Goal: Task Accomplishment & Management: Manage account settings

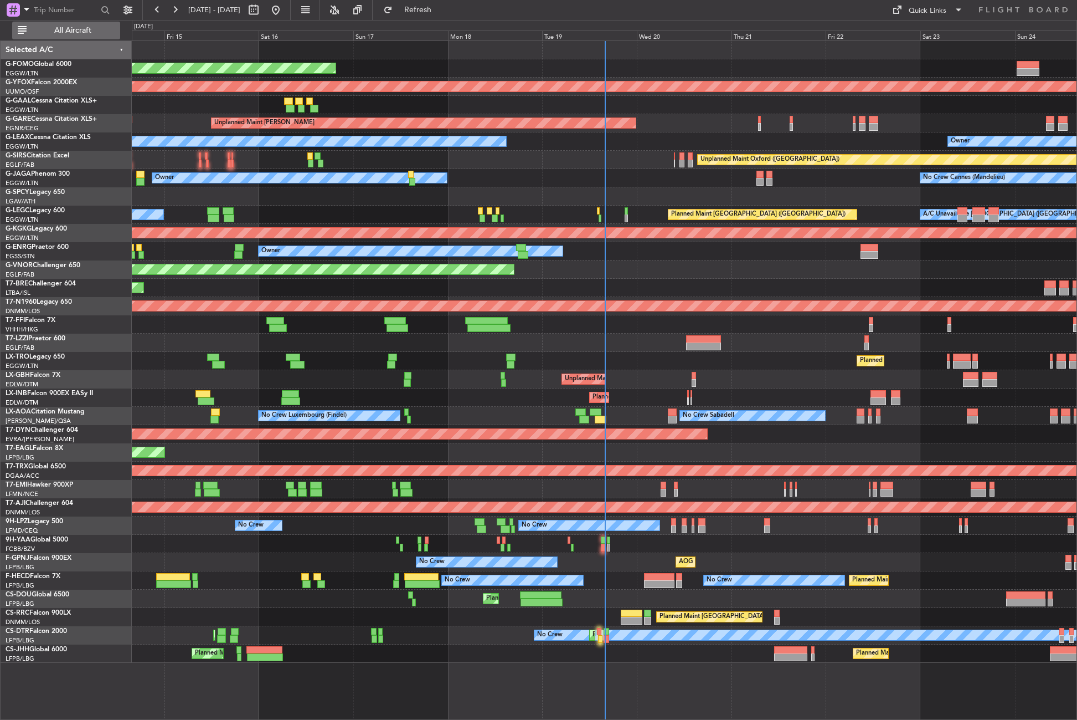
click at [61, 27] on span "All Aircraft" at bounding box center [73, 31] width 88 height 8
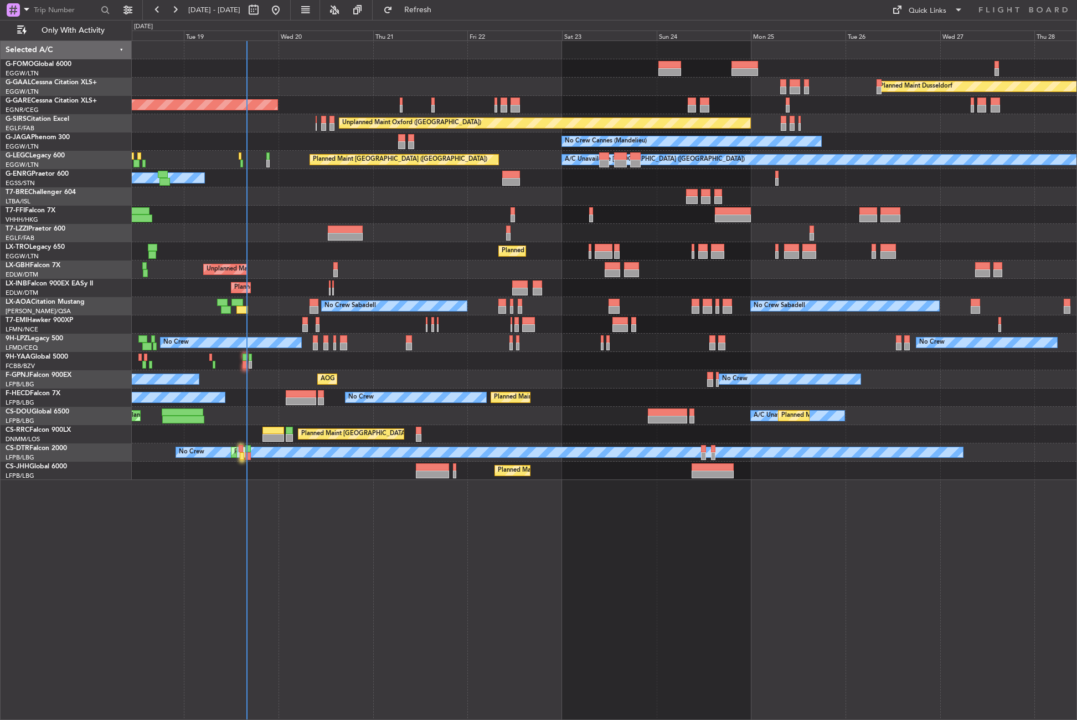
click at [264, 578] on div "Planned Maint Windsor Locks ([PERSON_NAME] Intl) Planned [GEOGRAPHIC_DATA] Unpl…" at bounding box center [605, 379] width 946 height 679
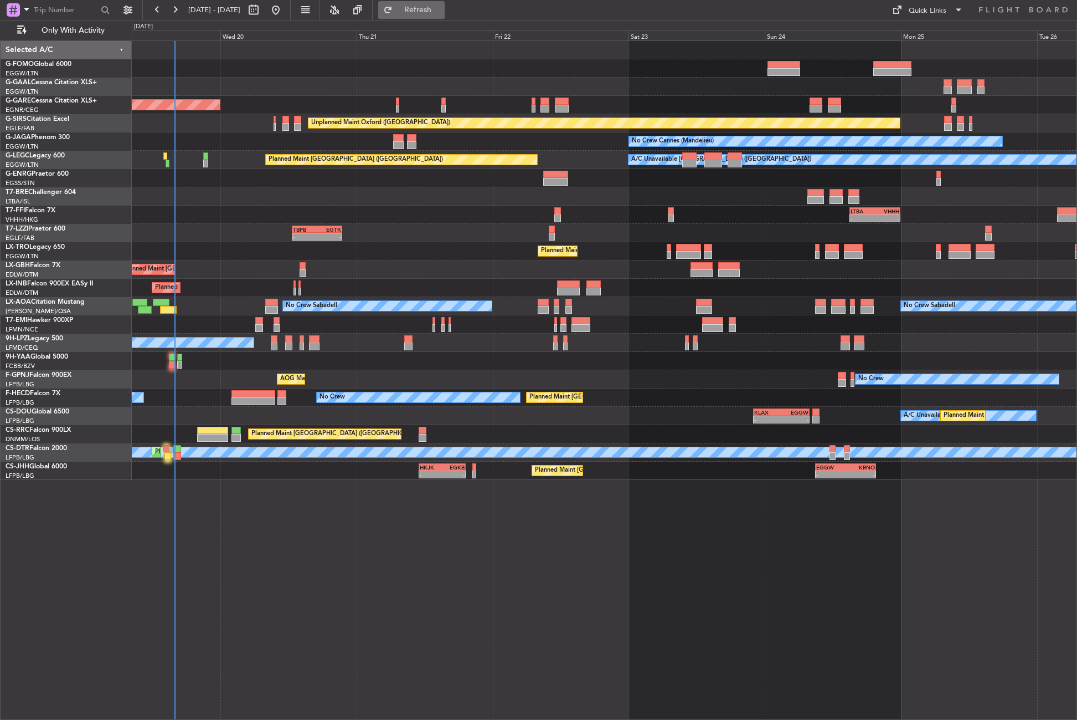
click at [433, 11] on span "Refresh" at bounding box center [418, 10] width 47 height 8
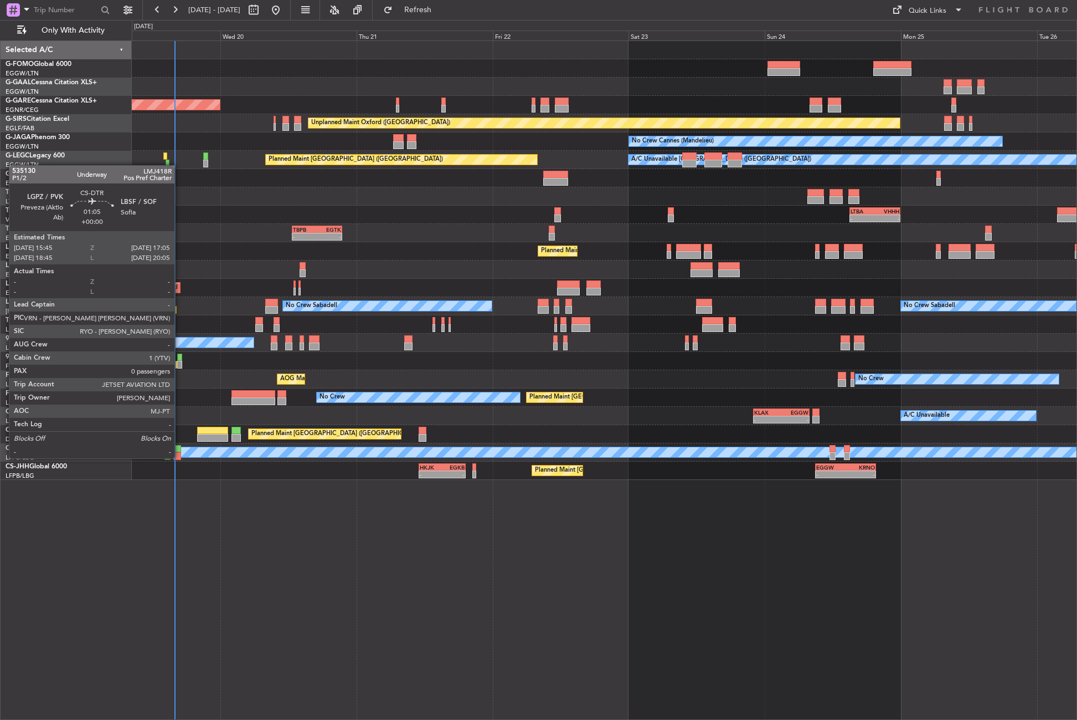
click at [179, 457] on div at bounding box center [177, 456] width 8 height 8
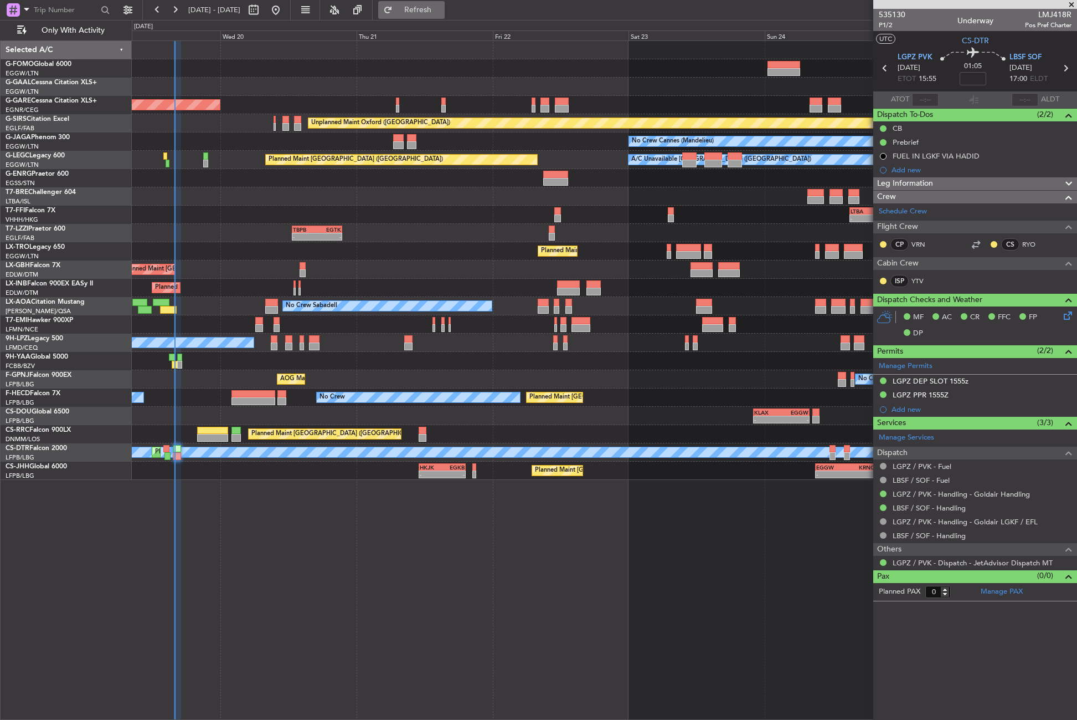
click at [423, 8] on button "Refresh" at bounding box center [411, 10] width 66 height 18
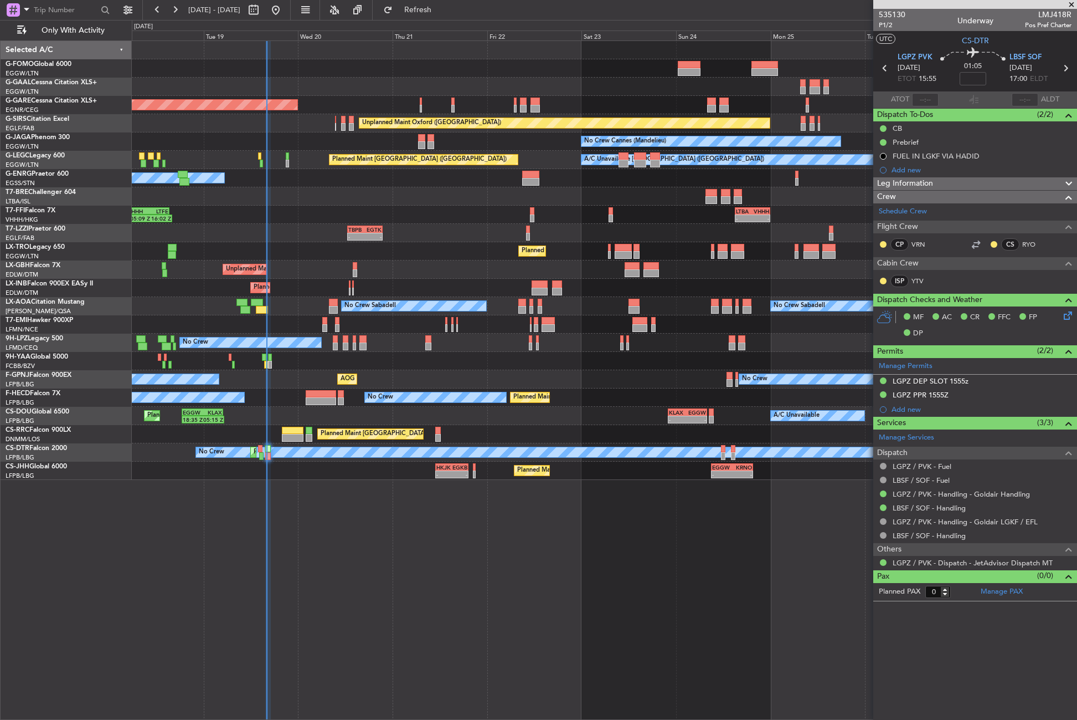
click at [316, 209] on div "Planned Maint Windsor Locks ([PERSON_NAME] Intl) Planned [GEOGRAPHIC_DATA] Unpl…" at bounding box center [604, 260] width 945 height 439
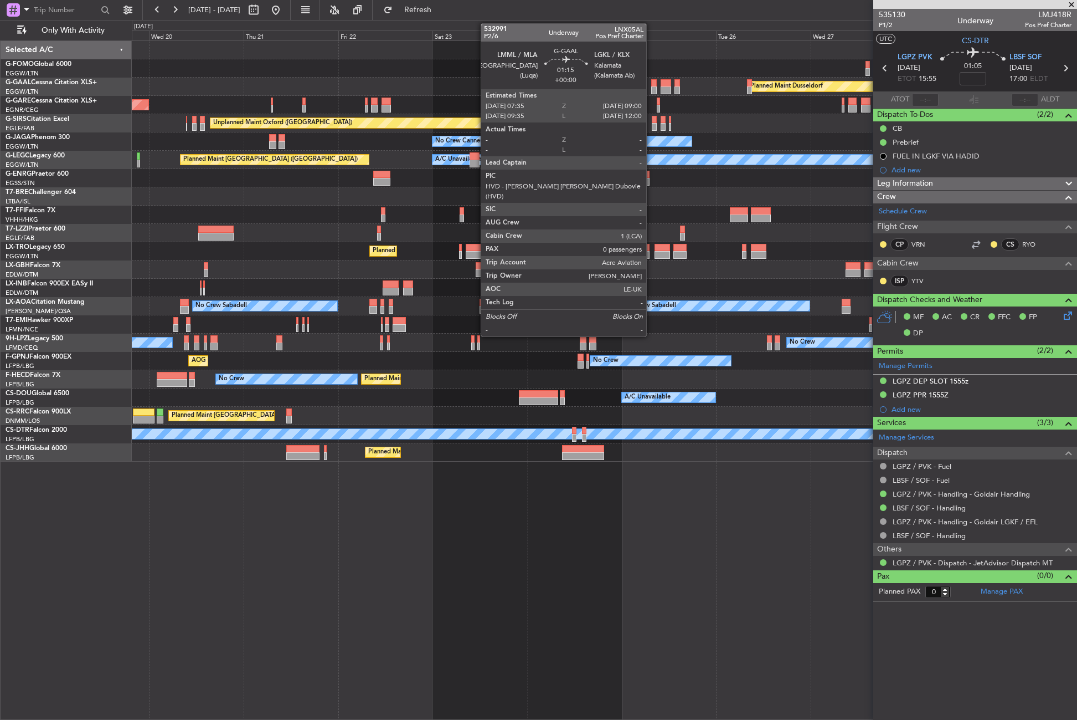
click at [651, 88] on div at bounding box center [654, 90] width 6 height 8
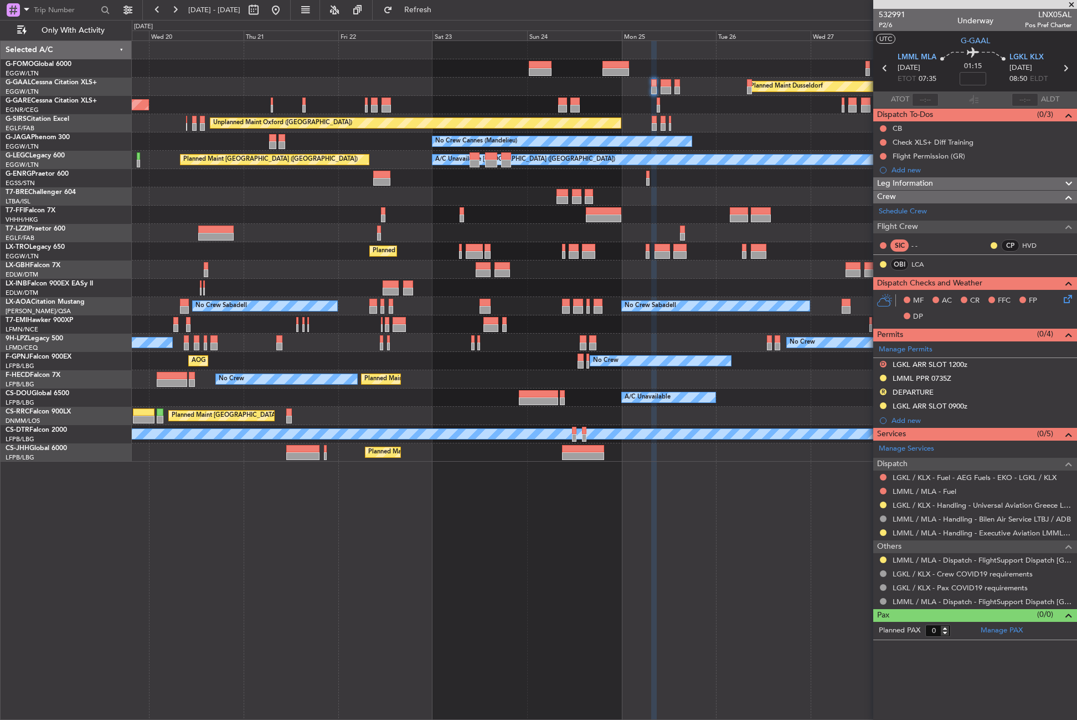
drag, startPoint x: 883, startPoint y: 504, endPoint x: 878, endPoint y: 518, distance: 14.5
click at [883, 504] on button at bounding box center [883, 504] width 7 height 7
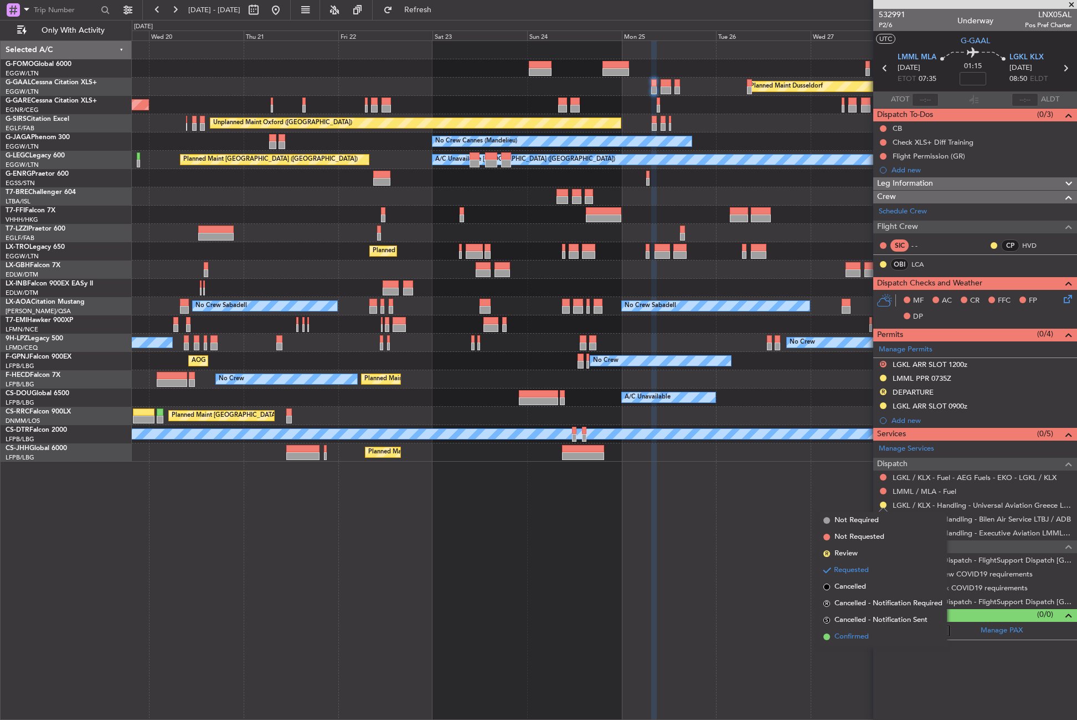
click at [853, 636] on span "Confirmed" at bounding box center [852, 636] width 34 height 11
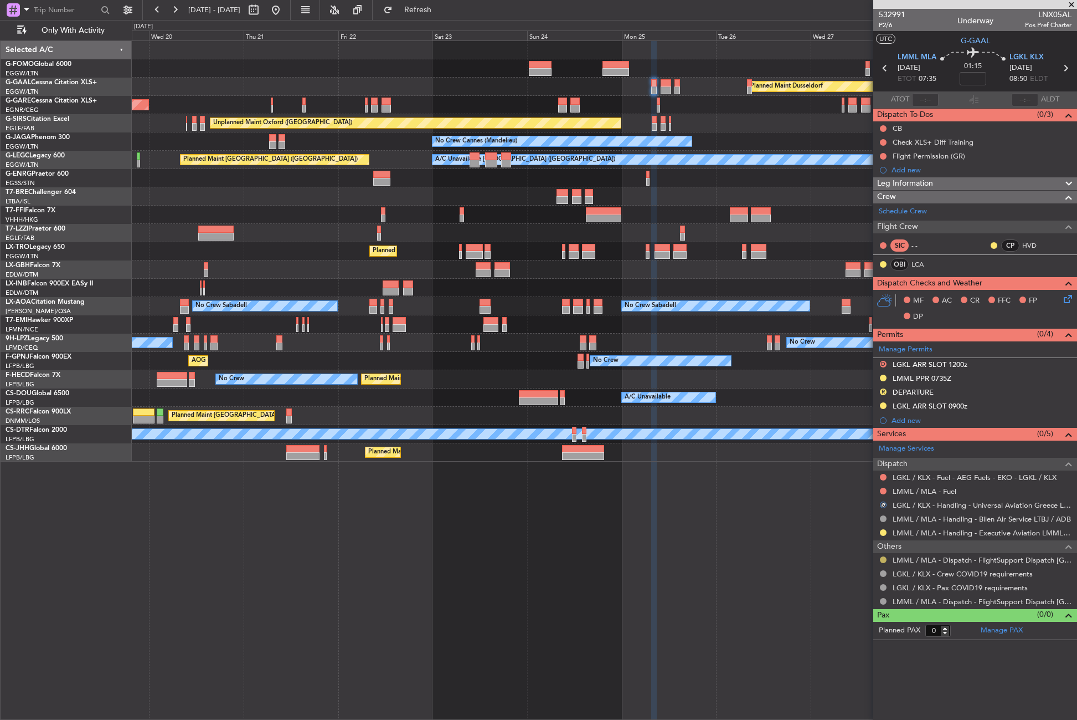
click at [884, 558] on button at bounding box center [883, 559] width 7 height 7
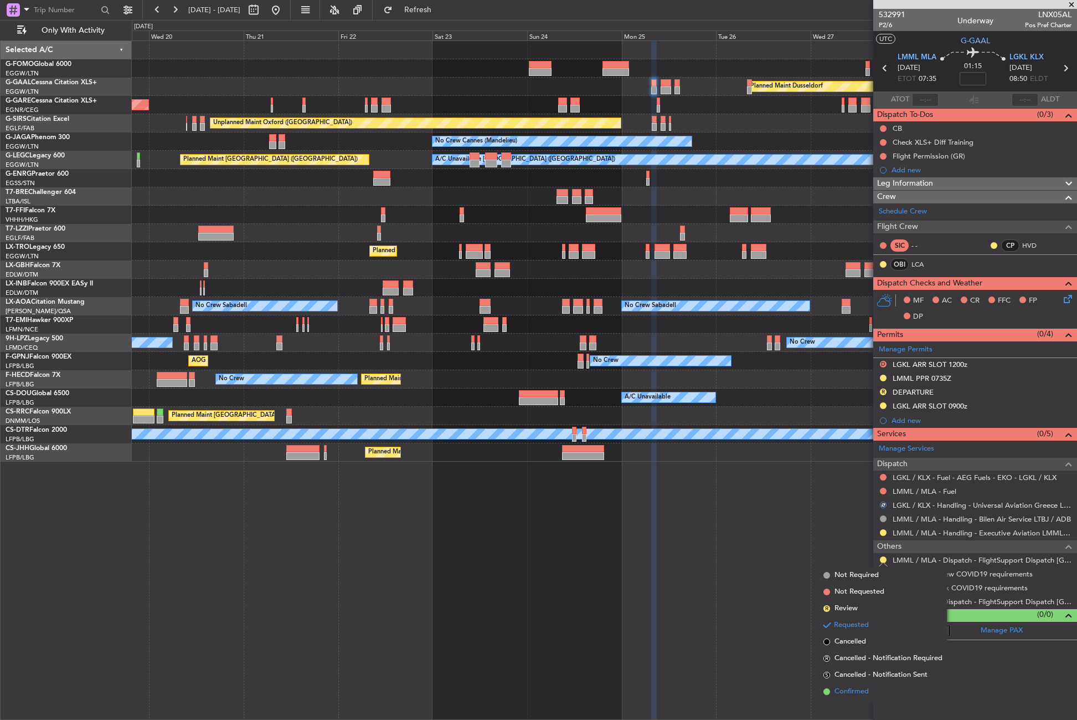
click at [850, 689] on span "Confirmed" at bounding box center [852, 691] width 34 height 11
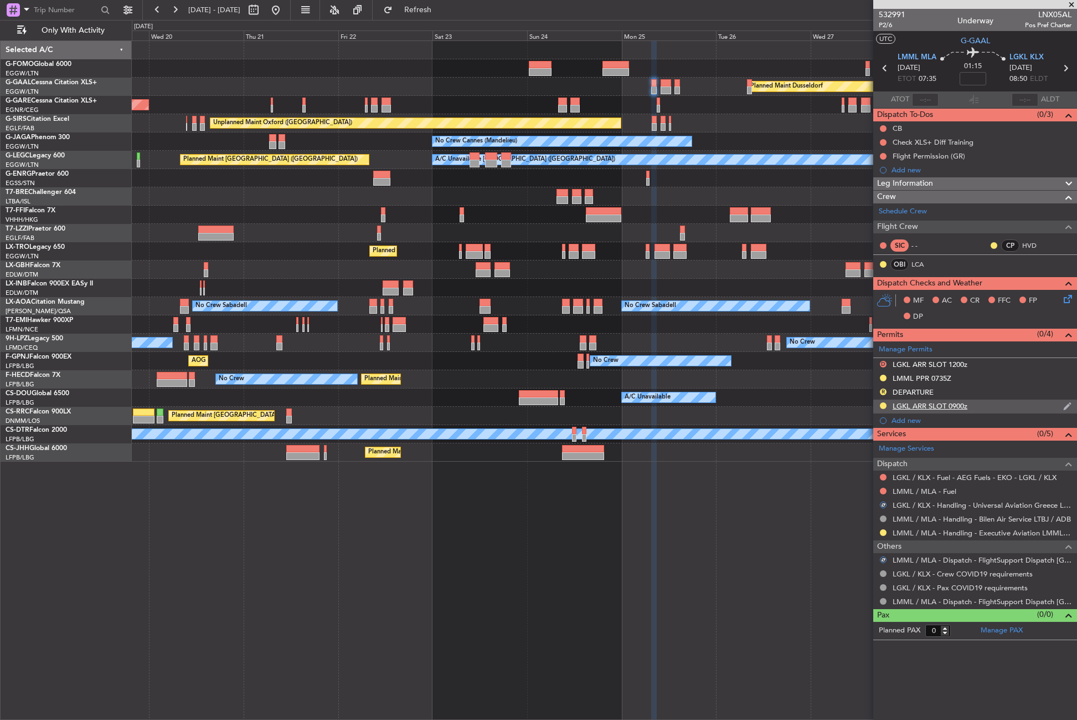
click at [937, 410] on div "LGKL ARR SLOT 0900z" at bounding box center [976, 406] width 204 height 14
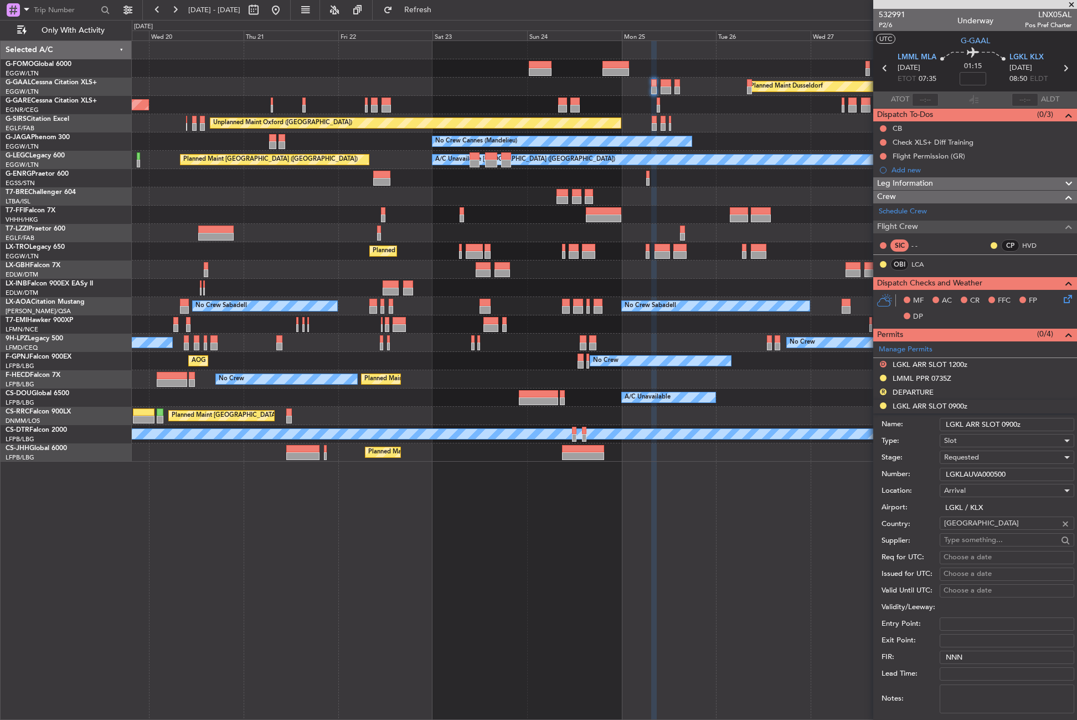
drag, startPoint x: 1014, startPoint y: 476, endPoint x: 940, endPoint y: 482, distance: 74.5
click at [940, 482] on form "Name: LGKL ARR SLOT 0900z Type: Slot Stage: Requested Number: LGKLAUVA000500 Lo…" at bounding box center [976, 578] width 204 height 331
paste input "text"
type input "LGKLAUVA000500"
drag, startPoint x: 940, startPoint y: 482, endPoint x: 966, endPoint y: 456, distance: 37.2
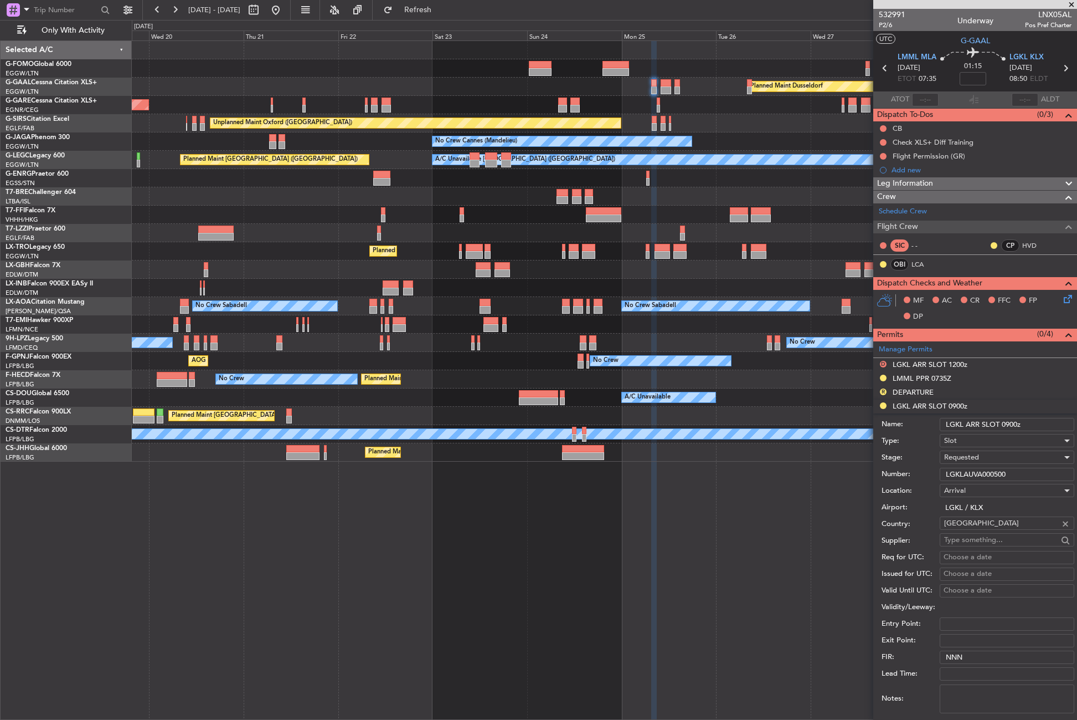
click at [966, 456] on span "Requested" at bounding box center [961, 457] width 35 height 10
click at [963, 542] on span "Received OK" at bounding box center [1003, 541] width 116 height 17
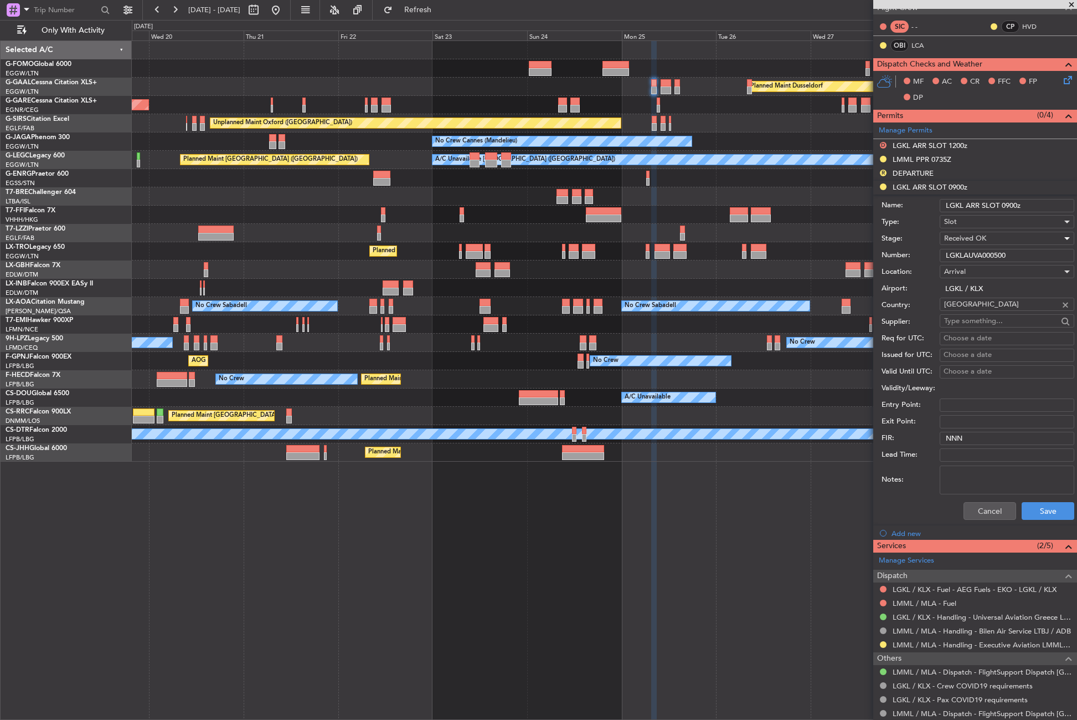
scroll to position [250, 0]
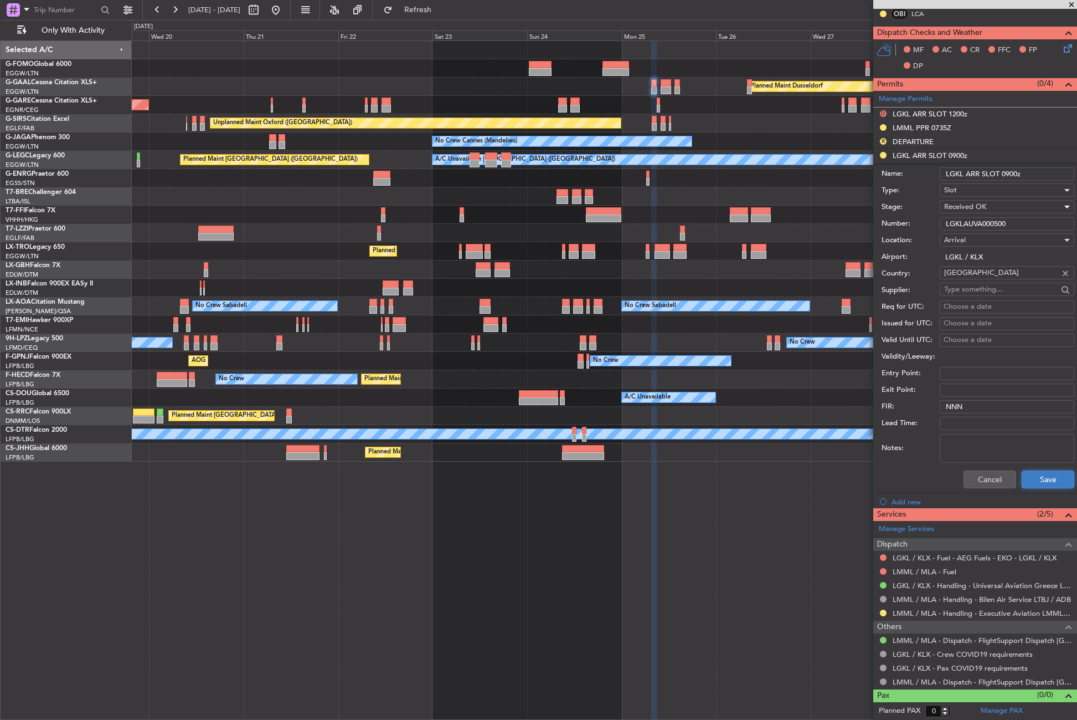
click at [1036, 484] on button "Save" at bounding box center [1048, 479] width 53 height 18
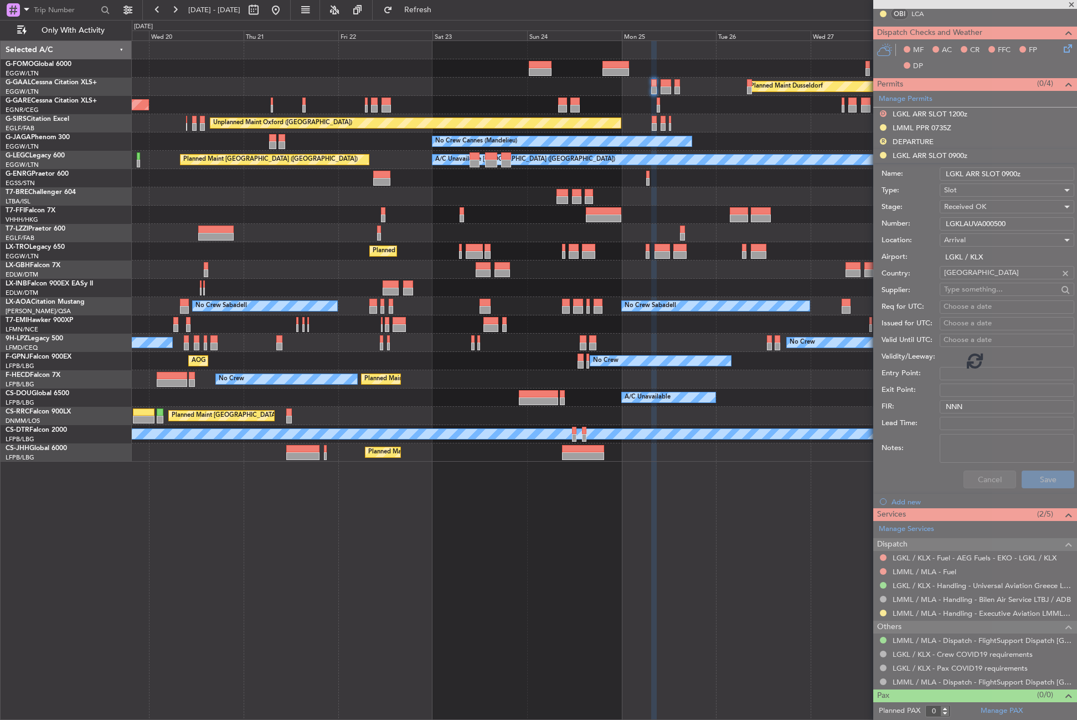
scroll to position [0, 0]
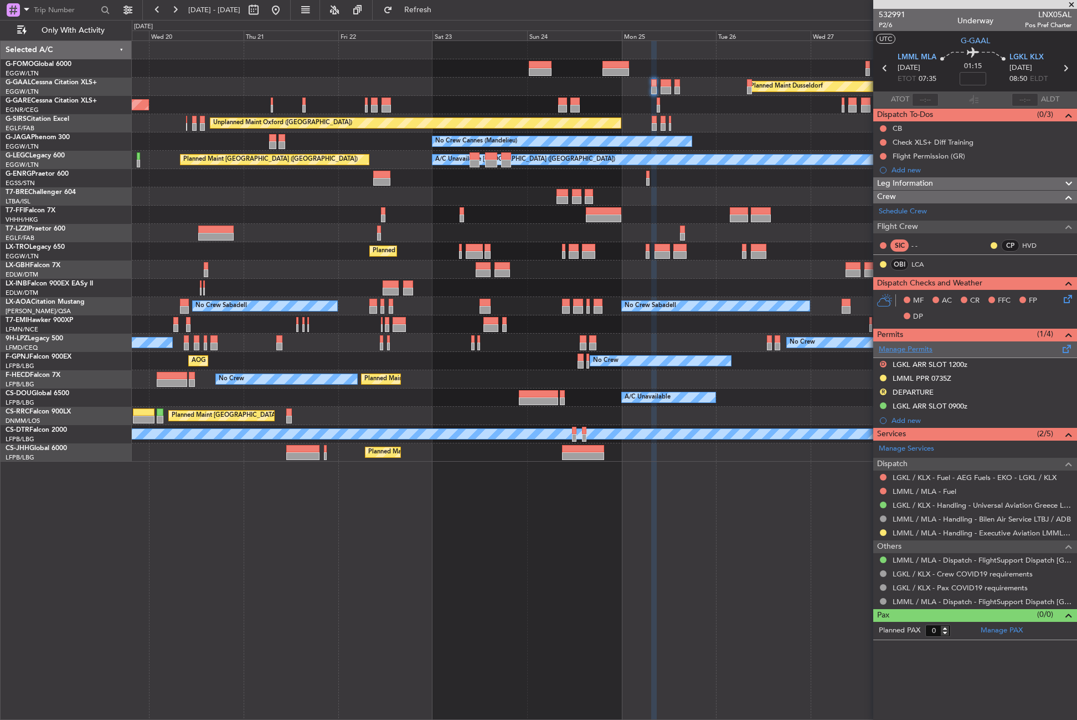
click at [909, 352] on link "Manage Permits" at bounding box center [906, 349] width 54 height 11
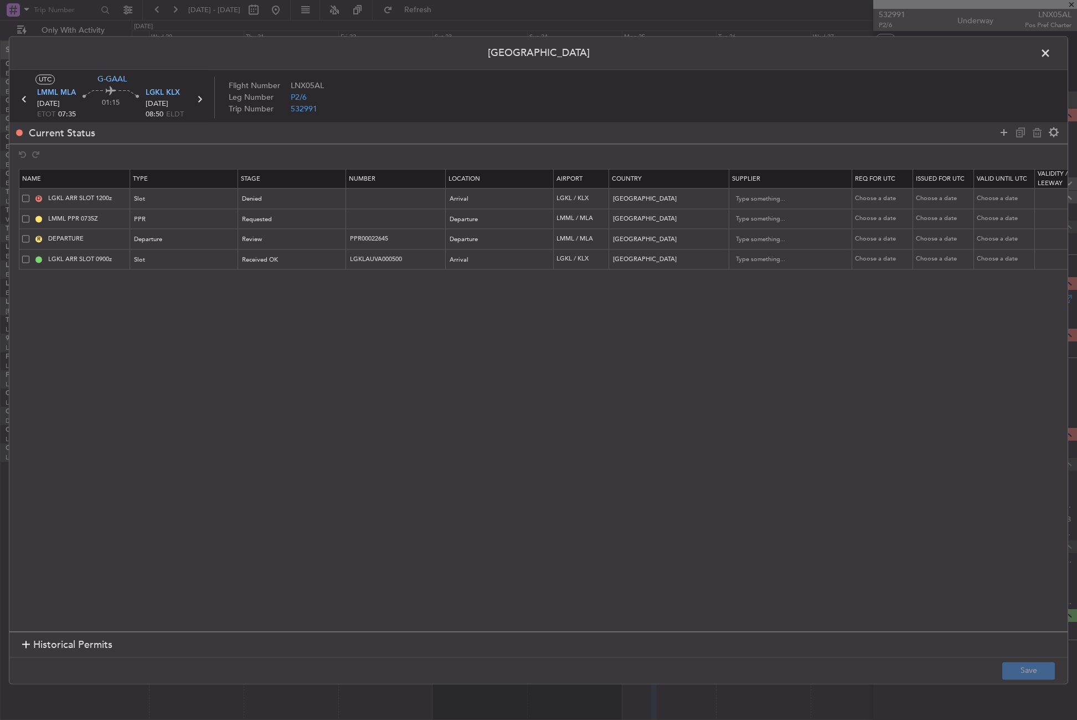
click at [26, 198] on span at bounding box center [25, 198] width 7 height 7
click at [30, 195] on input "checkbox" at bounding box center [30, 195] width 0 height 0
click at [1034, 138] on icon at bounding box center [1037, 132] width 13 height 13
type input "LMML PPR 0735Z"
type input "[GEOGRAPHIC_DATA]"
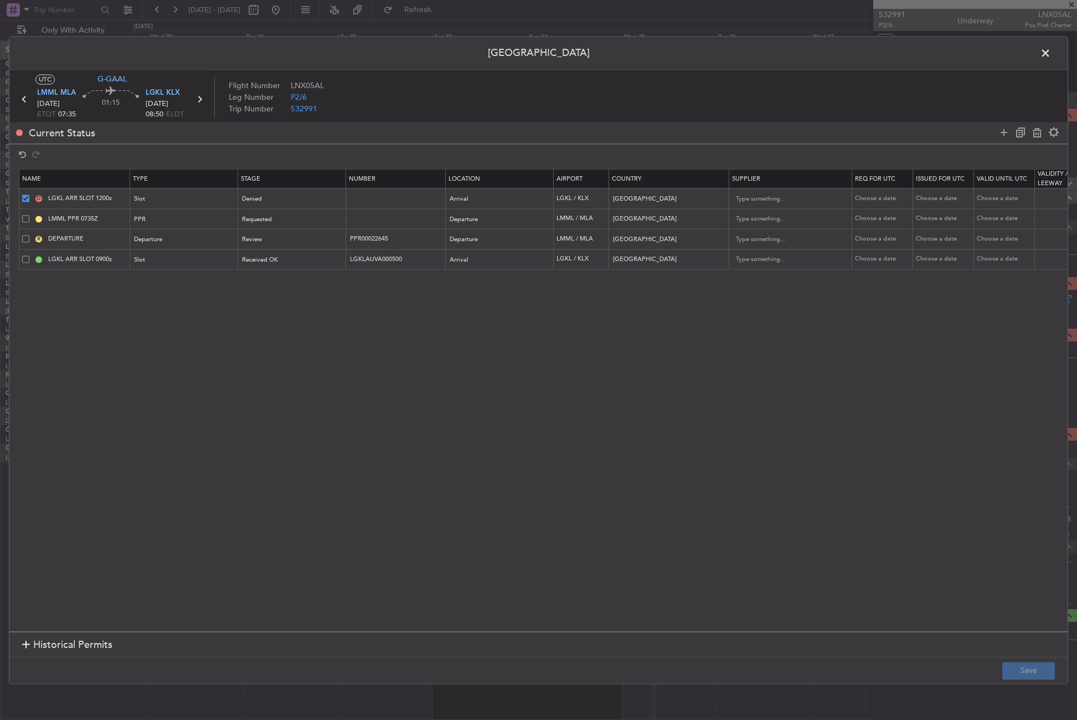
type input "DEPARTURE"
type input "PPR00022645"
type input "LGKL ARR SLOT 0900z"
type input "LGKLAUVA000500"
type input "[GEOGRAPHIC_DATA]"
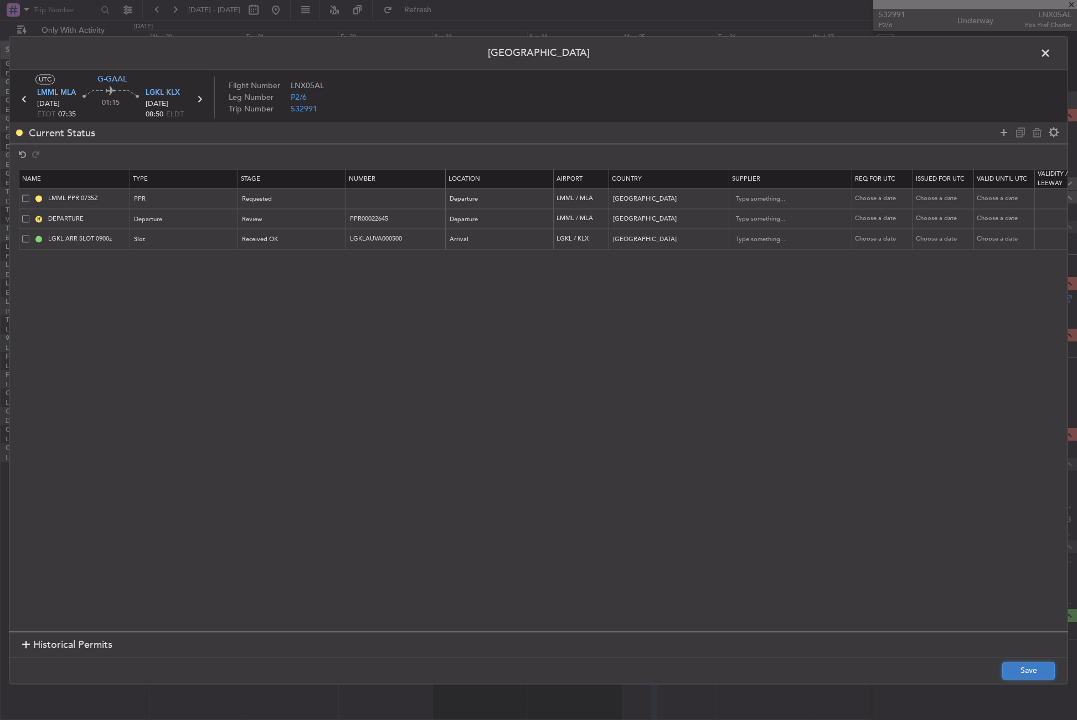
click at [1037, 669] on button "Save" at bounding box center [1029, 670] width 53 height 18
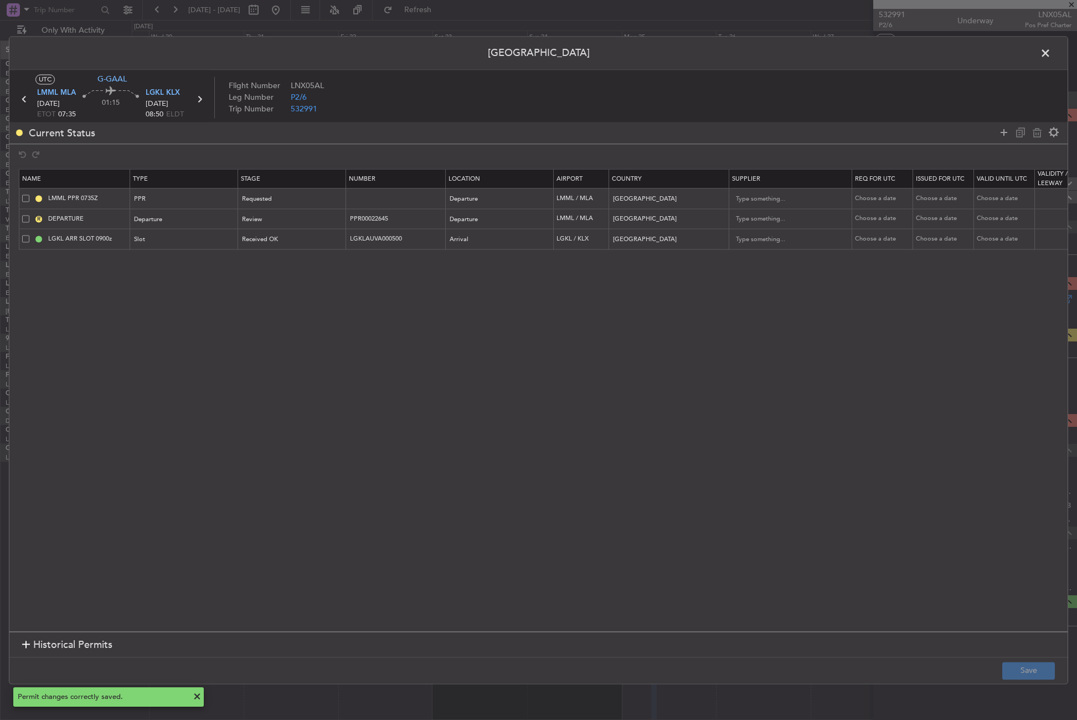
click at [1051, 53] on span at bounding box center [1051, 56] width 0 height 22
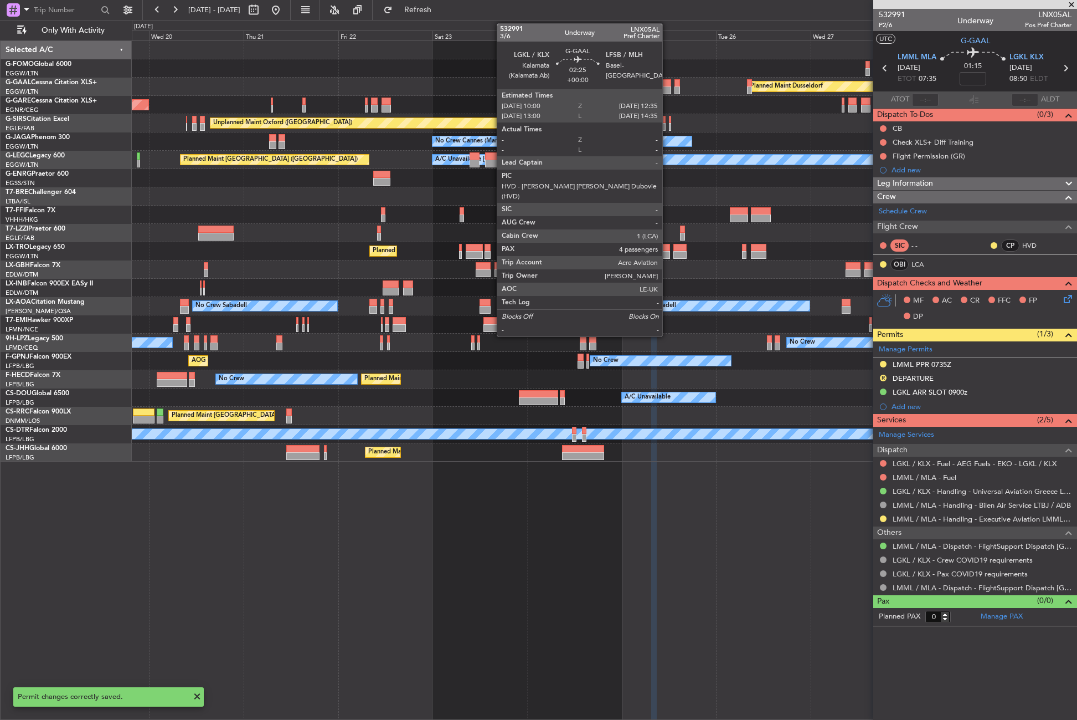
click at [667, 85] on div at bounding box center [666, 83] width 11 height 8
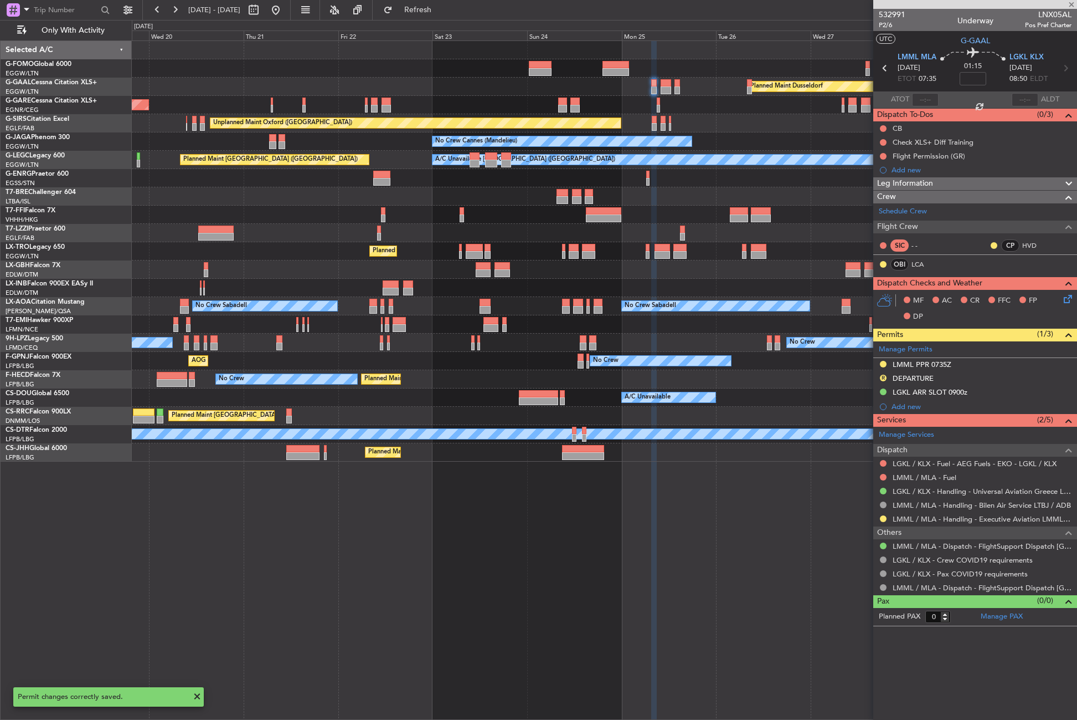
type input "4"
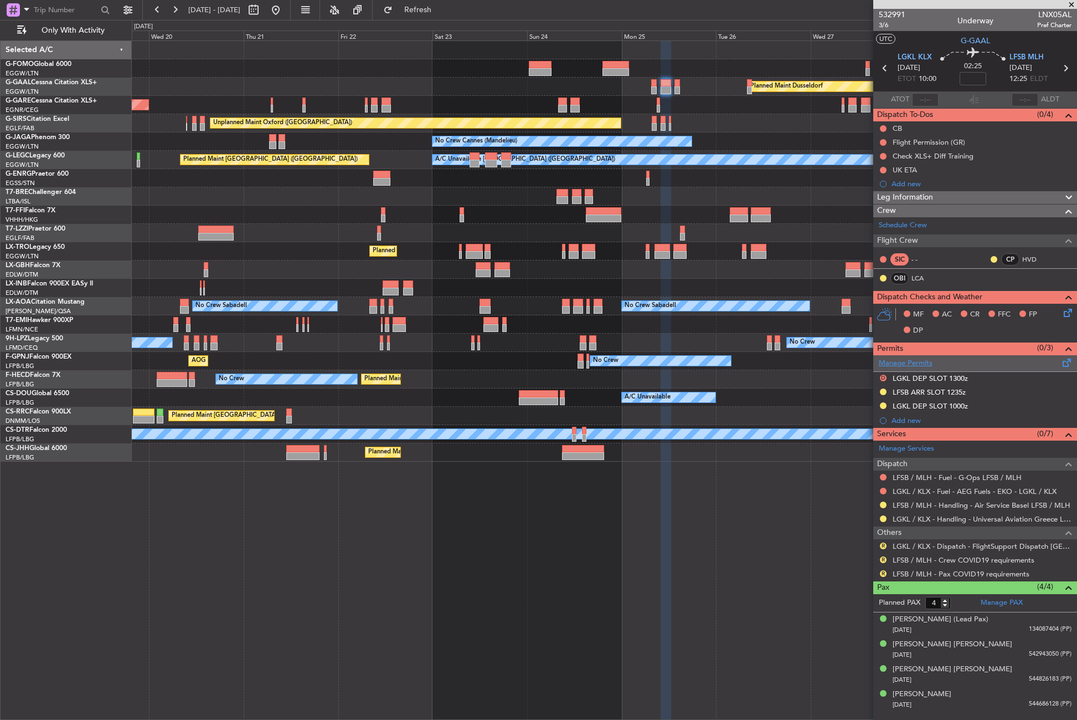
click at [916, 361] on link "Manage Permits" at bounding box center [906, 363] width 54 height 11
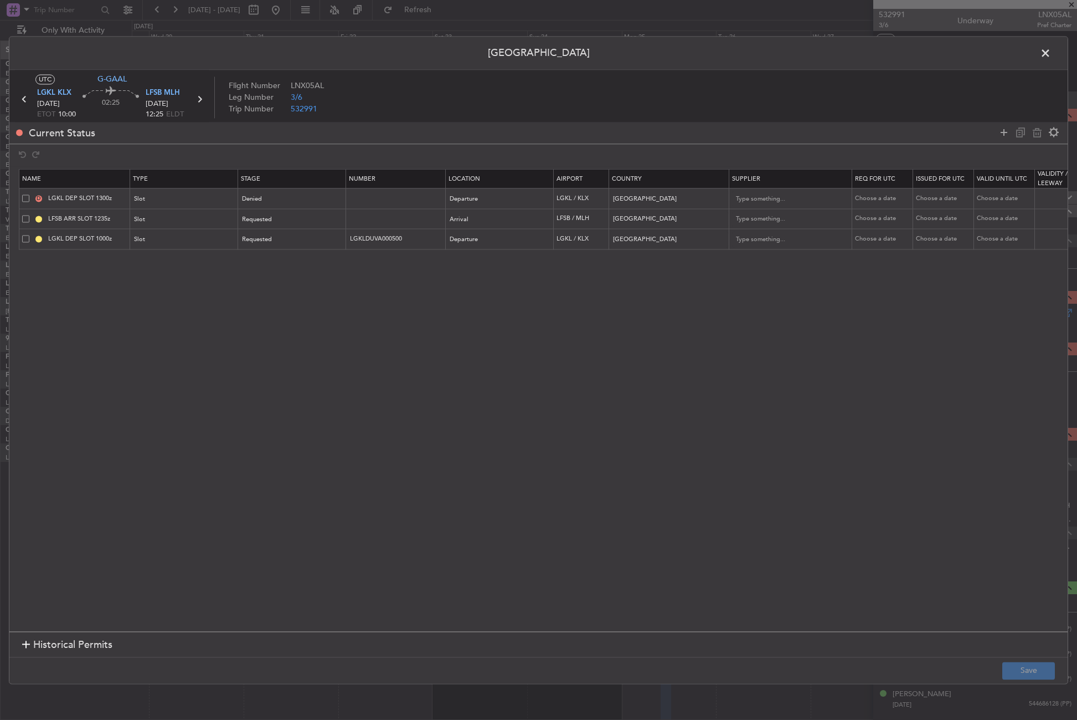
click at [22, 196] on span at bounding box center [25, 198] width 7 height 7
click at [30, 195] on input "checkbox" at bounding box center [30, 195] width 0 height 0
click at [1040, 132] on icon at bounding box center [1037, 132] width 13 height 13
type input "LFSB ARR SLOT 1235z"
type input "[GEOGRAPHIC_DATA]"
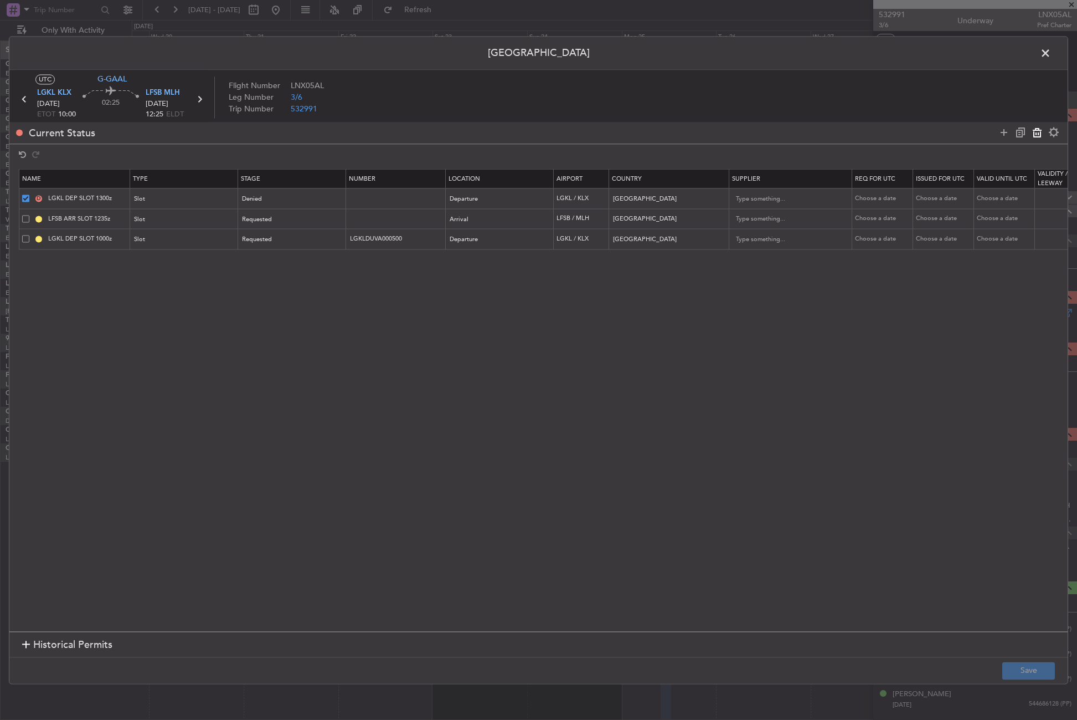
type input "LGKL DEP SLOT 1000z"
type input "LGKLDUVA000500"
type input "[GEOGRAPHIC_DATA]"
click at [1043, 667] on button "Save" at bounding box center [1029, 670] width 53 height 18
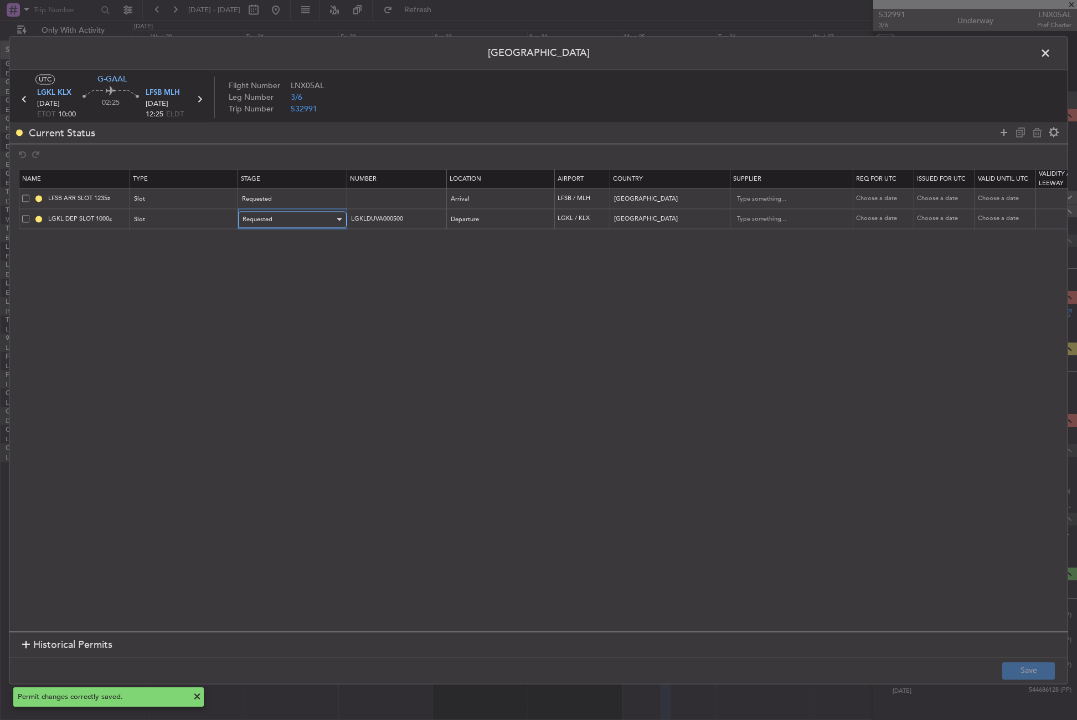
click at [311, 220] on div "Requested" at bounding box center [289, 219] width 92 height 17
click at [277, 312] on span "Received OK" at bounding box center [292, 309] width 99 height 17
click at [407, 218] on input "LGKLDUVA000500" at bounding box center [397, 218] width 96 height 9
drag, startPoint x: 407, startPoint y: 218, endPoint x: 330, endPoint y: 217, distance: 77.6
click at [330, 217] on tr "LGKL DEP SLOT 1000z Slot Received OK LGKLDUVA000500 Departure LGKL / KLX [GEOGR…" at bounding box center [725, 219] width 1413 height 20
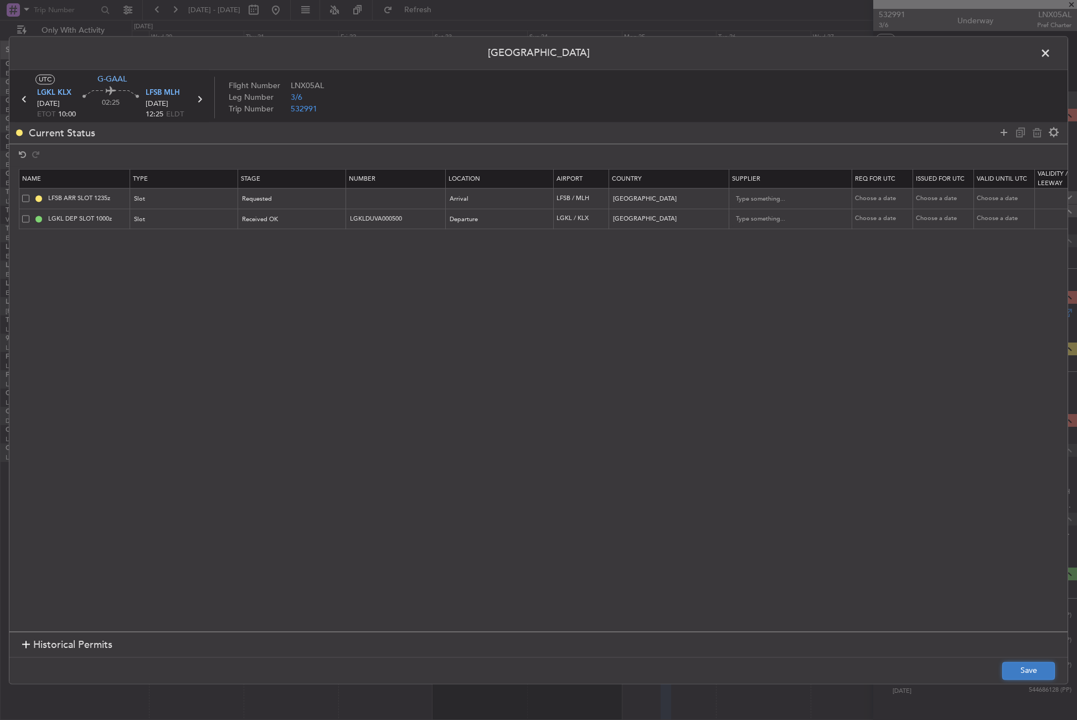
click at [1044, 670] on button "Save" at bounding box center [1029, 670] width 53 height 18
click at [1051, 55] on span at bounding box center [1051, 56] width 0 height 22
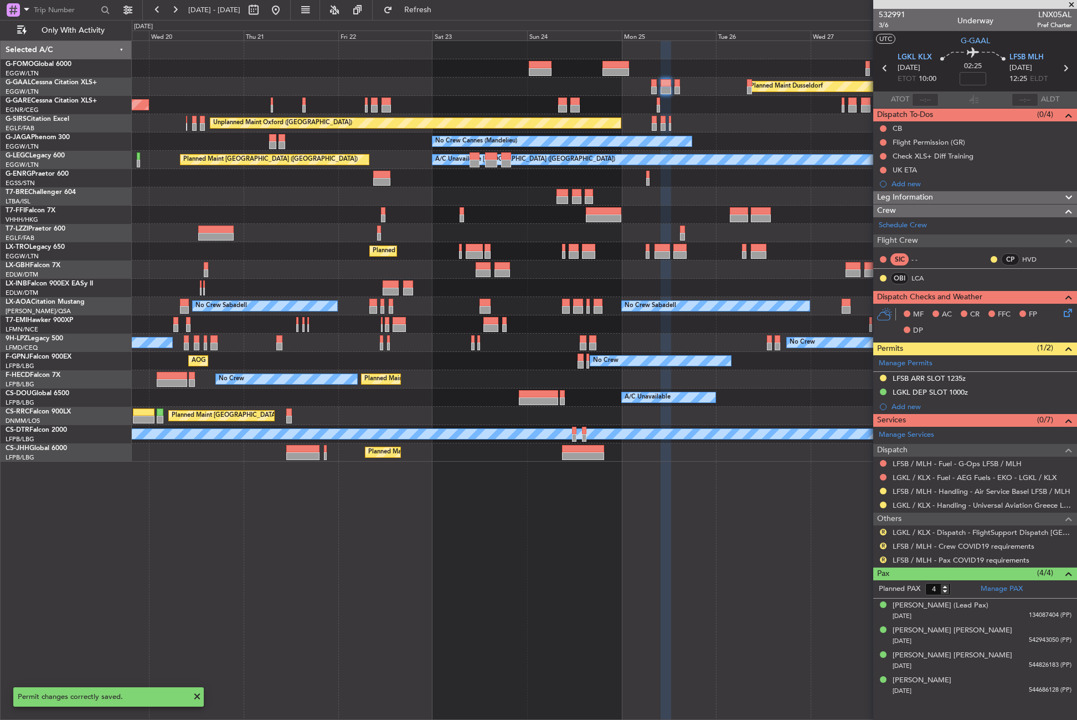
click at [882, 505] on button at bounding box center [883, 504] width 7 height 7
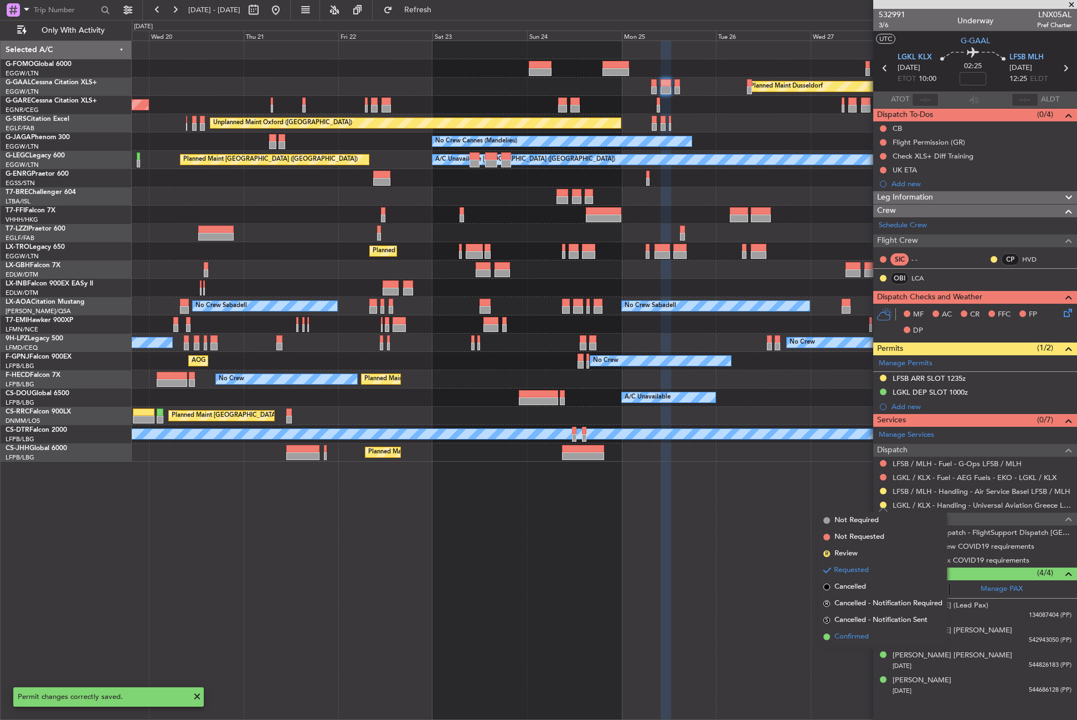
click at [845, 635] on span "Confirmed" at bounding box center [852, 636] width 34 height 11
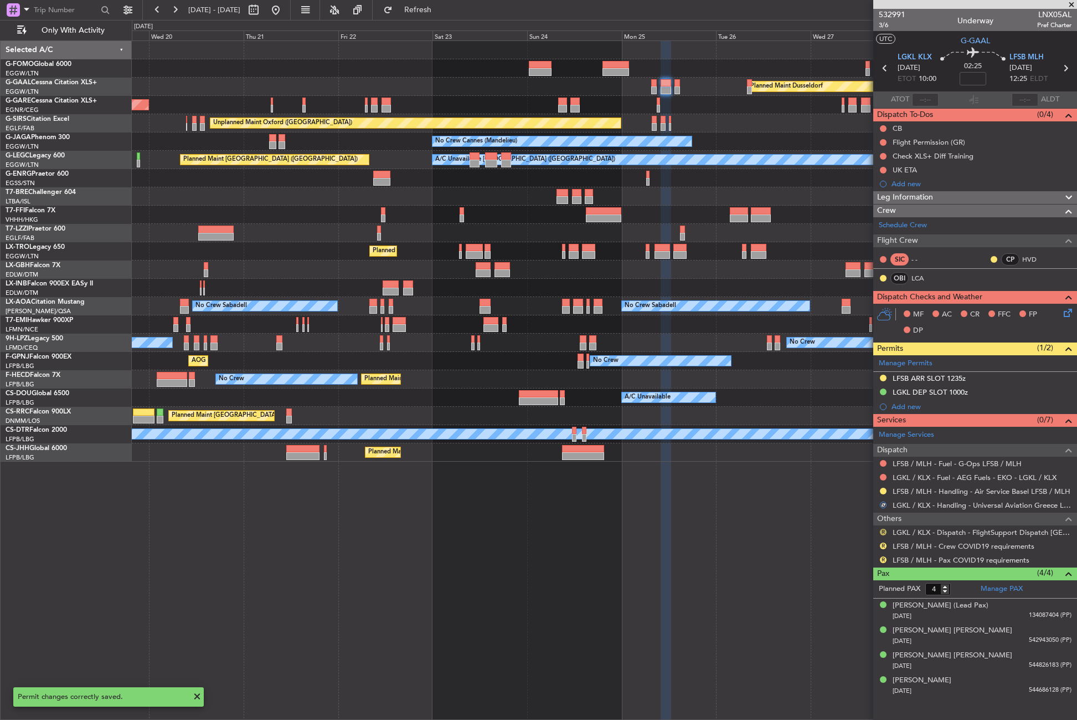
click at [884, 529] on button "R" at bounding box center [883, 531] width 7 height 7
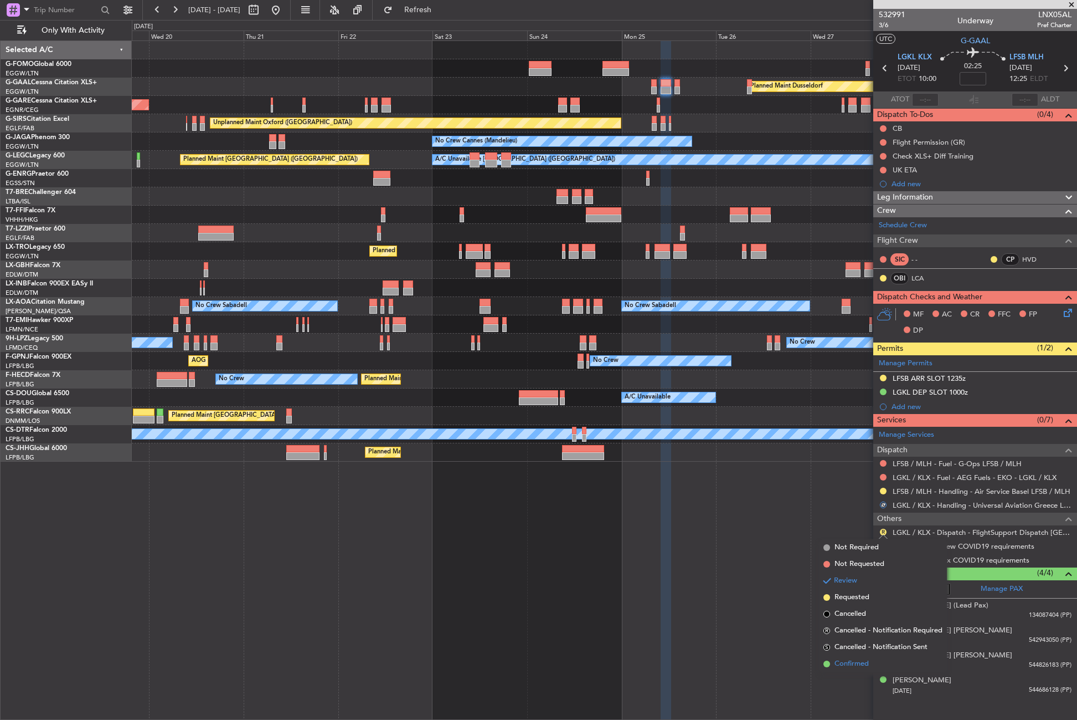
click at [843, 663] on span "Confirmed" at bounding box center [852, 663] width 34 height 11
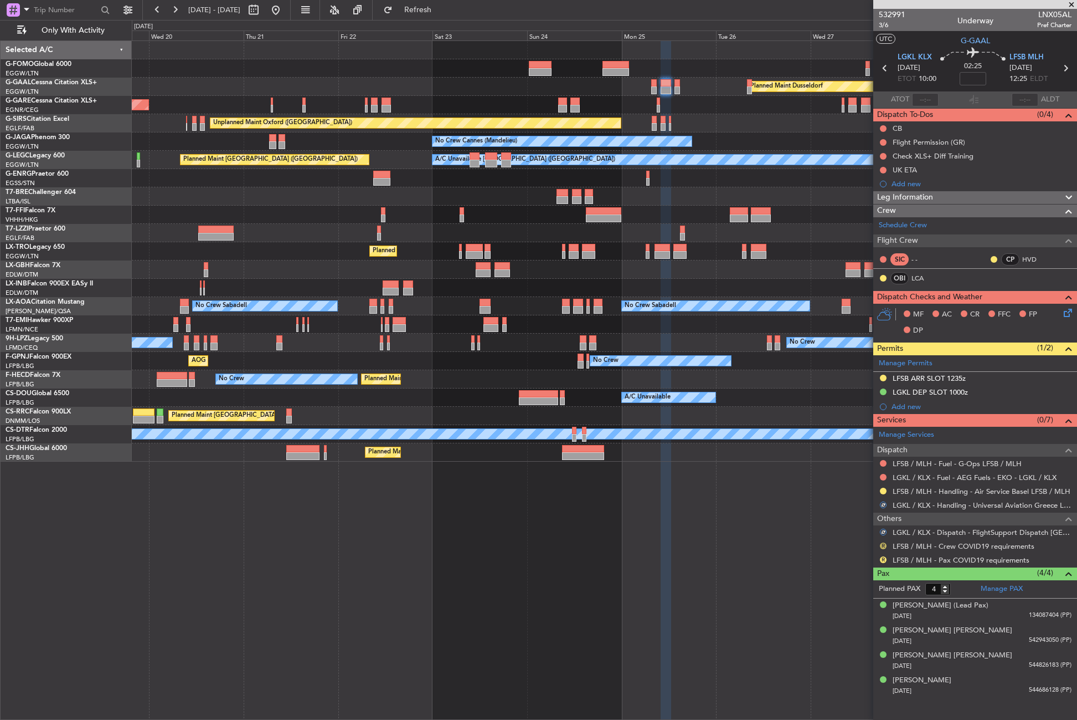
click at [883, 546] on button "R" at bounding box center [883, 545] width 7 height 7
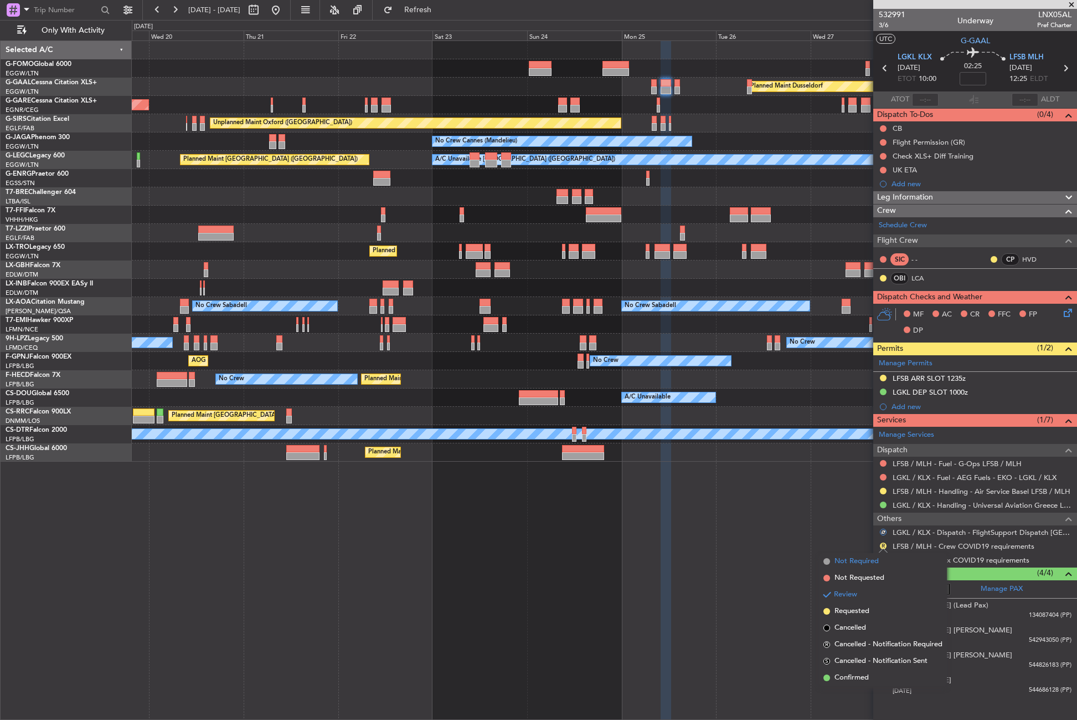
click at [853, 563] on span "Not Required" at bounding box center [857, 561] width 44 height 11
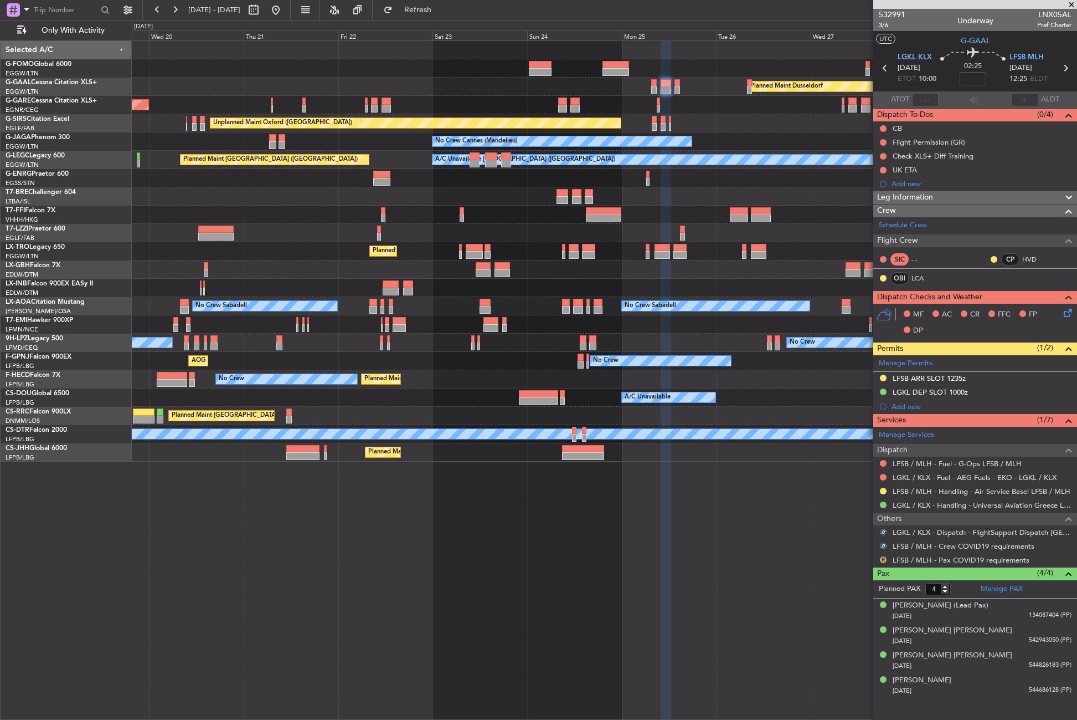
click at [884, 560] on button "R" at bounding box center [883, 559] width 7 height 7
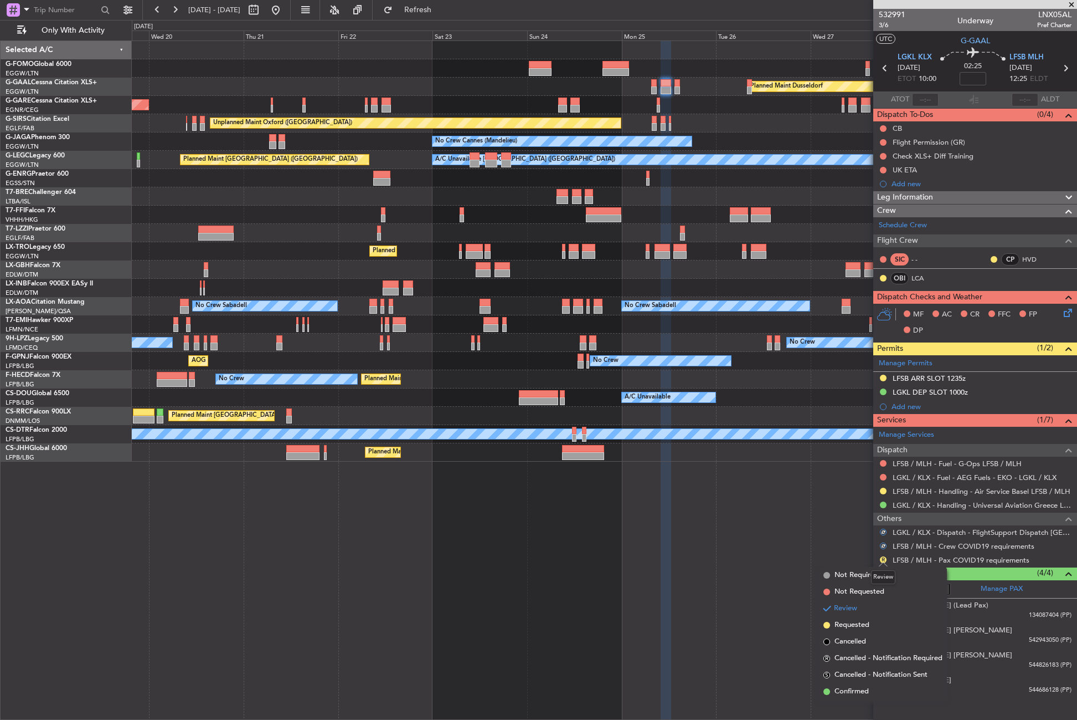
click at [869, 571] on mat-tooltip-component "Review" at bounding box center [884, 576] width 40 height 29
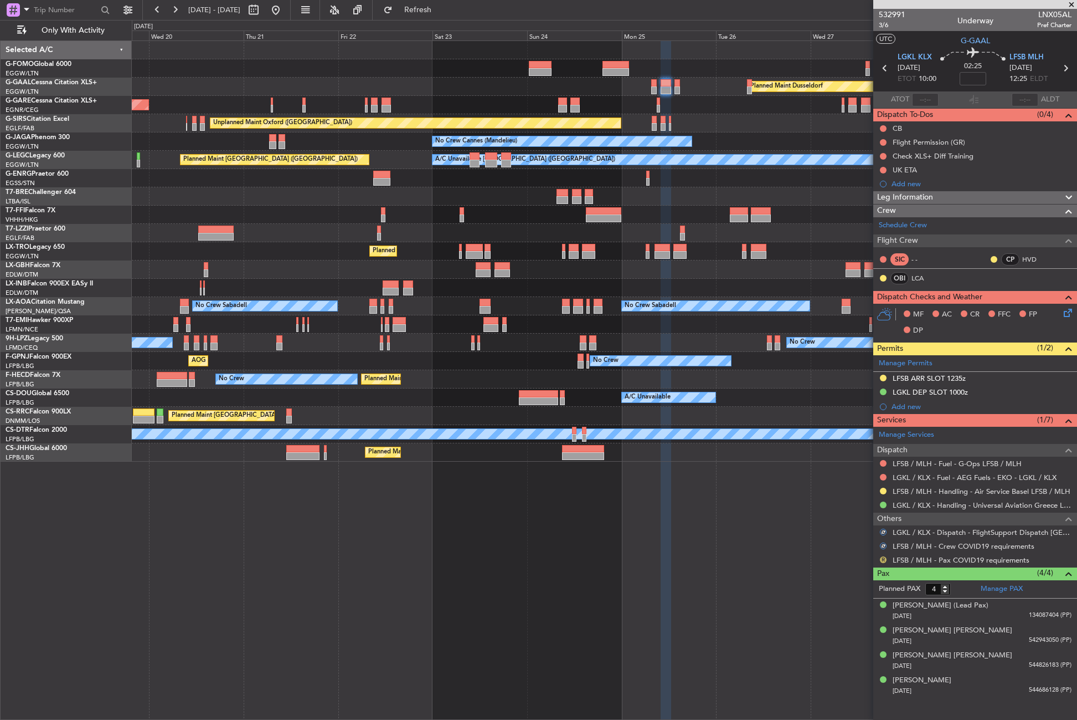
click at [883, 561] on button "R" at bounding box center [883, 559] width 7 height 7
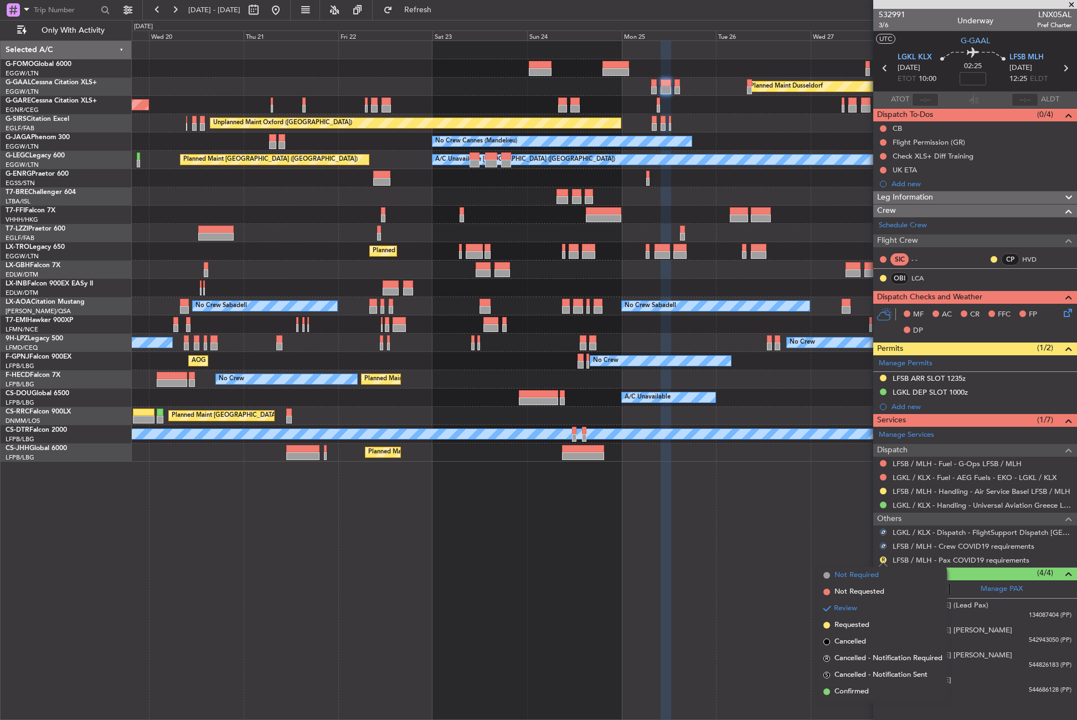
click at [855, 576] on span "Not Required" at bounding box center [857, 574] width 44 height 11
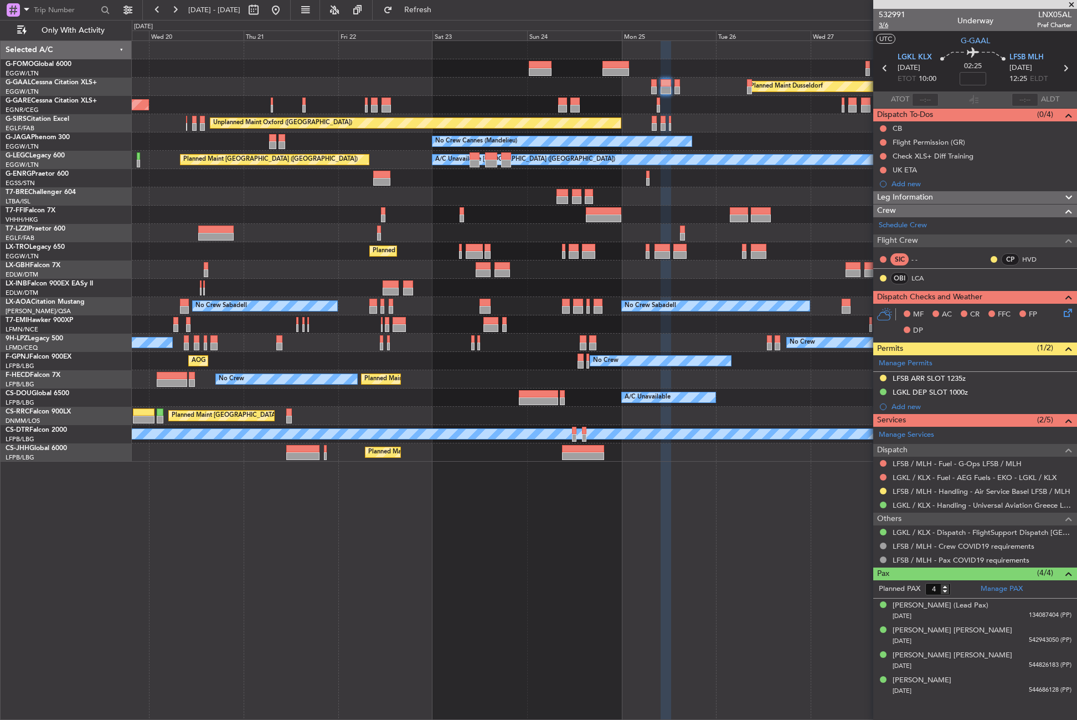
click at [883, 26] on span "3/6" at bounding box center [892, 24] width 27 height 9
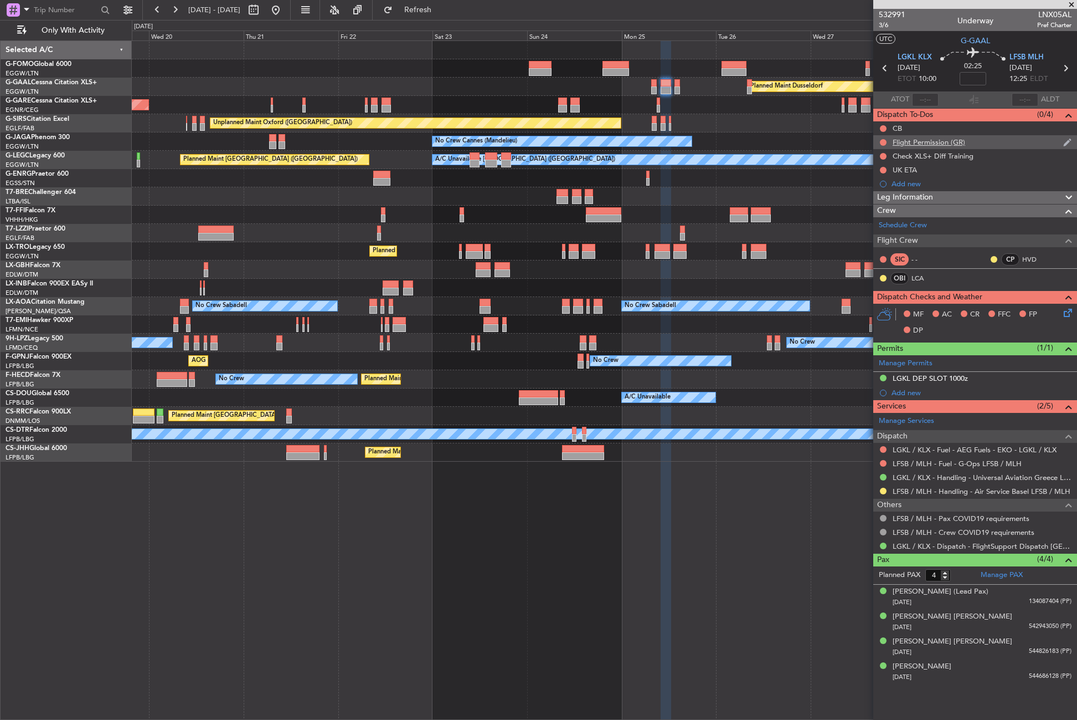
click at [908, 138] on div "Flight Permission (GR)" at bounding box center [929, 141] width 73 height 9
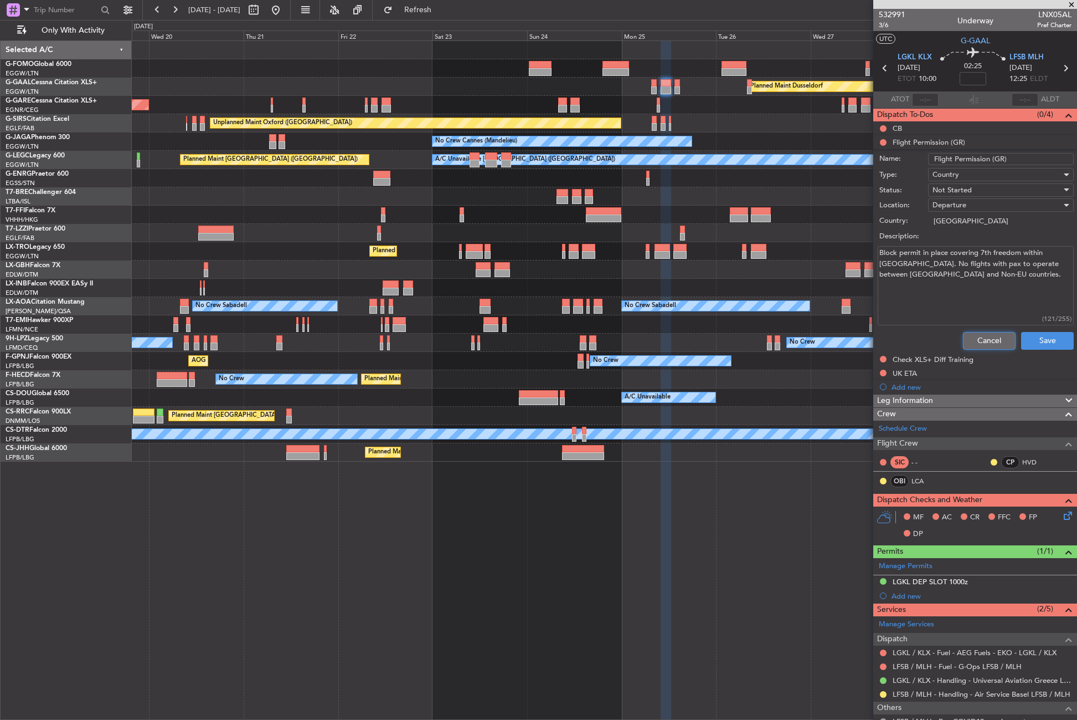
click at [971, 335] on button "Cancel" at bounding box center [989, 341] width 53 height 18
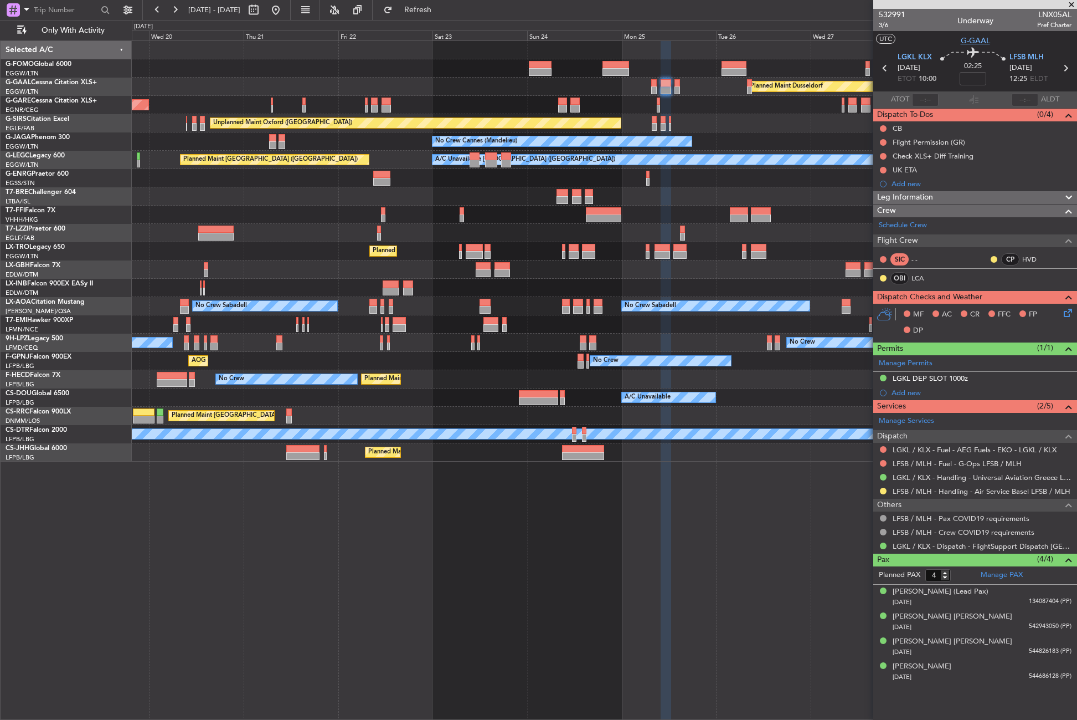
click at [961, 45] on span "G-GAAL" at bounding box center [975, 41] width 29 height 12
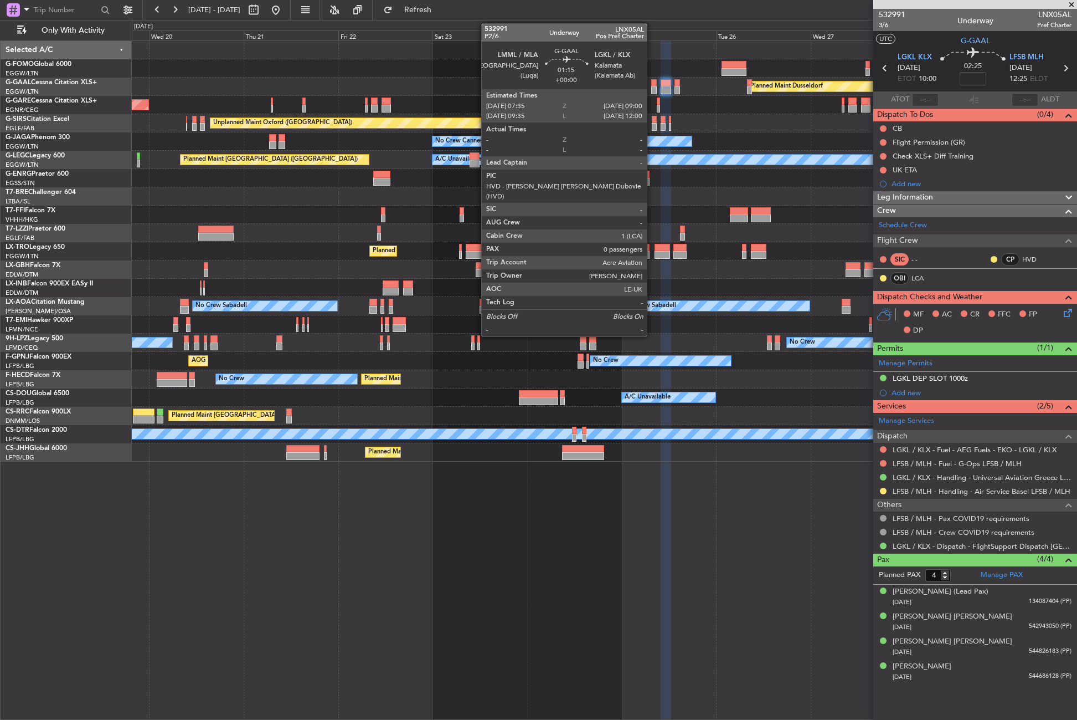
click at [652, 85] on div at bounding box center [654, 83] width 6 height 8
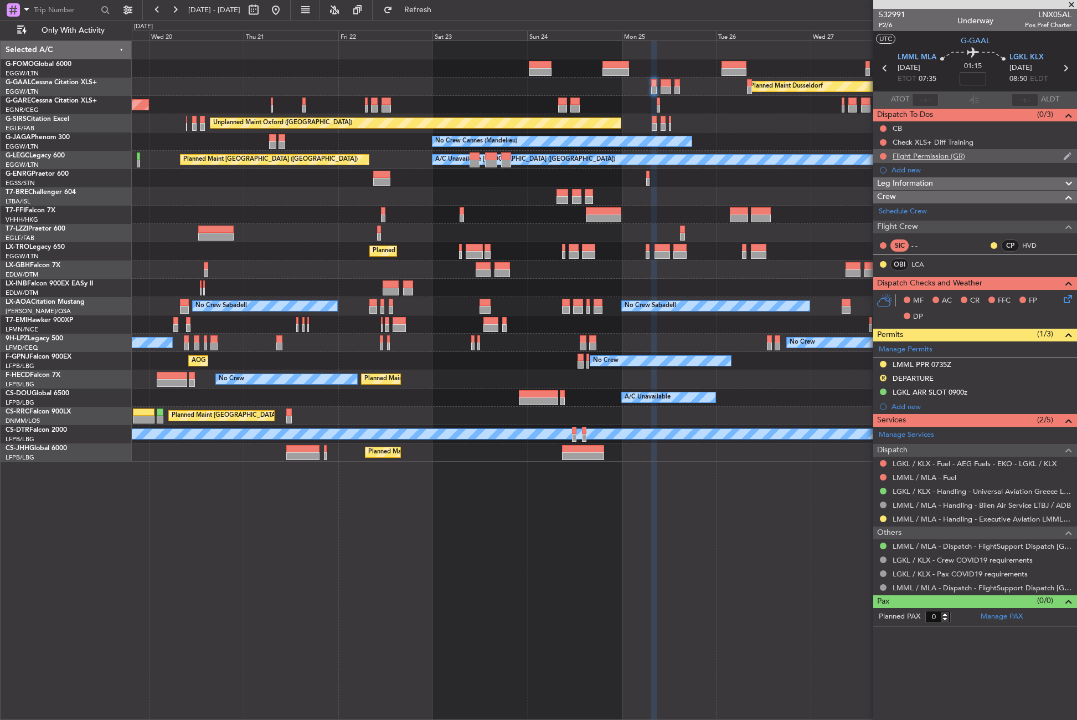
click at [939, 160] on div "Flight Permission (GR)" at bounding box center [929, 155] width 73 height 9
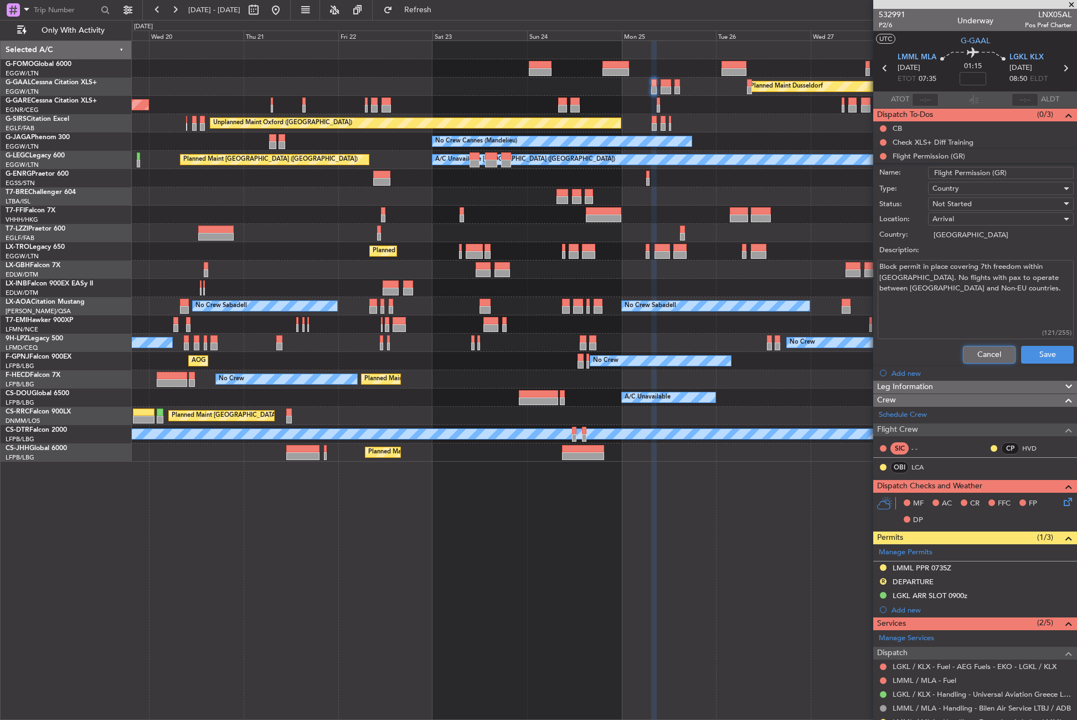
click at [975, 353] on button "Cancel" at bounding box center [989, 355] width 53 height 18
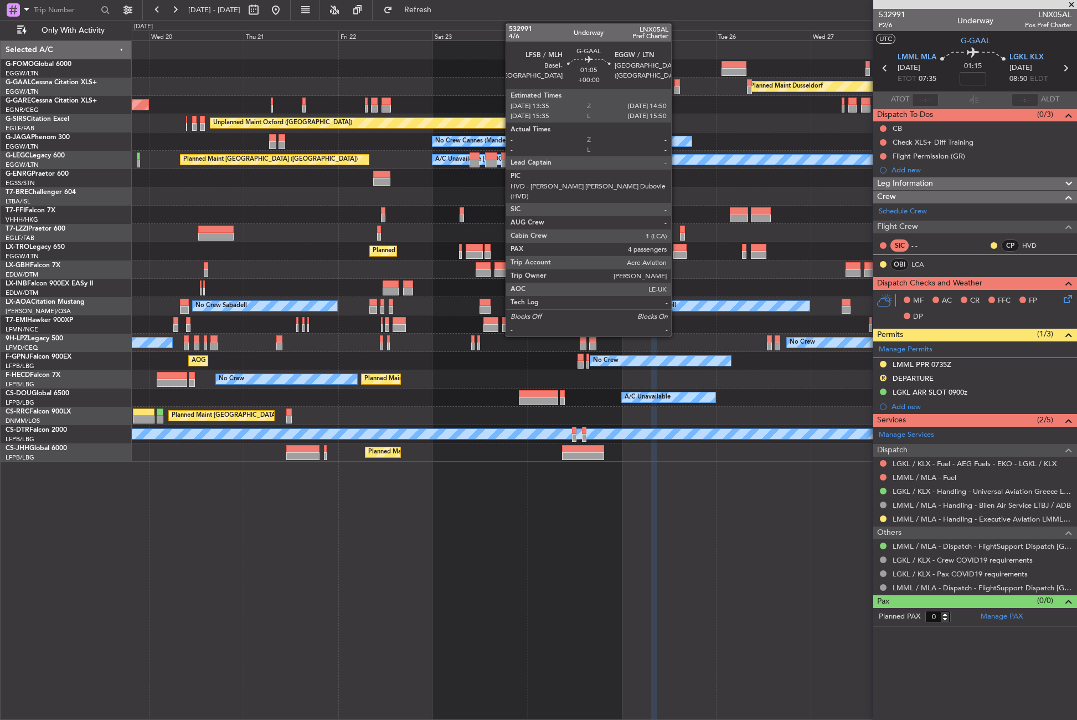
click at [676, 91] on div at bounding box center [677, 90] width 5 height 8
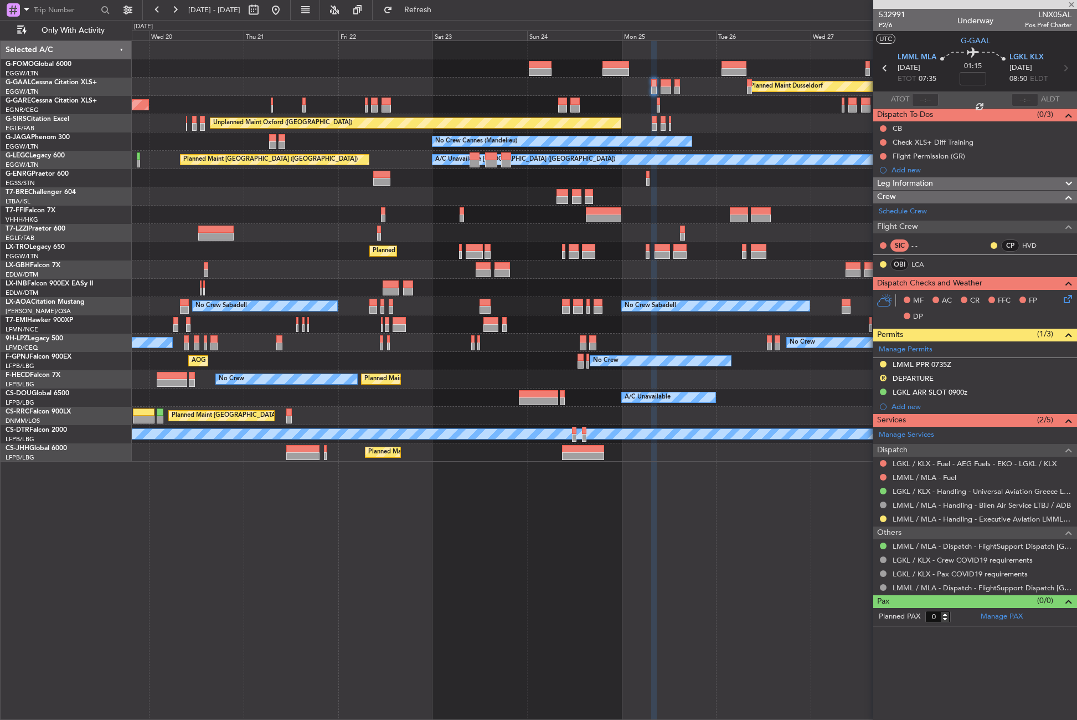
type input "4"
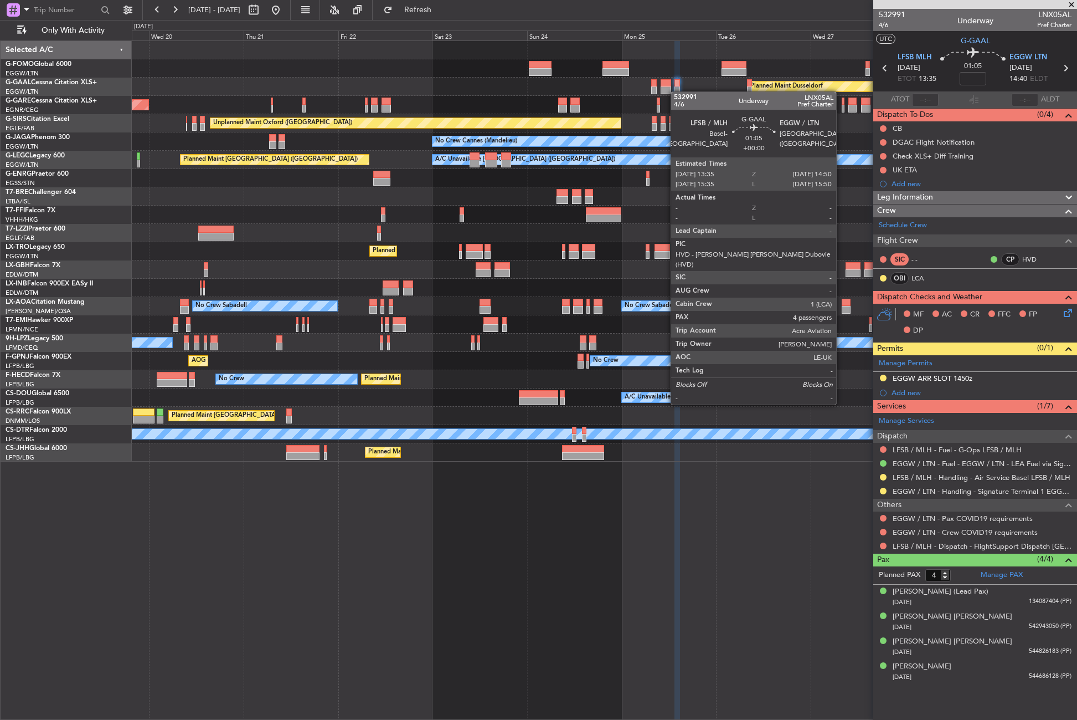
click at [676, 91] on div at bounding box center [677, 90] width 5 height 8
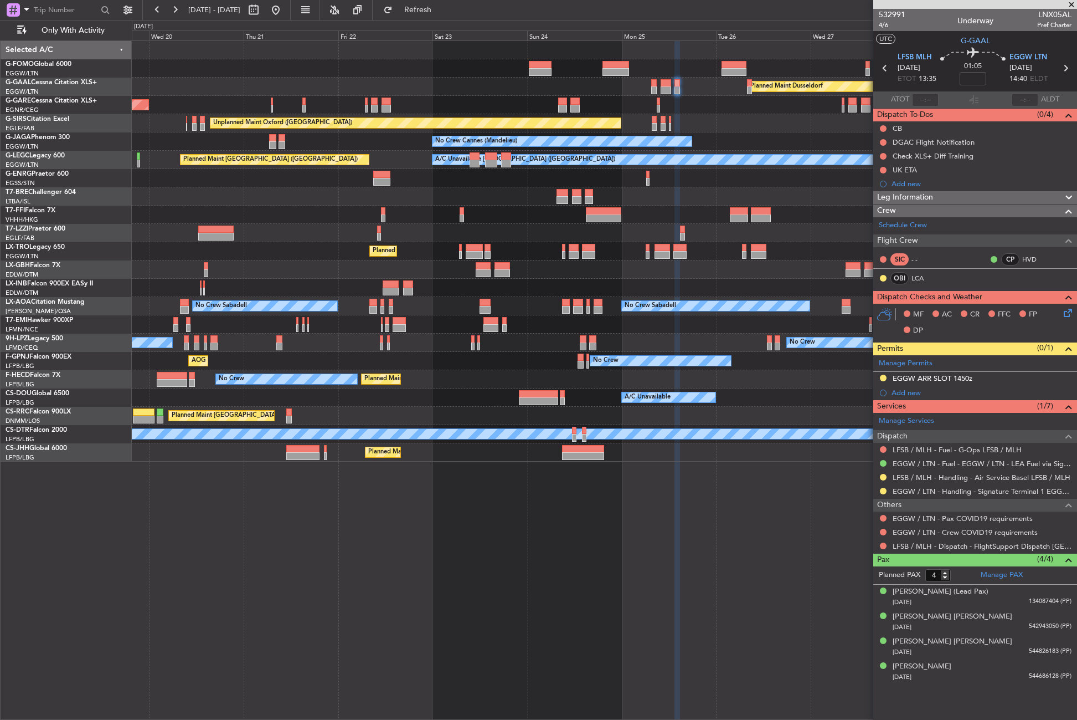
click at [881, 61] on icon at bounding box center [885, 68] width 14 height 14
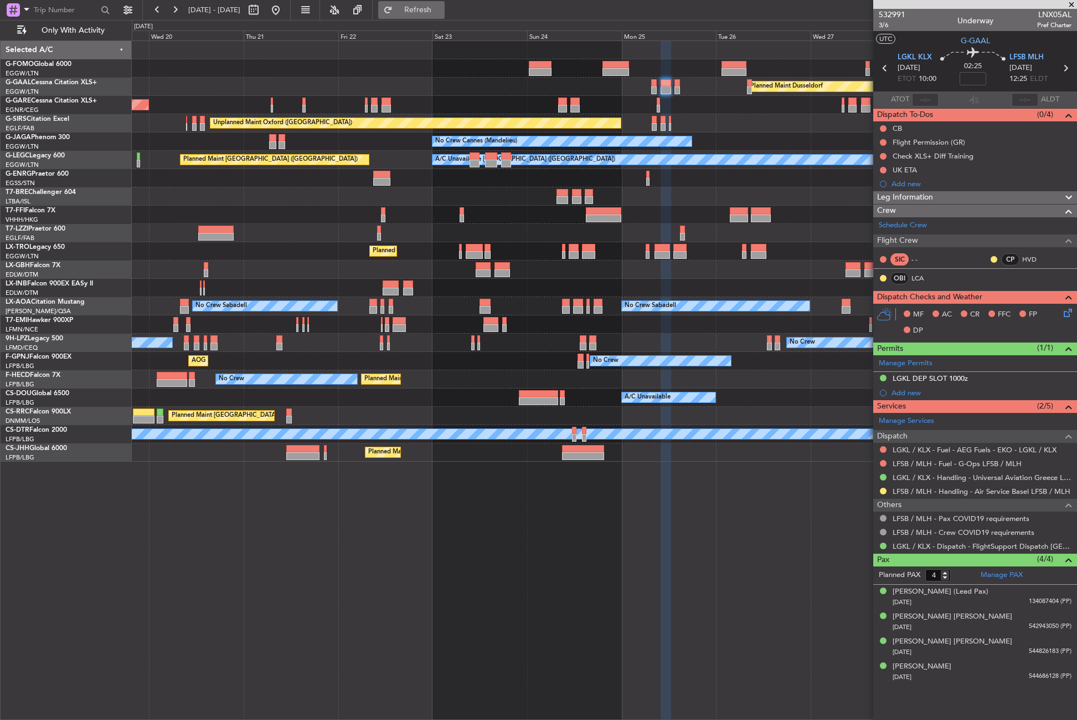
click at [441, 8] on span "Refresh" at bounding box center [418, 10] width 47 height 8
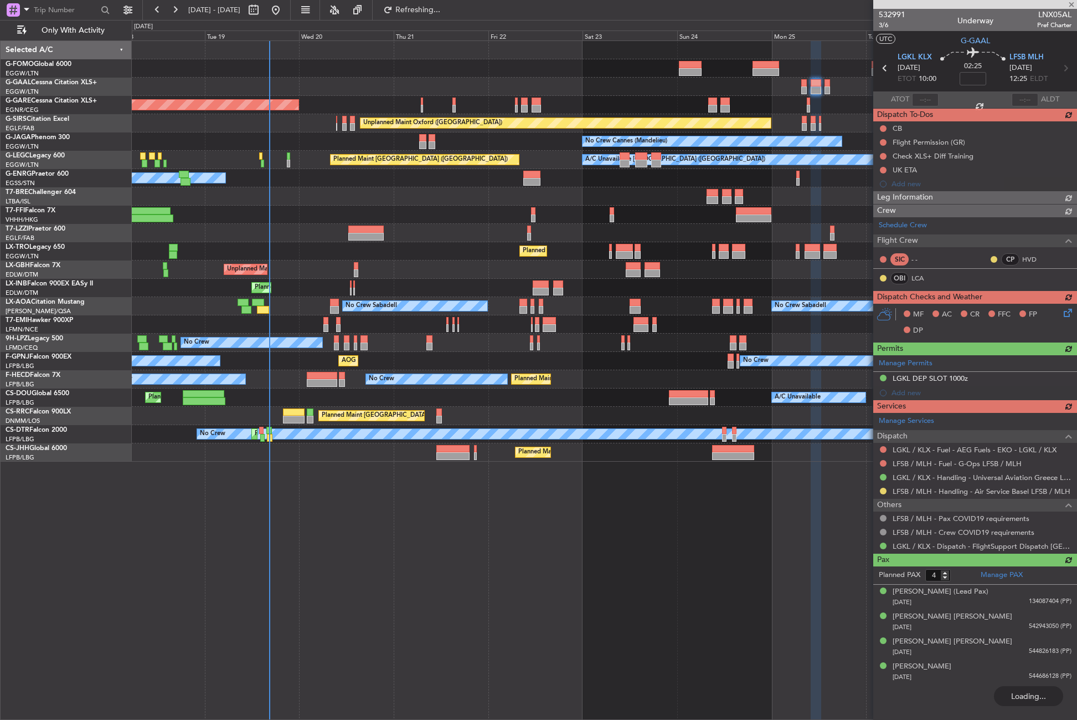
click at [386, 491] on div "Planned Maint Windsor Locks ([PERSON_NAME] Intl) Planned [GEOGRAPHIC_DATA] Unpl…" at bounding box center [605, 379] width 946 height 679
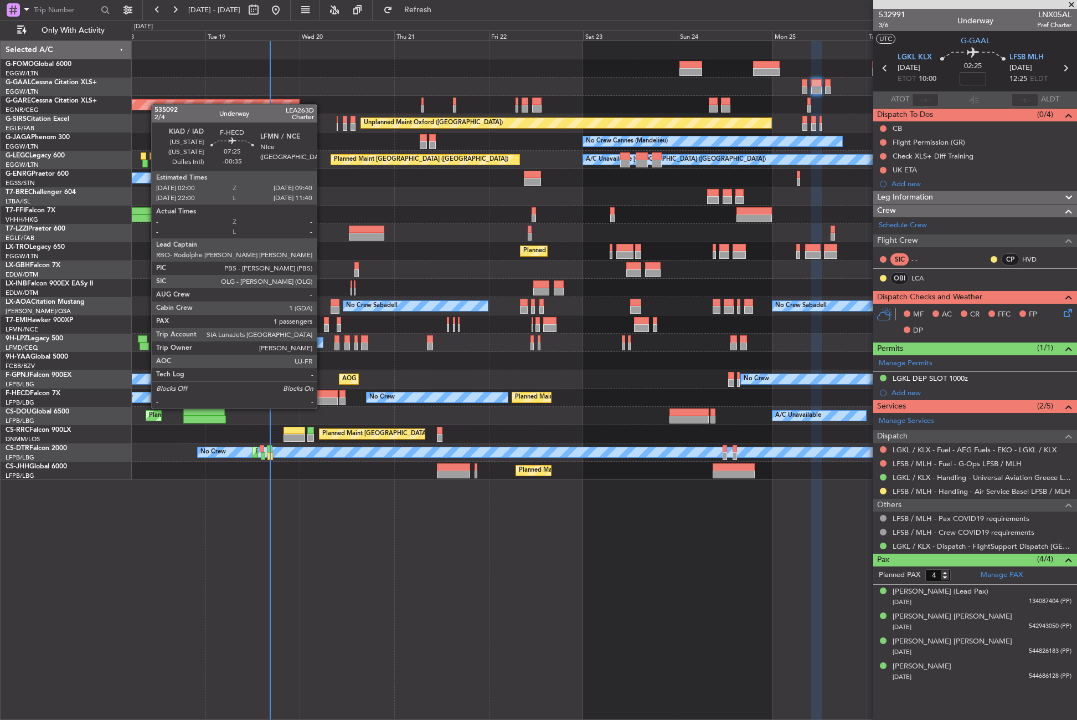
click at [322, 397] on div at bounding box center [322, 401] width 30 height 8
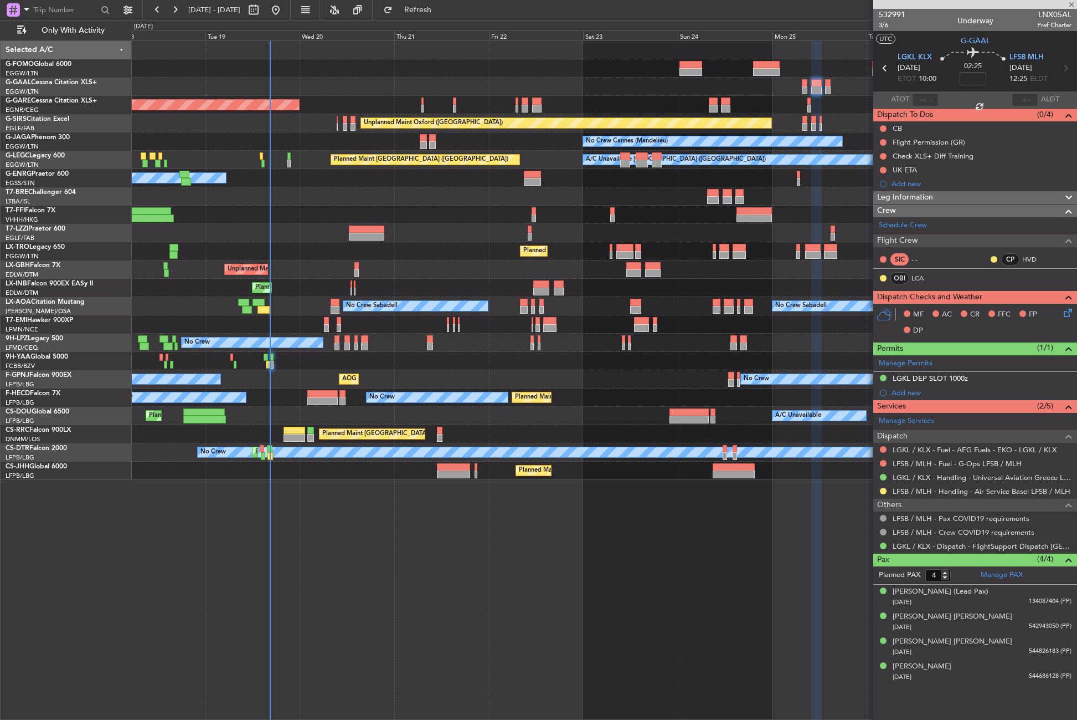
type input "-00:35"
type input "1"
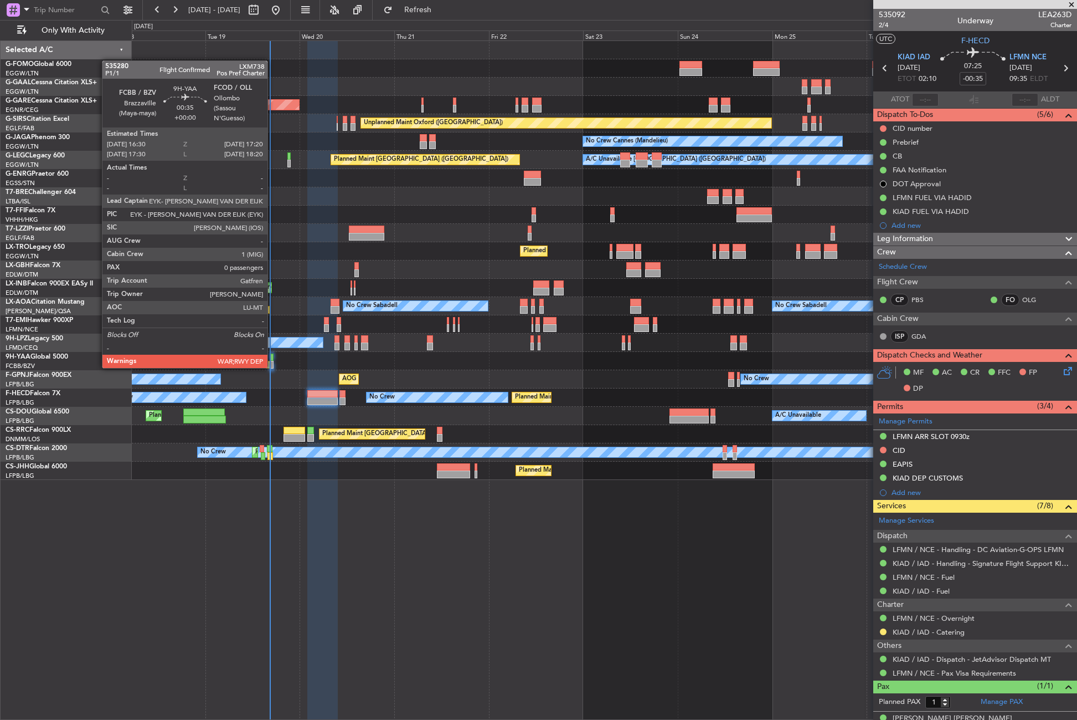
click at [273, 367] on div at bounding box center [271, 365] width 3 height 8
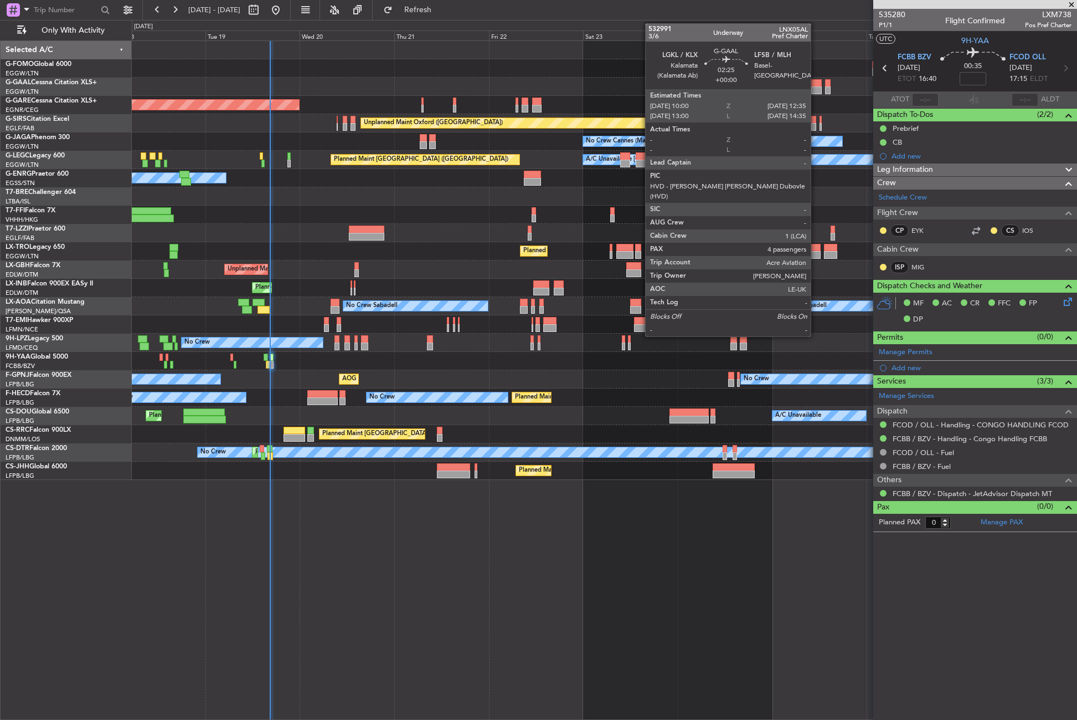
click at [816, 87] on div at bounding box center [816, 90] width 11 height 8
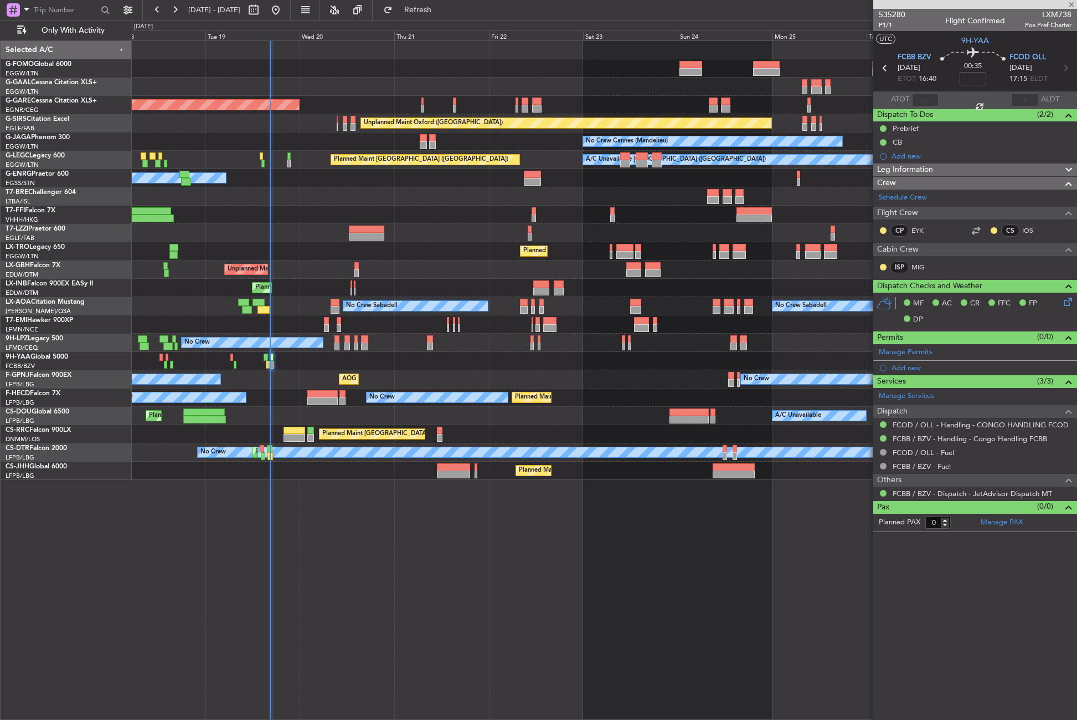
type input "4"
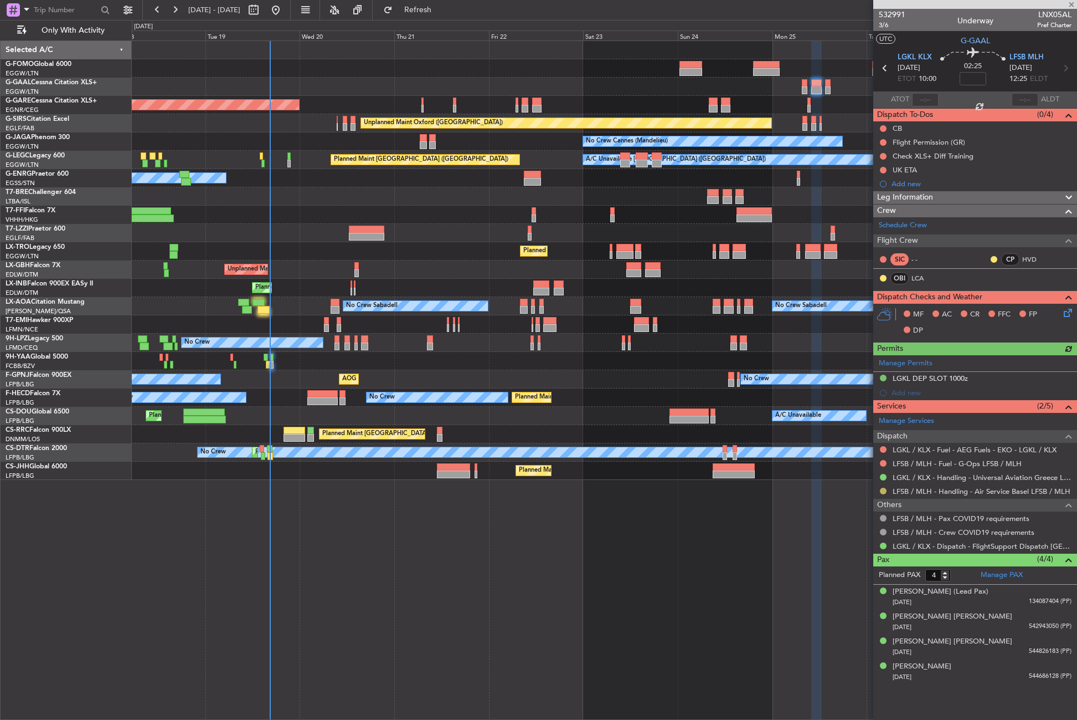
click at [885, 488] on button at bounding box center [883, 490] width 7 height 7
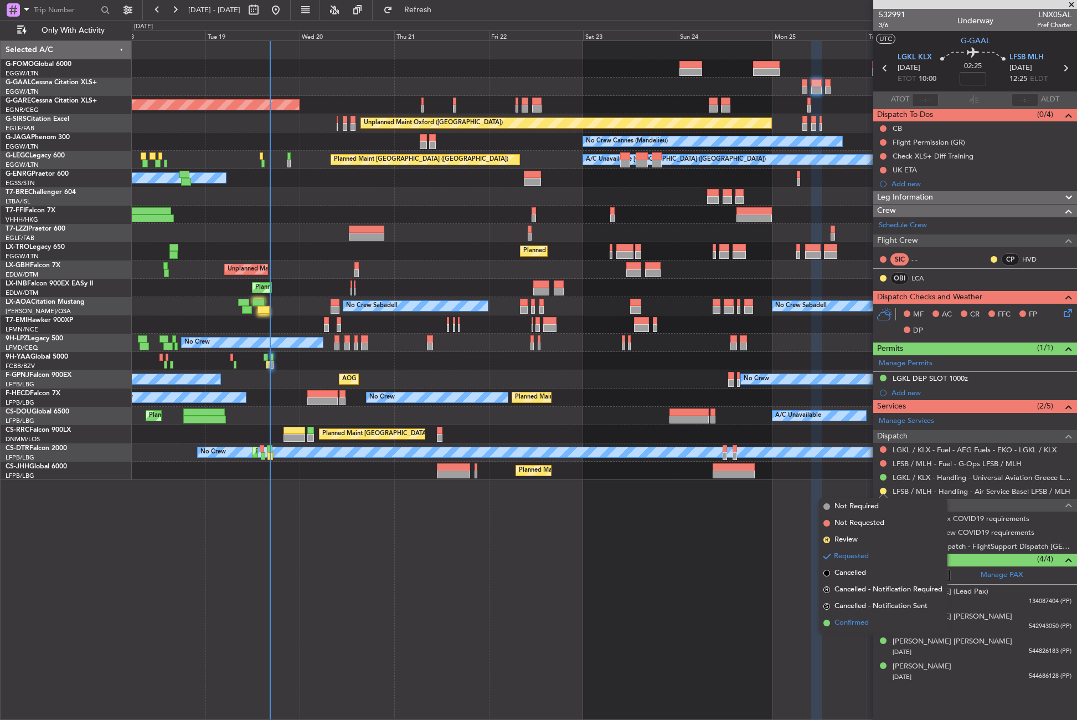
click at [842, 620] on span "Confirmed" at bounding box center [852, 622] width 34 height 11
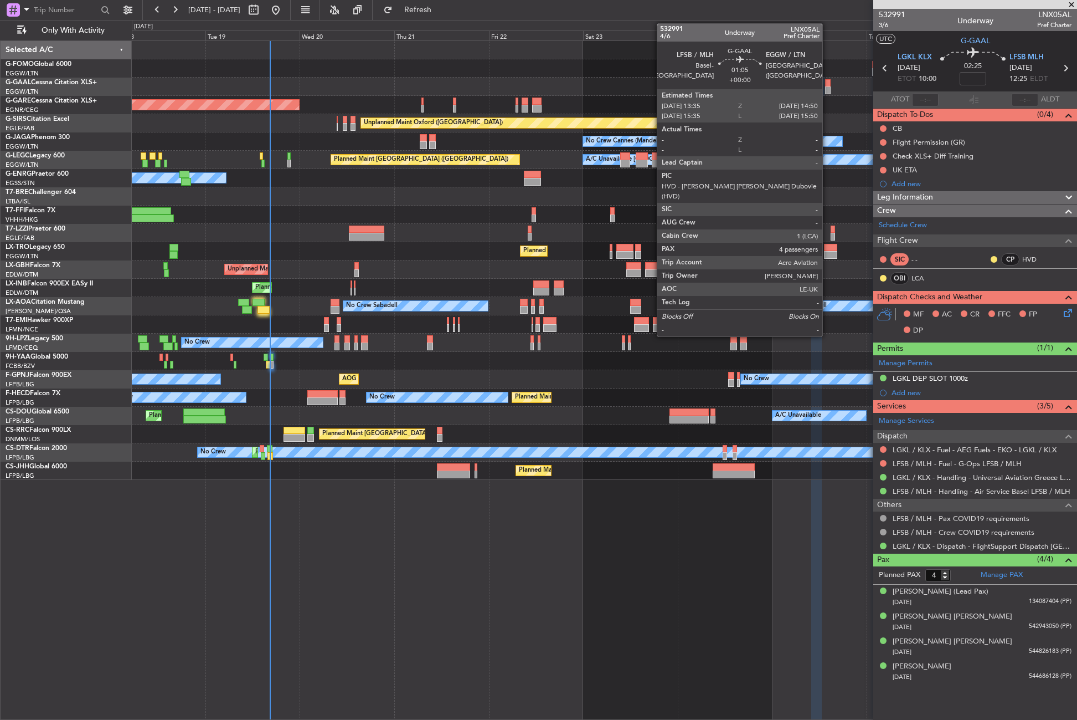
click at [828, 89] on div at bounding box center [827, 90] width 5 height 8
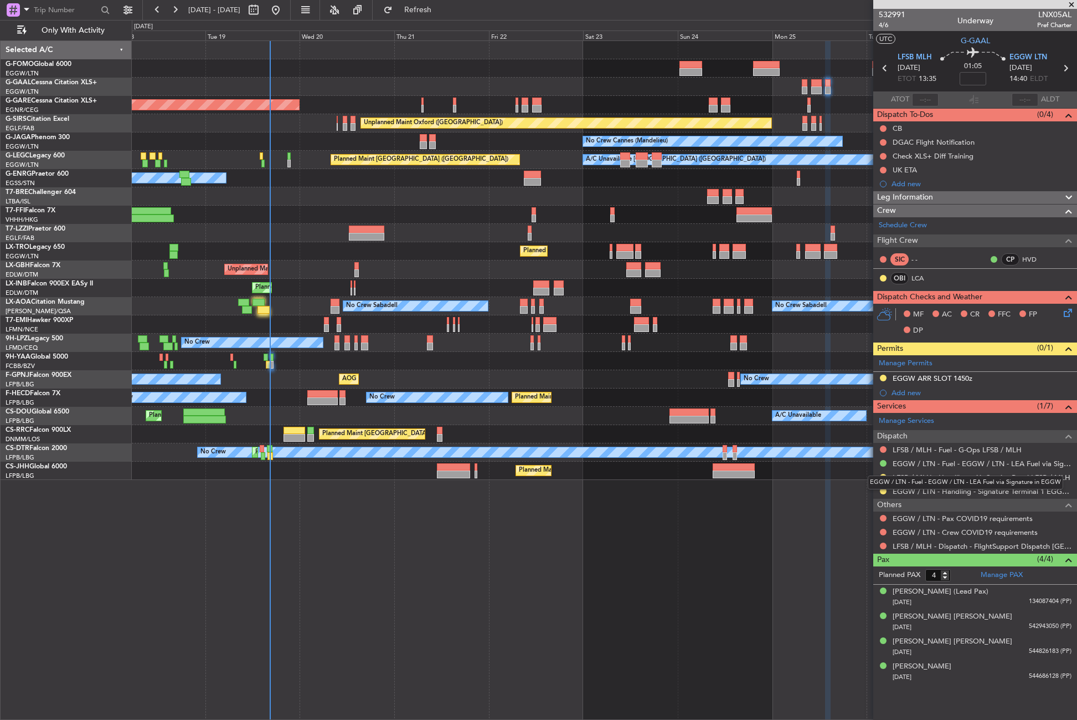
click at [885, 475] on mat-tooltip-component "EGGW / LTN - Fuel - EGGW / LTN - LEA Fuel via Signature in EGGW" at bounding box center [965, 481] width 211 height 29
click at [882, 475] on button at bounding box center [883, 477] width 7 height 7
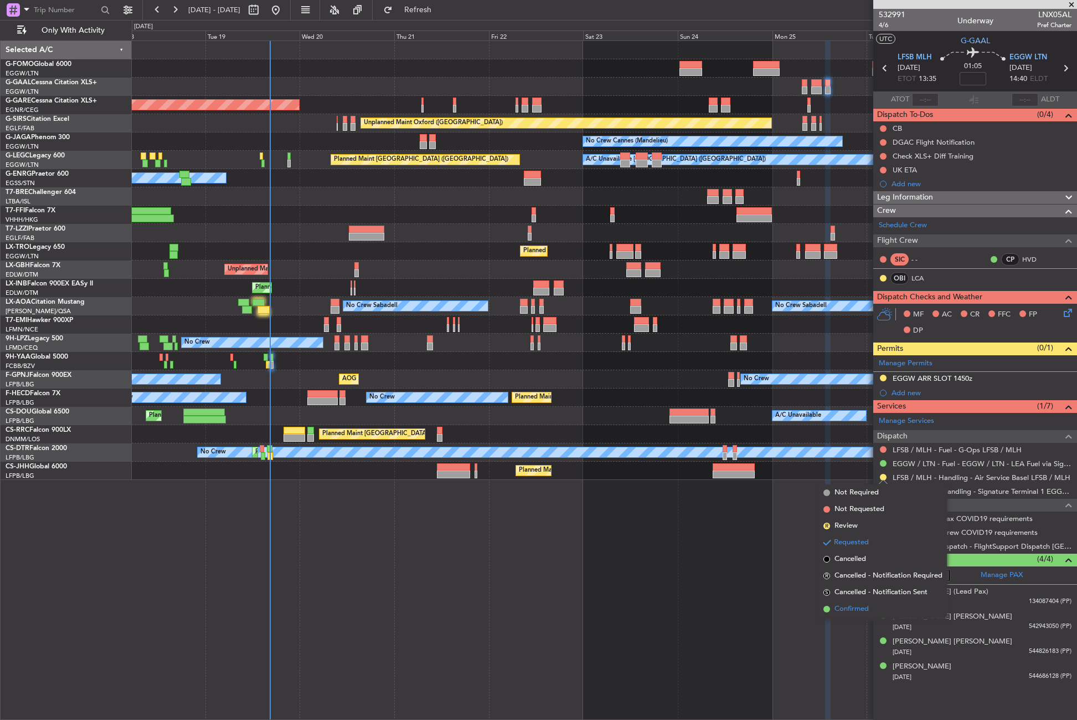
click at [852, 612] on span "Confirmed" at bounding box center [852, 608] width 34 height 11
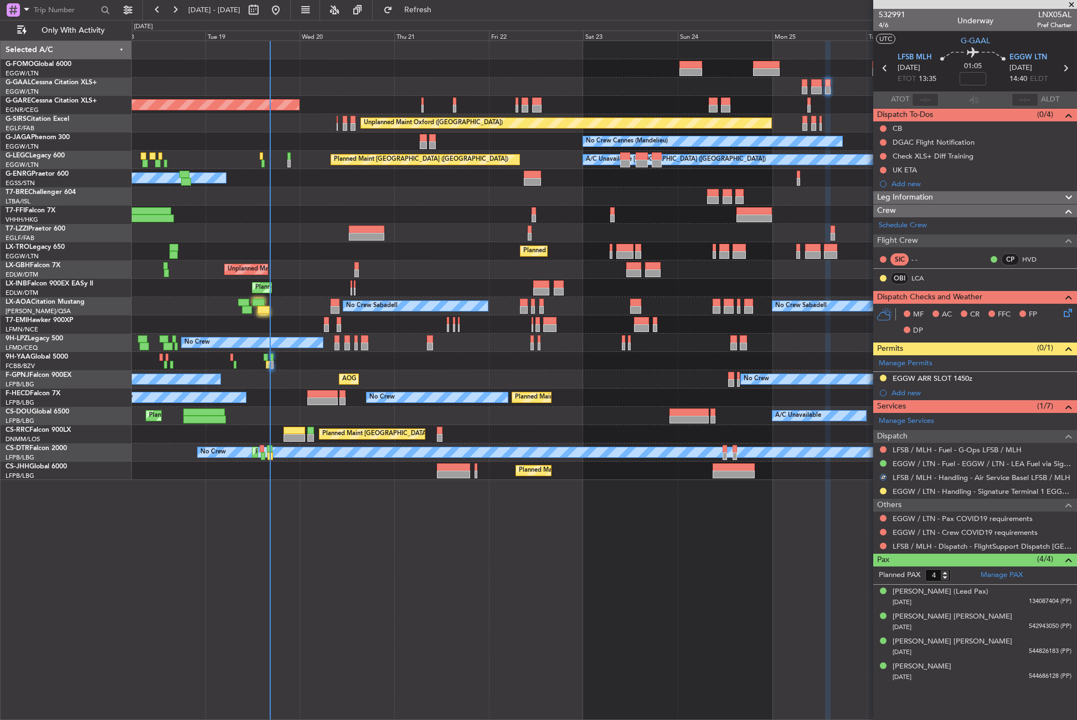
click at [887, 516] on div at bounding box center [883, 517] width 9 height 9
click at [882, 516] on button at bounding box center [883, 518] width 7 height 7
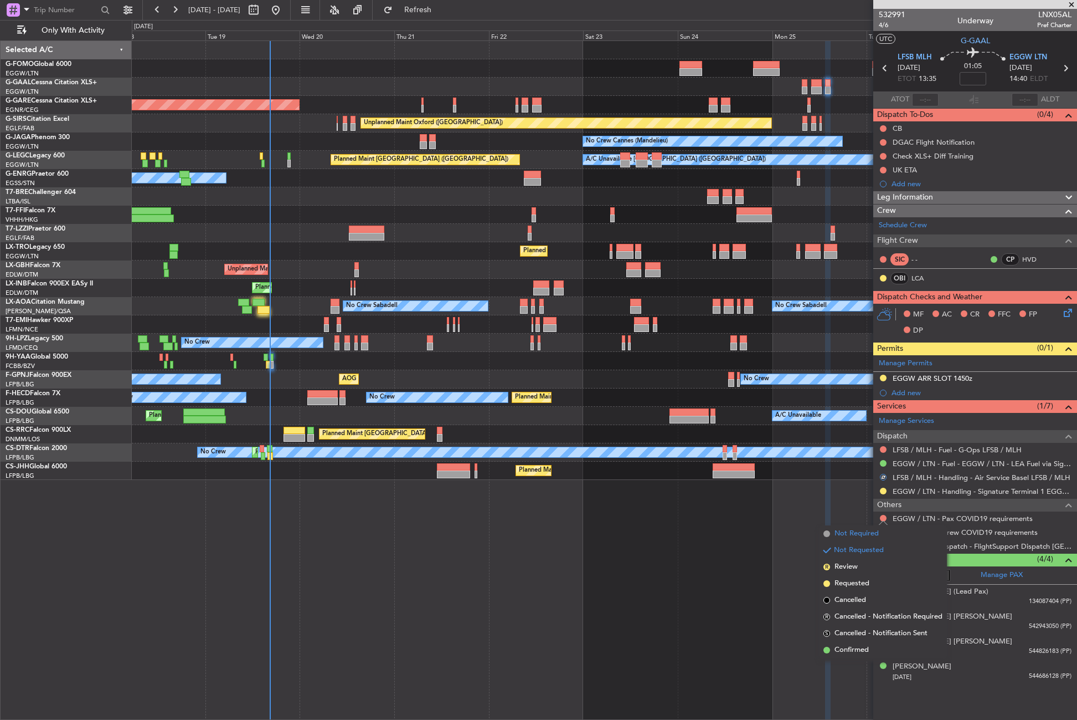
click at [872, 529] on span "Not Required" at bounding box center [857, 533] width 44 height 11
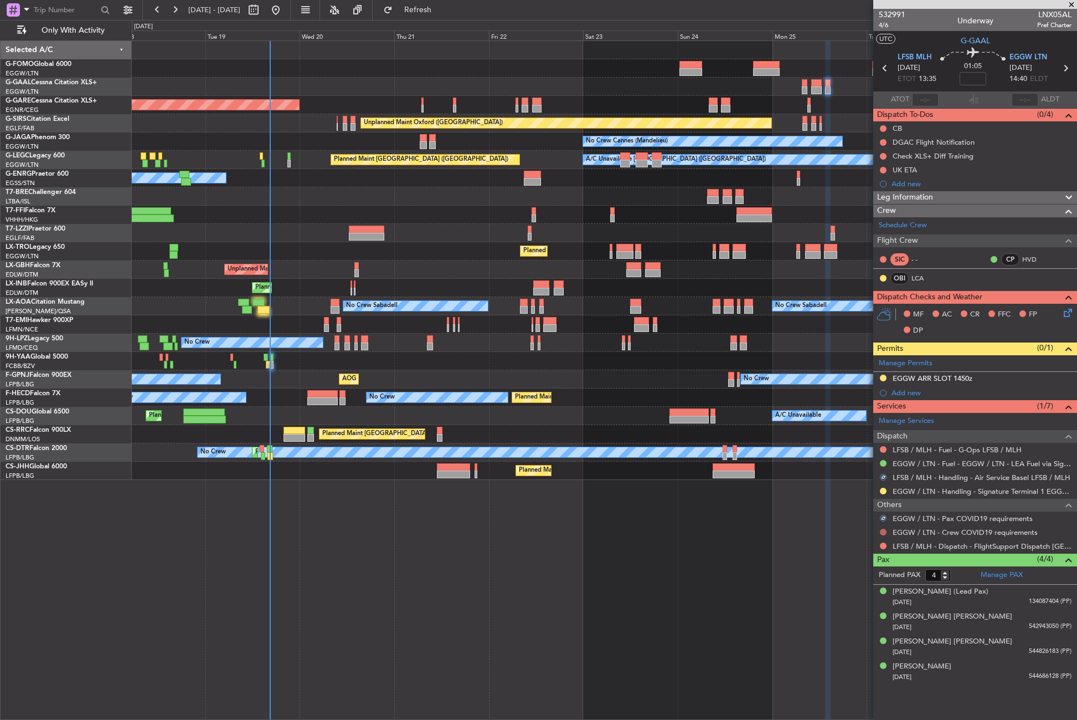
click at [881, 533] on button at bounding box center [883, 531] width 7 height 7
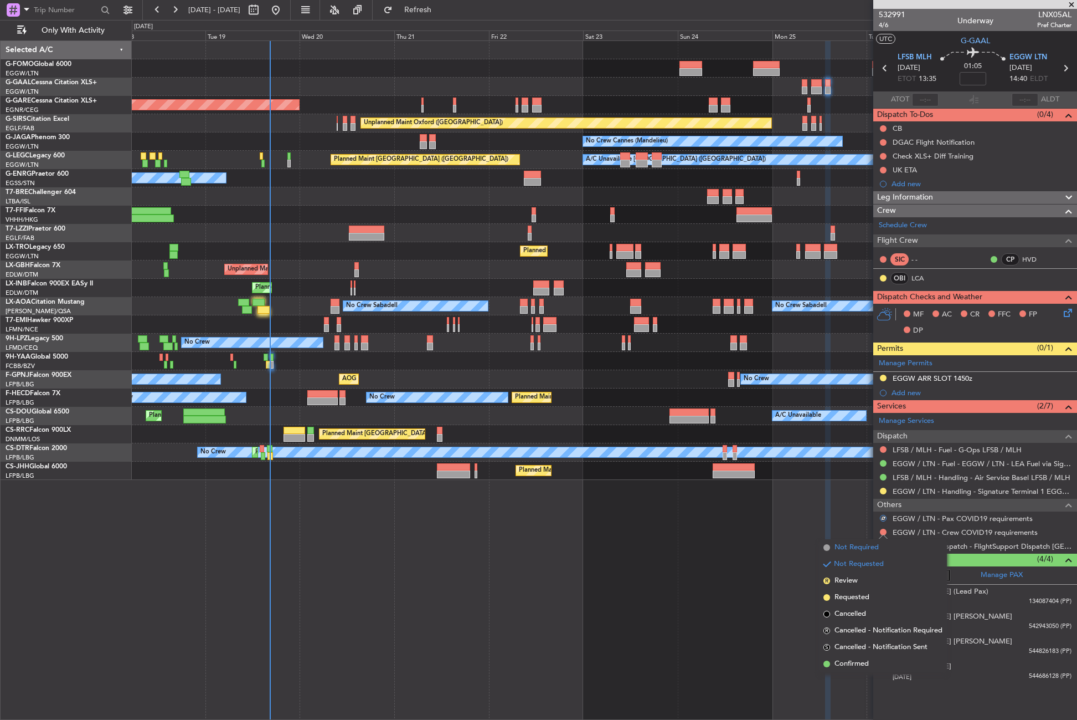
click at [868, 547] on span "Not Required" at bounding box center [857, 547] width 44 height 11
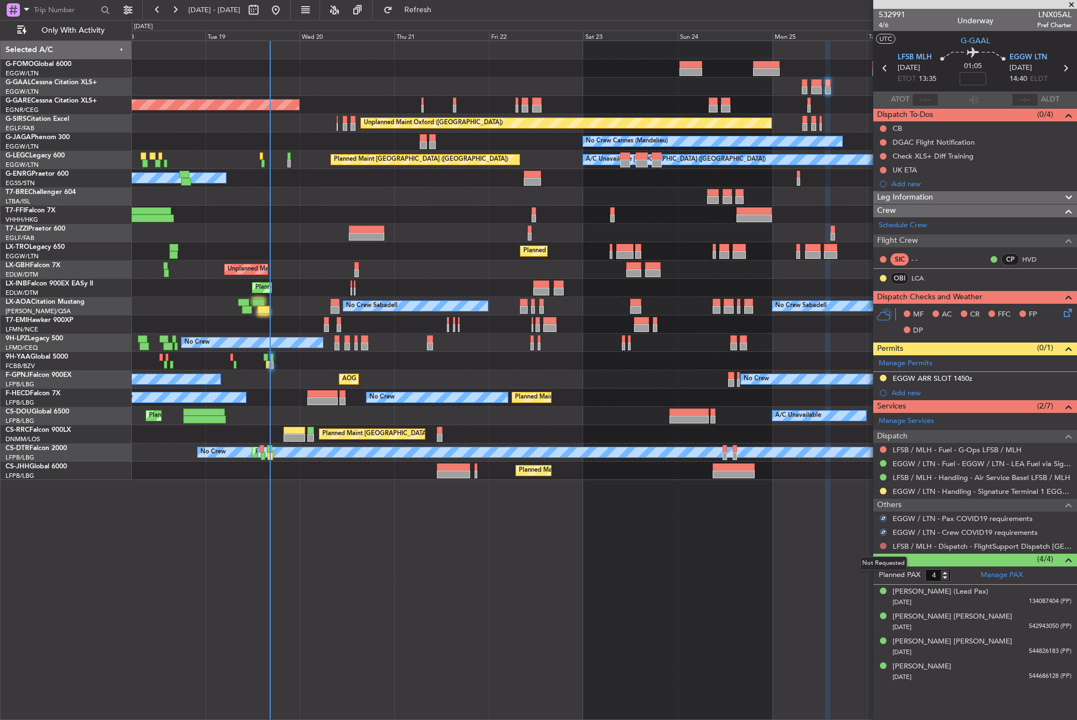
click at [883, 547] on button at bounding box center [883, 545] width 7 height 7
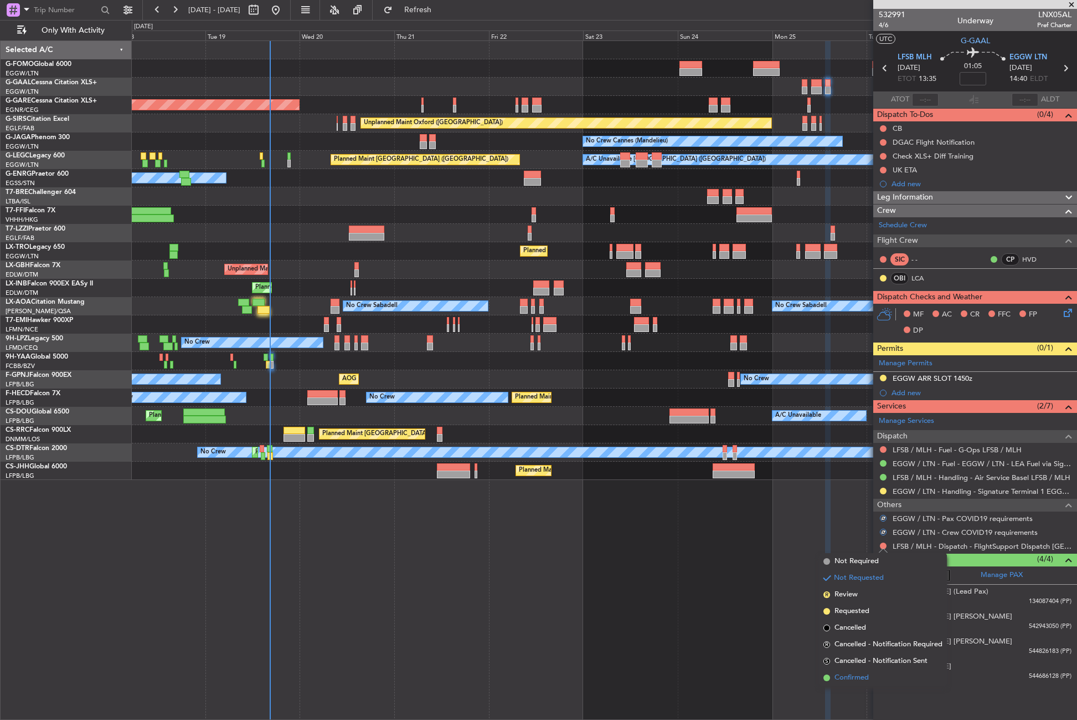
click at [850, 680] on span "Confirmed" at bounding box center [852, 677] width 34 height 11
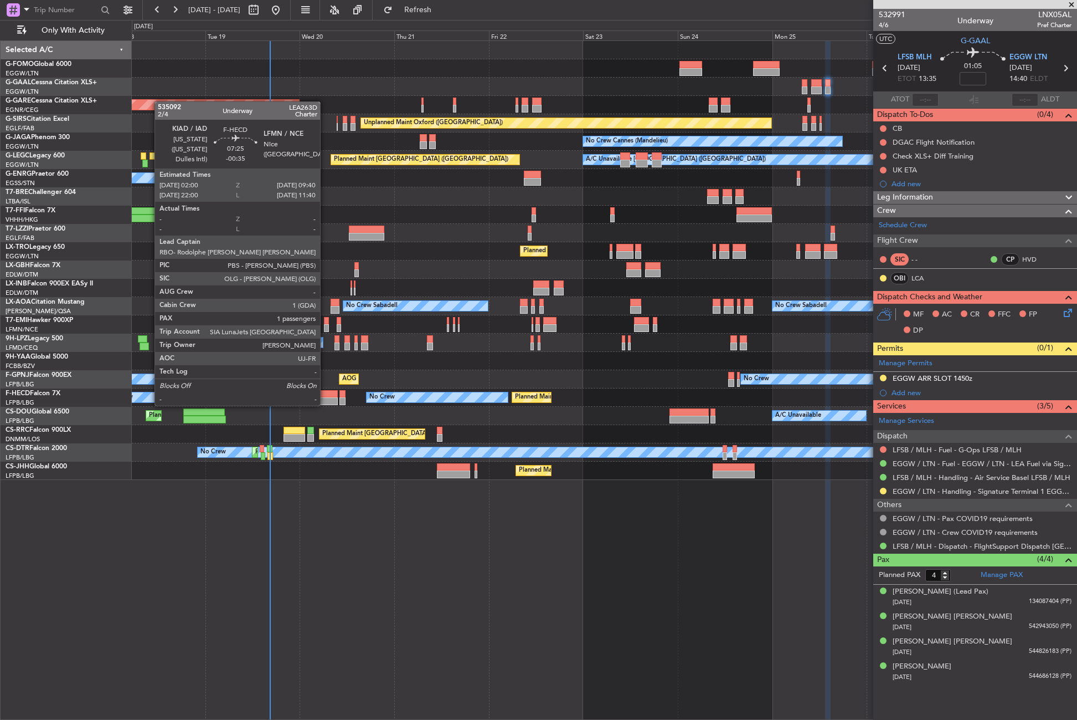
click at [325, 394] on div at bounding box center [322, 394] width 30 height 8
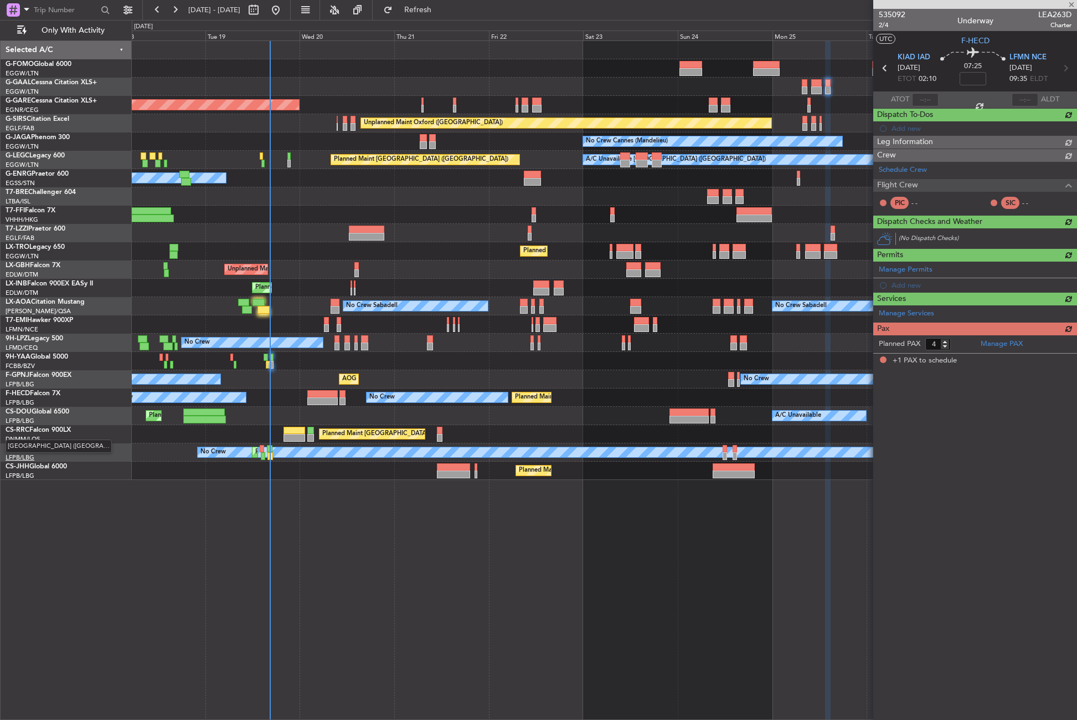
type input "-00:35"
type input "1"
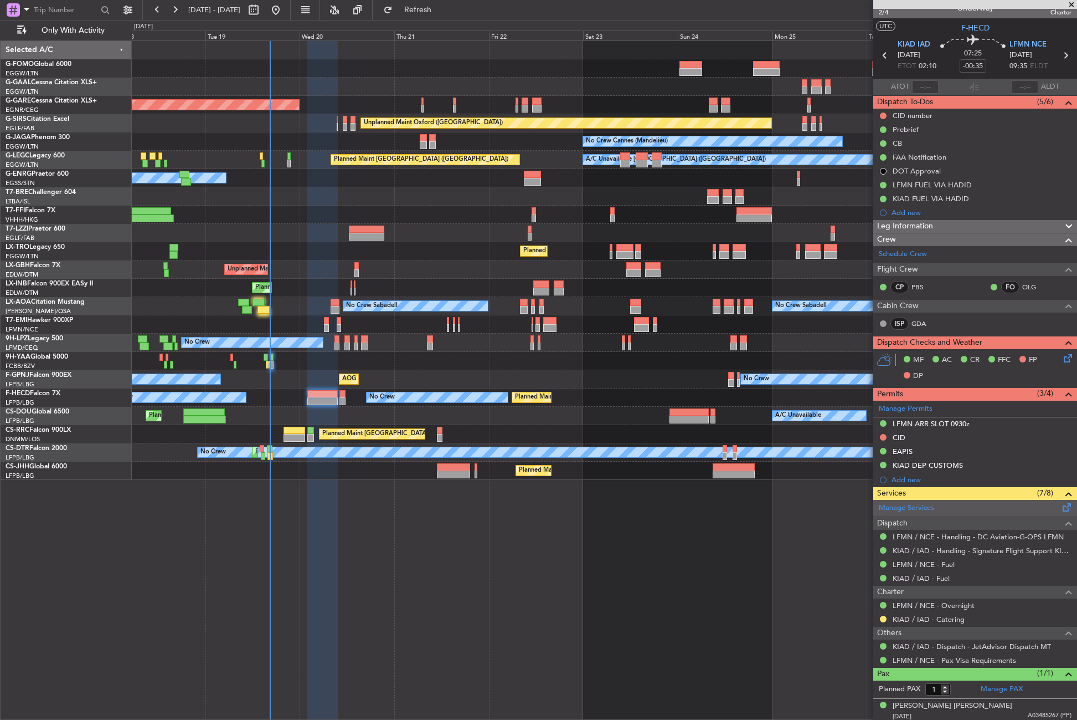
scroll to position [16, 0]
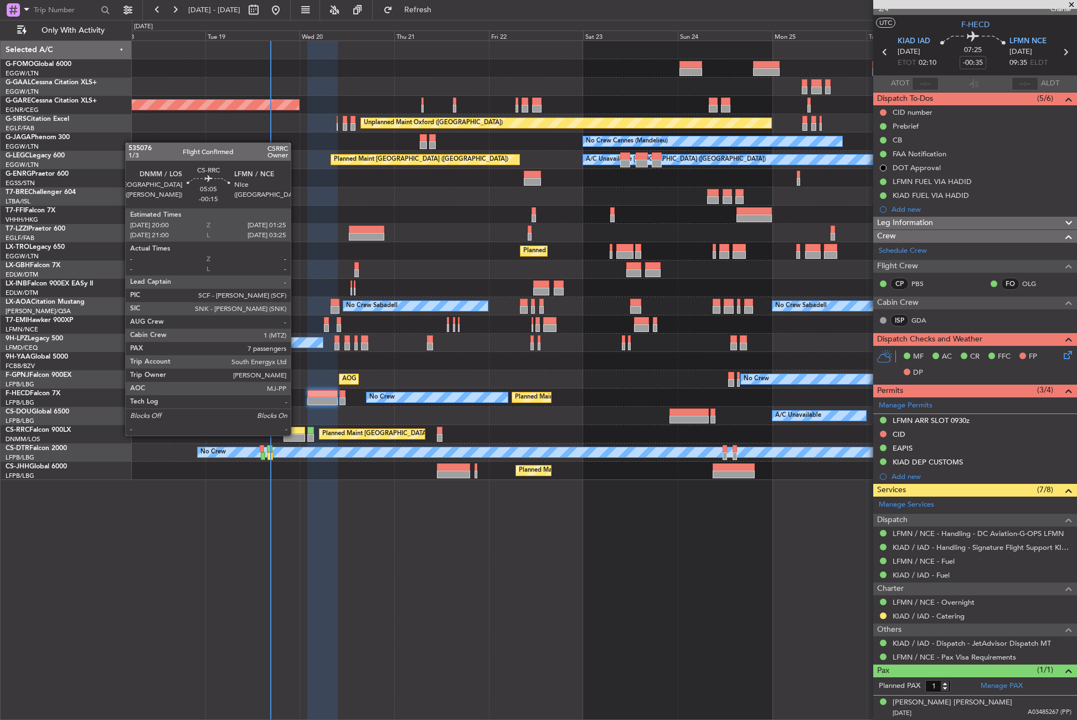
click at [296, 434] on div at bounding box center [295, 438] width 22 height 8
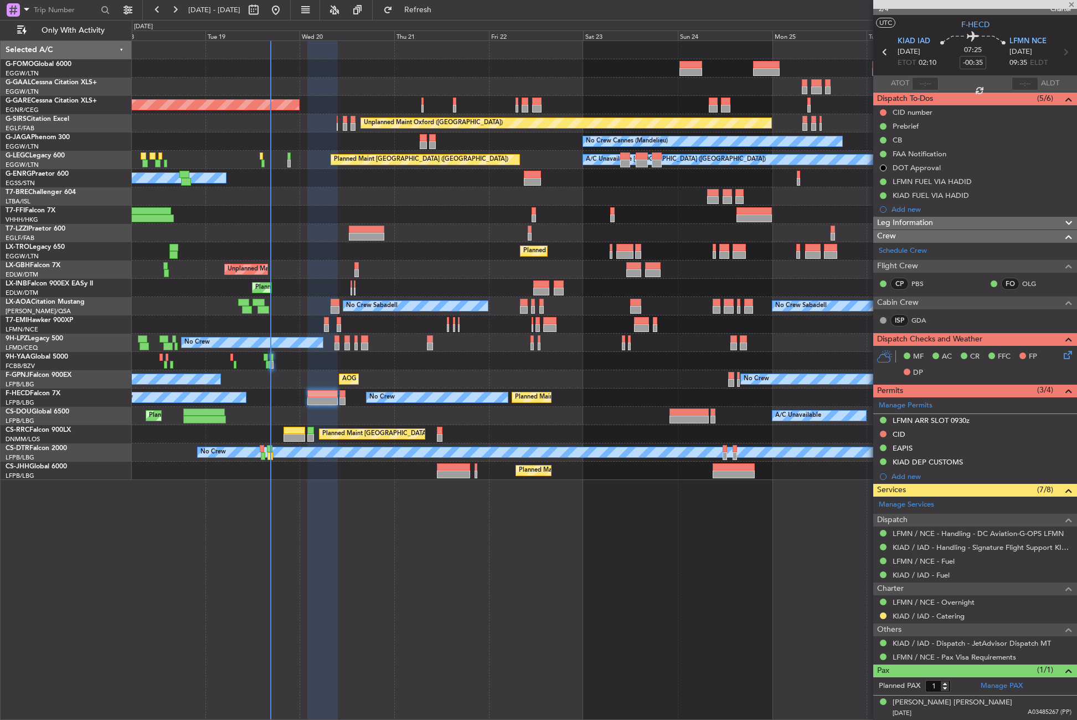
type input "-00:15"
type input "7"
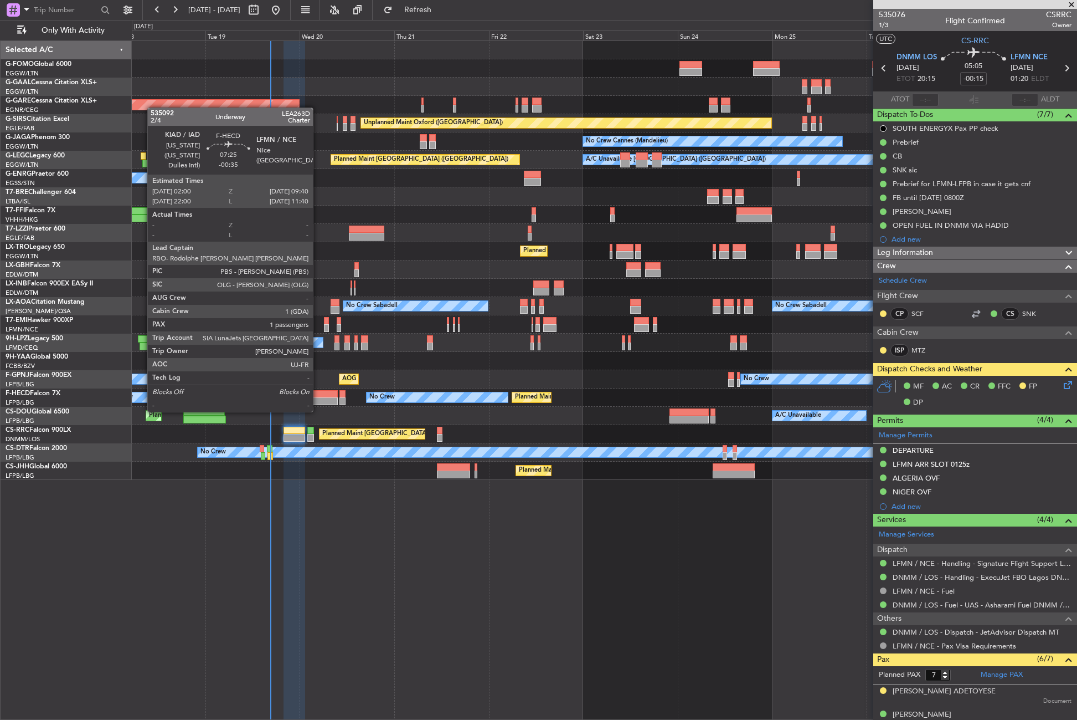
click at [318, 400] on div at bounding box center [322, 401] width 30 height 8
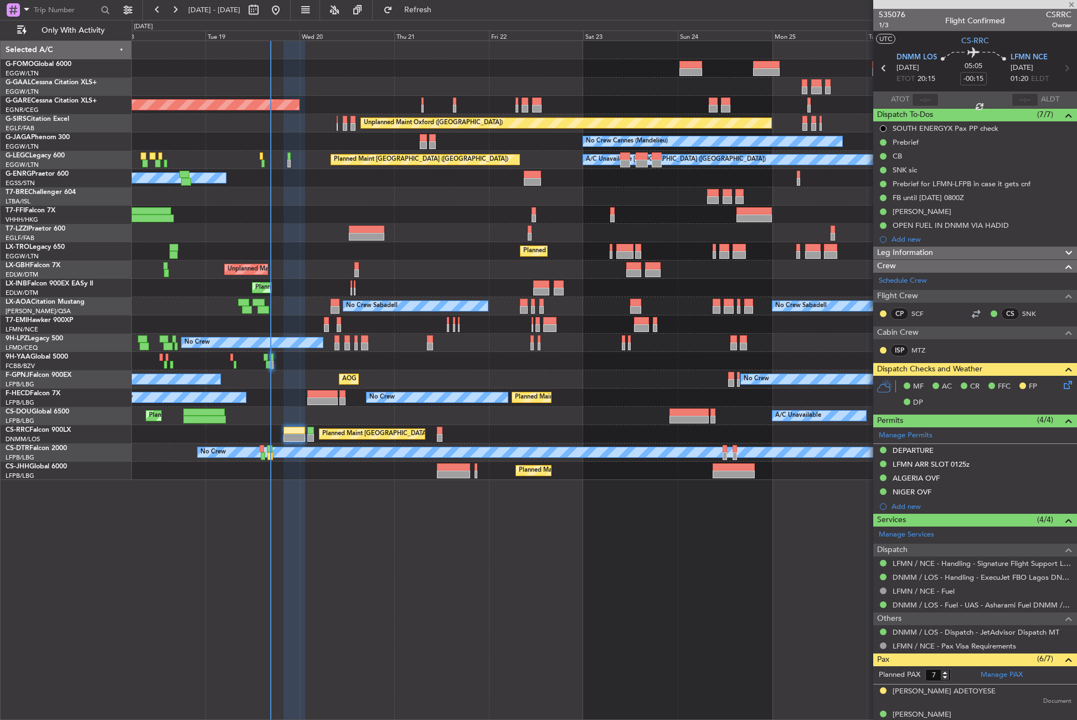
type input "-00:35"
type input "1"
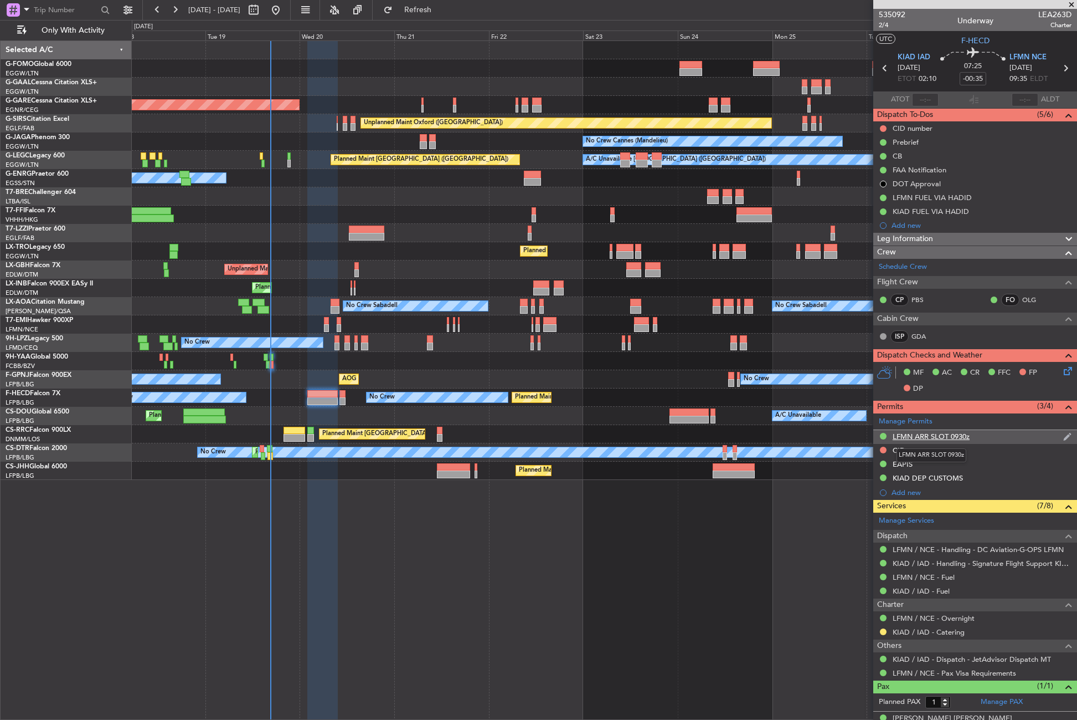
click at [938, 438] on div "LFMN ARR SLOT 0930z" at bounding box center [931, 435] width 77 height 9
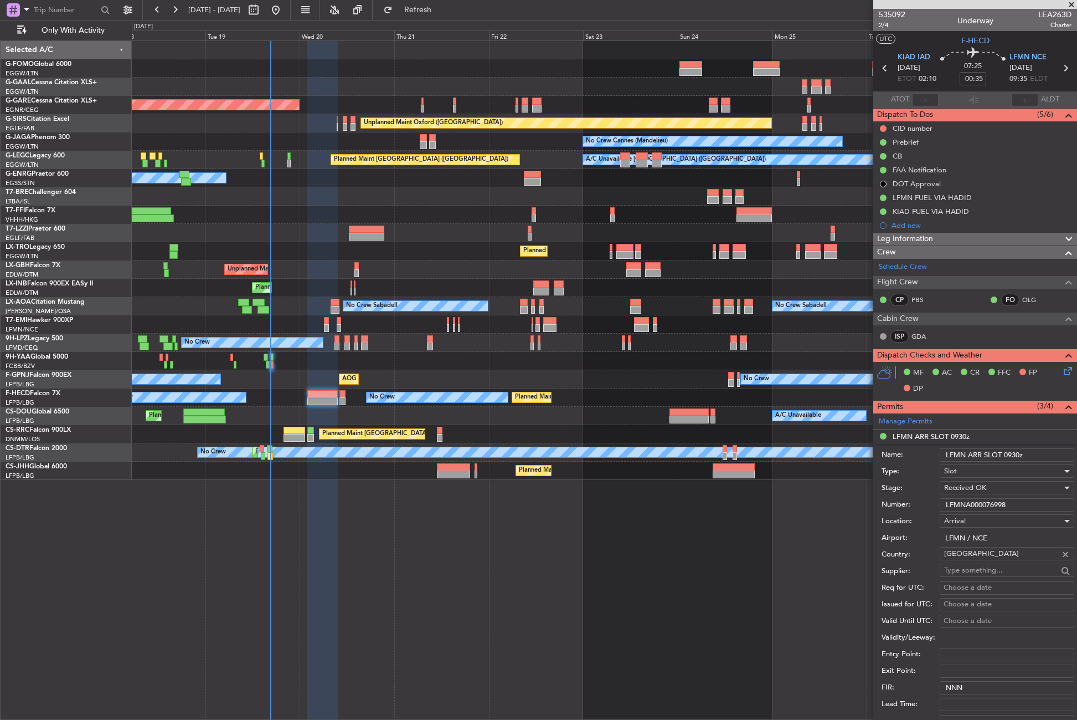
click at [990, 503] on input "LFMNA000076998" at bounding box center [1007, 504] width 135 height 13
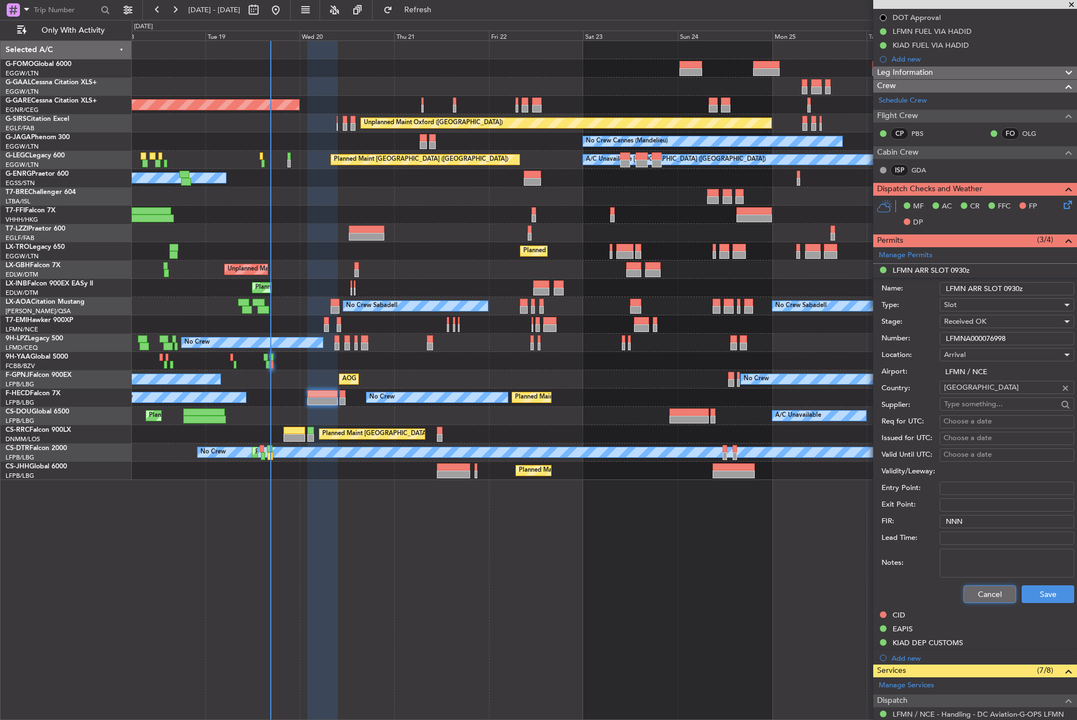
click at [978, 592] on button "Cancel" at bounding box center [990, 594] width 53 height 18
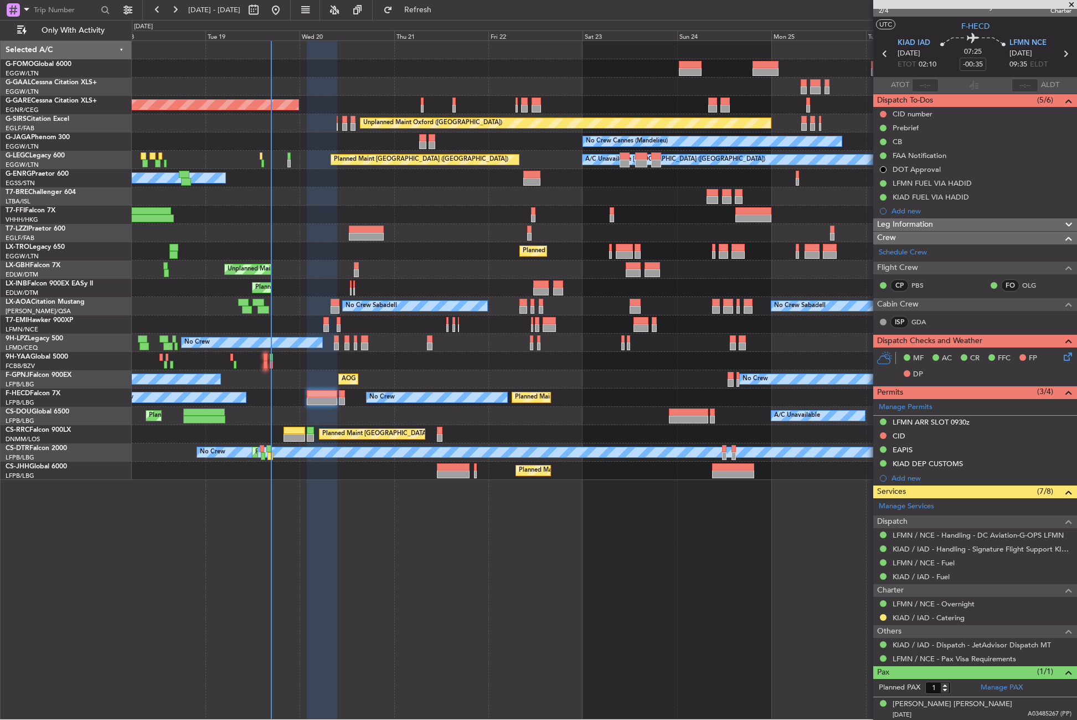
scroll to position [14, 0]
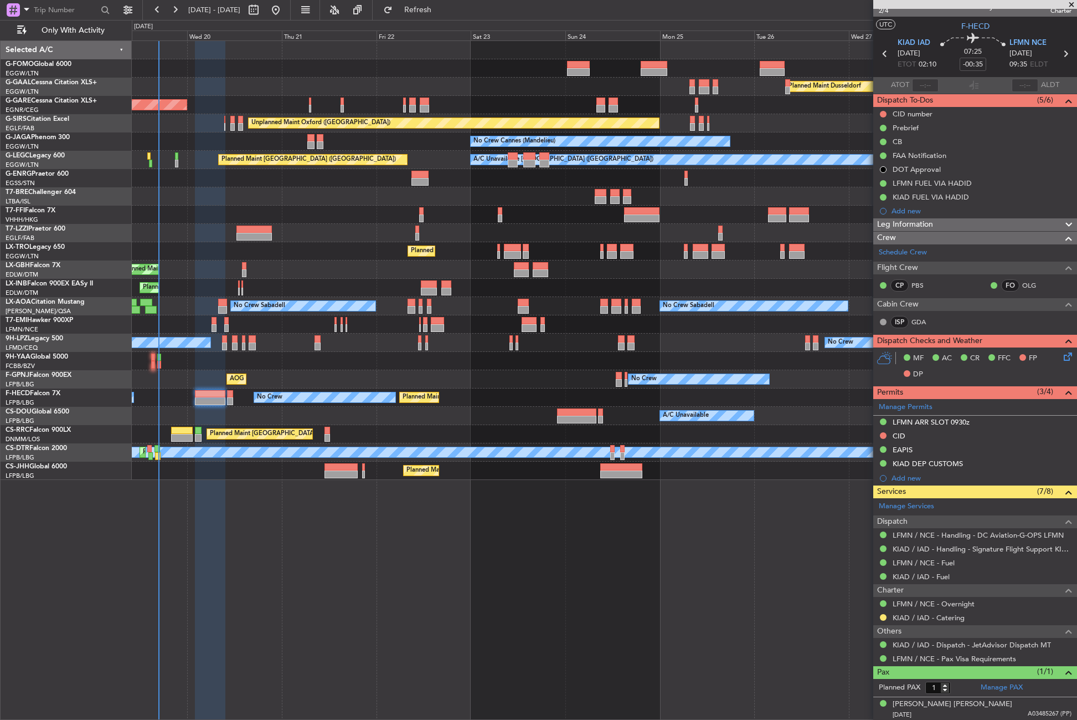
click at [295, 562] on div "Planned Maint Dusseldorf Unplanned Maint [PERSON_NAME] Unplanned Maint [GEOGRAP…" at bounding box center [605, 379] width 946 height 679
click at [332, 337] on div "No Crew No Crew" at bounding box center [604, 342] width 945 height 18
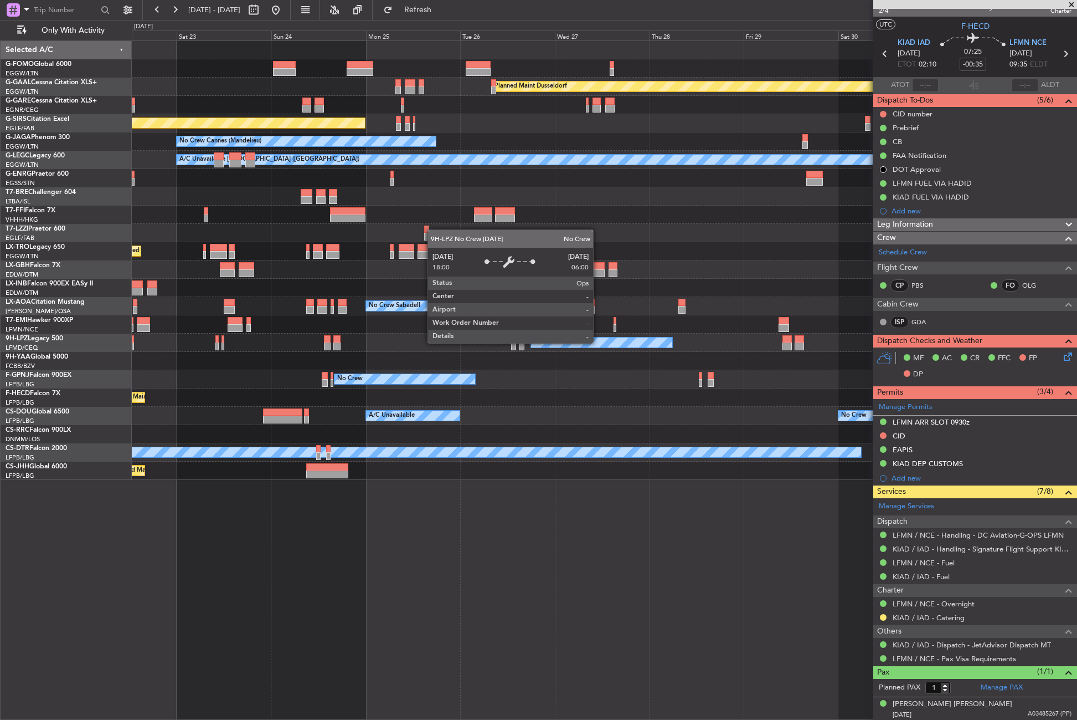
click at [290, 280] on div "Planned Maint Dusseldorf Unplanned Maint [GEOGRAPHIC_DATA] ([GEOGRAPHIC_DATA]) …" at bounding box center [604, 260] width 945 height 439
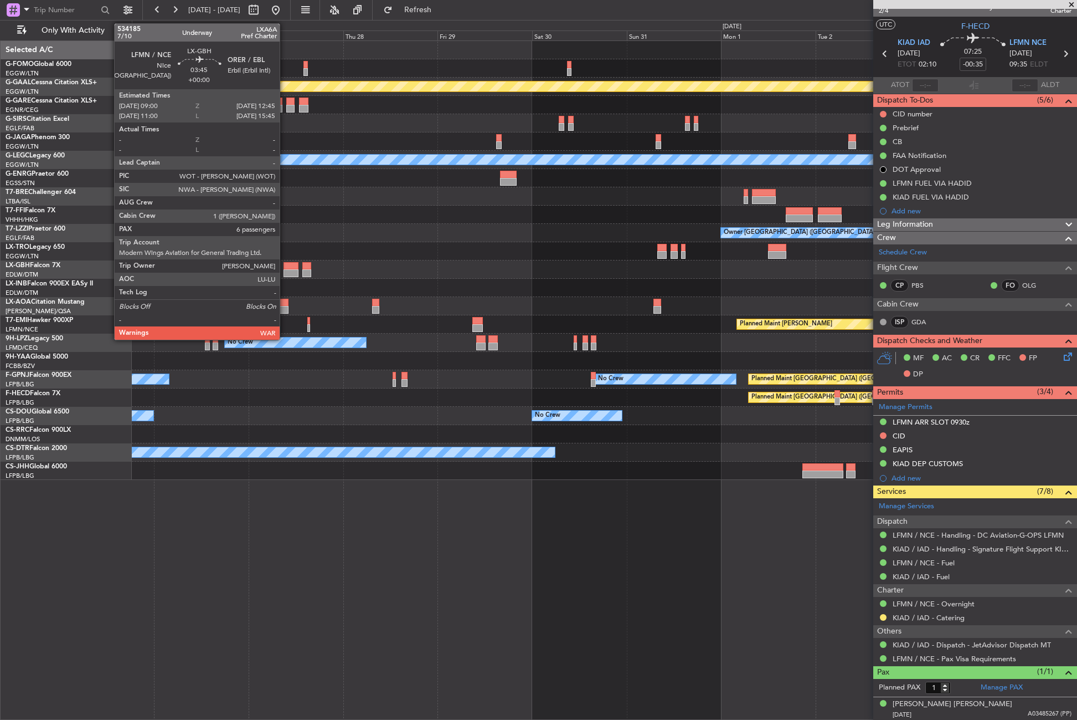
click at [343, 273] on div "Planned Maint Dusseldorf Unplanned Maint [GEOGRAPHIC_DATA] ([GEOGRAPHIC_DATA]) …" at bounding box center [604, 260] width 945 height 439
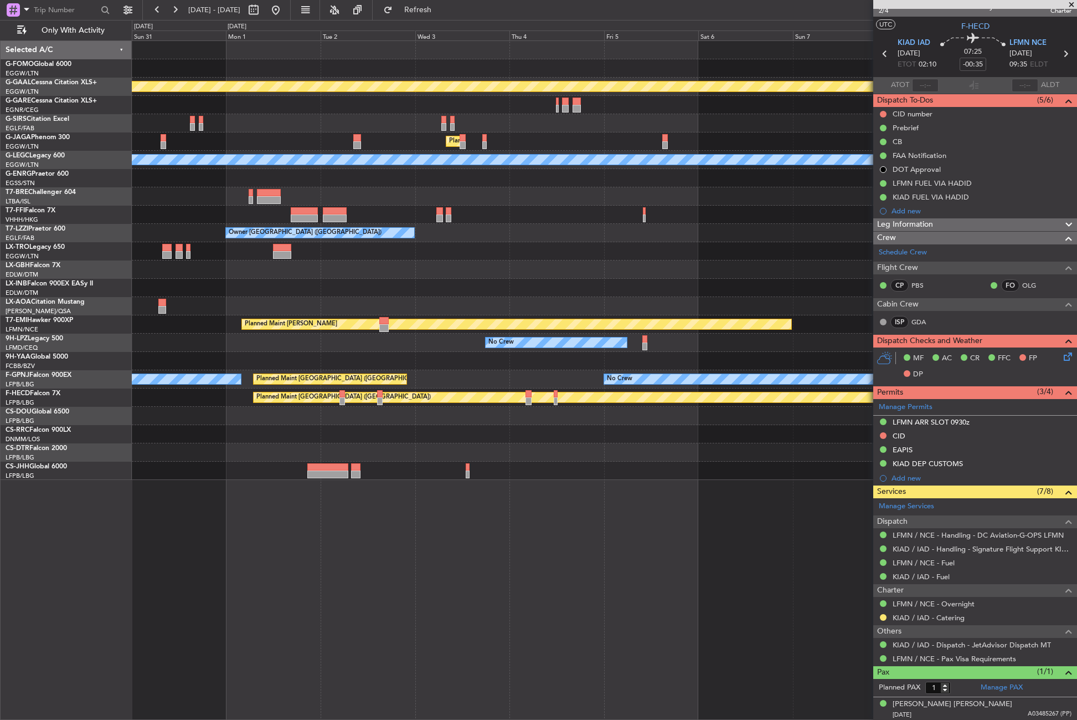
click at [159, 239] on div "Planned Maint Dusseldorf Planned Maint [GEOGRAPHIC_DATA] ([GEOGRAPHIC_DATA]) A/…" at bounding box center [604, 260] width 945 height 439
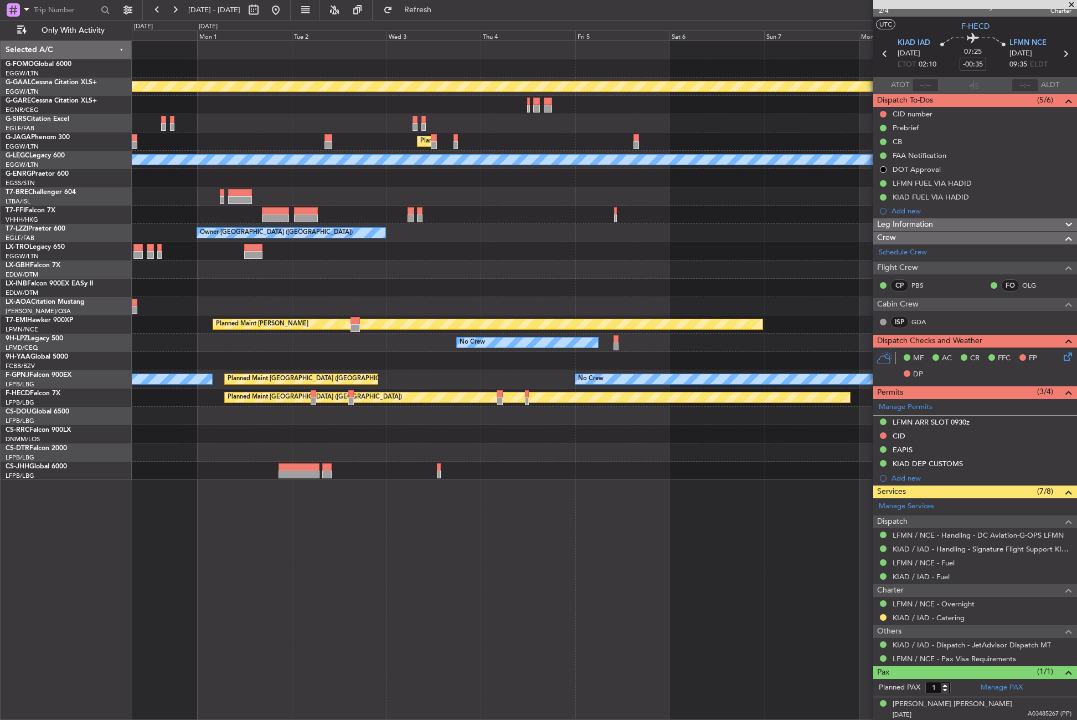
click at [361, 230] on div "Planned Maint Dusseldorf Planned Maint [GEOGRAPHIC_DATA] ([GEOGRAPHIC_DATA]) A/…" at bounding box center [604, 260] width 945 height 439
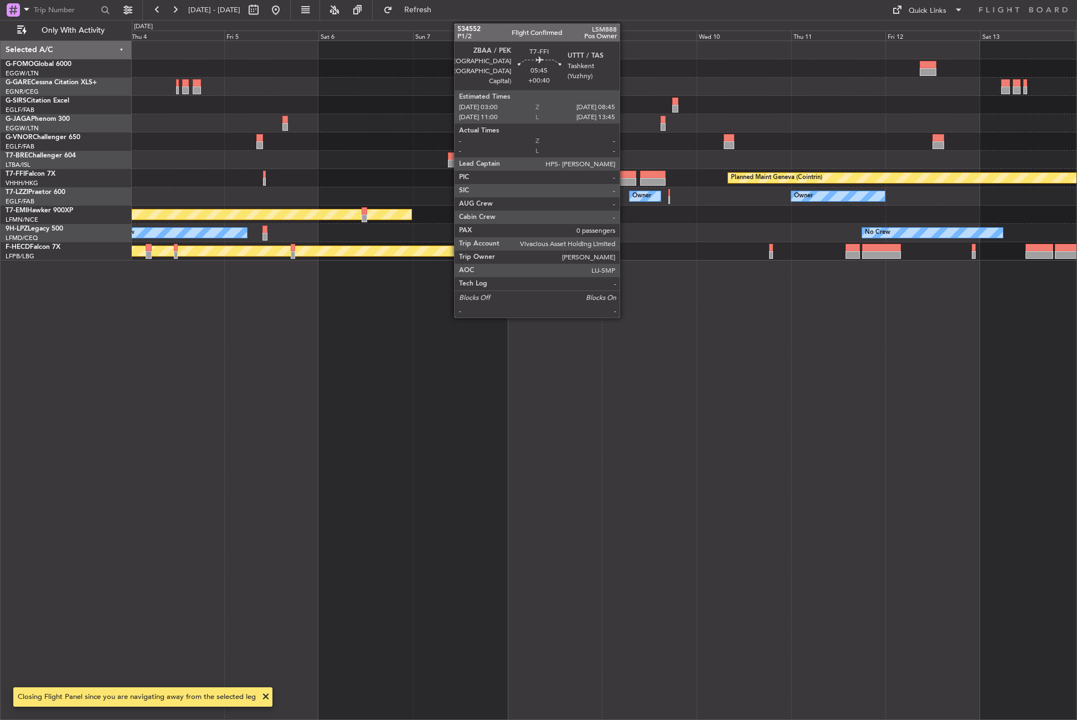
click at [625, 176] on div at bounding box center [625, 175] width 23 height 8
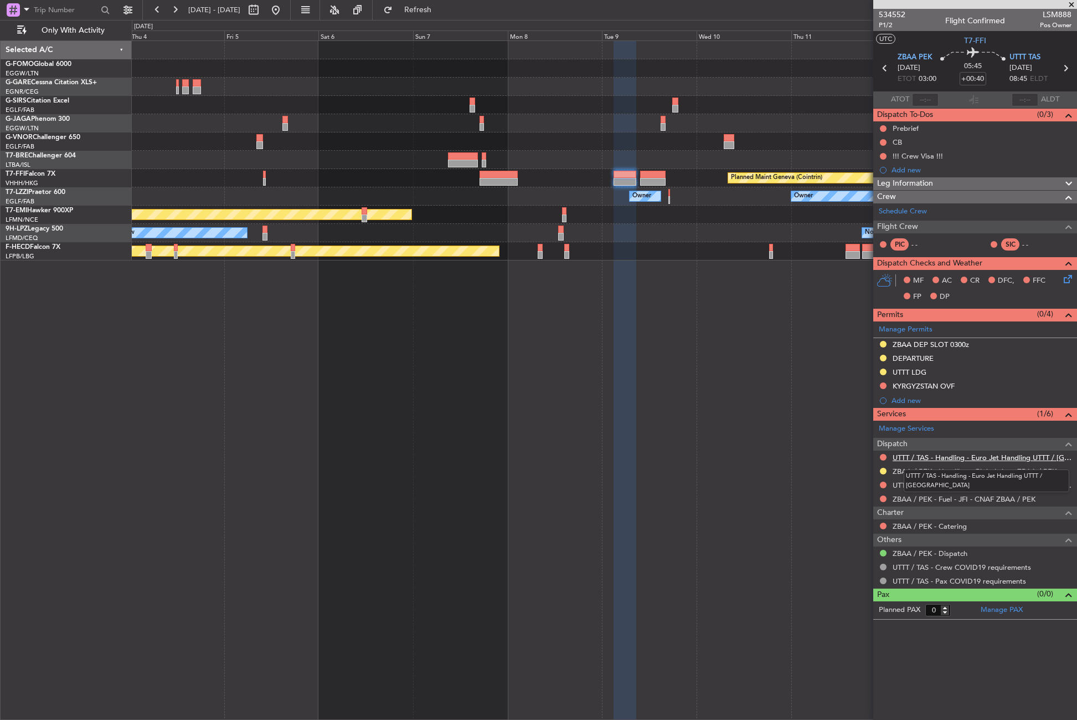
click at [956, 456] on link "UTTT / TAS - Handling - Euro Jet Handling UTTT / TAS" at bounding box center [982, 457] width 179 height 9
click at [650, 335] on div "Planned Maint London (Luton) Planned Maint Geneva (Cointrin) Owner Owner Owner …" at bounding box center [605, 379] width 946 height 679
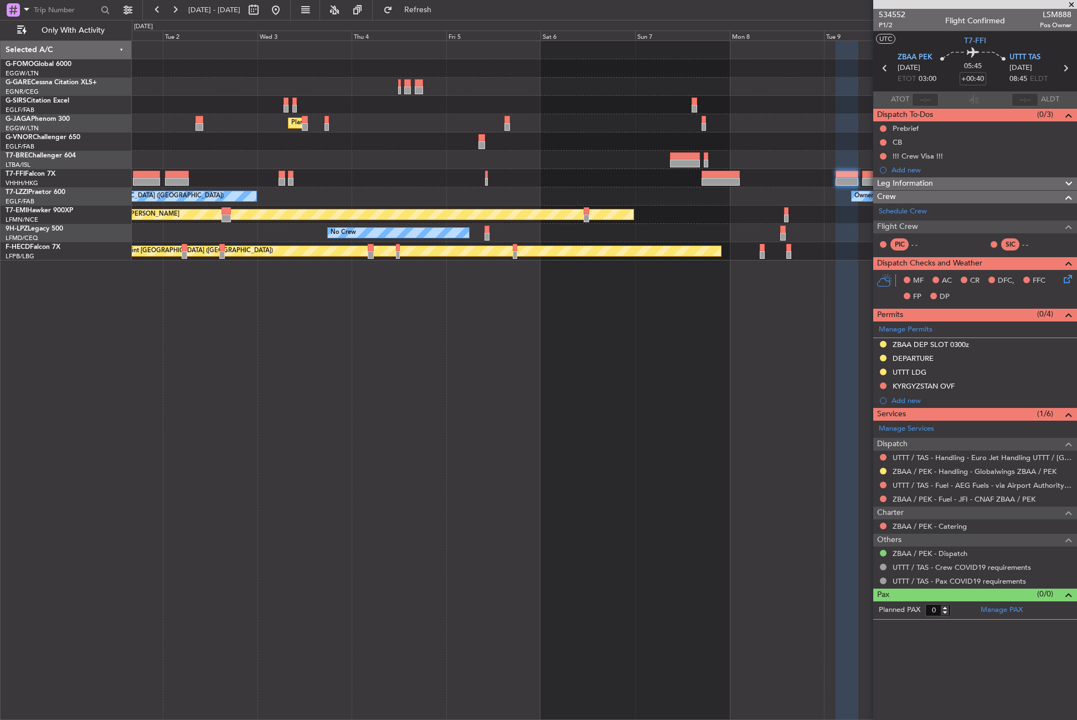
click at [581, 329] on div "Planned Maint London (Luton) Planned Maint Geneva (Cointrin) Owner Owner Owner …" at bounding box center [605, 379] width 946 height 679
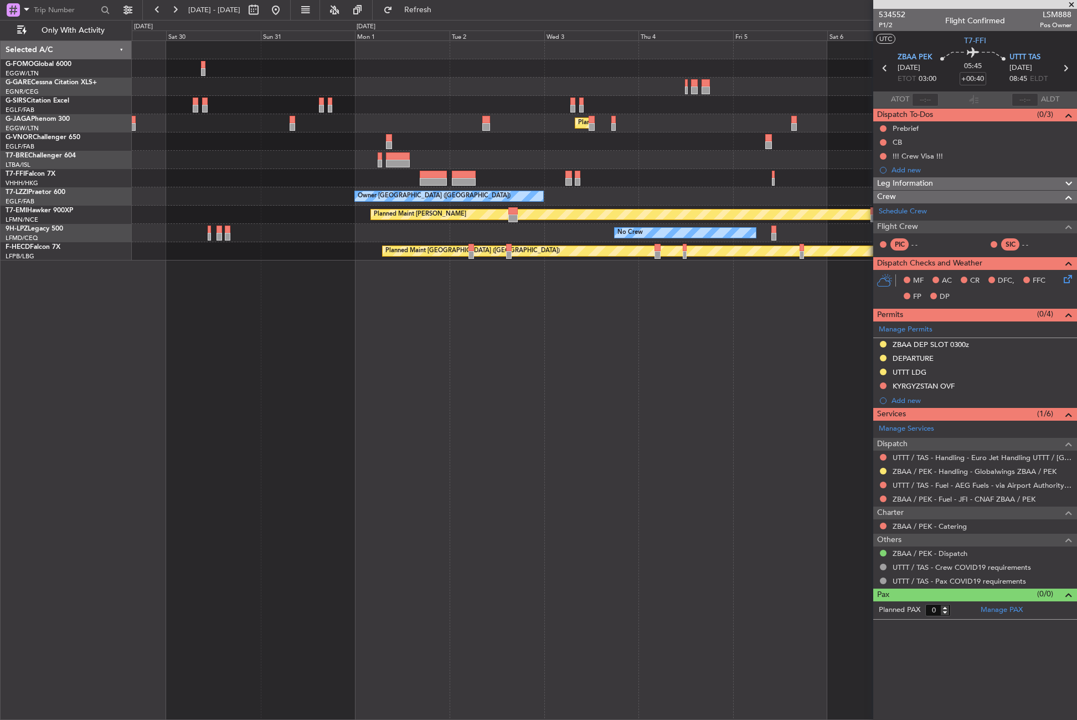
click at [585, 322] on div "Planned Maint London (Luton) Planned Maint Geneva (Cointrin) Owner London (Farn…" at bounding box center [605, 379] width 946 height 679
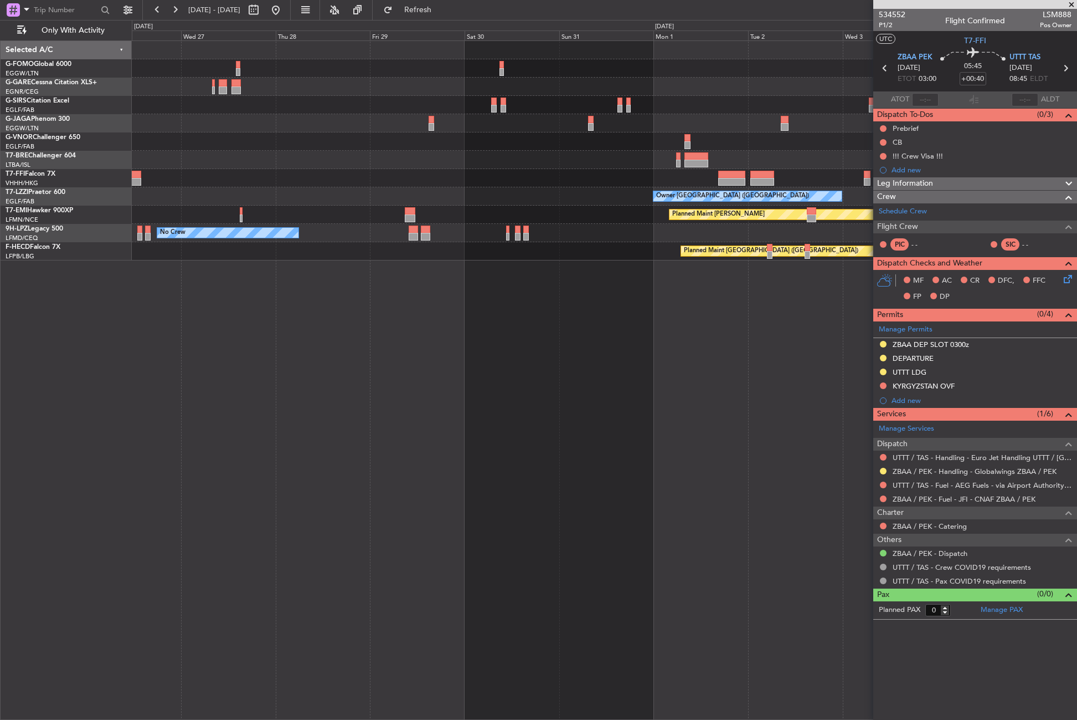
click at [682, 318] on div "Unplanned Maint Oxford (Kidlington) Planned Maint London (Luton) No Crew Cannes…" at bounding box center [605, 379] width 946 height 679
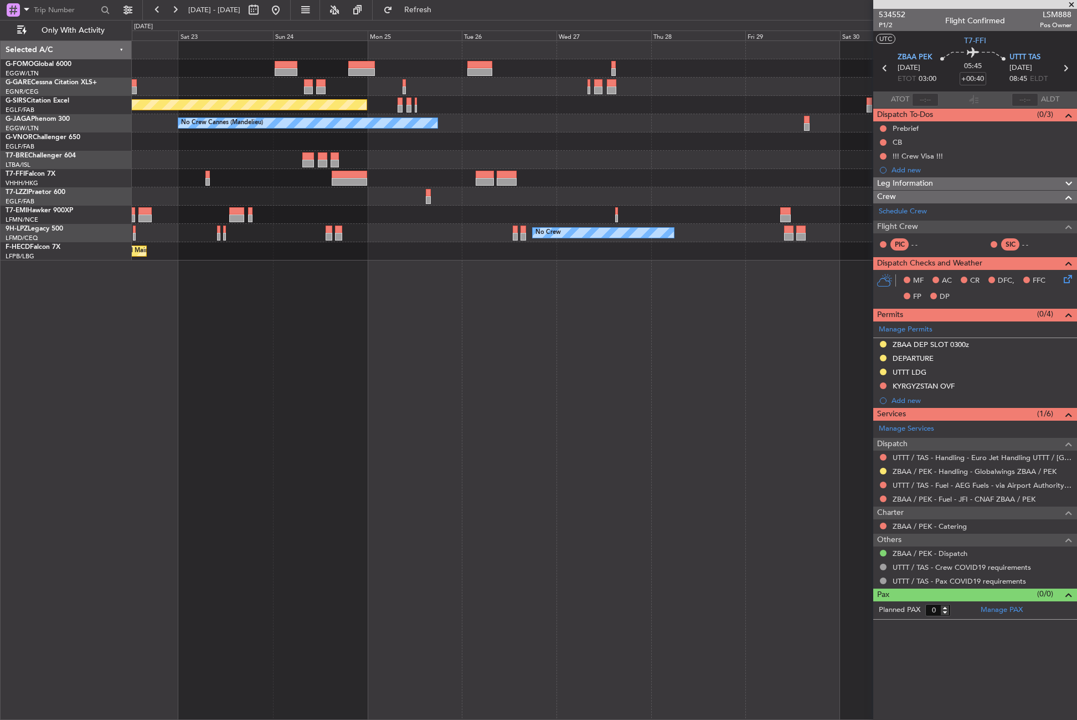
click at [658, 314] on div "Unplanned Maint Oxford (Kidlington) No Crew Cannes (Mandelieu) Planned Maint Lo…" at bounding box center [605, 379] width 946 height 679
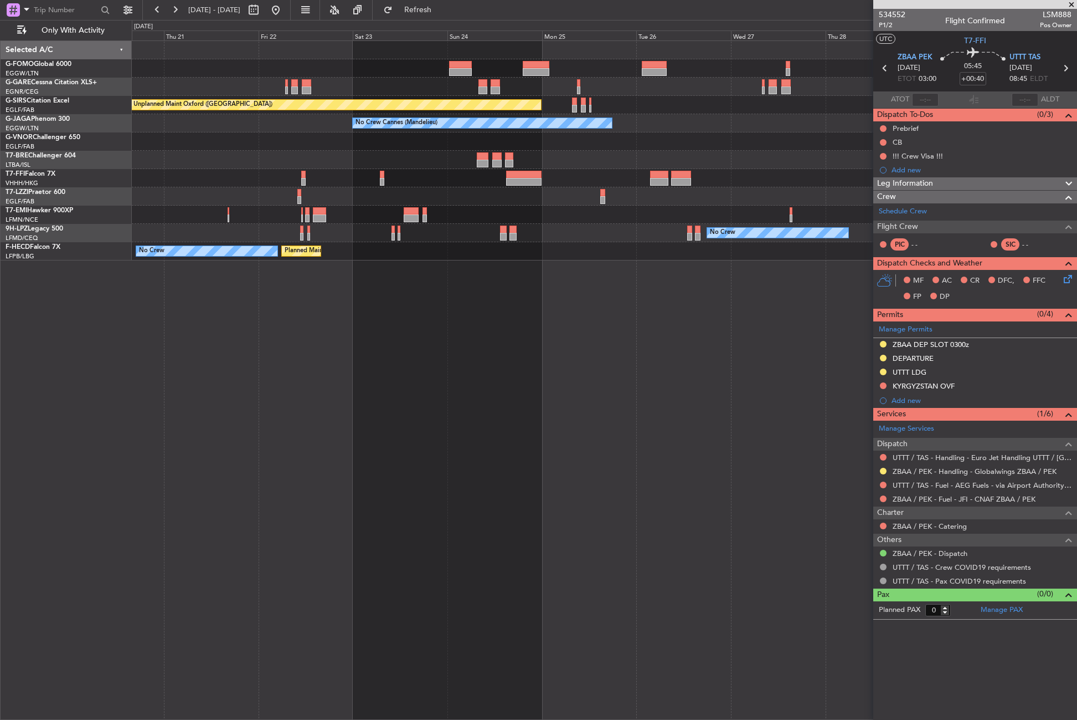
click at [624, 313] on div "Unplanned Maint Chester Unplanned Maint Oxford (Kidlington) No Crew Cannes (Man…" at bounding box center [605, 379] width 946 height 679
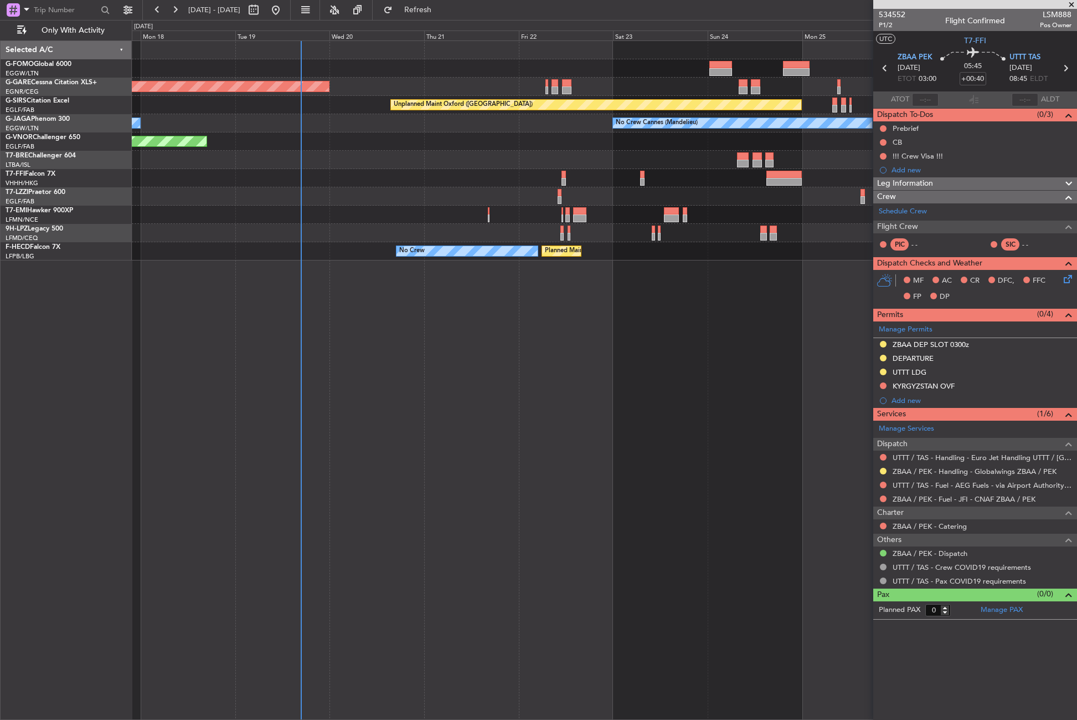
click at [705, 325] on div "Planned Maint Windsor Locks (Bradley Intl) Unplanned Maint Chester Unplanned Ma…" at bounding box center [605, 379] width 946 height 679
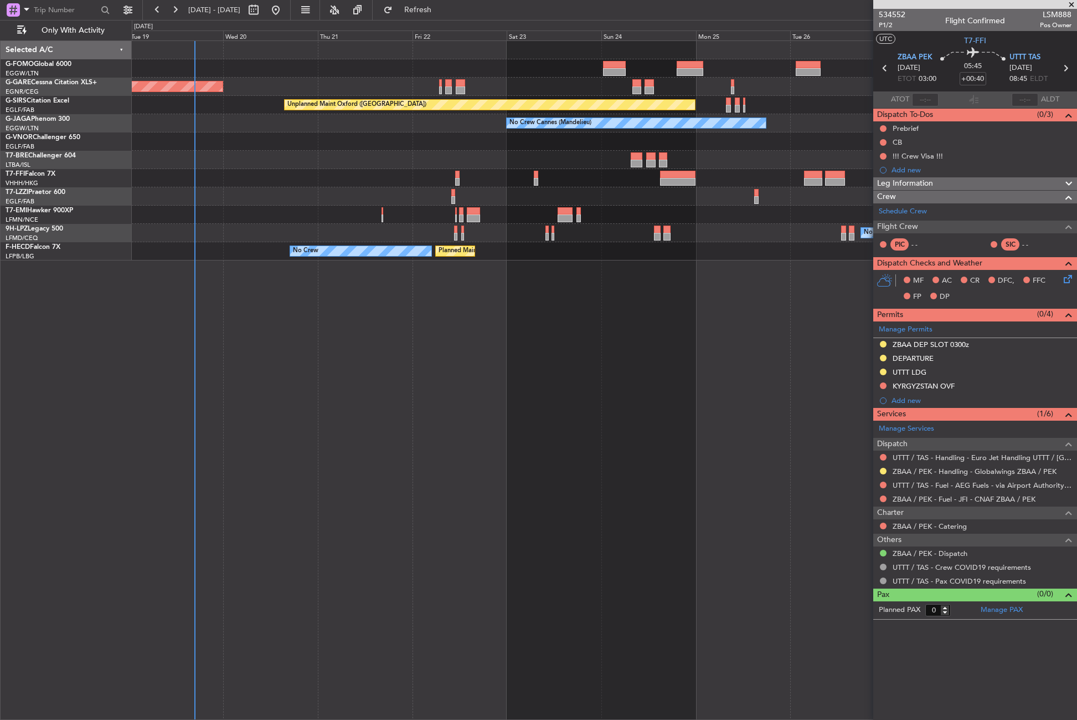
click at [363, 344] on div "Planned Maint Windsor Locks (Bradley Intl) Unplanned Maint Chester Unplanned Ma…" at bounding box center [605, 379] width 946 height 679
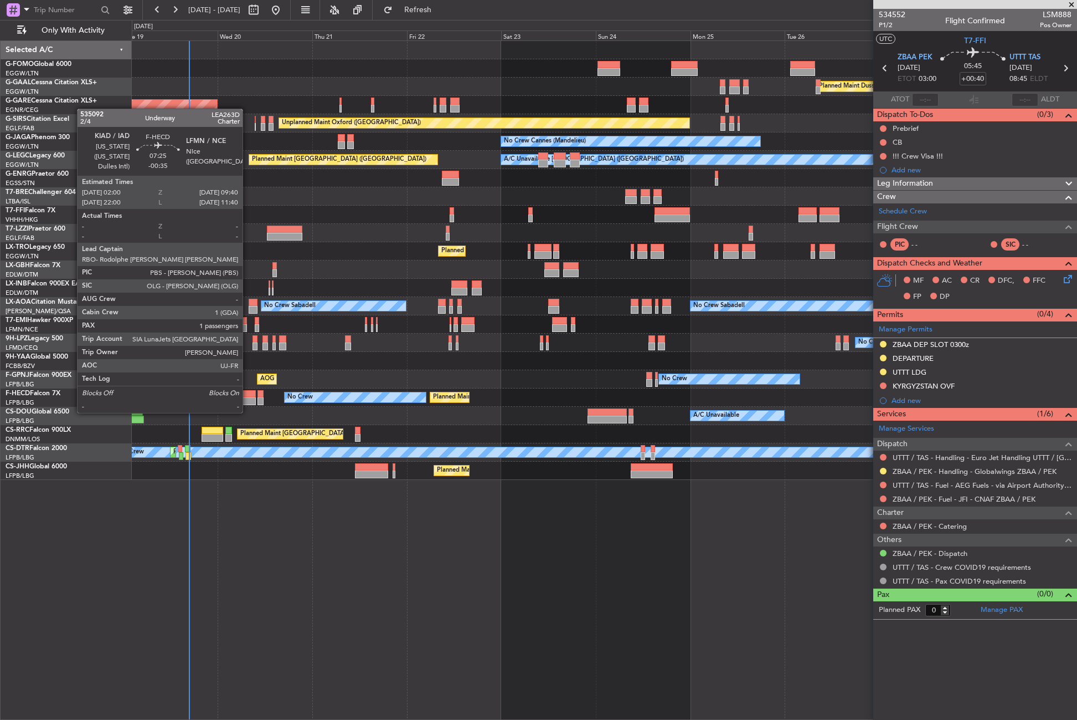
click at [248, 402] on div at bounding box center [240, 401] width 30 height 8
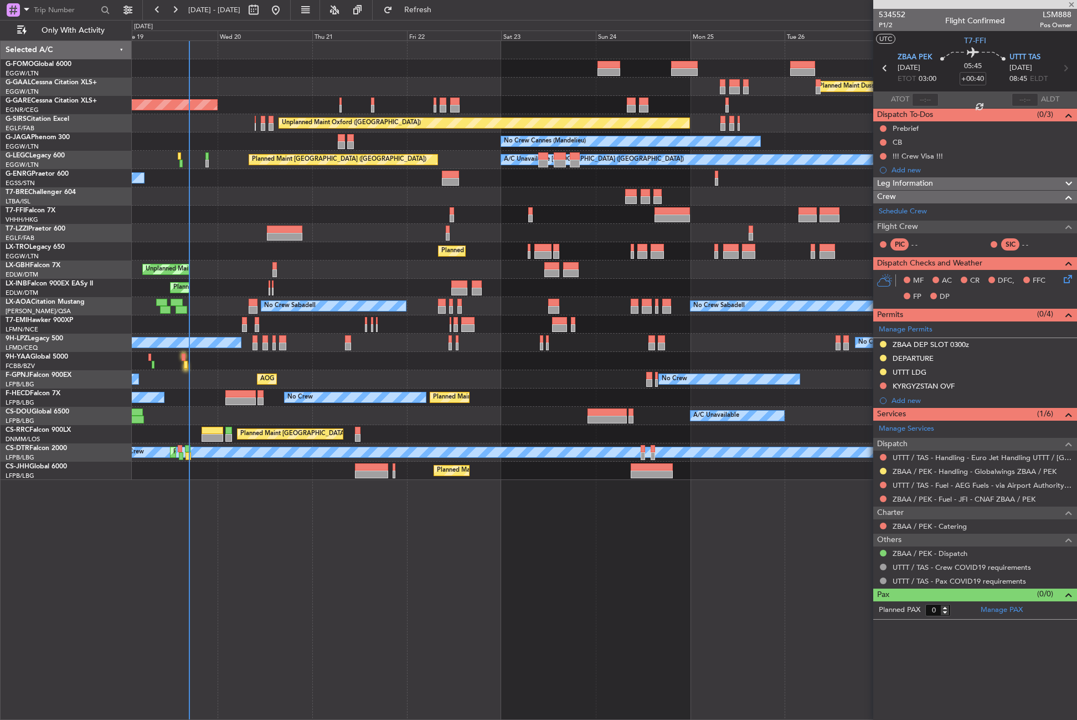
type input "-00:35"
type input "1"
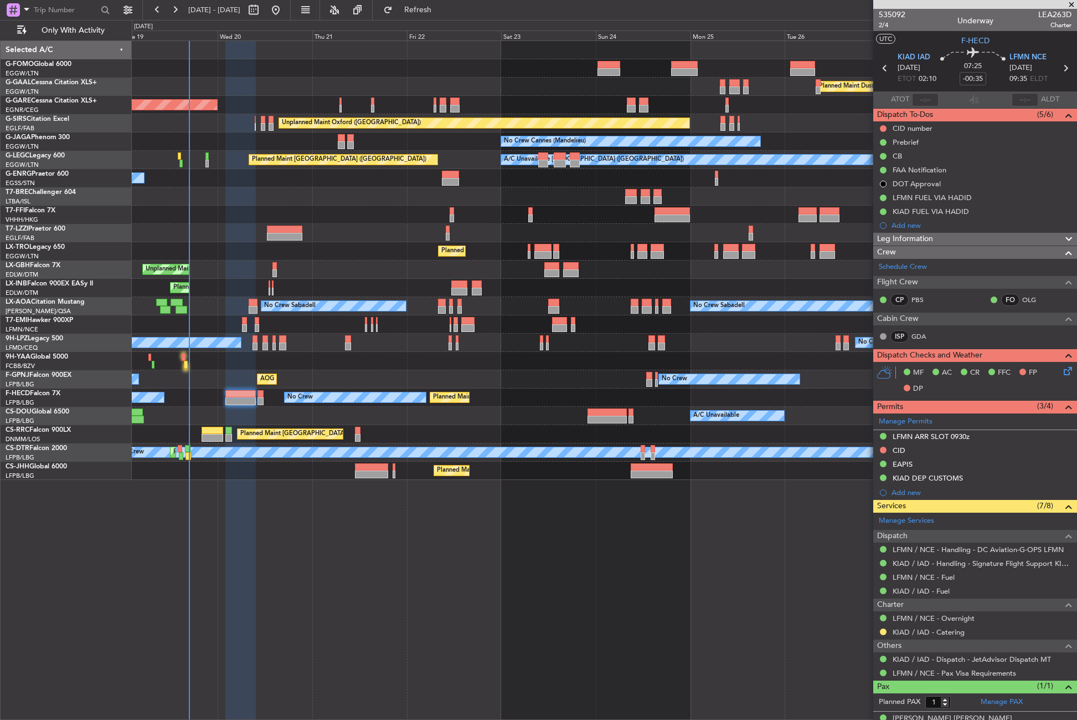
click at [912, 238] on span "Leg Information" at bounding box center [905, 239] width 56 height 13
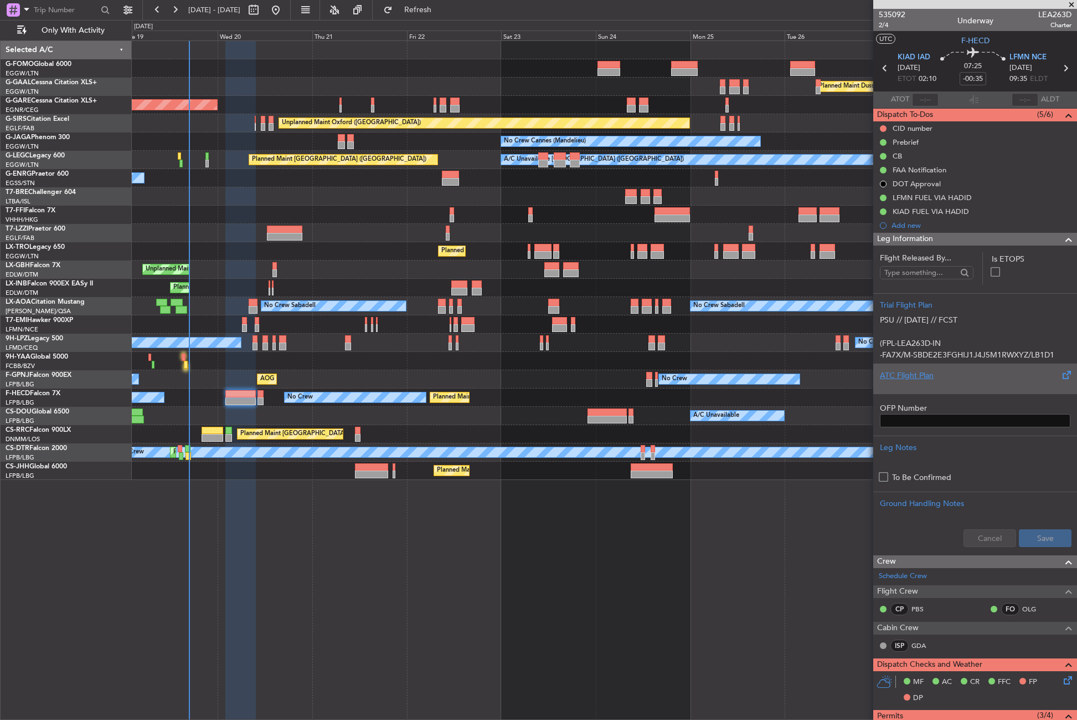
click at [926, 387] on div at bounding box center [975, 384] width 191 height 7
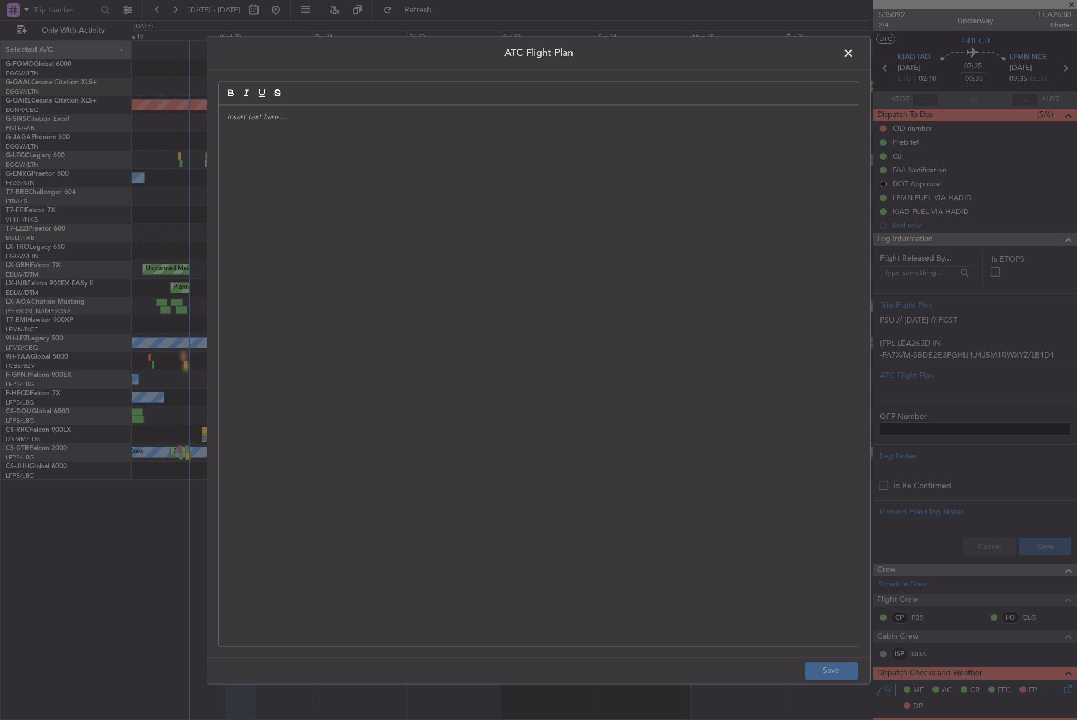
click at [547, 293] on div at bounding box center [539, 375] width 640 height 540
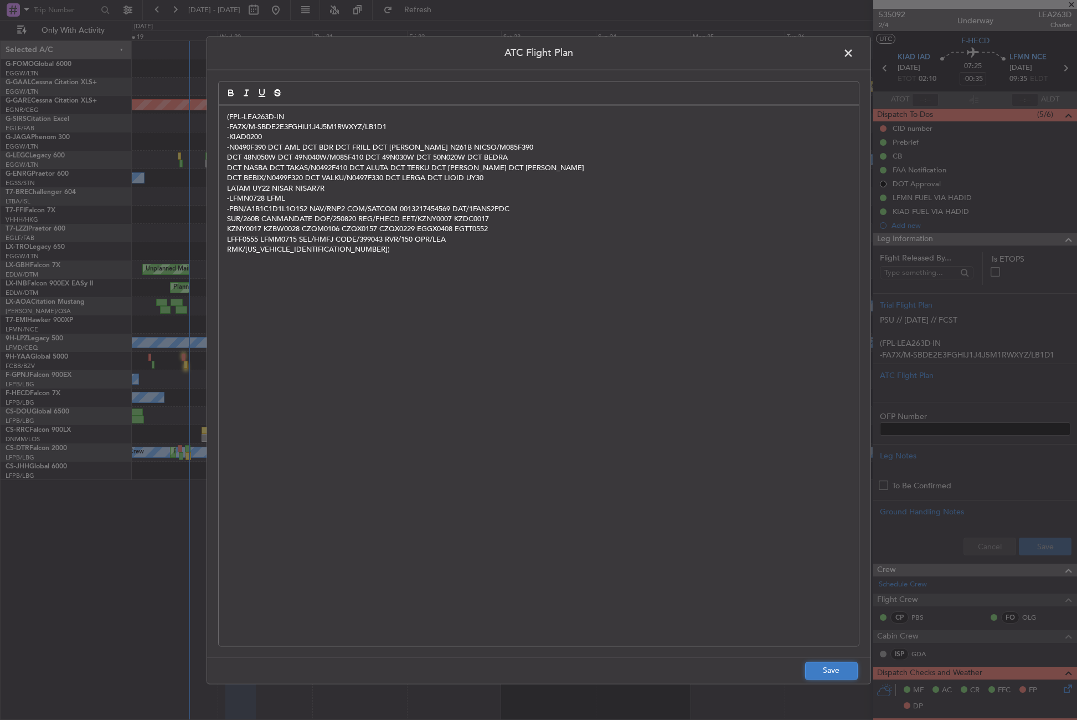
click at [827, 662] on button "Save" at bounding box center [831, 670] width 53 height 18
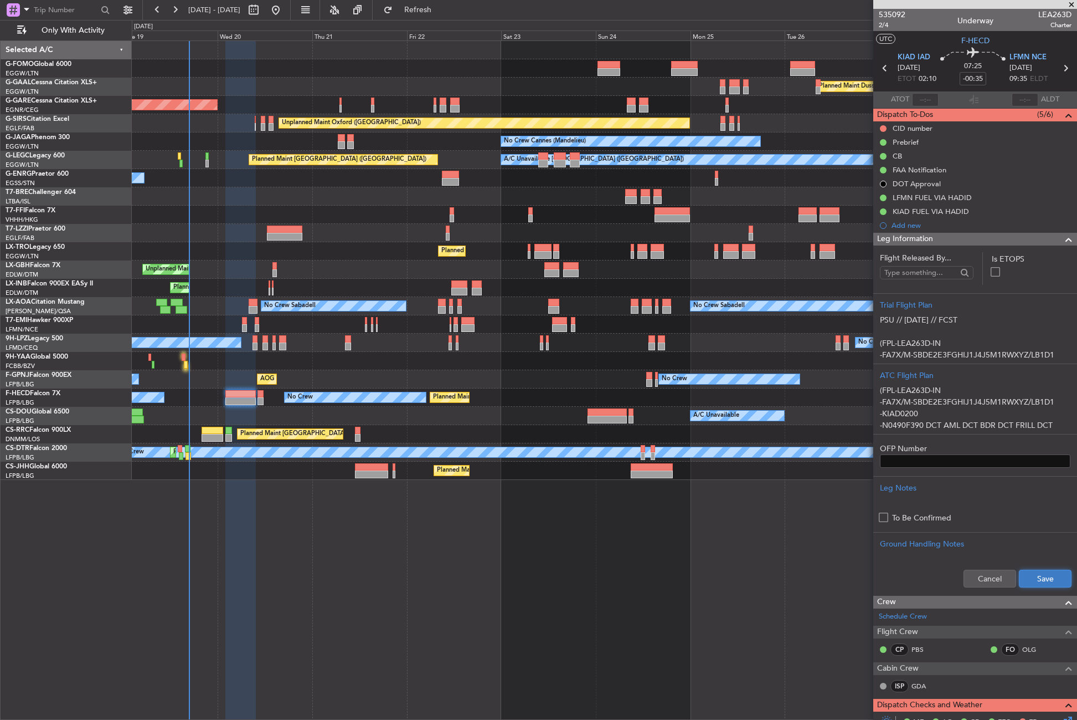
click at [1019, 585] on button "Save" at bounding box center [1045, 578] width 53 height 18
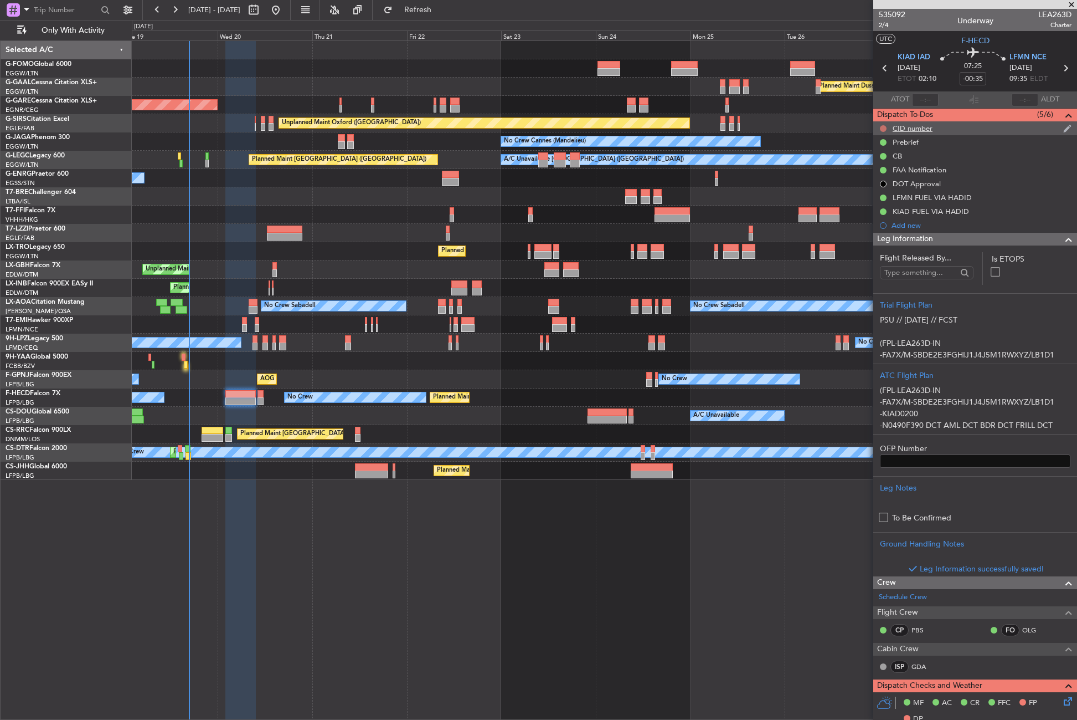
click at [883, 130] on button at bounding box center [883, 128] width 7 height 7
click at [866, 194] on li "Cancelled" at bounding box center [884, 194] width 59 height 17
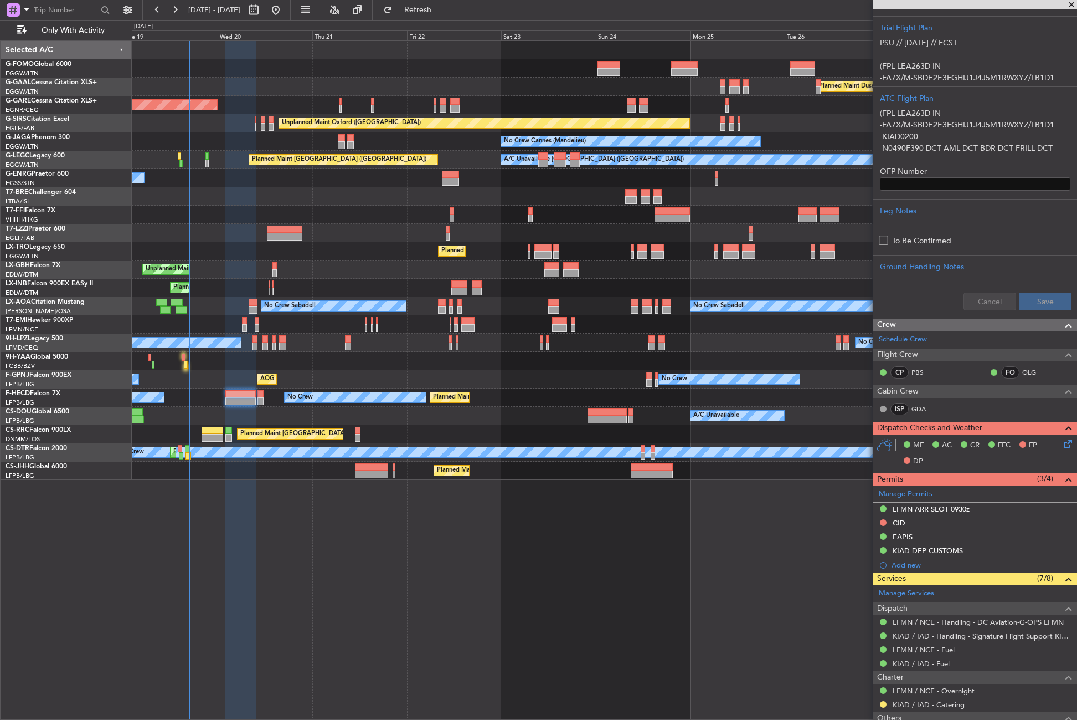
scroll to position [366, 0]
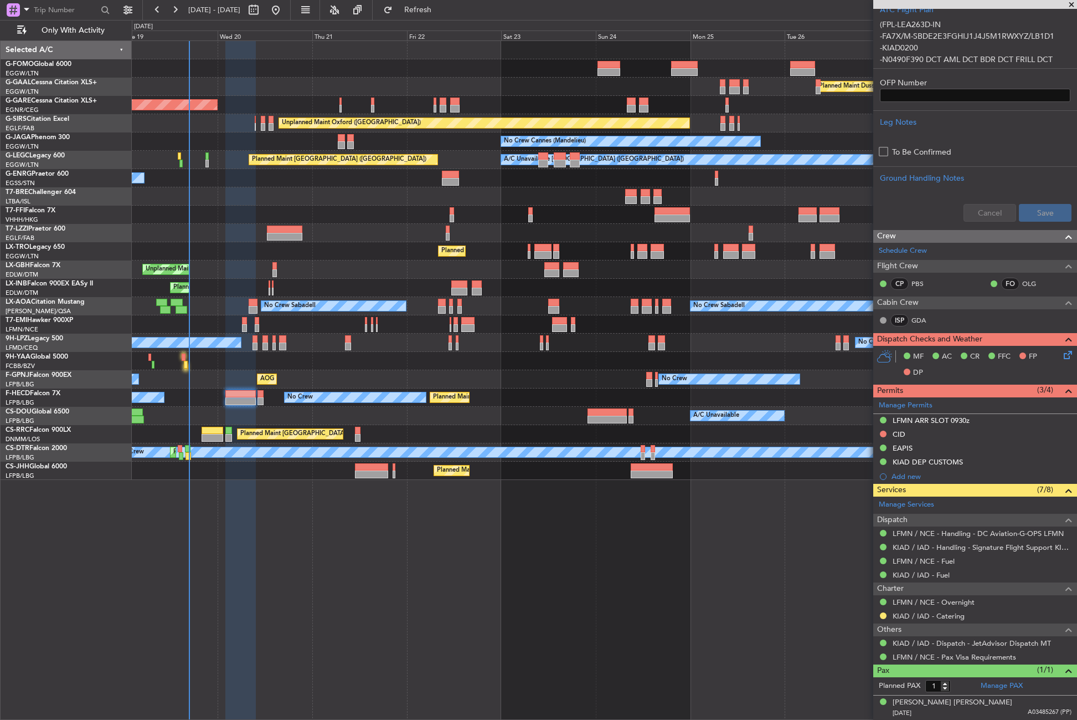
click at [903, 438] on mat-tooltip-component "LFMN ARR SLOT 0930z" at bounding box center [931, 438] width 85 height 29
click at [927, 428] on div "CID" at bounding box center [976, 435] width 204 height 14
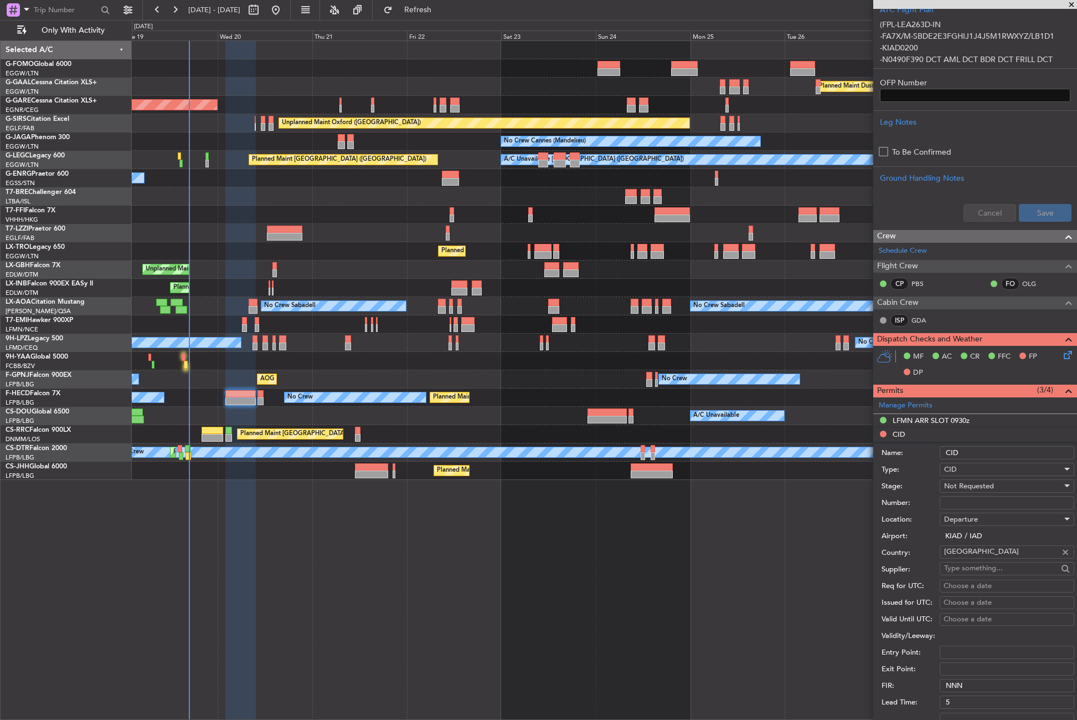
click at [952, 501] on input "Number:" at bounding box center [1007, 502] width 135 height 13
paste input "283"
type input "283"
click at [970, 481] on span "Not Requested" at bounding box center [969, 486] width 50 height 10
click at [967, 569] on span "Received OK" at bounding box center [1003, 574] width 116 height 17
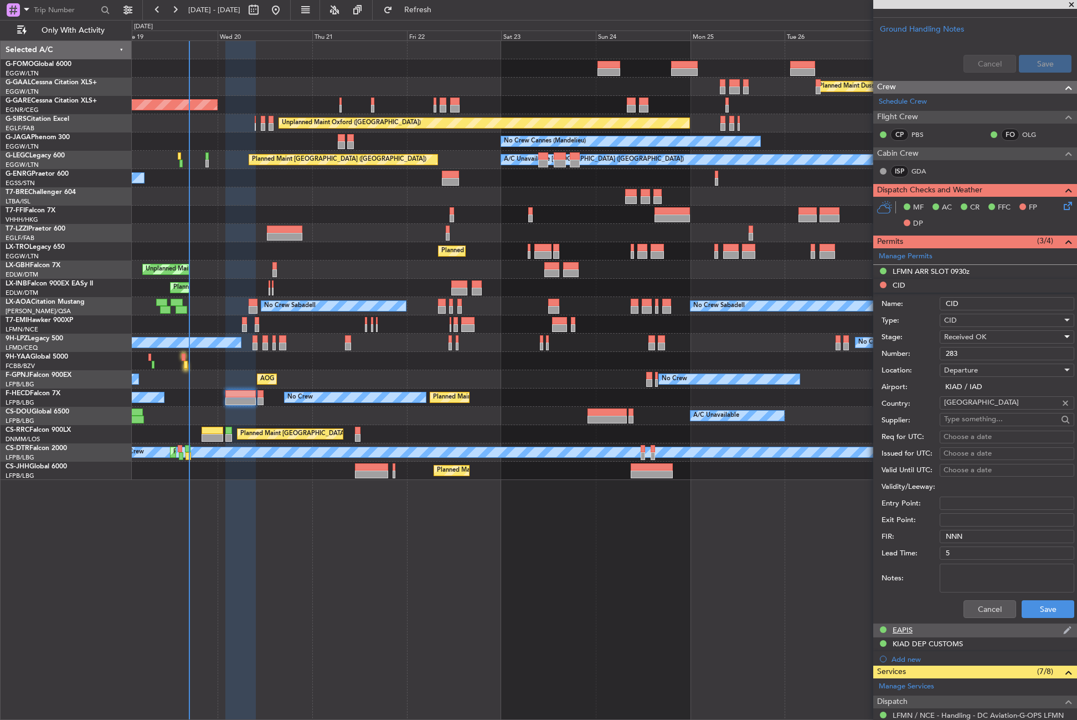
scroll to position [587, 0]
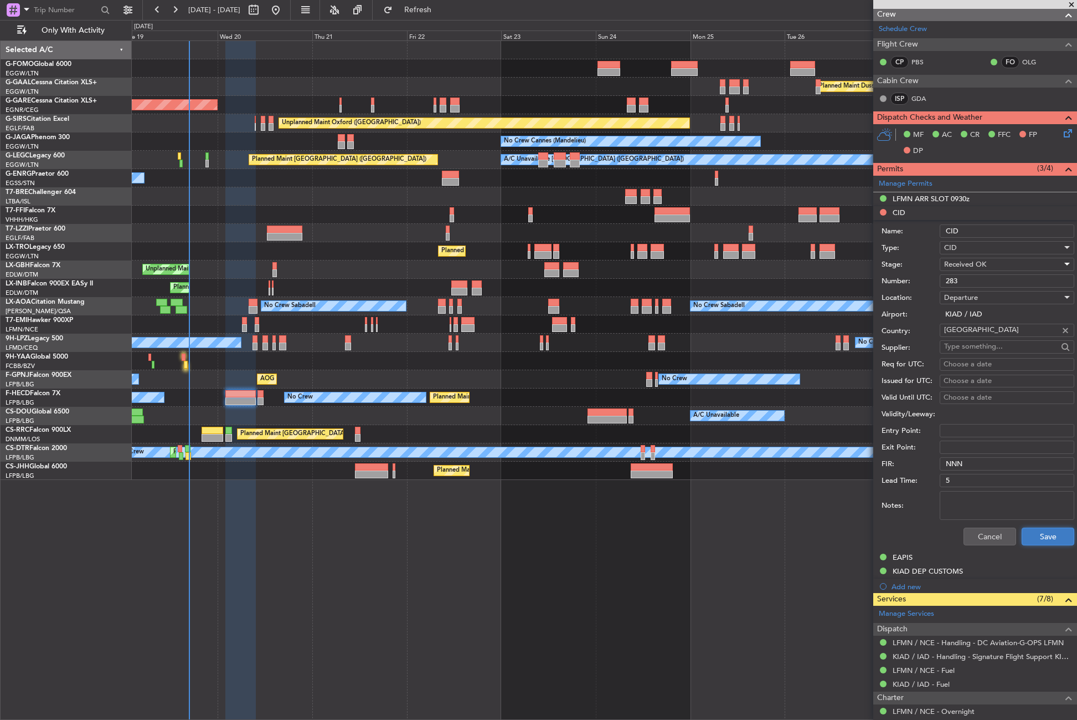
click at [1025, 538] on button "Save" at bounding box center [1048, 536] width 53 height 18
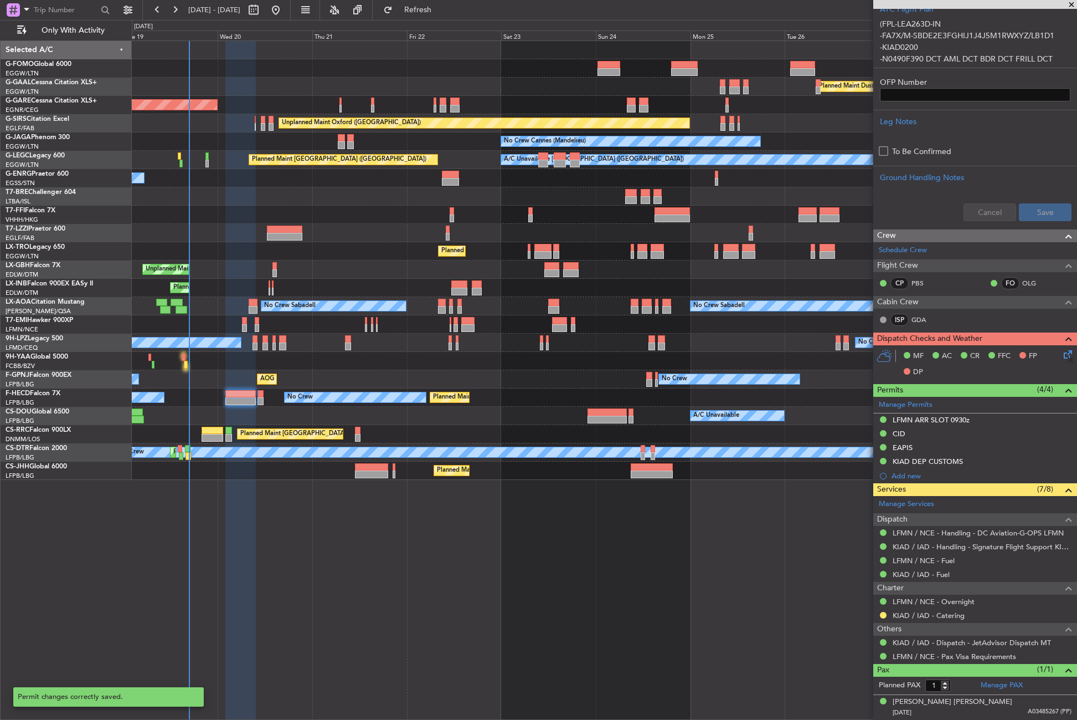
scroll to position [366, 0]
click at [1062, 357] on icon at bounding box center [1066, 352] width 9 height 9
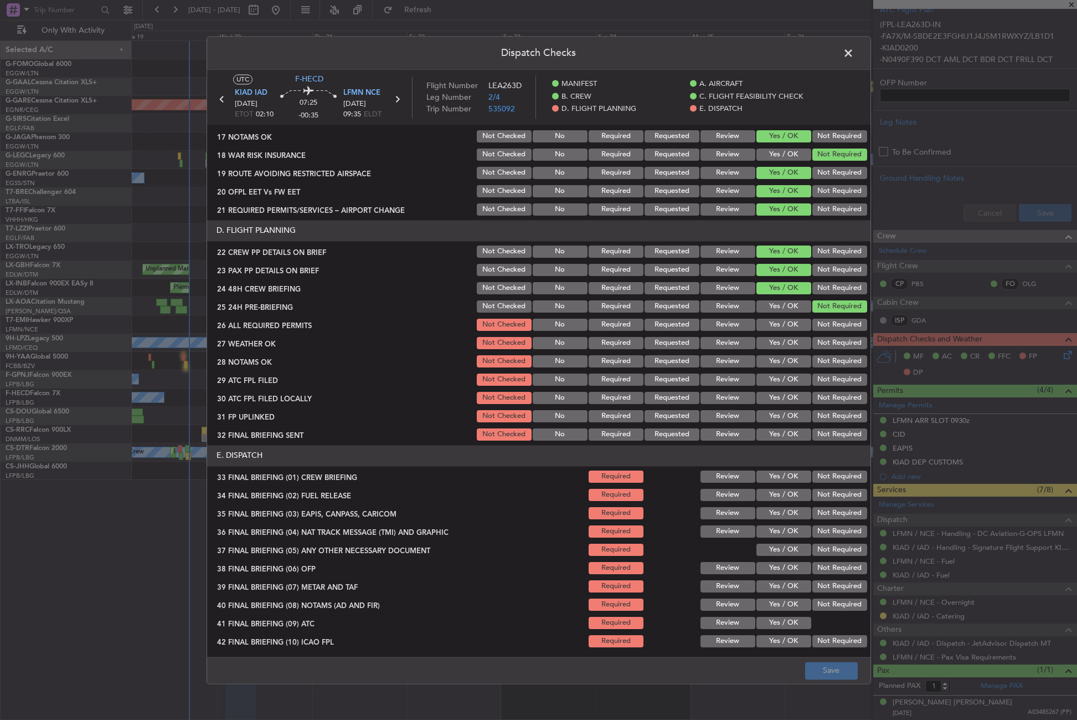
scroll to position [443, 0]
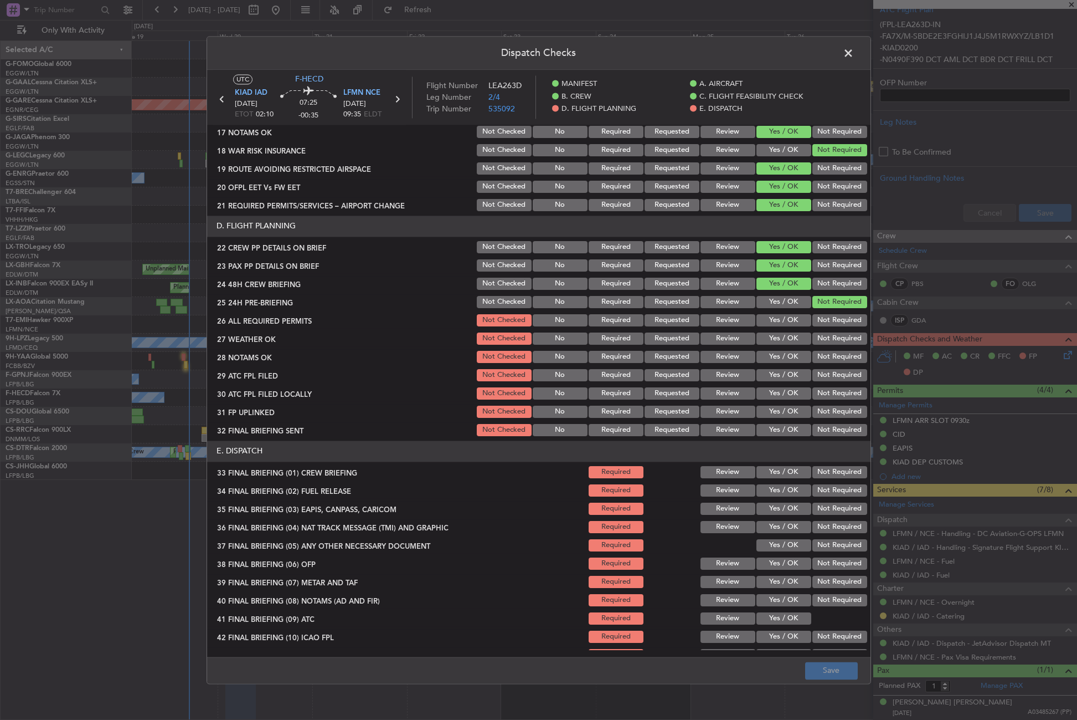
click at [770, 317] on button "Yes / OK" at bounding box center [784, 320] width 55 height 12
click at [720, 339] on button "Review" at bounding box center [728, 338] width 55 height 12
click at [718, 358] on button "Review" at bounding box center [728, 357] width 55 height 12
click at [778, 378] on button "Yes / OK" at bounding box center [784, 375] width 55 height 12
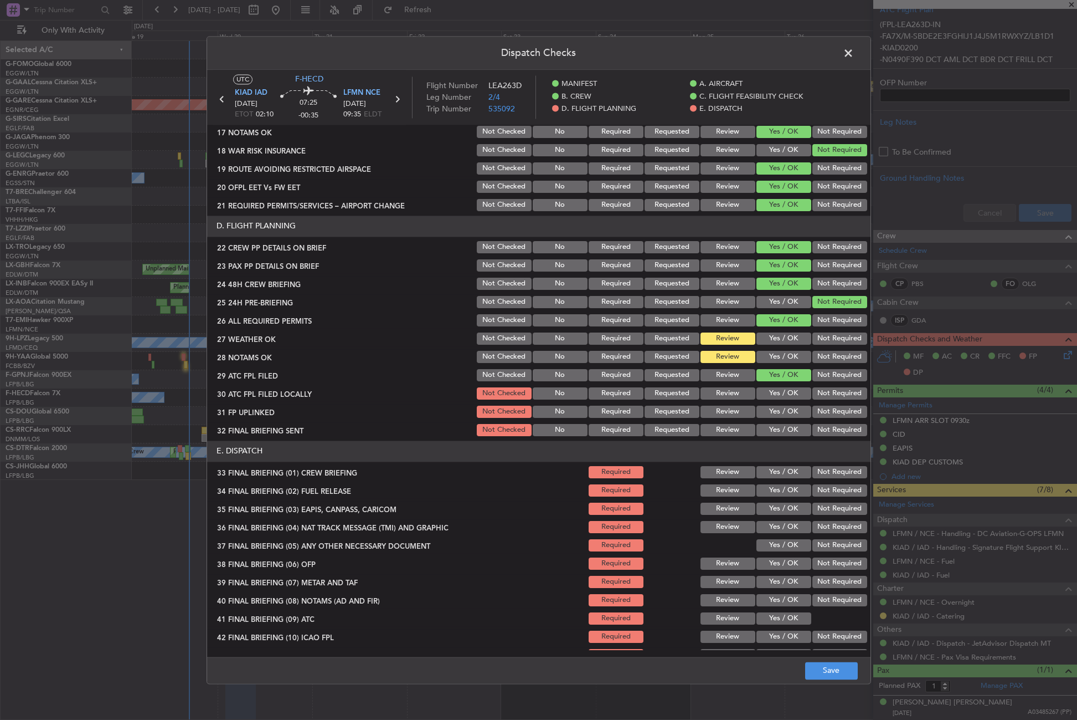
click at [813, 392] on button "Not Required" at bounding box center [840, 393] width 55 height 12
click at [788, 410] on button "Yes / OK" at bounding box center [784, 411] width 55 height 12
click at [820, 431] on button "Not Required" at bounding box center [840, 430] width 55 height 12
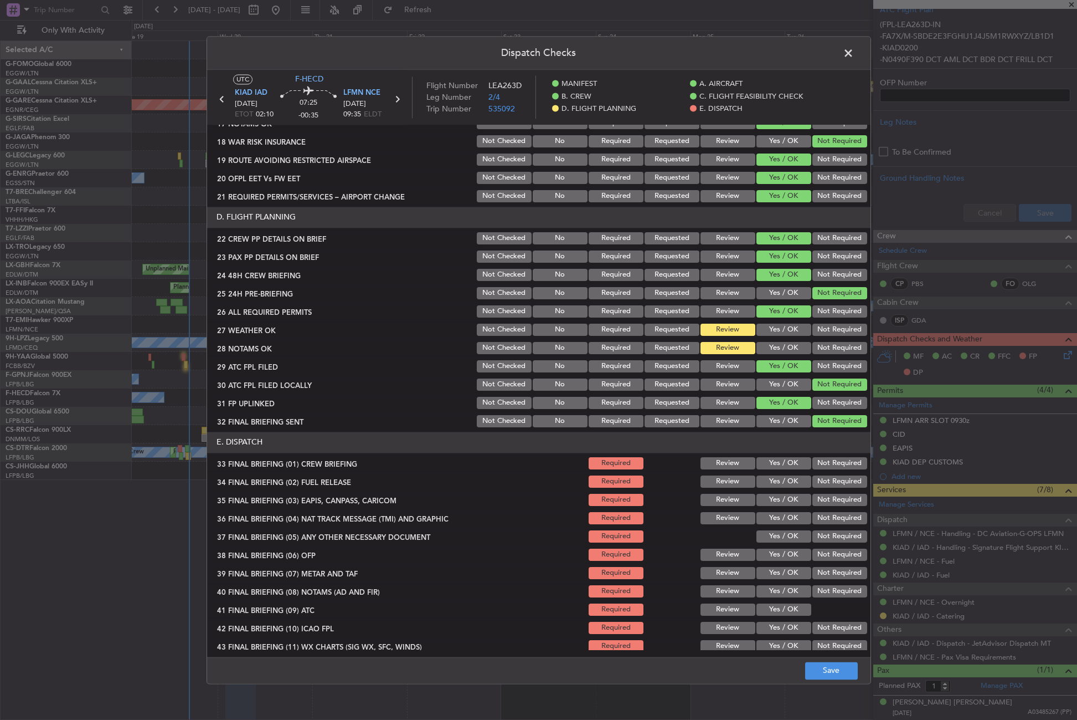
scroll to position [477, 0]
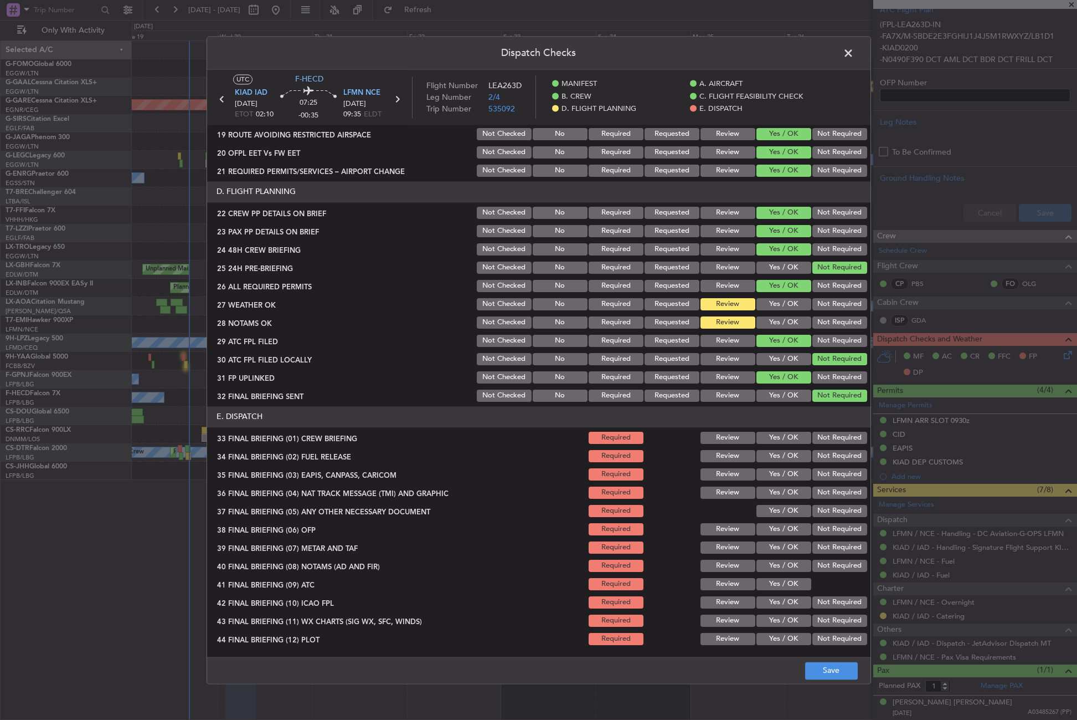
click at [773, 434] on button "Yes / OK" at bounding box center [784, 437] width 55 height 12
click at [768, 464] on section "E. DISPATCH 33 FINAL BRIEFING (01) CREW BRIEFING Required Review Yes / OK Not R…" at bounding box center [539, 526] width 664 height 240
click at [794, 456] on button "Yes / OK" at bounding box center [784, 456] width 55 height 12
click at [793, 472] on button "Yes / OK" at bounding box center [784, 474] width 55 height 12
click at [778, 491] on button "Yes / OK" at bounding box center [784, 492] width 55 height 12
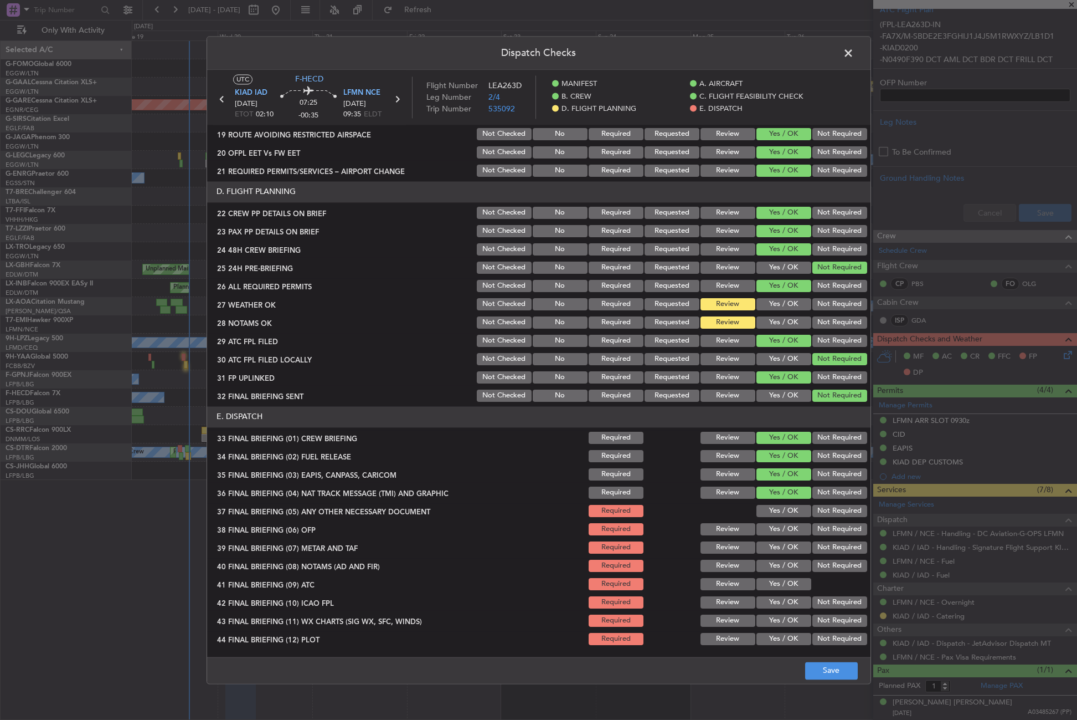
click at [821, 517] on div "Not Required" at bounding box center [839, 511] width 56 height 16
click at [821, 511] on button "Not Required" at bounding box center [840, 511] width 55 height 12
click at [780, 506] on button "Yes / OK" at bounding box center [784, 511] width 55 height 12
click at [772, 530] on button "Yes / OK" at bounding box center [784, 529] width 55 height 12
click at [774, 551] on button "Yes / OK" at bounding box center [784, 547] width 55 height 12
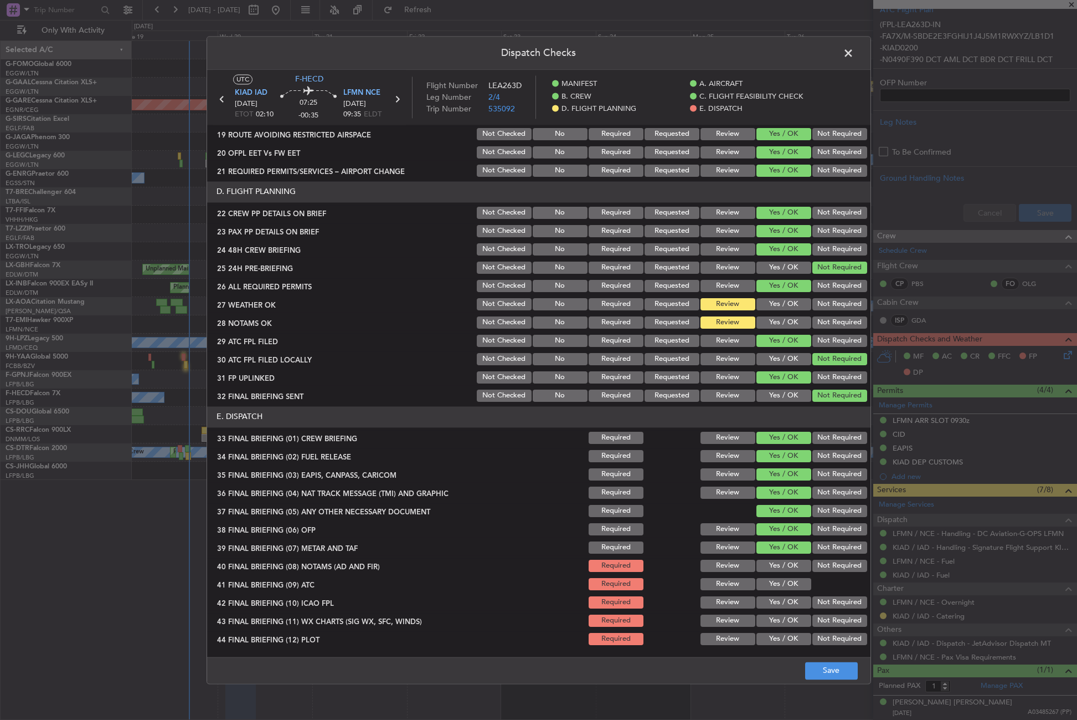
click at [781, 564] on button "Yes / OK" at bounding box center [784, 565] width 55 height 12
click at [782, 580] on button "Yes / OK" at bounding box center [784, 584] width 55 height 12
click at [813, 593] on section "E. DISPATCH 33 FINAL BRIEFING (01) CREW BRIEFING Required Review Yes / OK Not R…" at bounding box center [539, 526] width 664 height 240
click at [813, 599] on button "Not Required" at bounding box center [840, 602] width 55 height 12
click at [780, 621] on button "Yes / OK" at bounding box center [784, 620] width 55 height 12
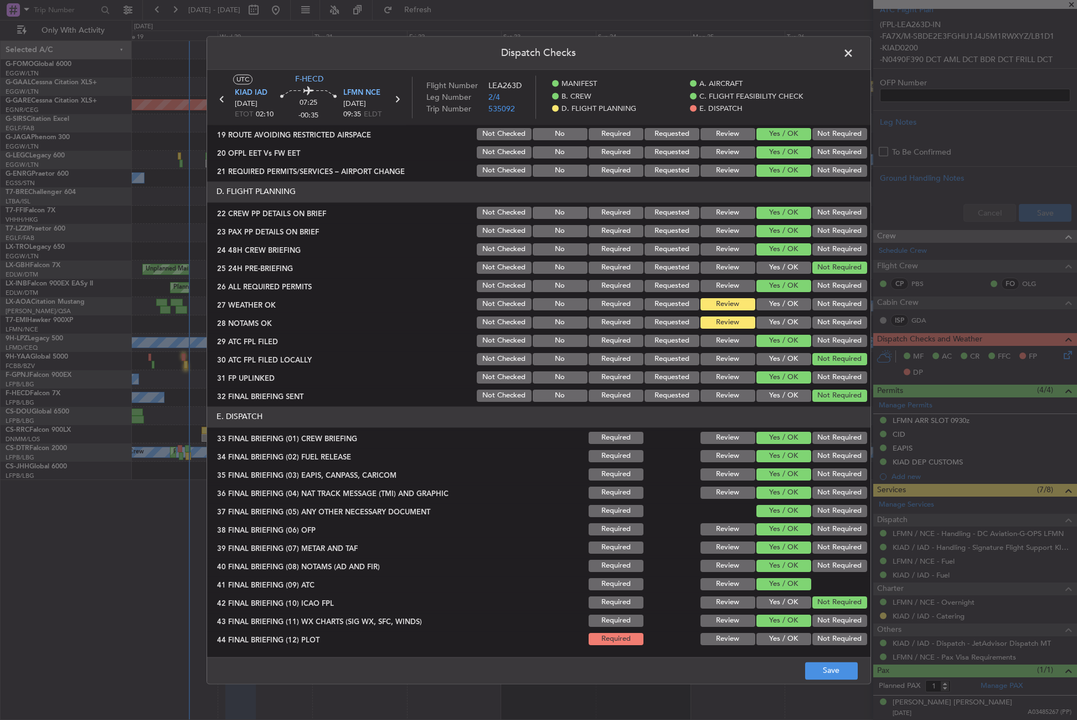
click at [818, 640] on button "Not Required" at bounding box center [840, 639] width 55 height 12
click at [828, 666] on button "Save" at bounding box center [831, 670] width 53 height 18
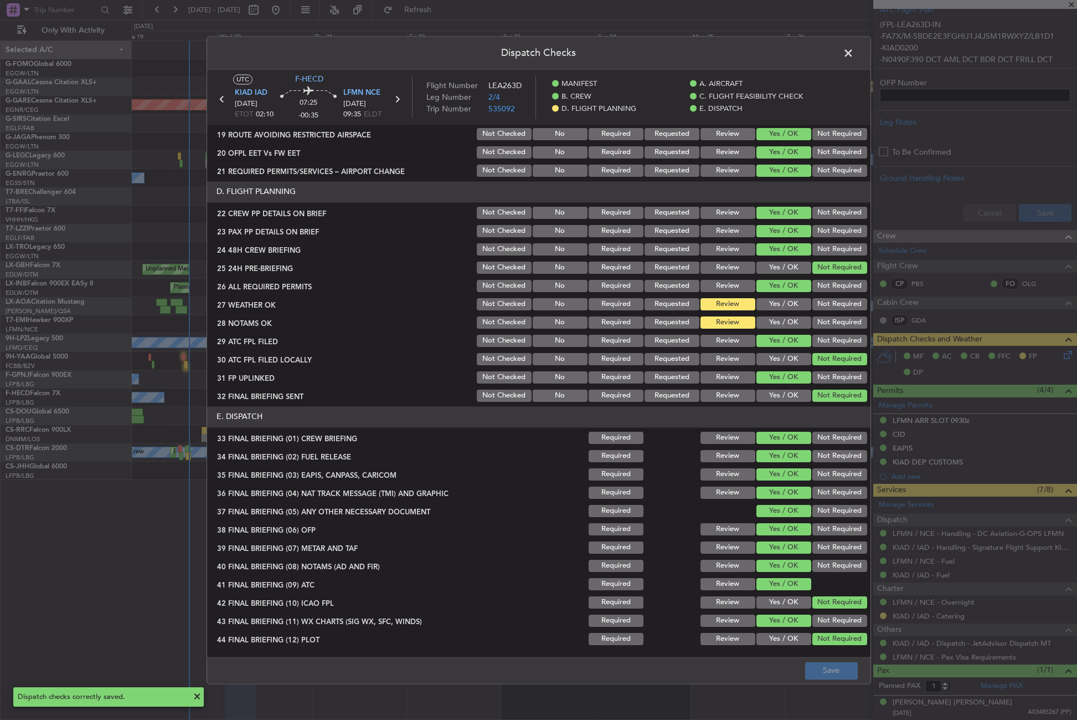
click at [854, 58] on span at bounding box center [854, 56] width 0 height 22
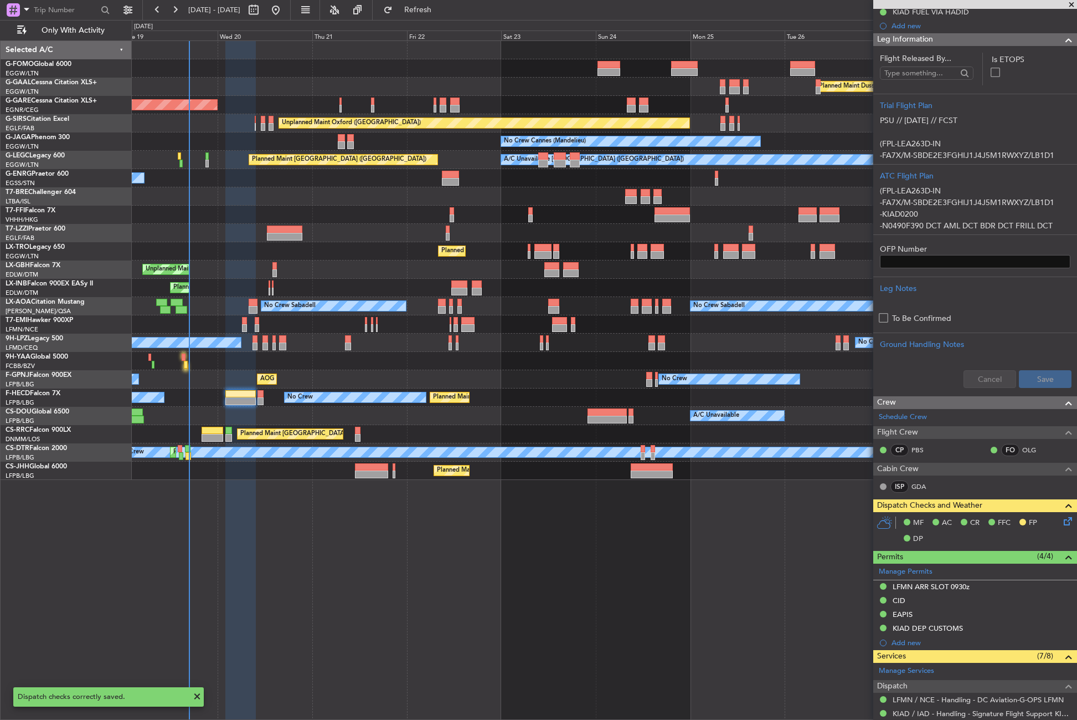
scroll to position [0, 0]
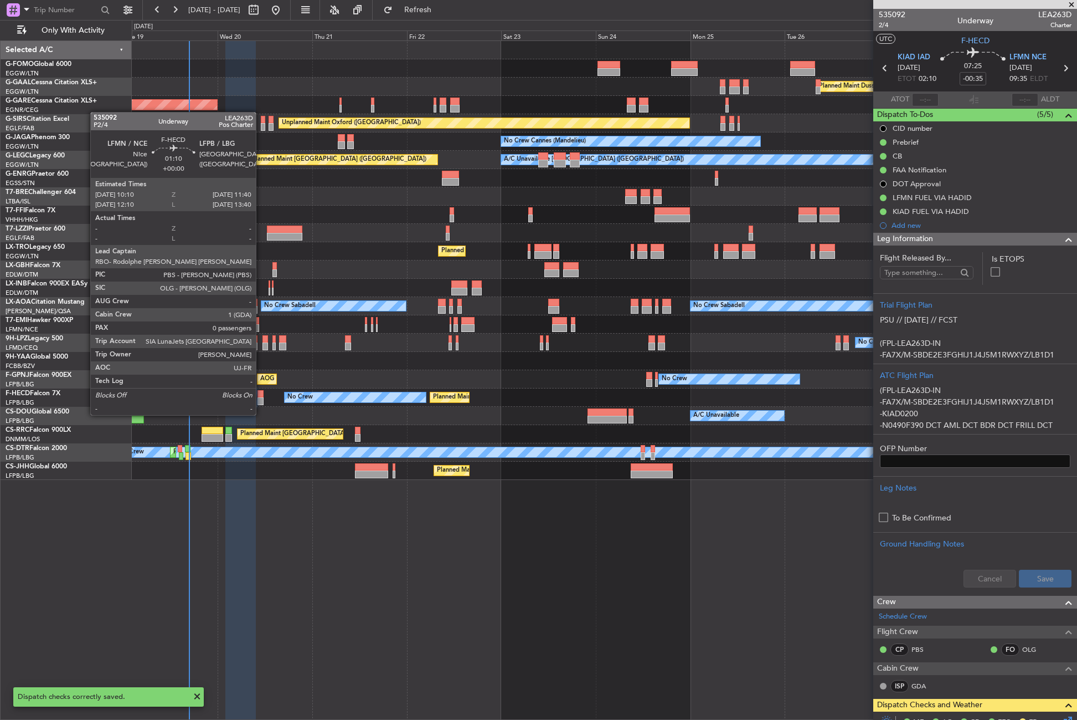
click at [261, 404] on div at bounding box center [261, 401] width 6 height 8
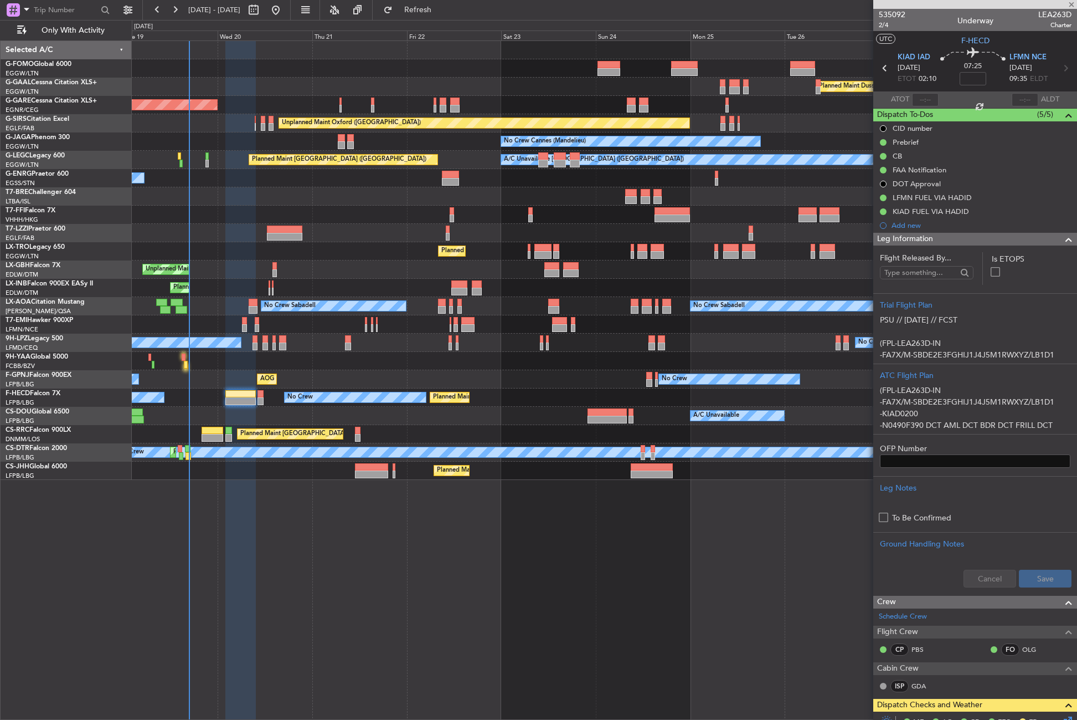
type input "0"
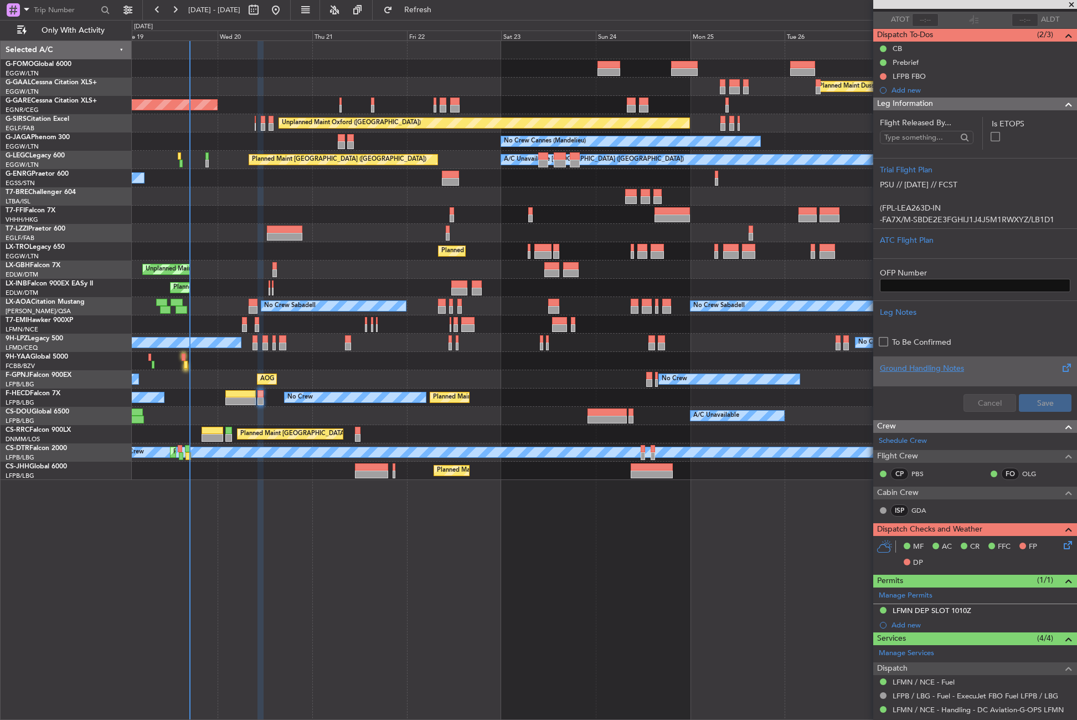
scroll to position [176, 0]
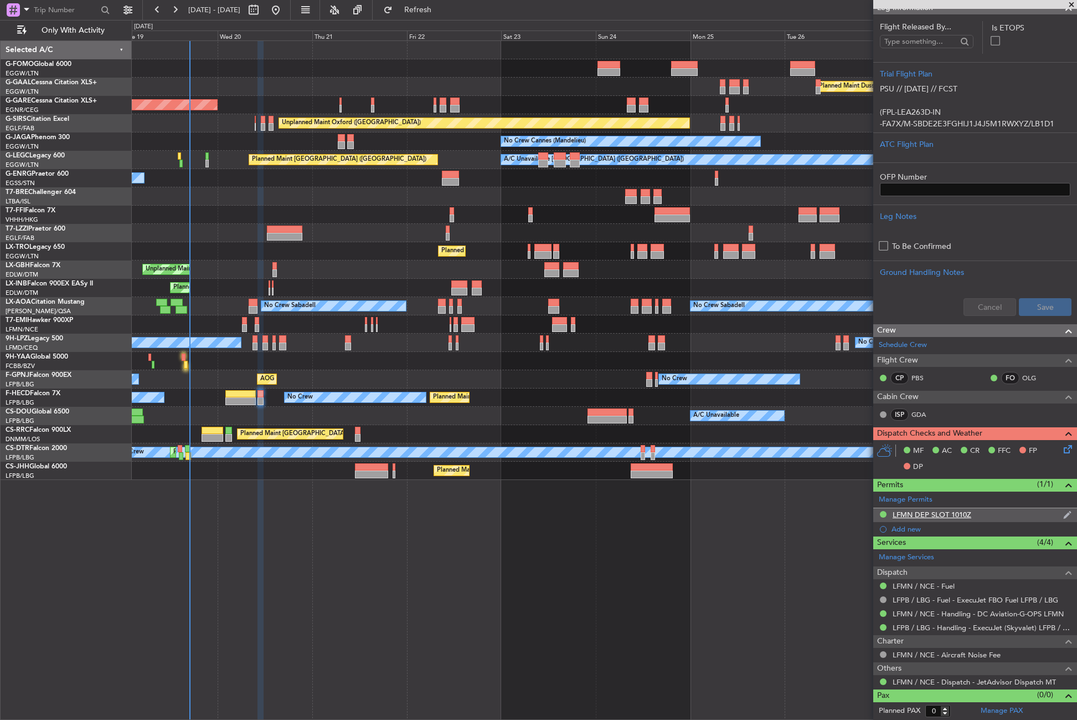
click at [948, 515] on div "LFMN DEP SLOT 1010Z" at bounding box center [932, 514] width 79 height 9
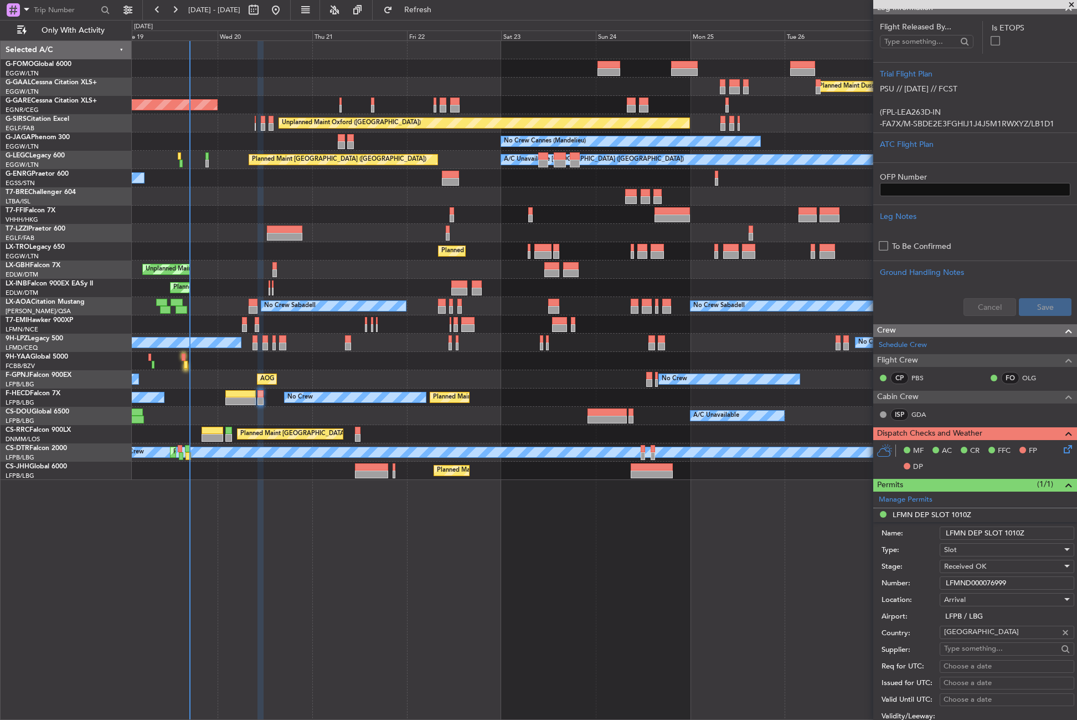
click at [957, 579] on input "LFMND000076999" at bounding box center [1007, 582] width 135 height 13
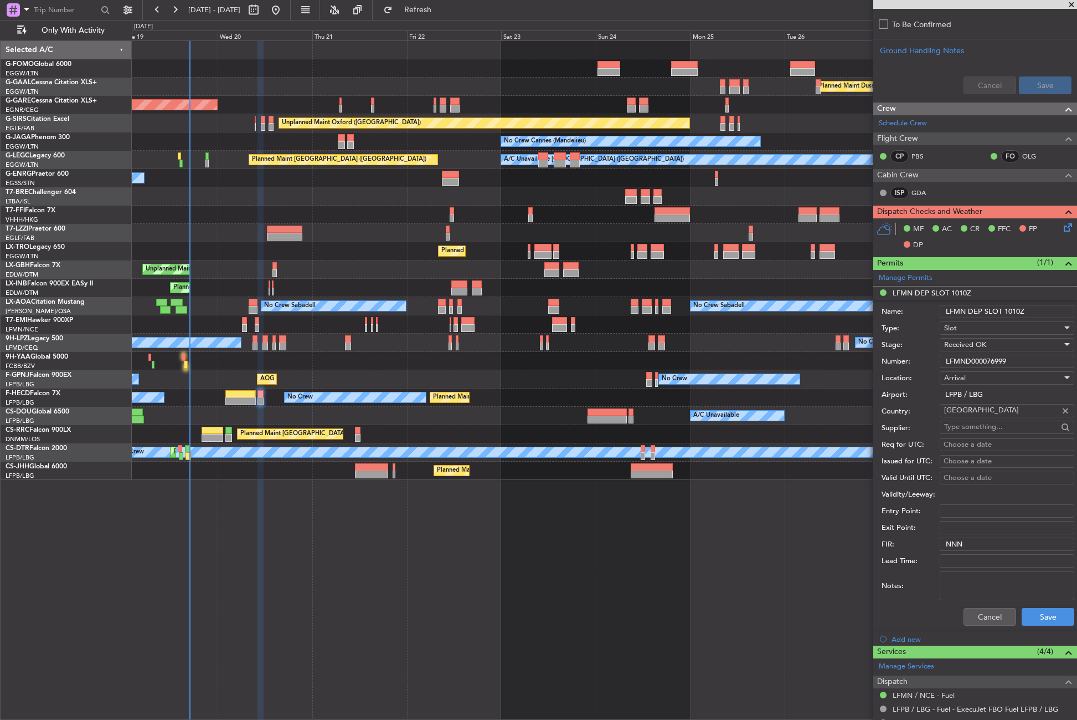
click at [924, 264] on div "Permits (1/1)" at bounding box center [976, 263] width 204 height 13
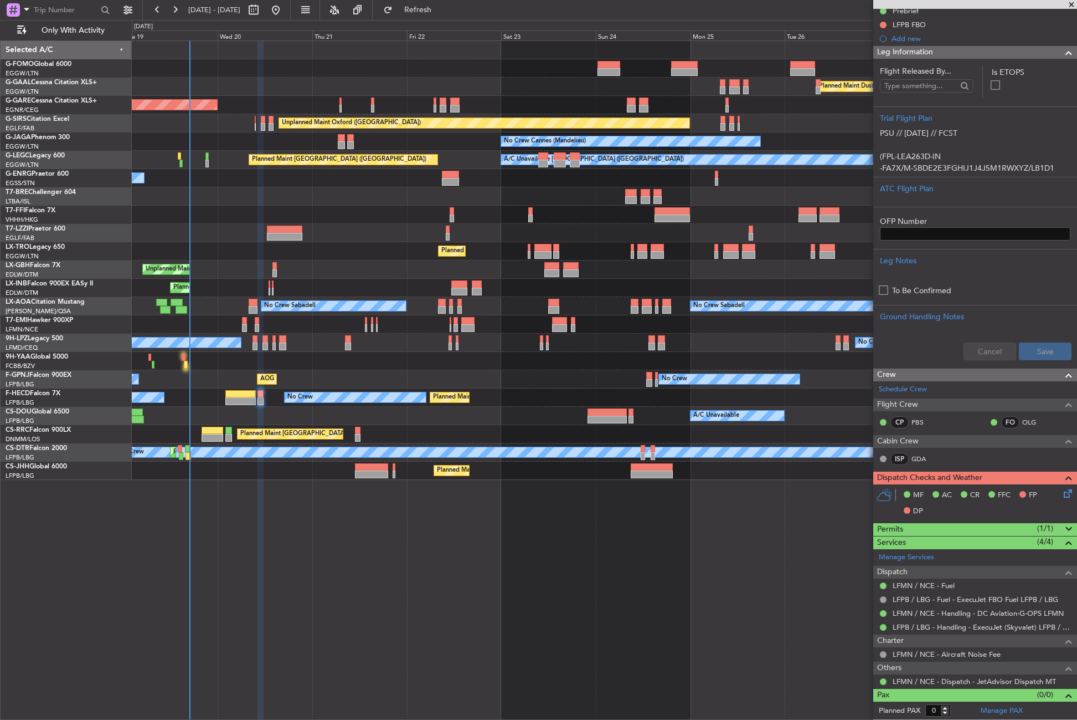
scroll to position [131, 0]
click at [900, 526] on span "Permits" at bounding box center [890, 529] width 26 height 13
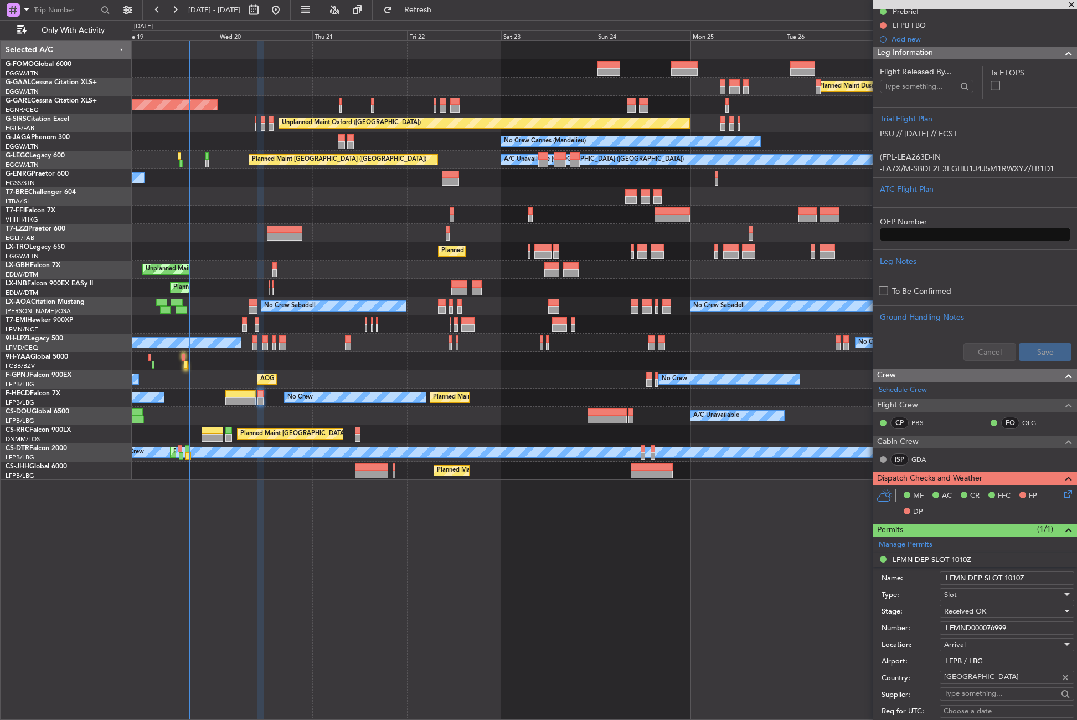
scroll to position [397, 0]
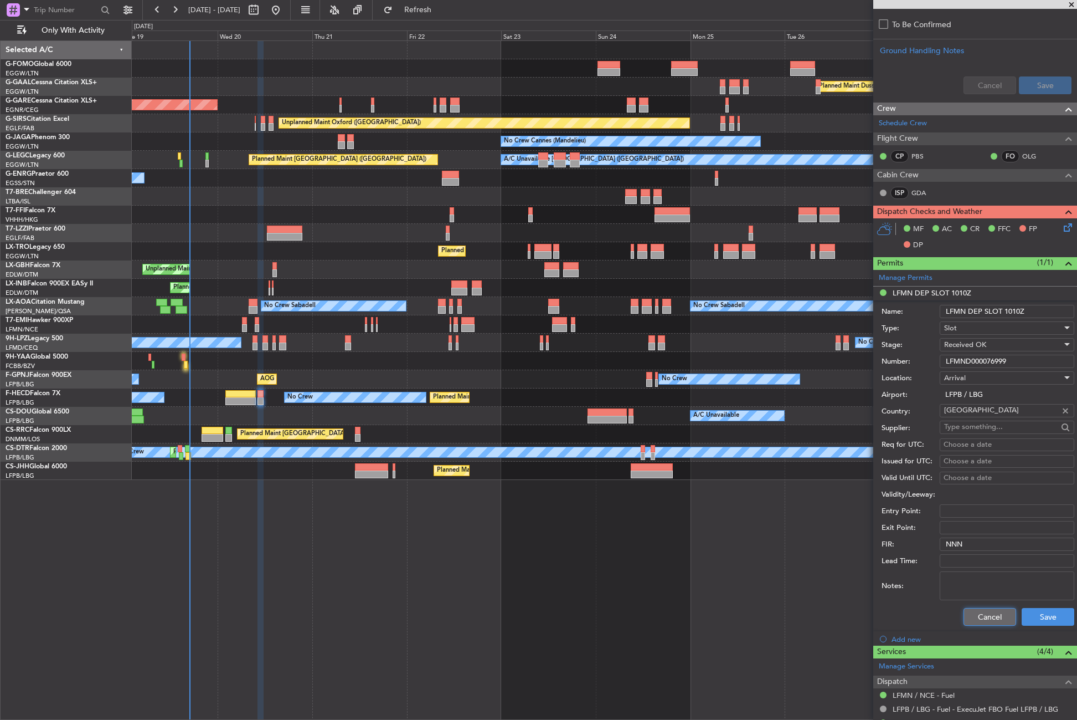
click at [967, 613] on button "Cancel" at bounding box center [990, 617] width 53 height 18
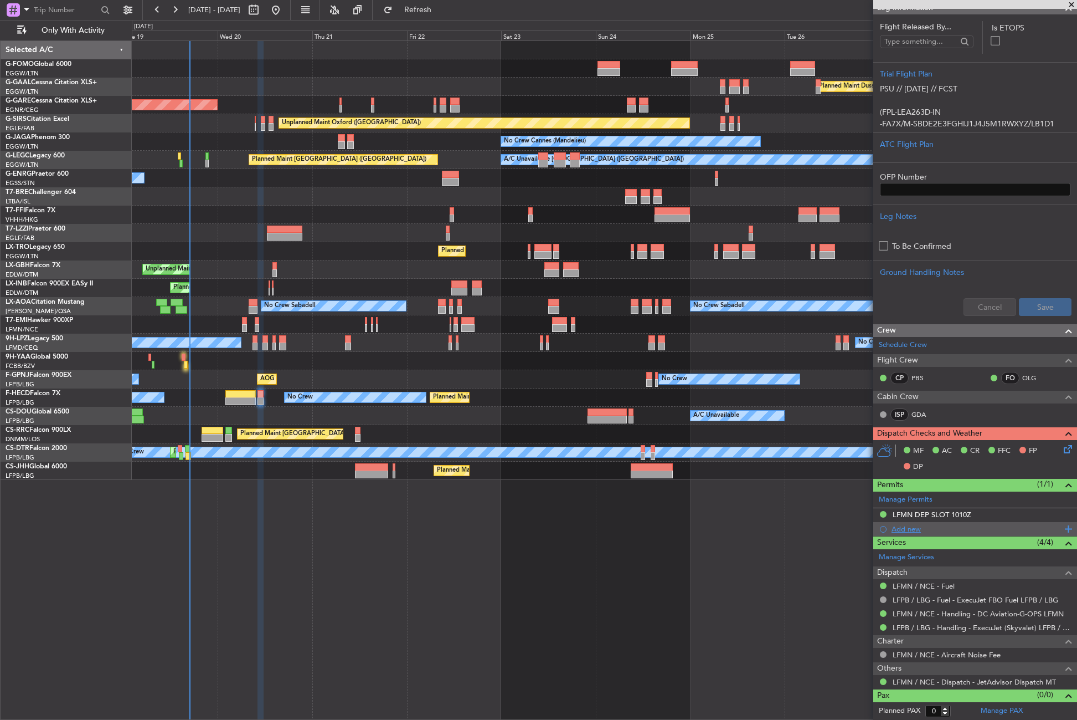
scroll to position [0, 0]
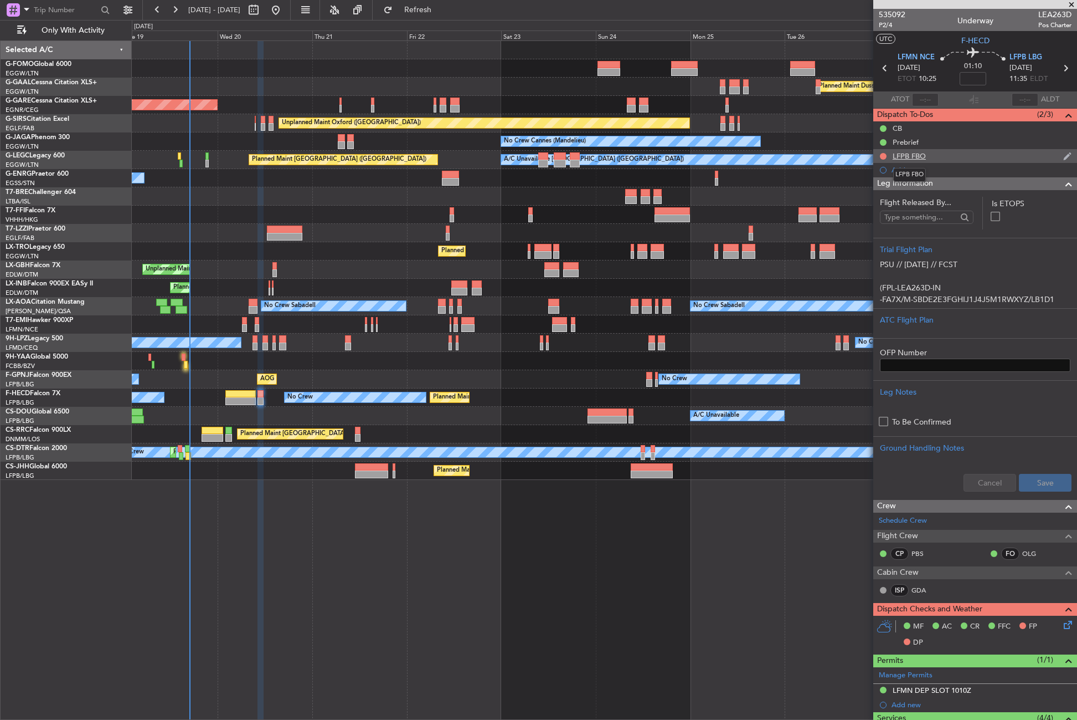
click at [915, 153] on div "LFPB FBO" at bounding box center [909, 155] width 33 height 9
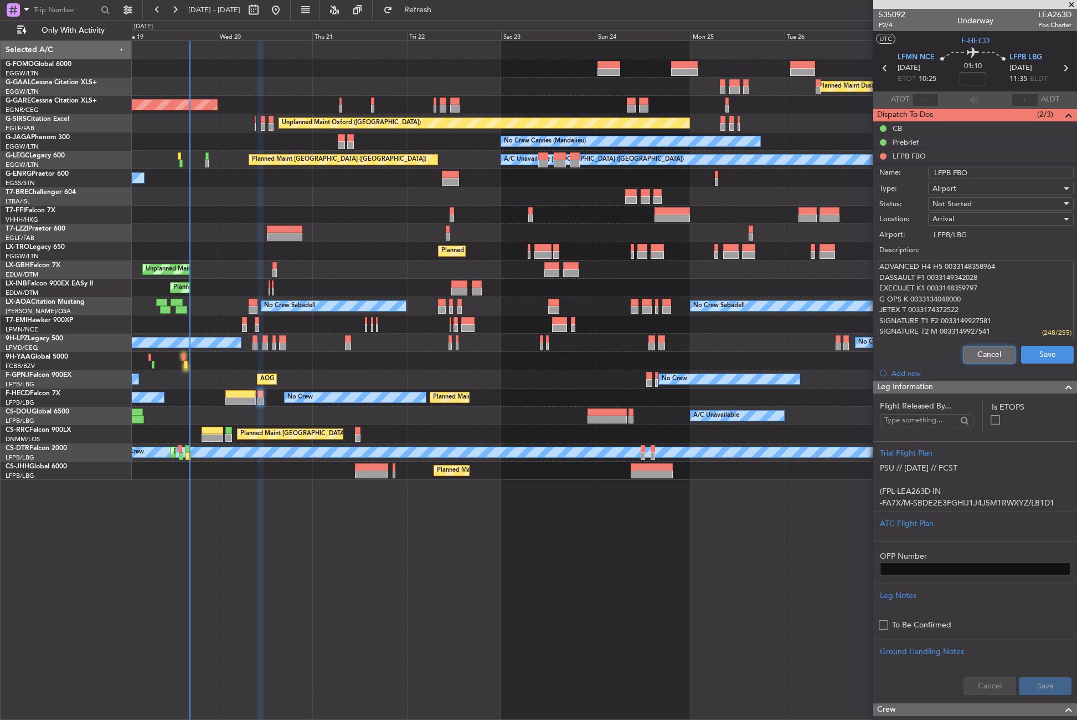
click at [977, 360] on button "Cancel" at bounding box center [989, 355] width 53 height 18
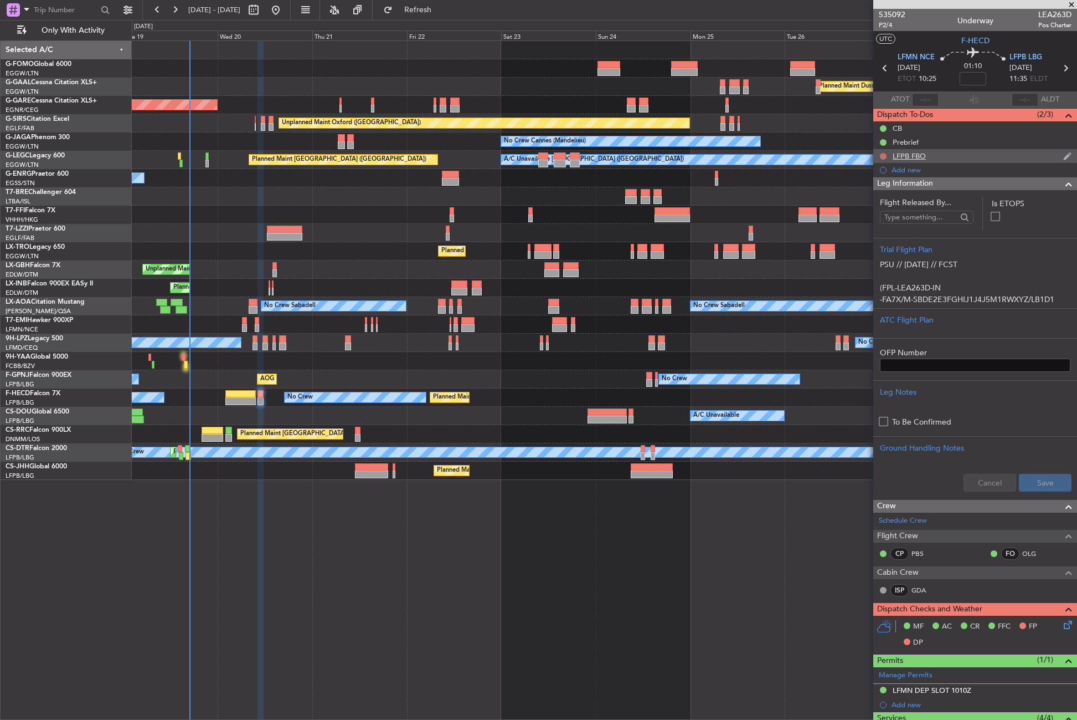
click at [883, 157] on button at bounding box center [883, 156] width 7 height 7
click at [876, 209] on span "Completed" at bounding box center [888, 204] width 37 height 11
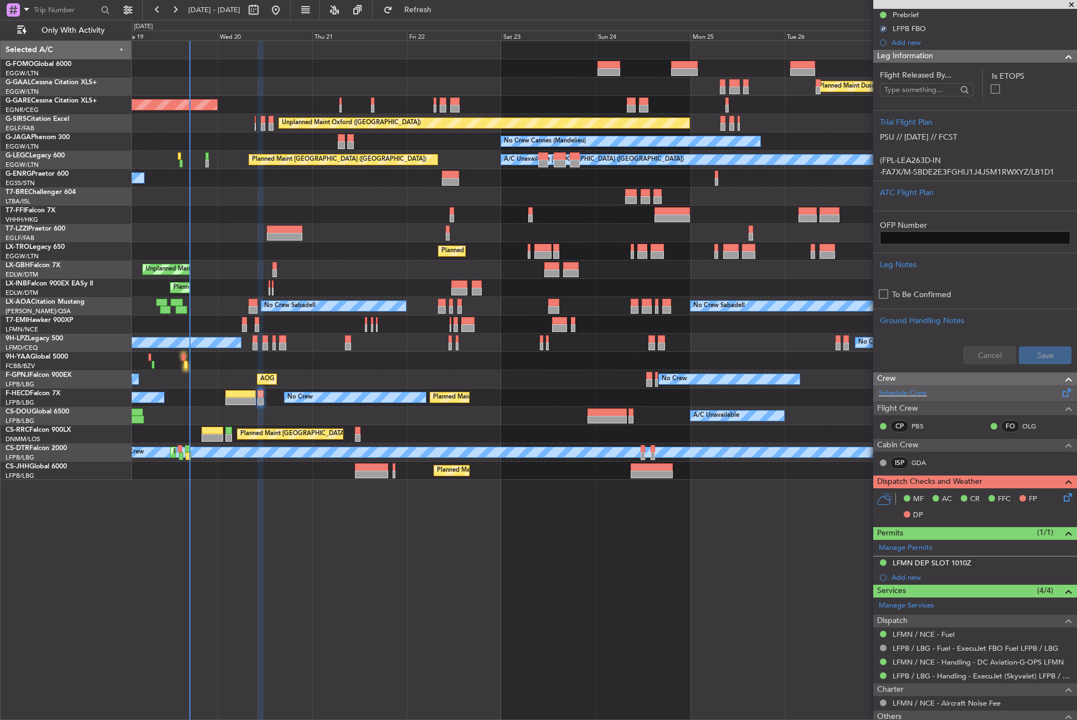
scroll to position [166, 0]
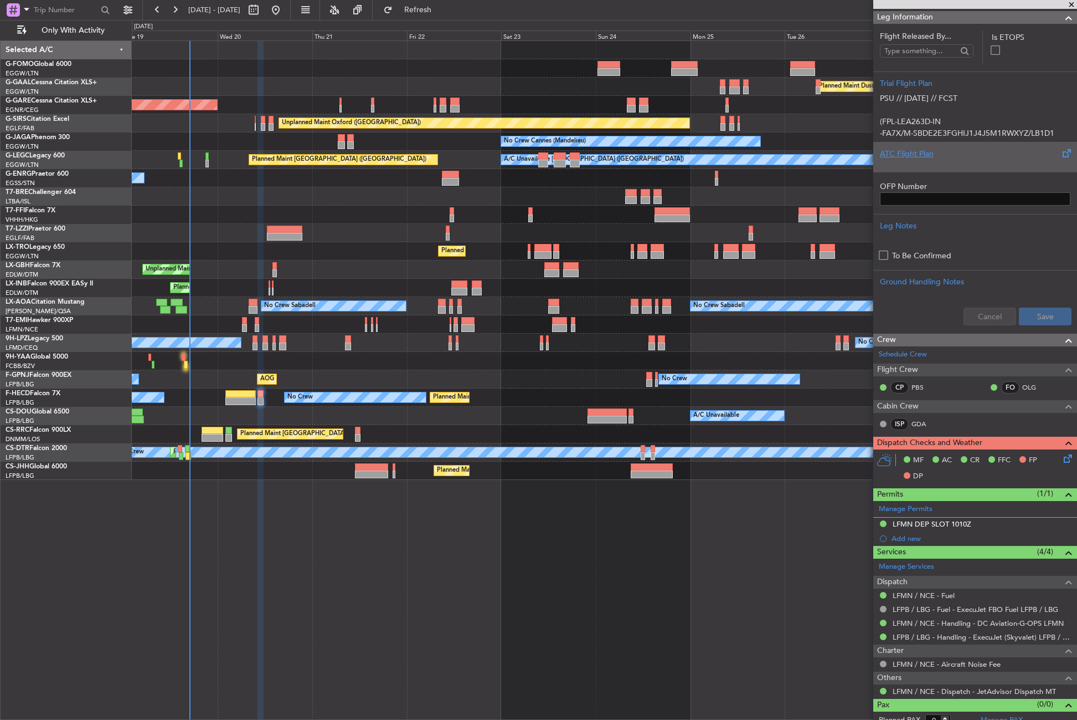
click at [934, 156] on div "ATC Flight Plan" at bounding box center [975, 154] width 191 height 12
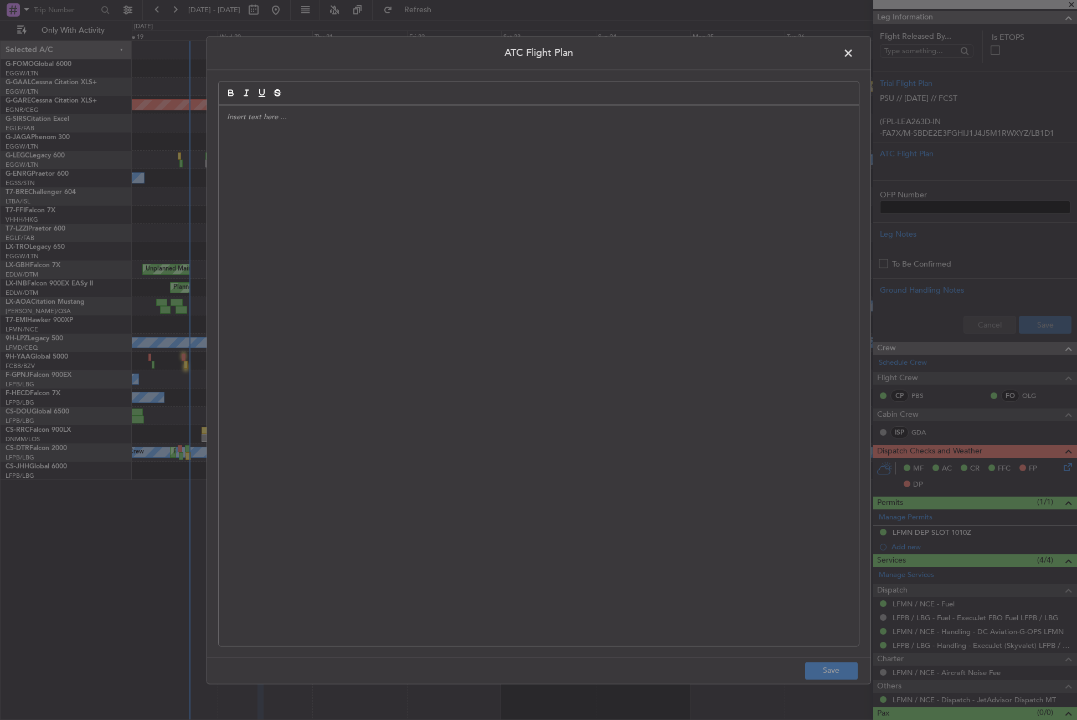
click at [697, 188] on div at bounding box center [539, 375] width 640 height 540
paste div
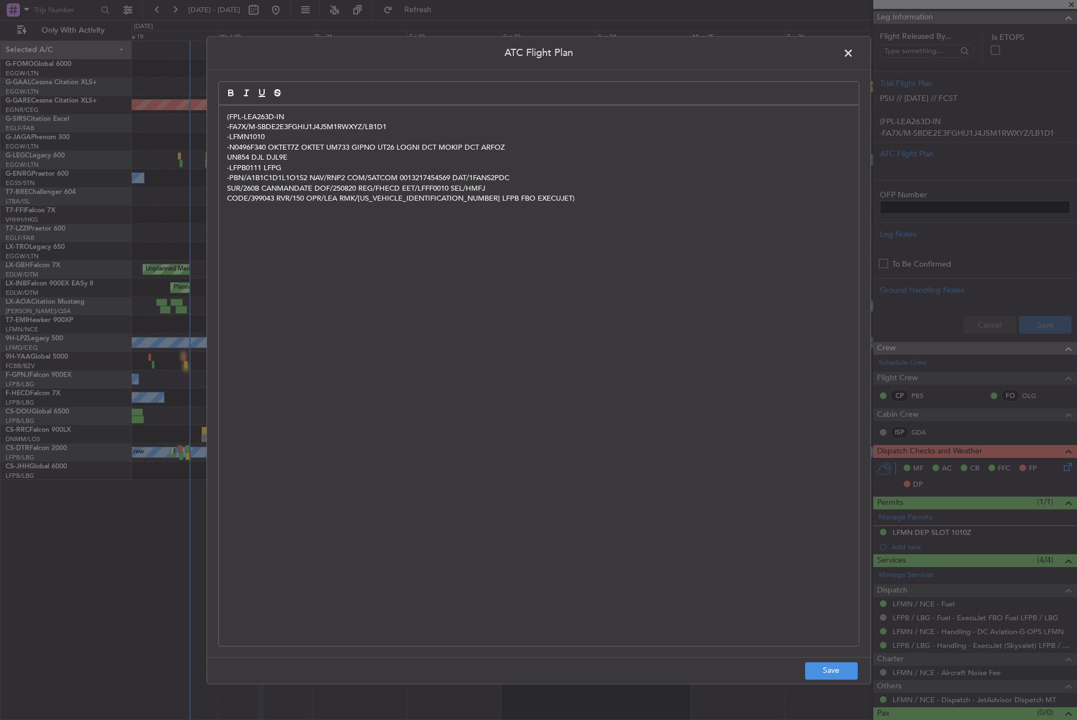
scroll to position [0, 0]
click at [824, 670] on button "Save" at bounding box center [831, 670] width 53 height 18
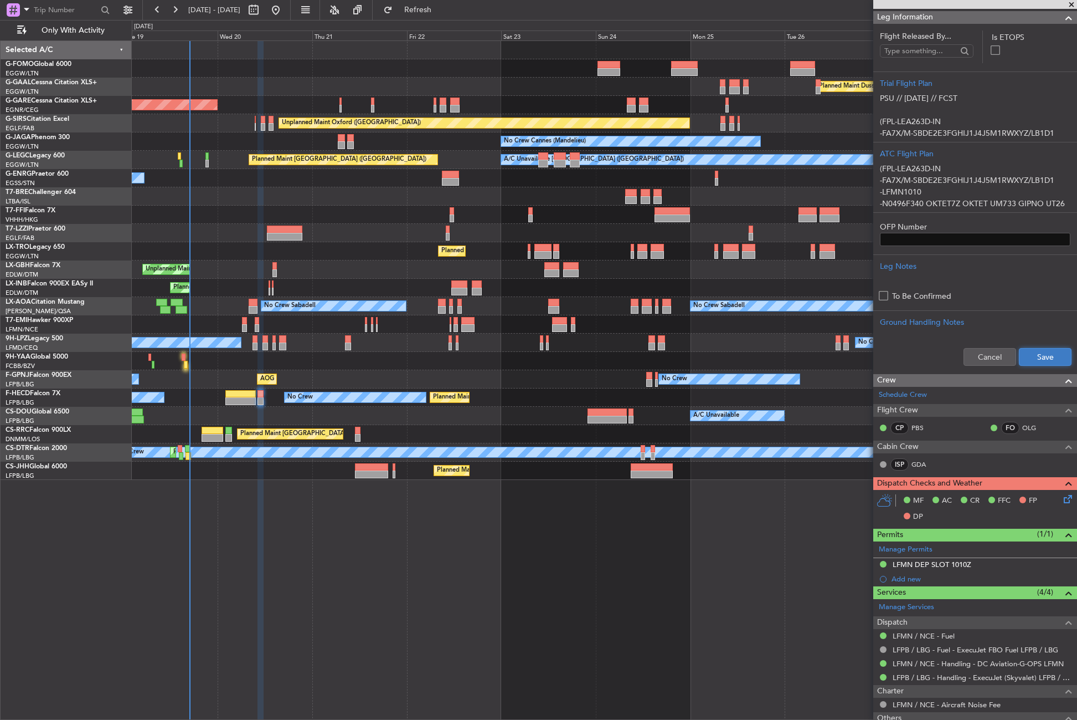
click at [1049, 349] on button "Save" at bounding box center [1045, 357] width 53 height 18
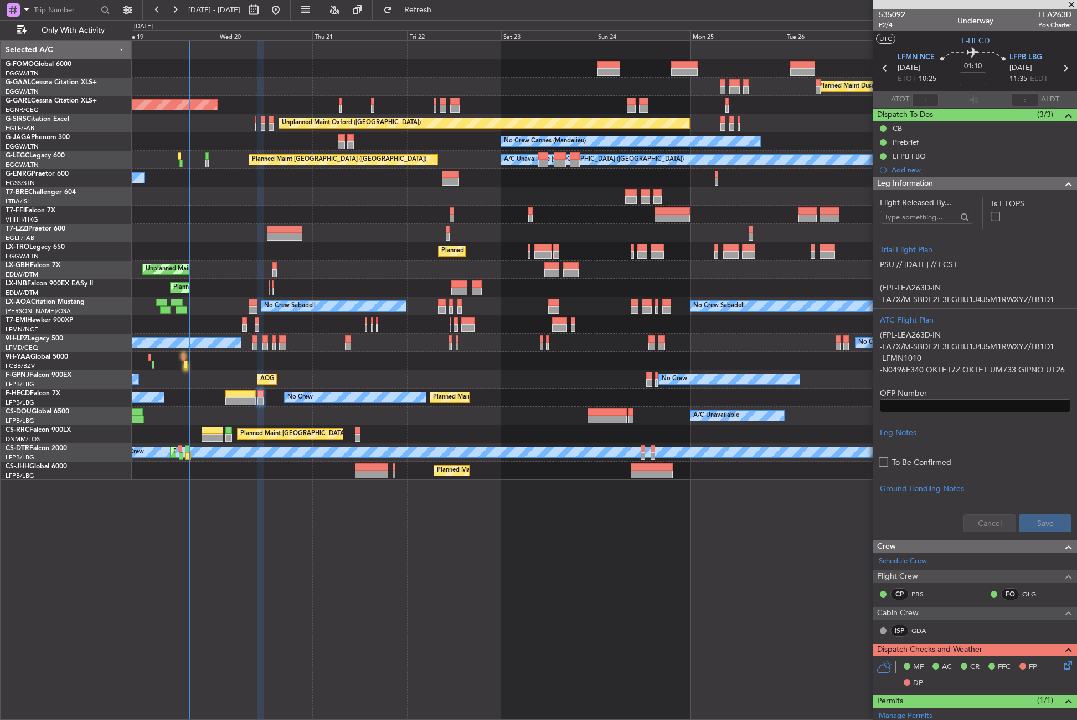
click at [1062, 667] on icon at bounding box center [1066, 663] width 9 height 9
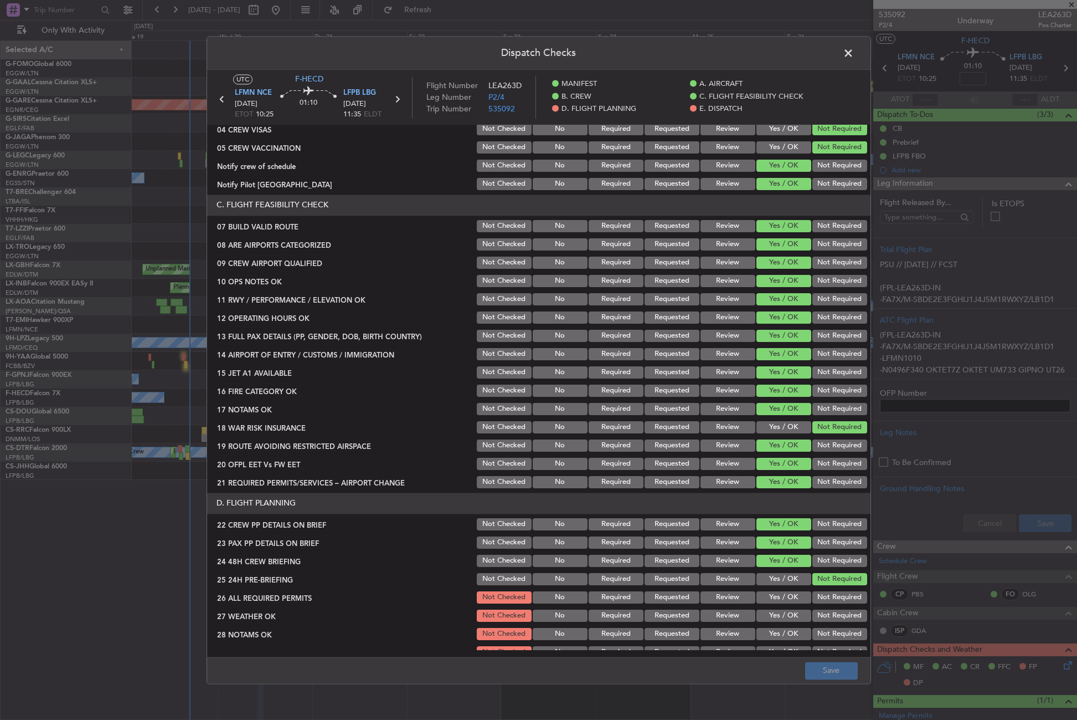
scroll to position [388, 0]
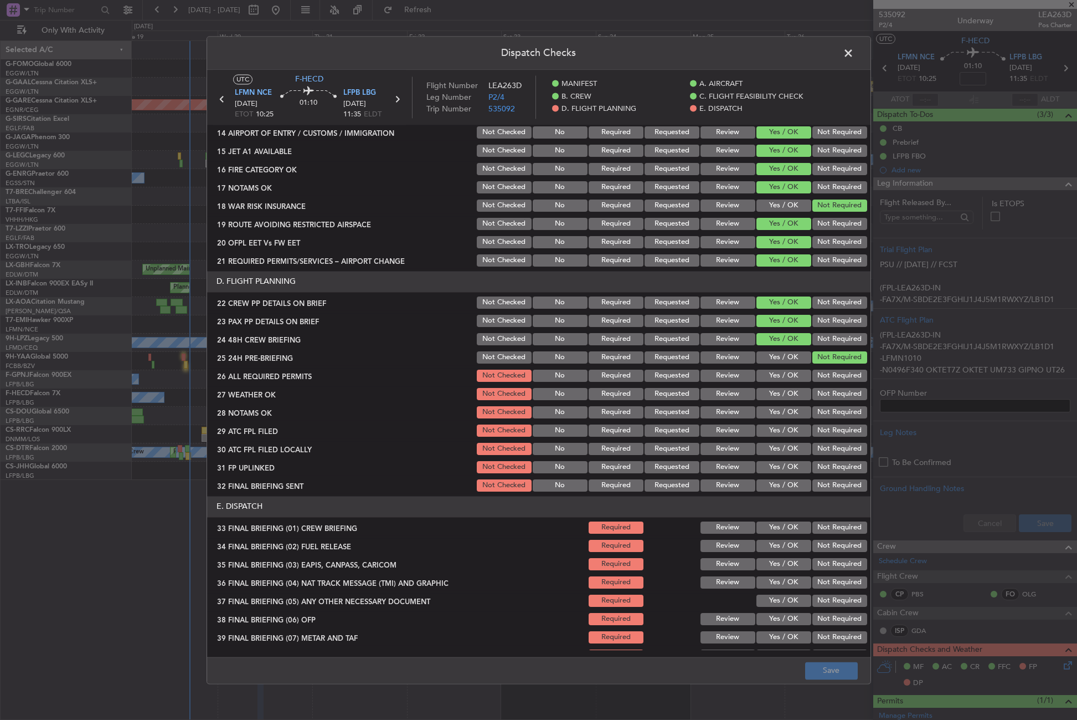
click at [778, 380] on button "Yes / OK" at bounding box center [784, 375] width 55 height 12
click at [778, 395] on button "Yes / OK" at bounding box center [784, 394] width 55 height 12
click at [774, 413] on button "Yes / OK" at bounding box center [784, 412] width 55 height 12
click at [773, 422] on section "D. FLIGHT PLANNING 22 CREW PP DETAILS ON BRIEF Not Checked No Required Requeste…" at bounding box center [539, 382] width 664 height 222
click at [773, 430] on button "Yes / OK" at bounding box center [784, 430] width 55 height 12
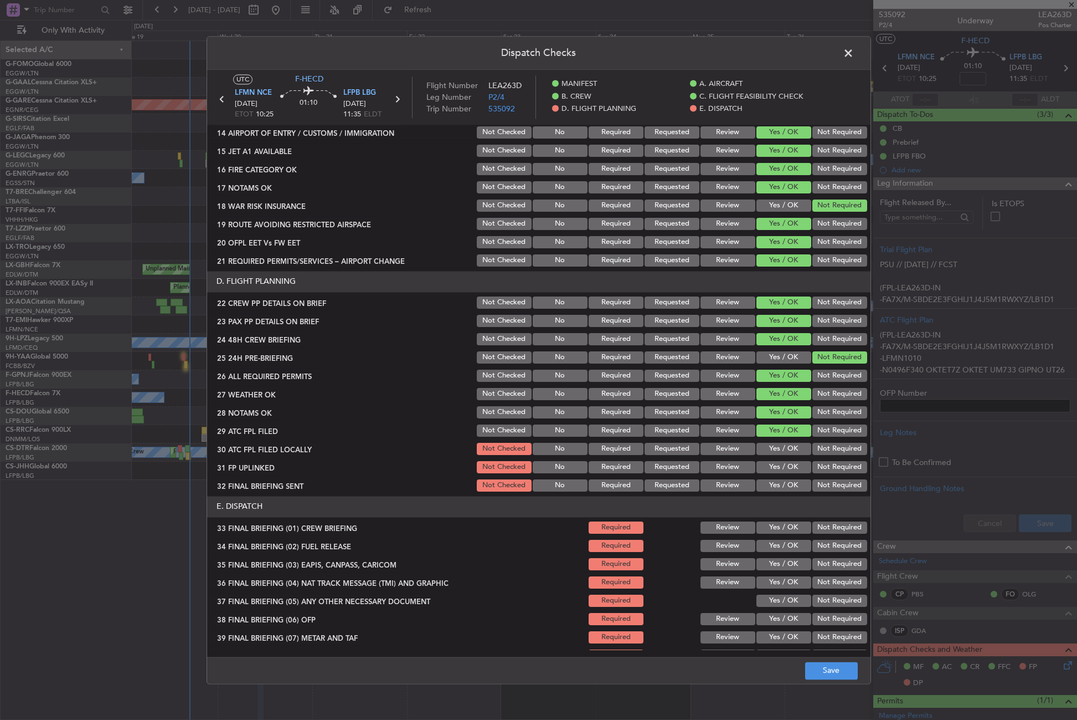
click at [813, 444] on button "Not Required" at bounding box center [840, 449] width 55 height 12
click at [784, 461] on button "Yes / OK" at bounding box center [784, 467] width 55 height 12
click at [819, 481] on button "Not Required" at bounding box center [840, 485] width 55 height 12
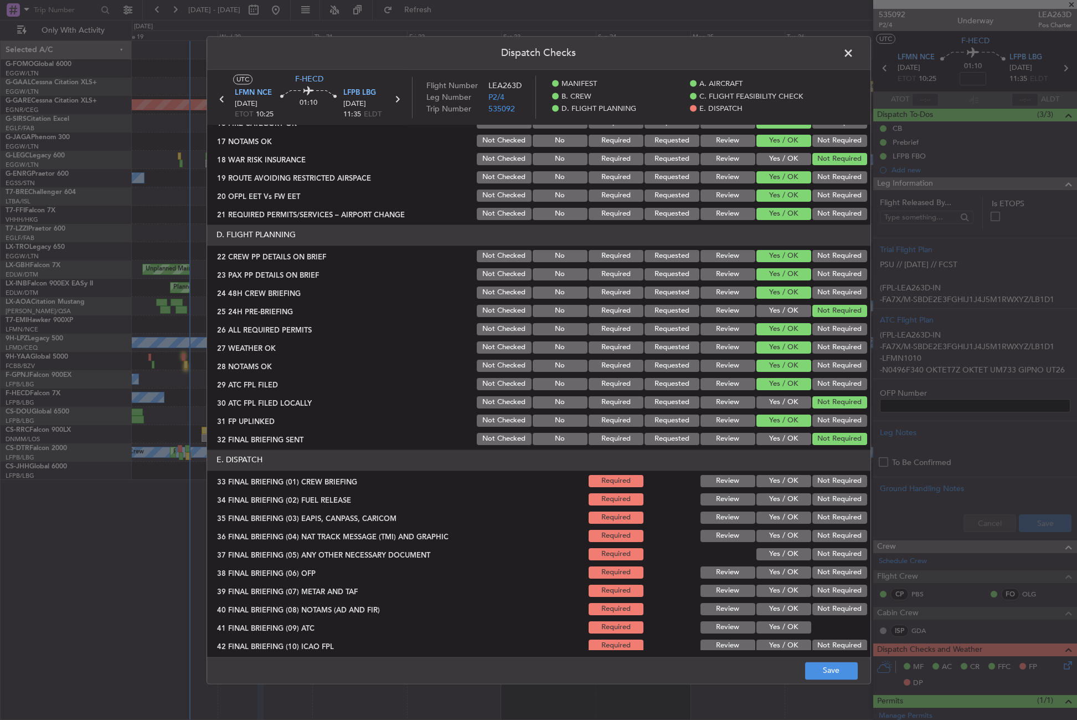
scroll to position [477, 0]
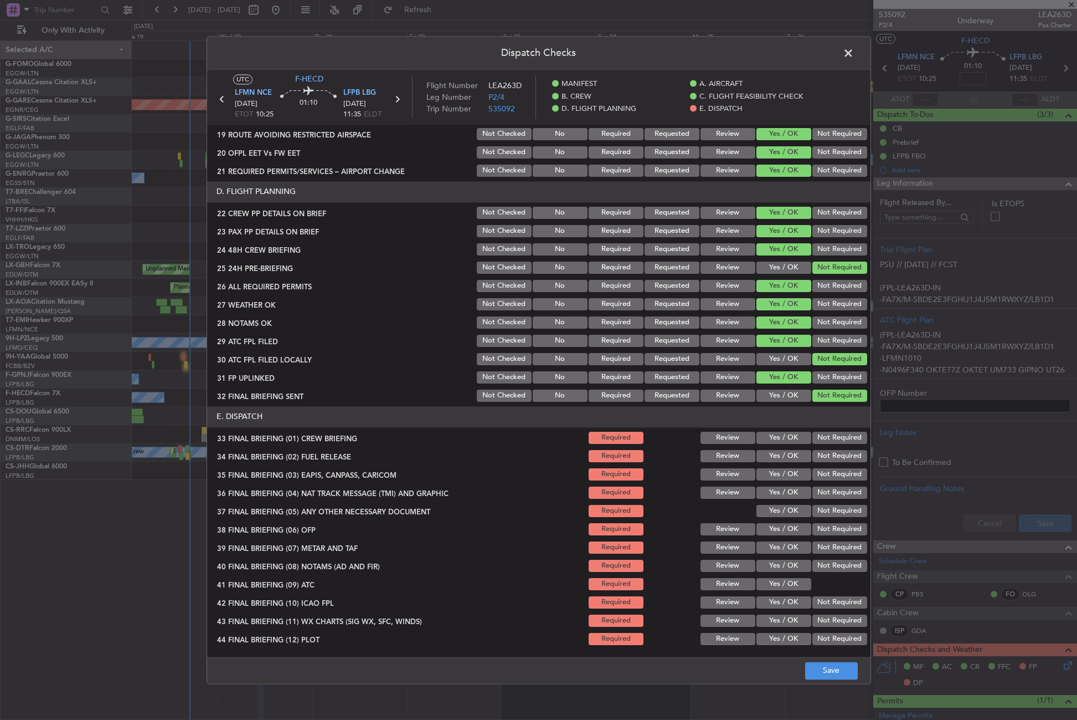
click at [769, 439] on button "Yes / OK" at bounding box center [784, 437] width 55 height 12
click at [770, 449] on div "Yes / OK" at bounding box center [783, 456] width 56 height 16
click at [794, 458] on button "Yes / OK" at bounding box center [784, 456] width 55 height 12
click at [821, 476] on button "Not Required" at bounding box center [840, 474] width 55 height 12
click at [818, 493] on button "Not Required" at bounding box center [840, 492] width 55 height 12
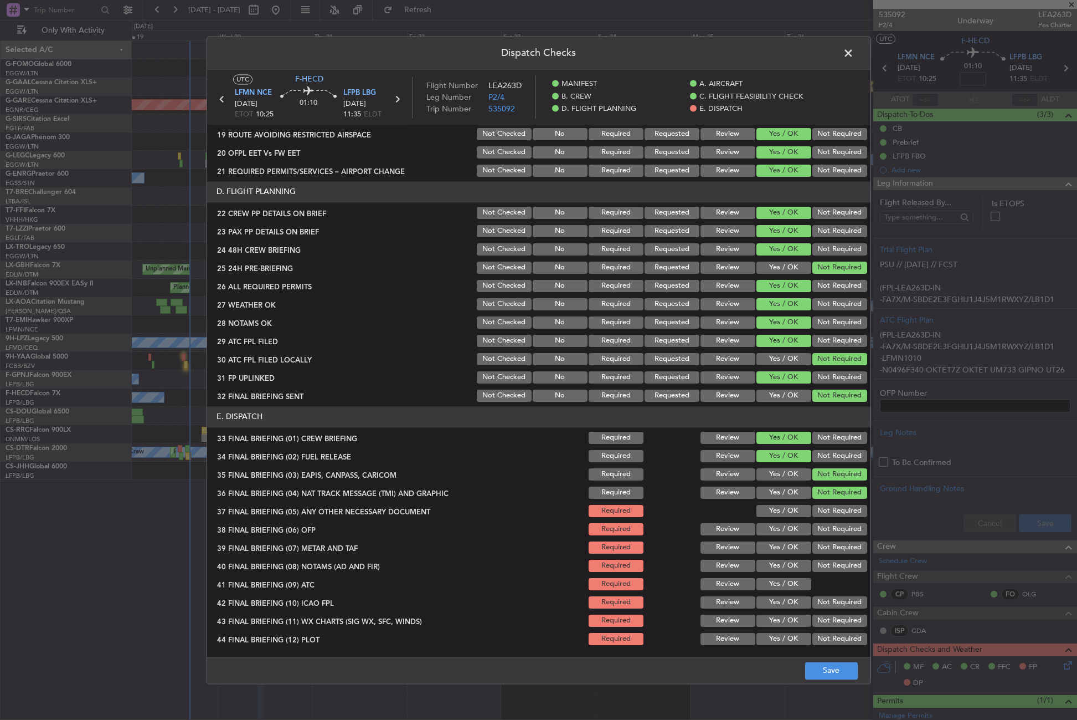
click at [792, 508] on button "Yes / OK" at bounding box center [784, 511] width 55 height 12
click at [786, 531] on button "Yes / OK" at bounding box center [784, 529] width 55 height 12
click at [779, 549] on button "Yes / OK" at bounding box center [784, 547] width 55 height 12
click at [775, 564] on button "Yes / OK" at bounding box center [784, 565] width 55 height 12
click at [775, 587] on button "Yes / OK" at bounding box center [784, 584] width 55 height 12
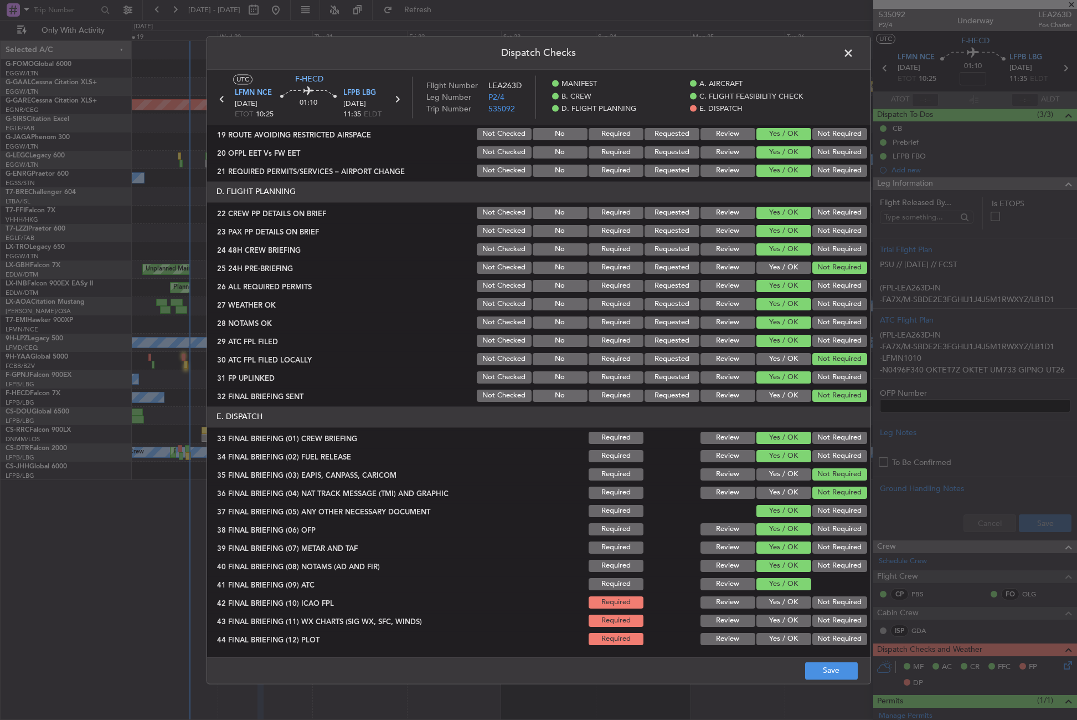
click at [813, 598] on button "Not Required" at bounding box center [840, 602] width 55 height 12
click at [780, 624] on button "Yes / OK" at bounding box center [784, 620] width 55 height 12
click at [813, 636] on button "Not Required" at bounding box center [840, 639] width 55 height 12
click at [809, 667] on button "Save" at bounding box center [831, 670] width 53 height 18
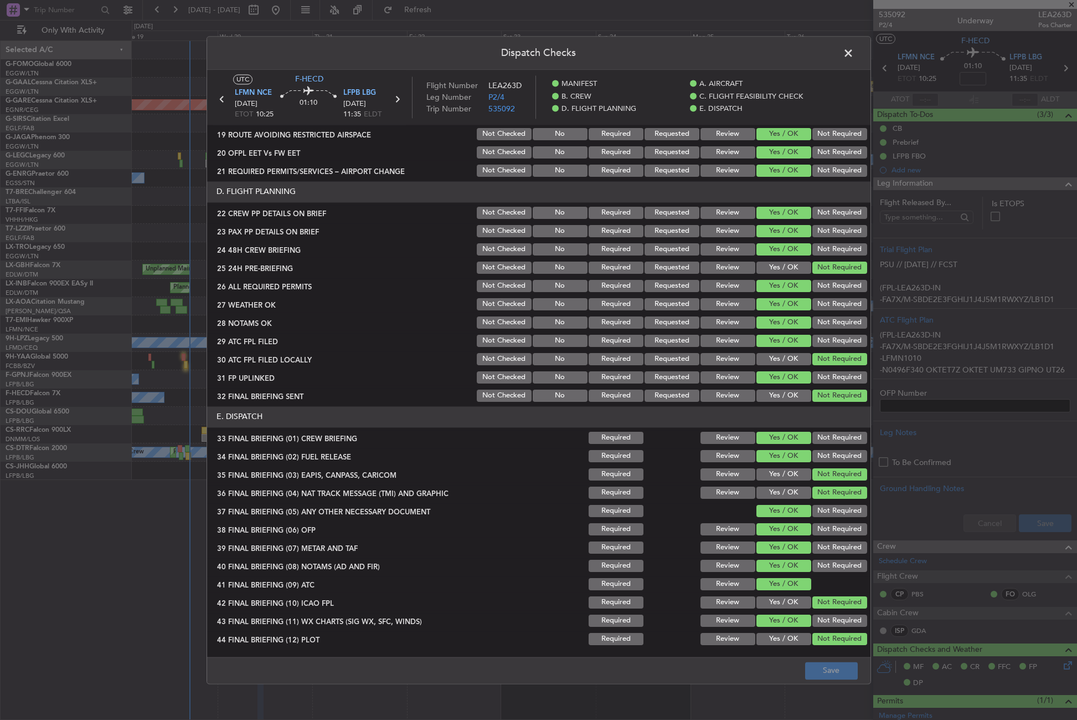
click at [854, 58] on span at bounding box center [854, 56] width 0 height 22
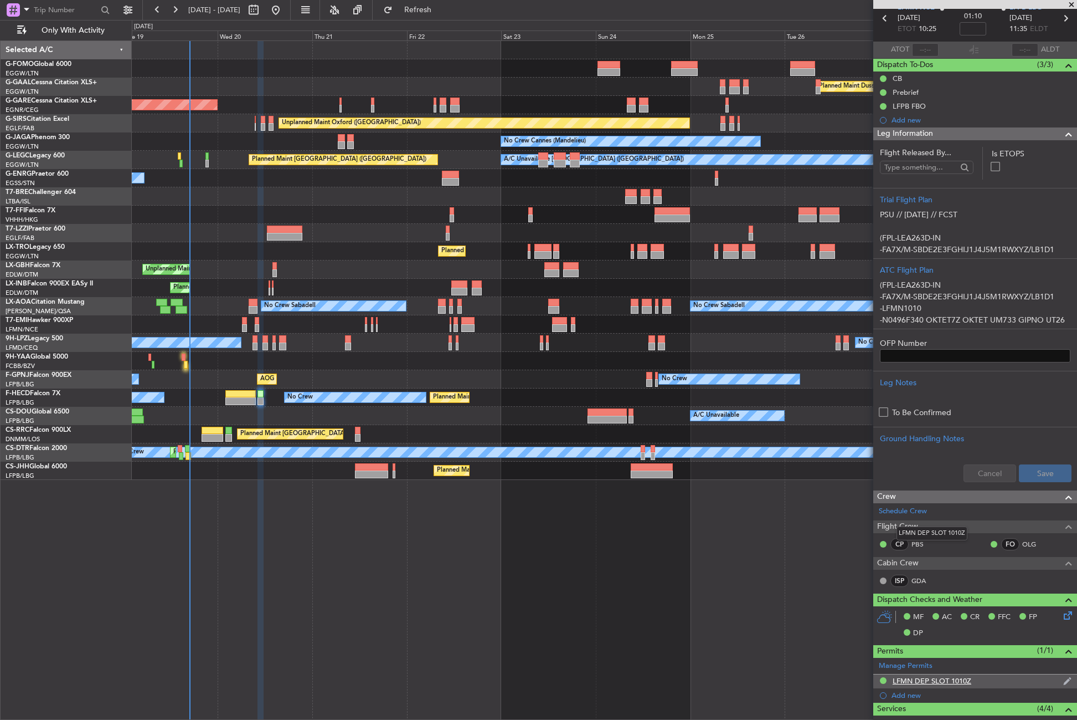
scroll to position [0, 0]
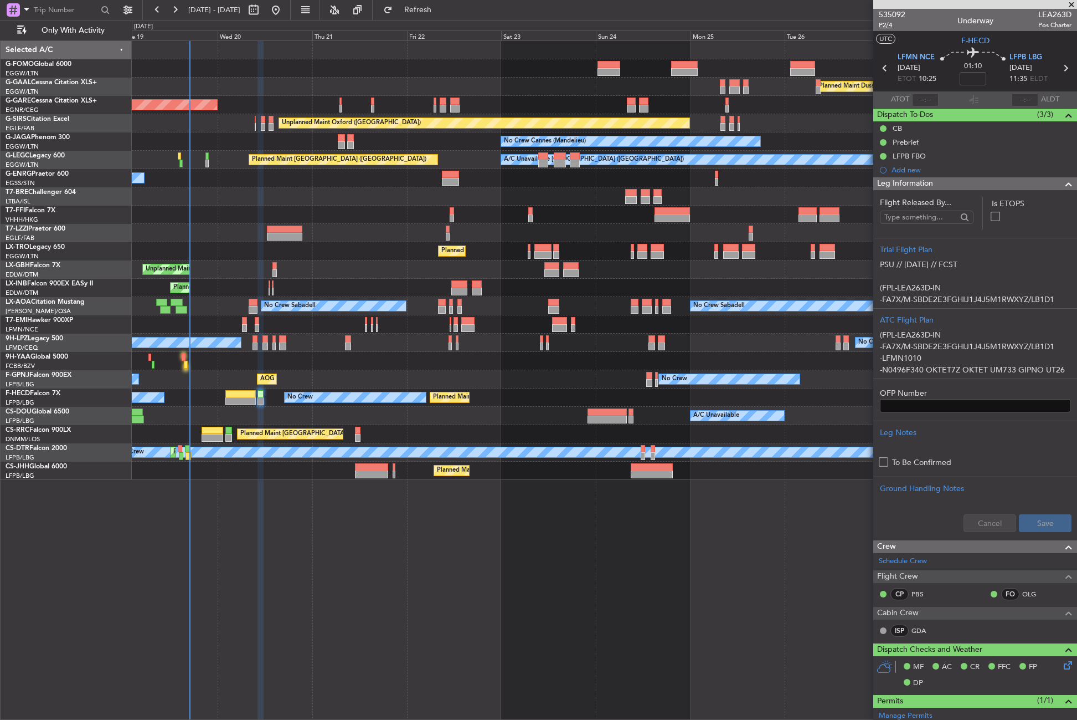
click at [888, 28] on span "P2/4" at bounding box center [892, 24] width 27 height 9
click at [233, 256] on div "Planned Maint [GEOGRAPHIC_DATA] ([GEOGRAPHIC_DATA])" at bounding box center [604, 251] width 945 height 18
click at [933, 182] on span "Leg Information" at bounding box center [905, 183] width 56 height 13
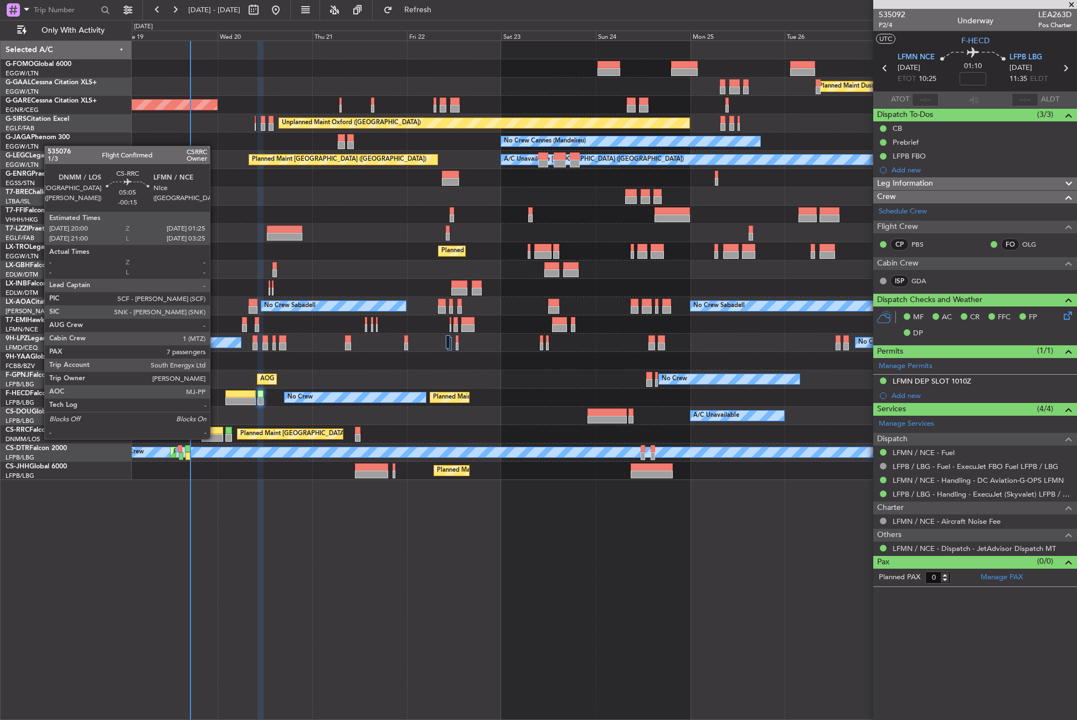
click at [215, 438] on div at bounding box center [213, 438] width 22 height 8
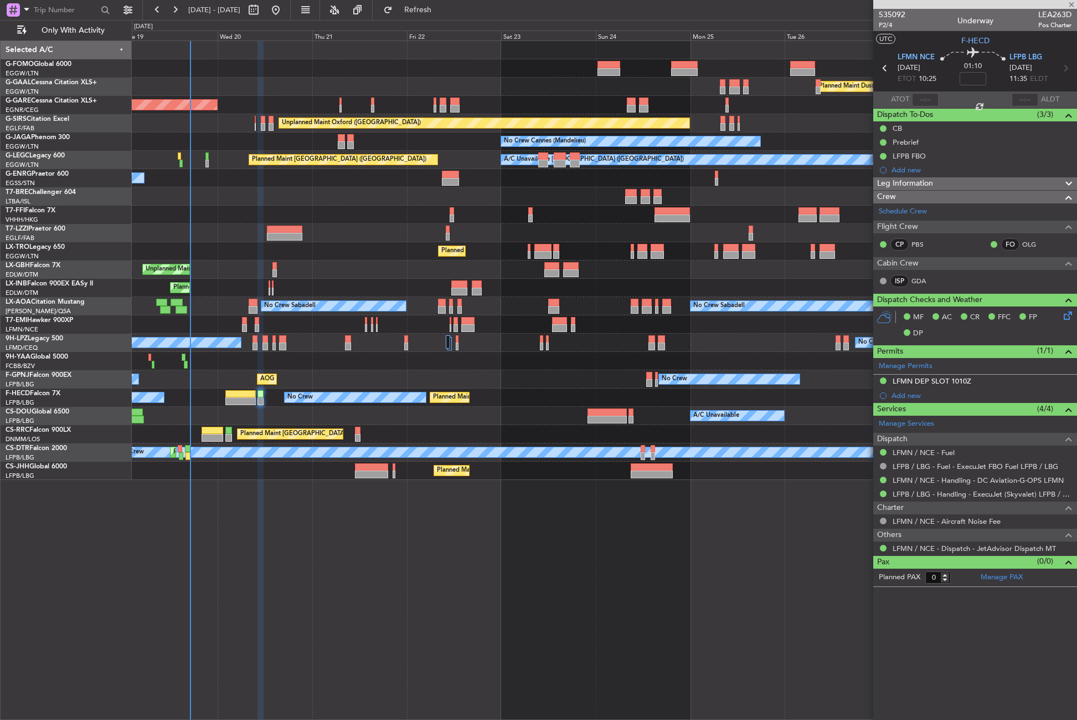
type input "-00:15"
type input "7"
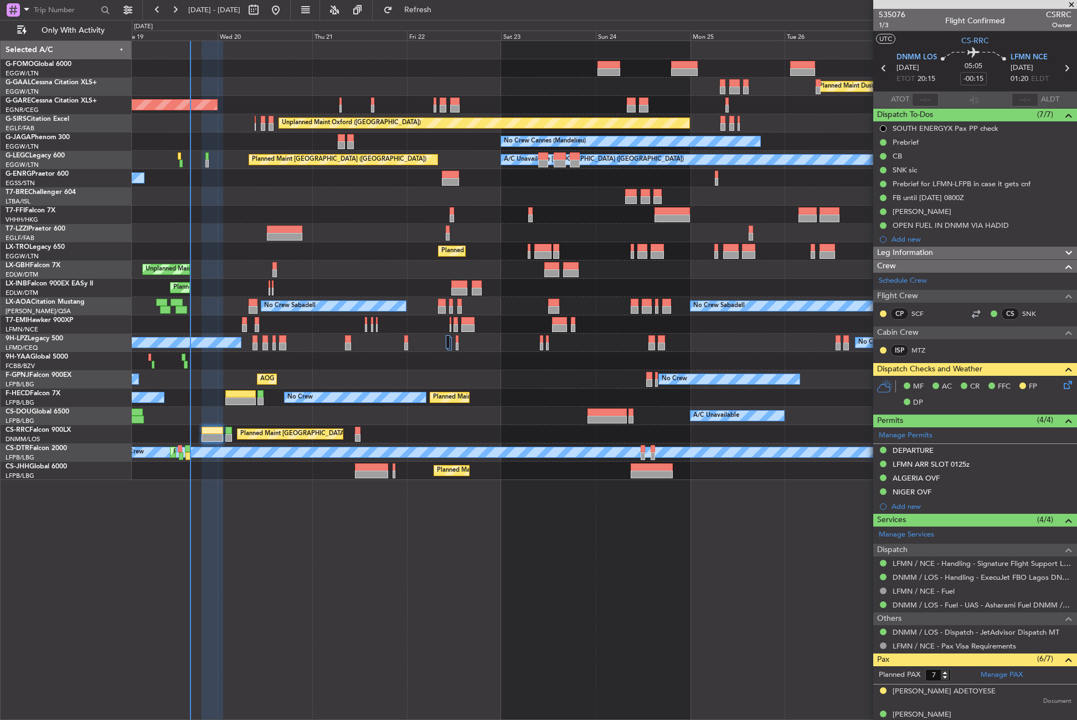
click at [296, 626] on div "Planned Maint Windsor Locks (Bradley Intl) Planned Maint Dusseldorf Unplanned M…" at bounding box center [605, 379] width 946 height 679
click at [383, 549] on div "Planned Maint Windsor Locks (Bradley Intl) Planned Maint Dusseldorf Unplanned M…" at bounding box center [605, 379] width 946 height 679
click at [341, 558] on div "Planned Maint Windsor Locks (Bradley Intl) Planned Maint Dusseldorf Unplanned M…" at bounding box center [605, 379] width 946 height 679
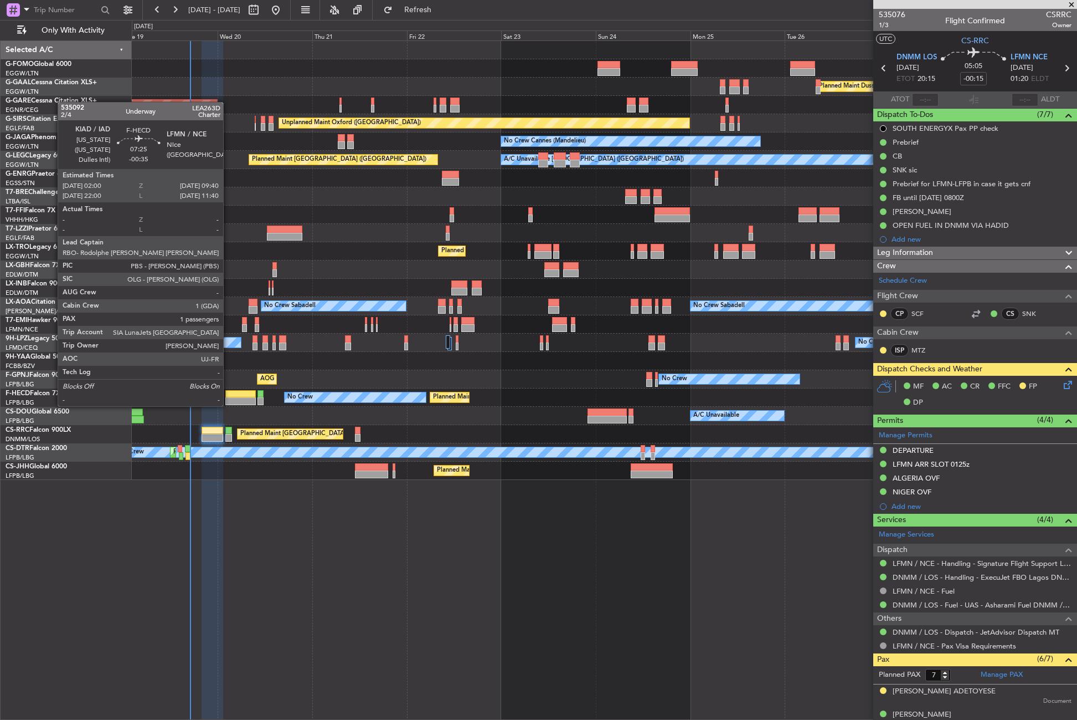
click at [228, 395] on div at bounding box center [240, 394] width 30 height 8
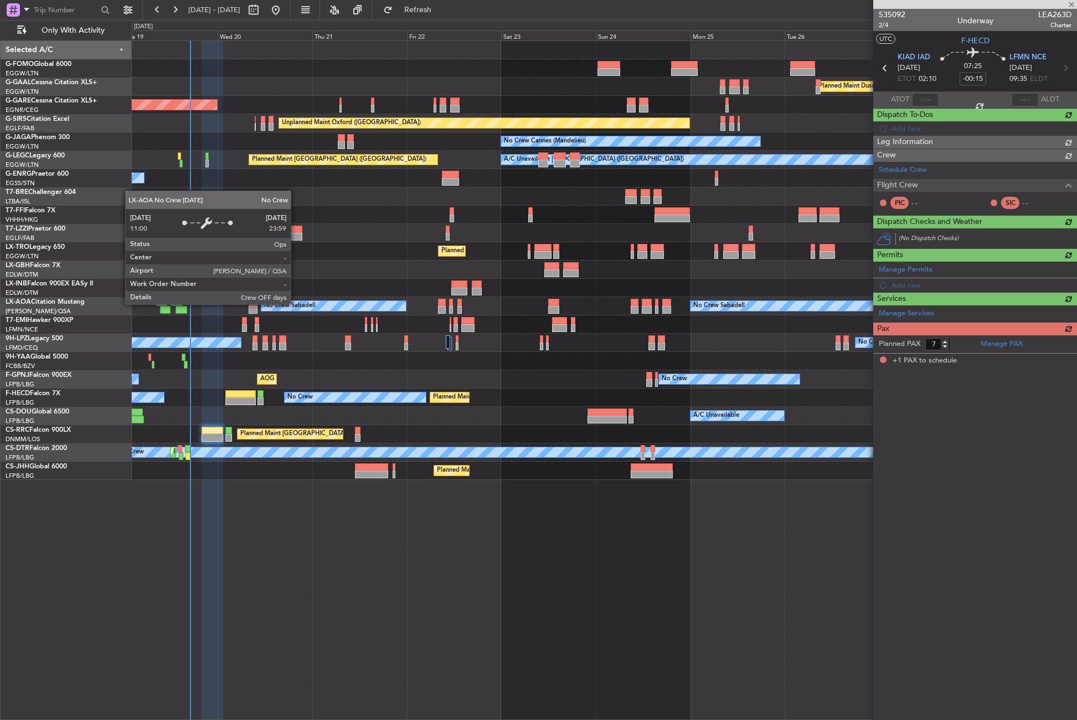
type input "-00:35"
type input "1"
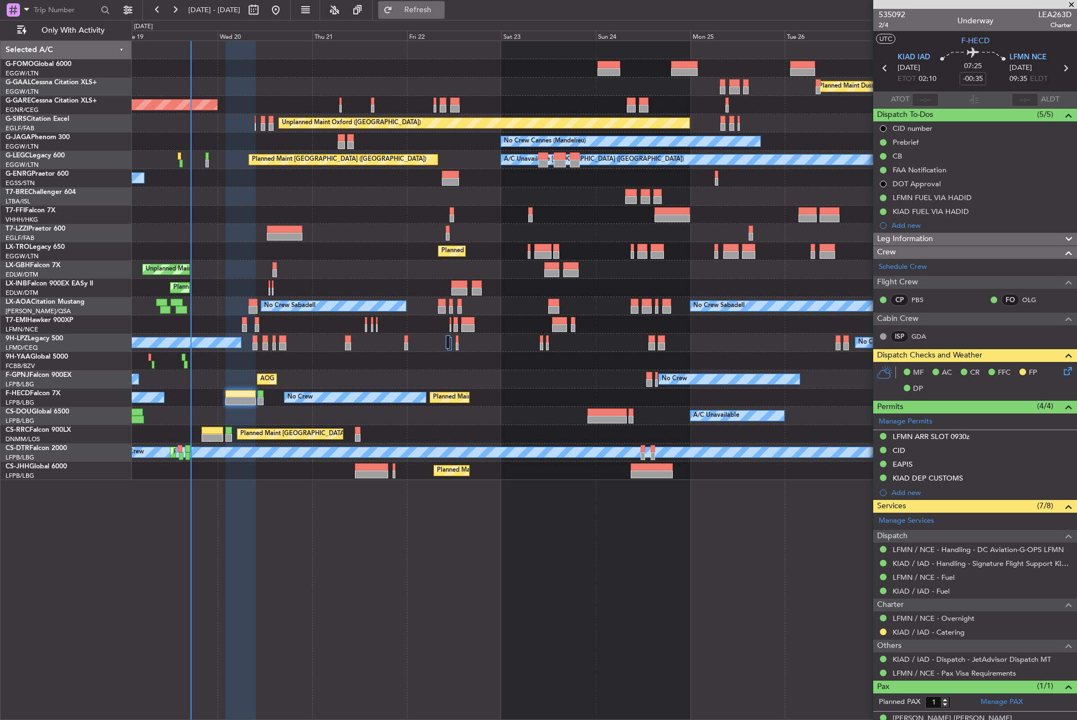
click at [422, 6] on button "Refresh" at bounding box center [411, 10] width 66 height 18
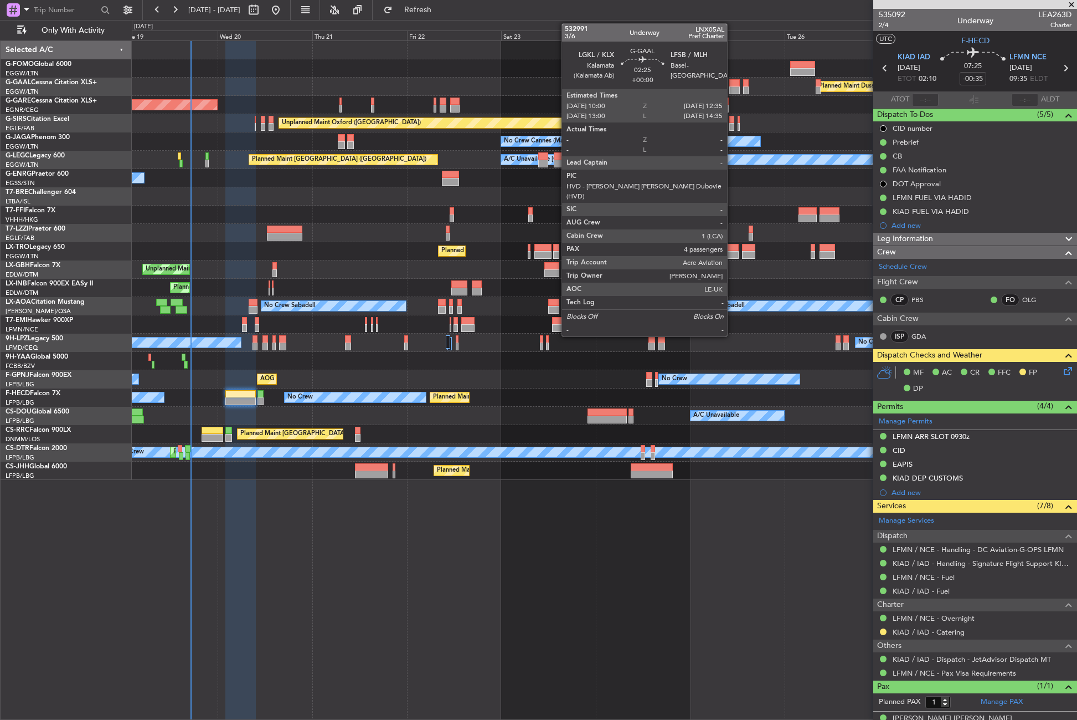
click at [732, 88] on div at bounding box center [734, 90] width 11 height 8
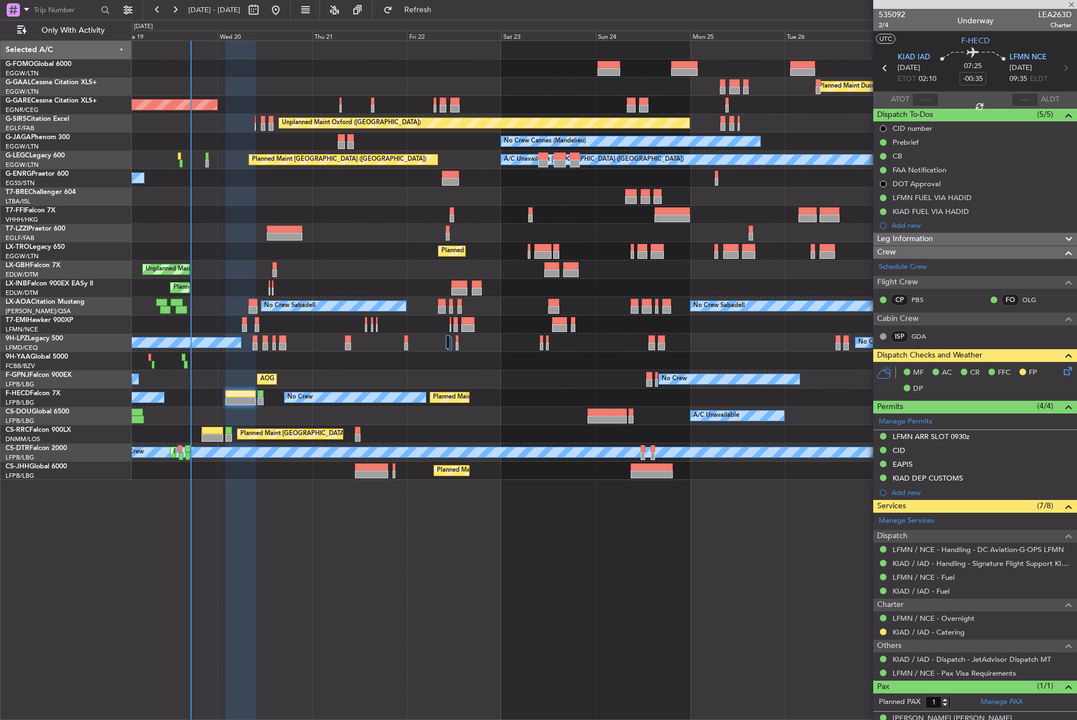
type input "4"
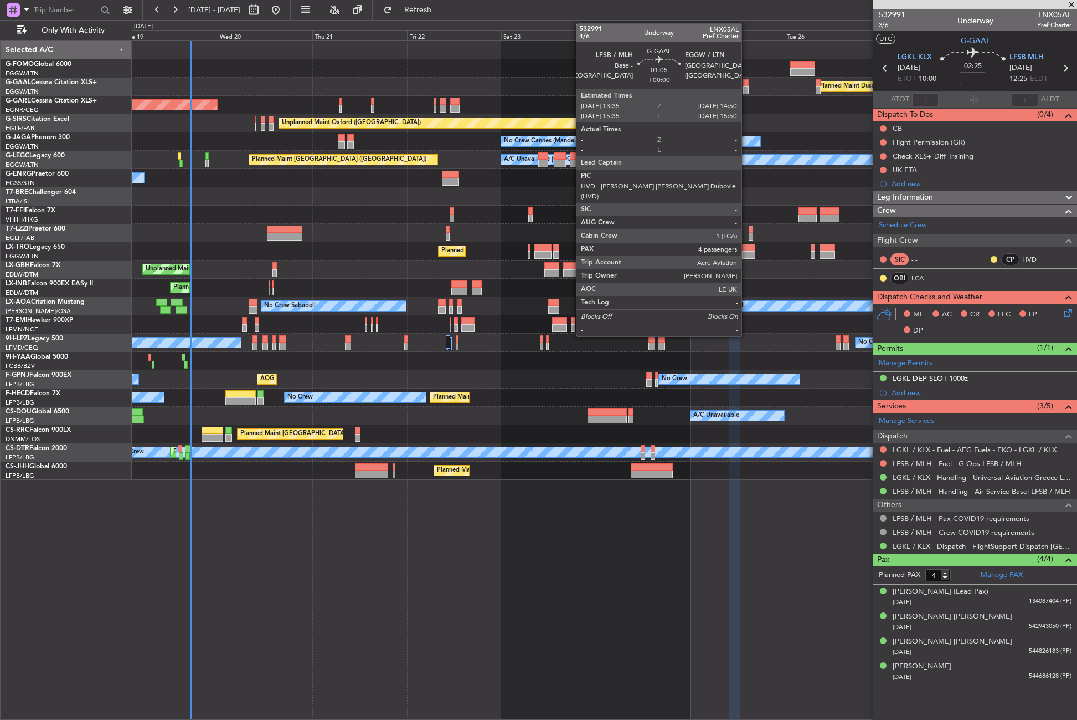
click at [749, 86] on div "Planned Maint Dusseldorf" at bounding box center [604, 87] width 945 height 18
click at [747, 88] on div at bounding box center [745, 90] width 5 height 8
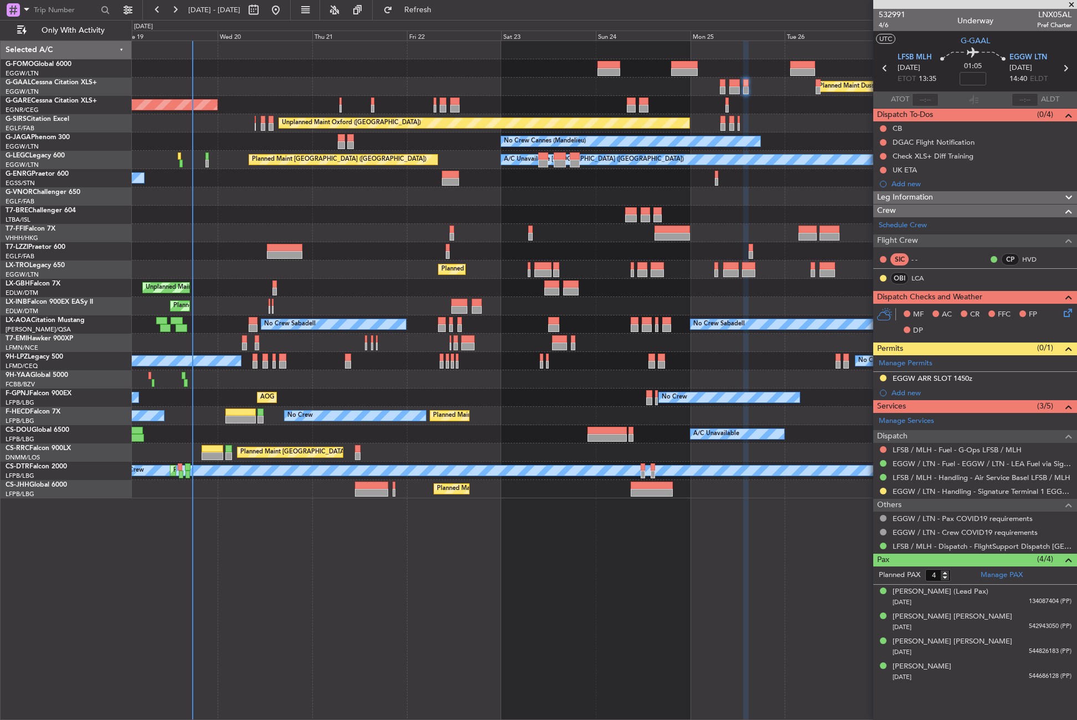
click at [174, 576] on div "Planned Maint Windsor Locks (Bradley Intl) Planned Maint Dusseldorf Unplanned M…" at bounding box center [605, 379] width 946 height 679
click at [283, 581] on div "Planned Maint Windsor Locks (Bradley Intl) Planned Maint Dusseldorf Unplanned M…" at bounding box center [605, 379] width 946 height 679
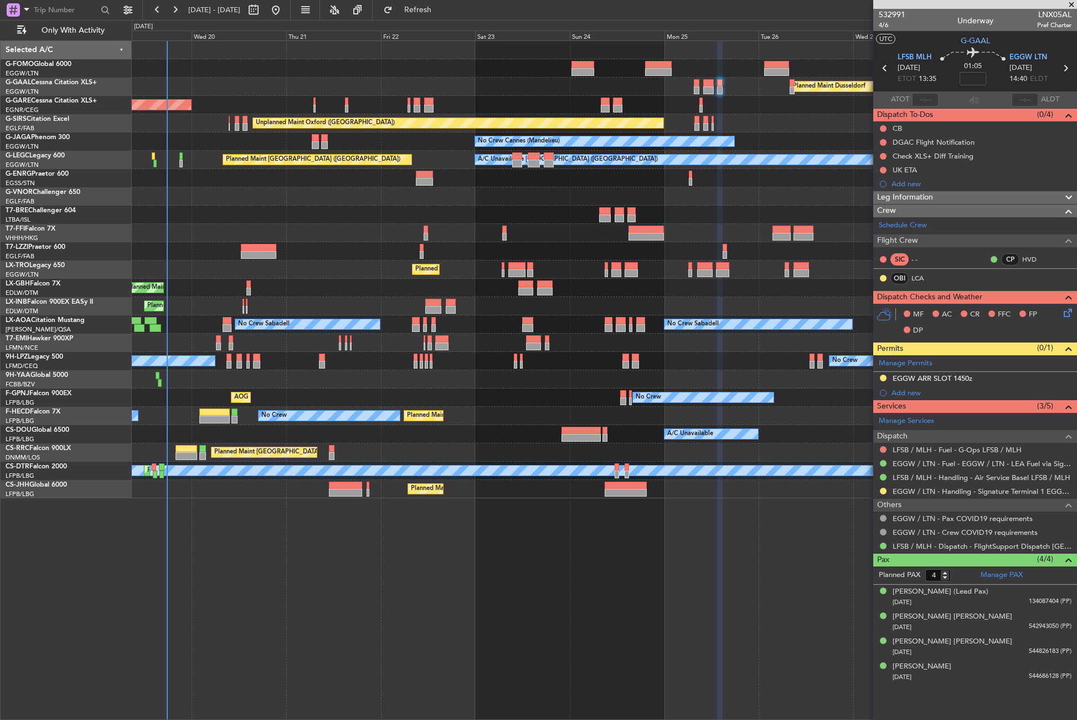
click at [257, 583] on div "Planned Maint Dusseldorf Unplanned Maint Chester Unplanned Maint Oxford (Kidlin…" at bounding box center [605, 379] width 946 height 679
click at [336, 603] on div "Planned Maint Dusseldorf Unplanned Maint Chester Unplanned Maint Oxford (Kidlin…" at bounding box center [605, 379] width 946 height 679
click at [424, 17] on button "Refresh" at bounding box center [411, 10] width 66 height 18
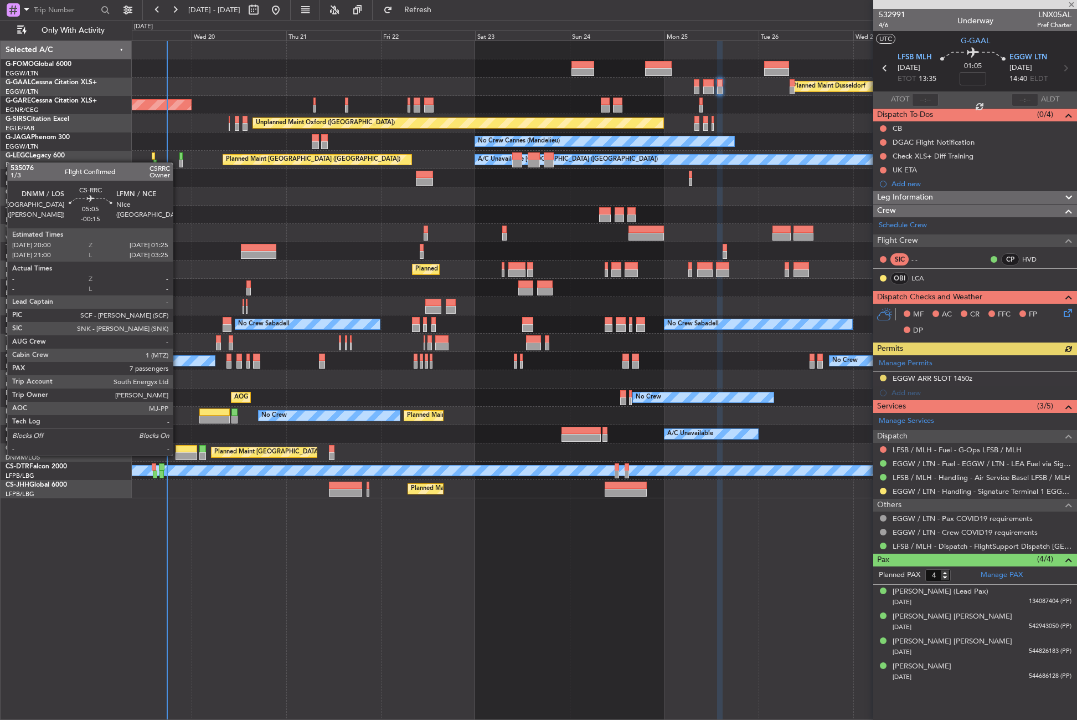
click at [178, 454] on div at bounding box center [187, 456] width 22 height 8
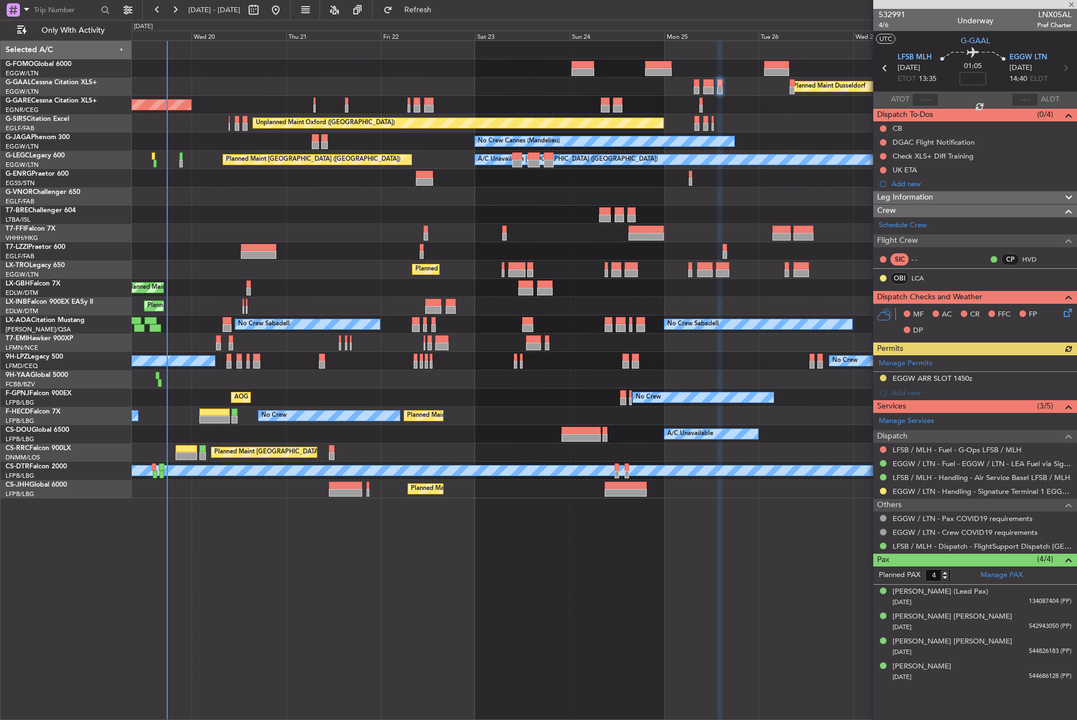
type input "-00:15"
type input "7"
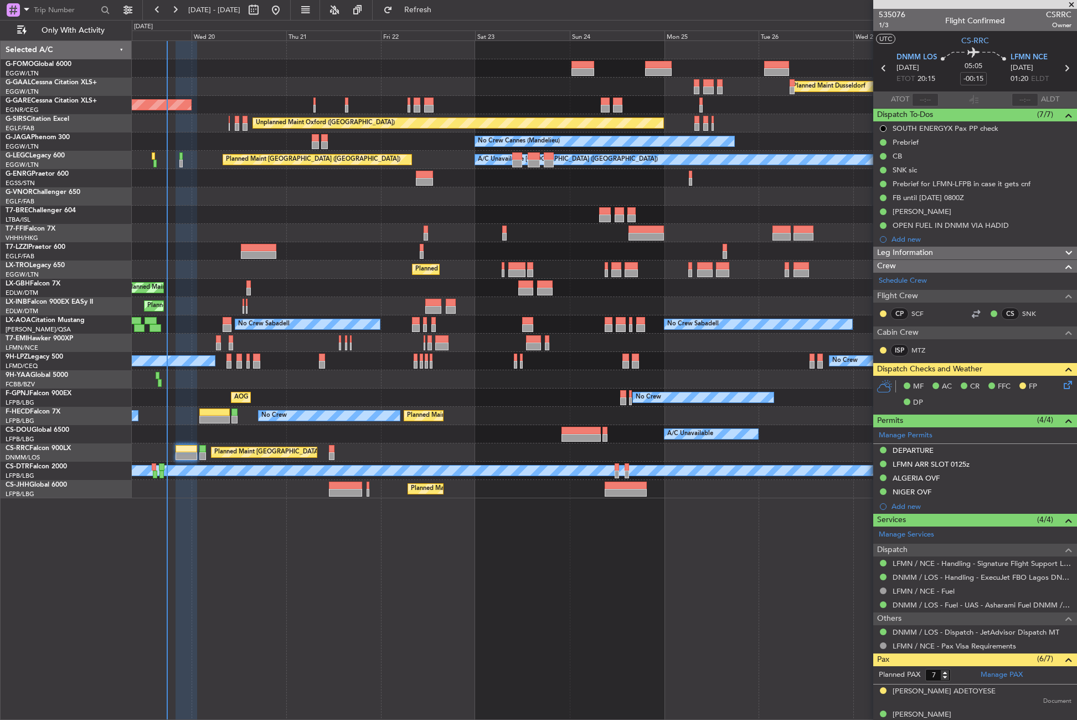
click at [1063, 387] on icon at bounding box center [1066, 382] width 9 height 9
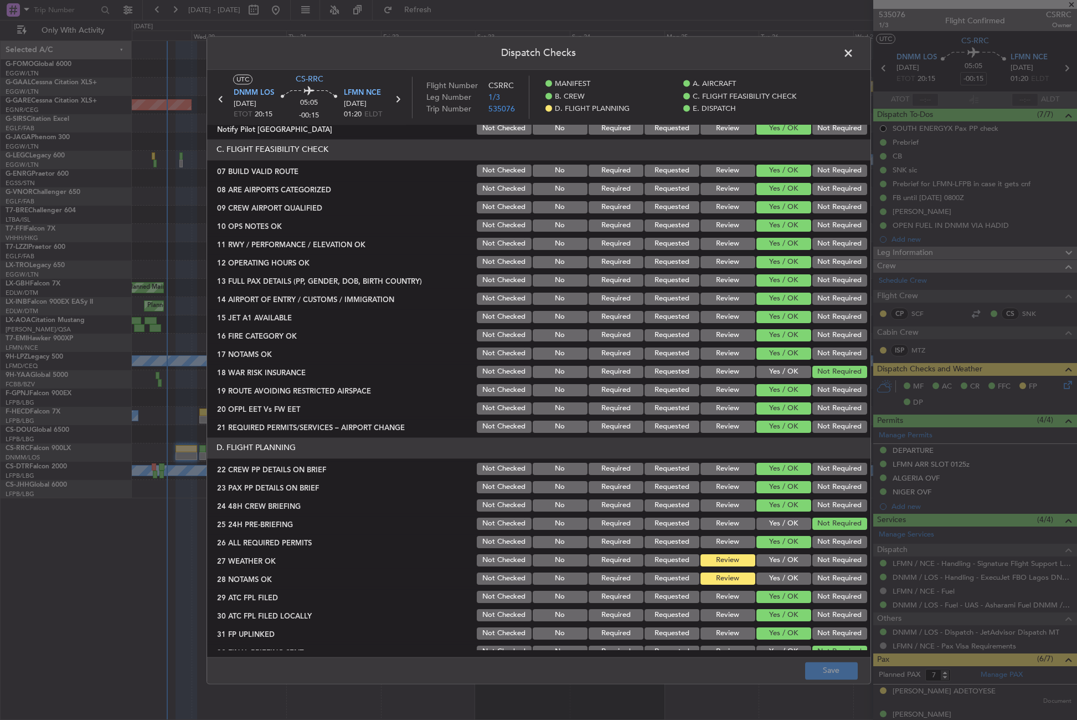
scroll to position [332, 0]
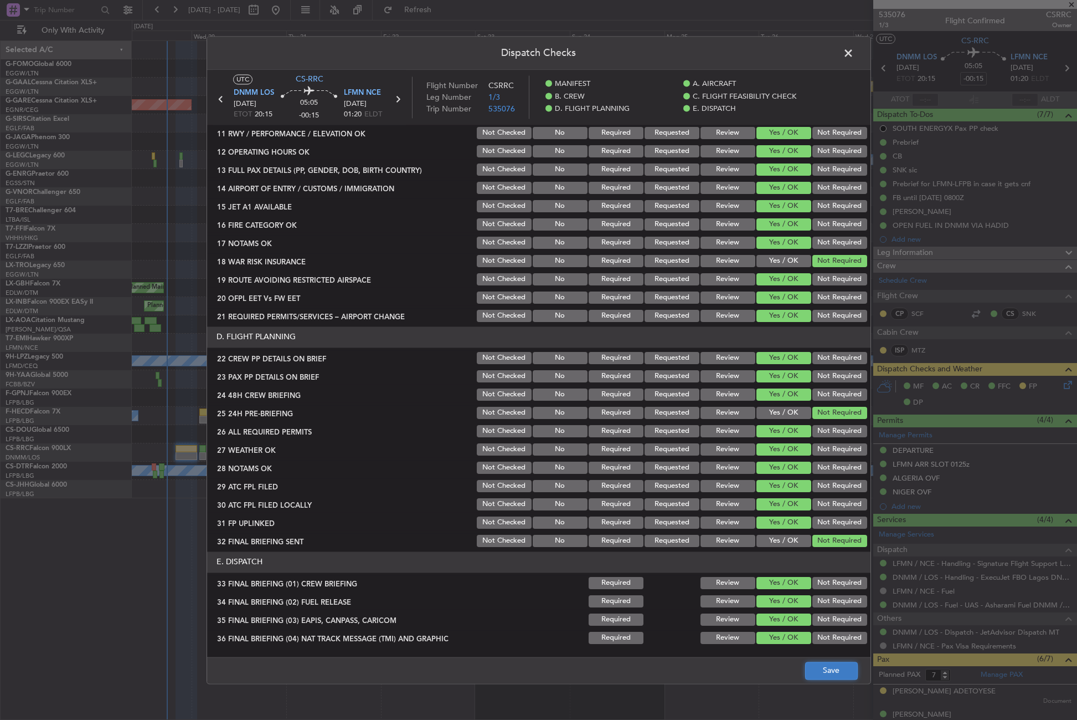
click at [816, 671] on button "Save" at bounding box center [831, 670] width 53 height 18
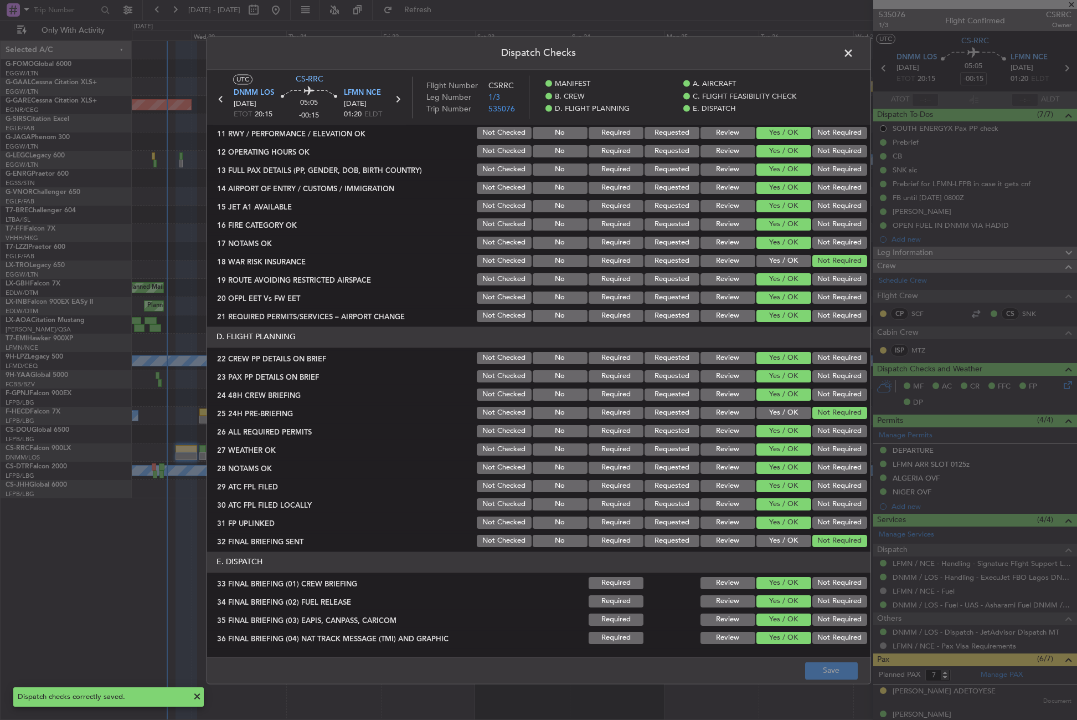
click at [854, 56] on span at bounding box center [854, 56] width 0 height 22
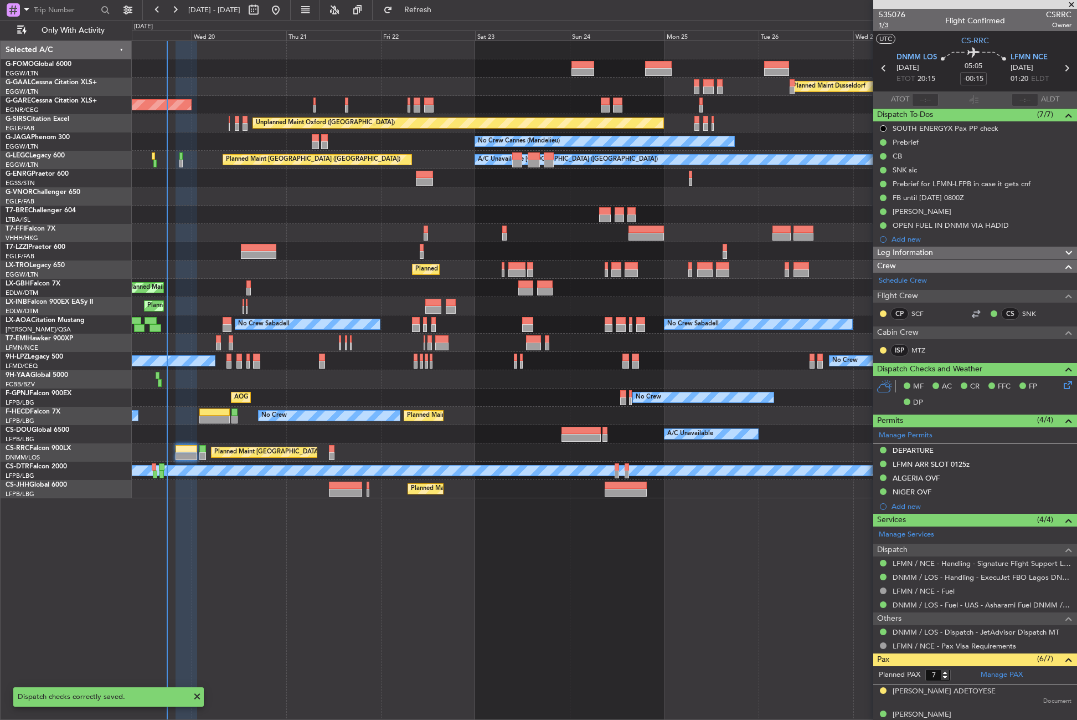
click at [887, 25] on span "1/3" at bounding box center [892, 24] width 27 height 9
click at [436, 7] on span "Refresh" at bounding box center [418, 10] width 47 height 8
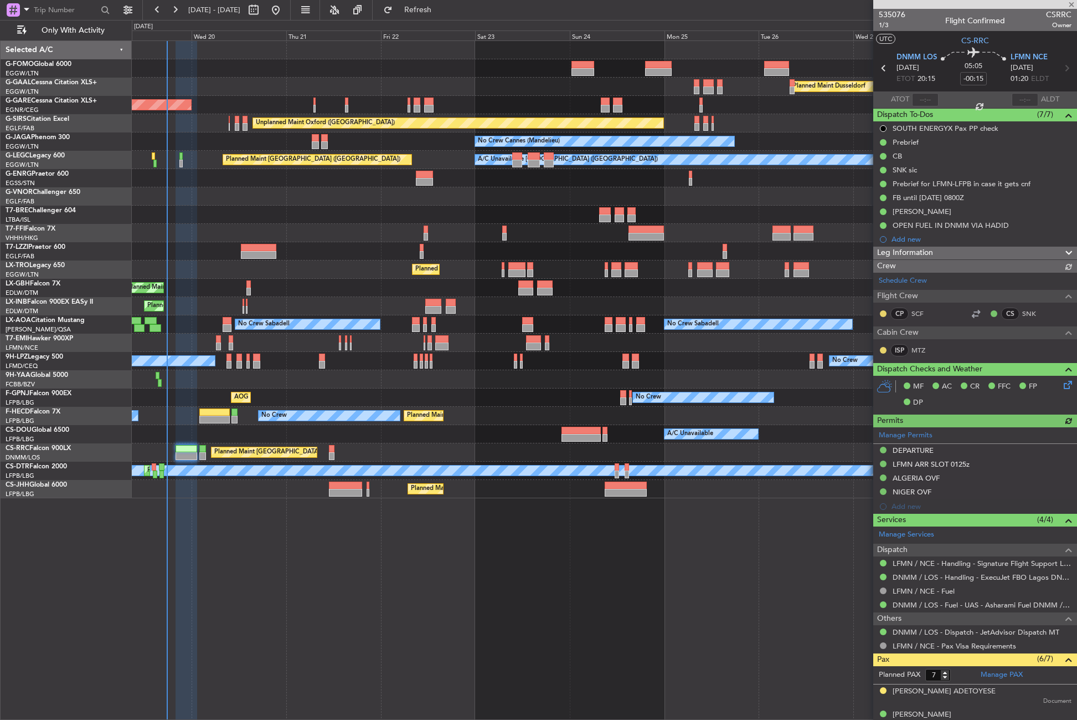
click at [381, 222] on div at bounding box center [604, 214] width 945 height 18
click at [273, 249] on div at bounding box center [604, 251] width 945 height 18
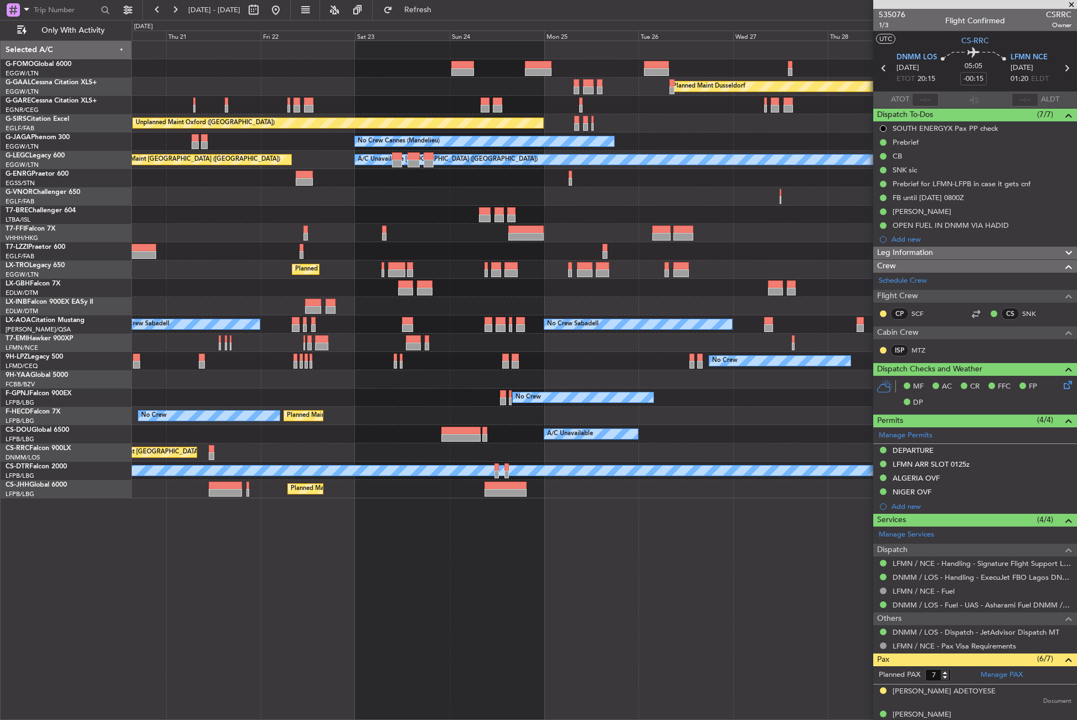
click at [394, 247] on div "Owner [GEOGRAPHIC_DATA] ([GEOGRAPHIC_DATA])" at bounding box center [604, 251] width 945 height 18
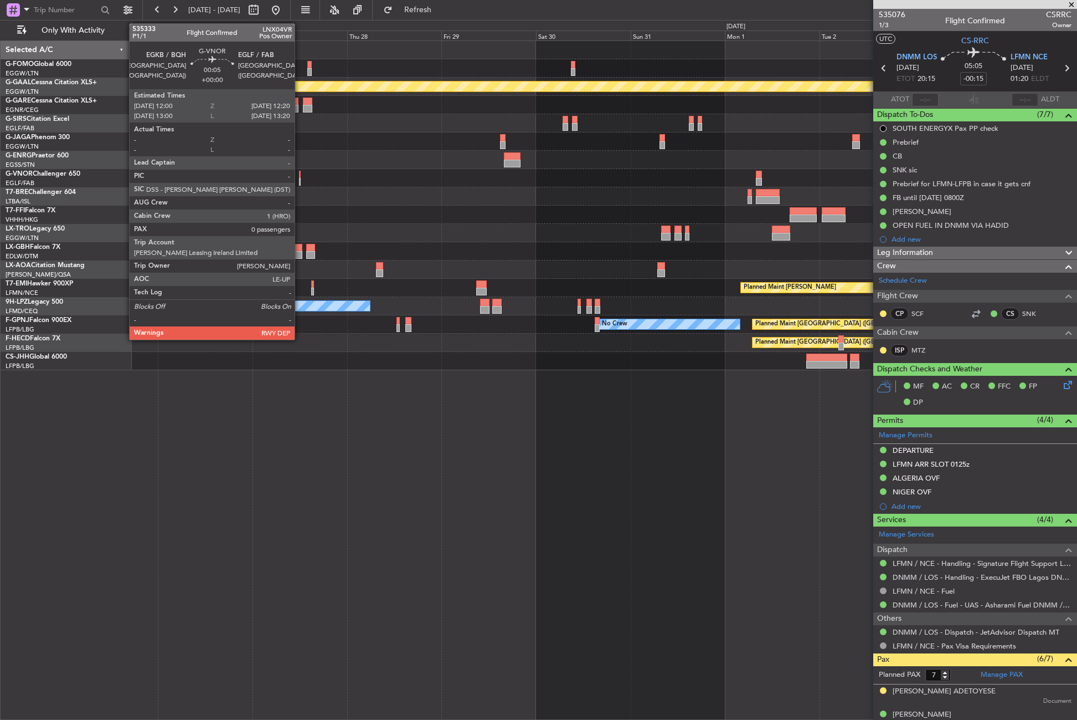
click at [300, 180] on div at bounding box center [300, 182] width 2 height 8
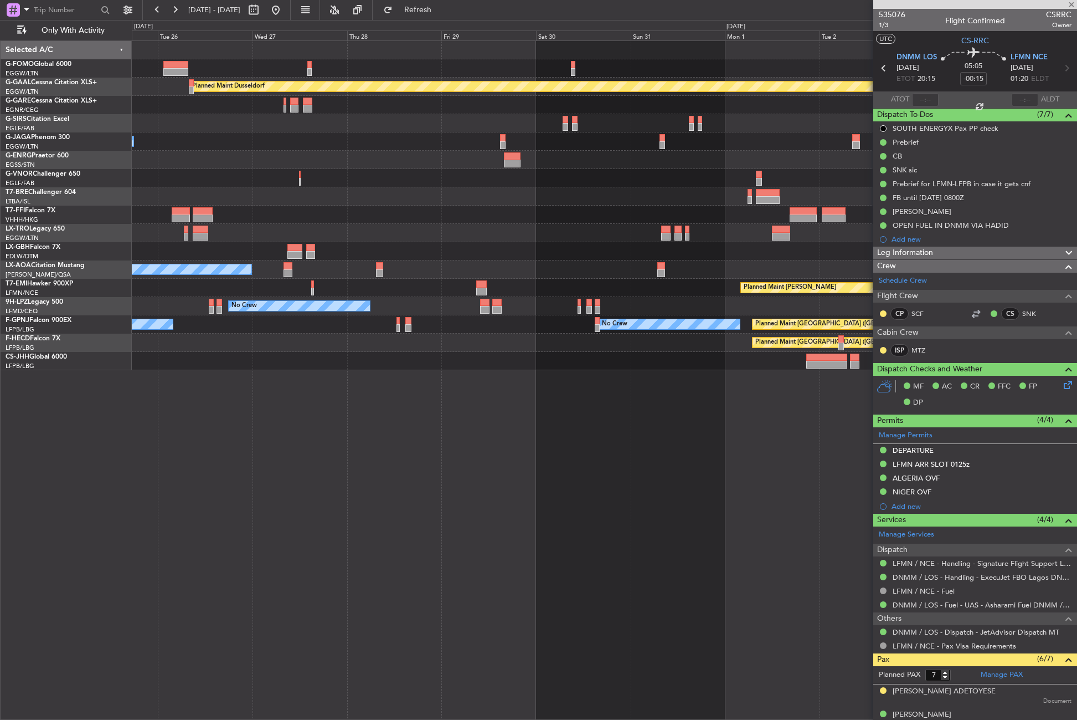
type input "0"
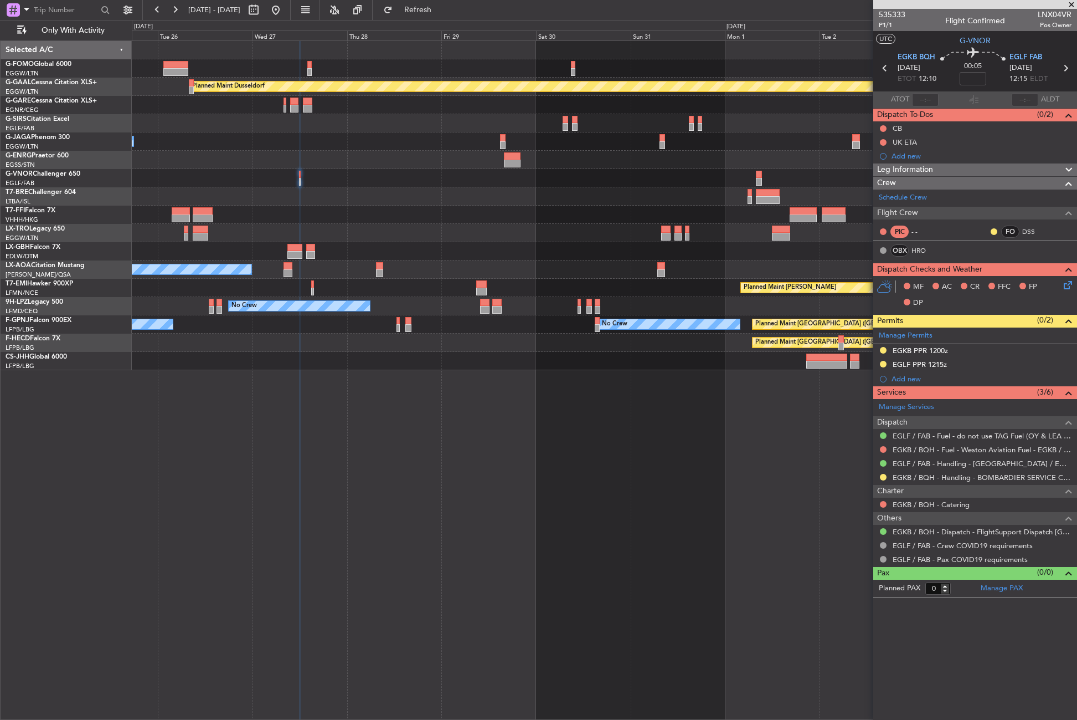
click at [903, 360] on div "EGLF PPR 1215z" at bounding box center [920, 363] width 54 height 9
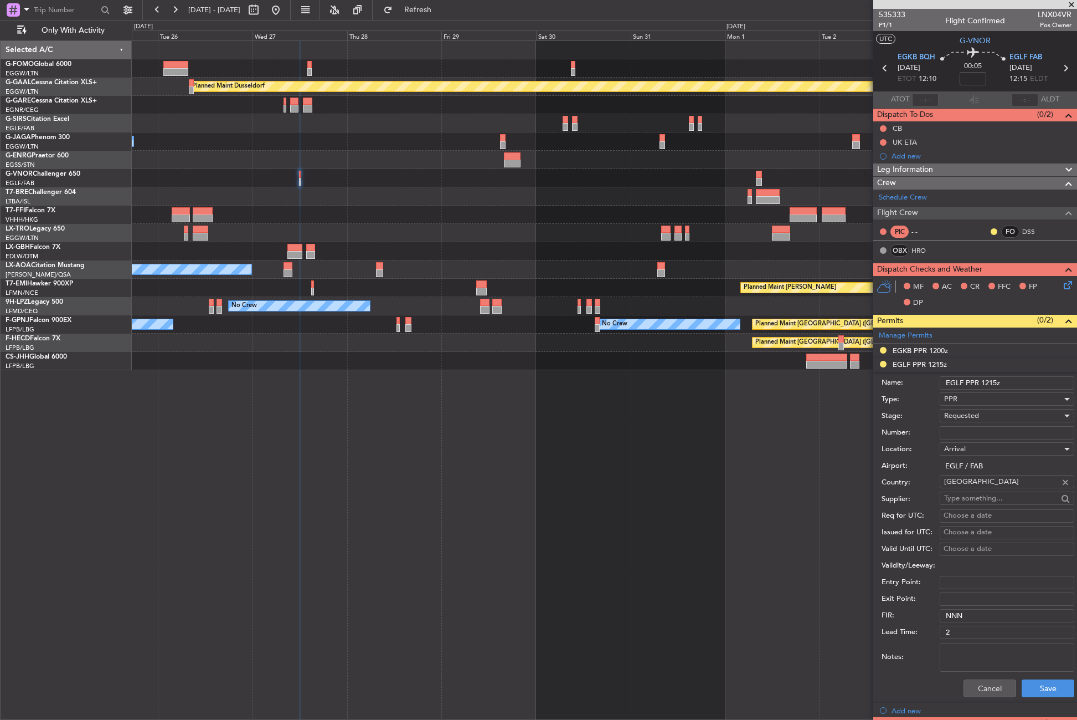
click at [947, 437] on input "Number:" at bounding box center [1007, 432] width 135 height 13
paste input "371072"
type input "371072"
click at [974, 418] on span "Requested" at bounding box center [961, 415] width 35 height 10
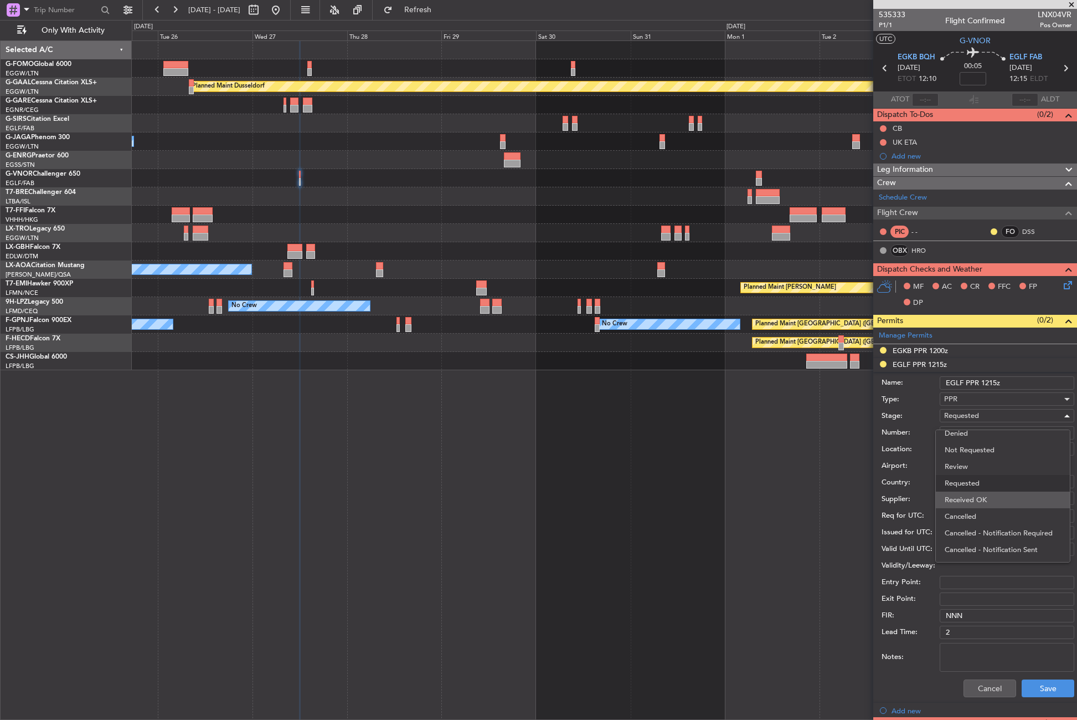
click at [968, 503] on span "Received OK" at bounding box center [1003, 499] width 116 height 17
click at [1035, 688] on button "Save" at bounding box center [1048, 688] width 53 height 18
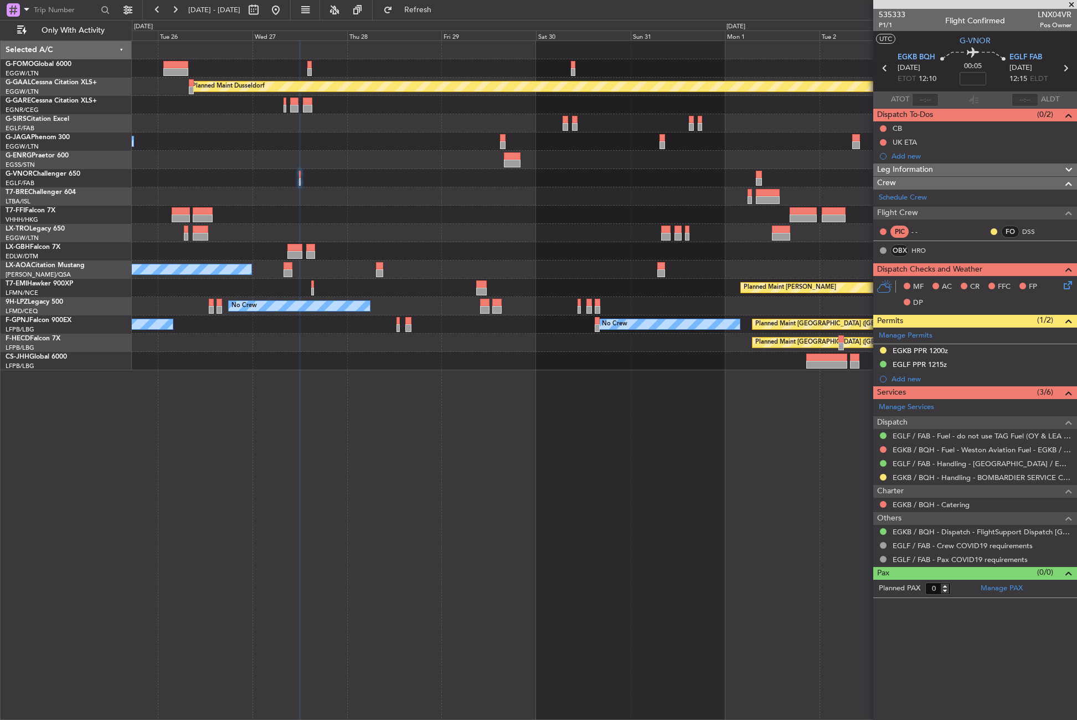
click at [354, 398] on div "Planned Maint Dusseldorf Unplanned Maint Oxford (Kidlington) No Crew Cannes (Ma…" at bounding box center [605, 379] width 946 height 679
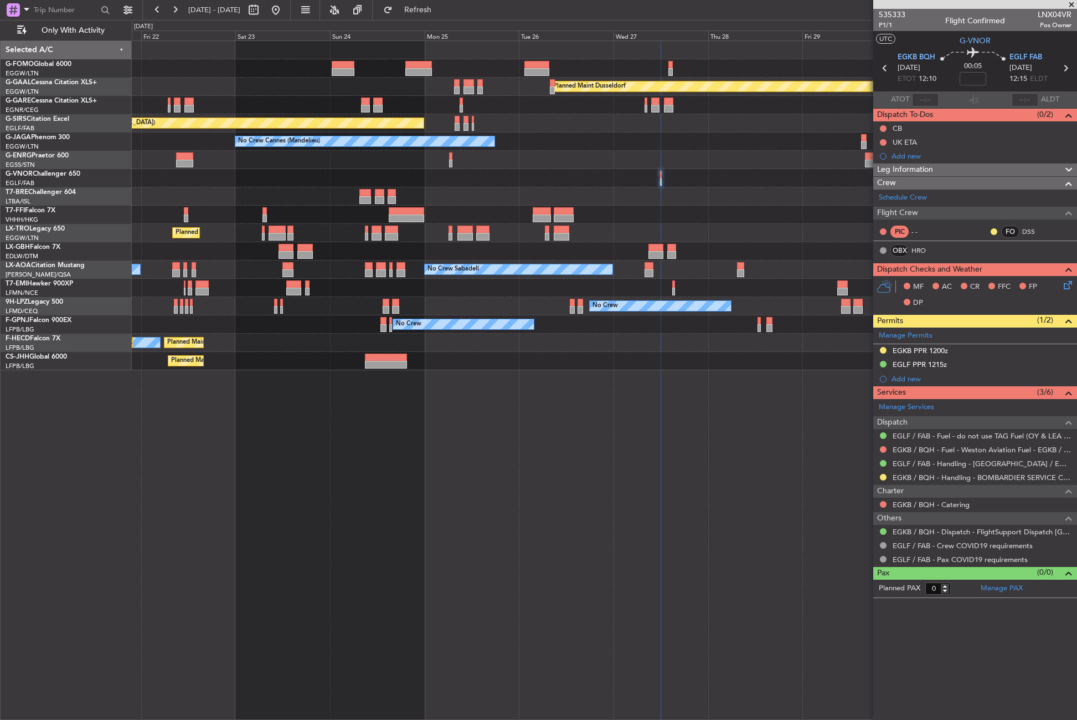
click at [638, 156] on div "Planned Maint Dusseldorf Unplanned Maint Chester Unplanned Maint Oxford (Kidlin…" at bounding box center [604, 205] width 945 height 329
click at [580, 191] on div at bounding box center [604, 196] width 945 height 18
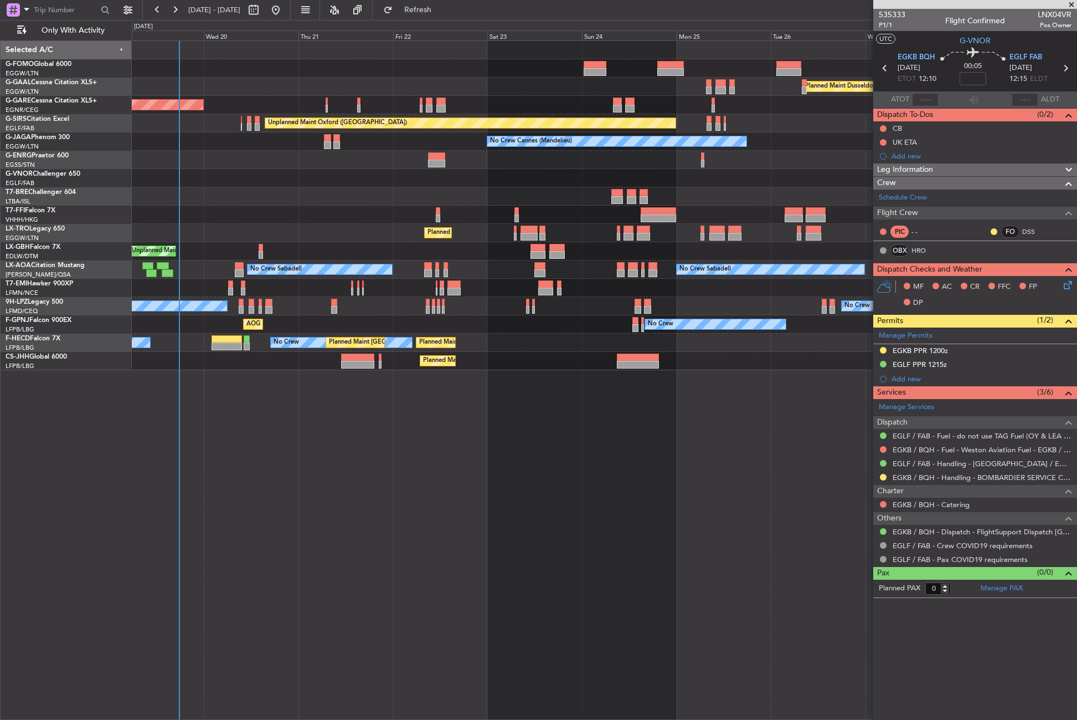
click at [575, 224] on div "Planned Maint [GEOGRAPHIC_DATA] ([GEOGRAPHIC_DATA])" at bounding box center [604, 233] width 945 height 18
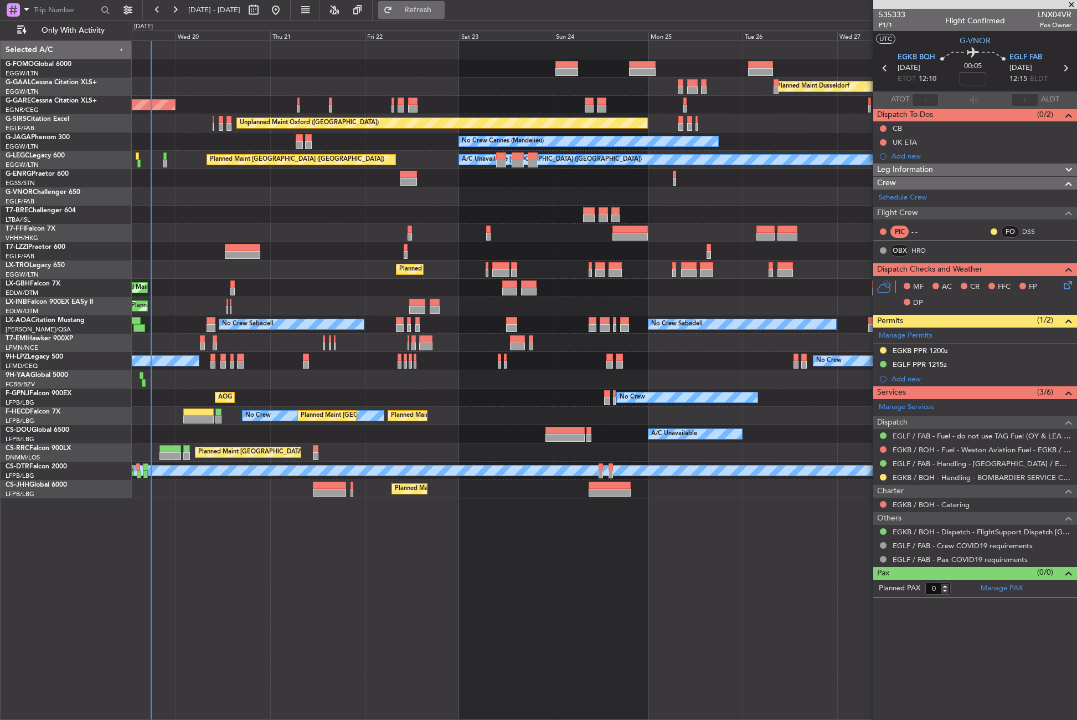
click at [423, 9] on button "Refresh" at bounding box center [411, 10] width 66 height 18
click at [357, 367] on div "No Crew No Crew" at bounding box center [604, 361] width 945 height 18
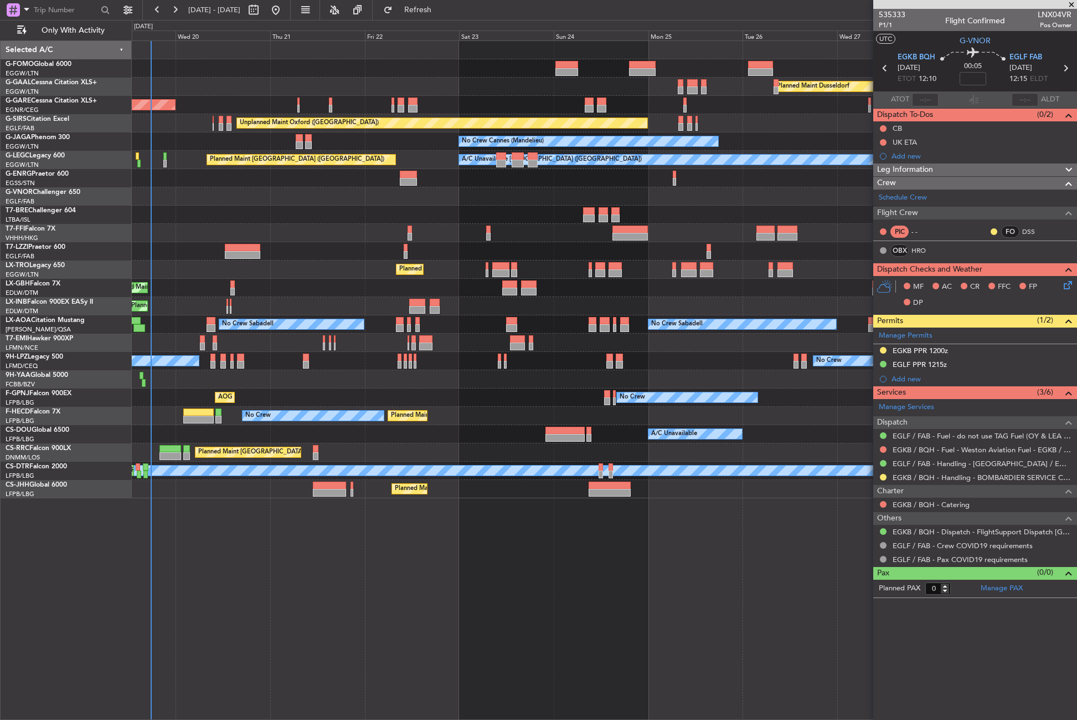
click at [357, 367] on div "No Crew No Crew" at bounding box center [604, 361] width 945 height 18
click at [445, 16] on button "Refresh" at bounding box center [411, 10] width 66 height 18
click at [374, 217] on div at bounding box center [604, 214] width 945 height 18
click at [216, 590] on div "Planned Maint Dusseldorf Unplanned Maint Chester Unplanned Maint Oxford (Kidlin…" at bounding box center [605, 379] width 946 height 679
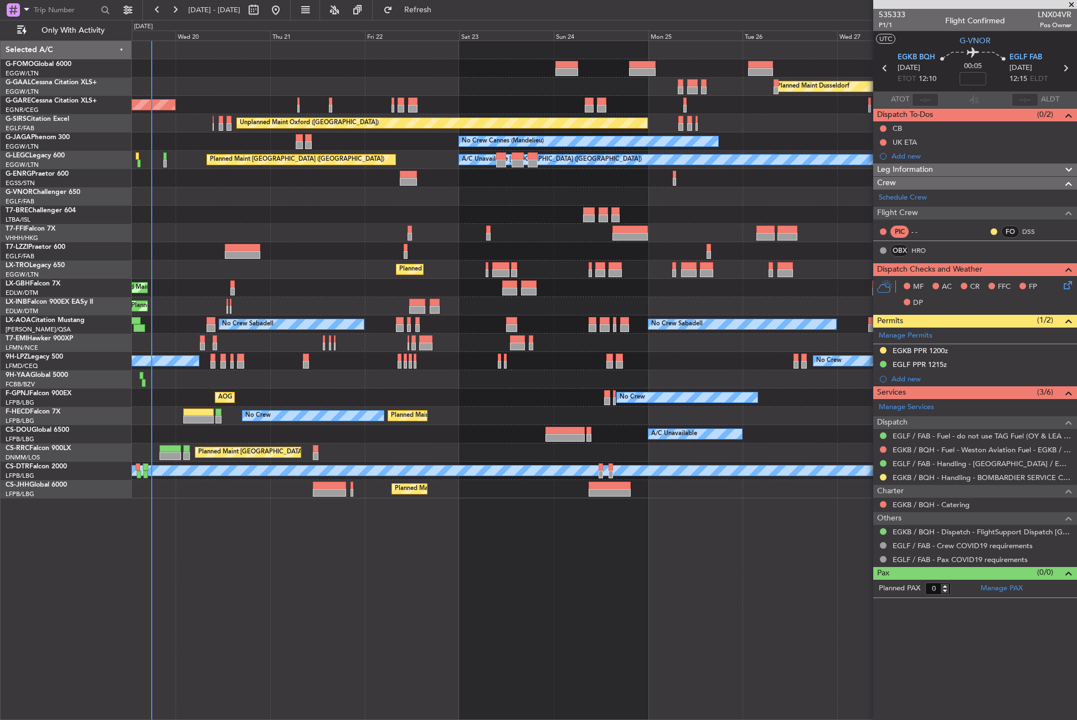
click at [235, 630] on div "Planned Maint Dusseldorf Unplanned Maint Chester Unplanned Maint Oxford (Kidlin…" at bounding box center [605, 379] width 946 height 679
click at [323, 542] on div "Planned Maint Dusseldorf Unplanned Maint Chester Unplanned Maint Oxford (Kidlin…" at bounding box center [605, 379] width 946 height 679
click at [307, 565] on div "Planned Maint Dusseldorf Unplanned Maint Chester Unplanned Maint Oxford (Kidlin…" at bounding box center [605, 379] width 946 height 679
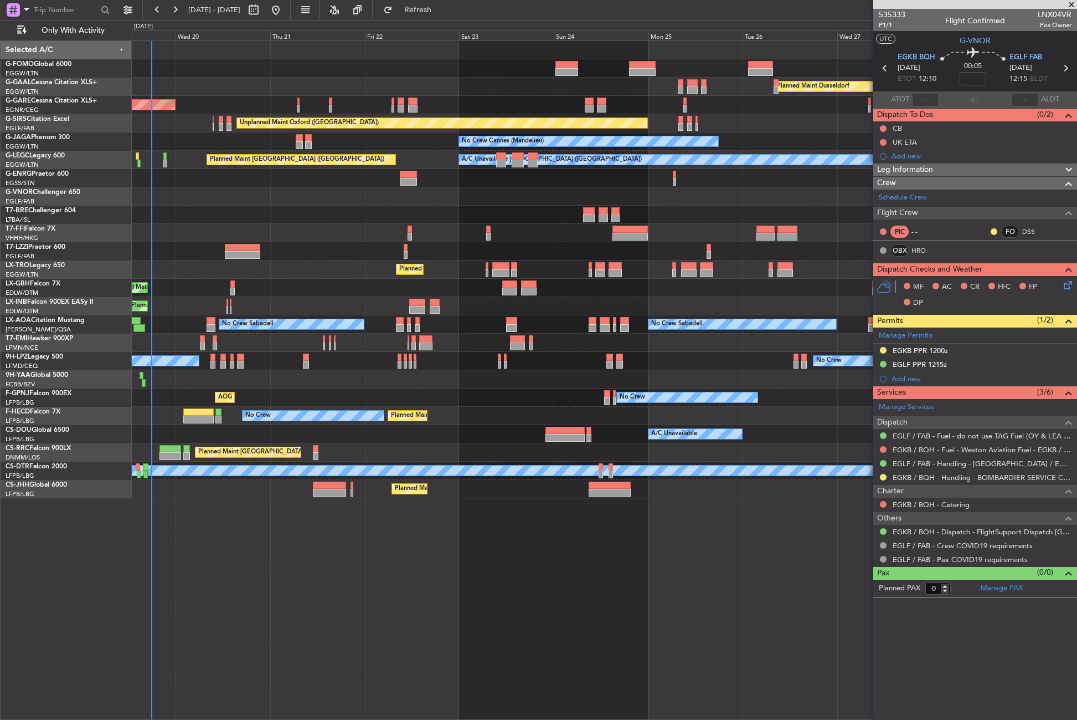
click at [307, 565] on div "Planned Maint Dusseldorf Unplanned Maint Chester Unplanned Maint Oxford (Kidlin…" at bounding box center [605, 379] width 946 height 679
click at [425, 11] on button "Refresh" at bounding box center [411, 10] width 66 height 18
click at [490, 537] on div "Planned Maint Dusseldorf Unplanned Maint Chester Unplanned Maint Oxford (Kidlin…" at bounding box center [605, 379] width 946 height 679
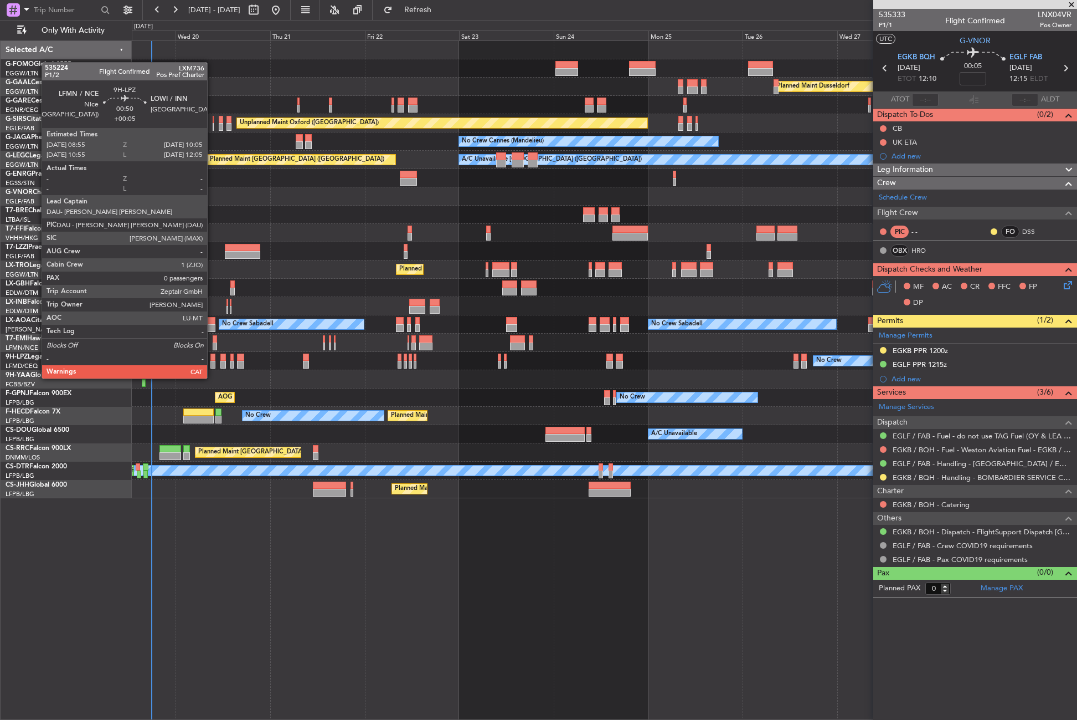
click at [212, 367] on div at bounding box center [212, 365] width 5 height 8
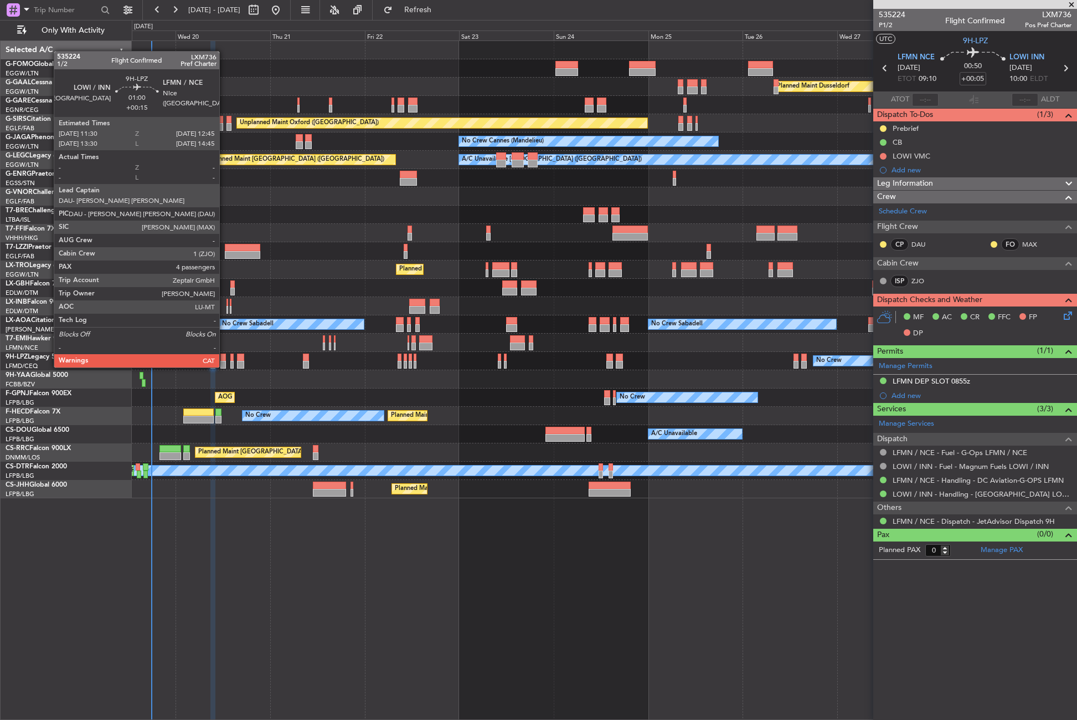
click at [224, 356] on div at bounding box center [222, 357] width 5 height 8
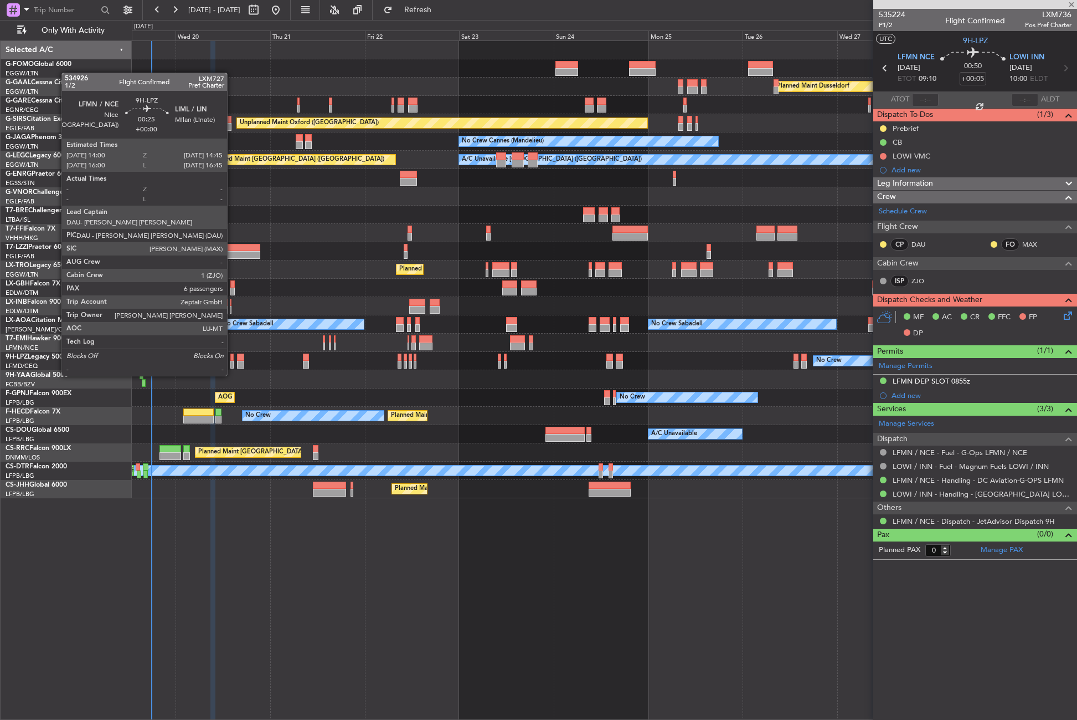
type input "+00:15"
type input "4"
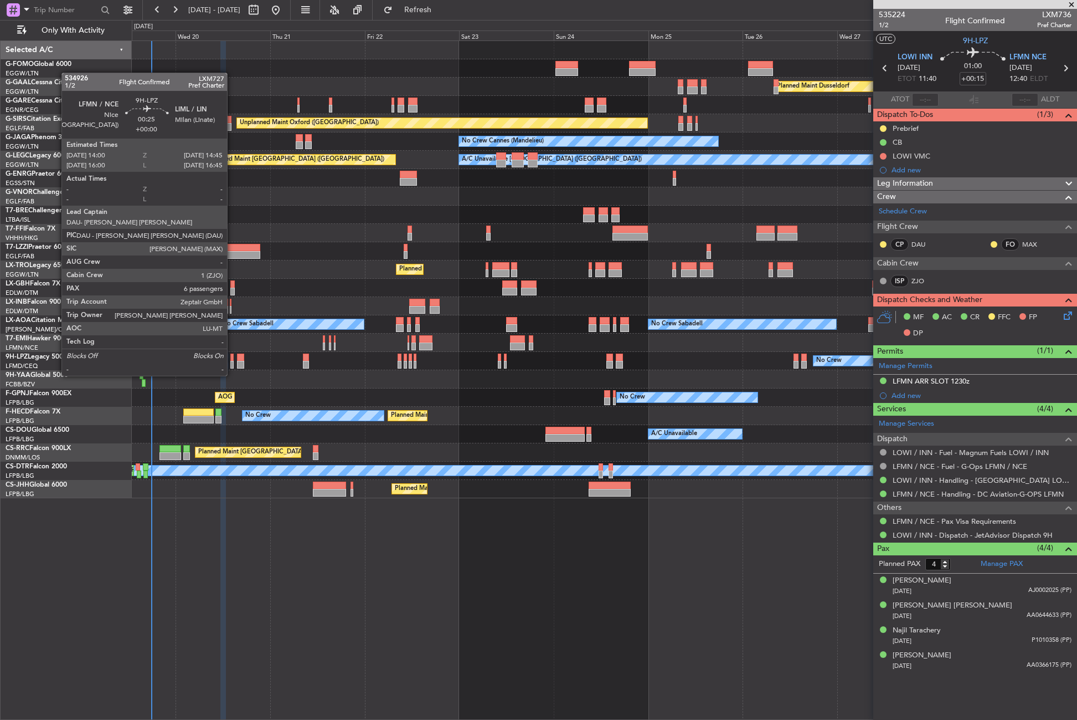
click at [232, 364] on div at bounding box center [231, 365] width 3 height 8
type input "6"
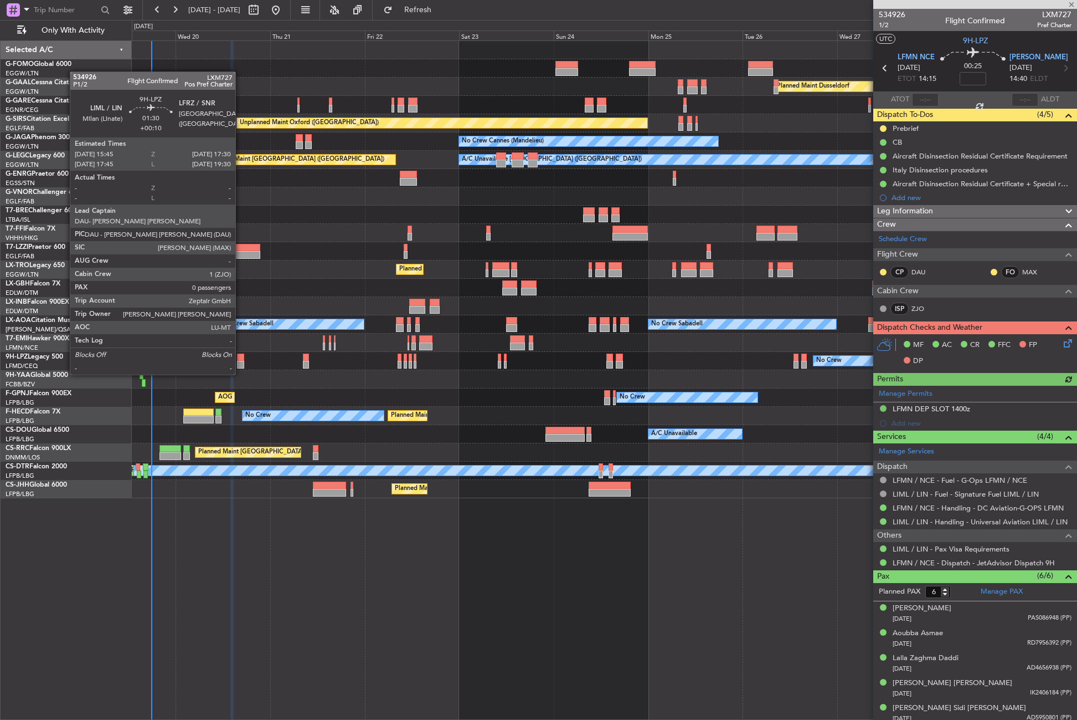
click at [240, 363] on div at bounding box center [240, 365] width 7 height 8
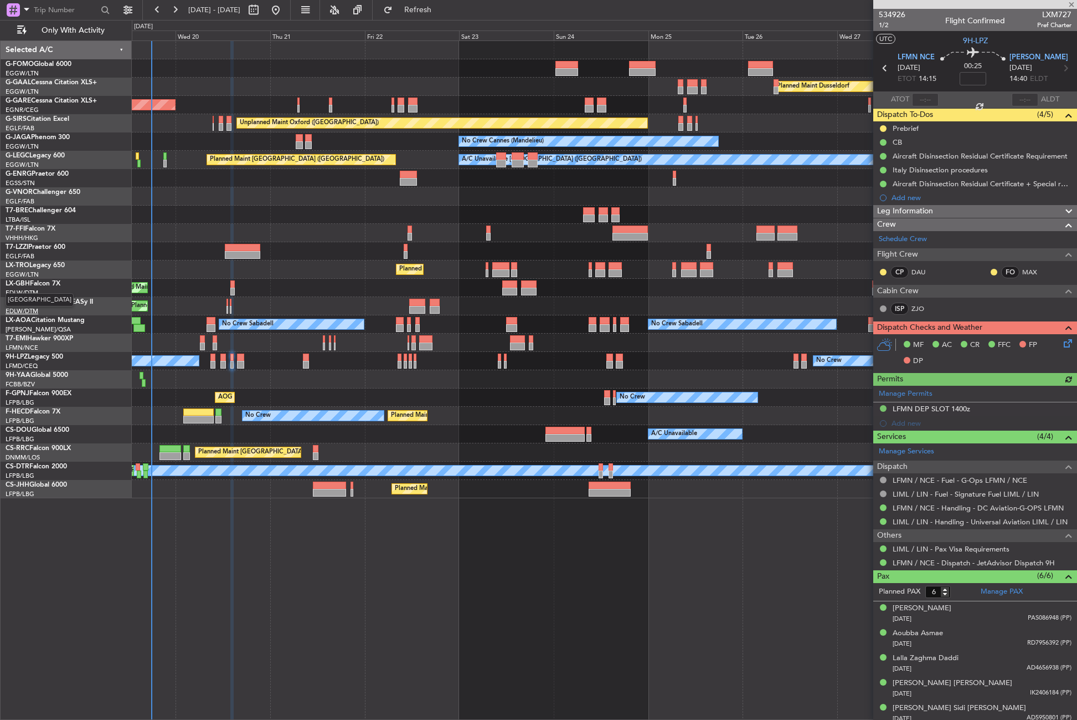
type input "+00:10"
type input "0"
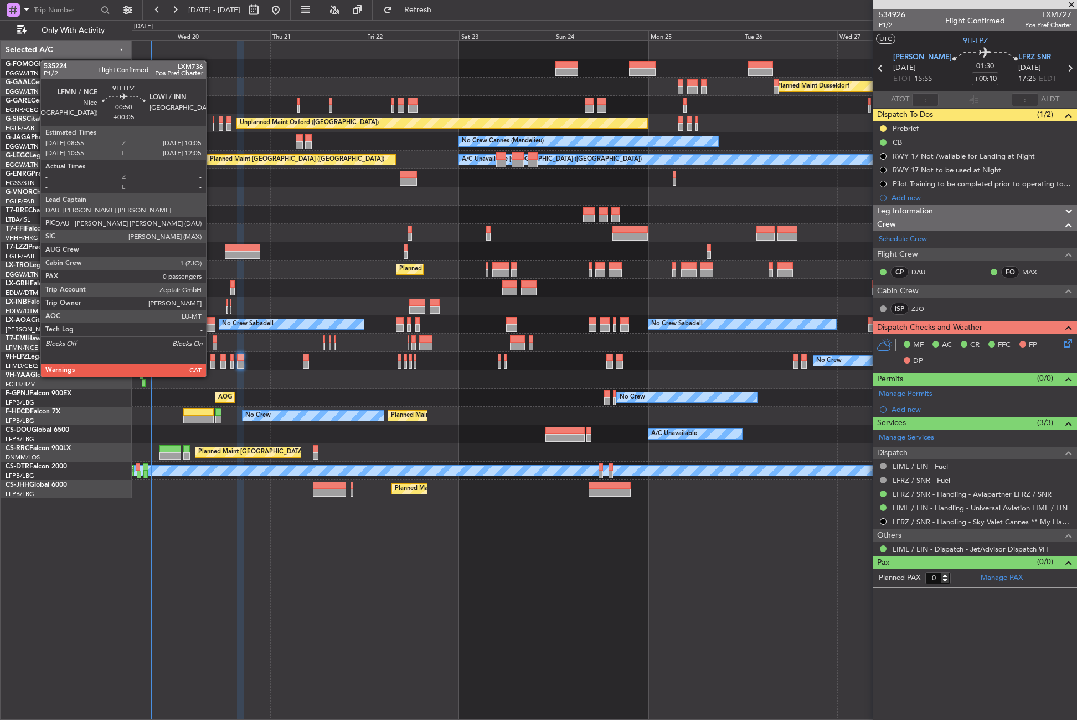
click at [211, 366] on div at bounding box center [212, 365] width 5 height 8
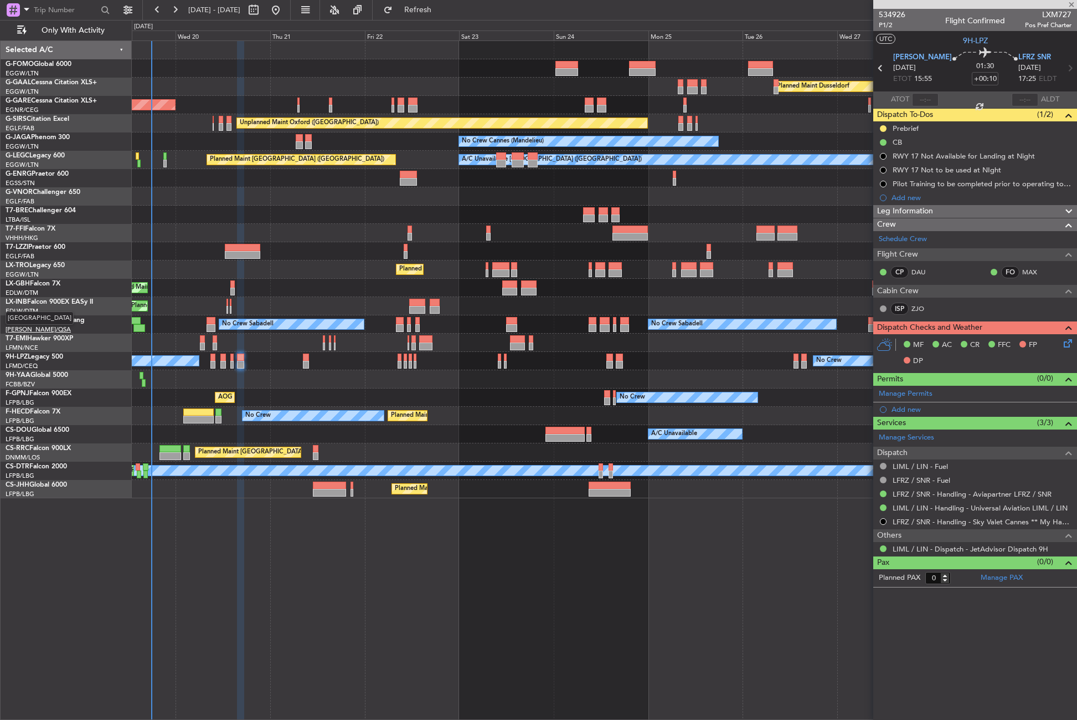
type input "+00:05"
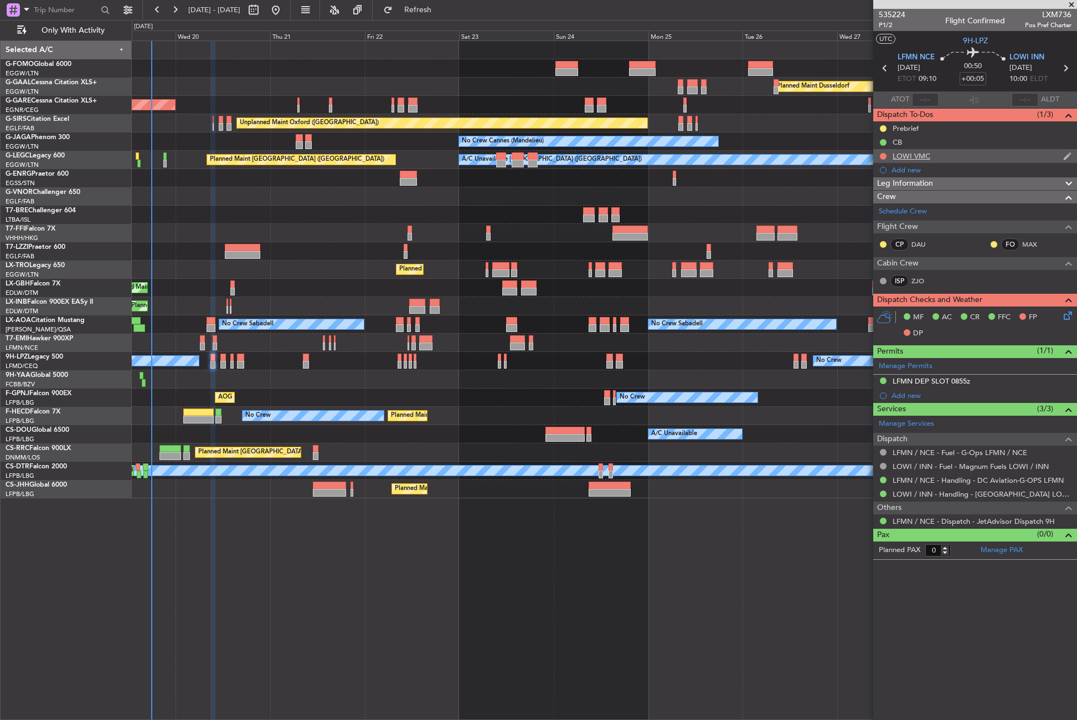
click at [936, 156] on div "LOWI VMC" at bounding box center [976, 156] width 204 height 14
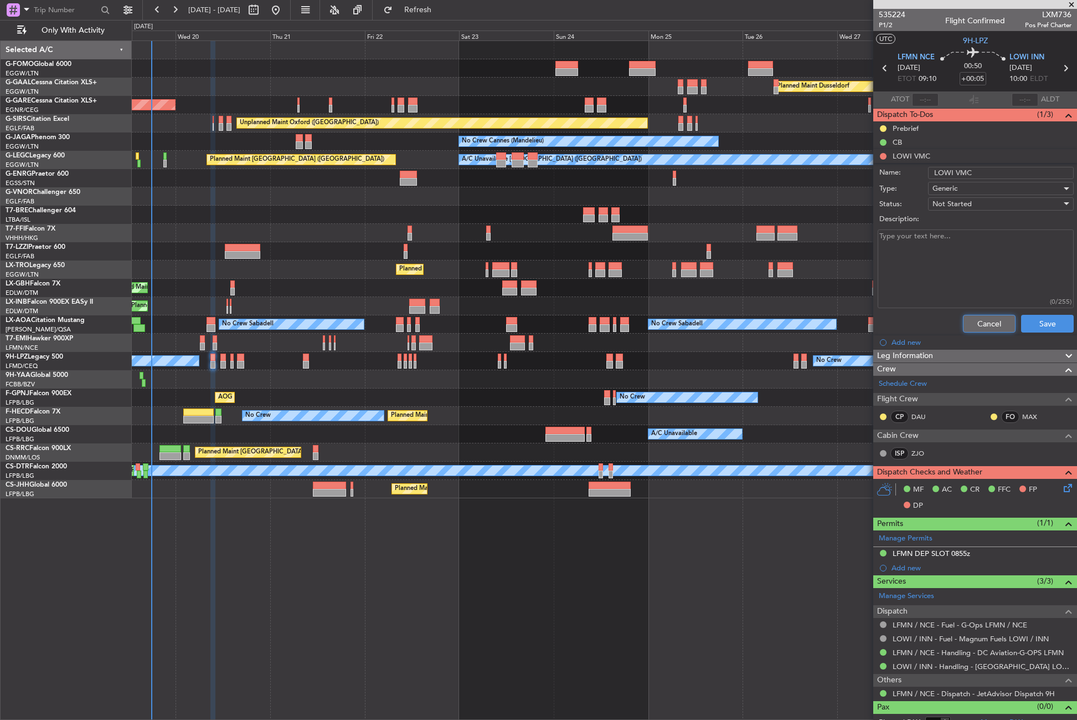
click at [965, 319] on button "Cancel" at bounding box center [989, 324] width 53 height 18
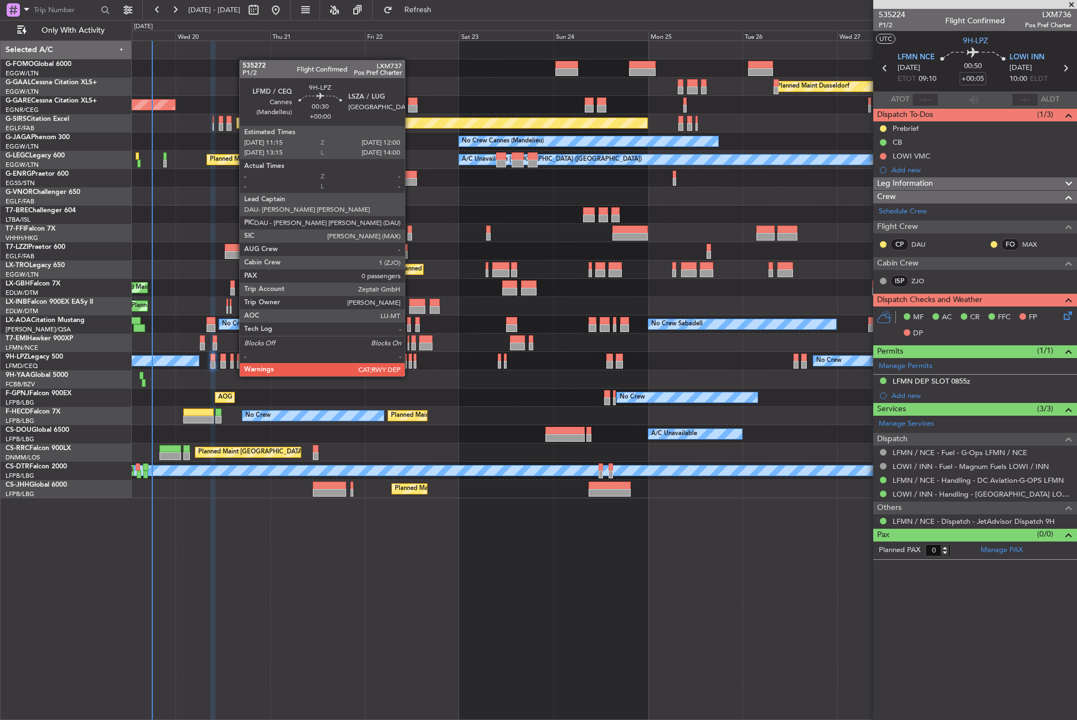
click at [410, 365] on div at bounding box center [410, 365] width 3 height 8
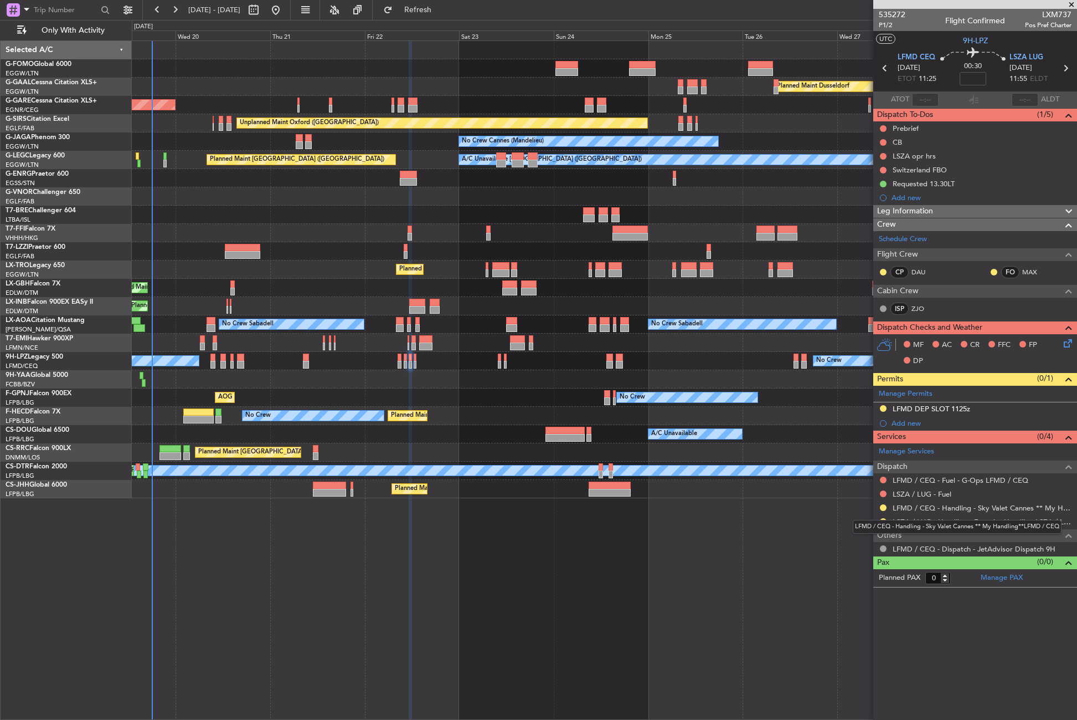
click at [881, 522] on div "LFMD / CEQ - Handling - Sky Valet Cannes ** My Handling**LFMD / CEQ" at bounding box center [957, 527] width 209 height 14
click at [882, 520] on div "LFMD / CEQ - Handling - Sky Valet Cannes ** My Handling**LFMD / CEQ" at bounding box center [957, 527] width 209 height 14
click at [883, 521] on button at bounding box center [883, 521] width 7 height 7
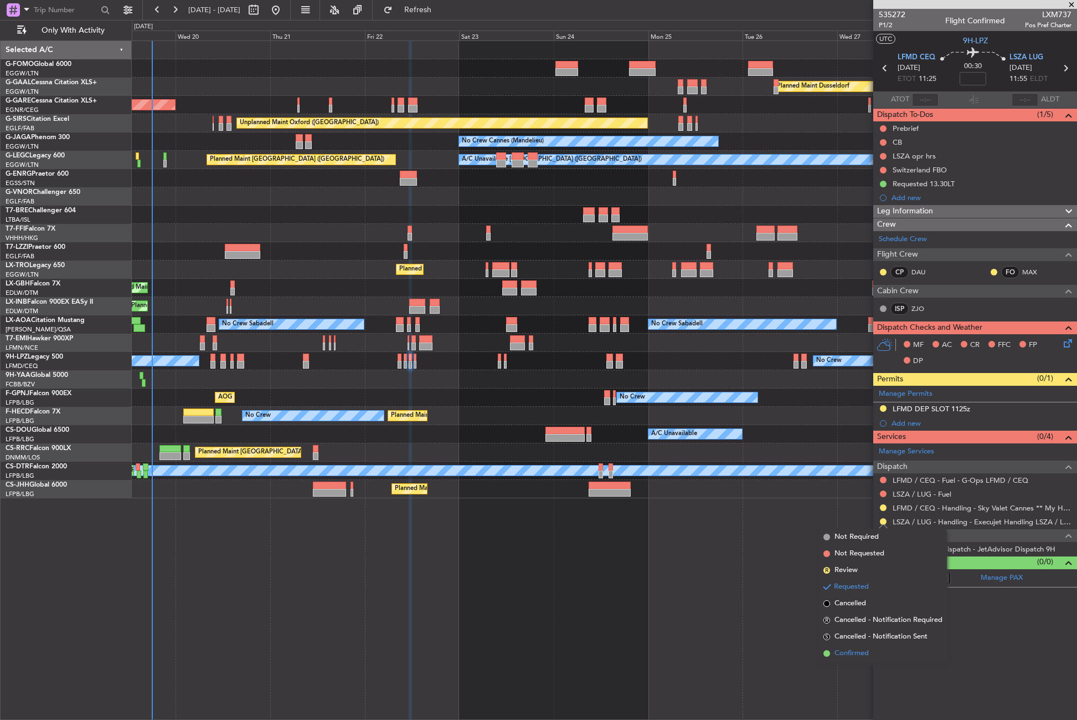
click at [856, 646] on li "Confirmed" at bounding box center [883, 653] width 128 height 17
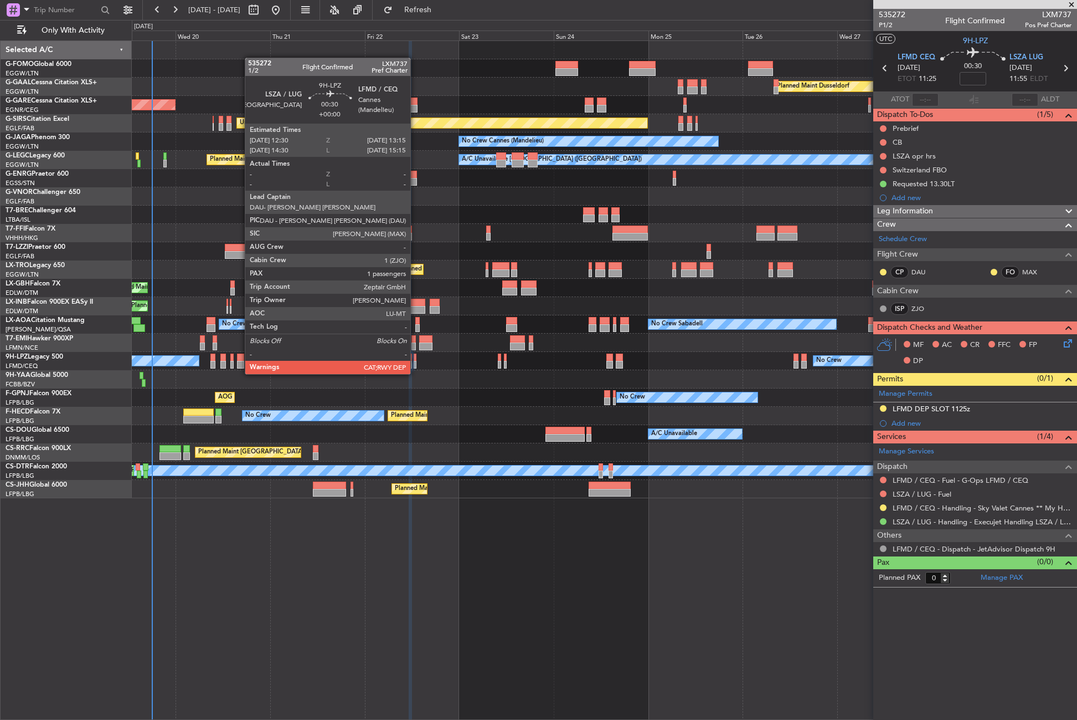
click at [415, 363] on div at bounding box center [415, 365] width 3 height 8
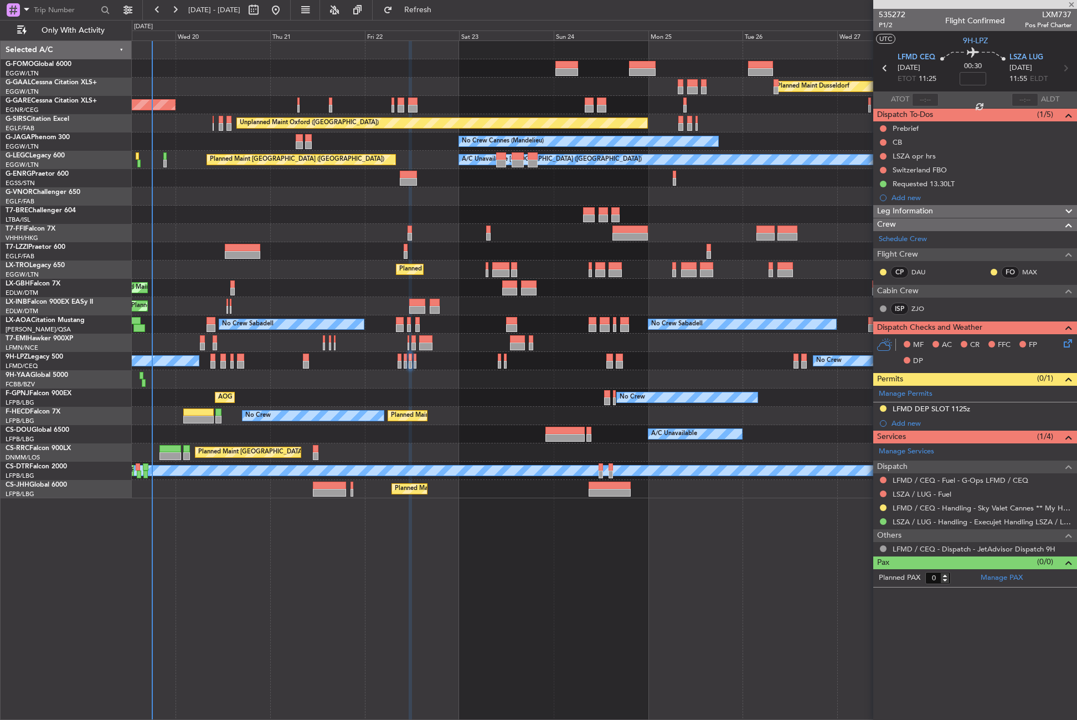
type input "1"
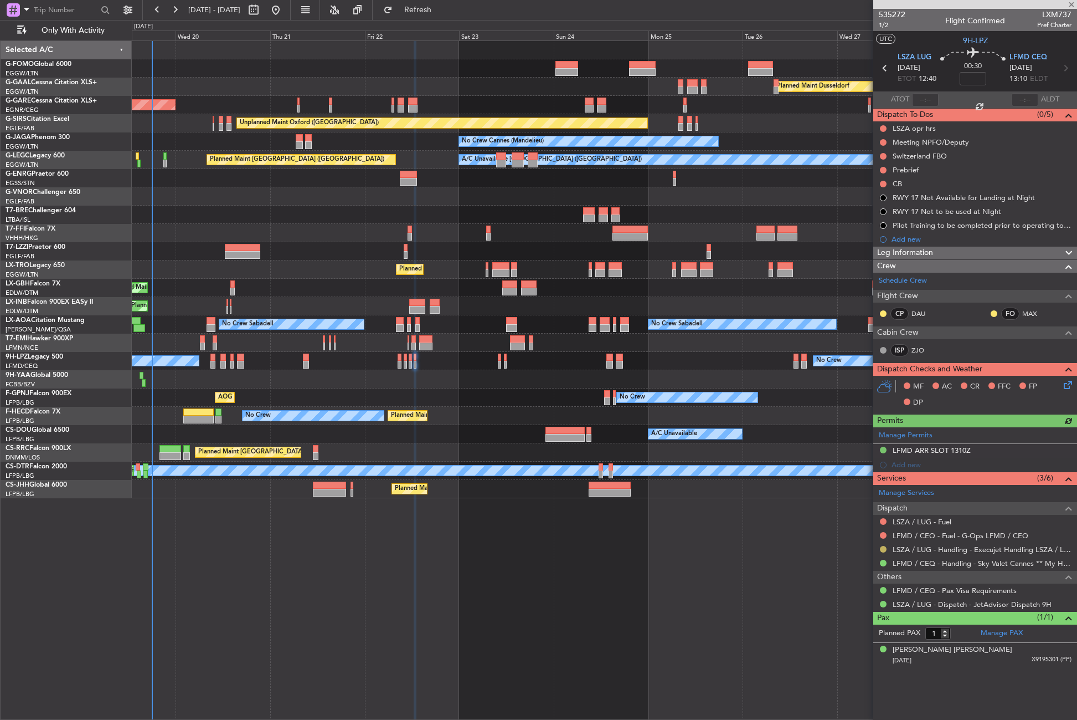
click at [882, 550] on button at bounding box center [883, 549] width 7 height 7
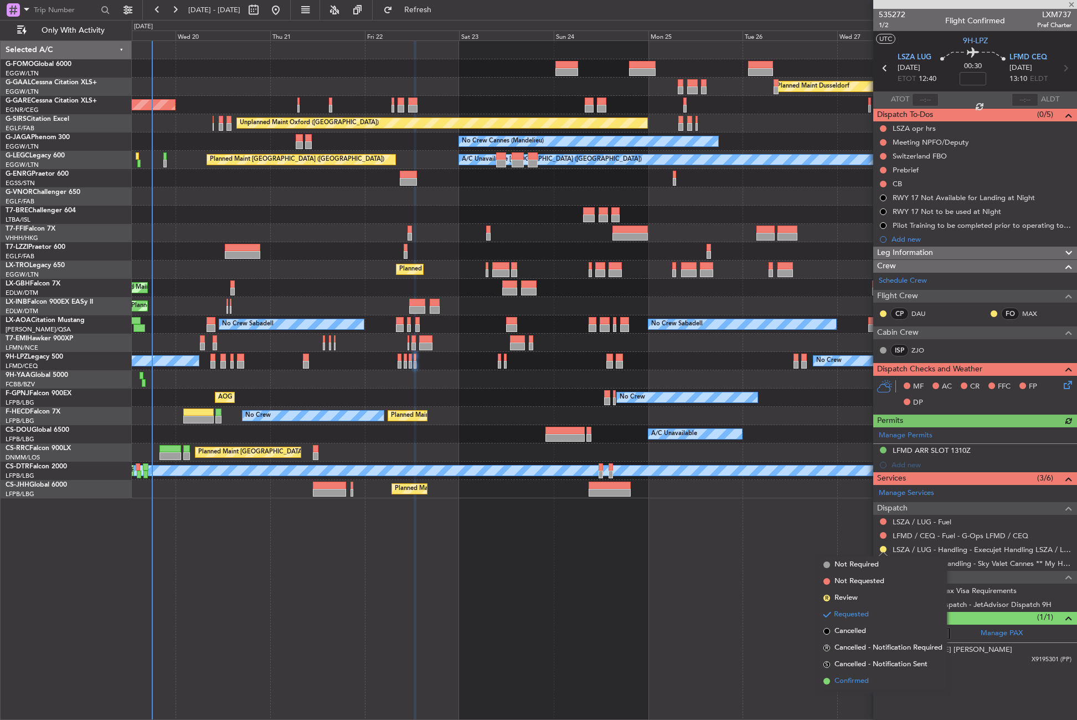
click at [850, 675] on span "Confirmed" at bounding box center [852, 680] width 34 height 11
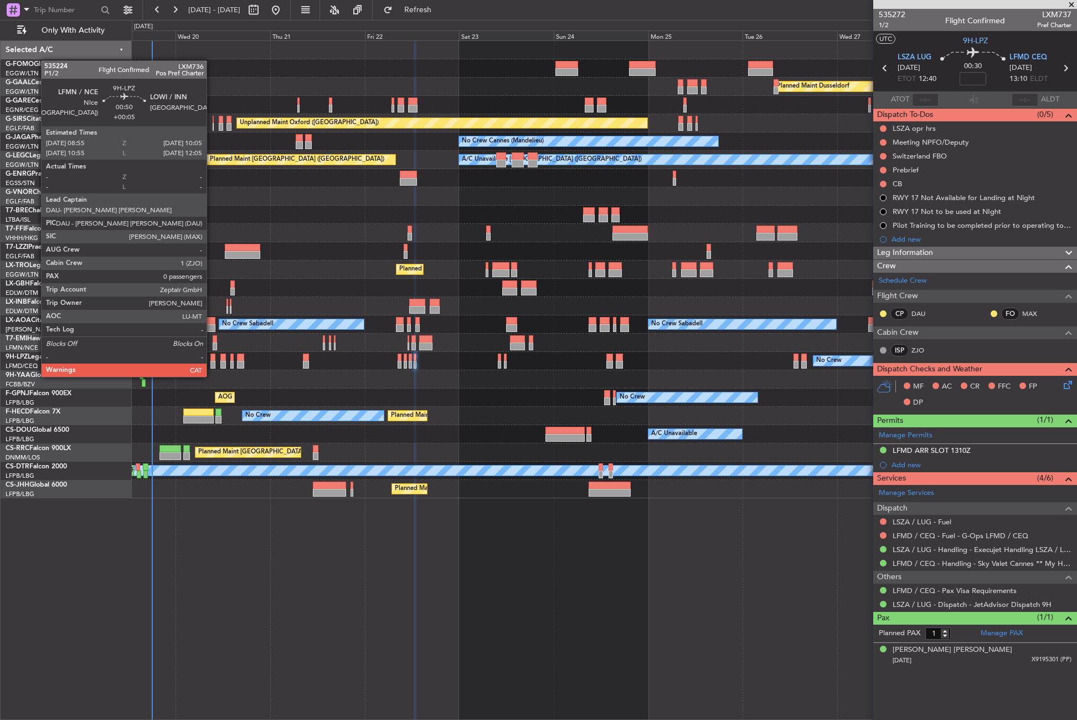
click at [212, 366] on div at bounding box center [212, 365] width 5 height 8
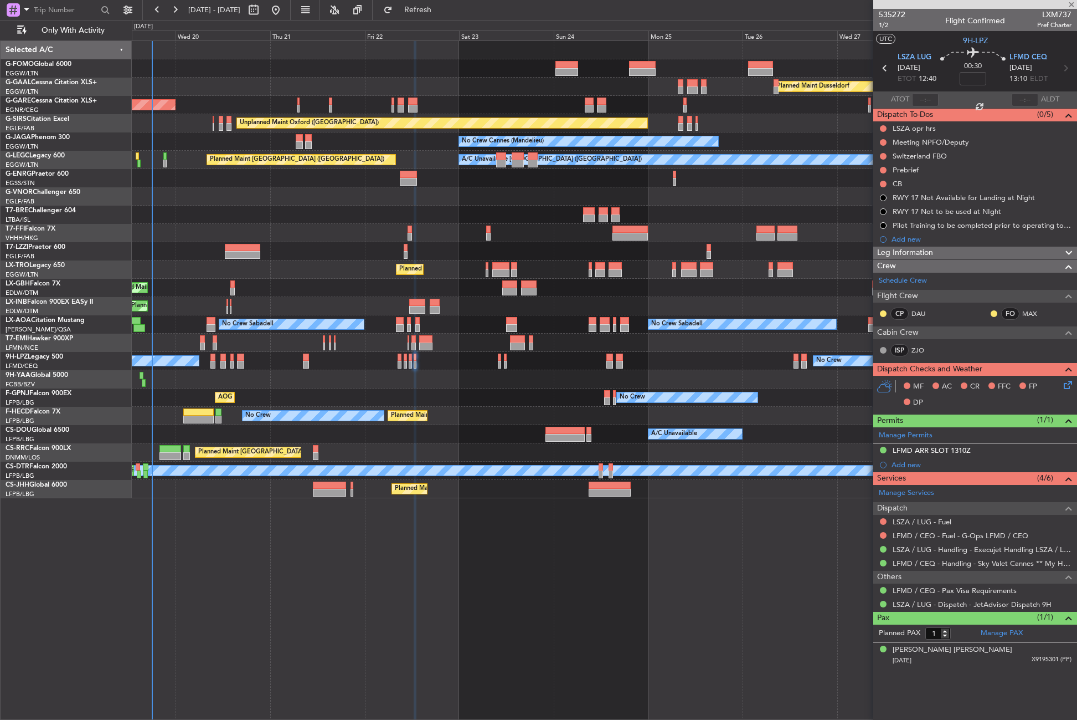
type input "+00:05"
type input "0"
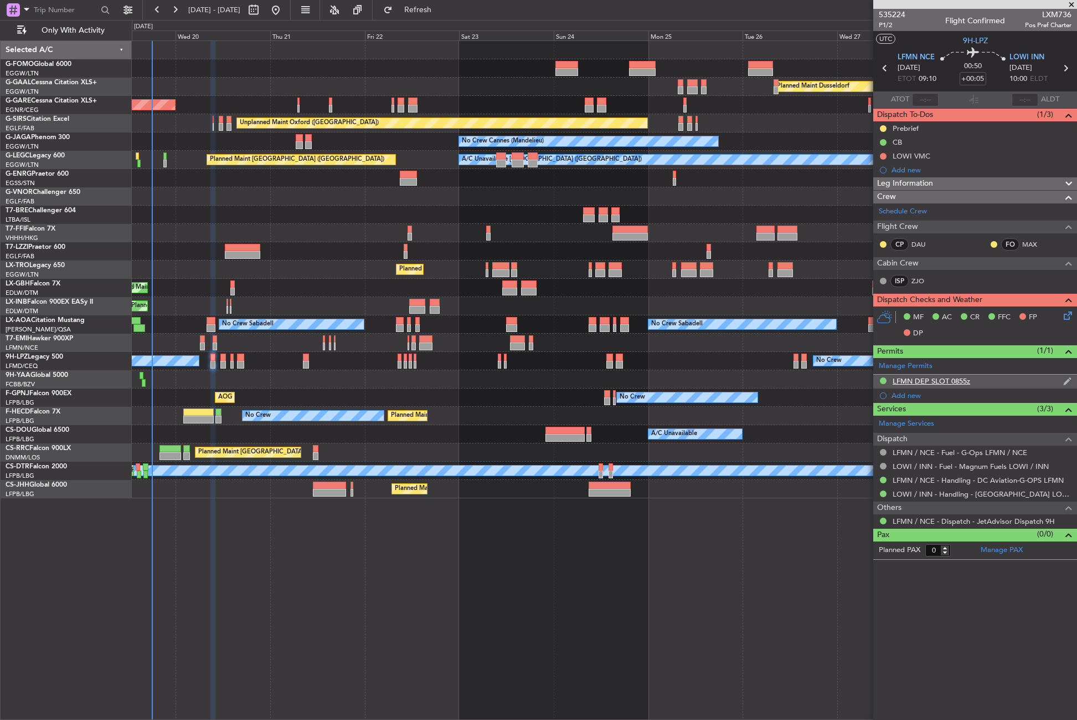
click at [931, 385] on div "LFMN DEP SLOT 0855z" at bounding box center [976, 381] width 204 height 14
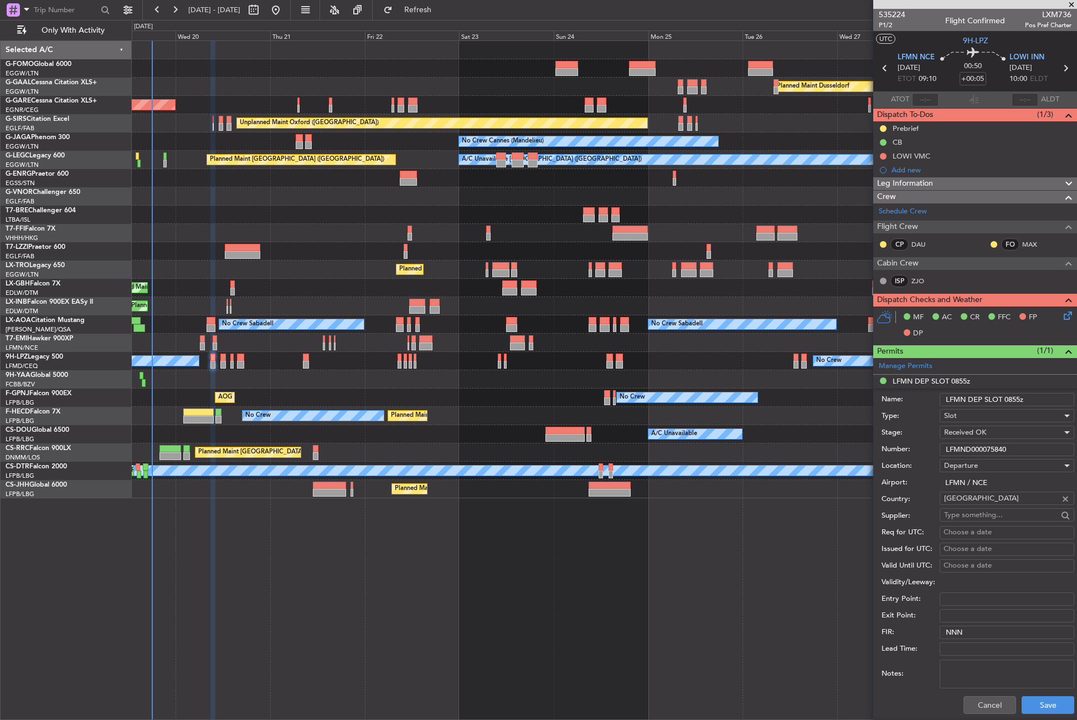
click at [958, 455] on div "Number: LFMND000075840" at bounding box center [978, 449] width 193 height 17
click at [957, 449] on input "LFMND000075840" at bounding box center [1007, 449] width 135 height 13
click at [976, 706] on button "Cancel" at bounding box center [990, 705] width 53 height 18
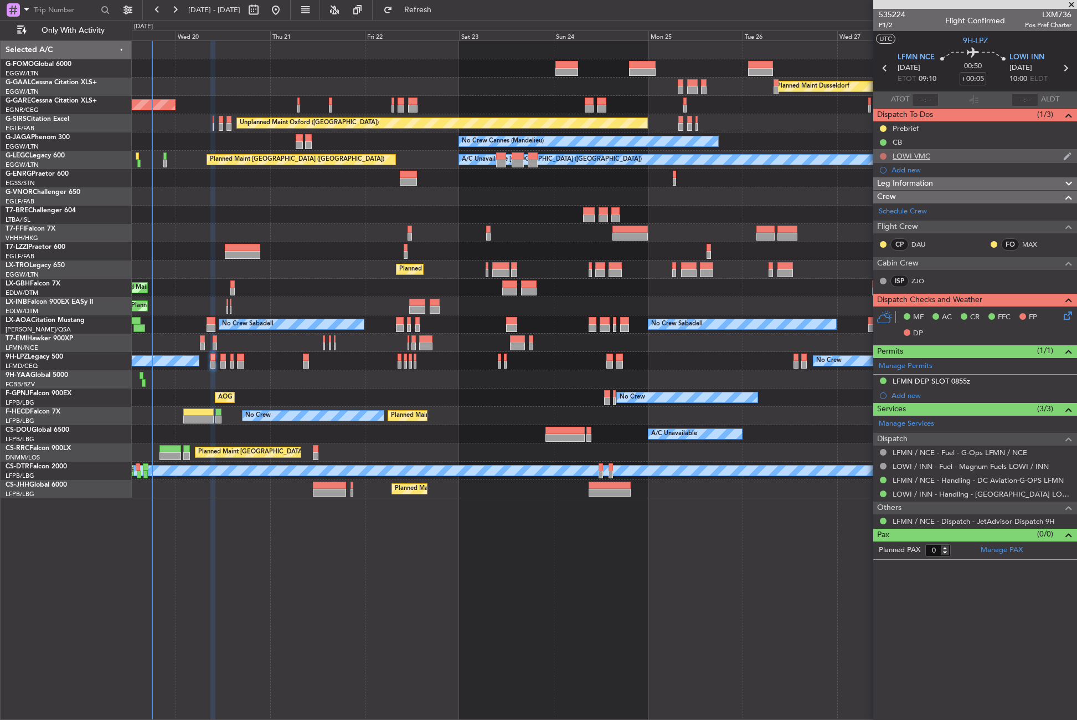
click at [883, 157] on button at bounding box center [883, 156] width 7 height 7
click at [886, 208] on span "Completed" at bounding box center [888, 204] width 37 height 11
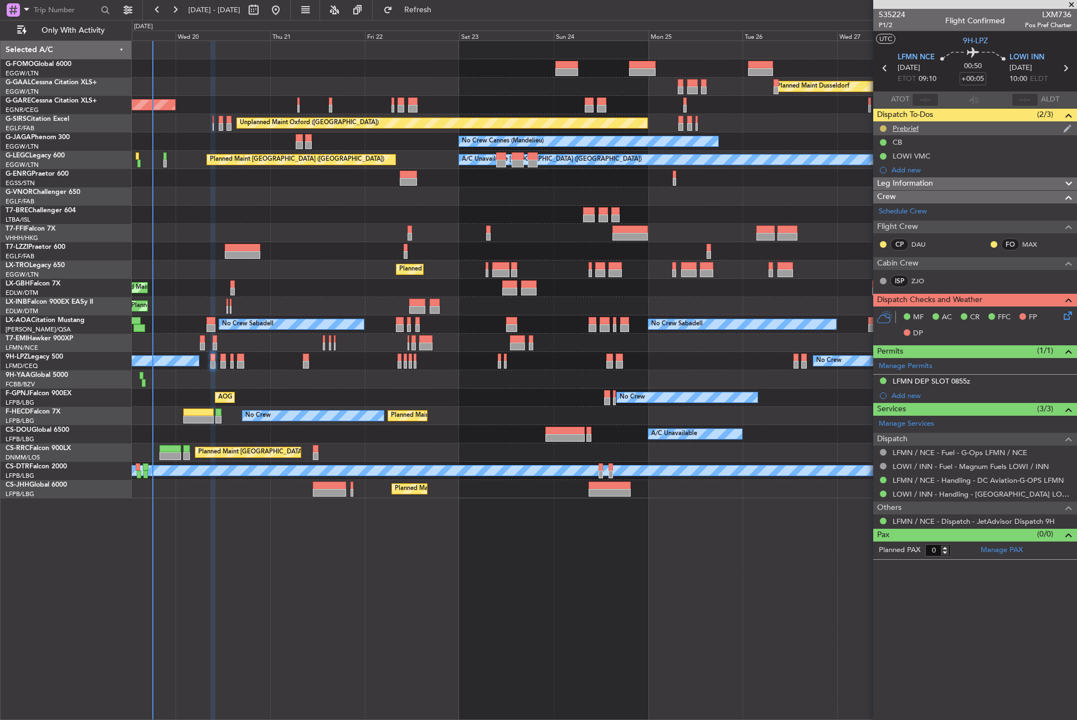
click at [883, 127] on button at bounding box center [883, 128] width 7 height 7
click at [894, 189] on span "Cancelled" at bounding box center [886, 193] width 32 height 11
click at [909, 182] on span "Leg Information" at bounding box center [905, 183] width 56 height 13
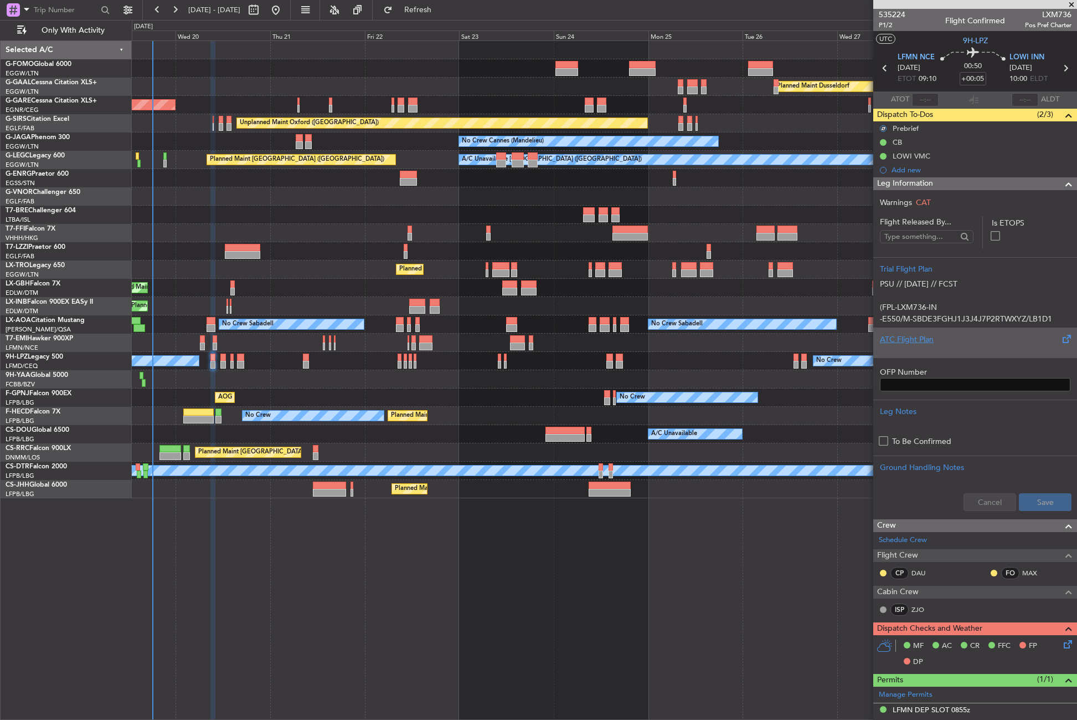
click at [906, 347] on div at bounding box center [975, 348] width 191 height 7
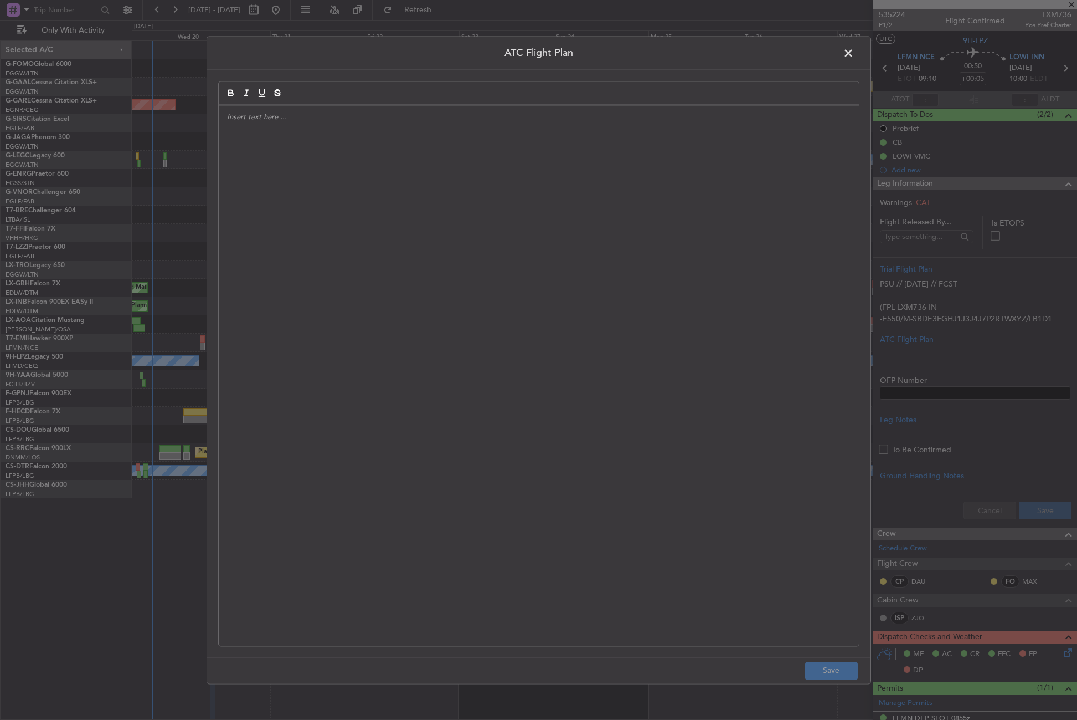
click at [639, 316] on div at bounding box center [539, 375] width 640 height 540
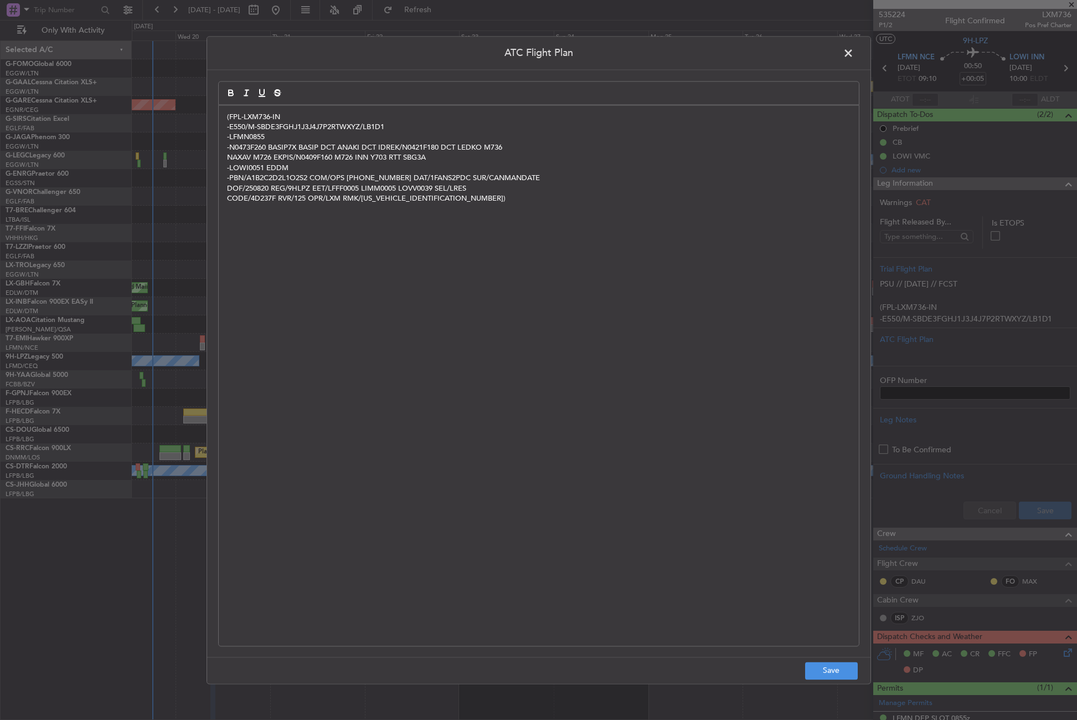
scroll to position [0, 0]
click at [846, 665] on button "Save" at bounding box center [831, 670] width 53 height 18
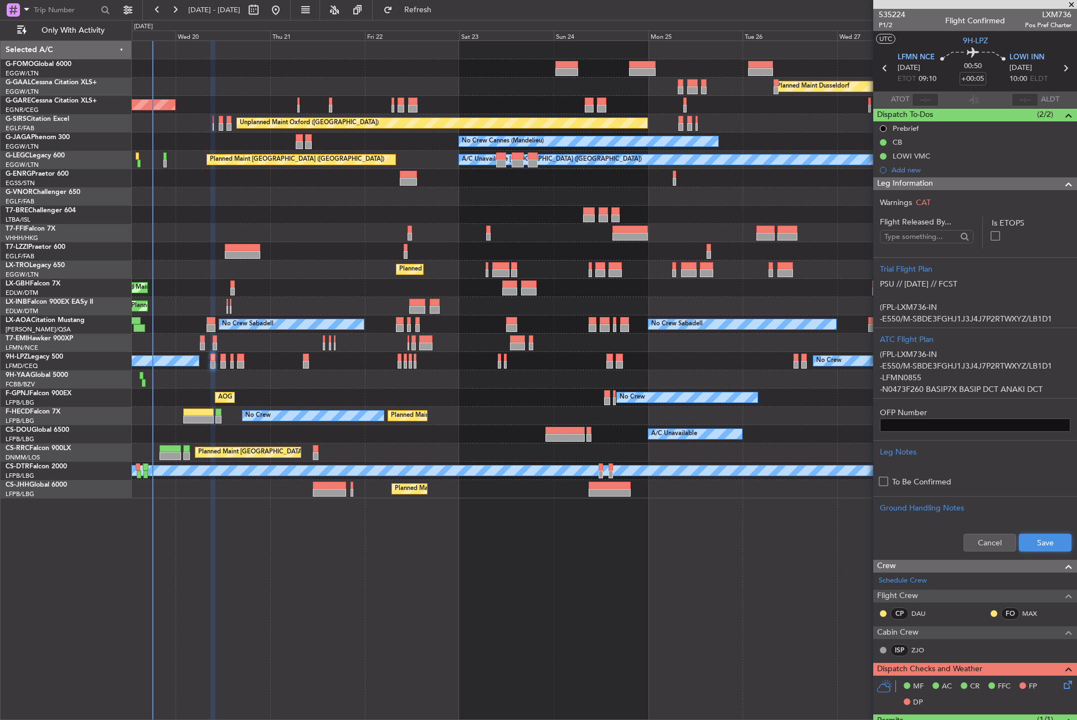
click at [1032, 541] on button "Save" at bounding box center [1045, 542] width 53 height 18
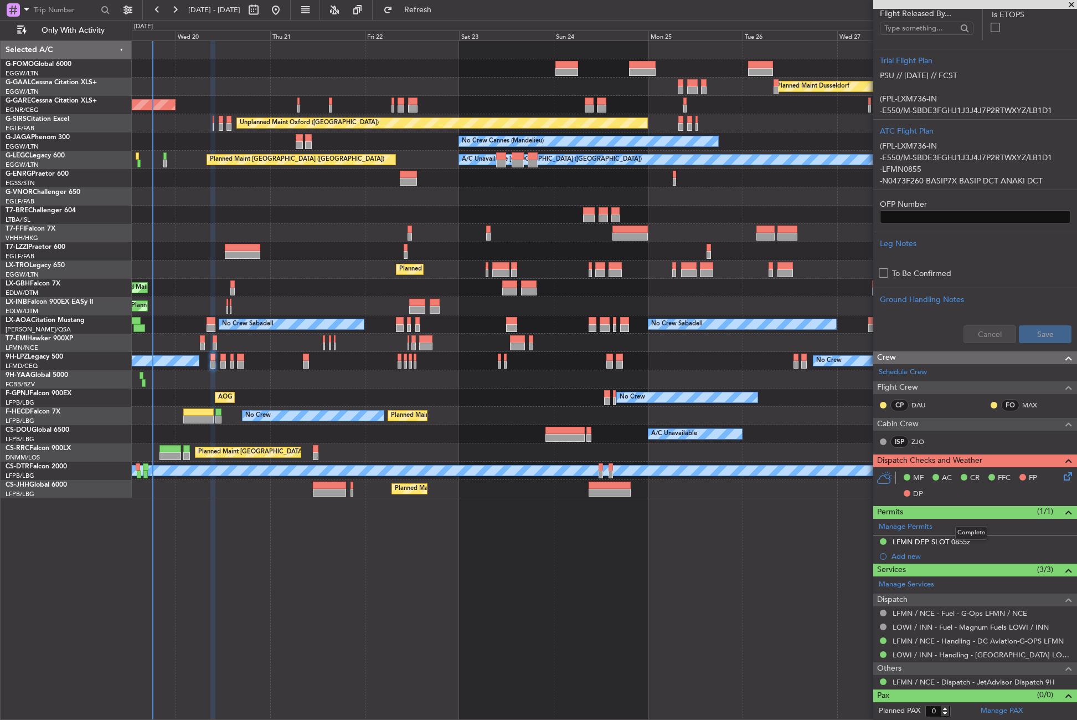
scroll to position [189, 0]
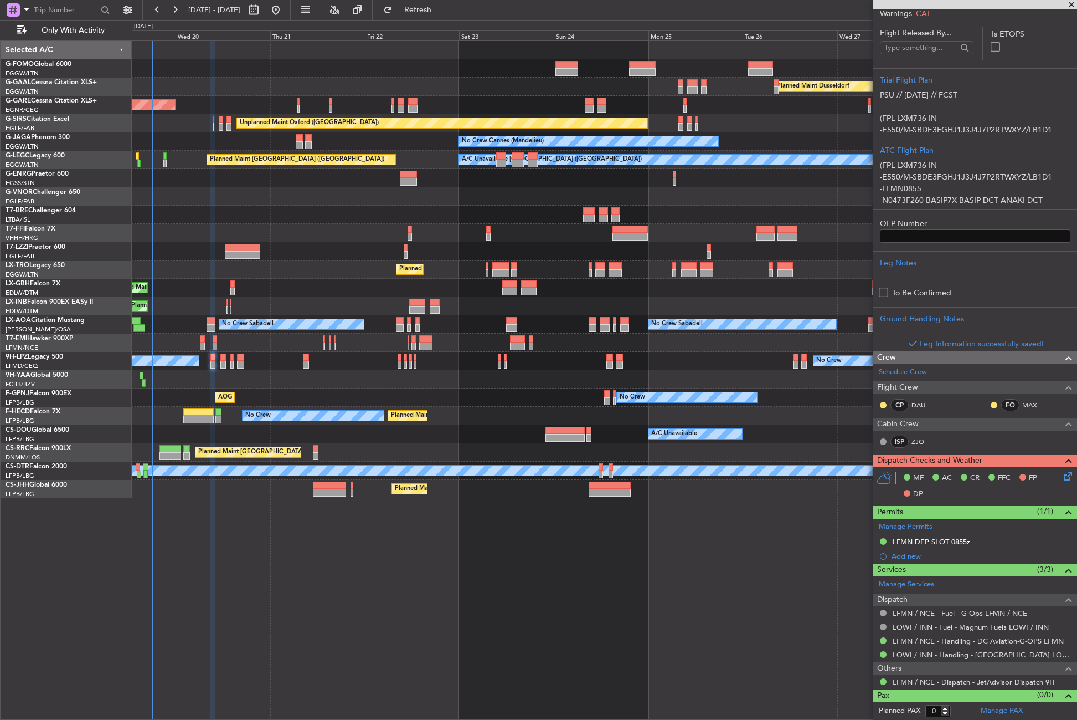
click at [1062, 479] on icon at bounding box center [1066, 474] width 9 height 9
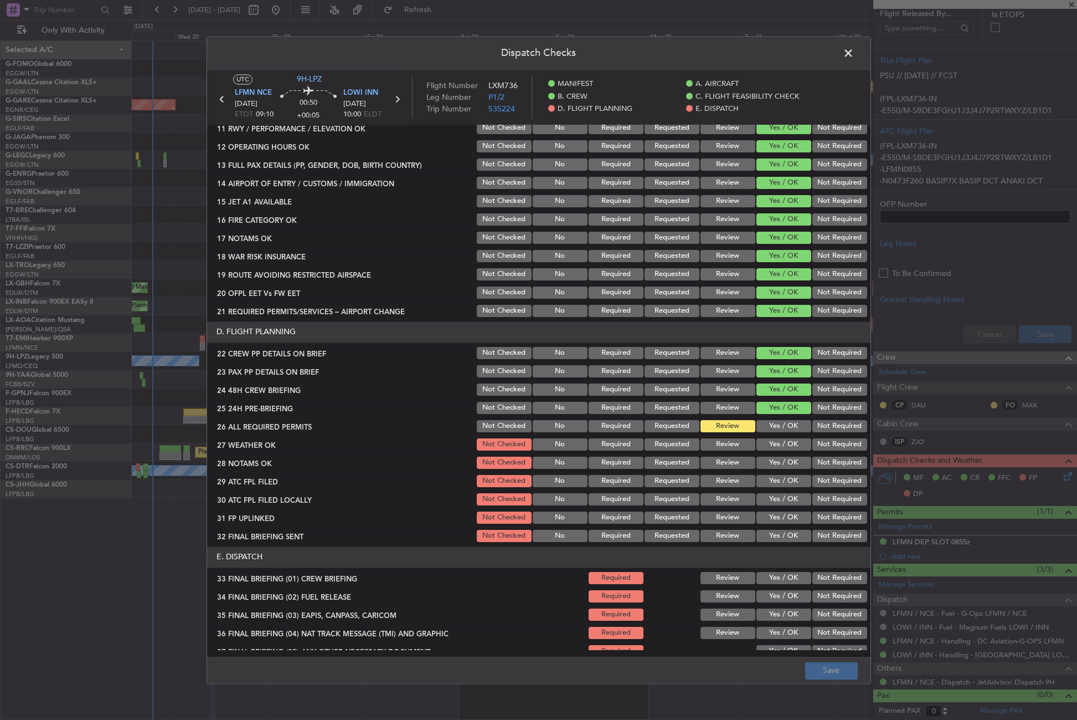
scroll to position [332, 0]
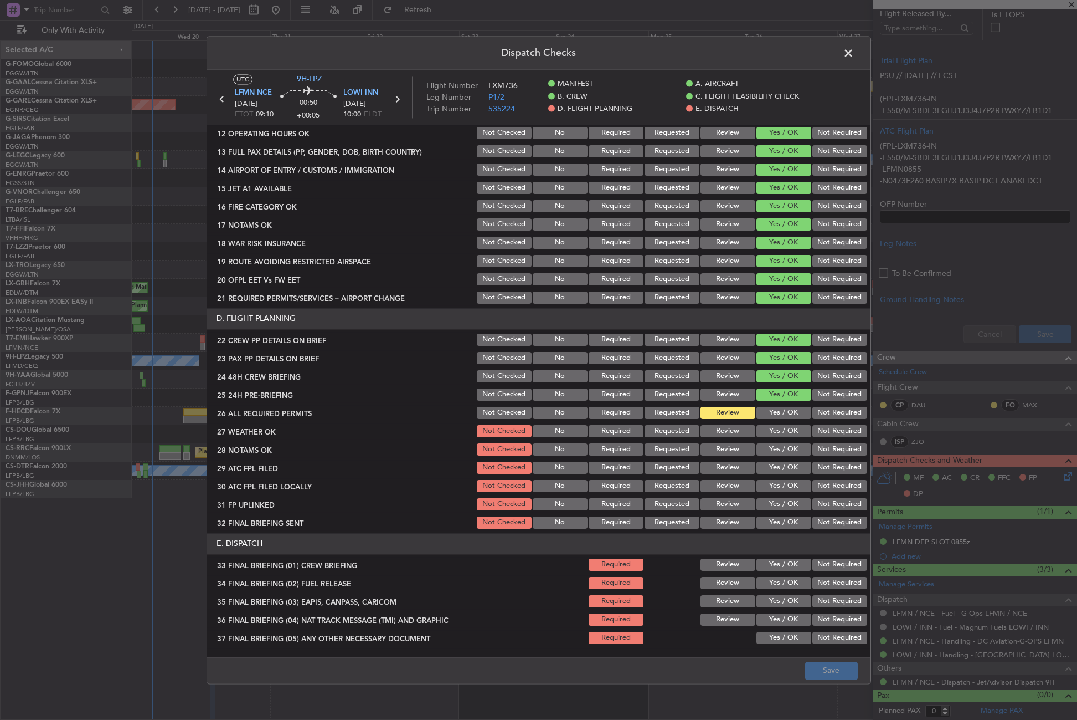
click at [813, 395] on button "Not Required" at bounding box center [840, 394] width 55 height 12
click at [782, 408] on button "Yes / OK" at bounding box center [784, 413] width 55 height 12
click at [720, 427] on button "Review" at bounding box center [728, 431] width 55 height 12
click at [717, 448] on button "Review" at bounding box center [728, 449] width 55 height 12
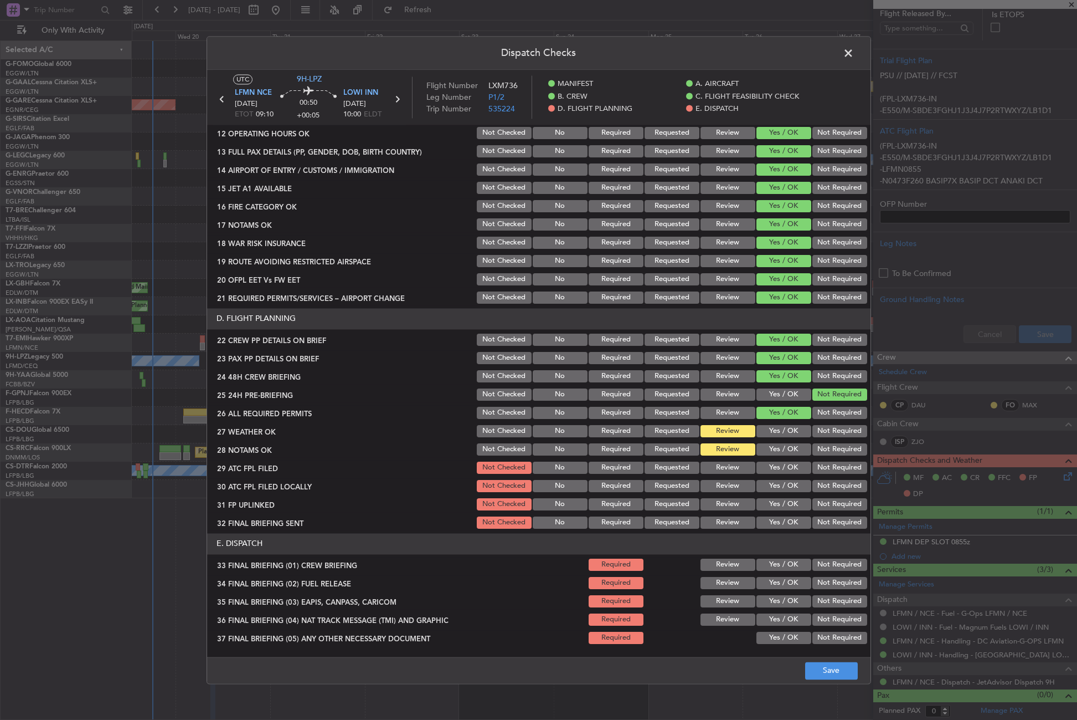
click at [765, 463] on button "Yes / OK" at bounding box center [784, 467] width 55 height 12
click at [826, 485] on button "Not Required" at bounding box center [840, 486] width 55 height 12
click at [775, 508] on button "Yes / OK" at bounding box center [784, 504] width 55 height 12
click at [820, 521] on button "Not Required" at bounding box center [840, 522] width 55 height 12
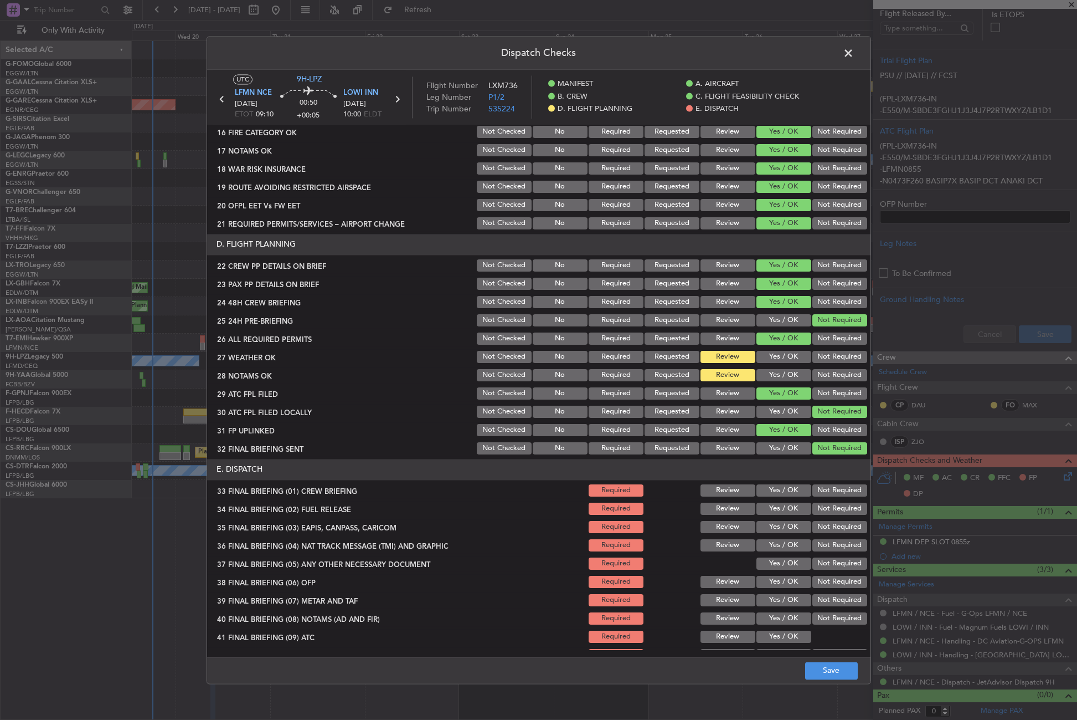
scroll to position [459, 0]
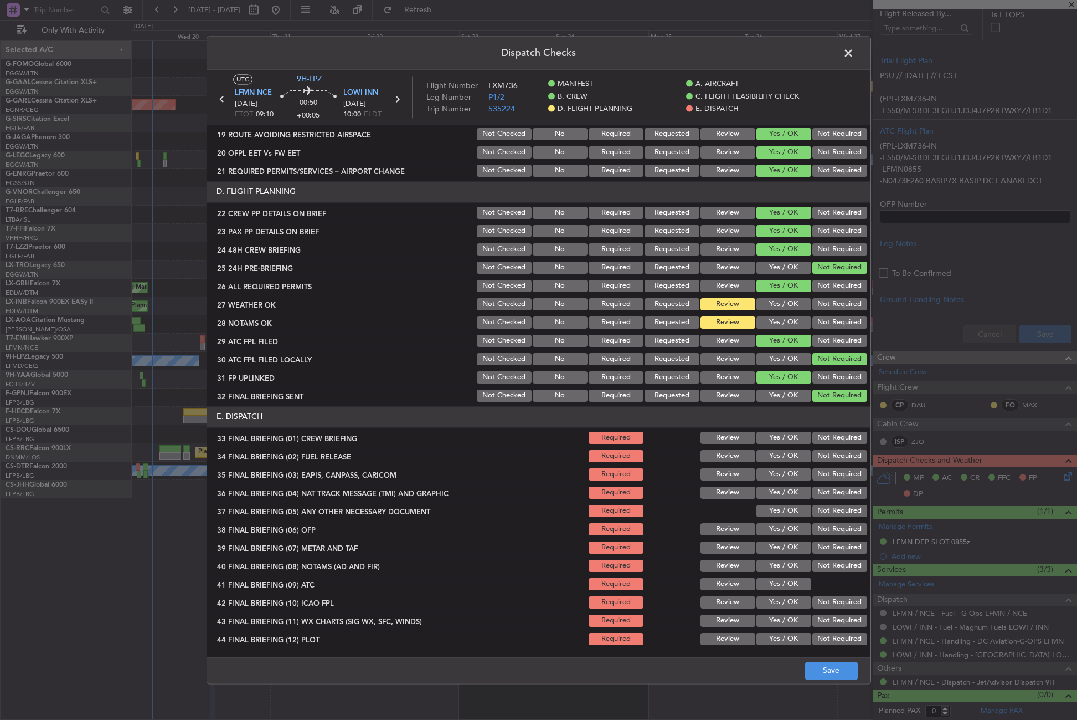
click at [782, 438] on button "Yes / OK" at bounding box center [784, 437] width 55 height 12
click at [775, 456] on button "Yes / OK" at bounding box center [784, 456] width 55 height 12
click at [813, 472] on button "Not Required" at bounding box center [840, 474] width 55 height 12
click at [813, 485] on section "E. DISPATCH 33 FINAL BRIEFING (01) CREW BRIEFING Required Review Yes / OK Not R…" at bounding box center [539, 526] width 664 height 240
click at [815, 491] on button "Not Required" at bounding box center [840, 492] width 55 height 12
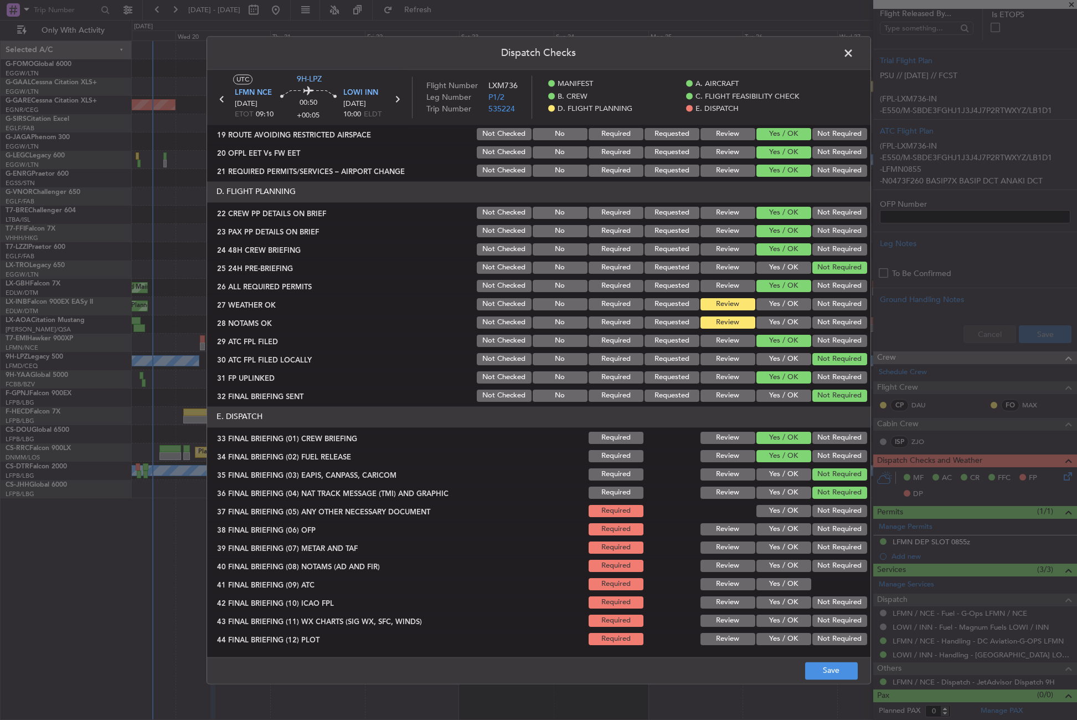
click at [783, 515] on button "Yes / OK" at bounding box center [784, 511] width 55 height 12
click at [783, 528] on button "Yes / OK" at bounding box center [784, 529] width 55 height 12
click at [782, 549] on button "Yes / OK" at bounding box center [784, 547] width 55 height 12
click at [777, 567] on button "Yes / OK" at bounding box center [784, 565] width 55 height 12
click at [771, 582] on button "Yes / OK" at bounding box center [784, 584] width 55 height 12
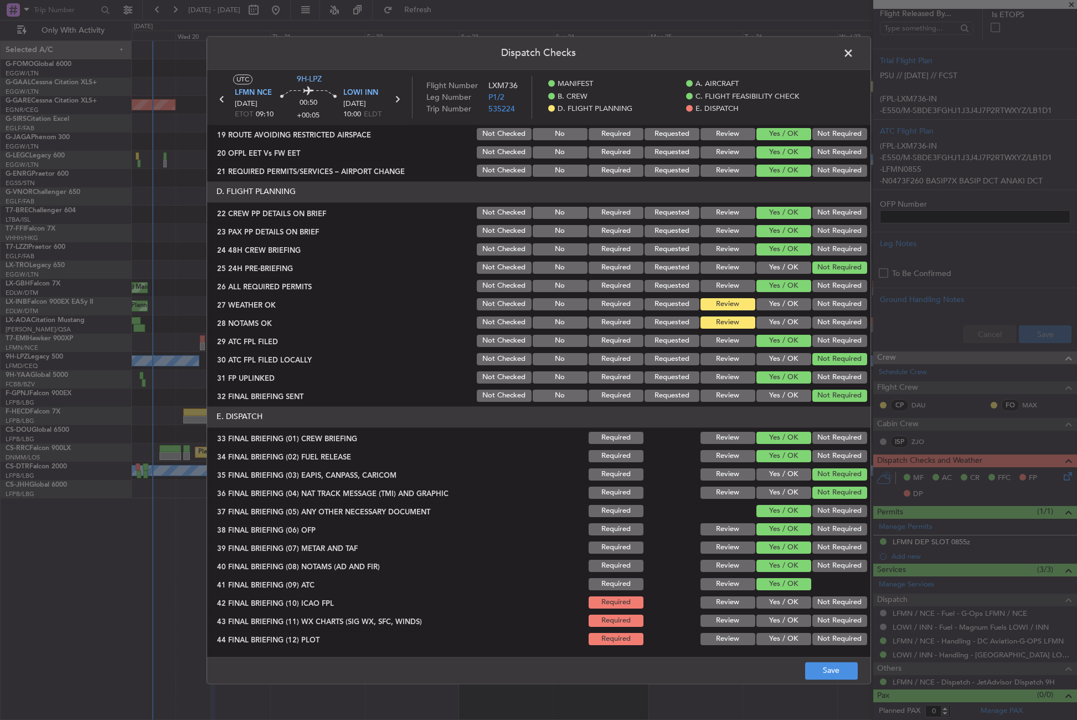
click at [813, 596] on button "Not Required" at bounding box center [840, 602] width 55 height 12
click at [785, 615] on button "Yes / OK" at bounding box center [784, 620] width 55 height 12
click at [813, 633] on button "Not Required" at bounding box center [840, 639] width 55 height 12
click at [816, 676] on button "Save" at bounding box center [831, 670] width 53 height 18
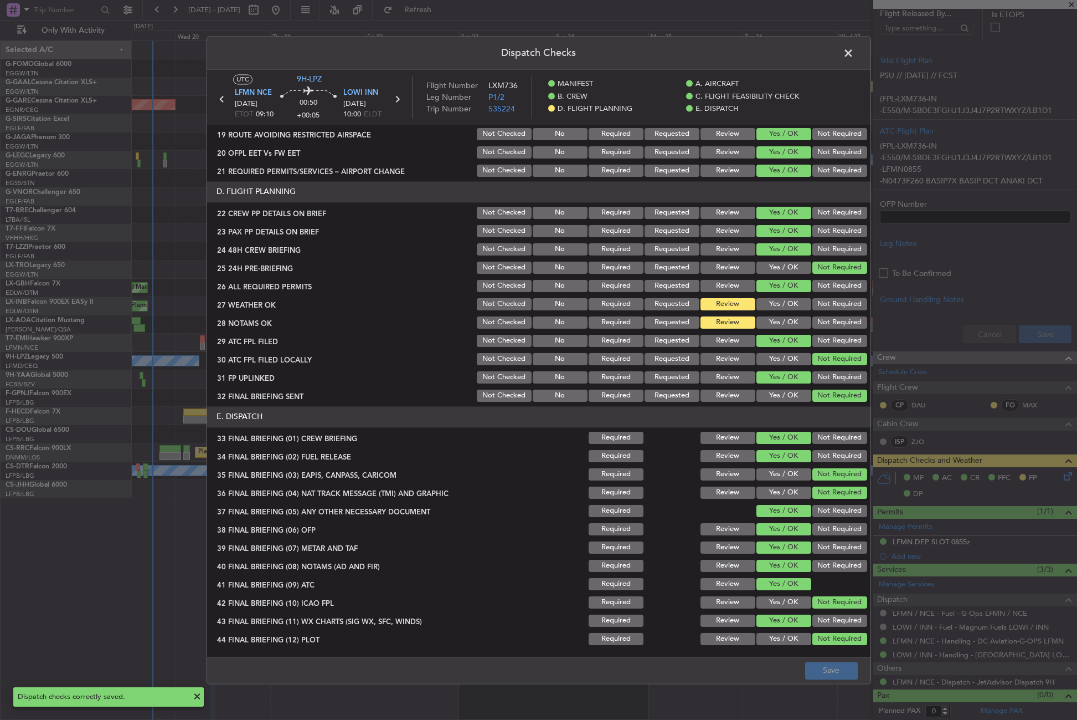
click at [854, 53] on span at bounding box center [854, 56] width 0 height 22
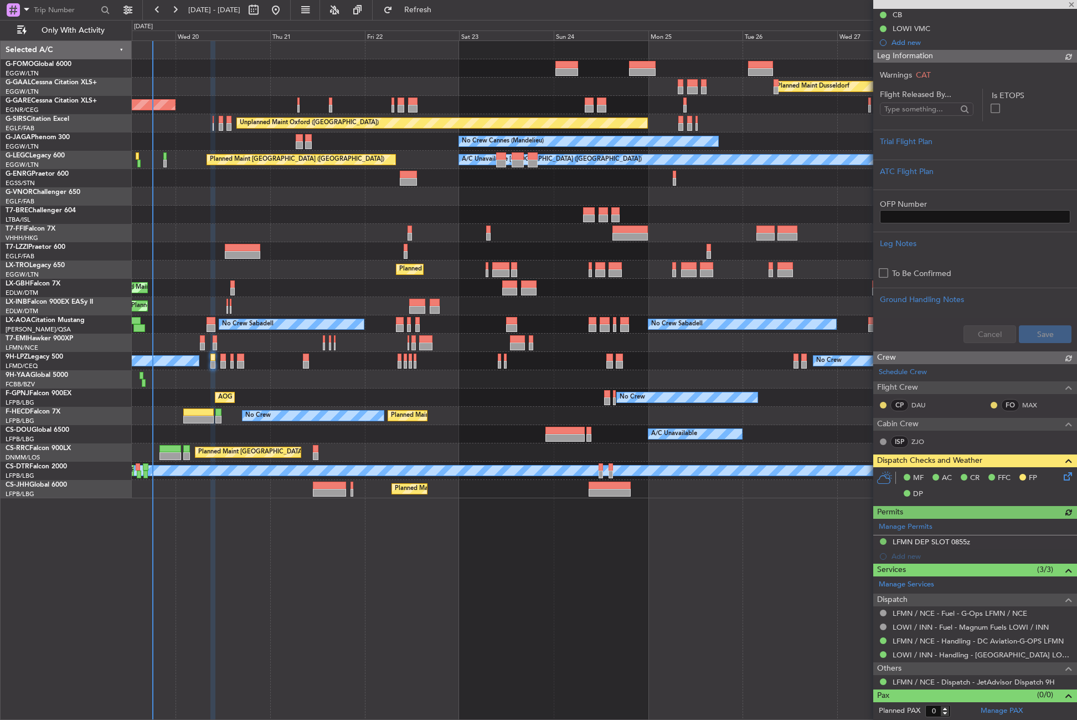
scroll to position [208, 0]
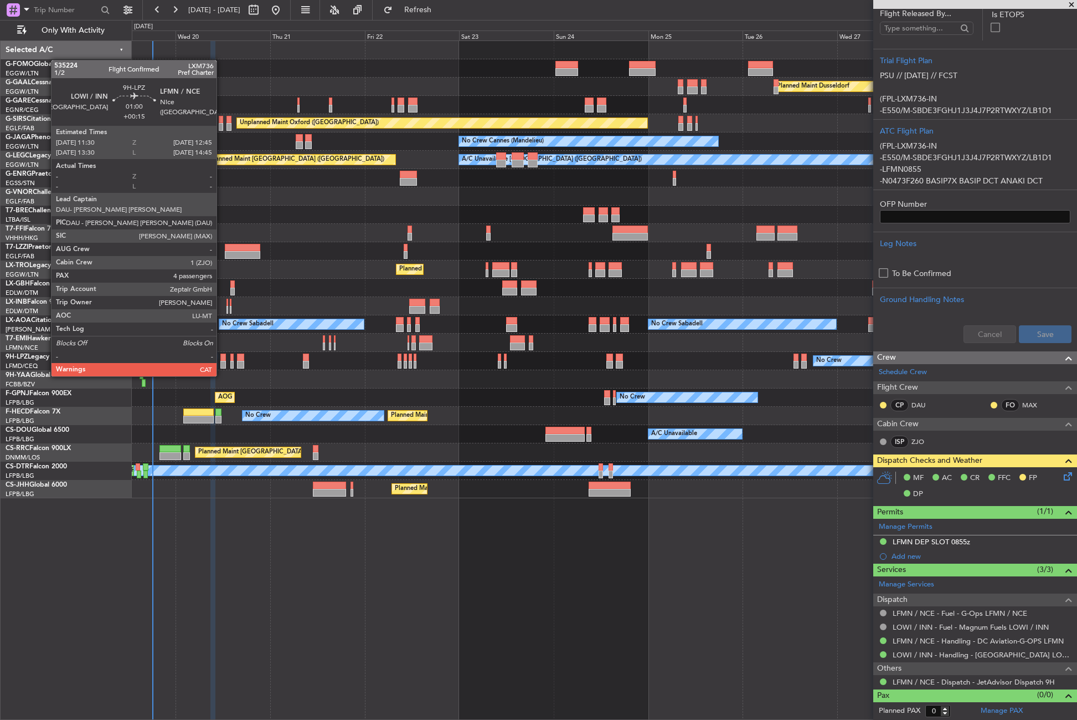
click at [222, 365] on div at bounding box center [222, 365] width 5 height 8
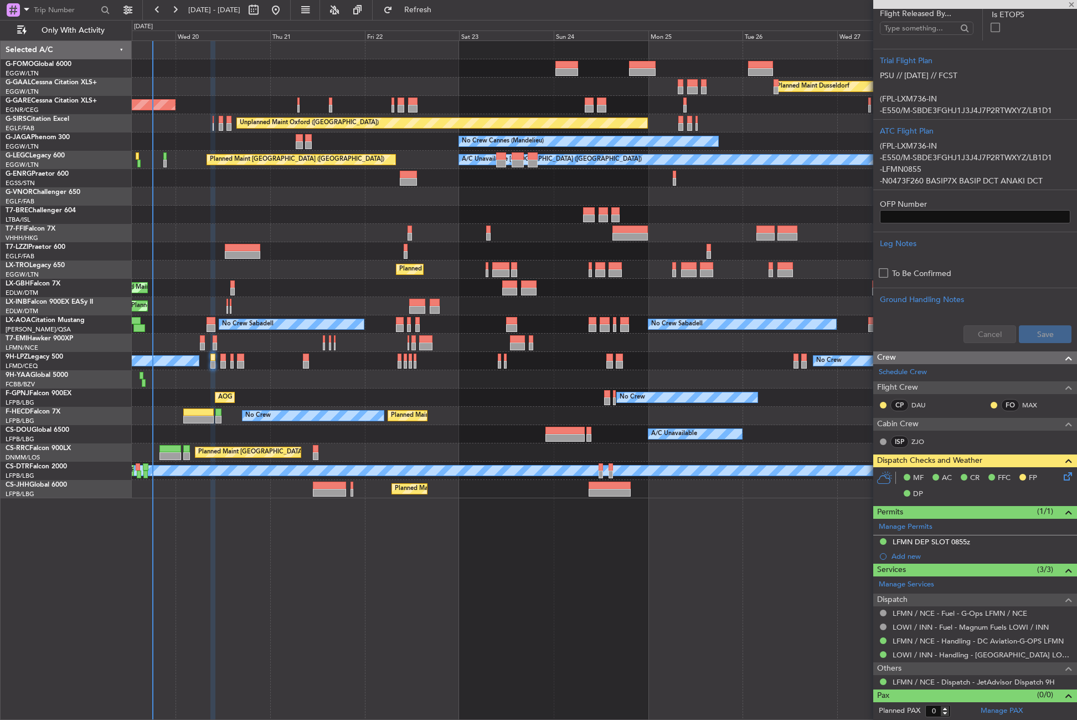
type input "+00:15"
type input "4"
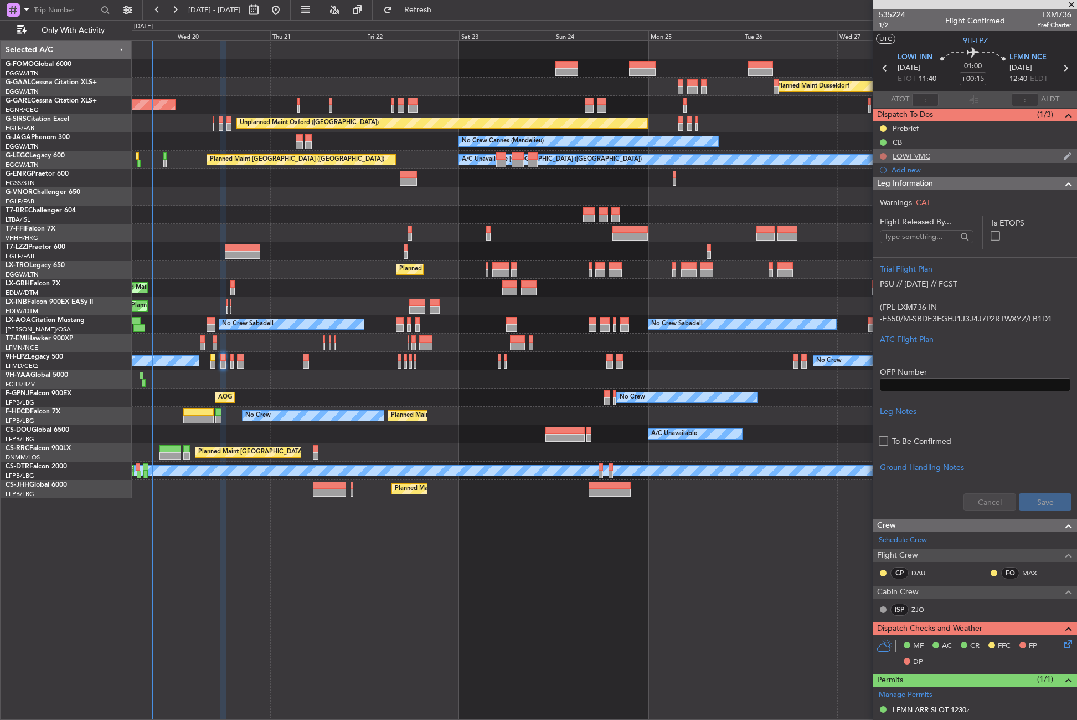
click at [882, 155] on button at bounding box center [883, 156] width 7 height 7
click at [878, 201] on span "Completed" at bounding box center [888, 204] width 37 height 11
click at [886, 128] on button at bounding box center [883, 128] width 7 height 7
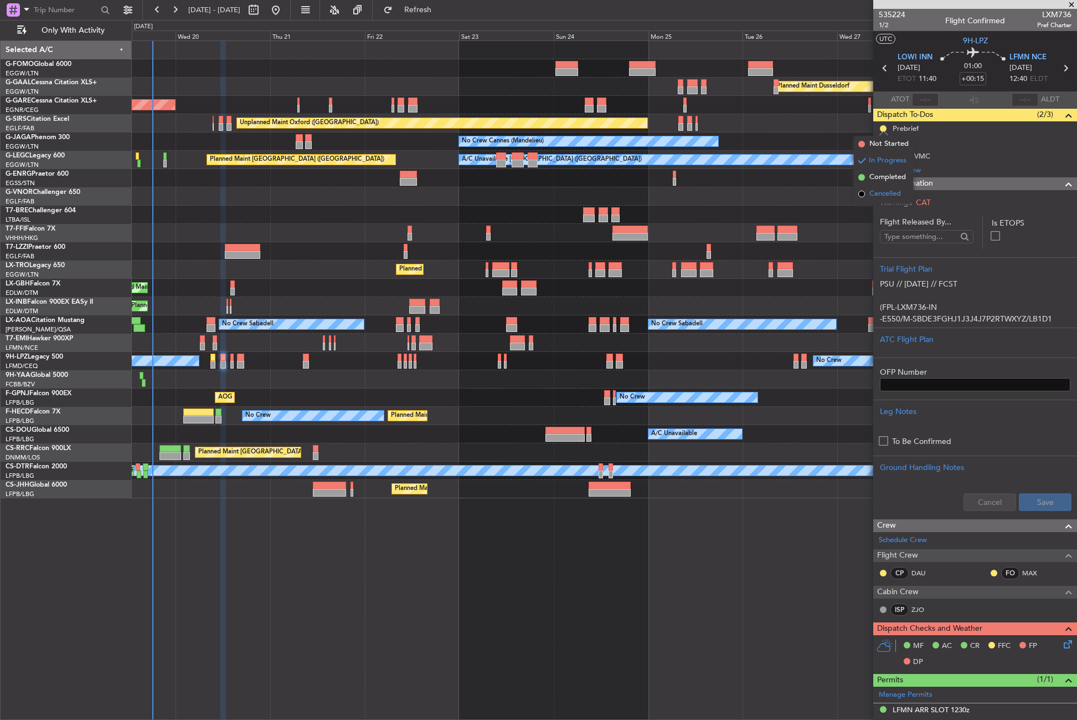
click at [872, 193] on span "Cancelled" at bounding box center [886, 193] width 32 height 11
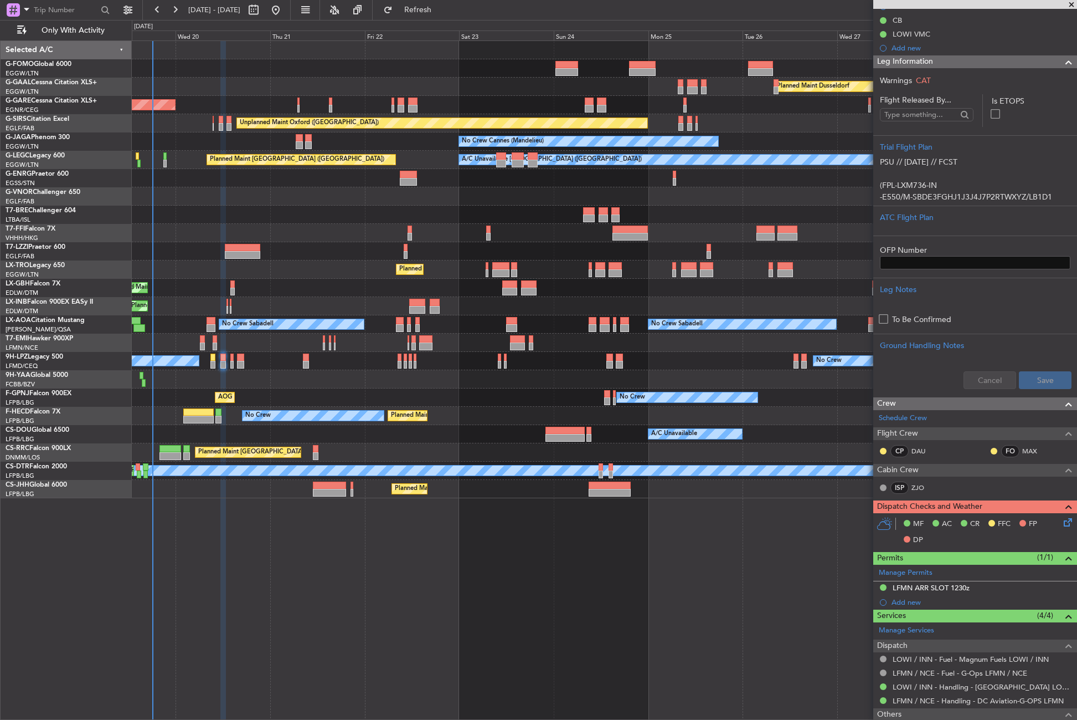
scroll to position [222, 0]
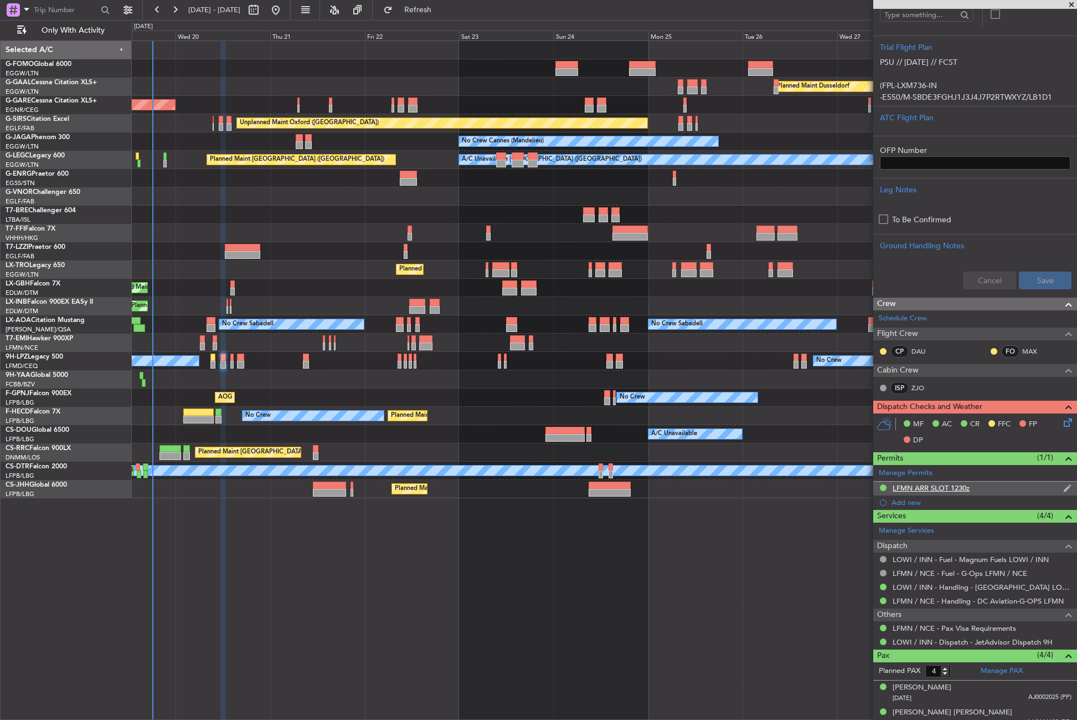
click at [918, 490] on div "LFMN ARR SLOT 1230z" at bounding box center [931, 487] width 77 height 9
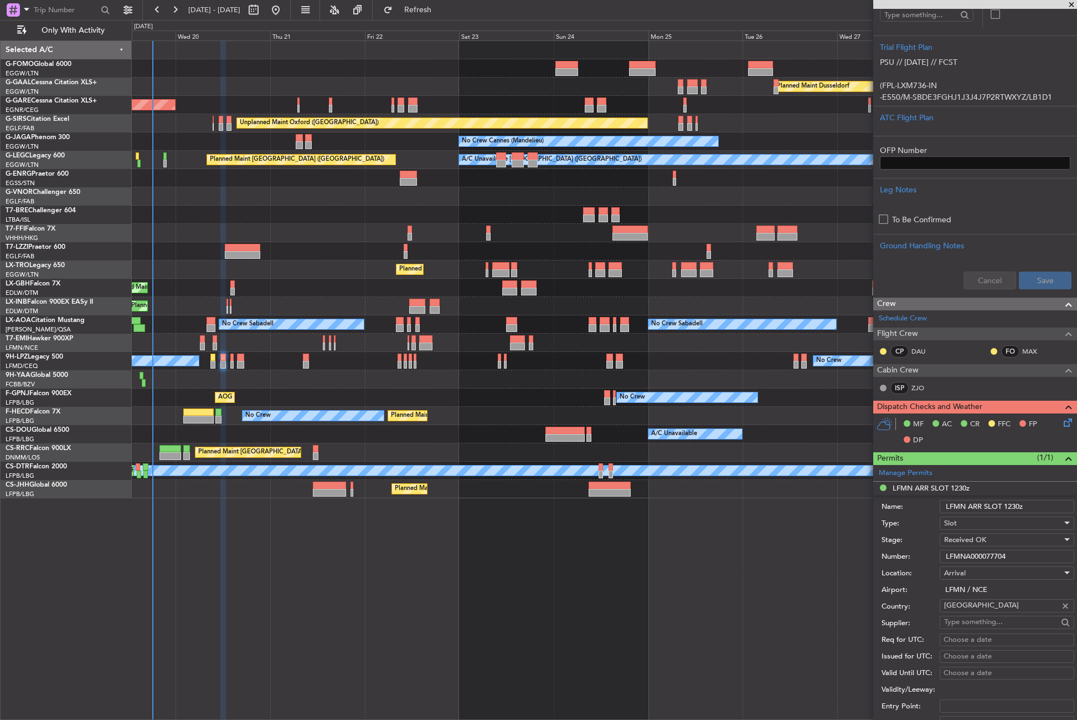
click at [954, 554] on input "LFMNA000077704" at bounding box center [1007, 555] width 135 height 13
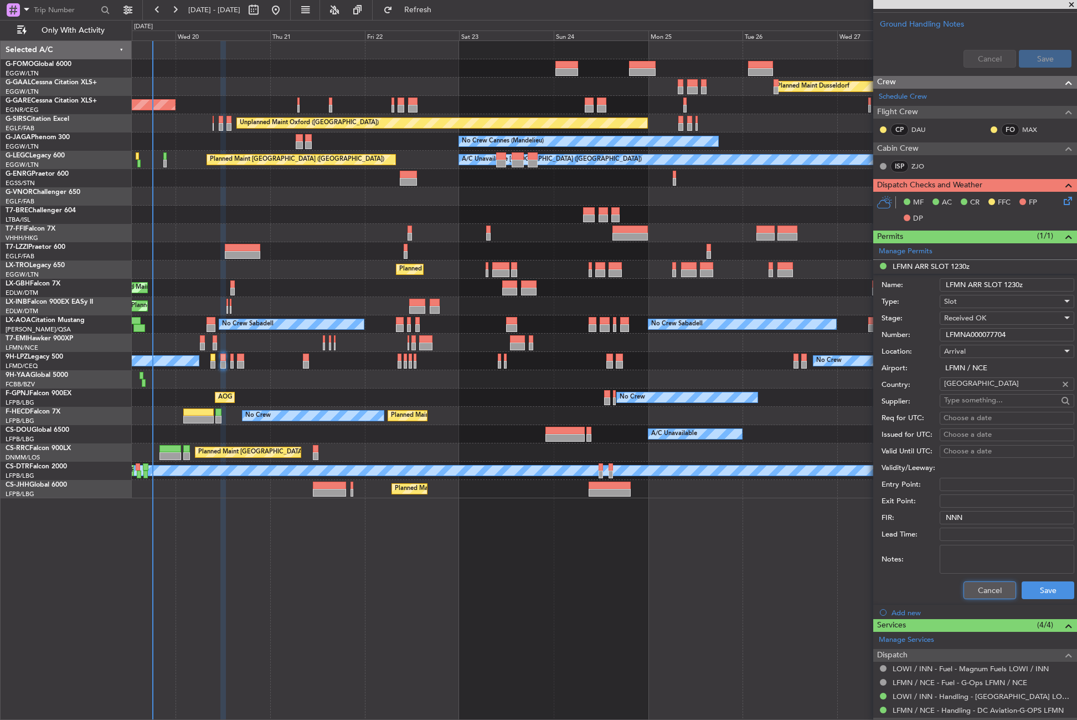
drag, startPoint x: 979, startPoint y: 592, endPoint x: 968, endPoint y: 568, distance: 26.0
click at [977, 592] on button "Cancel" at bounding box center [990, 590] width 53 height 18
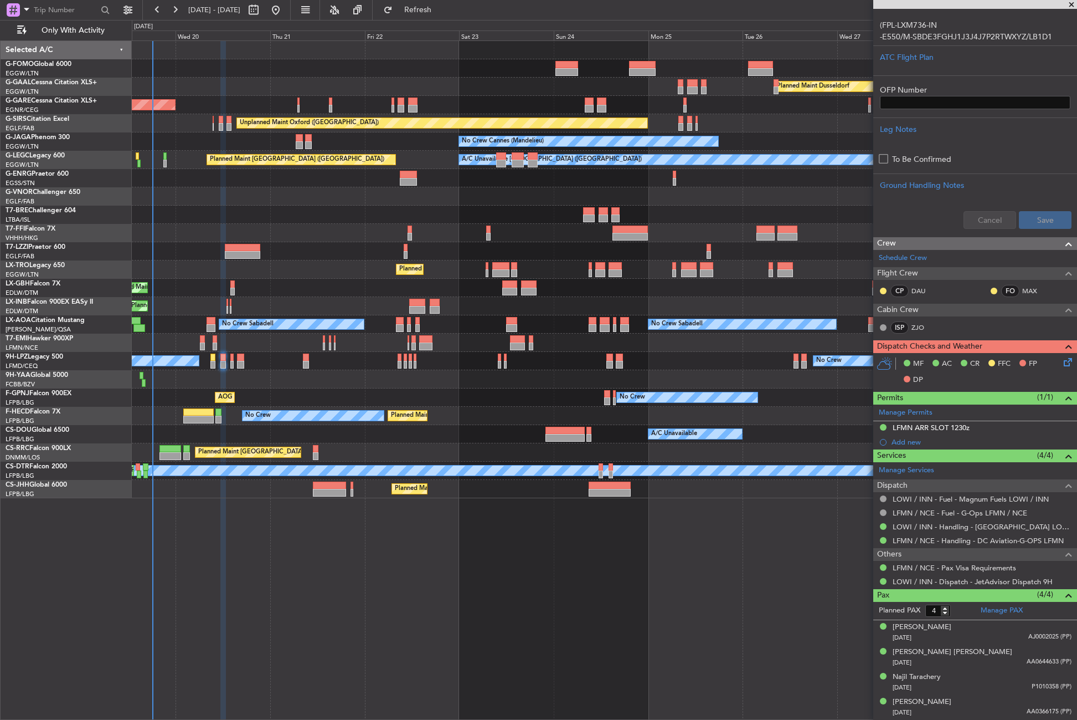
scroll to position [281, 0]
click at [886, 64] on div at bounding box center [975, 67] width 191 height 7
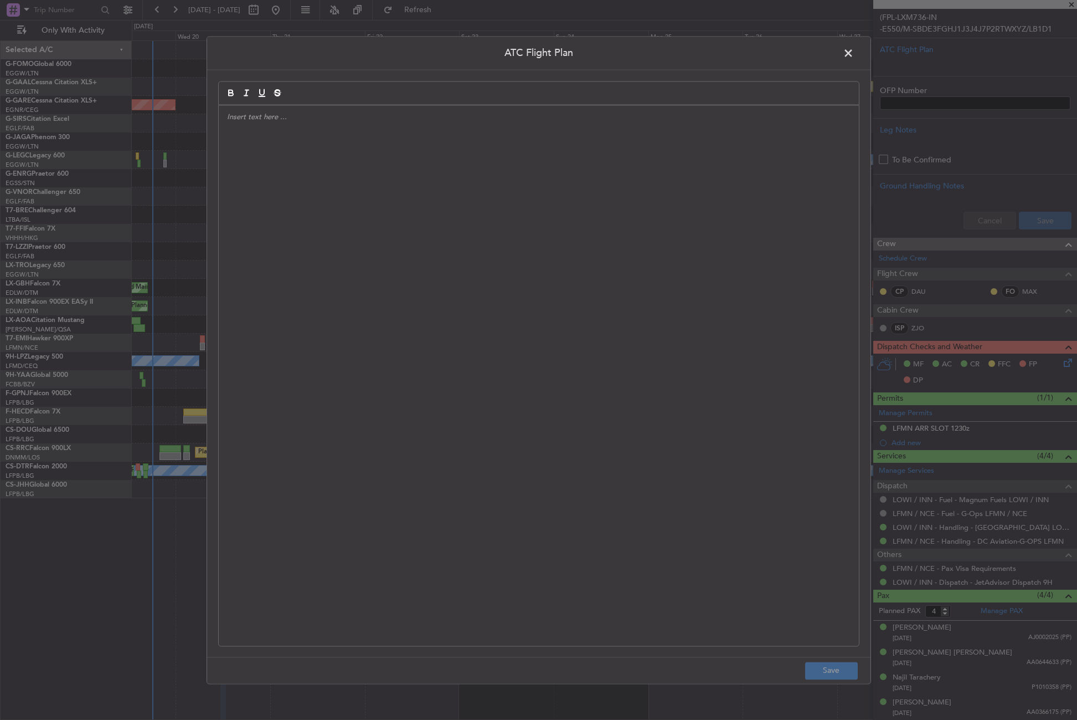
click at [493, 187] on div at bounding box center [539, 375] width 640 height 540
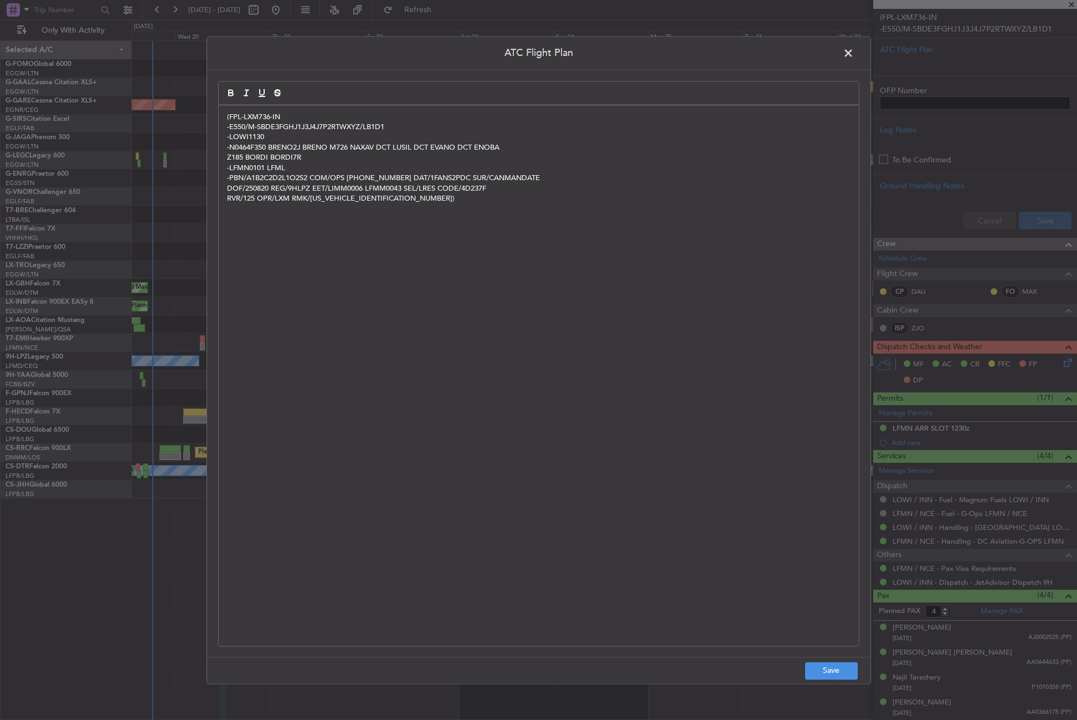
scroll to position [0, 0]
click at [833, 669] on button "Save" at bounding box center [831, 670] width 53 height 18
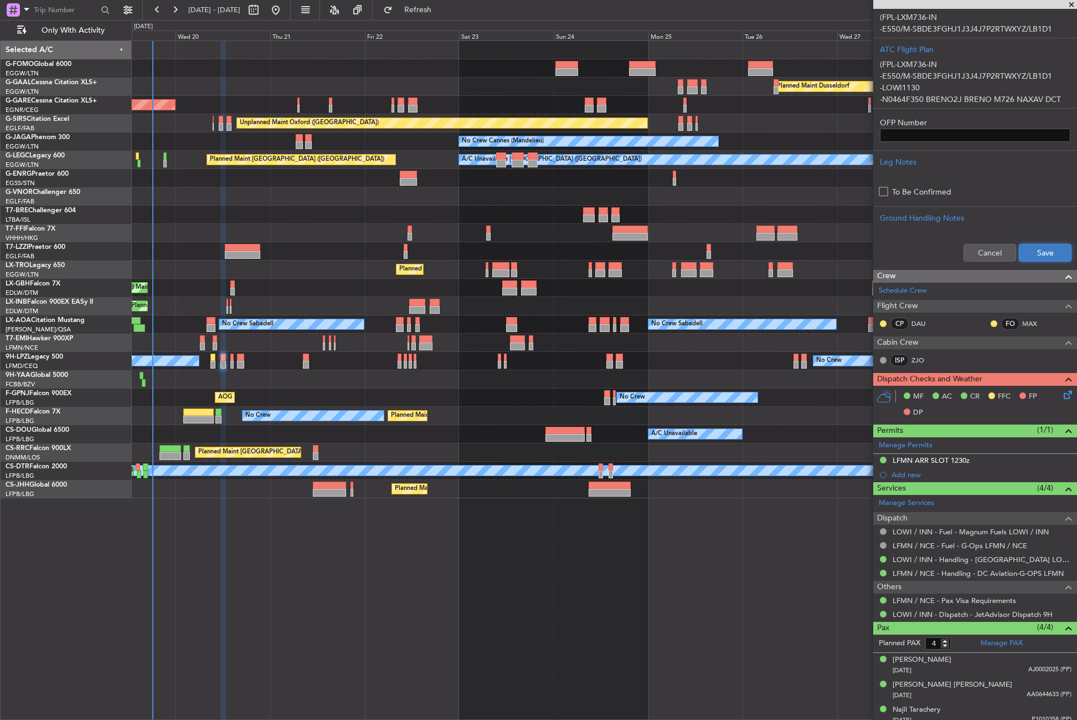
click at [1049, 244] on button "Save" at bounding box center [1045, 253] width 53 height 18
click at [1062, 377] on span at bounding box center [1068, 378] width 13 height 13
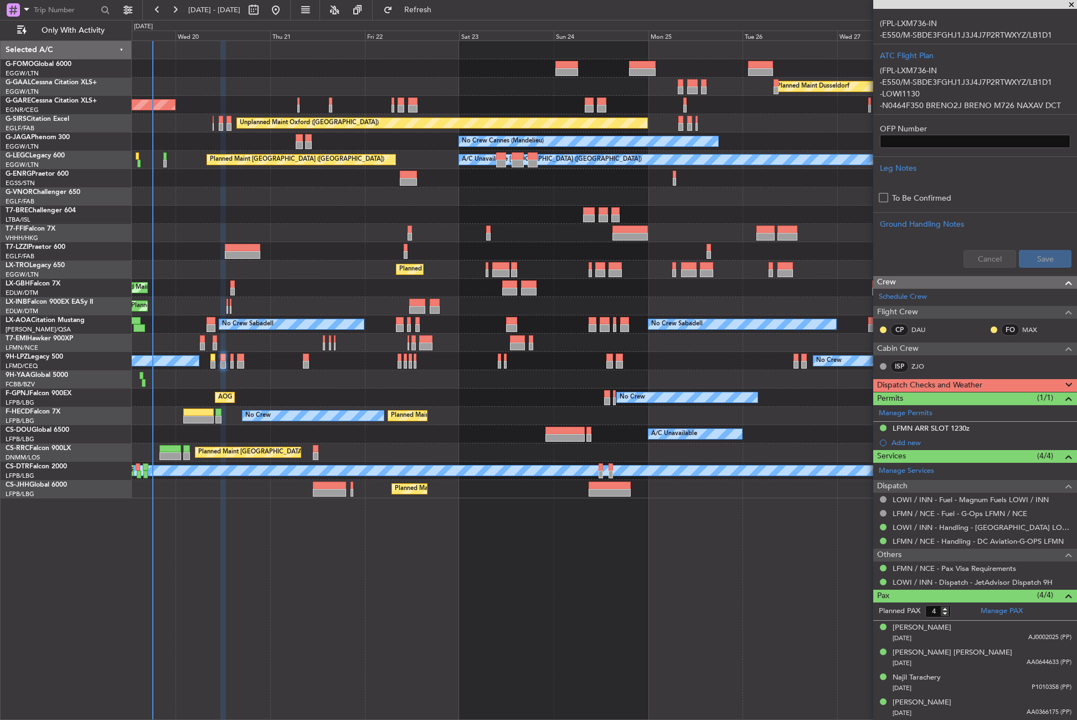
click at [1054, 381] on div at bounding box center [1065, 384] width 22 height 13
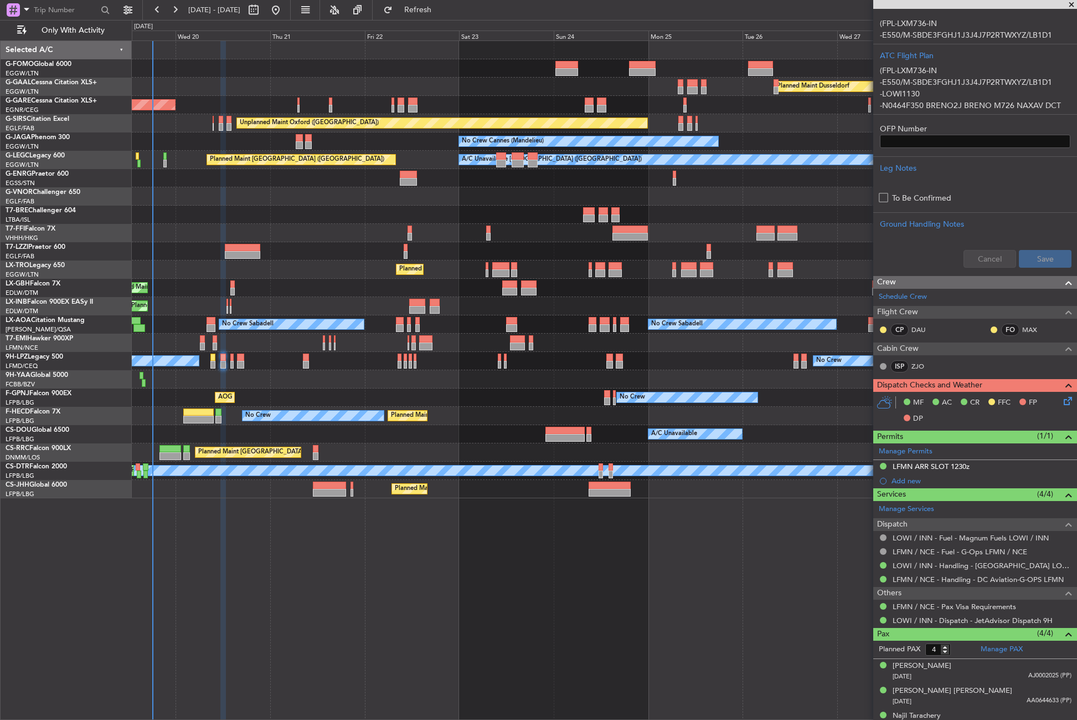
scroll to position [290, 0]
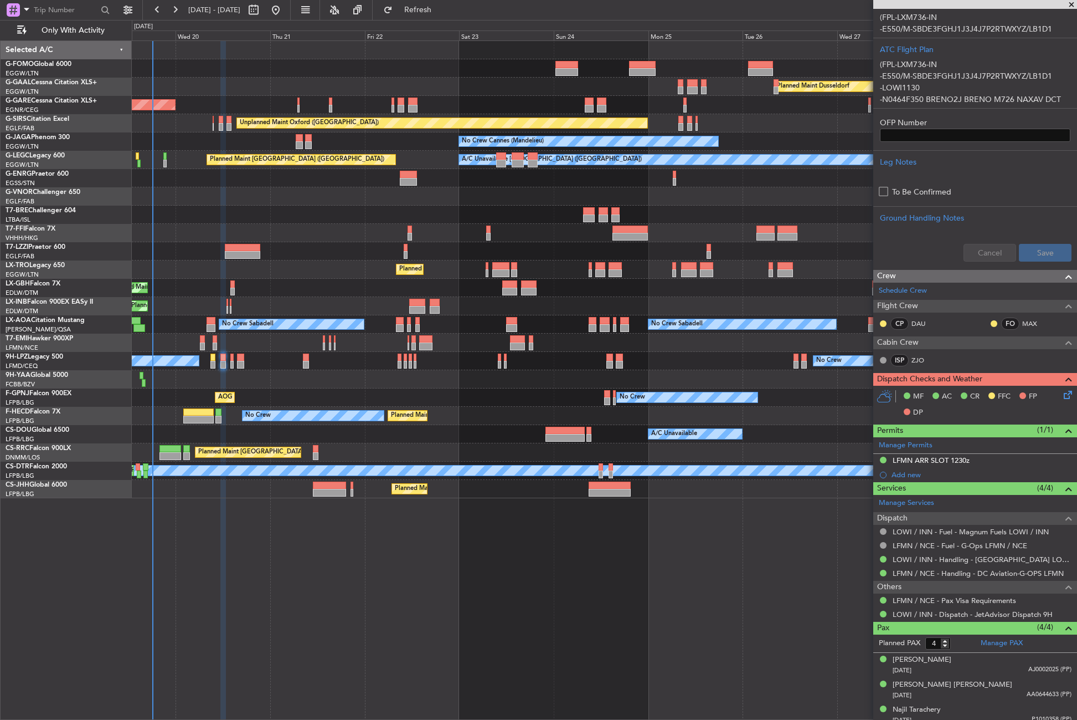
click at [1062, 397] on icon at bounding box center [1066, 392] width 9 height 9
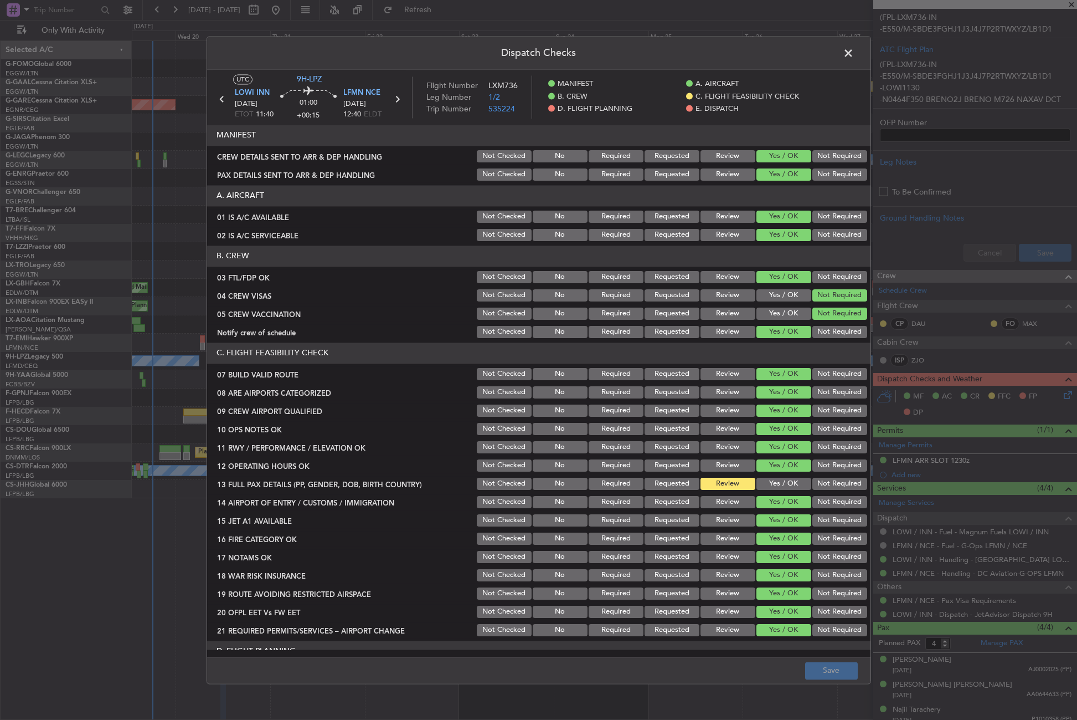
click at [768, 481] on button "Yes / OK" at bounding box center [784, 483] width 55 height 12
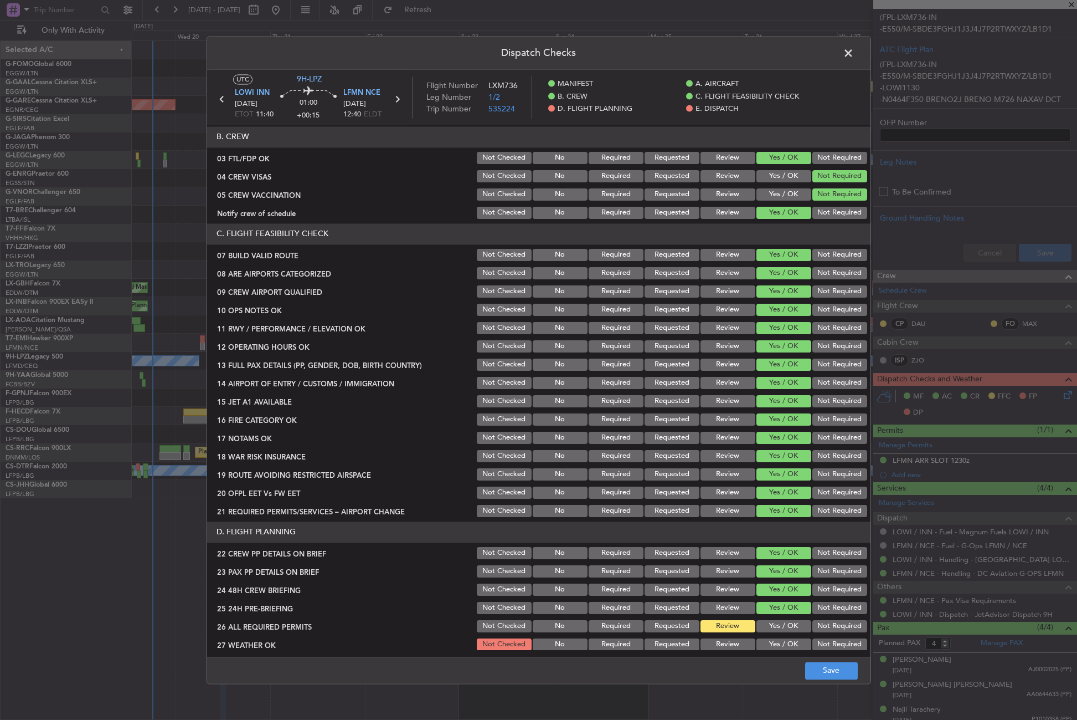
scroll to position [222, 0]
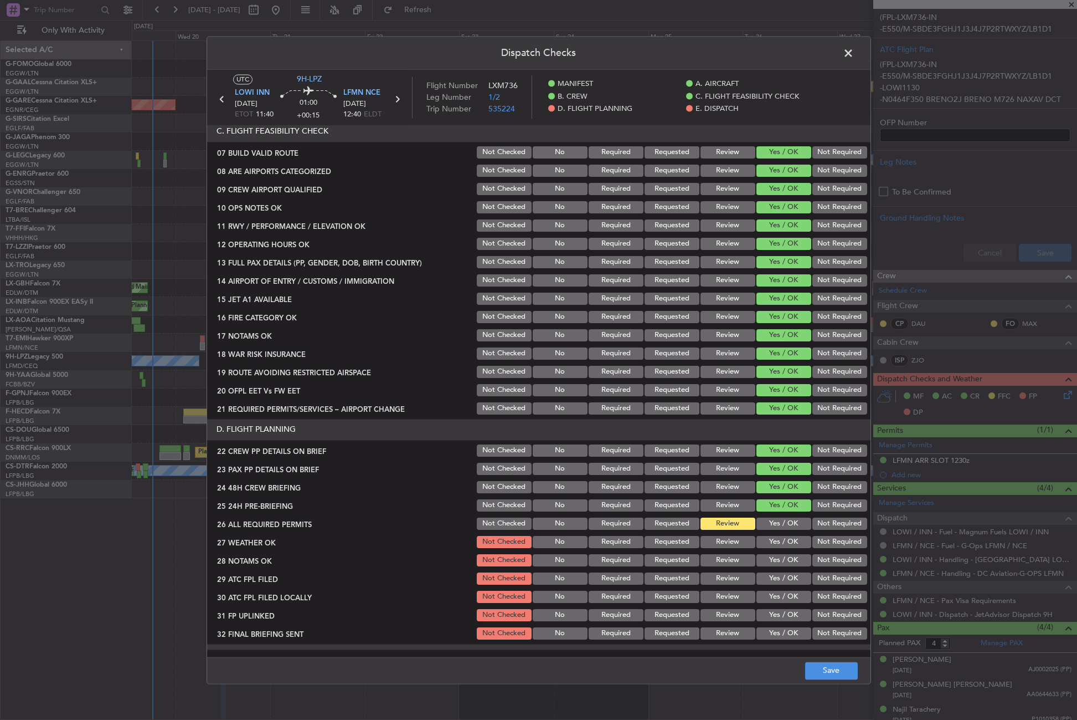
click at [813, 522] on button "Not Required" at bounding box center [840, 523] width 55 height 12
click at [775, 527] on button "Yes / OK" at bounding box center [784, 523] width 55 height 12
click at [816, 503] on button "Not Required" at bounding box center [840, 505] width 55 height 12
click at [776, 546] on button "Yes / OK" at bounding box center [784, 542] width 55 height 12
click at [775, 559] on button "Yes / OK" at bounding box center [784, 560] width 55 height 12
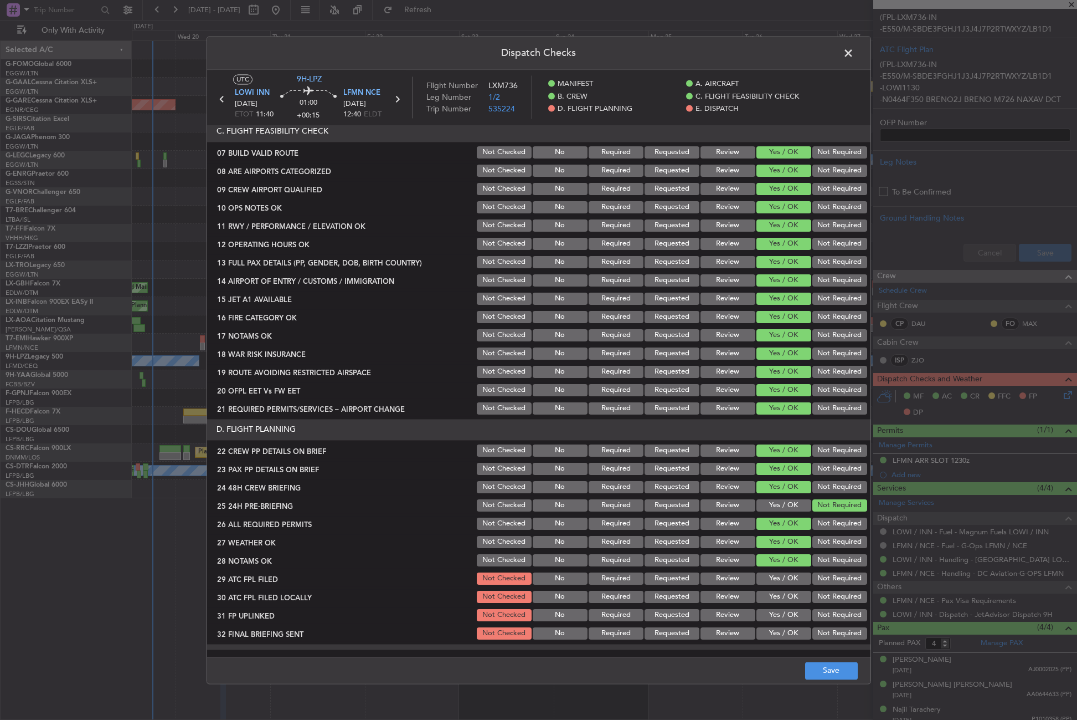
click at [773, 578] on button "Yes / OK" at bounding box center [784, 578] width 55 height 12
click at [814, 594] on button "Not Required" at bounding box center [840, 596] width 55 height 12
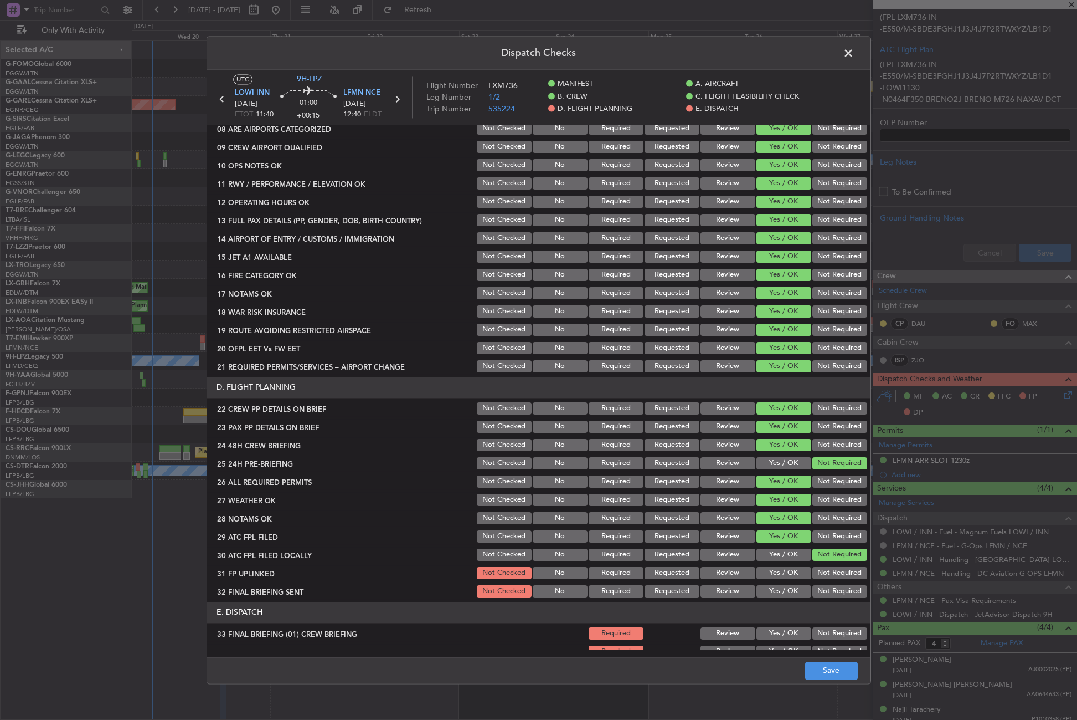
scroll to position [332, 0]
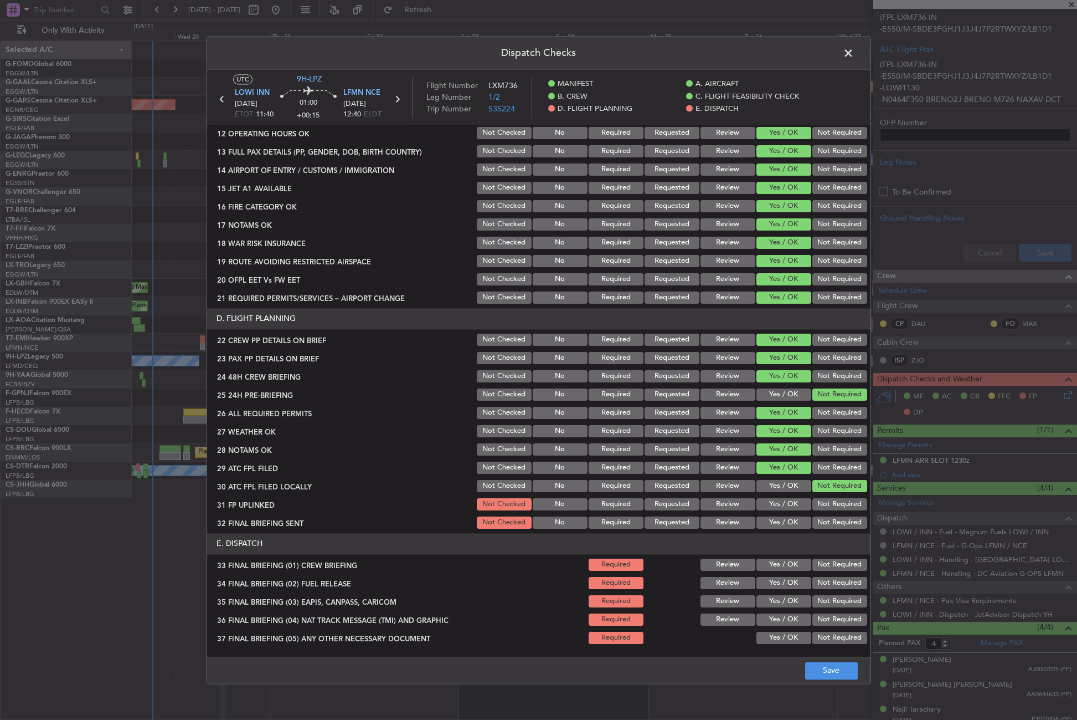
click at [771, 504] on button "Yes / OK" at bounding box center [784, 504] width 55 height 12
click at [810, 513] on section "D. FLIGHT PLANNING 22 CREW PP DETAILS ON BRIEF Not Checked No Required Requeste…" at bounding box center [539, 419] width 664 height 222
click at [813, 519] on button "Not Required" at bounding box center [840, 522] width 55 height 12
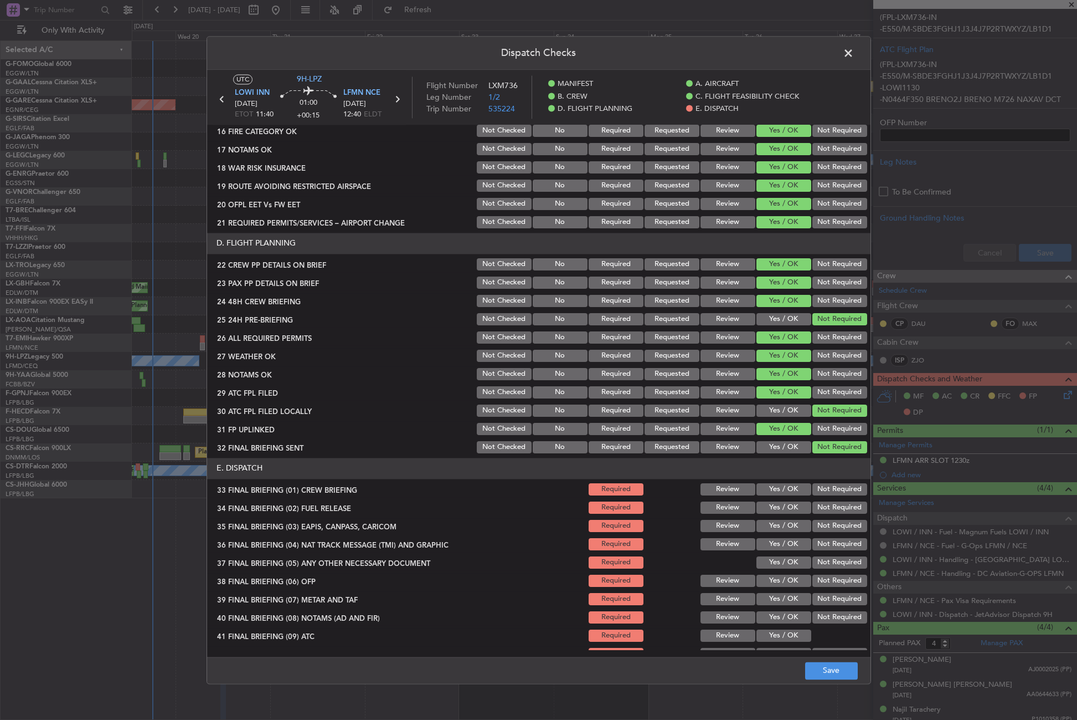
scroll to position [459, 0]
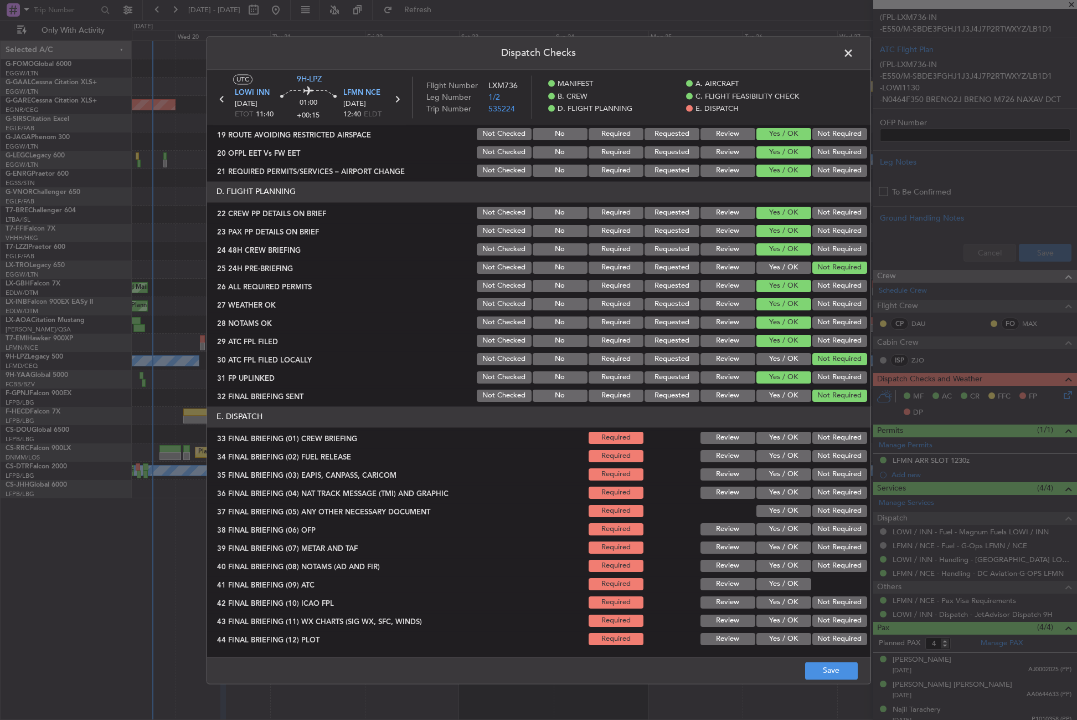
click at [770, 439] on button "Yes / OK" at bounding box center [784, 437] width 55 height 12
click at [770, 450] on button "Yes / OK" at bounding box center [784, 456] width 55 height 12
click at [831, 477] on button "Not Required" at bounding box center [840, 474] width 55 height 12
drag, startPoint x: 824, startPoint y: 492, endPoint x: 795, endPoint y: 508, distance: 33.0
click at [821, 492] on button "Not Required" at bounding box center [840, 492] width 55 height 12
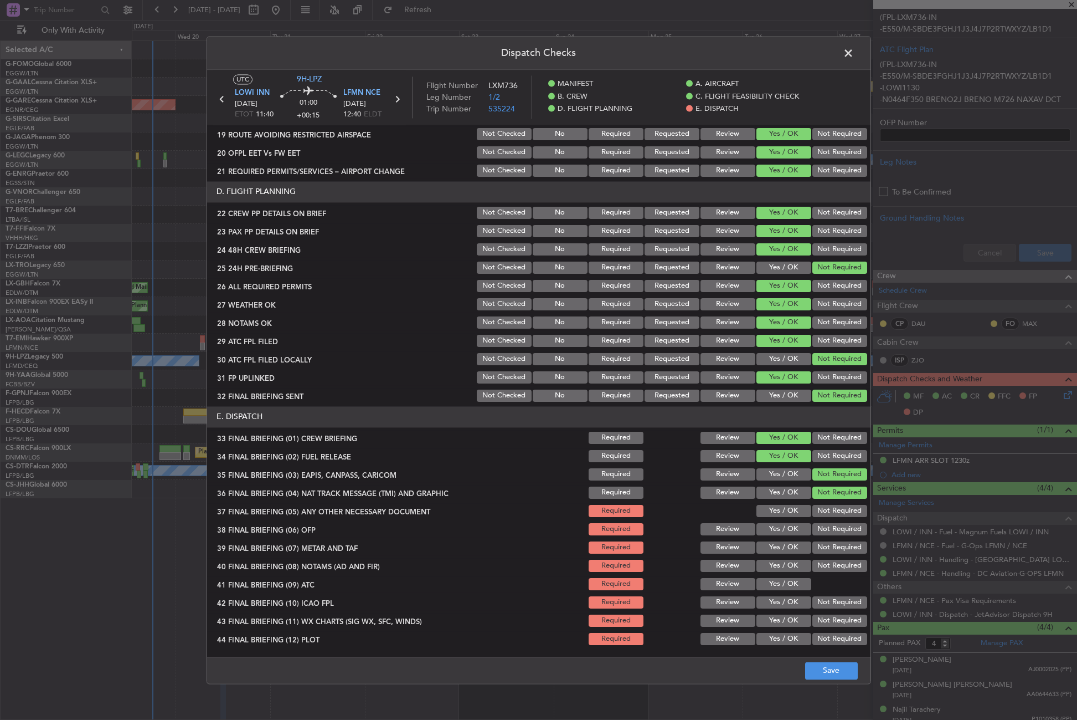
drag, startPoint x: 790, startPoint y: 511, endPoint x: 776, endPoint y: 536, distance: 28.3
click at [787, 512] on button "Yes / OK" at bounding box center [784, 511] width 55 height 12
click at [773, 527] on button "Yes / OK" at bounding box center [784, 529] width 55 height 12
click at [773, 545] on button "Yes / OK" at bounding box center [784, 547] width 55 height 12
click at [773, 562] on button "Yes / OK" at bounding box center [784, 565] width 55 height 12
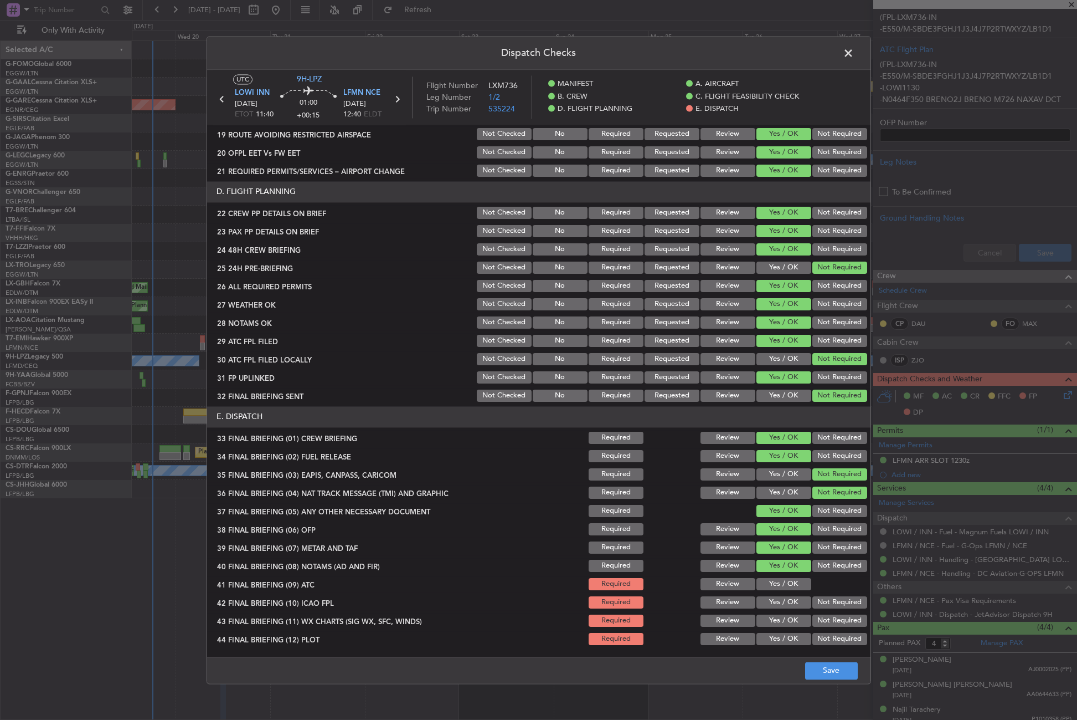
click at [774, 583] on button "Yes / OK" at bounding box center [784, 584] width 55 height 12
click at [813, 601] on button "Not Required" at bounding box center [840, 602] width 55 height 12
drag, startPoint x: 788, startPoint y: 609, endPoint x: 787, endPoint y: 615, distance: 6.7
click at [787, 615] on section "E. DISPATCH 33 FINAL BRIEFING (01) CREW BRIEFING Required Review Yes / OK Not R…" at bounding box center [539, 526] width 664 height 240
drag, startPoint x: 787, startPoint y: 615, endPoint x: 793, endPoint y: 623, distance: 9.5
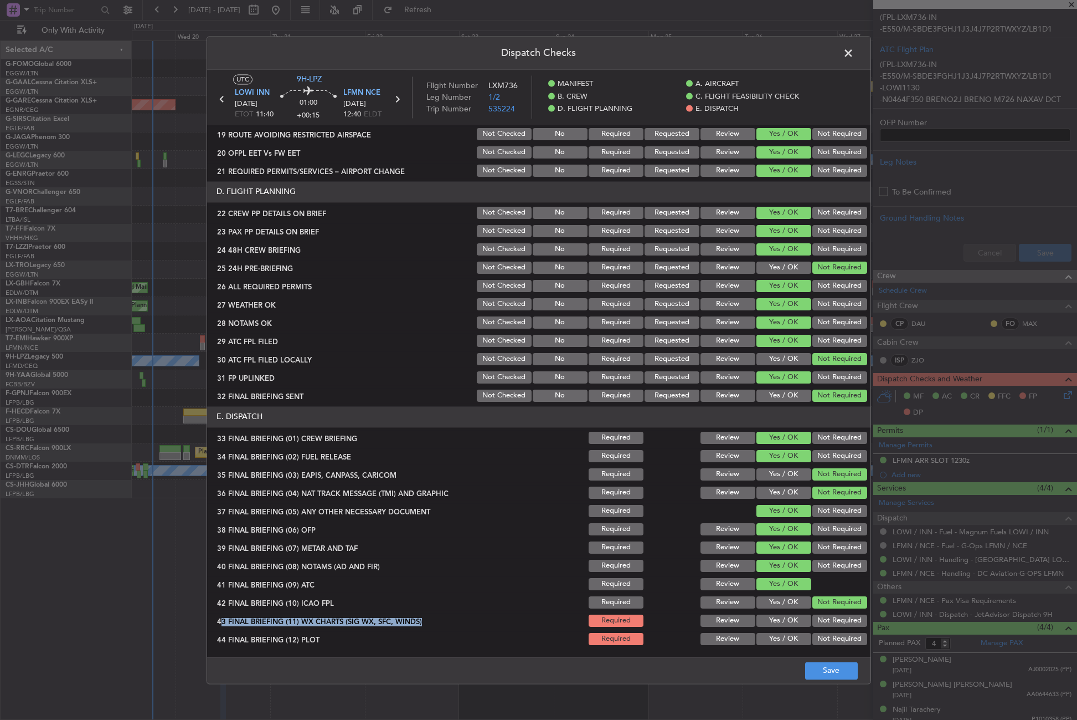
click at [789, 620] on button "Yes / OK" at bounding box center [784, 620] width 55 height 12
click at [813, 640] on button "Not Required" at bounding box center [840, 639] width 55 height 12
click at [819, 667] on button "Save" at bounding box center [831, 670] width 53 height 18
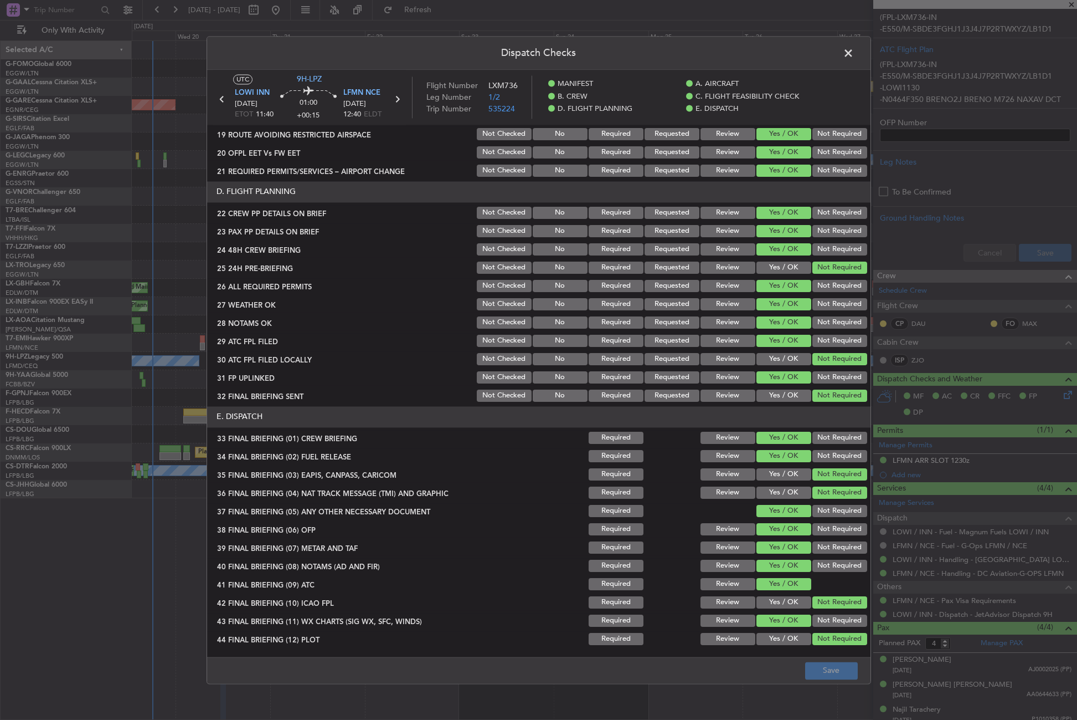
click at [854, 51] on span at bounding box center [854, 56] width 0 height 22
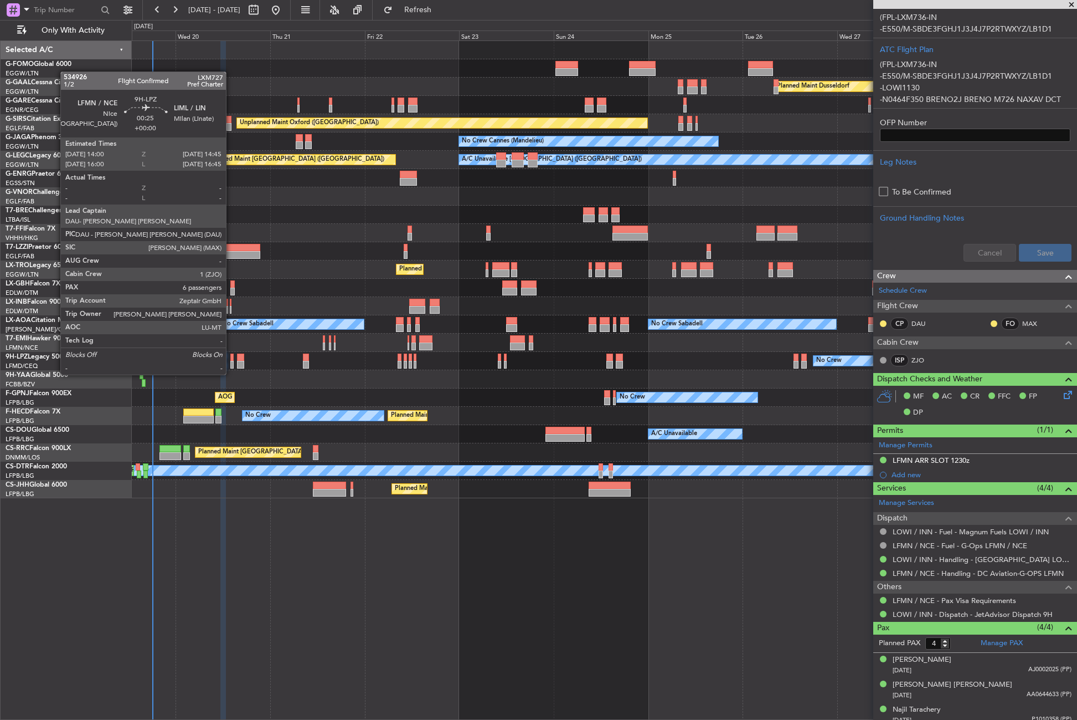
click at [231, 363] on div at bounding box center [231, 365] width 3 height 8
type input "6"
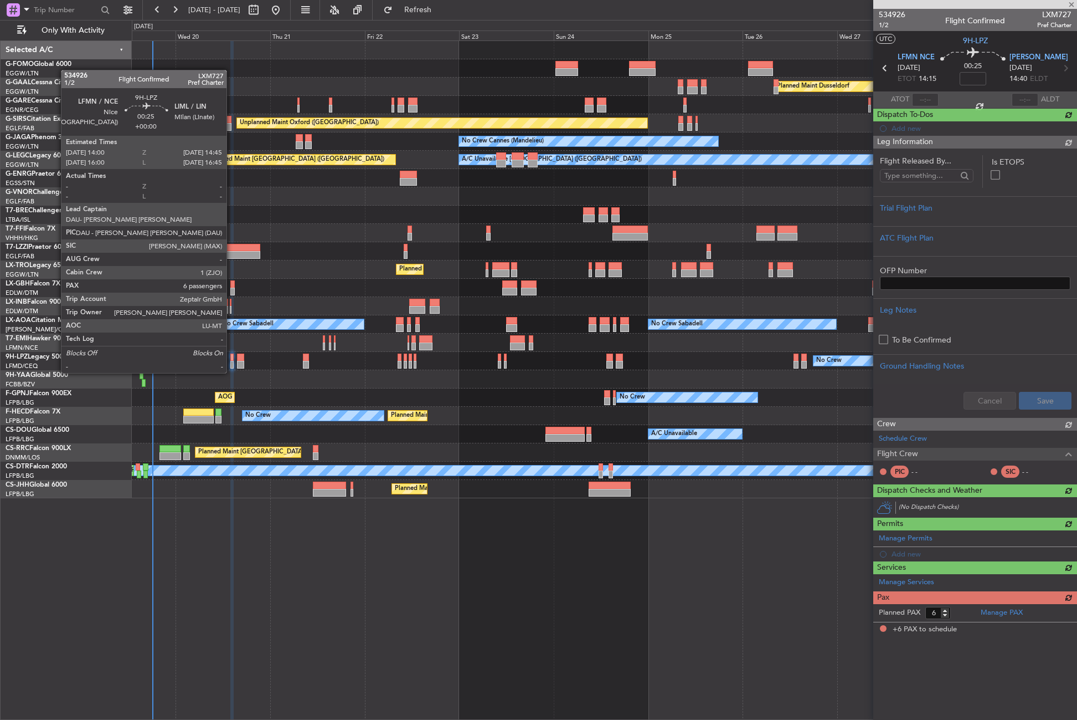
scroll to position [0, 0]
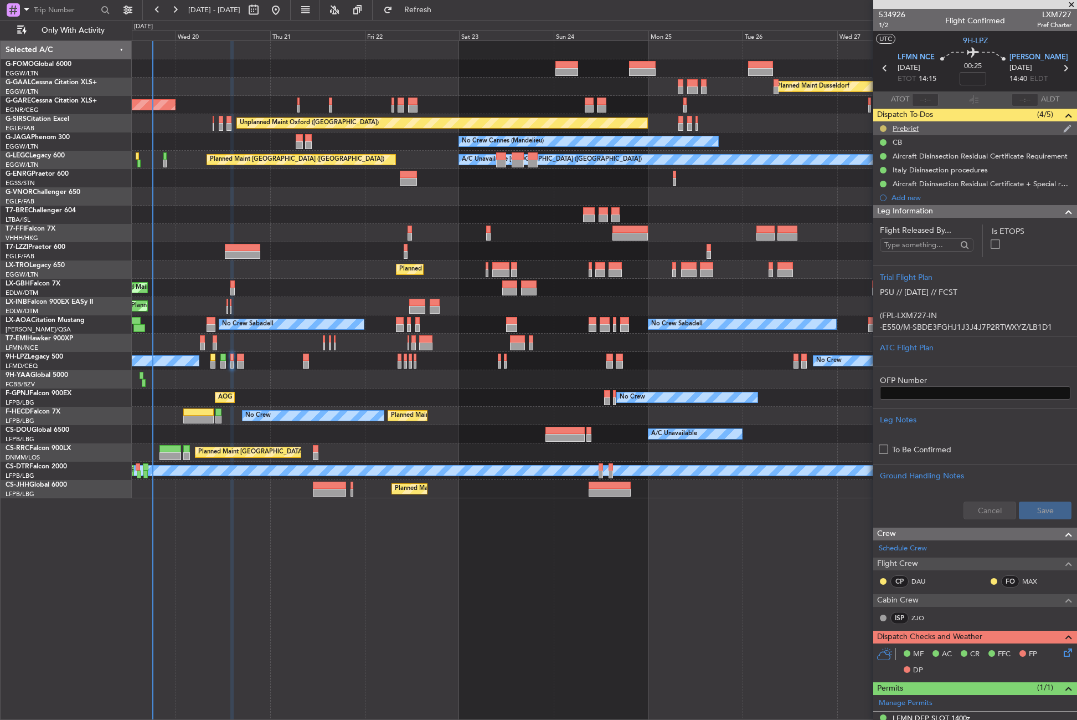
click at [882, 130] on button at bounding box center [883, 128] width 7 height 7
click at [874, 190] on span "Cancelled" at bounding box center [886, 193] width 32 height 11
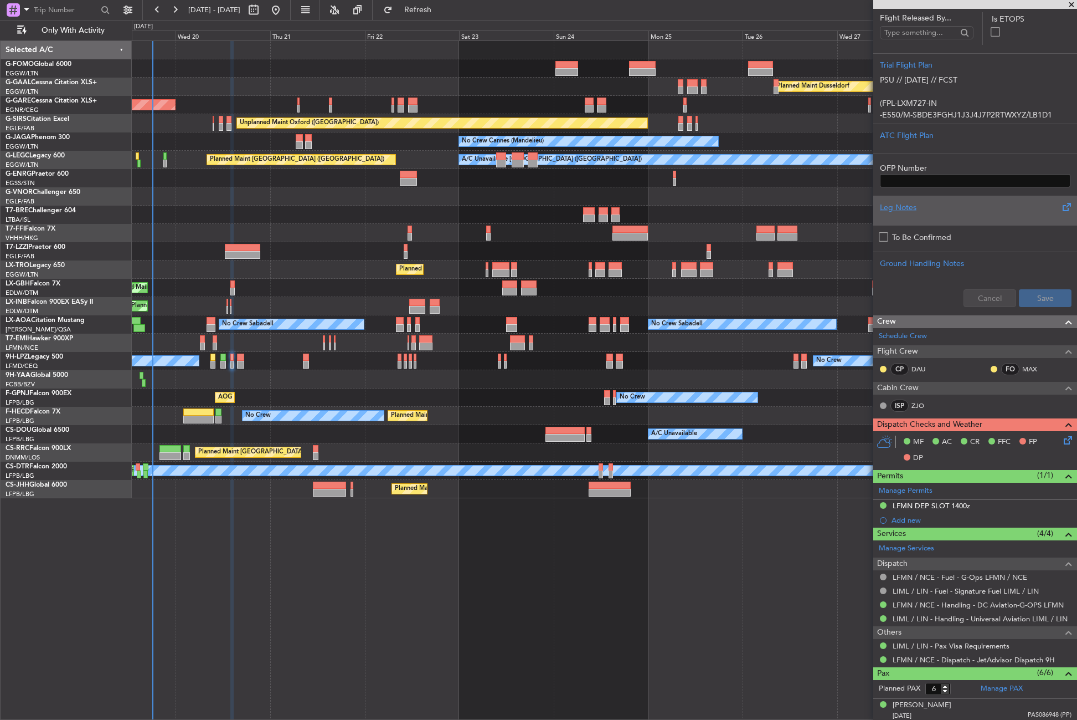
scroll to position [222, 0]
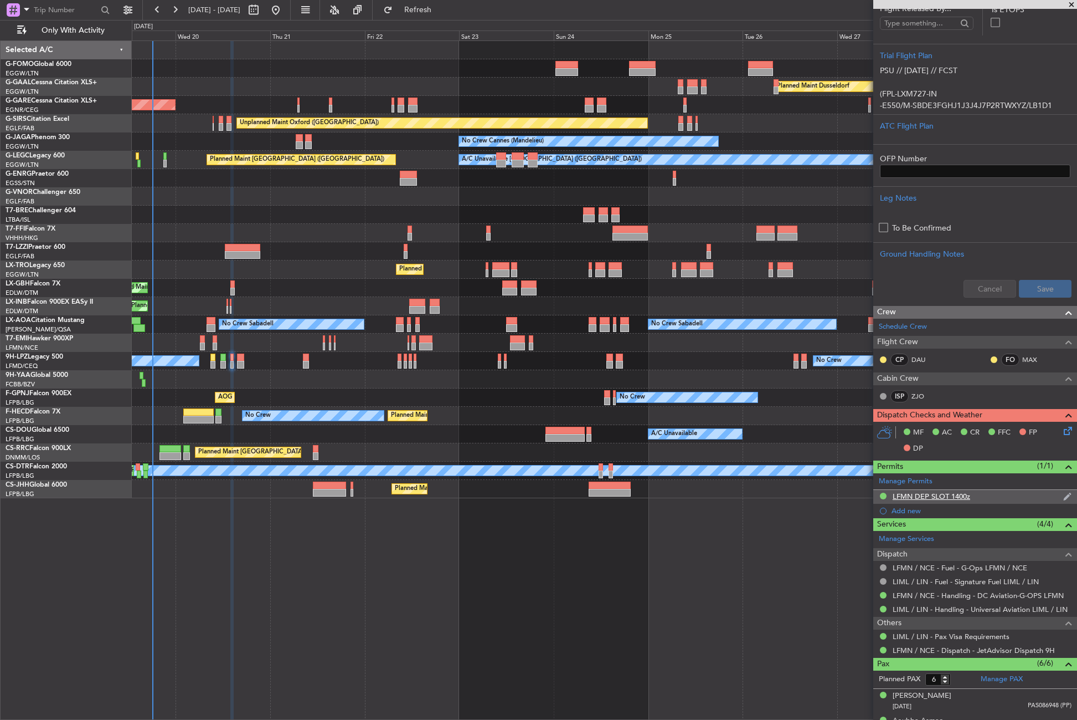
click at [929, 492] on div "LFMN DEP SLOT 1400z" at bounding box center [932, 495] width 78 height 9
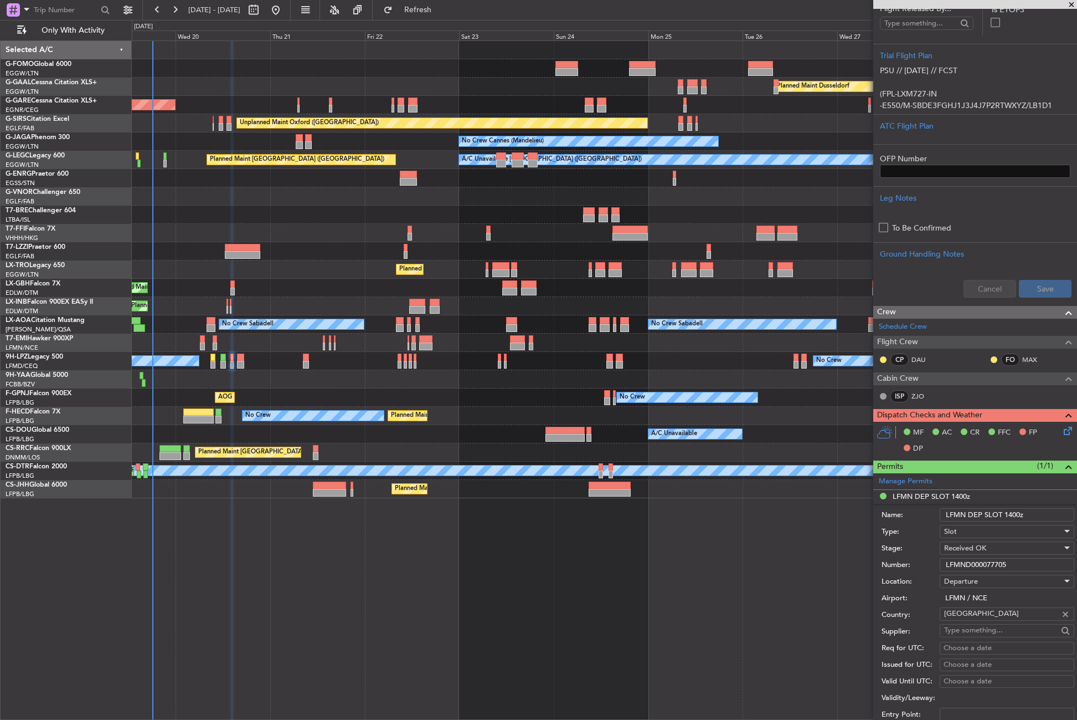
click at [955, 566] on input "LFMND000077705" at bounding box center [1007, 564] width 135 height 13
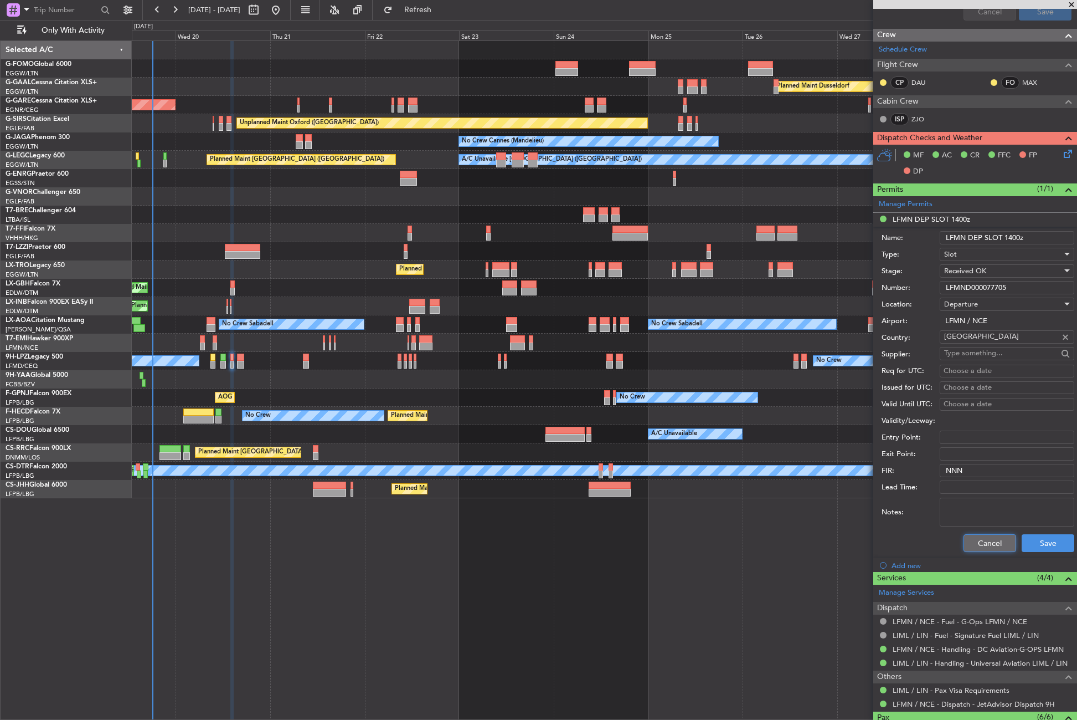
click at [964, 551] on button "Cancel" at bounding box center [990, 543] width 53 height 18
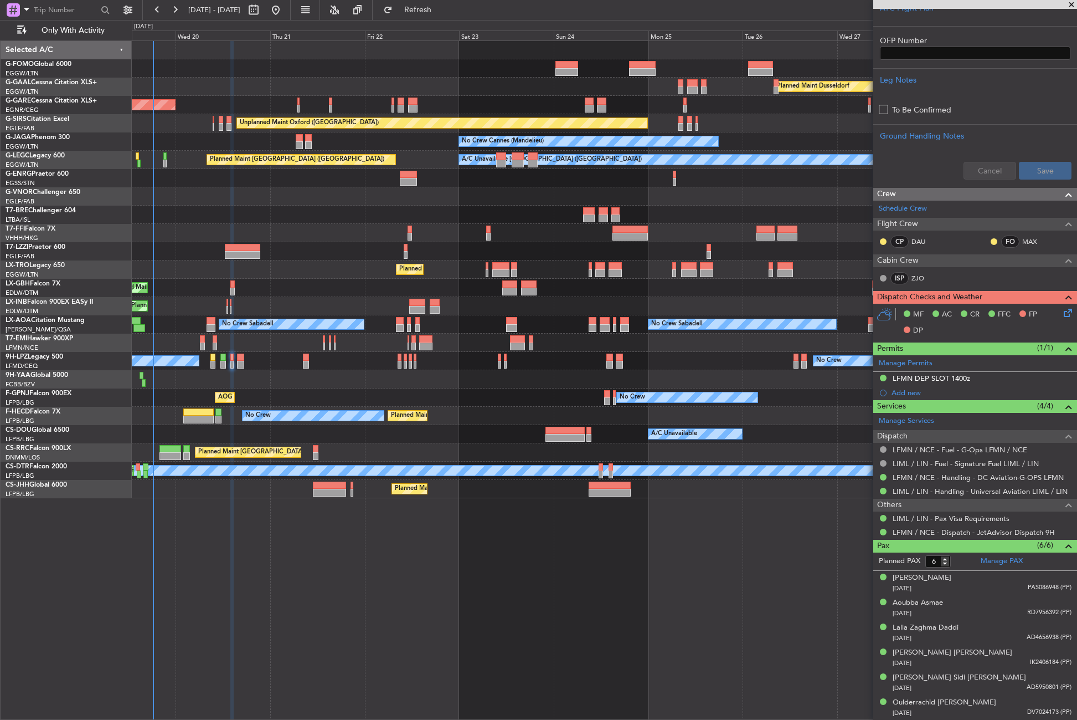
scroll to position [229, 0]
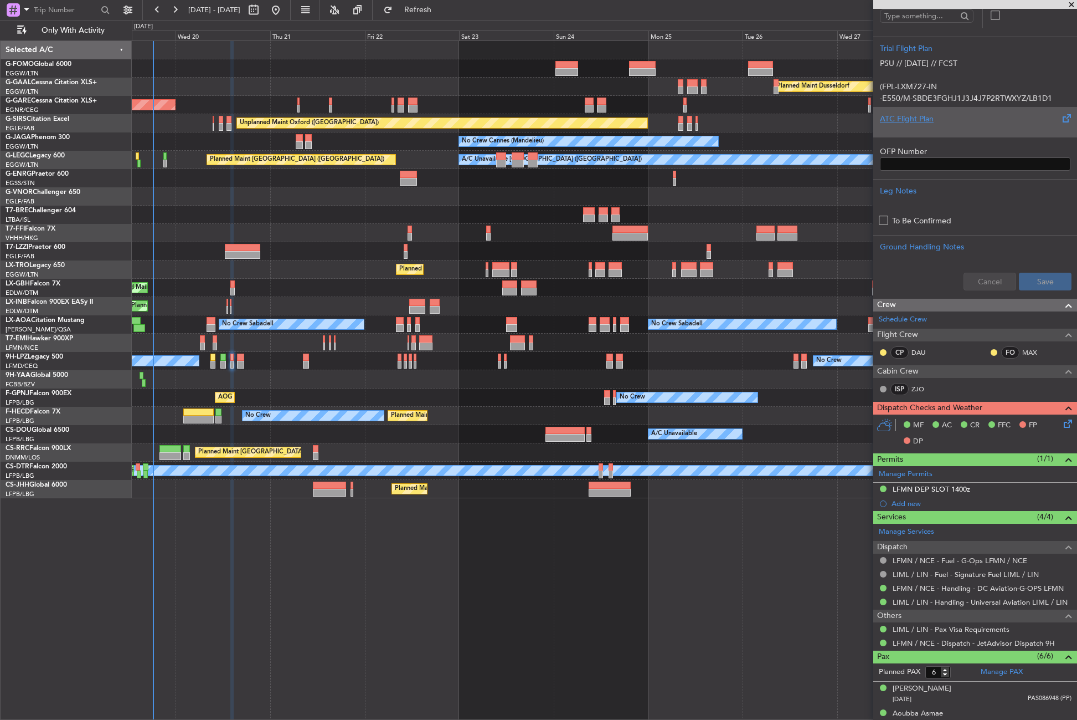
click at [898, 113] on div "ATC Flight Plan" at bounding box center [975, 119] width 191 height 12
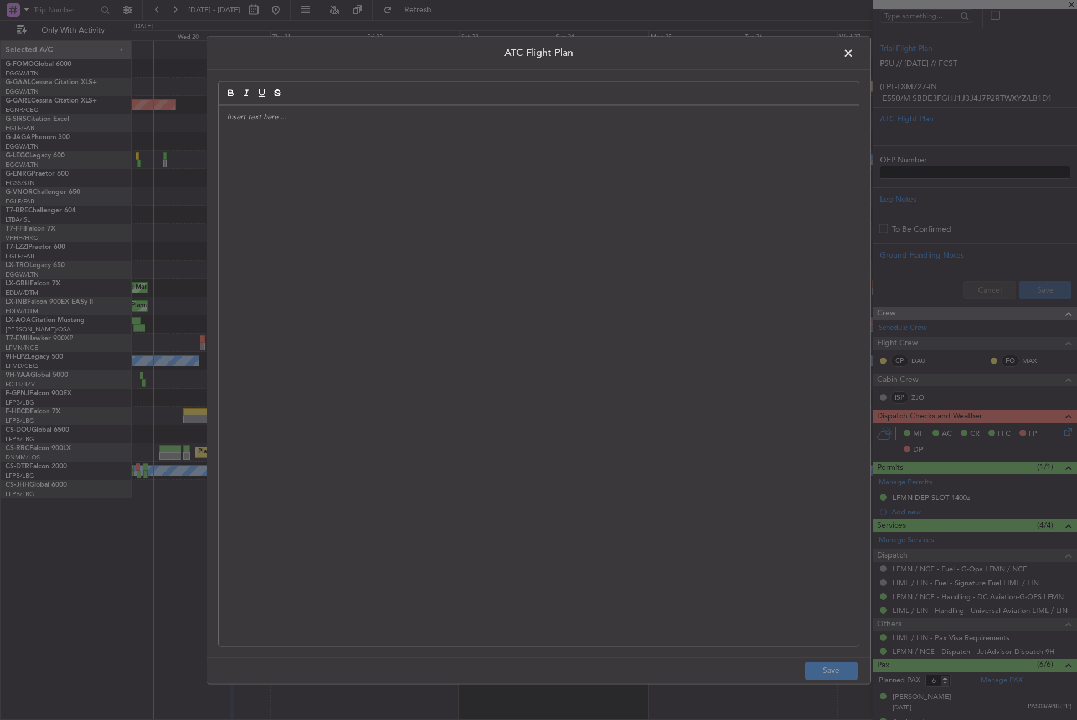
click at [439, 195] on div at bounding box center [539, 375] width 640 height 540
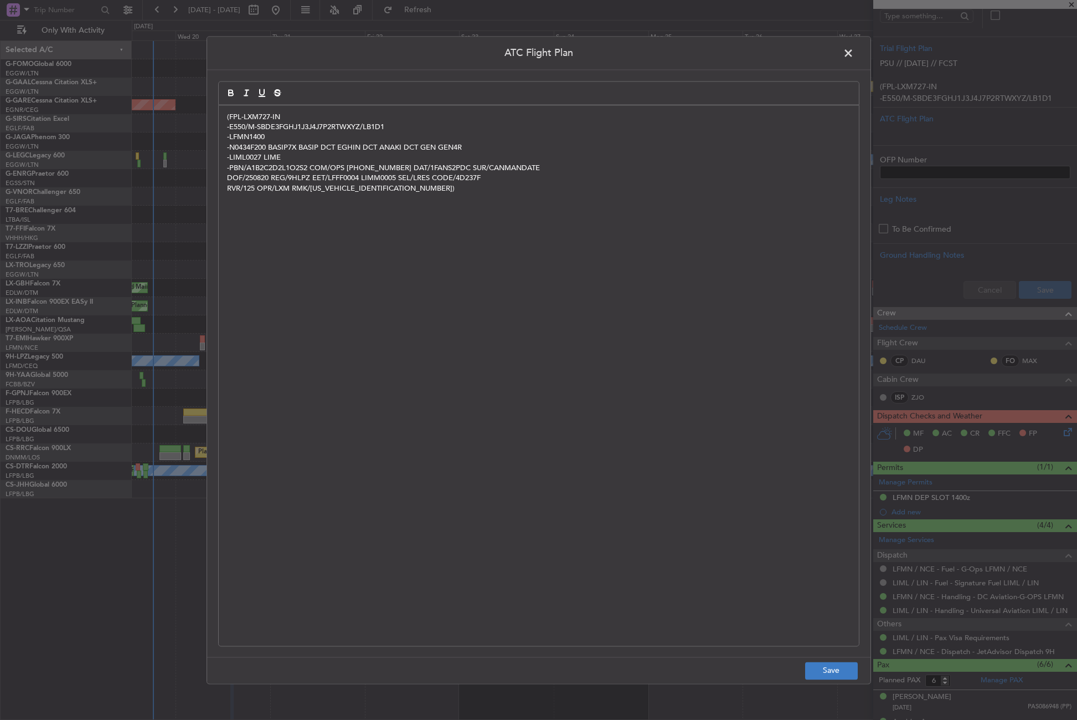
scroll to position [0, 0]
click at [829, 671] on button "Save" at bounding box center [831, 670] width 53 height 18
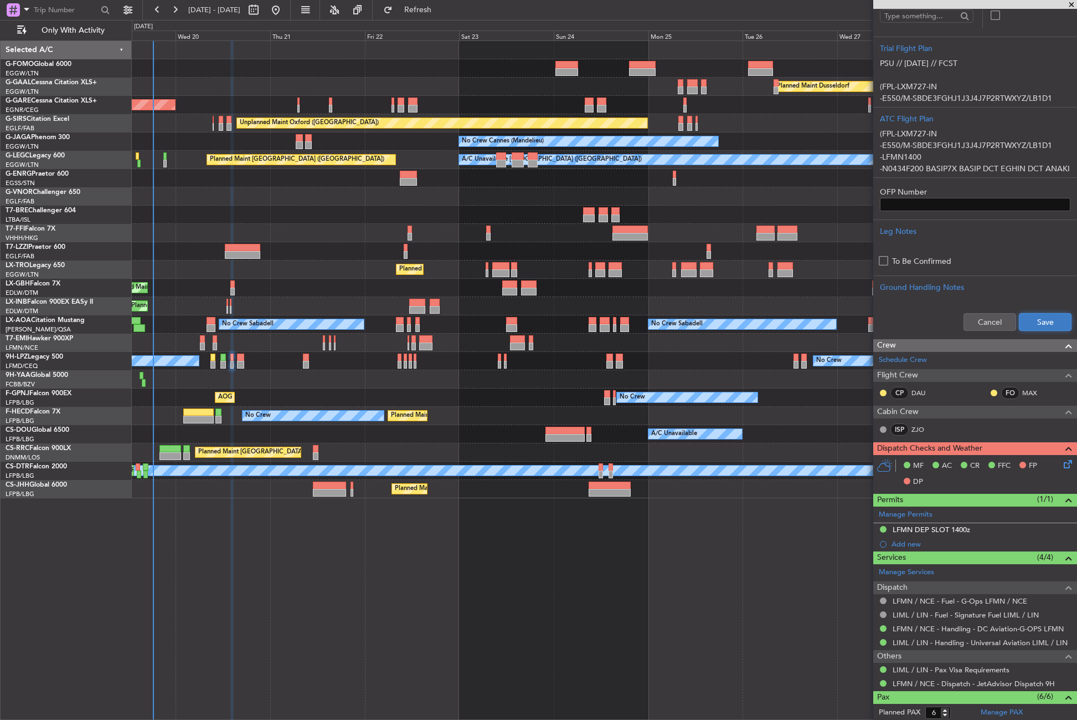
click at [1019, 317] on button "Save" at bounding box center [1045, 322] width 53 height 18
click at [1062, 466] on icon at bounding box center [1066, 462] width 9 height 9
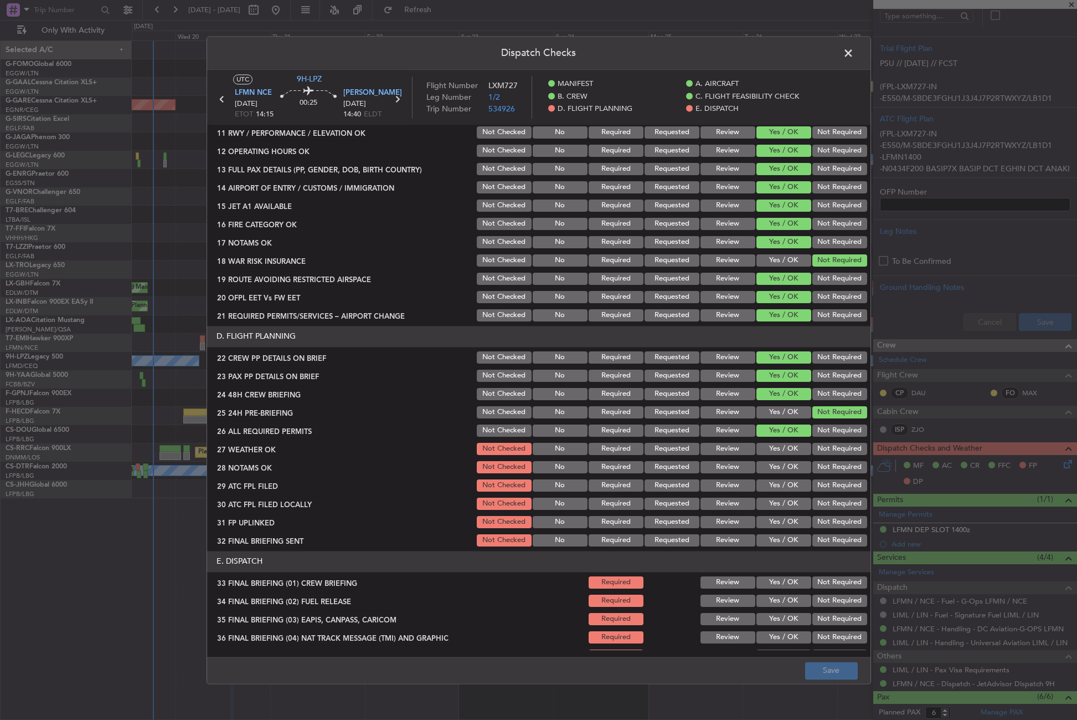
scroll to position [332, 0]
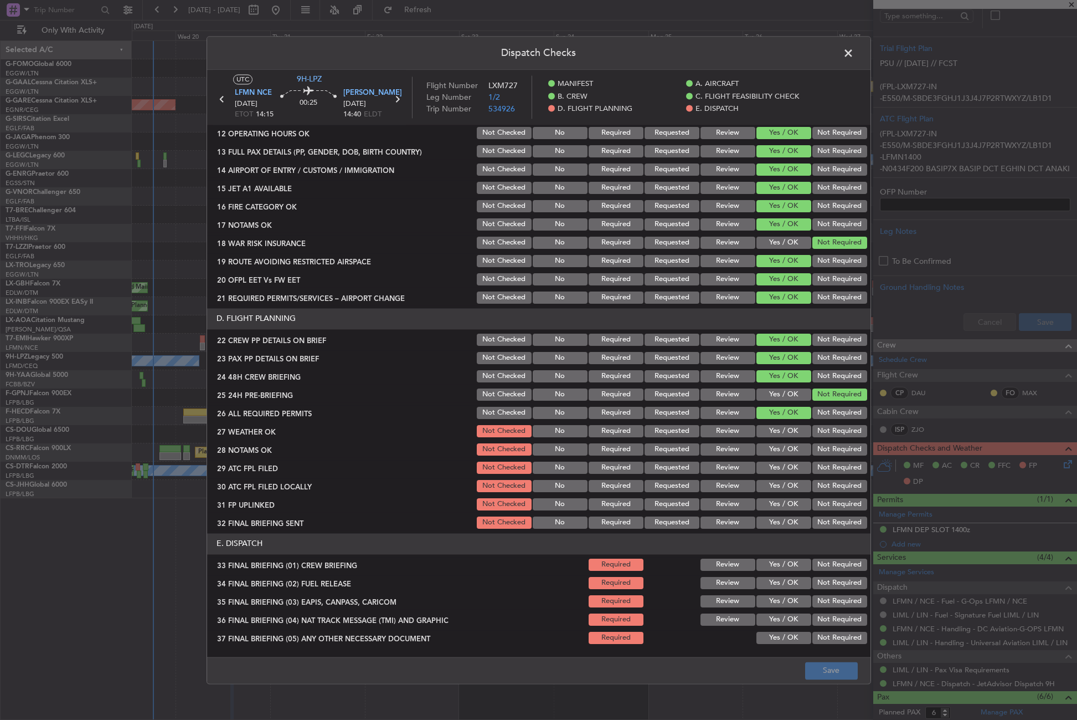
click at [763, 430] on button "Yes / OK" at bounding box center [784, 431] width 55 height 12
click at [773, 451] on button "Yes / OK" at bounding box center [784, 449] width 55 height 12
click at [770, 467] on button "Yes / OK" at bounding box center [784, 467] width 55 height 12
drag, startPoint x: 829, startPoint y: 488, endPoint x: 813, endPoint y: 492, distance: 16.0
click at [826, 488] on button "Not Required" at bounding box center [840, 486] width 55 height 12
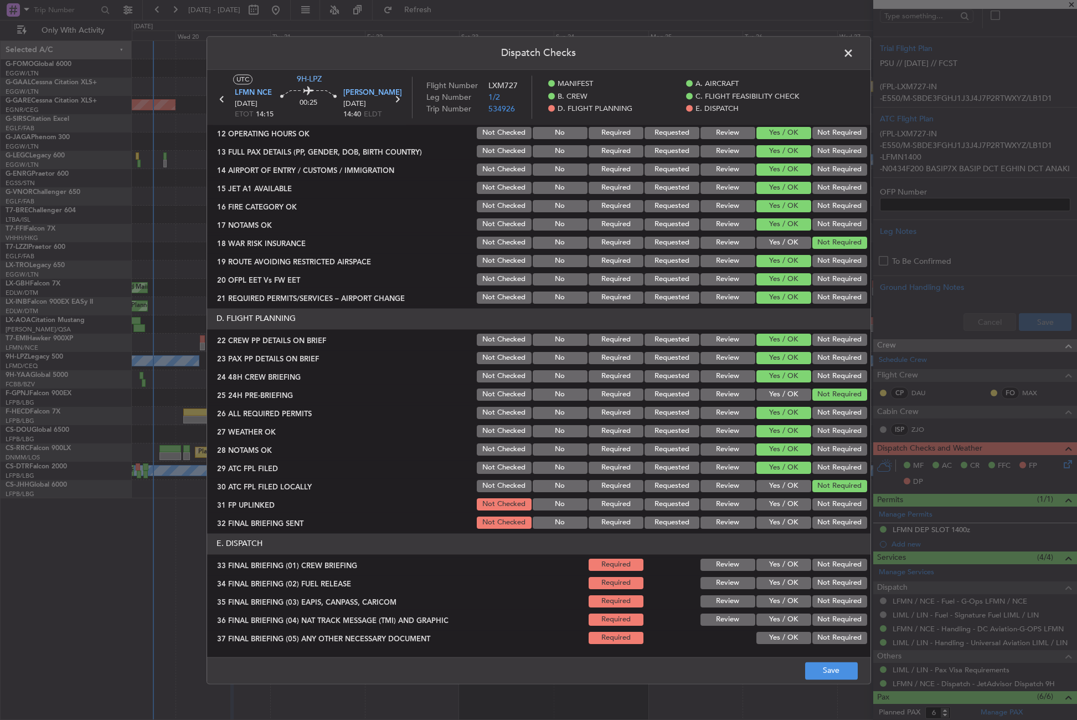
click at [788, 501] on button "Yes / OK" at bounding box center [784, 504] width 55 height 12
click at [808, 514] on section "D. FLIGHT PLANNING 22 CREW PP DETAILS ON BRIEF Not Checked No Required Requeste…" at bounding box center [539, 419] width 664 height 222
click at [813, 517] on button "Not Required" at bounding box center [840, 522] width 55 height 12
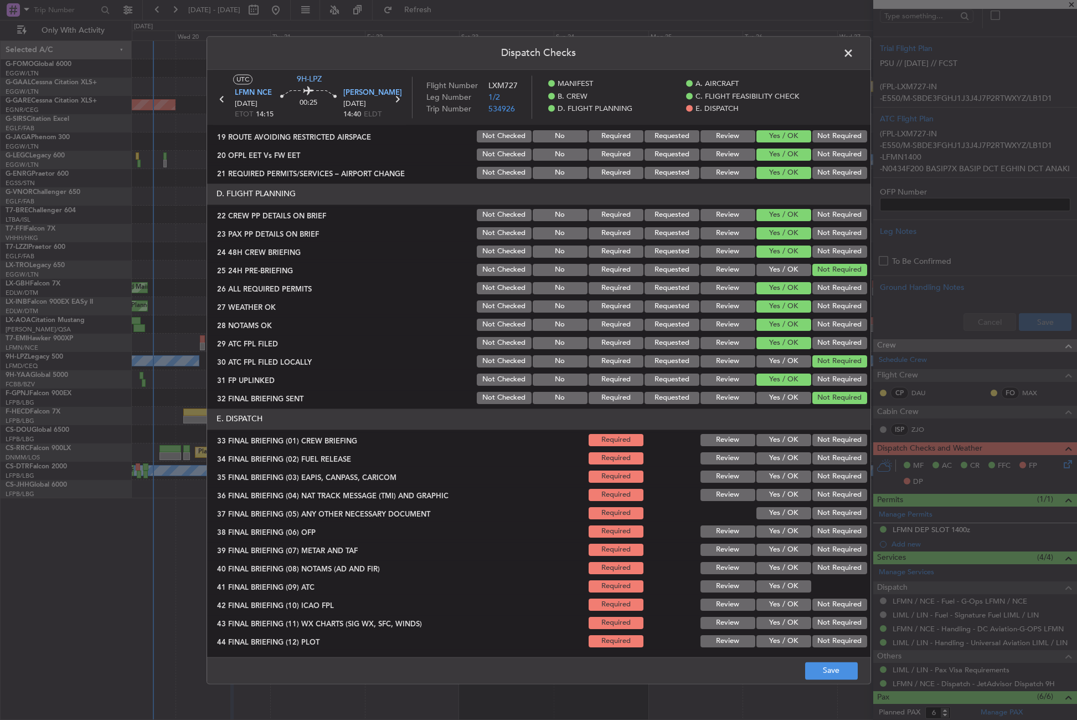
scroll to position [459, 0]
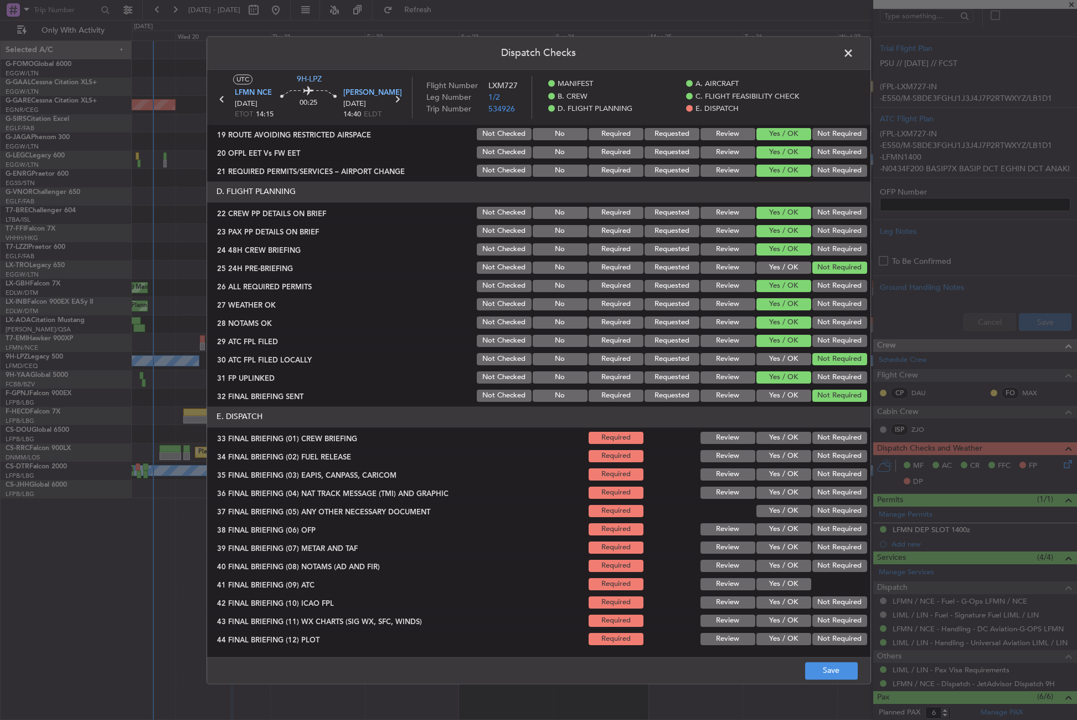
click at [775, 434] on button "Yes / OK" at bounding box center [784, 437] width 55 height 12
drag, startPoint x: 773, startPoint y: 449, endPoint x: 772, endPoint y: 457, distance: 7.8
click at [773, 451] on div "Yes / OK" at bounding box center [783, 456] width 56 height 16
click at [772, 457] on button "Yes / OK" at bounding box center [784, 456] width 55 height 12
click at [816, 472] on button "Not Required" at bounding box center [840, 474] width 55 height 12
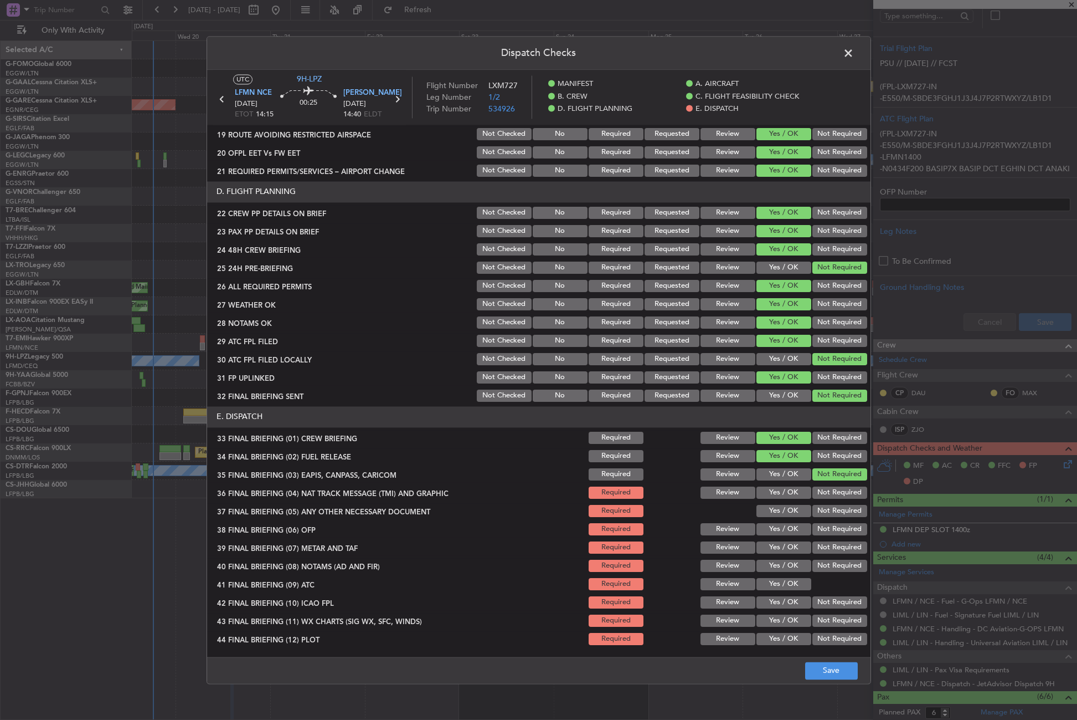
click at [813, 487] on button "Not Required" at bounding box center [840, 492] width 55 height 12
click at [783, 515] on button "Yes / OK" at bounding box center [784, 511] width 55 height 12
click at [779, 532] on button "Yes / OK" at bounding box center [784, 529] width 55 height 12
click at [773, 548] on button "Yes / OK" at bounding box center [784, 547] width 55 height 12
click at [769, 563] on button "Yes / OK" at bounding box center [784, 565] width 55 height 12
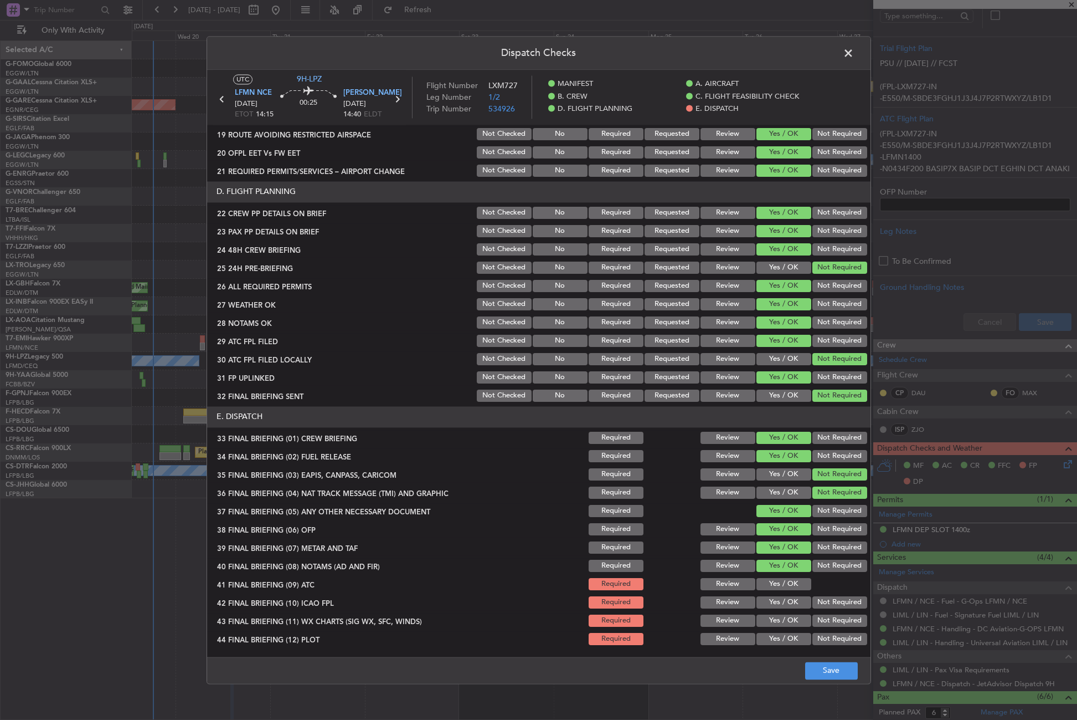
click at [770, 577] on div "Yes / OK" at bounding box center [783, 584] width 56 height 16
drag, startPoint x: 799, startPoint y: 592, endPoint x: 789, endPoint y: 585, distance: 11.2
click at [797, 592] on div "Yes / OK" at bounding box center [783, 584] width 56 height 16
click at [789, 585] on button "Yes / OK" at bounding box center [784, 584] width 55 height 12
click at [833, 604] on button "Not Required" at bounding box center [840, 602] width 55 height 12
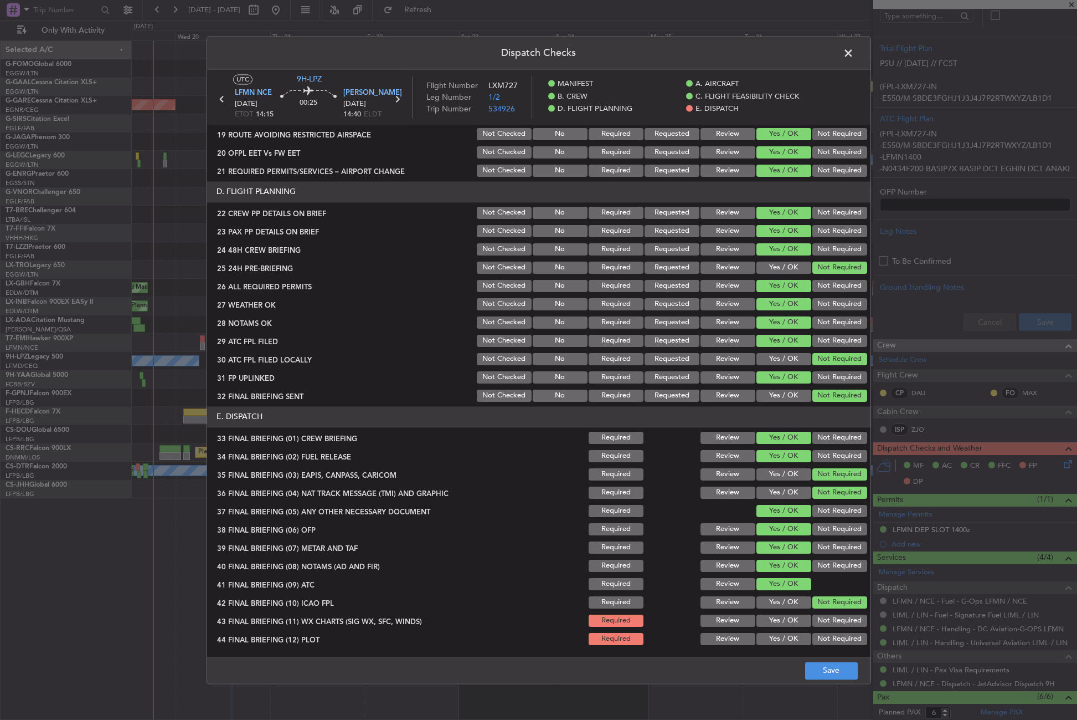
click at [796, 623] on button "Yes / OK" at bounding box center [784, 620] width 55 height 12
click at [816, 635] on button "Not Required" at bounding box center [840, 639] width 55 height 12
click at [821, 674] on button "Save" at bounding box center [831, 670] width 53 height 18
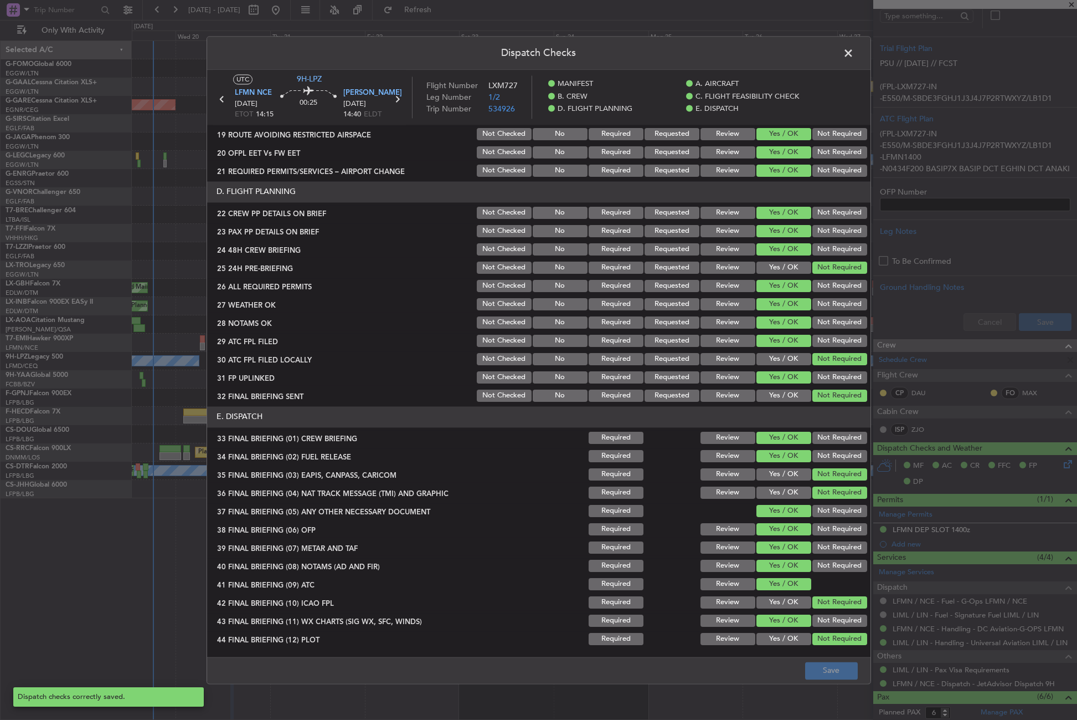
click at [854, 55] on span at bounding box center [854, 56] width 0 height 22
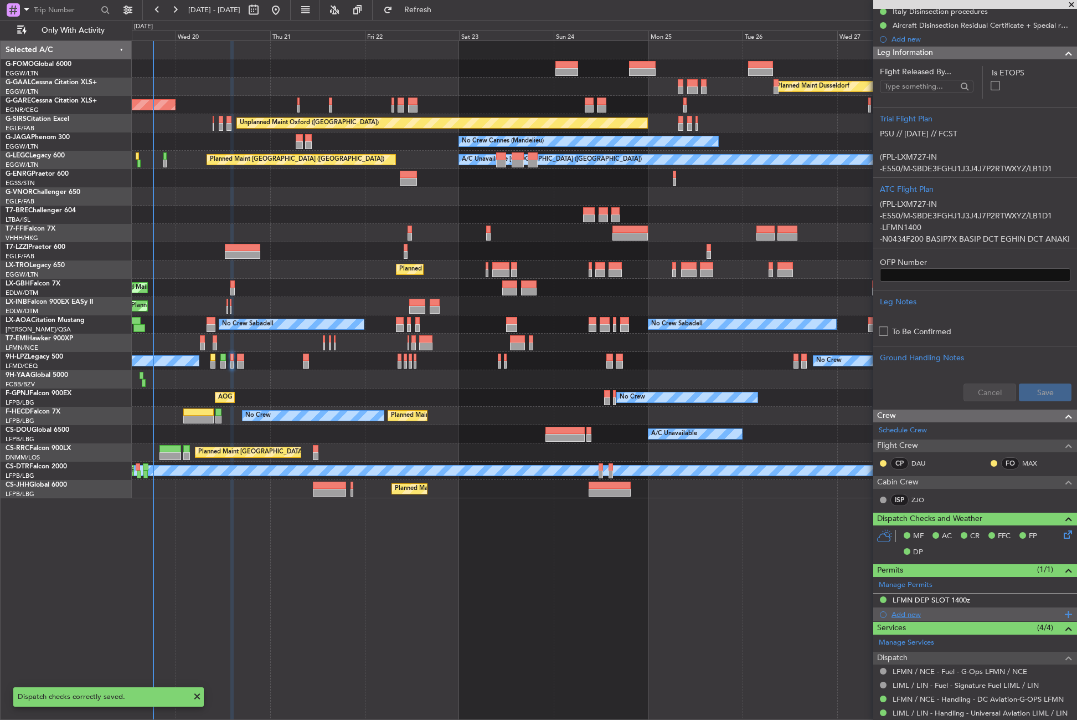
scroll to position [0, 0]
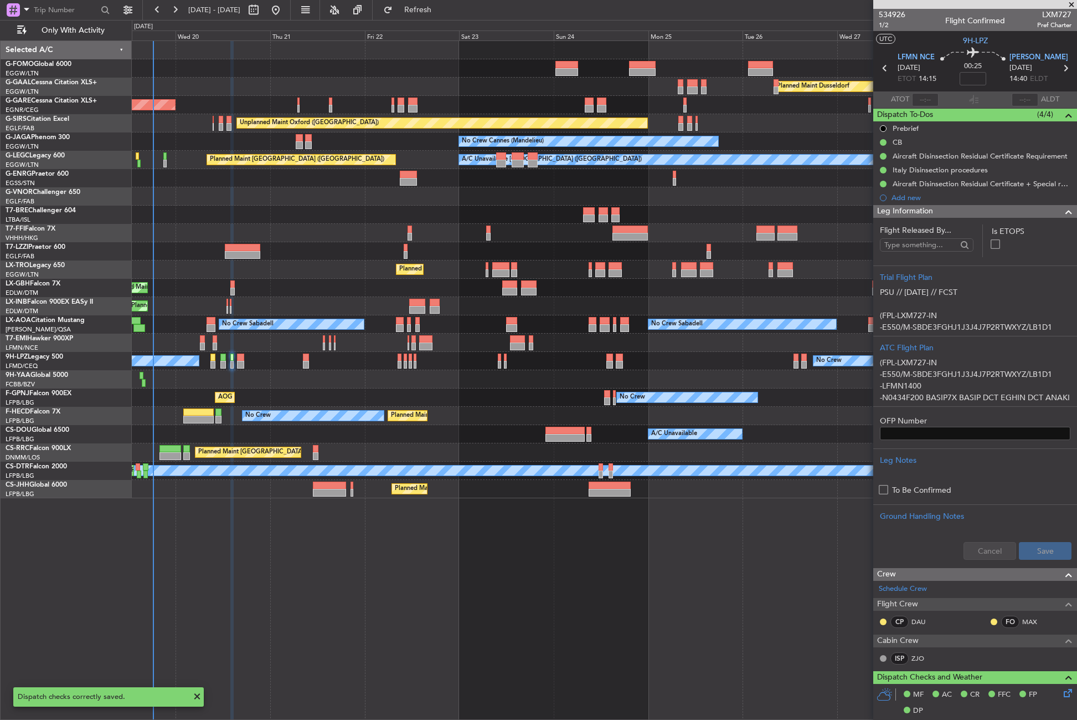
click at [952, 209] on div "Leg Information" at bounding box center [976, 211] width 204 height 13
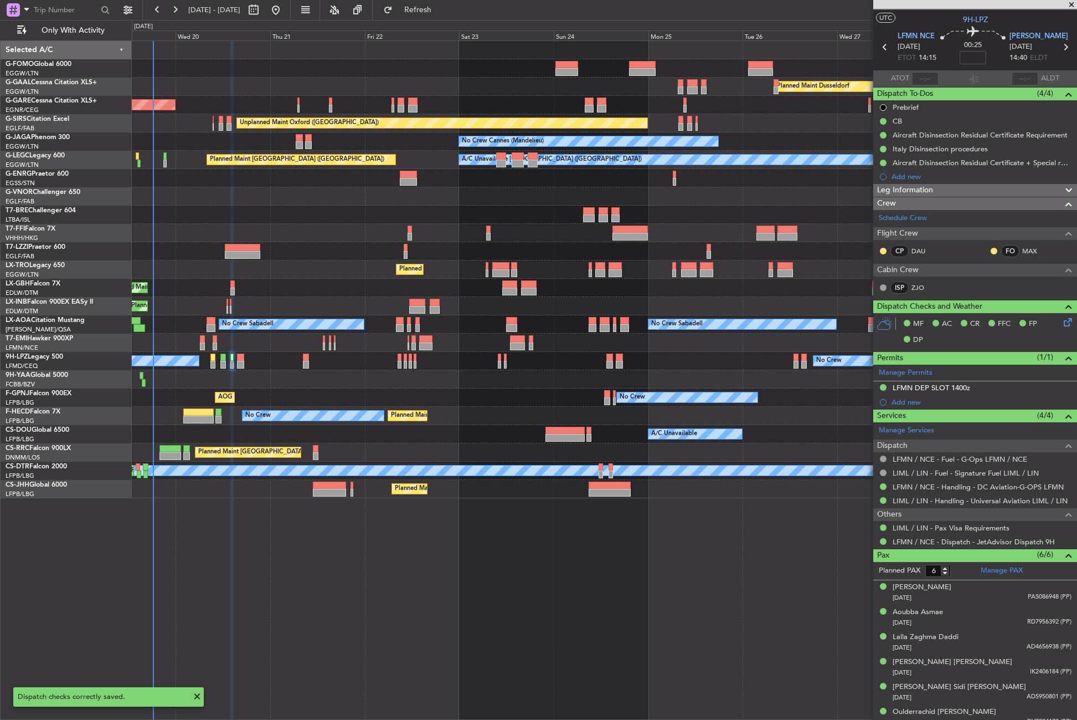
scroll to position [30, 0]
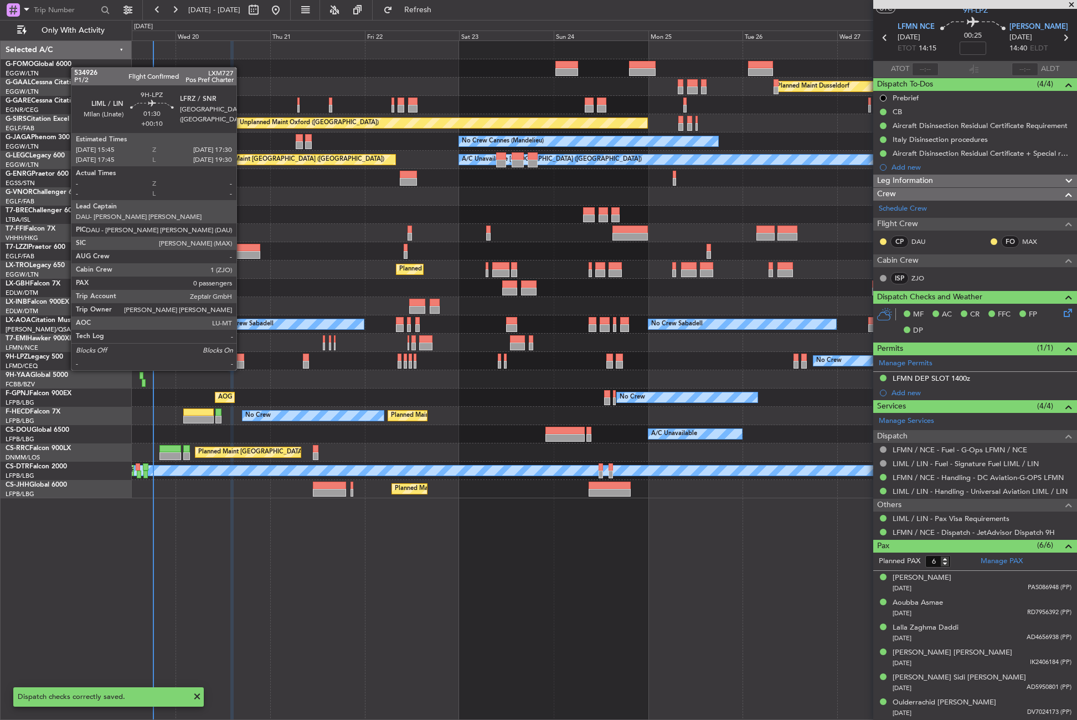
click at [242, 359] on div at bounding box center [240, 357] width 7 height 8
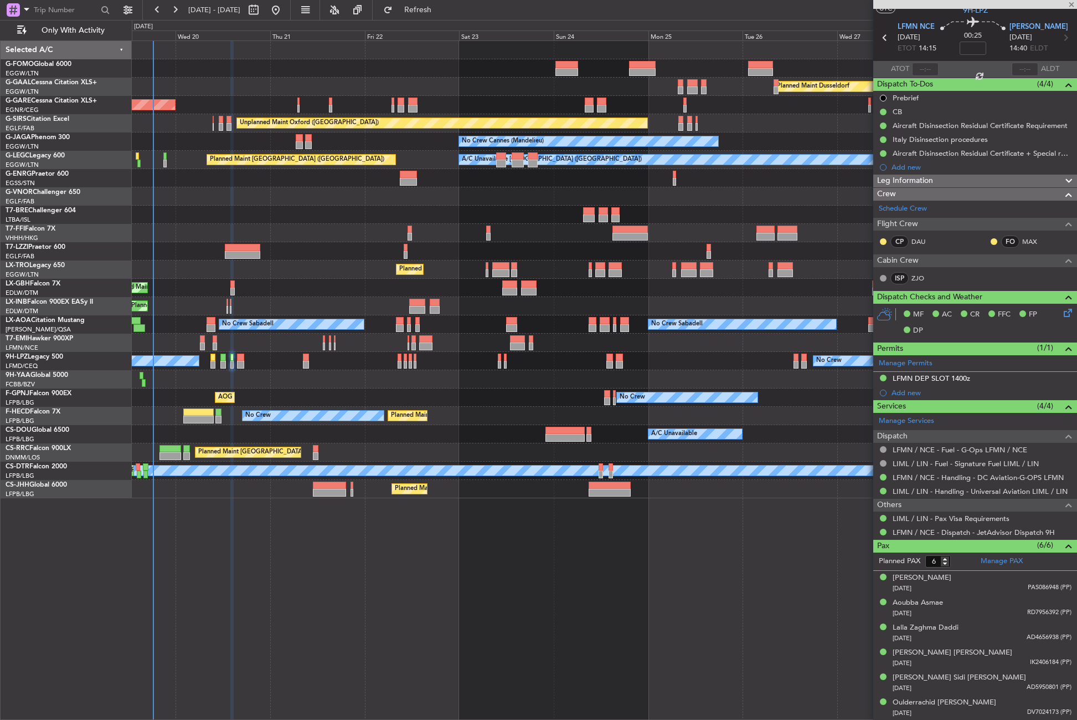
type input "+00:10"
type input "0"
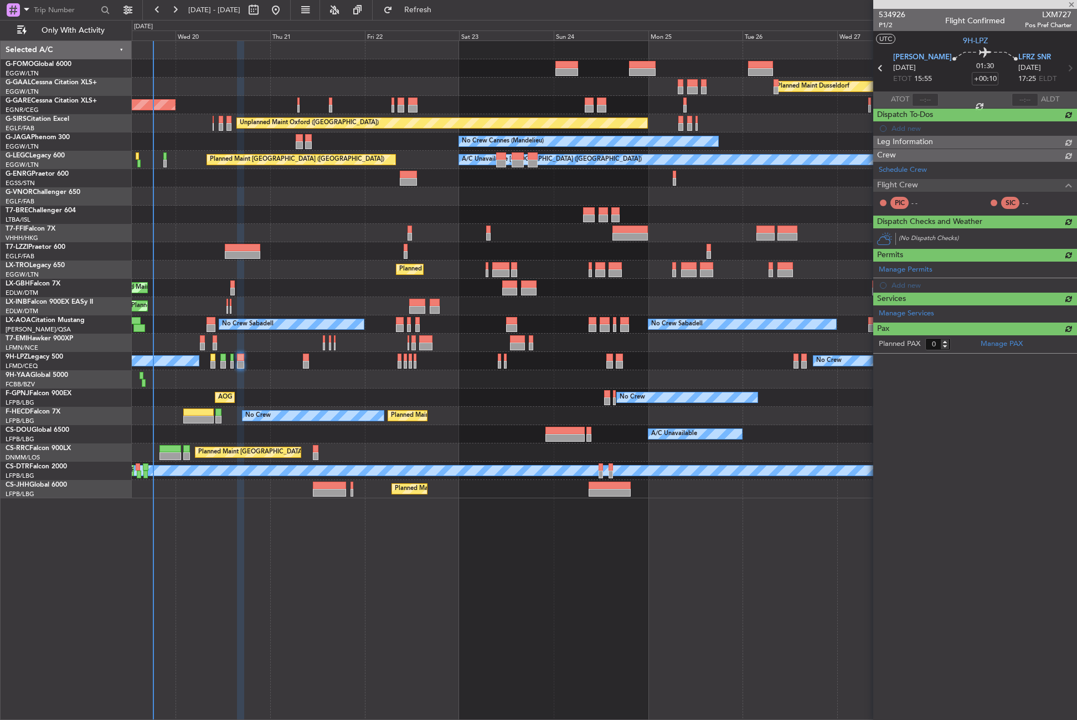
scroll to position [0, 0]
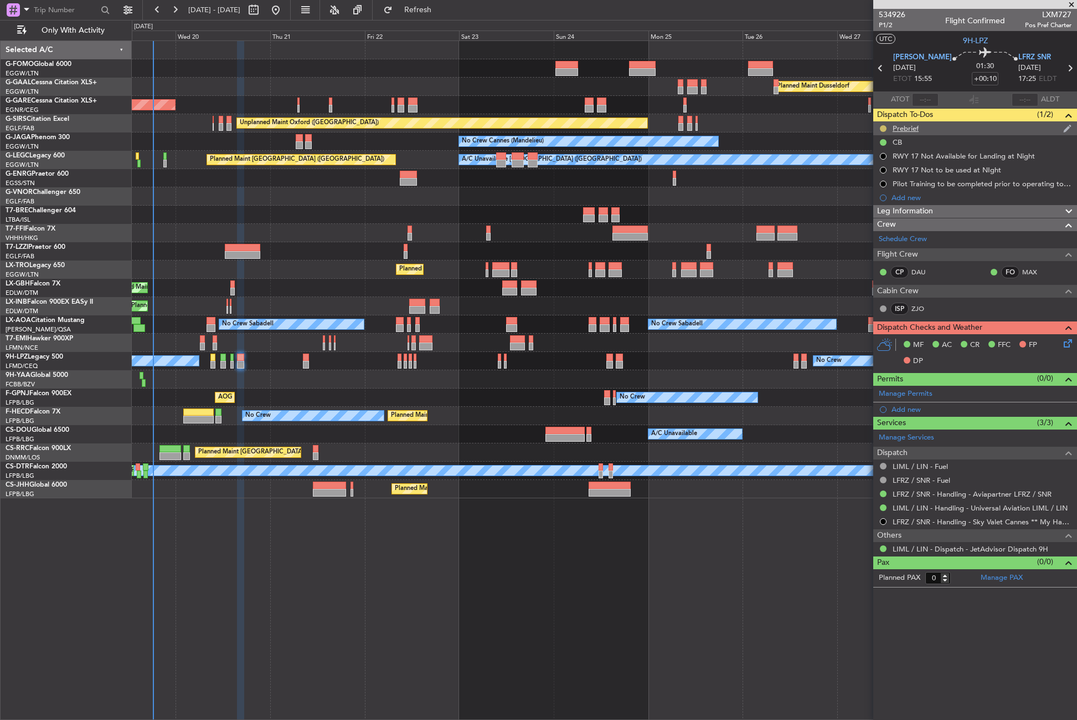
click at [883, 125] on button at bounding box center [883, 128] width 7 height 7
click at [869, 196] on li "Cancelled" at bounding box center [883, 194] width 59 height 17
click at [700, 354] on div "No Crew No Crew" at bounding box center [604, 361] width 945 height 18
click at [773, 298] on div "Planned Maint Geneva (Cointrin)" at bounding box center [604, 306] width 945 height 18
click at [895, 213] on span "Leg Information" at bounding box center [905, 211] width 56 height 13
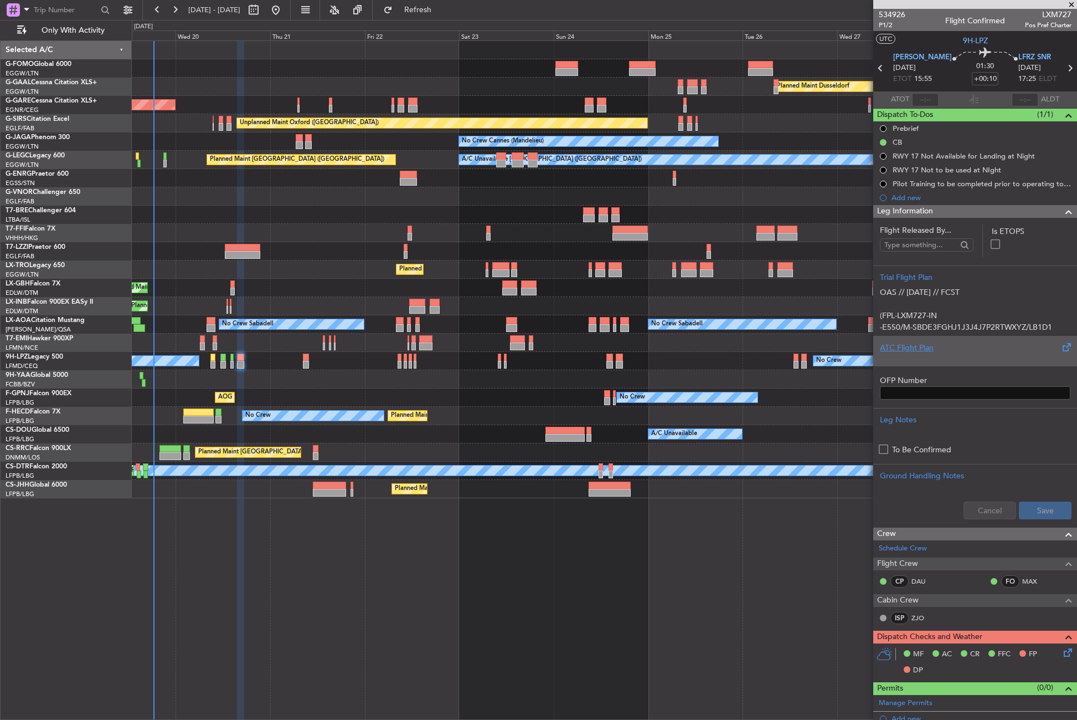
click at [917, 353] on div "ATC Flight Plan" at bounding box center [975, 348] width 191 height 12
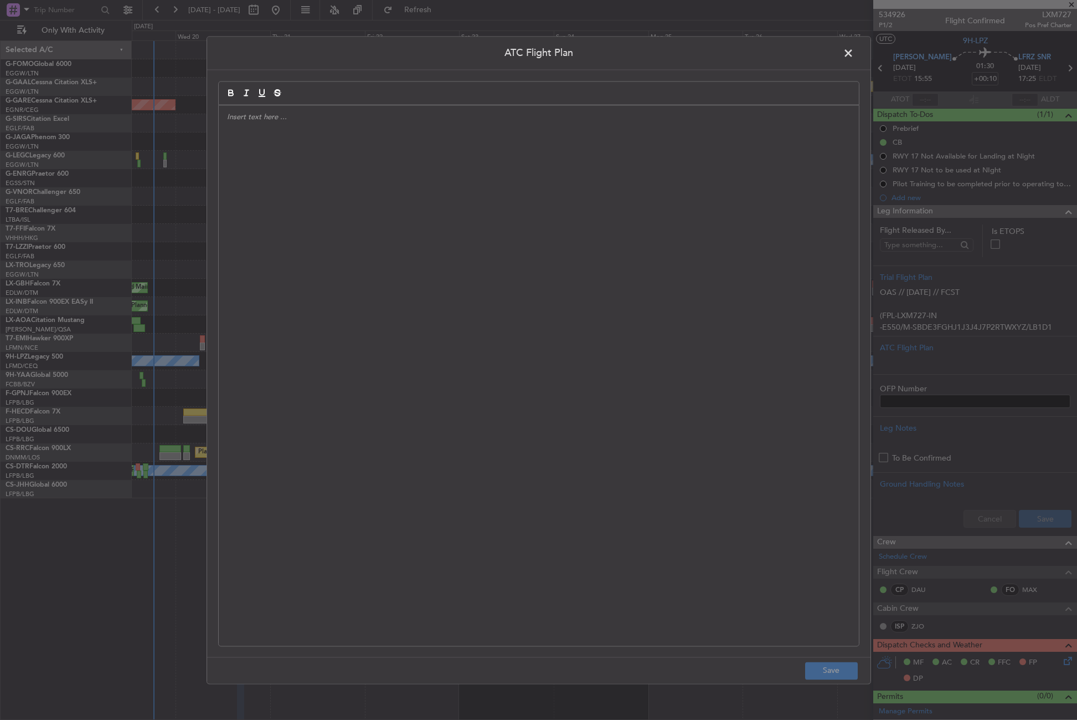
click at [436, 275] on div at bounding box center [539, 375] width 640 height 540
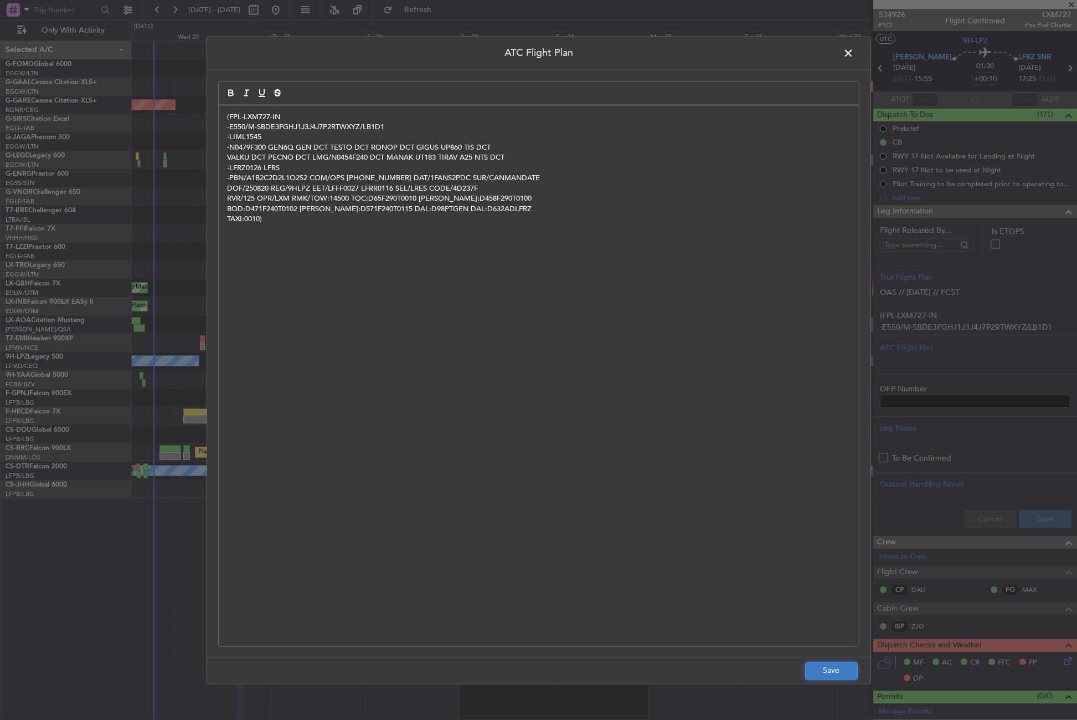
click at [811, 665] on button "Save" at bounding box center [831, 670] width 53 height 18
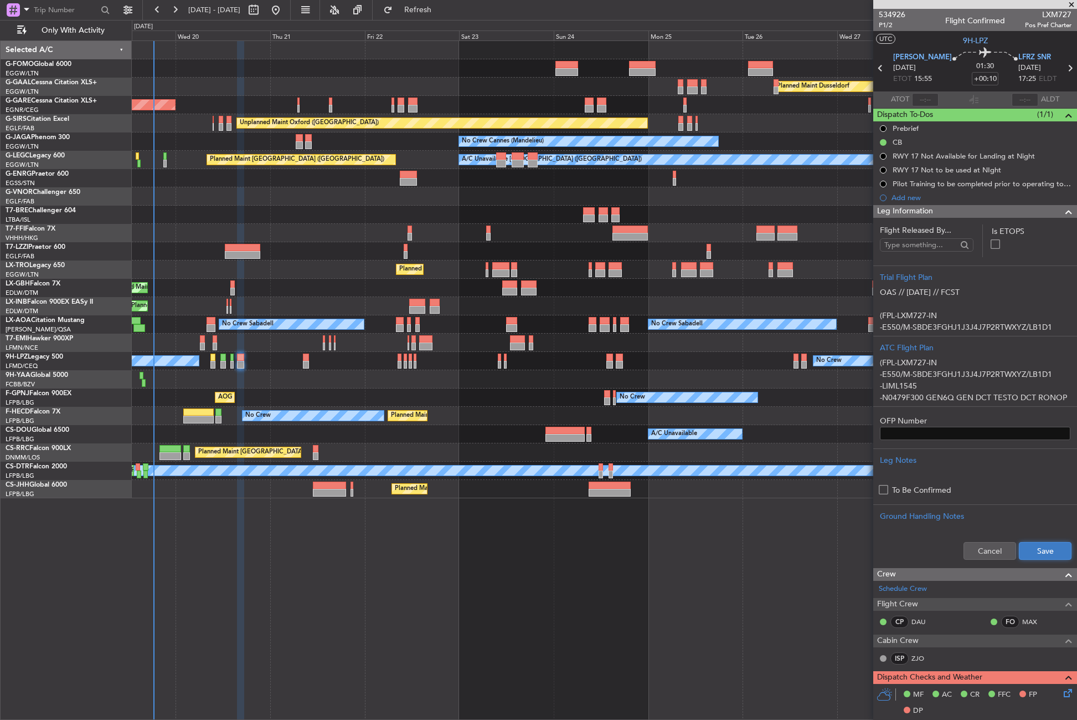
click at [1023, 554] on button "Save" at bounding box center [1045, 551] width 53 height 18
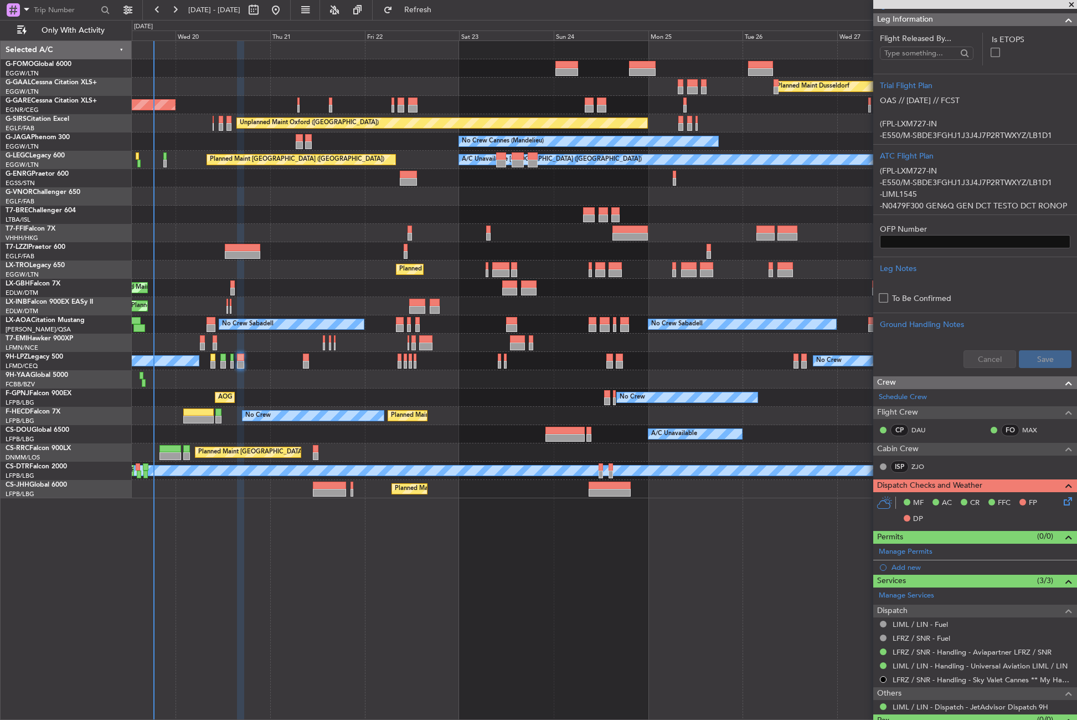
scroll to position [217, 0]
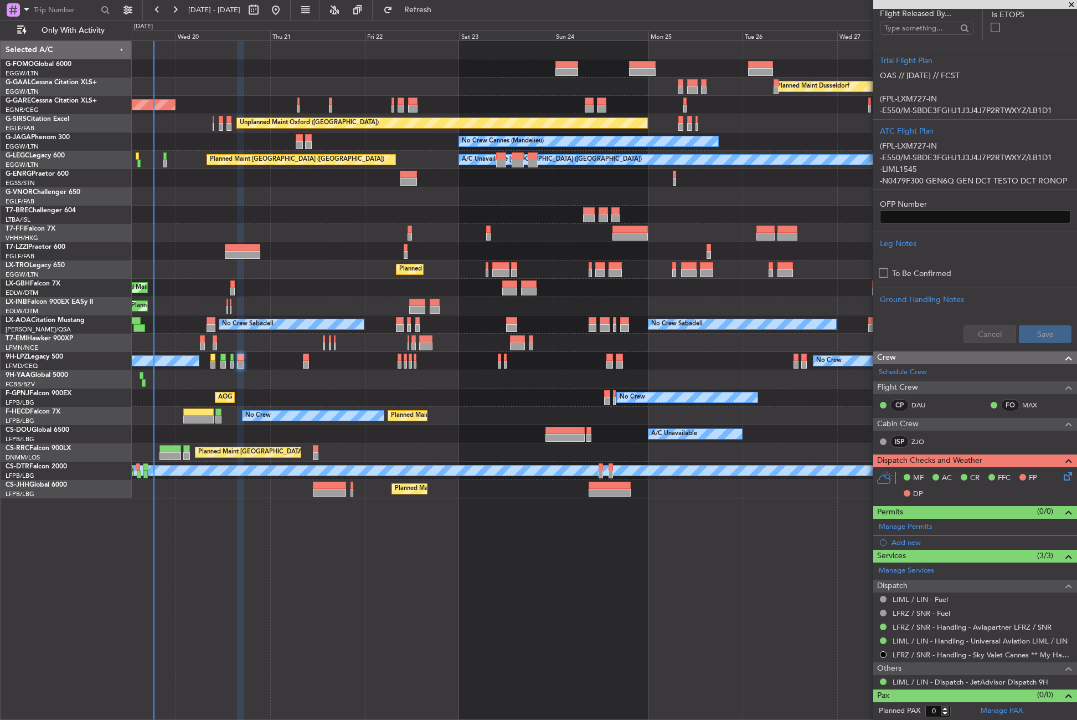
click at [1062, 474] on icon at bounding box center [1066, 474] width 9 height 9
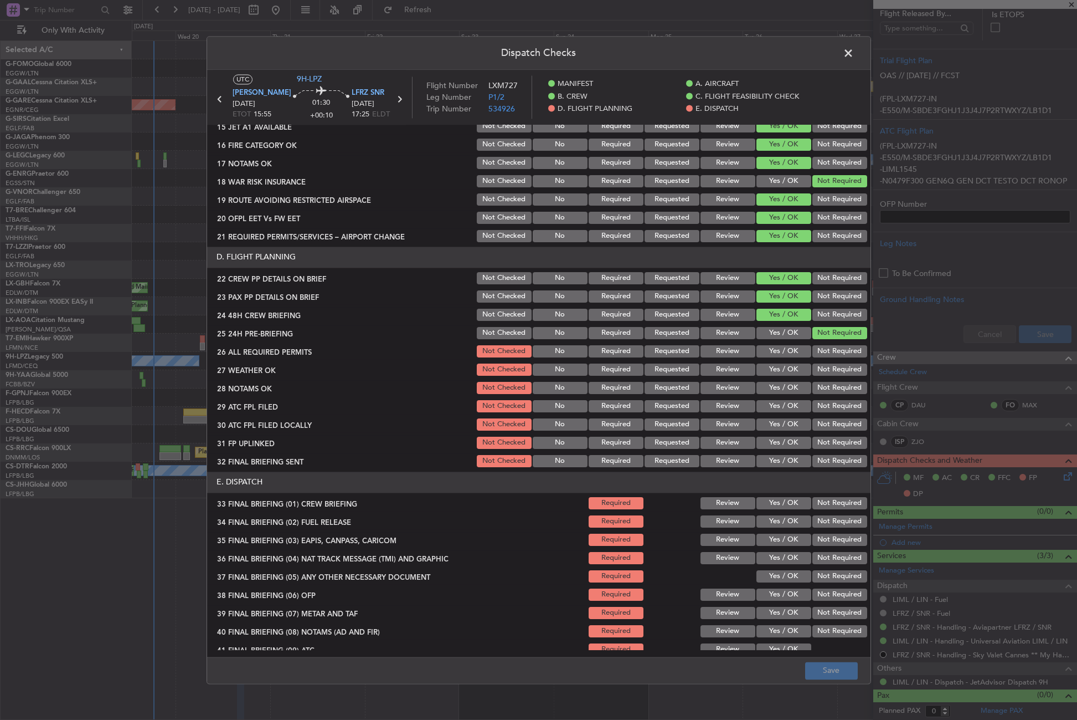
scroll to position [459, 0]
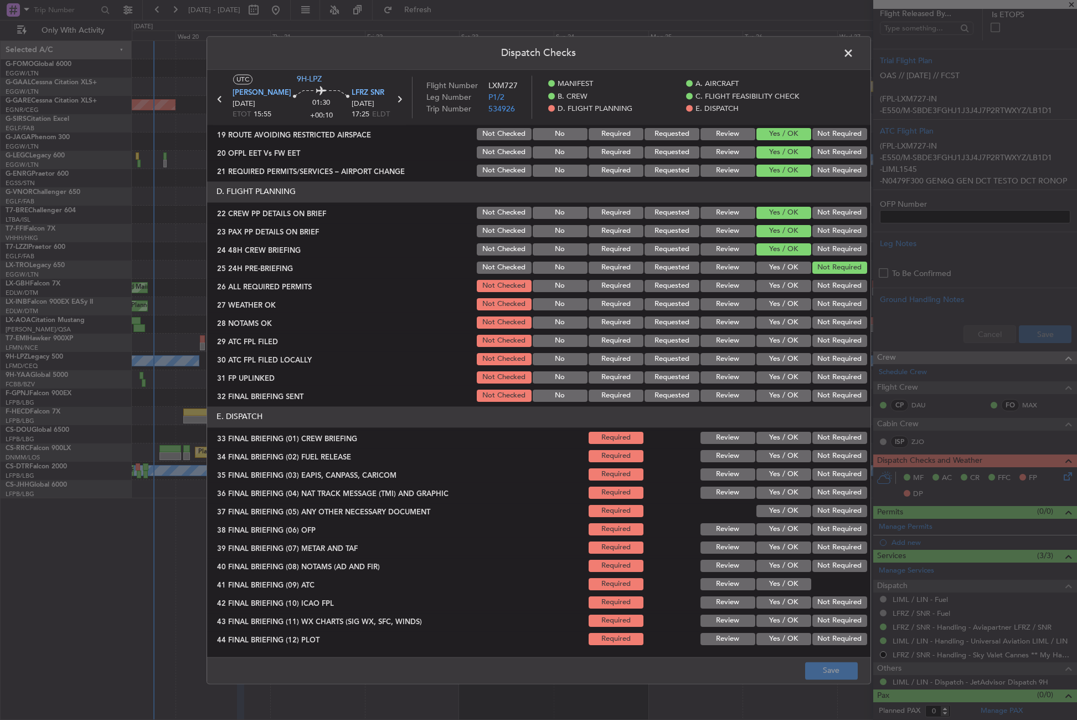
click at [767, 285] on button "Yes / OK" at bounding box center [784, 286] width 55 height 12
click at [768, 301] on button "Yes / OK" at bounding box center [784, 304] width 55 height 12
click at [772, 323] on button "Yes / OK" at bounding box center [784, 322] width 55 height 12
click at [774, 338] on button "Yes / OK" at bounding box center [784, 341] width 55 height 12
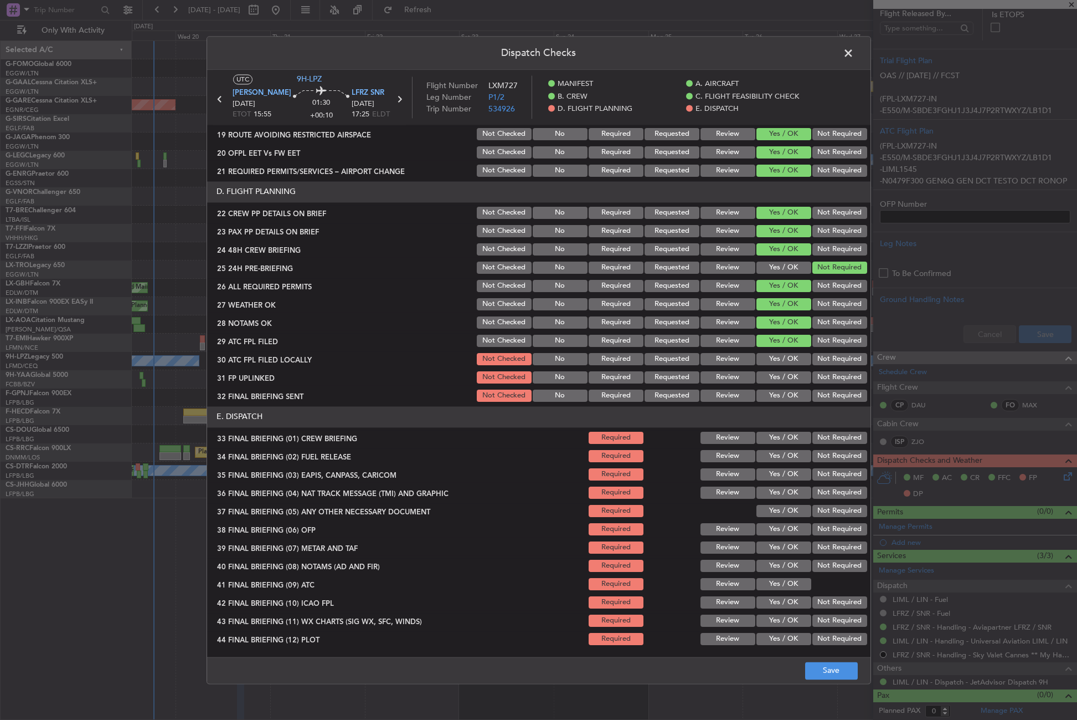
drag, startPoint x: 816, startPoint y: 358, endPoint x: 800, endPoint y: 371, distance: 20.9
click at [815, 358] on button "Not Required" at bounding box center [840, 359] width 55 height 12
click at [793, 379] on button "Yes / OK" at bounding box center [784, 377] width 55 height 12
click at [820, 391] on button "Not Required" at bounding box center [840, 395] width 55 height 12
click at [789, 438] on button "Yes / OK" at bounding box center [784, 437] width 55 height 12
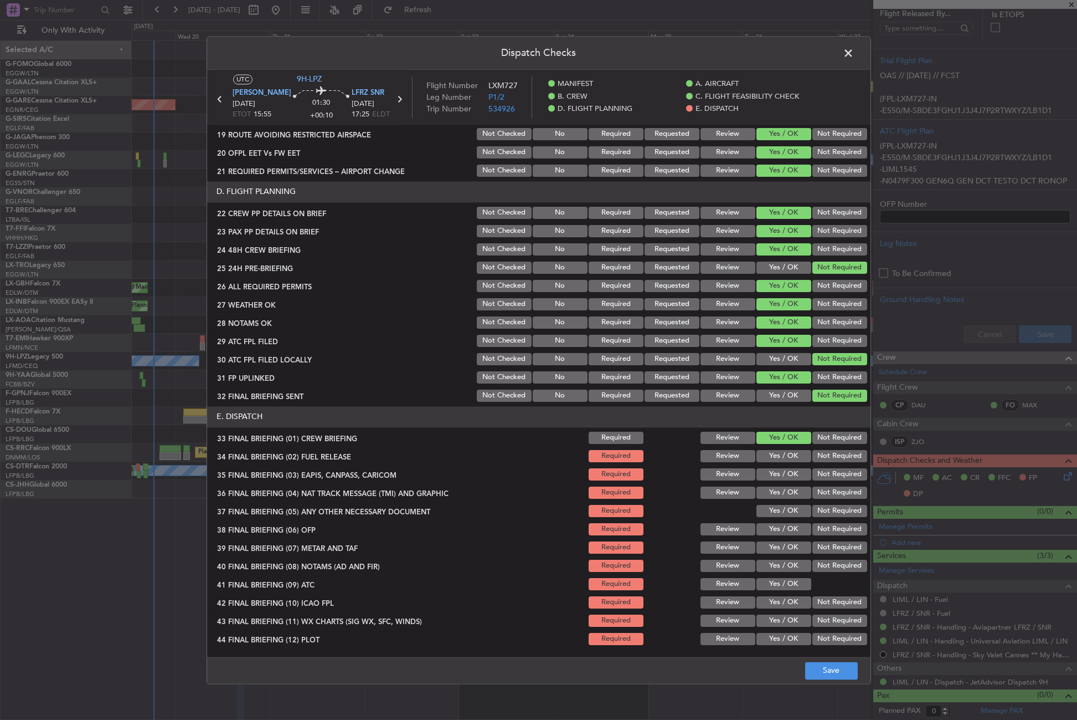
click at [790, 450] on button "Yes / OK" at bounding box center [784, 456] width 55 height 12
click at [826, 475] on button "Not Required" at bounding box center [840, 474] width 55 height 12
click at [829, 492] on button "Not Required" at bounding box center [840, 492] width 55 height 12
drag, startPoint x: 789, startPoint y: 507, endPoint x: 783, endPoint y: 533, distance: 26.7
click at [788, 510] on button "Yes / OK" at bounding box center [784, 511] width 55 height 12
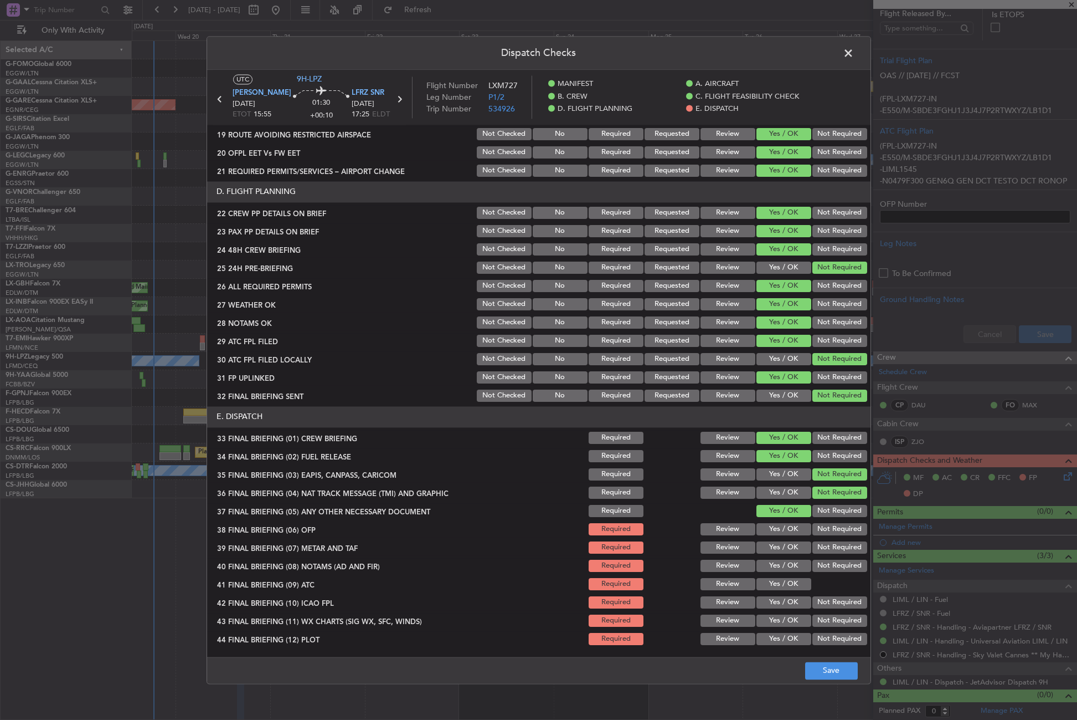
click at [783, 535] on button "Yes / OK" at bounding box center [784, 529] width 55 height 12
click at [782, 544] on button "Yes / OK" at bounding box center [784, 547] width 55 height 12
click at [780, 561] on button "Yes / OK" at bounding box center [784, 565] width 55 height 12
click at [779, 578] on button "Yes / OK" at bounding box center [784, 584] width 55 height 12
click at [779, 583] on button "Yes / OK" at bounding box center [784, 584] width 55 height 12
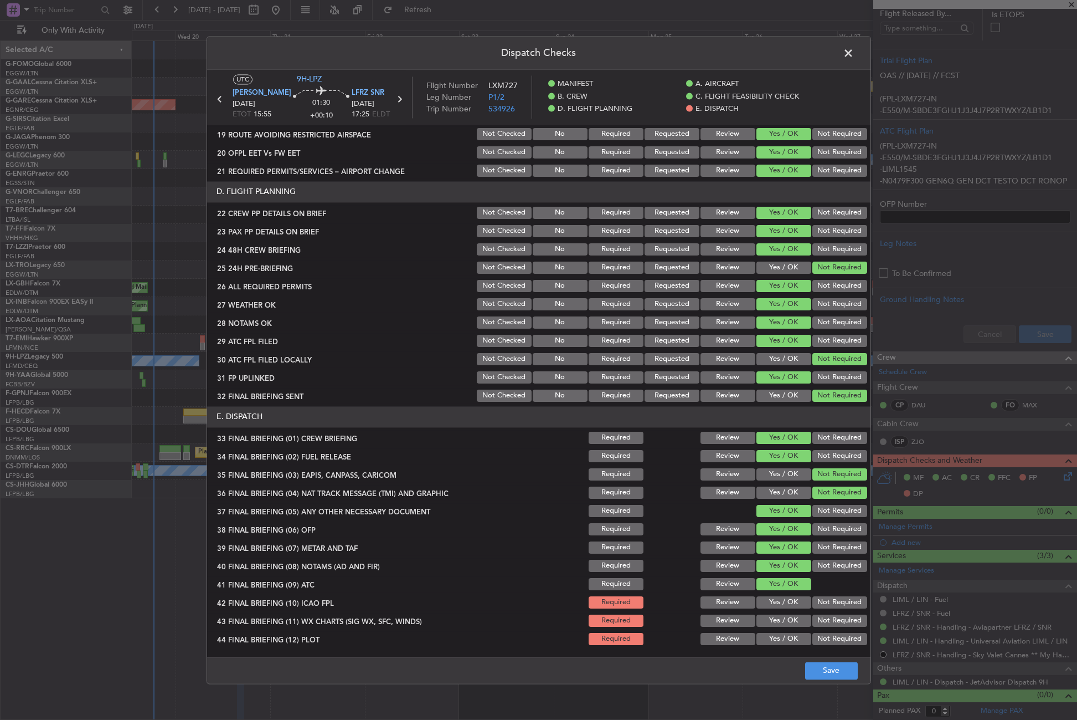
click at [814, 597] on button "Not Required" at bounding box center [840, 602] width 55 height 12
click at [786, 616] on button "Yes / OK" at bounding box center [784, 620] width 55 height 12
click at [820, 636] on button "Not Required" at bounding box center [840, 639] width 55 height 12
click at [825, 667] on button "Save" at bounding box center [831, 670] width 53 height 18
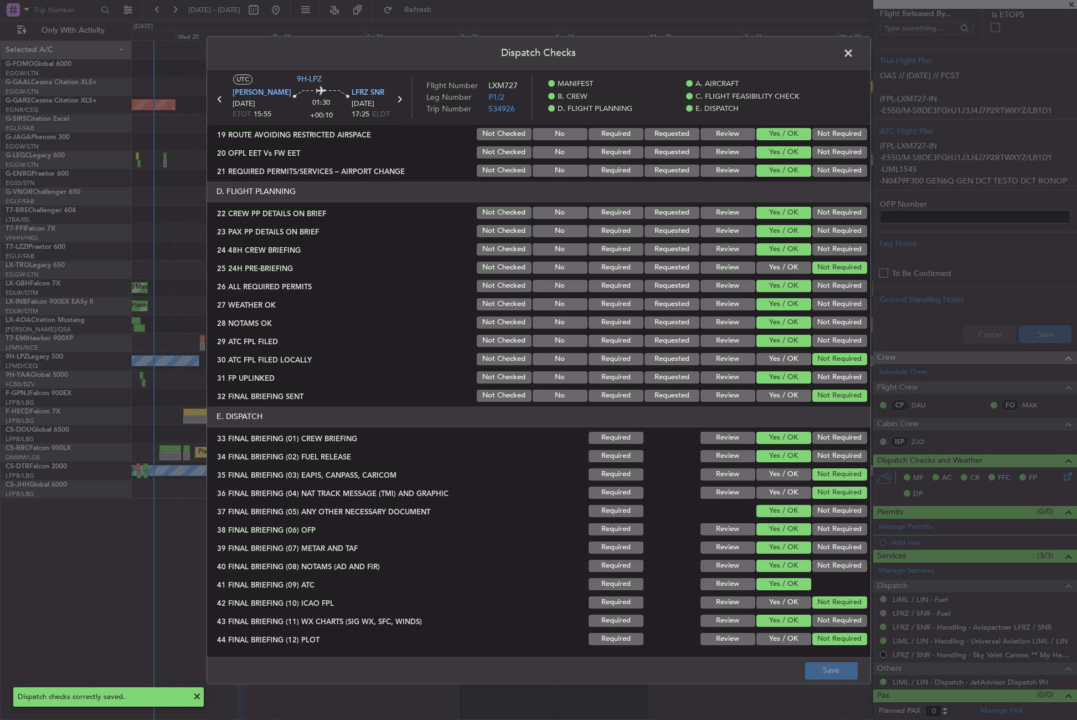
click at [854, 55] on span at bounding box center [854, 56] width 0 height 22
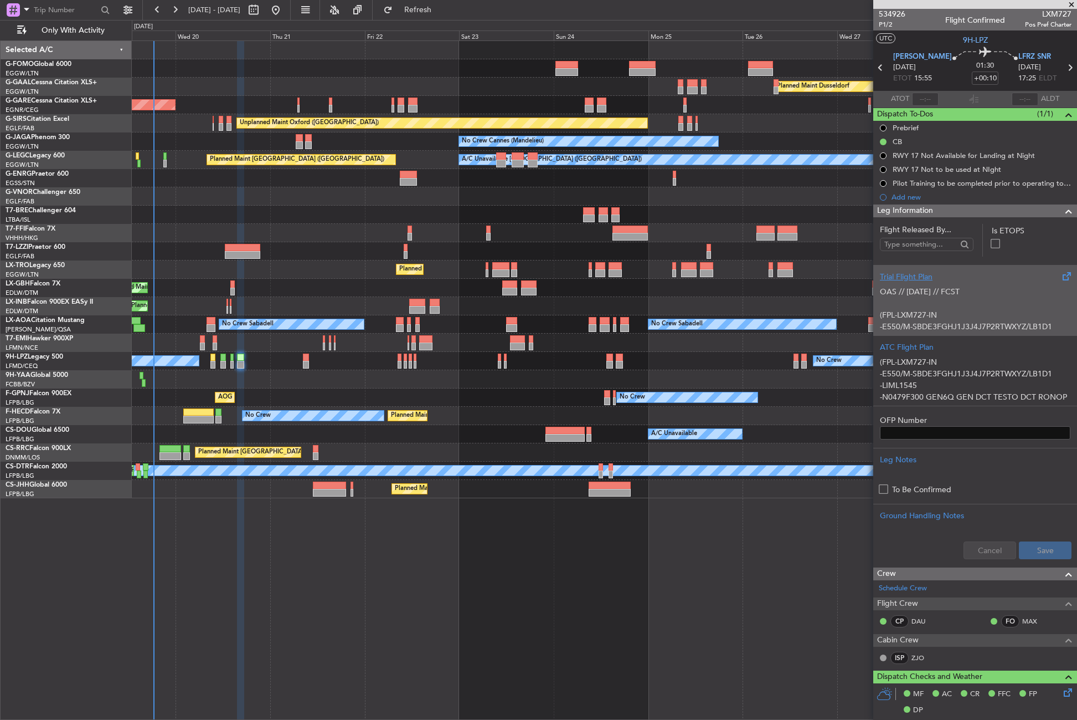
scroll to position [0, 0]
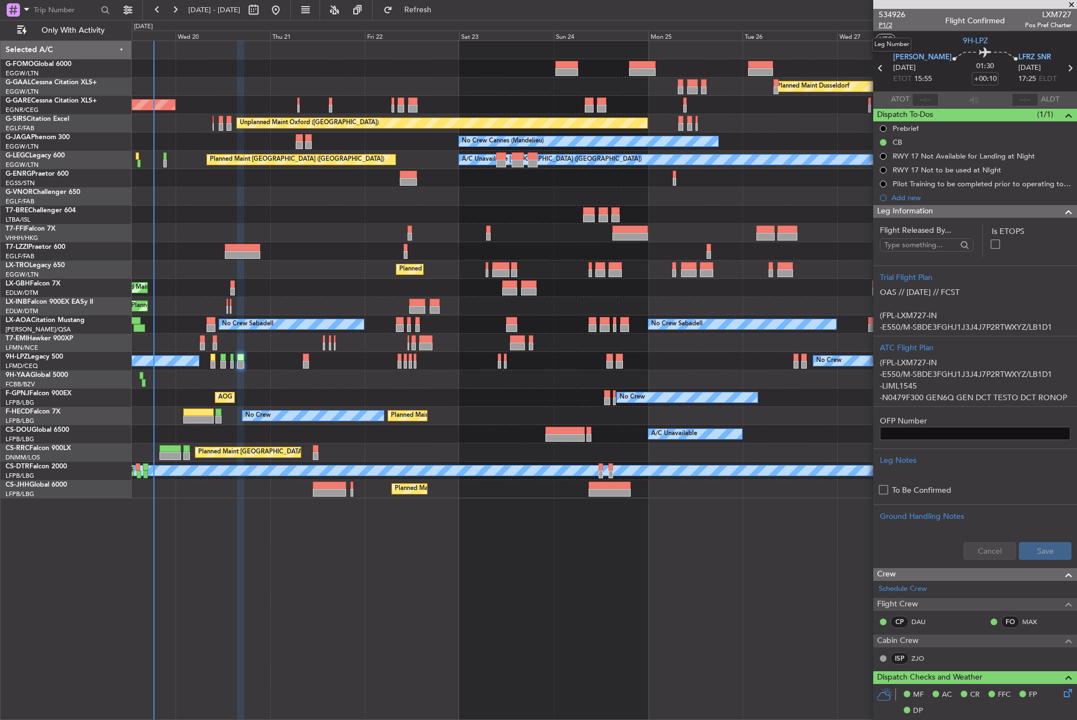
click at [887, 24] on span "P1/2" at bounding box center [892, 24] width 27 height 9
click at [441, 6] on span "Refresh" at bounding box center [418, 10] width 47 height 8
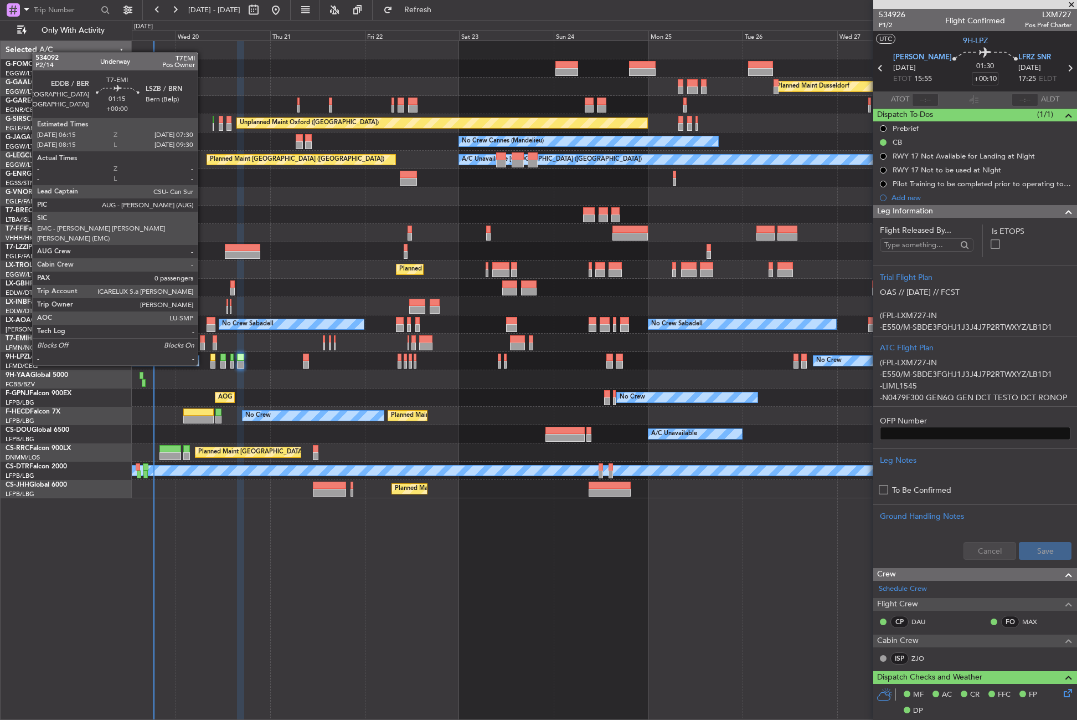
click at [203, 344] on div at bounding box center [202, 346] width 5 height 8
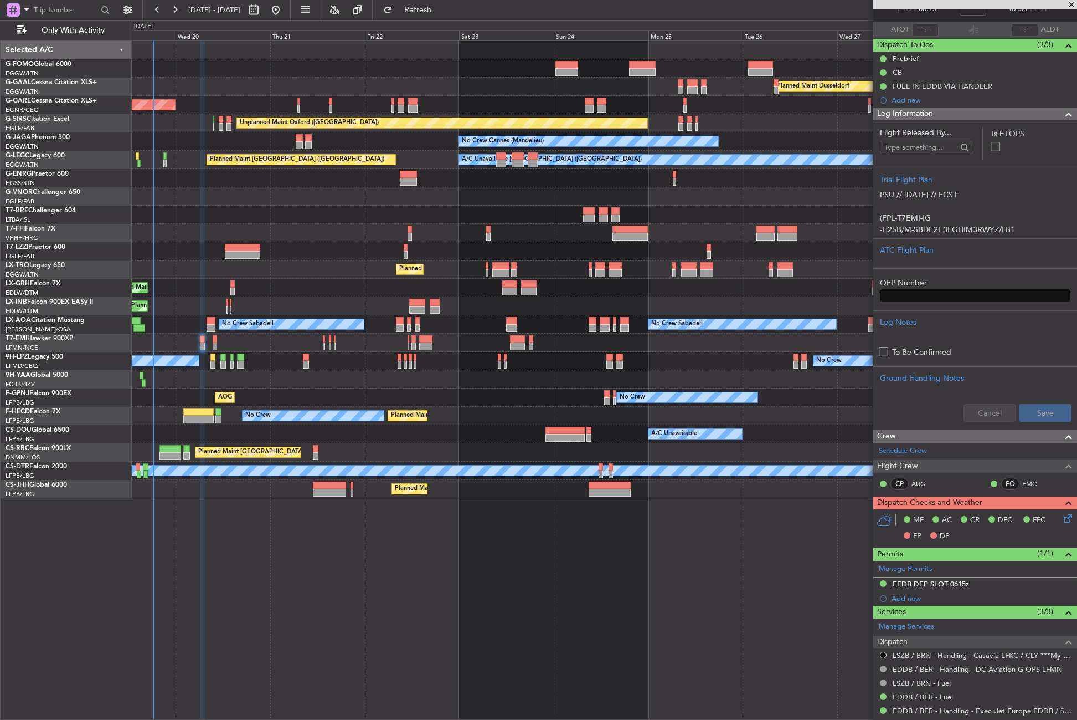
scroll to position [166, 0]
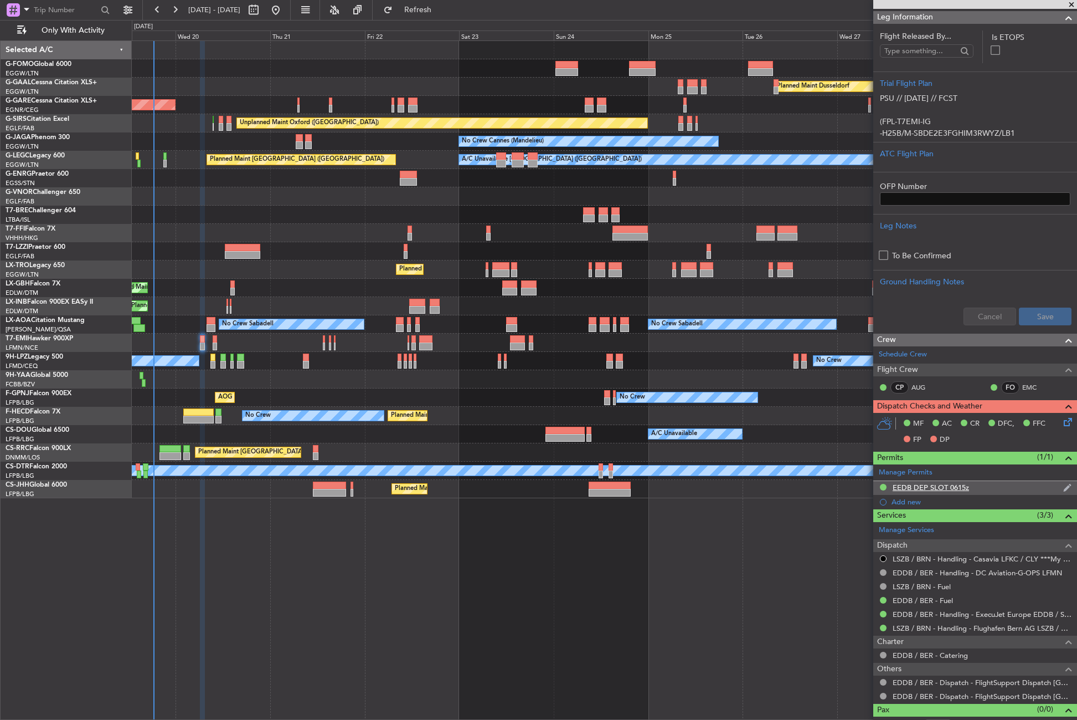
click at [928, 489] on div "EEDB DEP SLOT 0615z" at bounding box center [931, 486] width 76 height 9
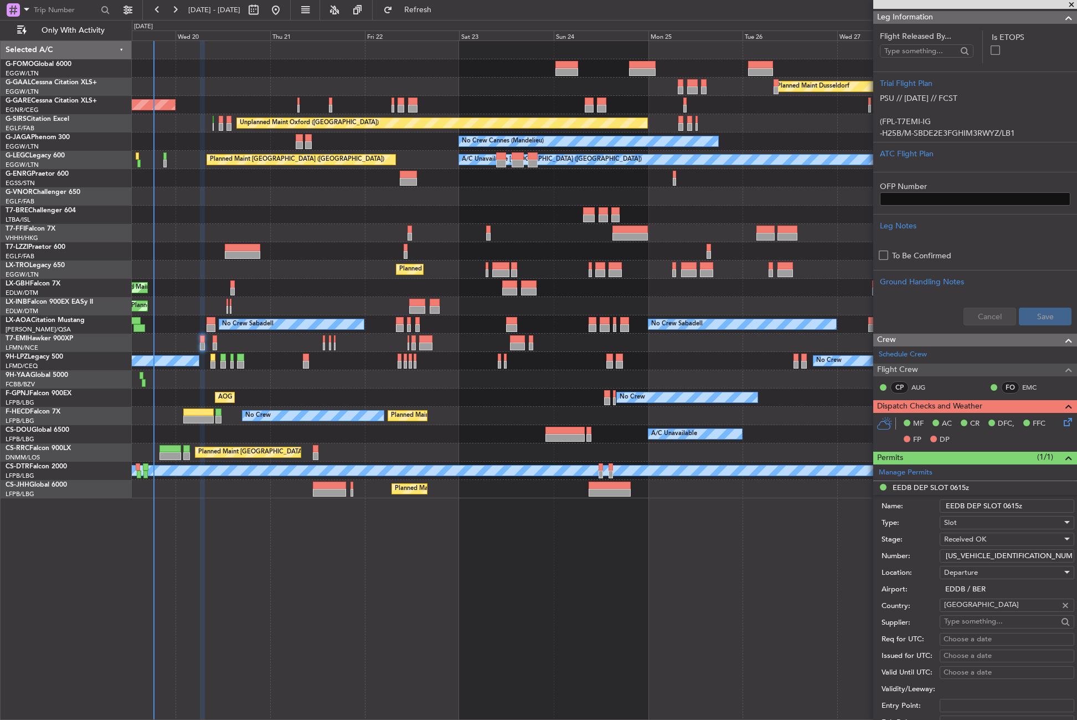
click at [967, 556] on input "ASLEDDB2905254101" at bounding box center [1007, 555] width 135 height 13
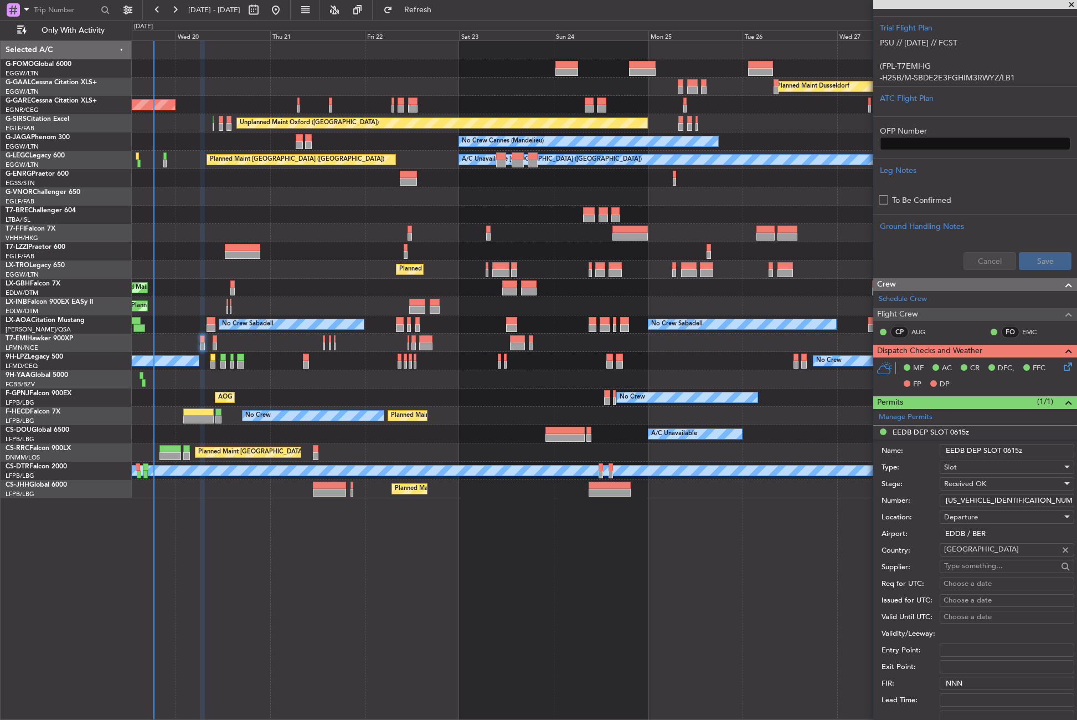
scroll to position [443, 0]
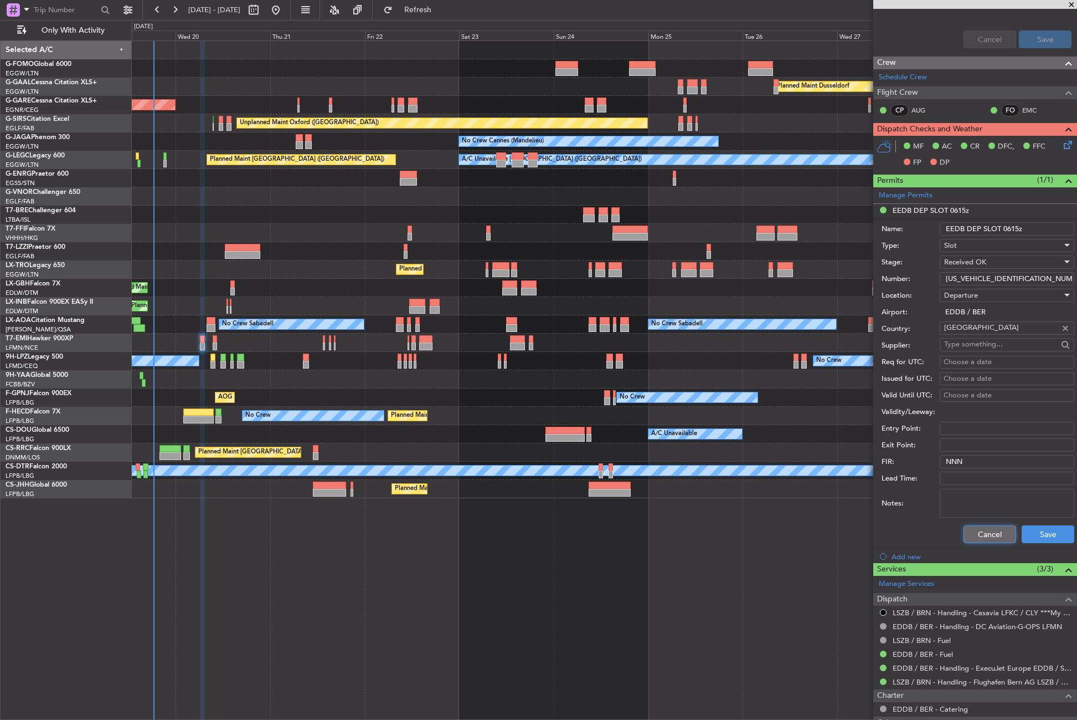
click at [967, 533] on button "Cancel" at bounding box center [990, 534] width 53 height 18
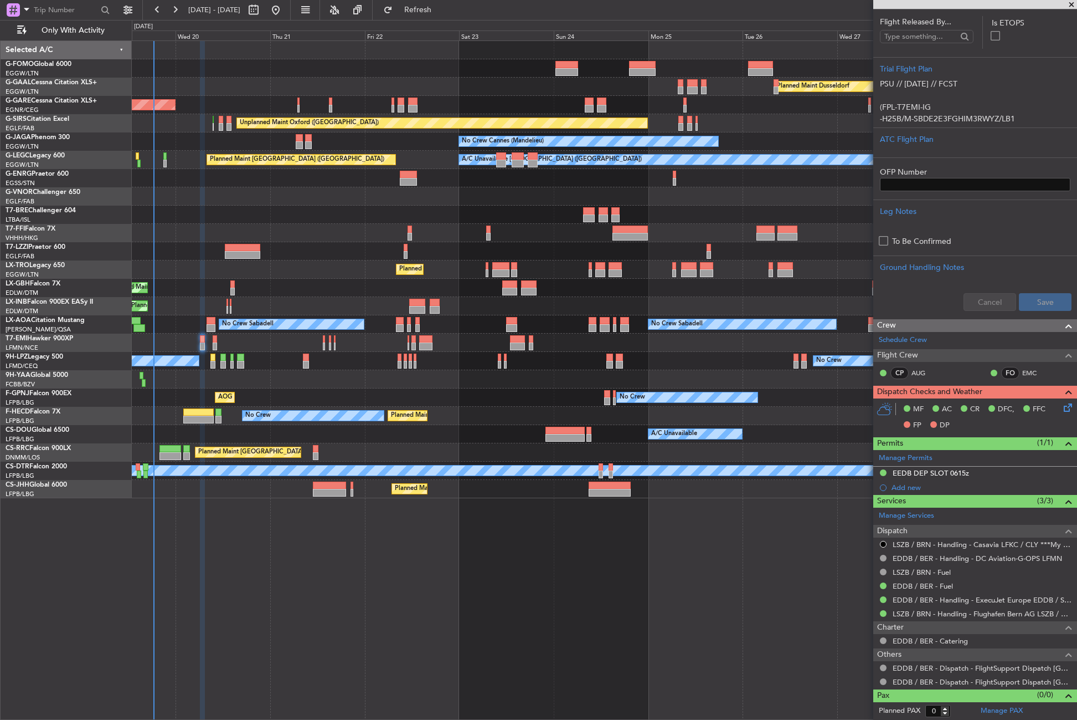
scroll to position [70, 0]
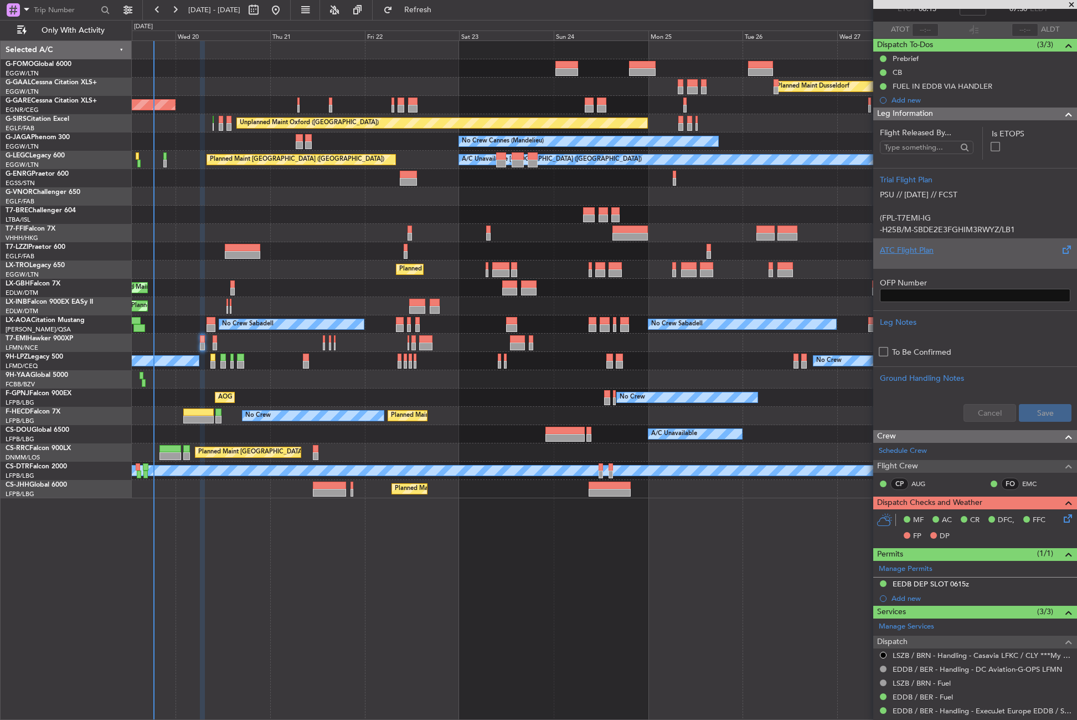
click at [928, 255] on div "ATC Flight Plan" at bounding box center [975, 250] width 191 height 12
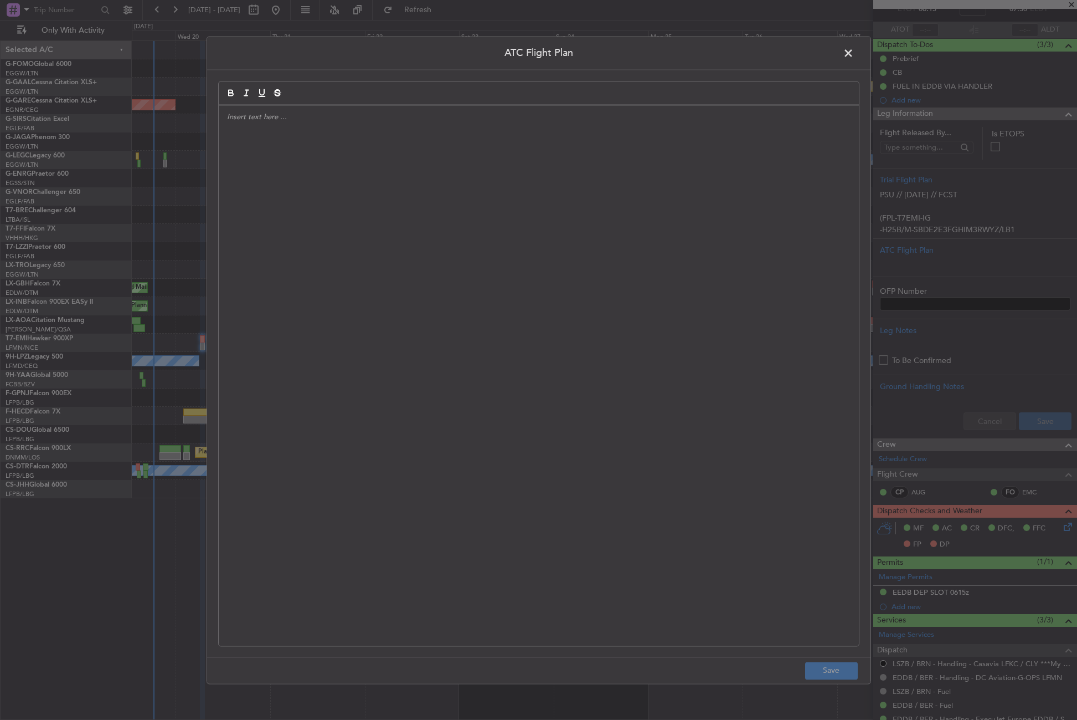
click at [369, 271] on div at bounding box center [539, 375] width 640 height 540
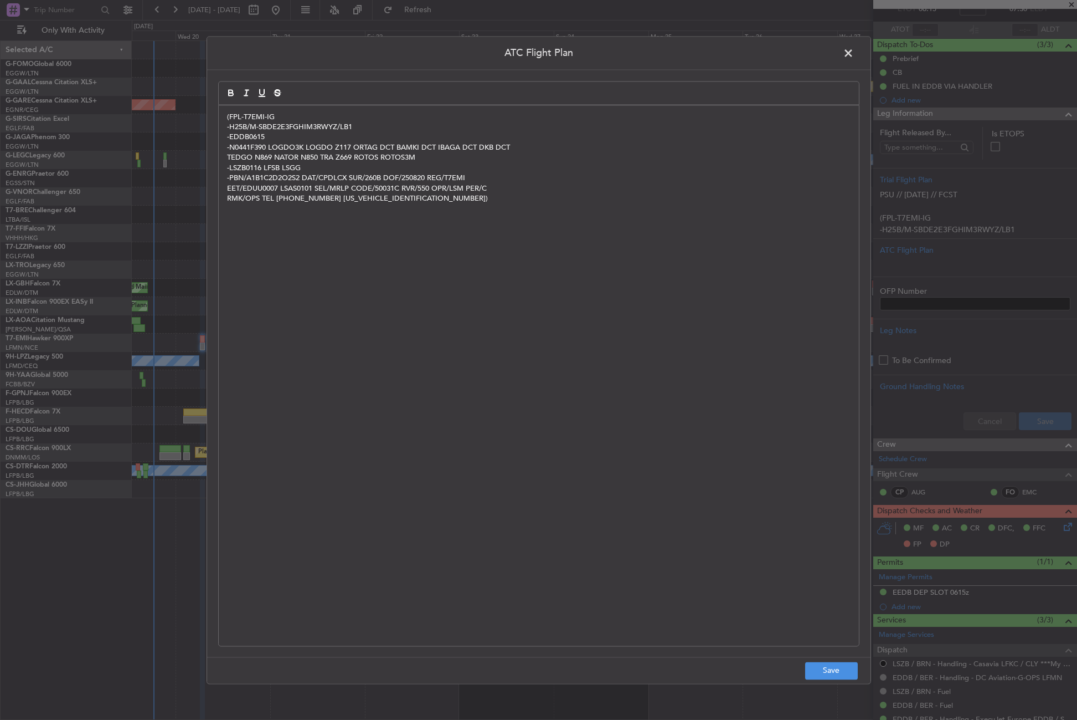
scroll to position [0, 0]
click at [839, 666] on button "Save" at bounding box center [831, 670] width 53 height 18
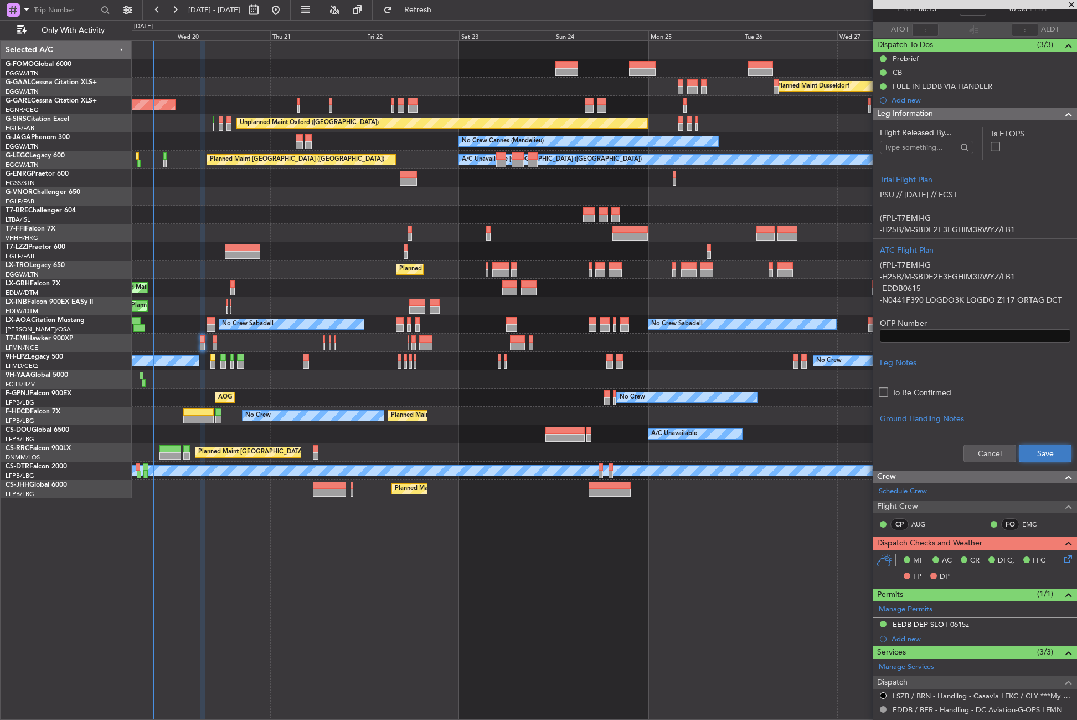
click at [1019, 451] on button "Save" at bounding box center [1045, 453] width 53 height 18
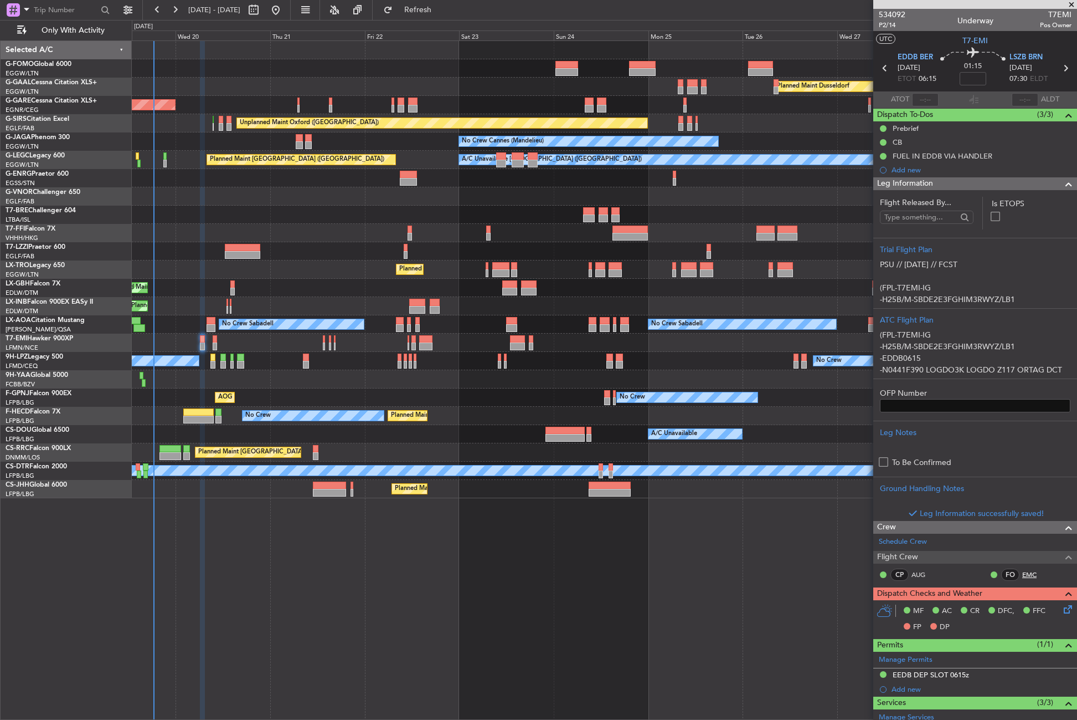
scroll to position [111, 0]
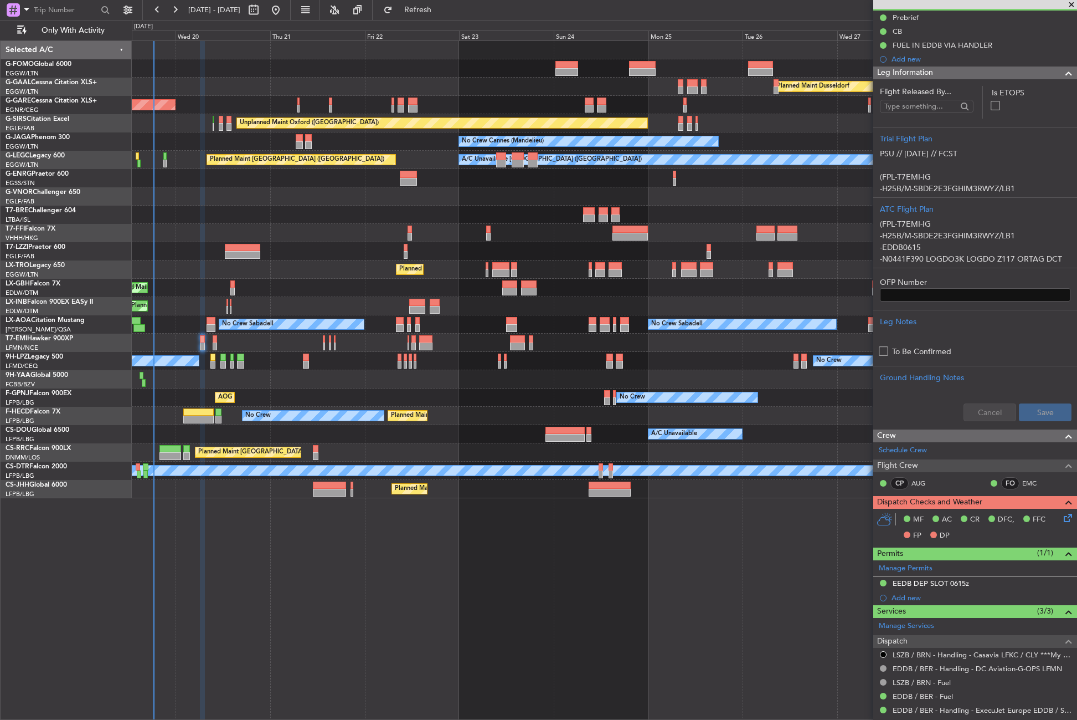
click at [1062, 518] on icon at bounding box center [1066, 515] width 9 height 9
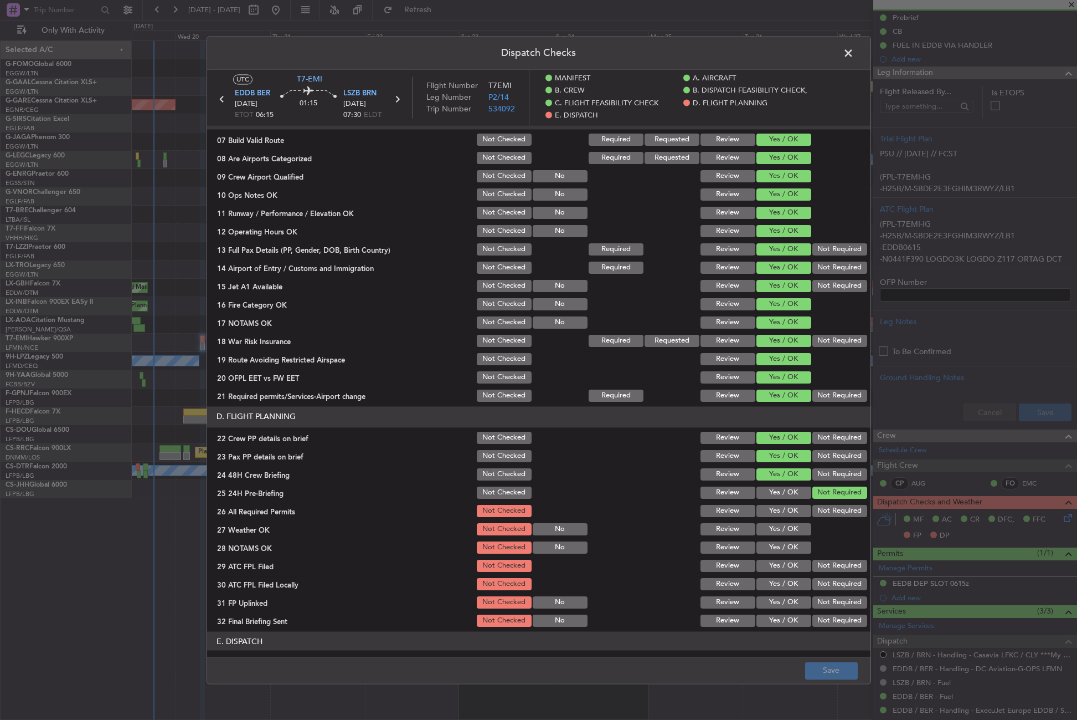
scroll to position [443, 0]
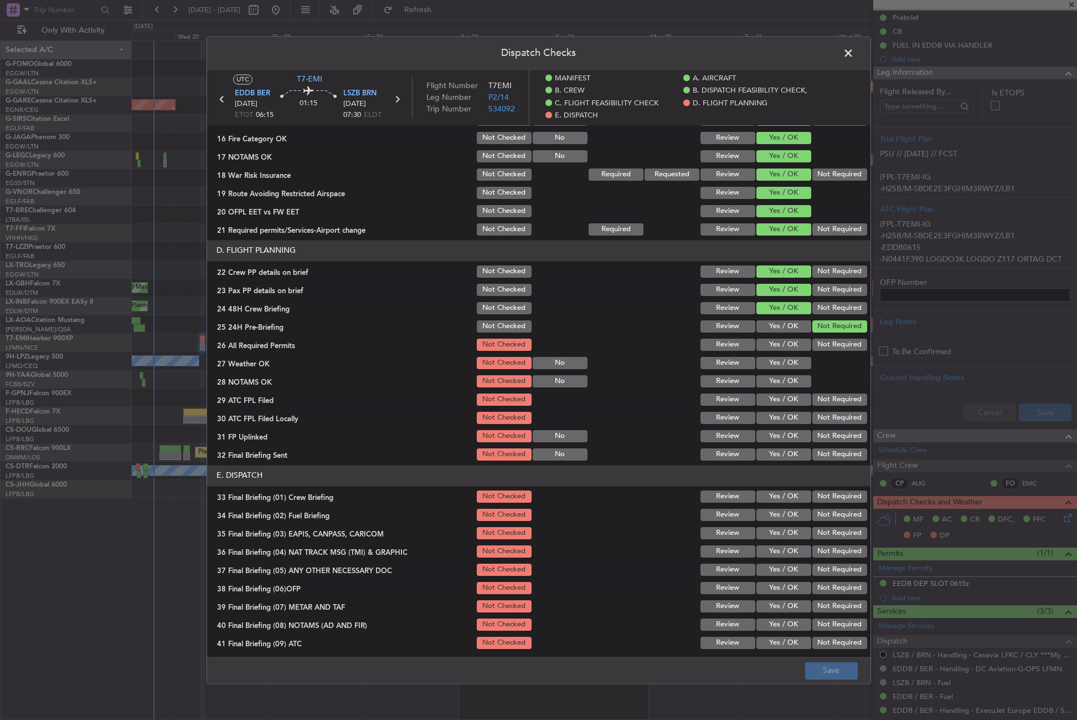
click at [768, 346] on button "Yes / OK" at bounding box center [784, 344] width 55 height 12
click at [769, 362] on button "Yes / OK" at bounding box center [784, 363] width 55 height 12
click at [769, 383] on button "Yes / OK" at bounding box center [784, 381] width 55 height 12
click at [769, 398] on button "Yes / OK" at bounding box center [784, 399] width 55 height 12
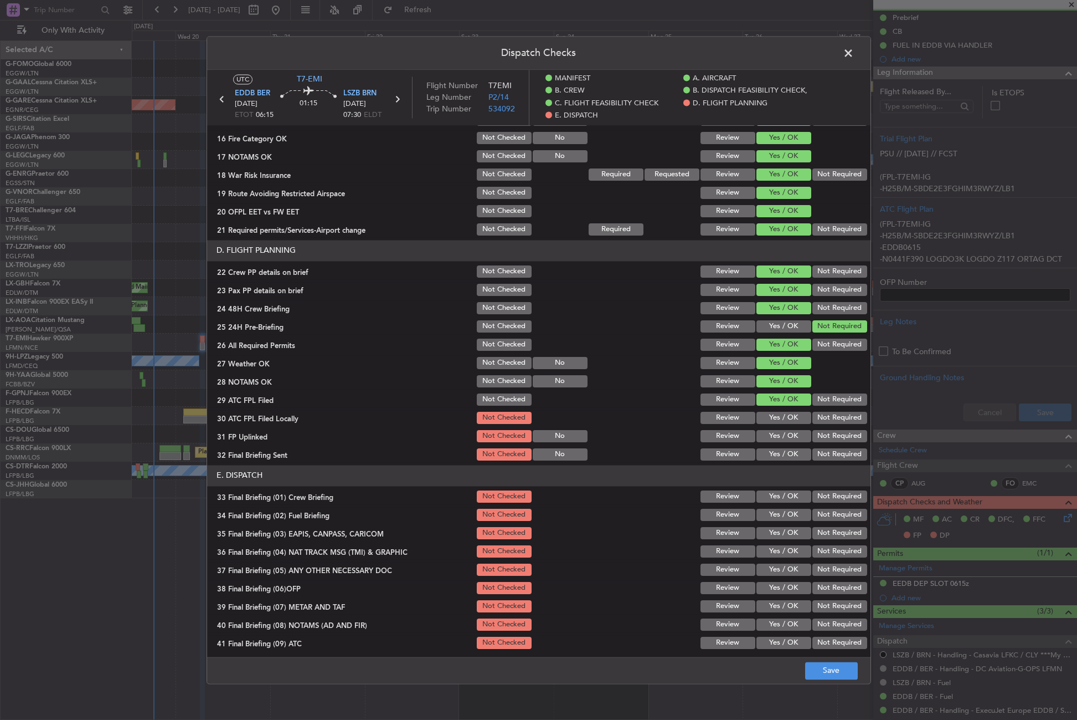
click at [813, 420] on button "Not Required" at bounding box center [840, 418] width 55 height 12
click at [792, 434] on button "Yes / OK" at bounding box center [784, 436] width 55 height 12
click at [816, 453] on button "Not Required" at bounding box center [840, 454] width 55 height 12
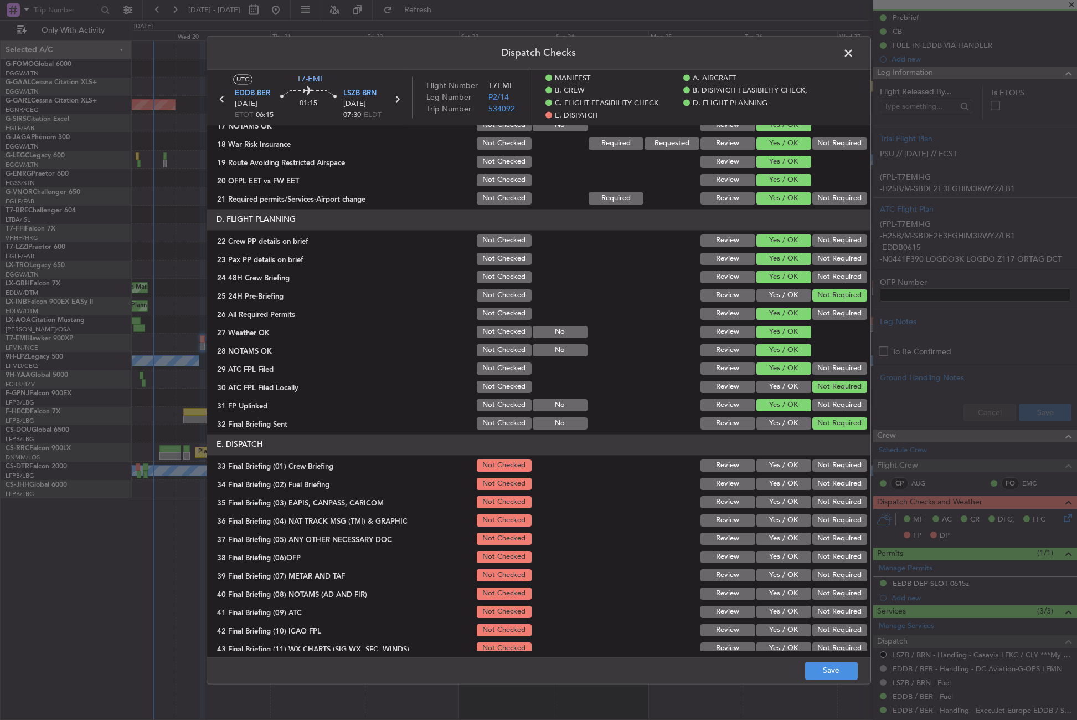
scroll to position [501, 0]
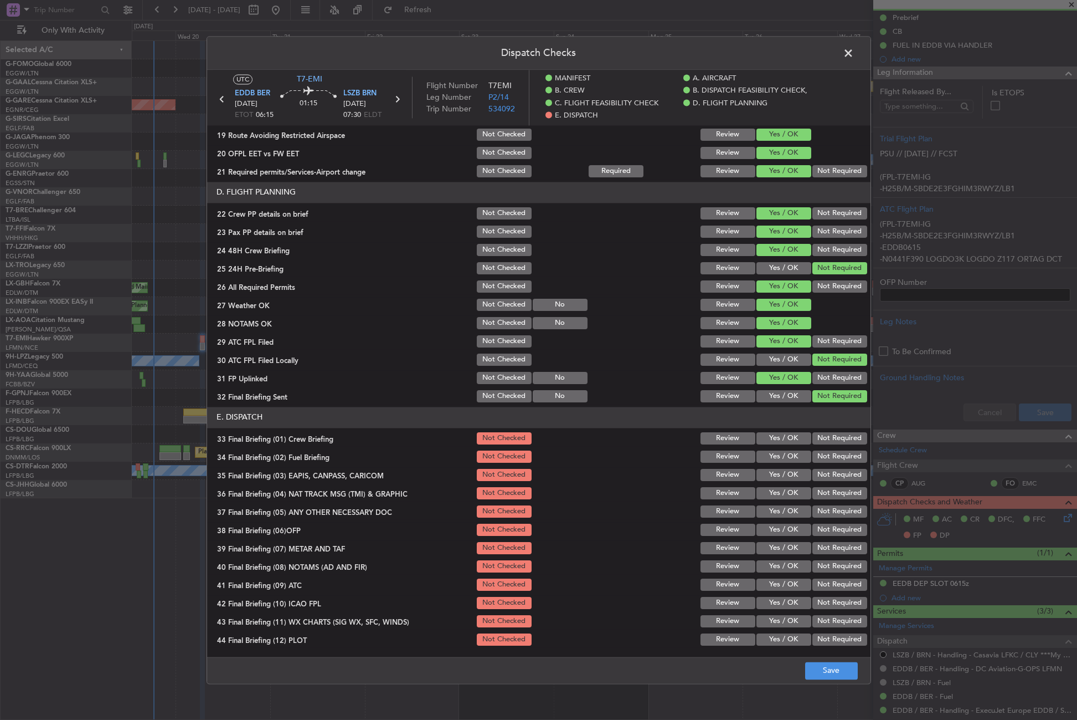
drag, startPoint x: 784, startPoint y: 444, endPoint x: 778, endPoint y: 458, distance: 15.1
click at [784, 444] on button "Yes / OK" at bounding box center [784, 438] width 55 height 12
click at [777, 459] on button "Yes / OK" at bounding box center [784, 456] width 55 height 12
click at [813, 477] on button "Not Required" at bounding box center [840, 475] width 55 height 12
click at [813, 491] on button "Not Required" at bounding box center [840, 493] width 55 height 12
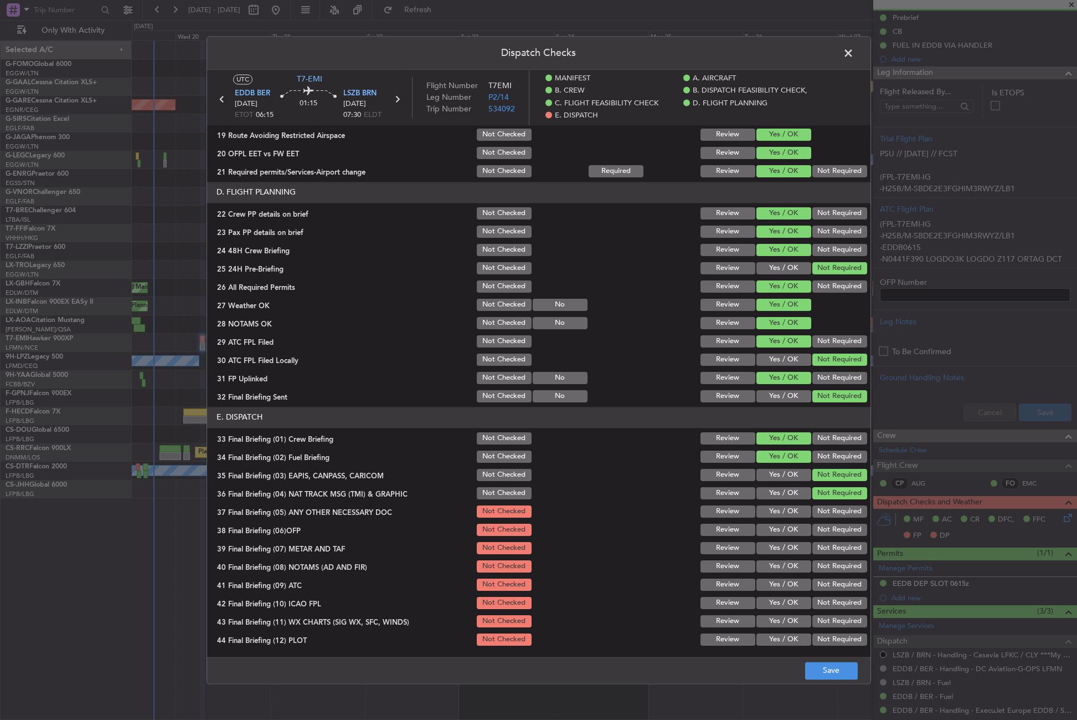
click at [792, 504] on section "E. DISPATCH 33 Final Briefing (01) Crew Briefing Not Checked Review Yes / OK No…" at bounding box center [539, 527] width 664 height 240
click at [788, 517] on button "Yes / OK" at bounding box center [784, 511] width 55 height 12
drag, startPoint x: 784, startPoint y: 525, endPoint x: 784, endPoint y: 531, distance: 6.1
click at [784, 525] on button "Yes / OK" at bounding box center [784, 529] width 55 height 12
click at [780, 540] on section "E. DISPATCH 33 Final Briefing (01) Crew Briefing Not Checked Review Yes / OK No…" at bounding box center [539, 527] width 664 height 240
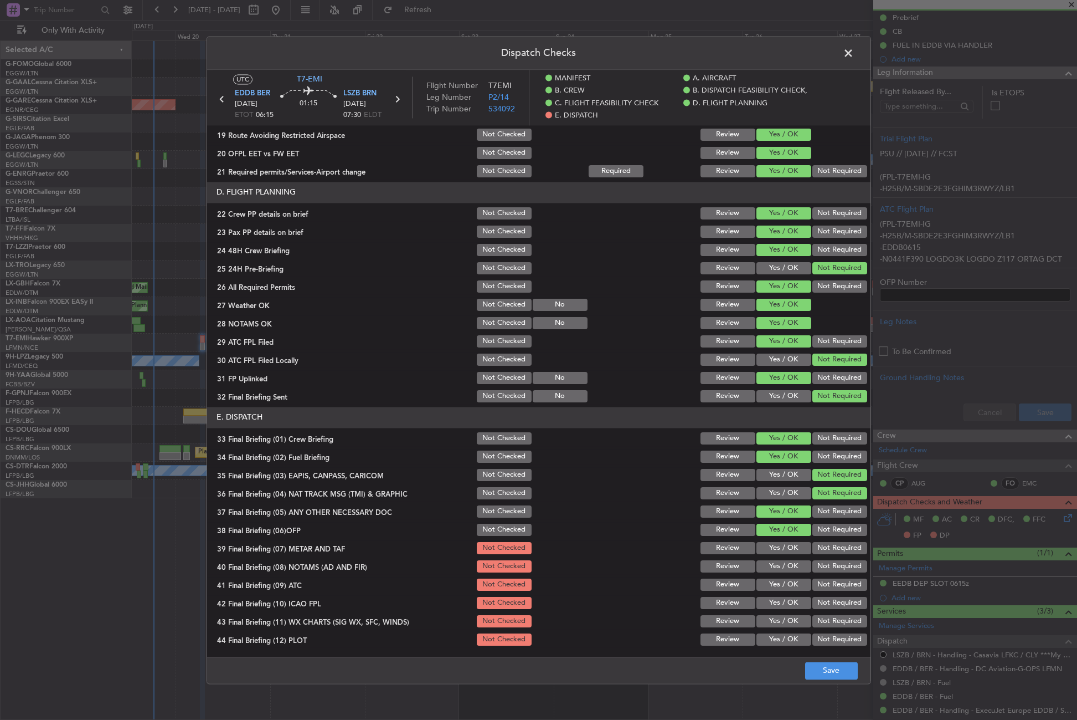
click at [779, 545] on button "Yes / OK" at bounding box center [784, 548] width 55 height 12
click at [778, 568] on button "Yes / OK" at bounding box center [784, 566] width 55 height 12
click at [777, 581] on button "Yes / OK" at bounding box center [784, 584] width 55 height 12
click at [813, 600] on button "Not Required" at bounding box center [840, 603] width 55 height 12
drag, startPoint x: 798, startPoint y: 616, endPoint x: 806, endPoint y: 626, distance: 12.6
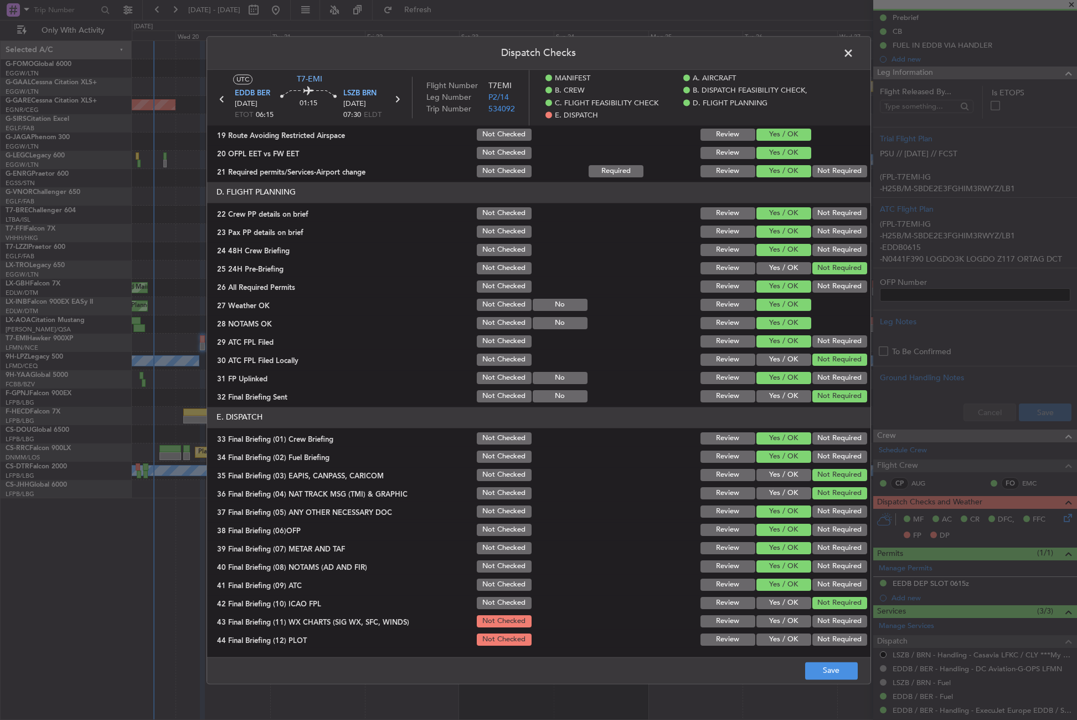
click at [797, 616] on button "Yes / OK" at bounding box center [784, 621] width 55 height 12
click at [815, 637] on button "Not Required" at bounding box center [840, 639] width 55 height 12
click at [820, 675] on button "Save" at bounding box center [831, 670] width 53 height 18
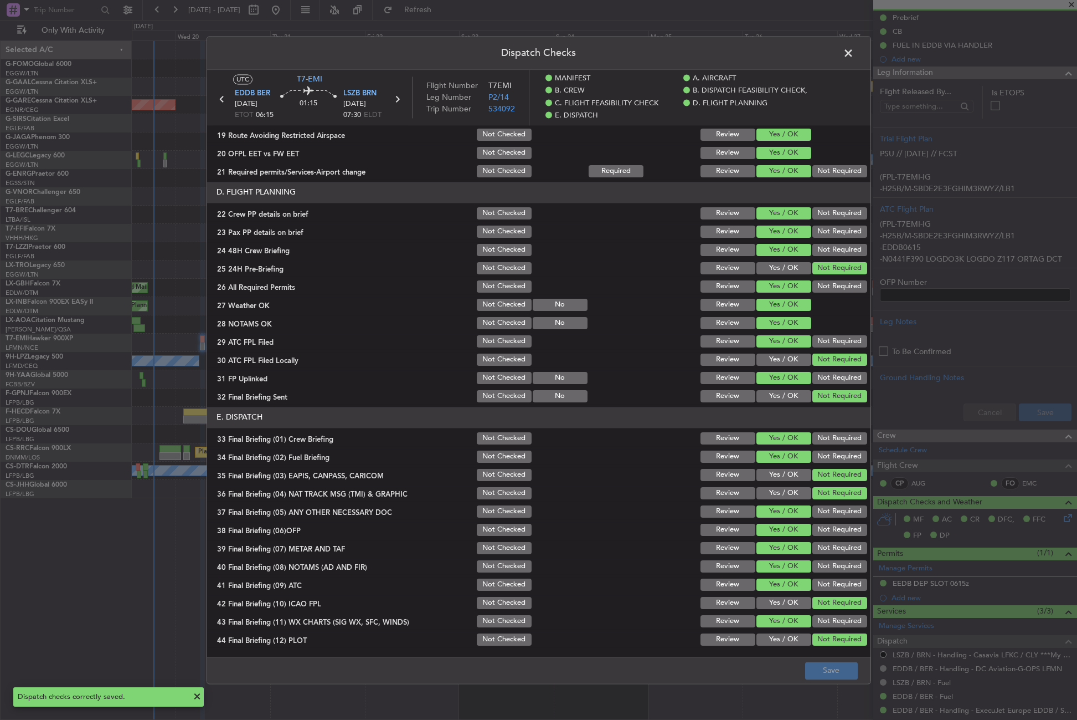
click at [854, 55] on span at bounding box center [854, 56] width 0 height 22
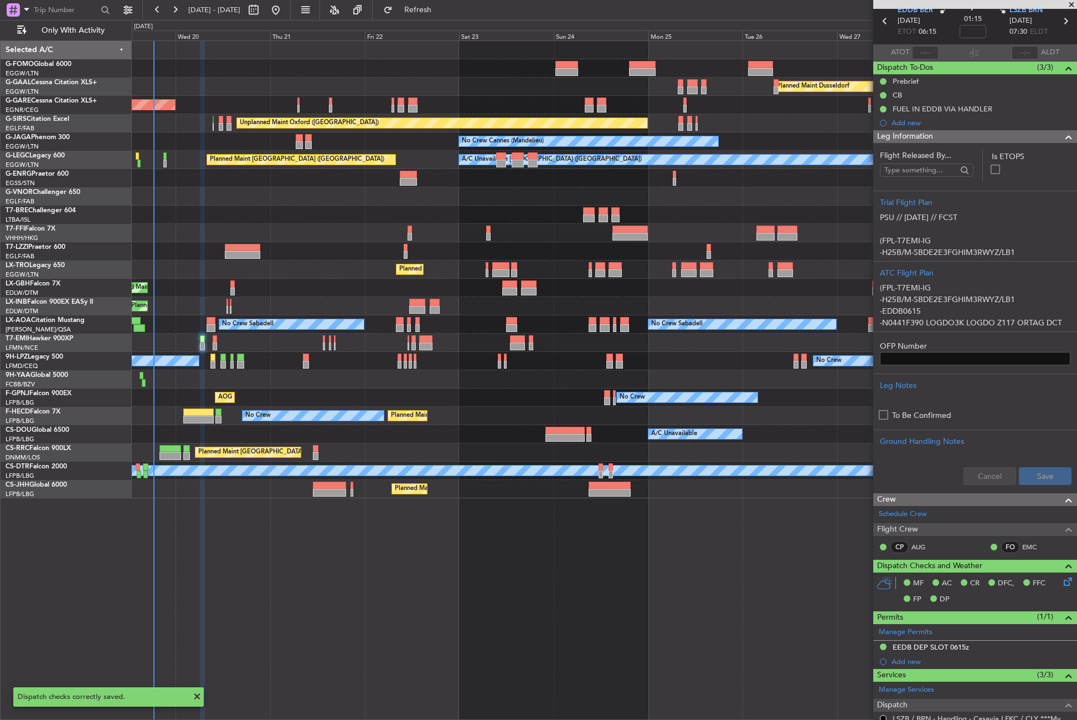
scroll to position [0, 0]
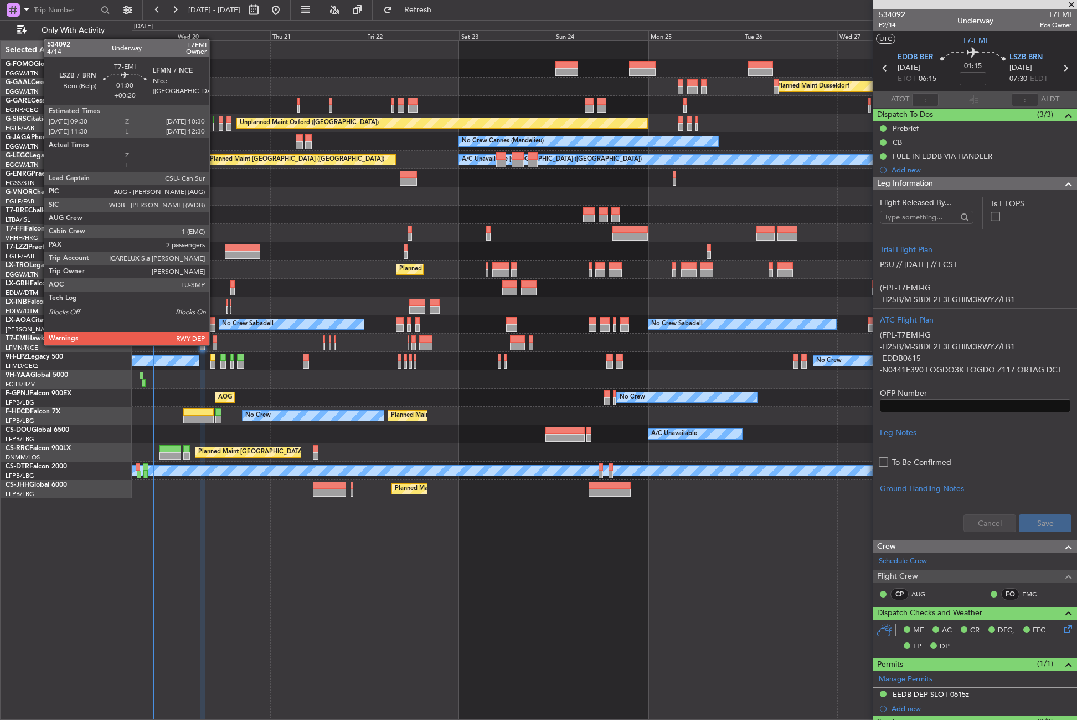
click at [214, 344] on div at bounding box center [215, 346] width 4 height 8
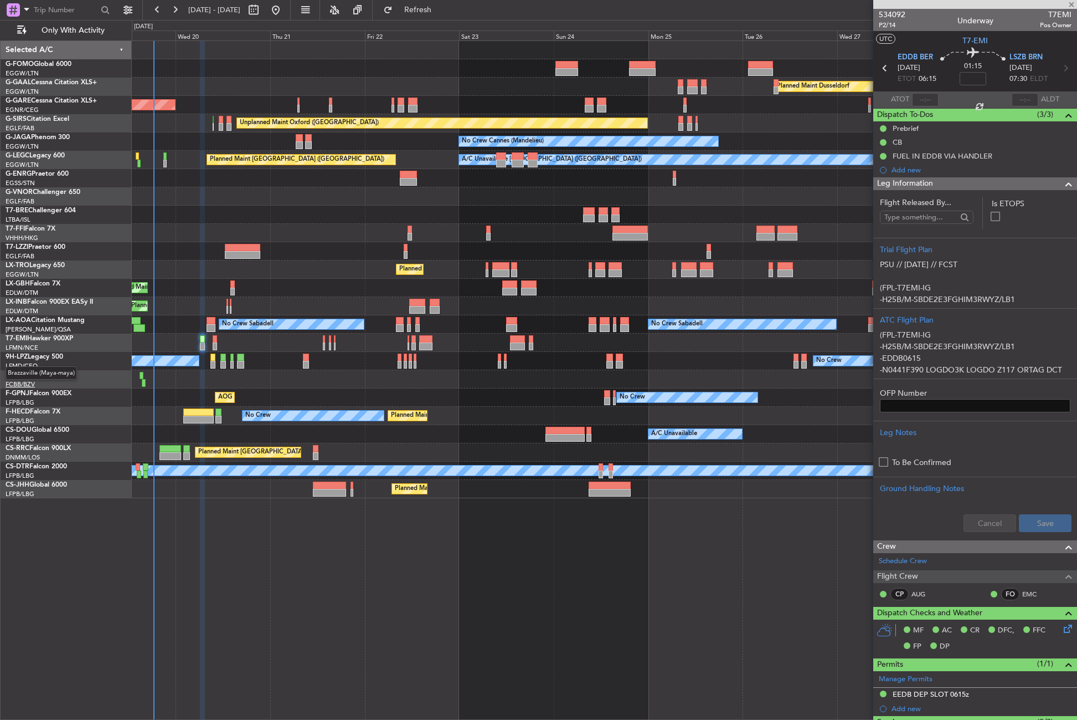
type input "+00:20"
type input "2"
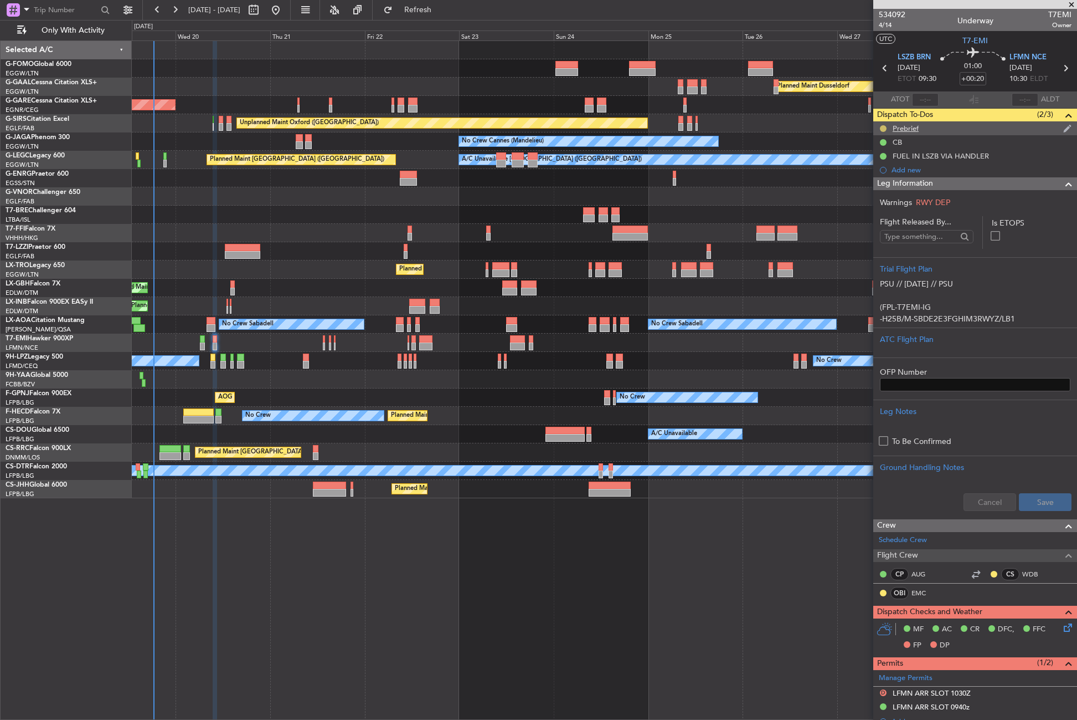
click at [882, 126] on button at bounding box center [883, 128] width 7 height 7
click at [874, 181] on span "Completed" at bounding box center [888, 177] width 37 height 11
click at [918, 132] on div "Prebrief" at bounding box center [976, 128] width 204 height 14
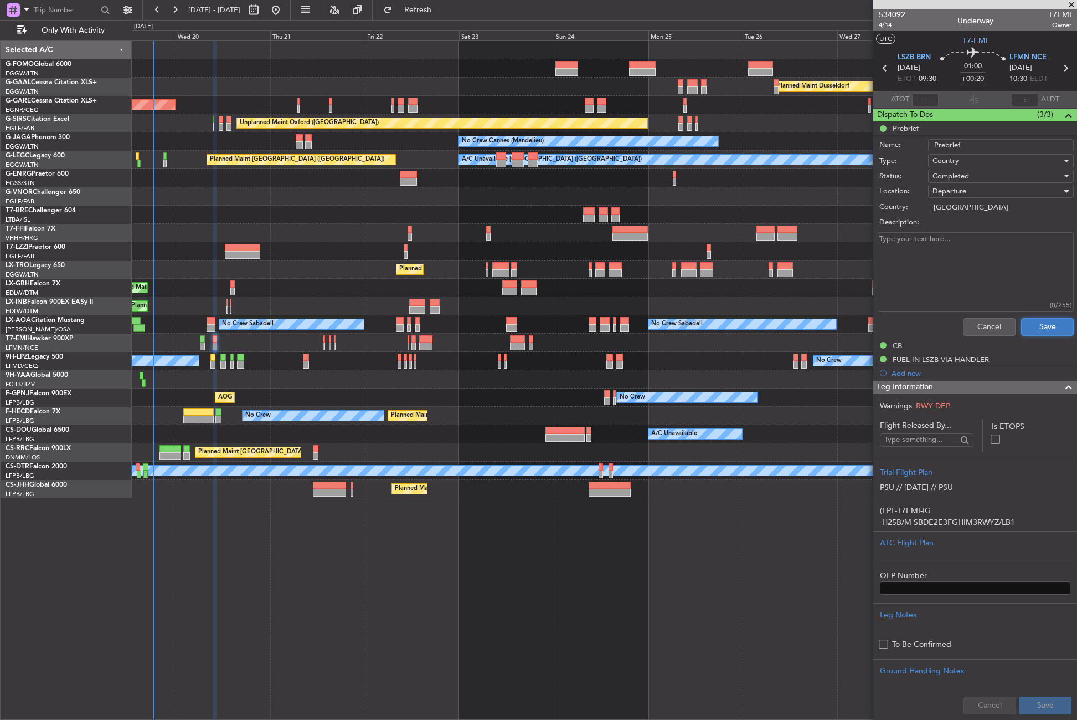
click at [1034, 326] on button "Save" at bounding box center [1047, 327] width 53 height 18
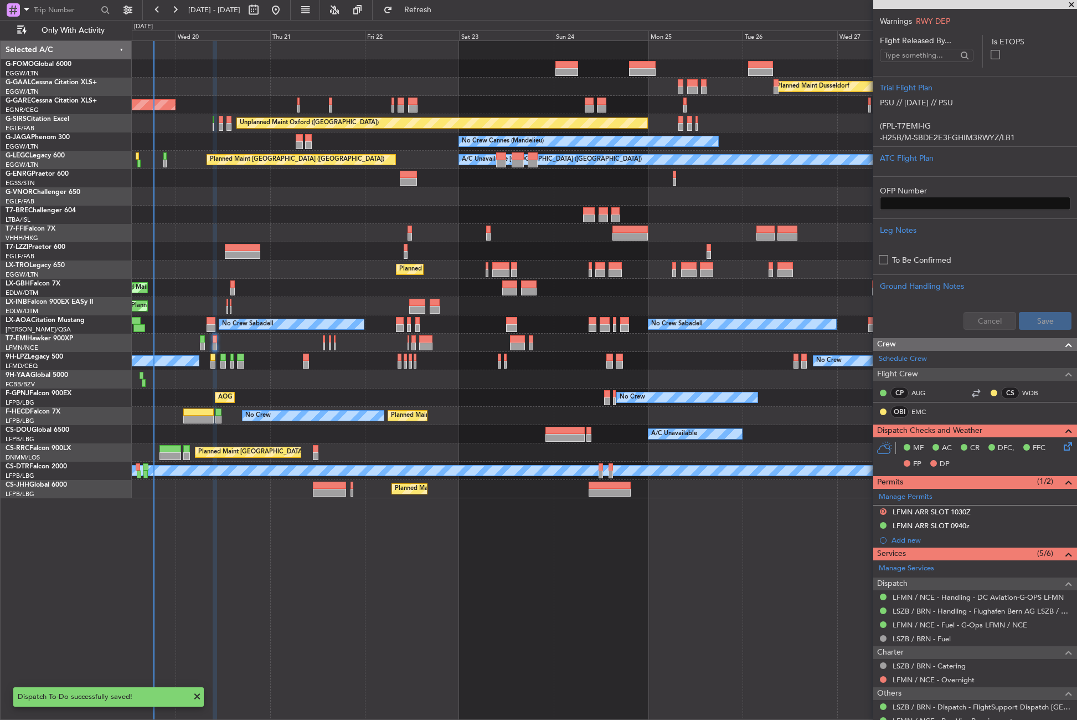
scroll to position [222, 0]
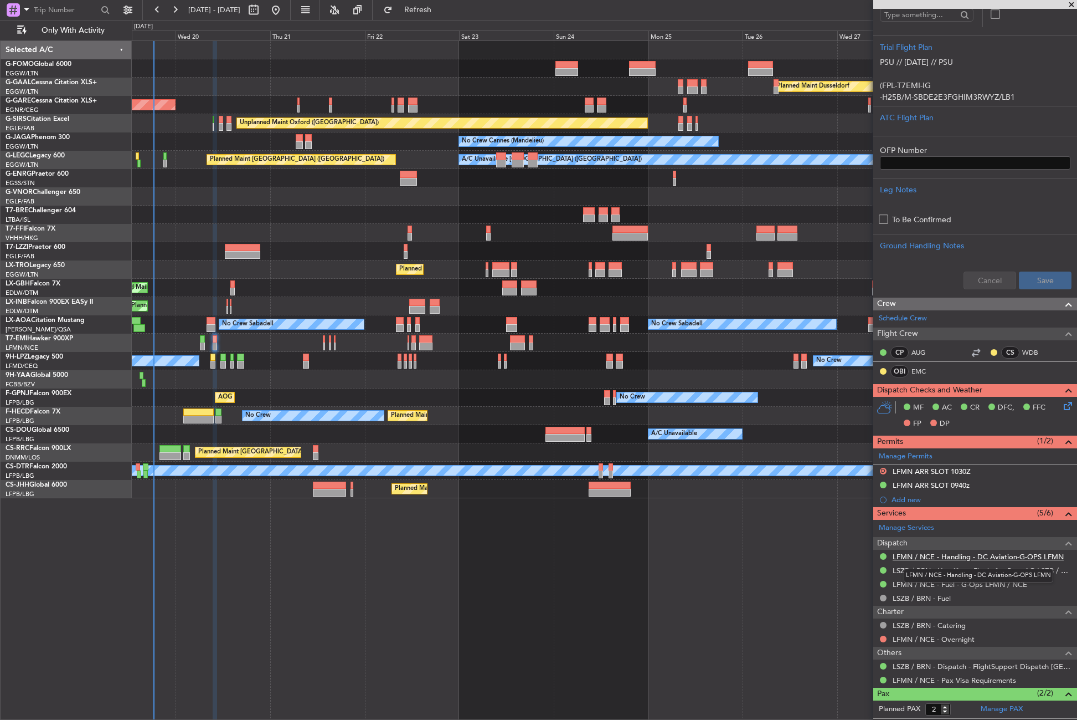
click at [937, 554] on link "LFMN / NCE - Handling - DC Aviation-G-OPS LFMN" at bounding box center [978, 556] width 171 height 9
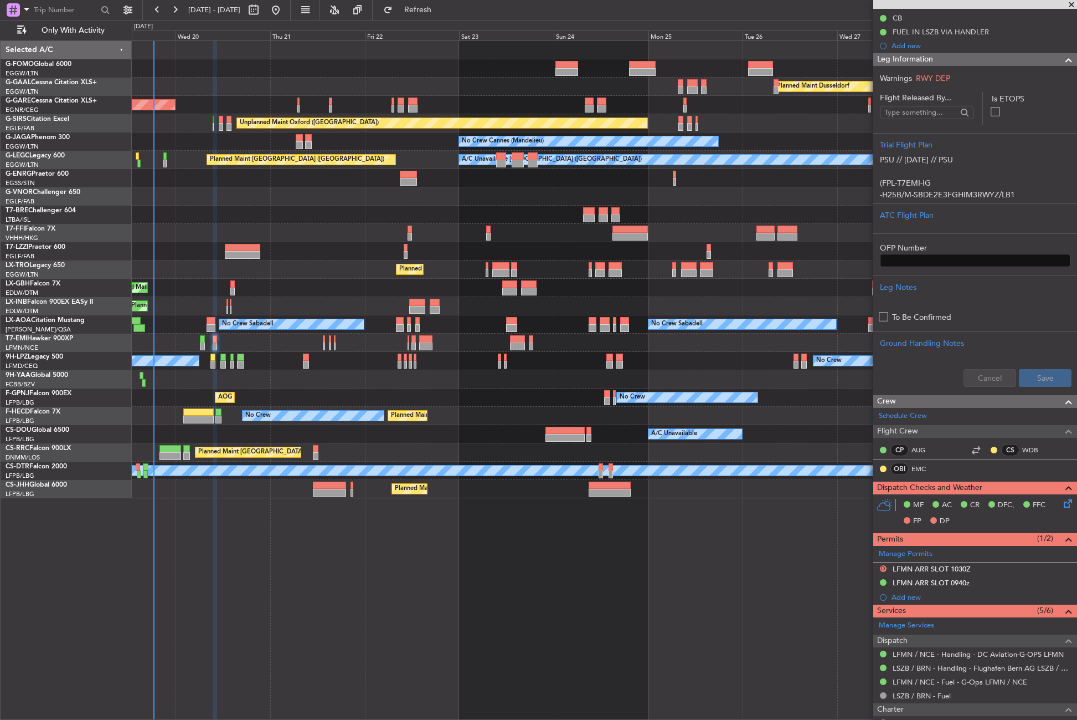
scroll to position [166, 0]
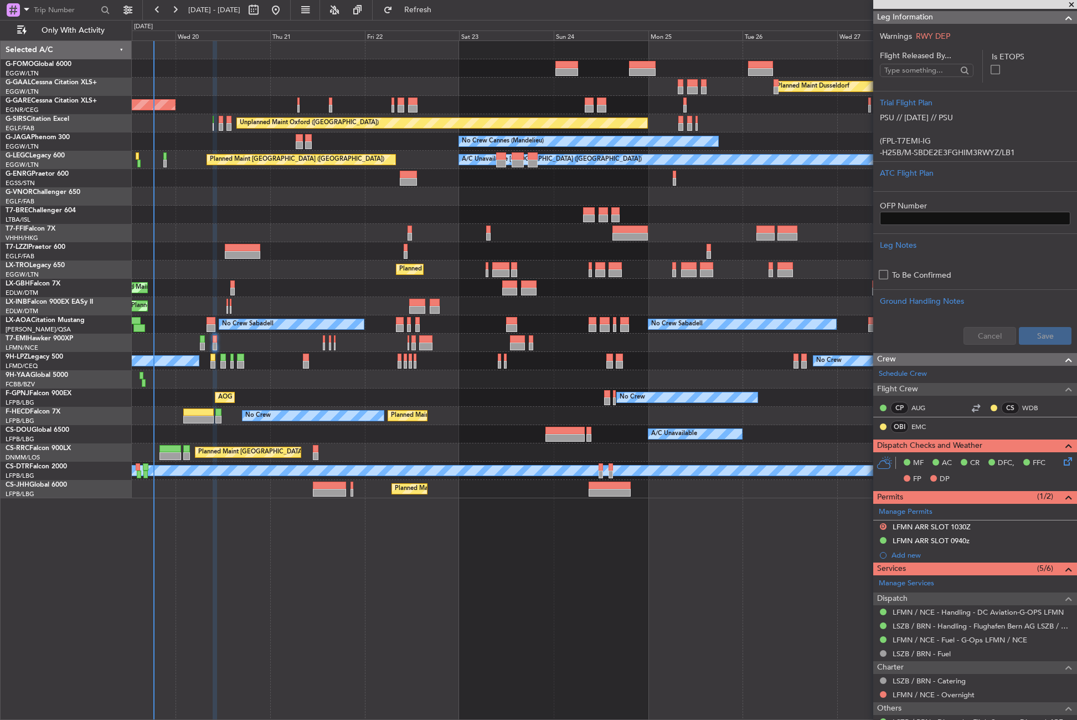
click at [349, 190] on div "Planned Maint London ([GEOGRAPHIC_DATA])" at bounding box center [604, 196] width 945 height 18
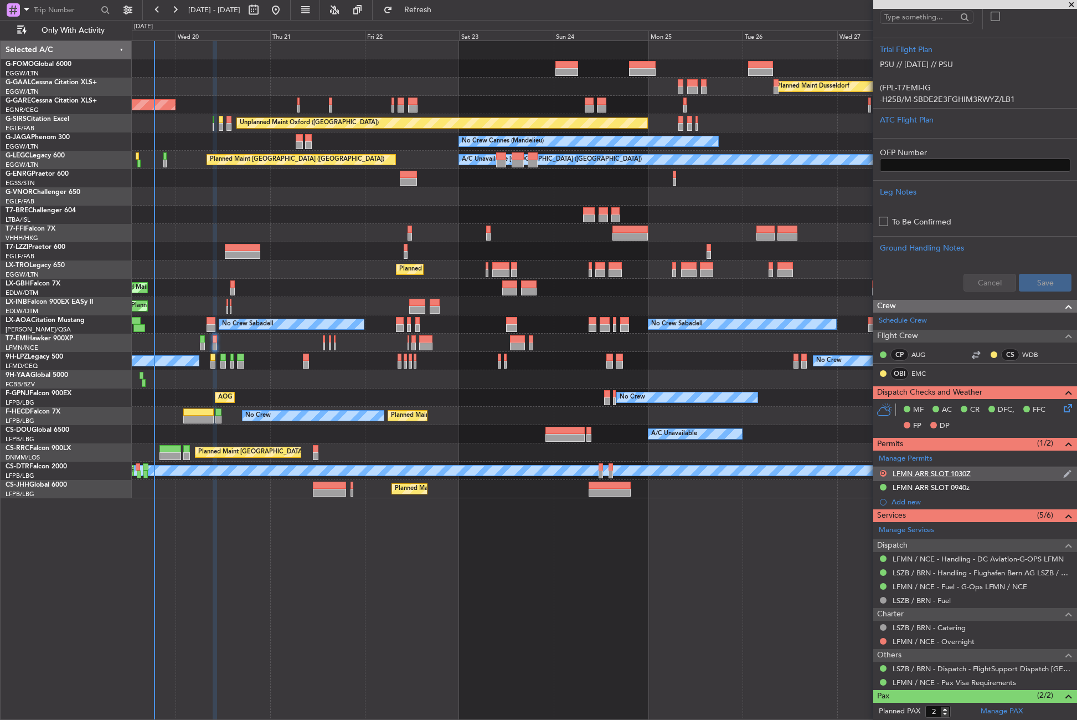
scroll to position [222, 0]
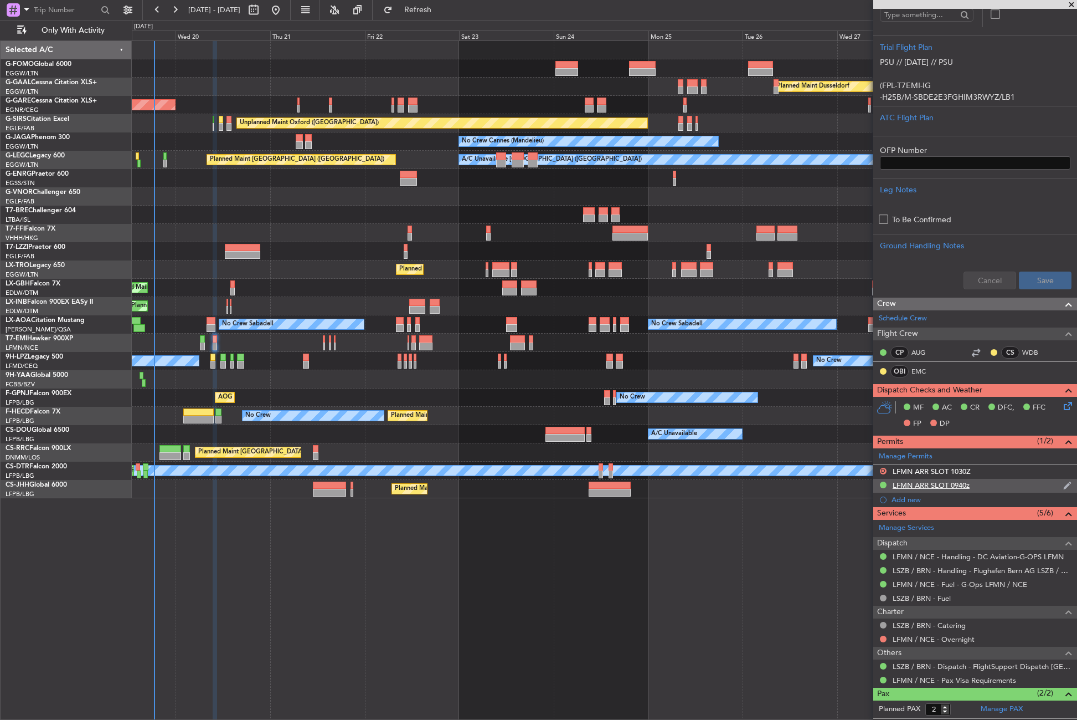
click at [957, 490] on div "LFMN ARR SLOT 0940z" at bounding box center [976, 486] width 204 height 14
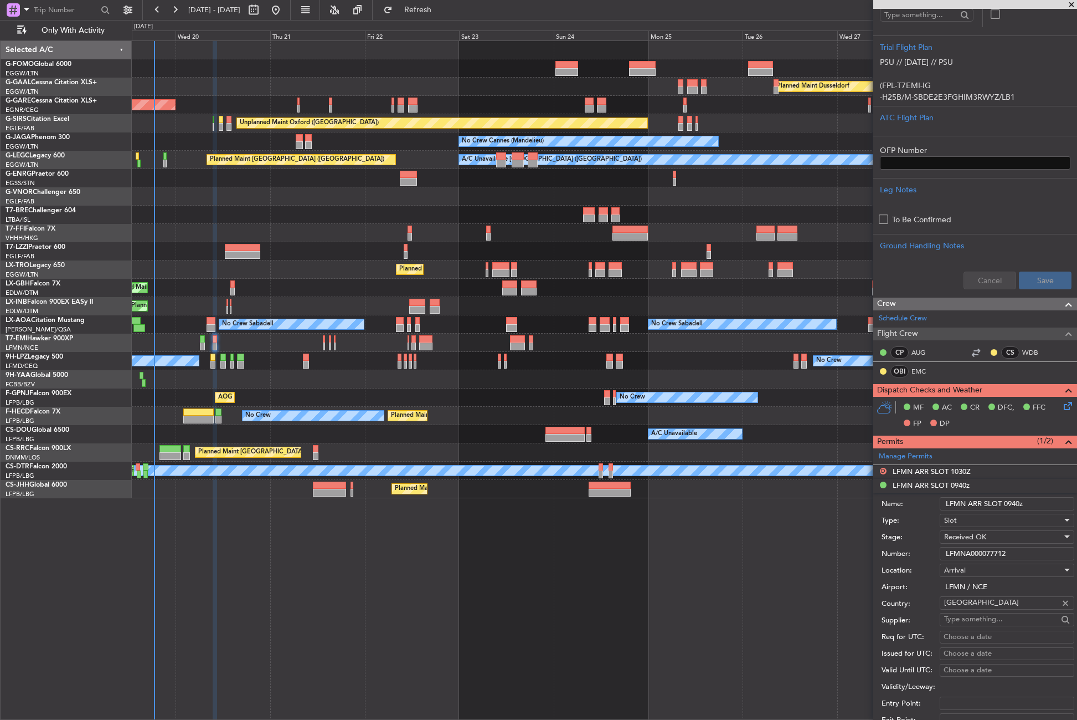
click at [1019, 507] on input "LFMN ARR SLOT 0940z" at bounding box center [1007, 503] width 135 height 13
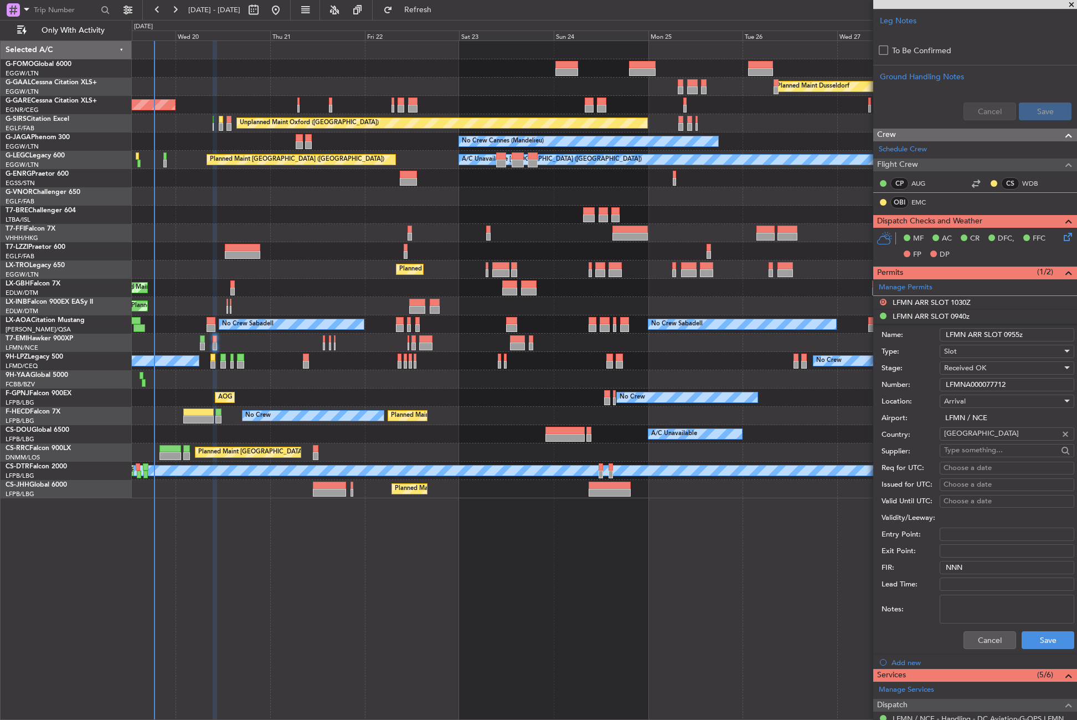
scroll to position [443, 0]
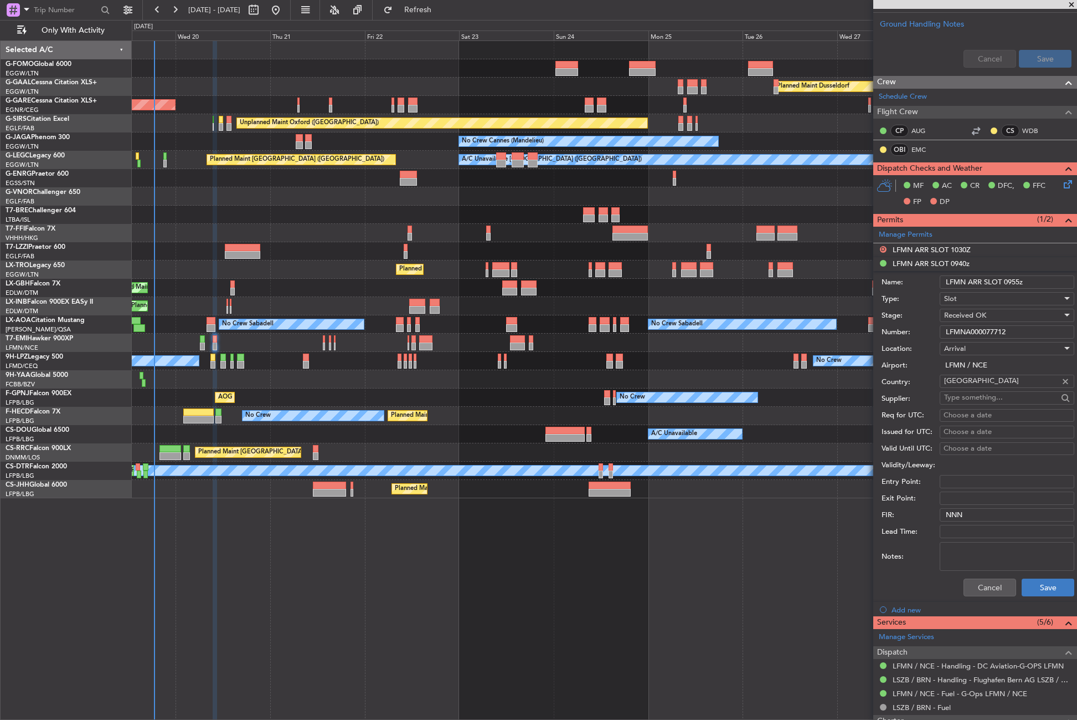
type input "LFMN ARR SLOT 0955z"
click at [1037, 587] on button "Save" at bounding box center [1048, 587] width 53 height 18
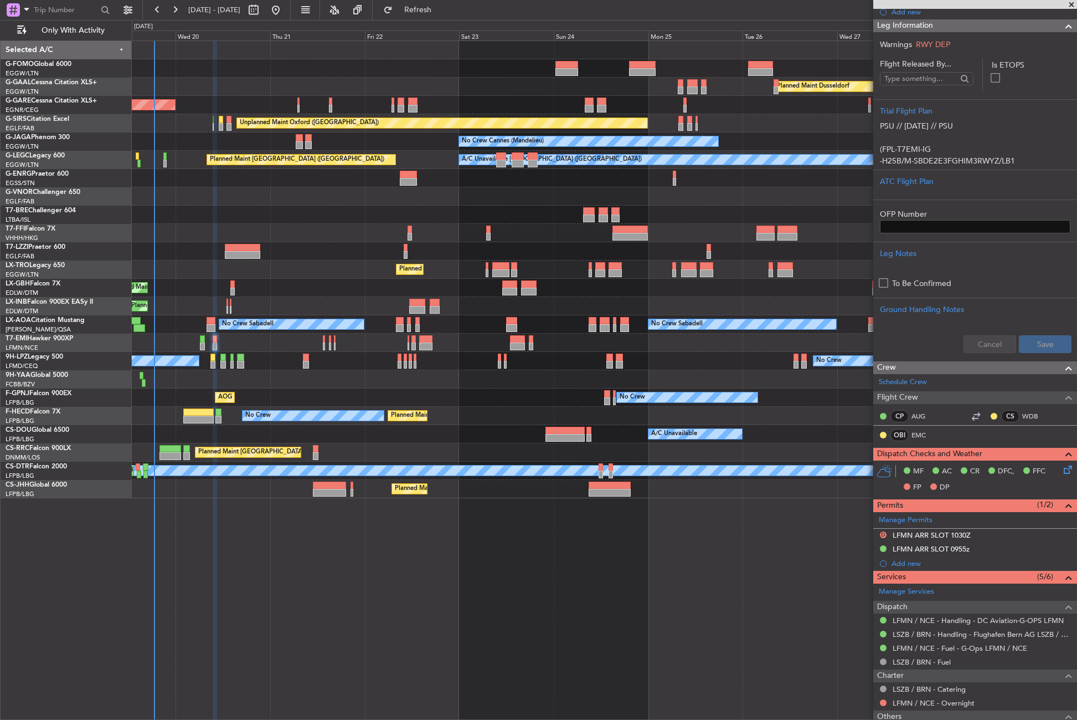
scroll to position [0, 0]
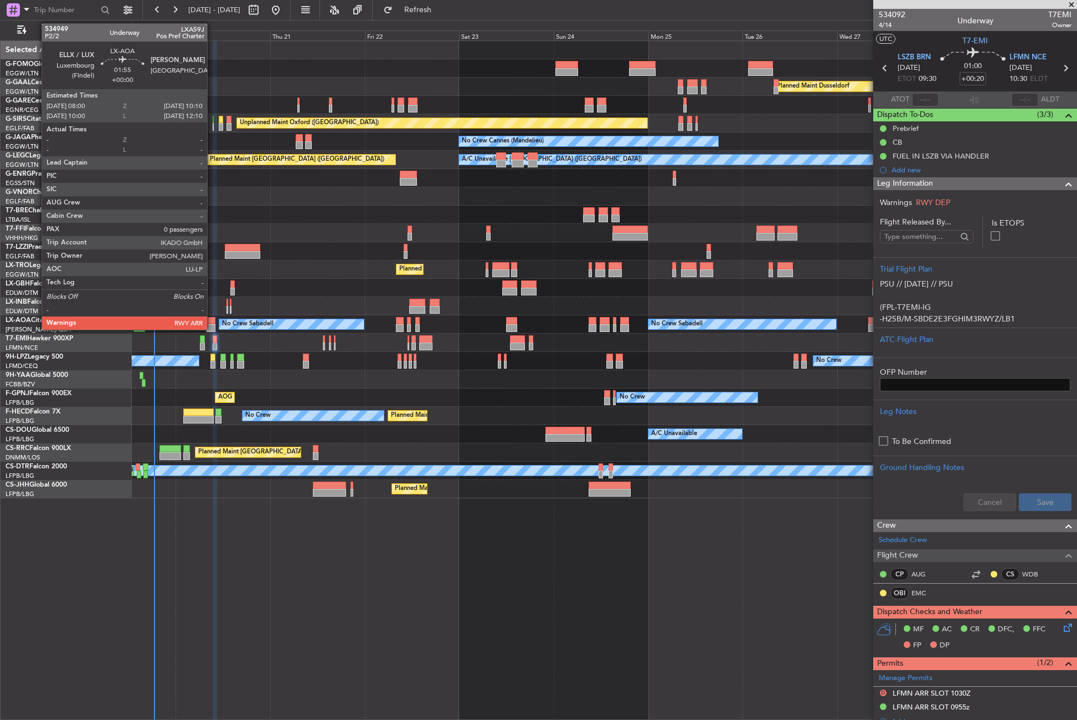
click at [212, 327] on div at bounding box center [211, 328] width 9 height 8
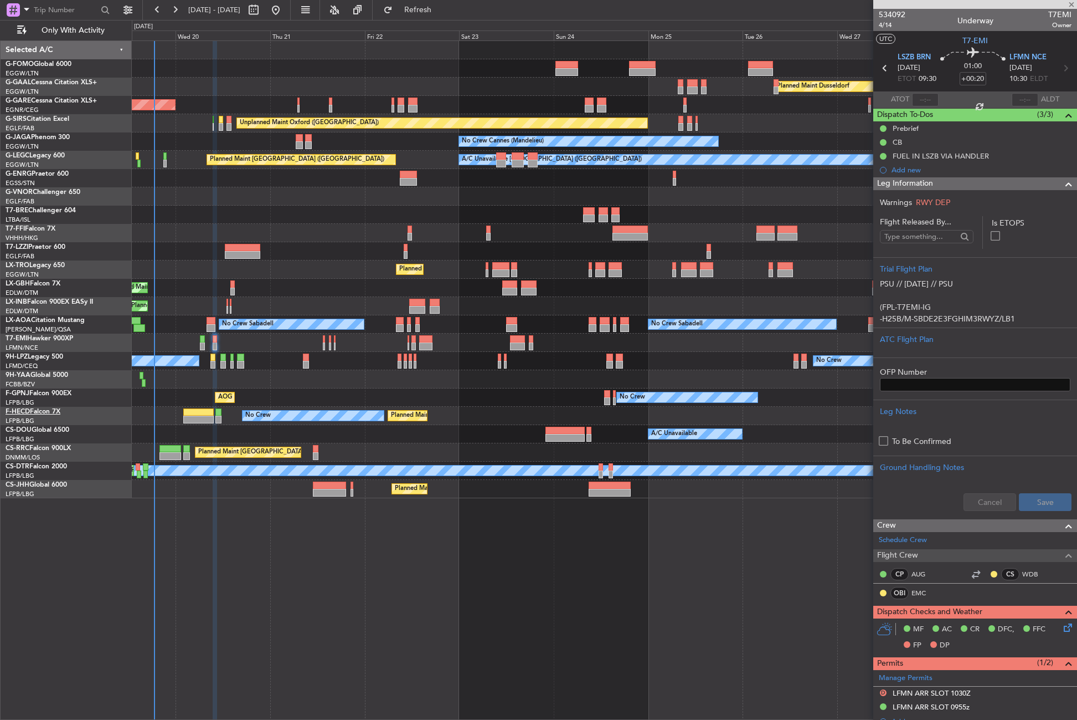
type input "0"
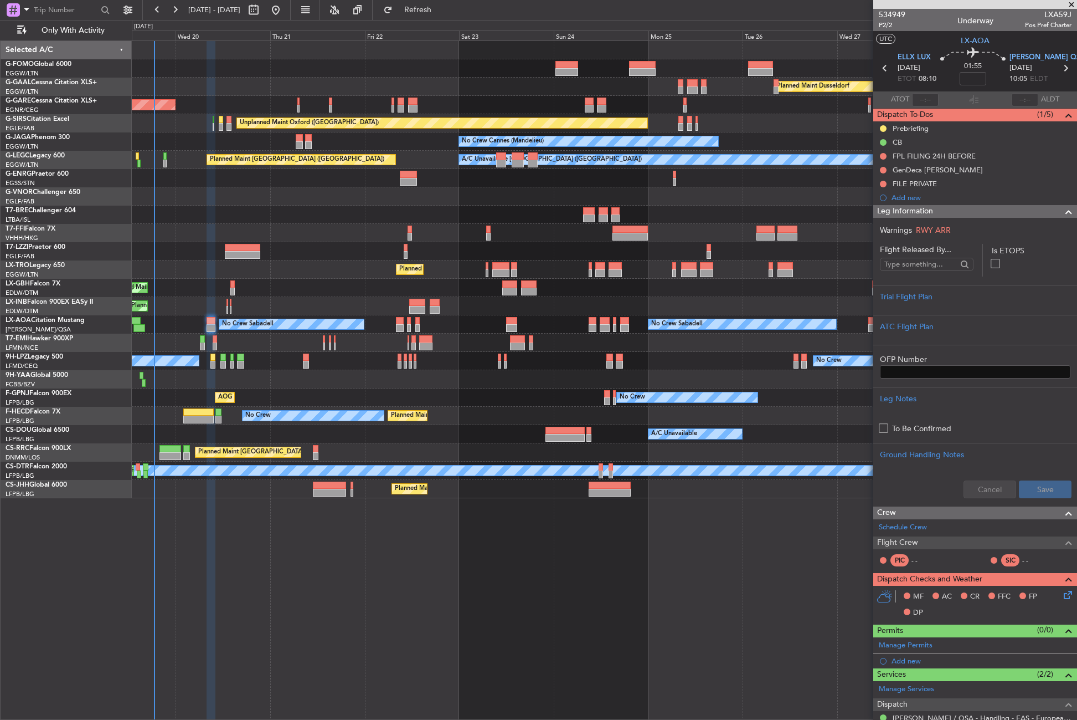
click at [933, 215] on span "Leg Information" at bounding box center [905, 211] width 56 height 13
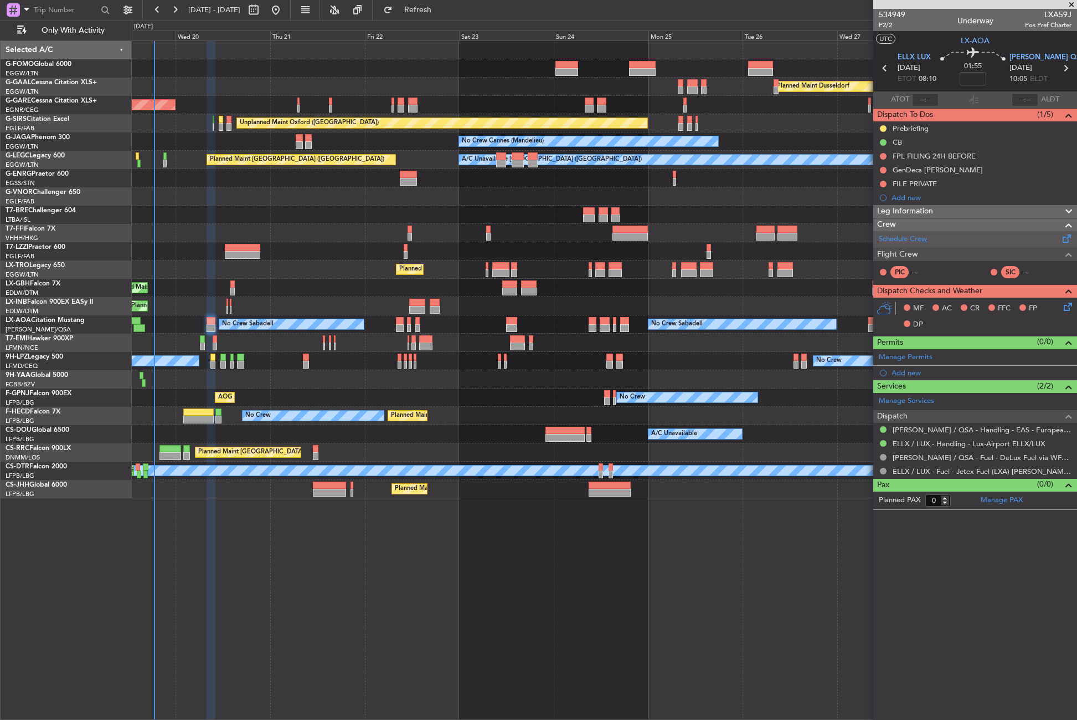
click at [913, 243] on link "Schedule Crew" at bounding box center [903, 239] width 48 height 11
click at [192, 560] on div "Planned Maint Dusseldorf Unplanned Maint Chester Unplanned Maint Oxford (Kidlin…" at bounding box center [605, 379] width 946 height 679
click at [891, 22] on span "P2/2" at bounding box center [892, 24] width 27 height 9
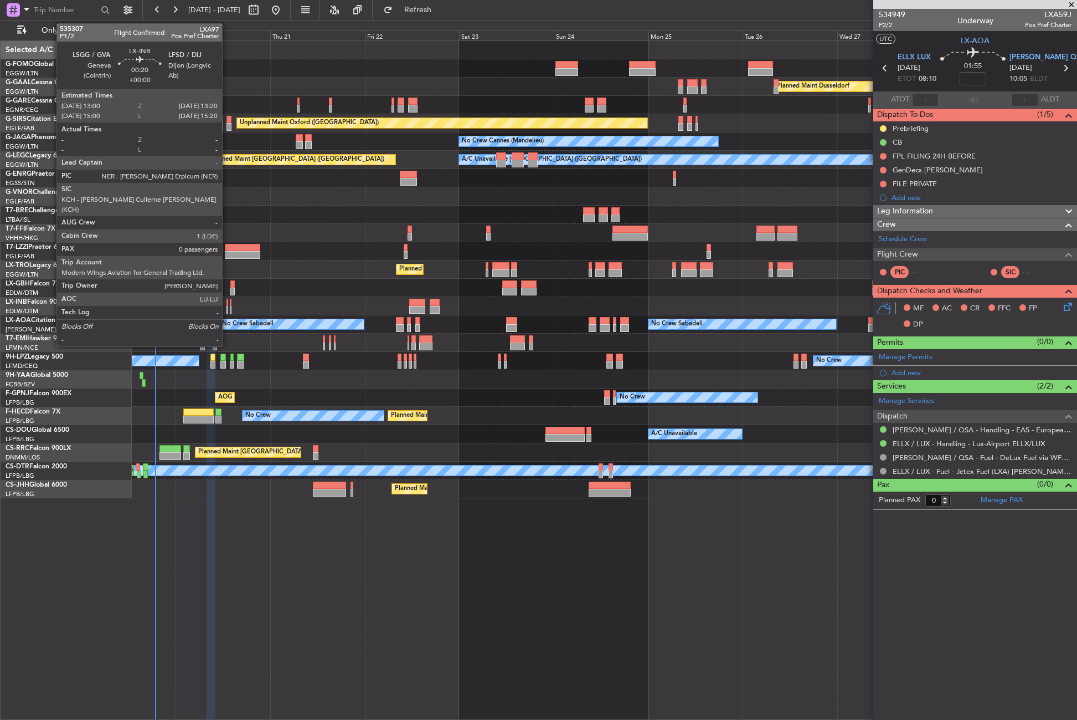
click at [227, 311] on div at bounding box center [228, 310] width 2 height 8
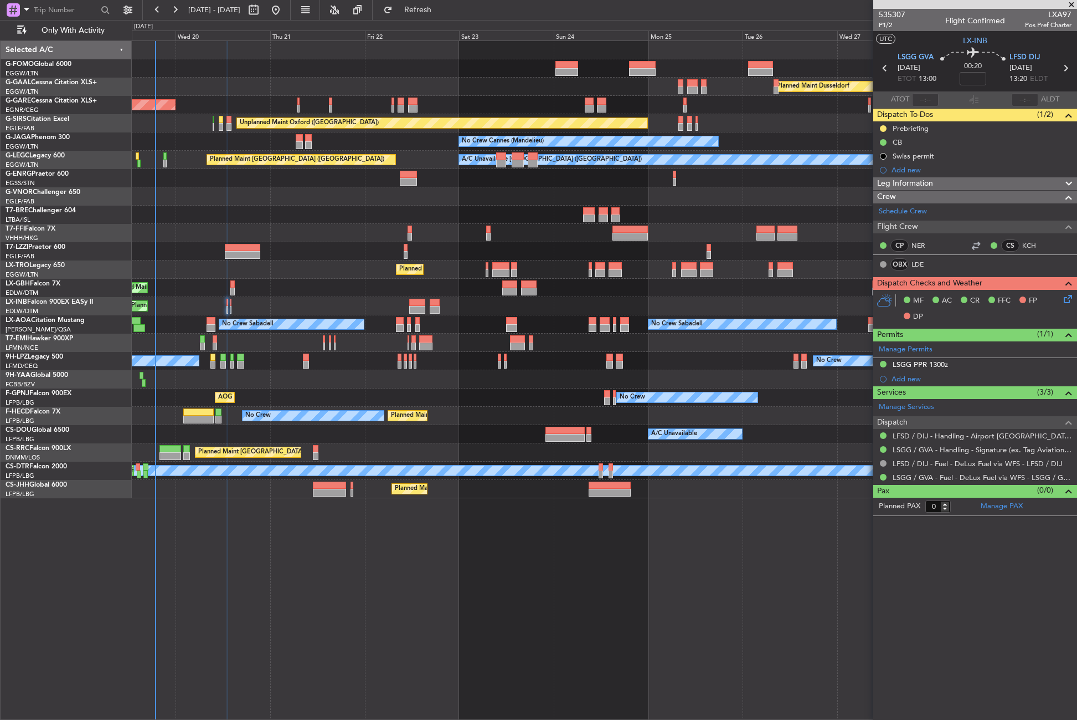
drag, startPoint x: 882, startPoint y: 128, endPoint x: 879, endPoint y: 135, distance: 7.9
click at [881, 128] on button at bounding box center [883, 128] width 7 height 7
click at [869, 188] on li "Cancelled" at bounding box center [883, 194] width 59 height 17
click at [928, 362] on div "LSGG PPR 1300z" at bounding box center [920, 363] width 55 height 9
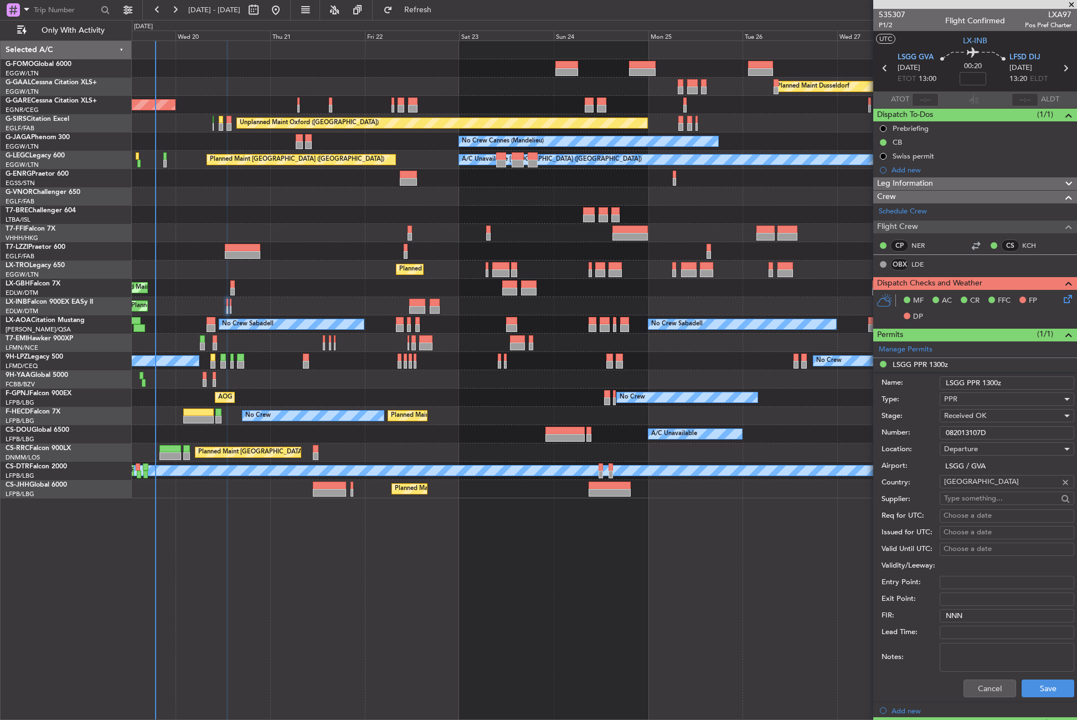
click at [956, 433] on input "082013107D" at bounding box center [1007, 432] width 135 height 13
click at [966, 687] on button "Cancel" at bounding box center [990, 688] width 53 height 18
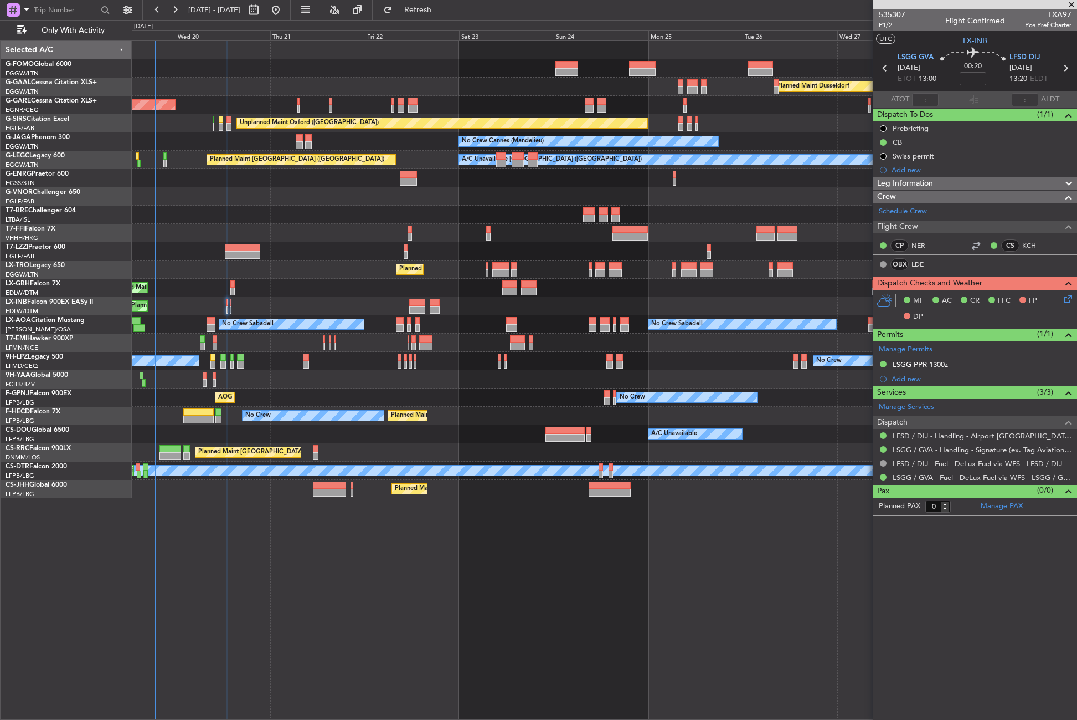
click at [910, 182] on span "Leg Information" at bounding box center [905, 183] width 56 height 13
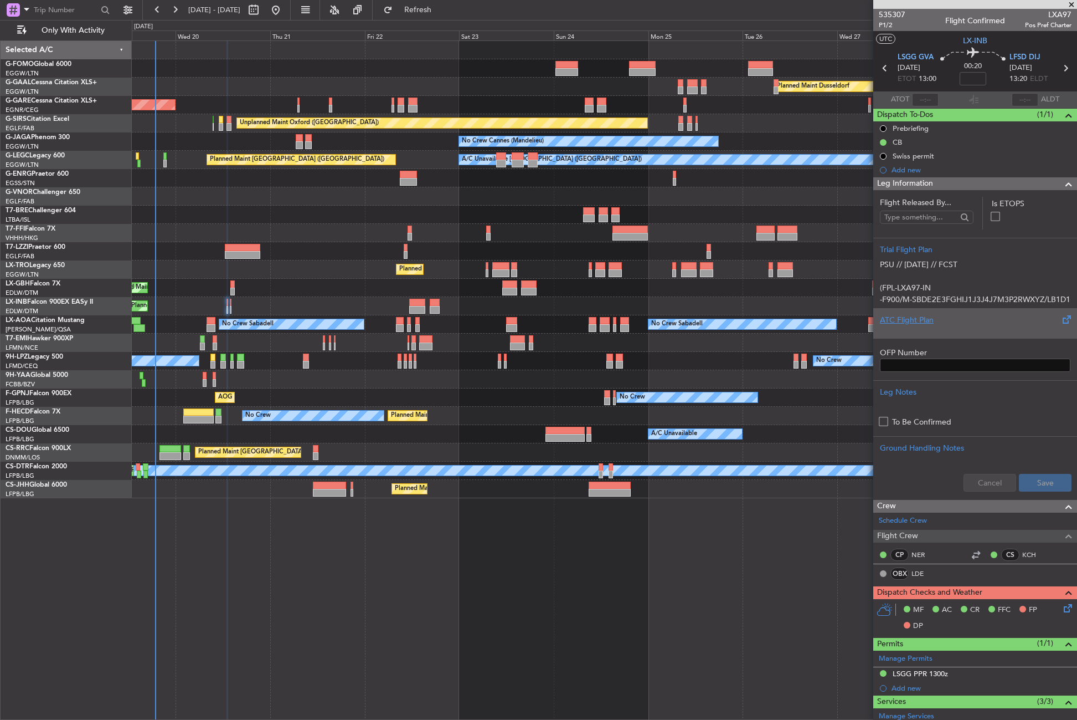
click at [911, 326] on div at bounding box center [975, 329] width 191 height 7
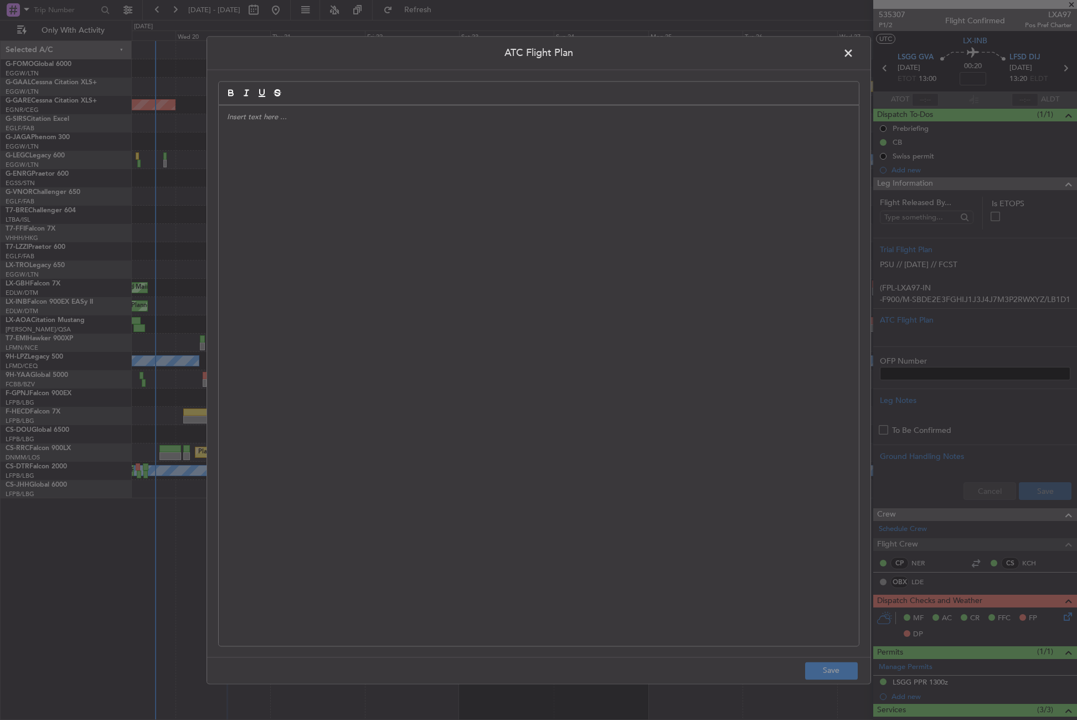
click at [597, 302] on div at bounding box center [539, 375] width 640 height 540
paste div
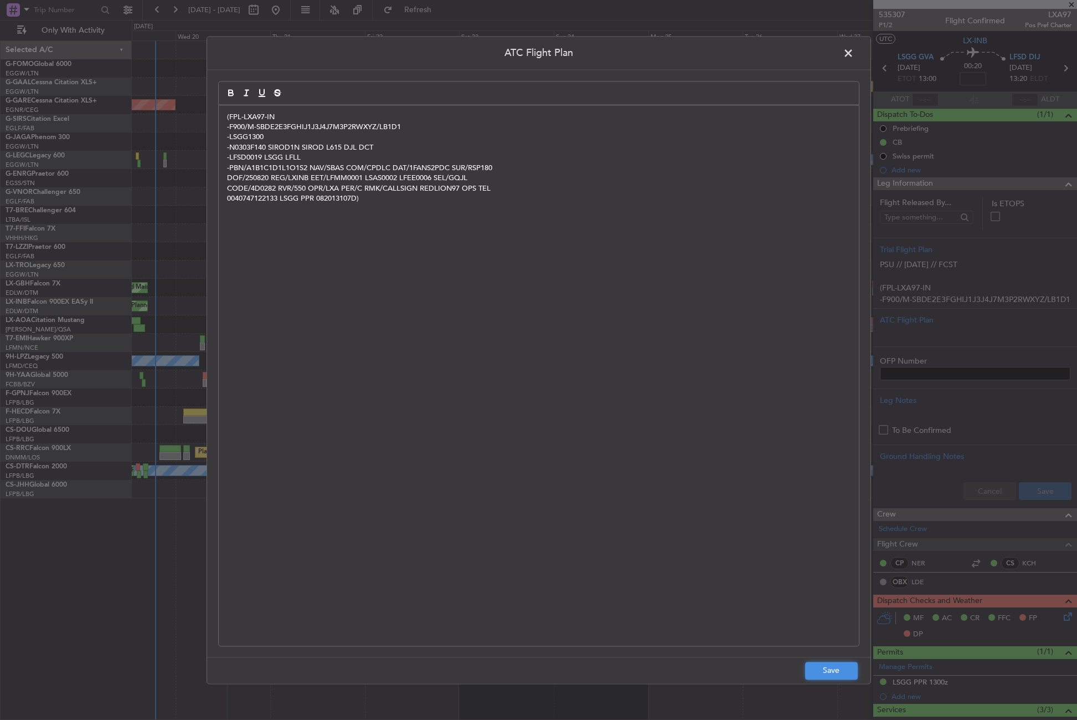
drag, startPoint x: 835, startPoint y: 670, endPoint x: 863, endPoint y: 666, distance: 28.0
click at [835, 670] on button "Save" at bounding box center [831, 670] width 53 height 18
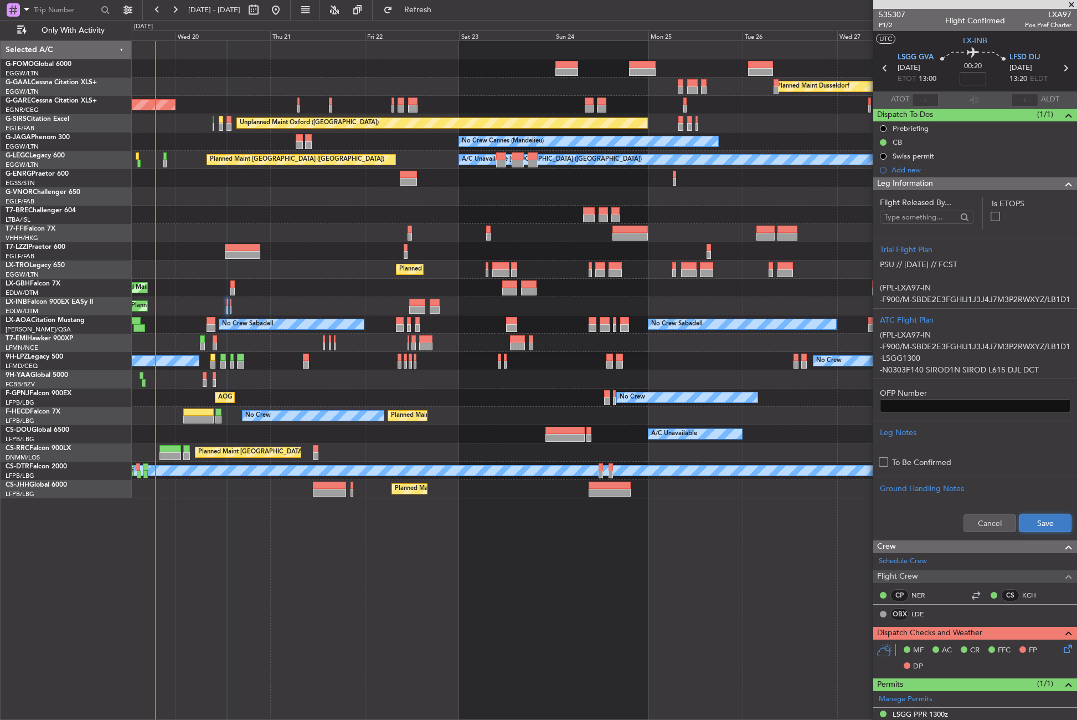
click at [1029, 526] on button "Save" at bounding box center [1045, 523] width 53 height 18
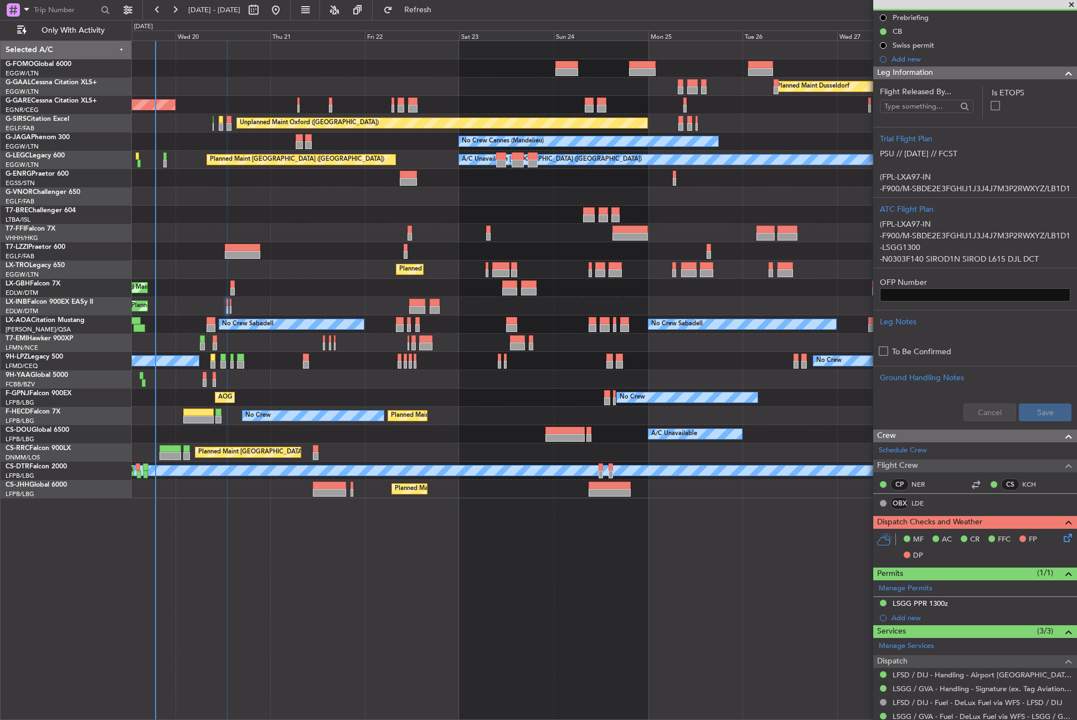
click at [1059, 544] on div "MF AC CR FFC FP DP" at bounding box center [976, 547] width 204 height 38
click at [1062, 537] on icon at bounding box center [1066, 535] width 9 height 9
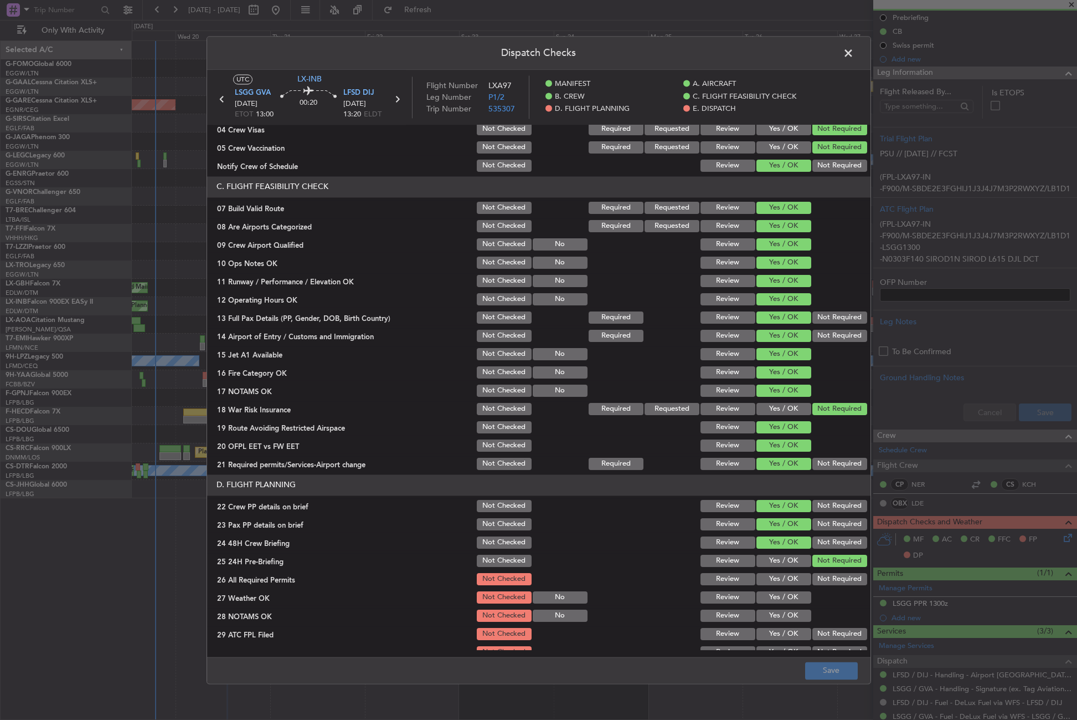
scroll to position [332, 0]
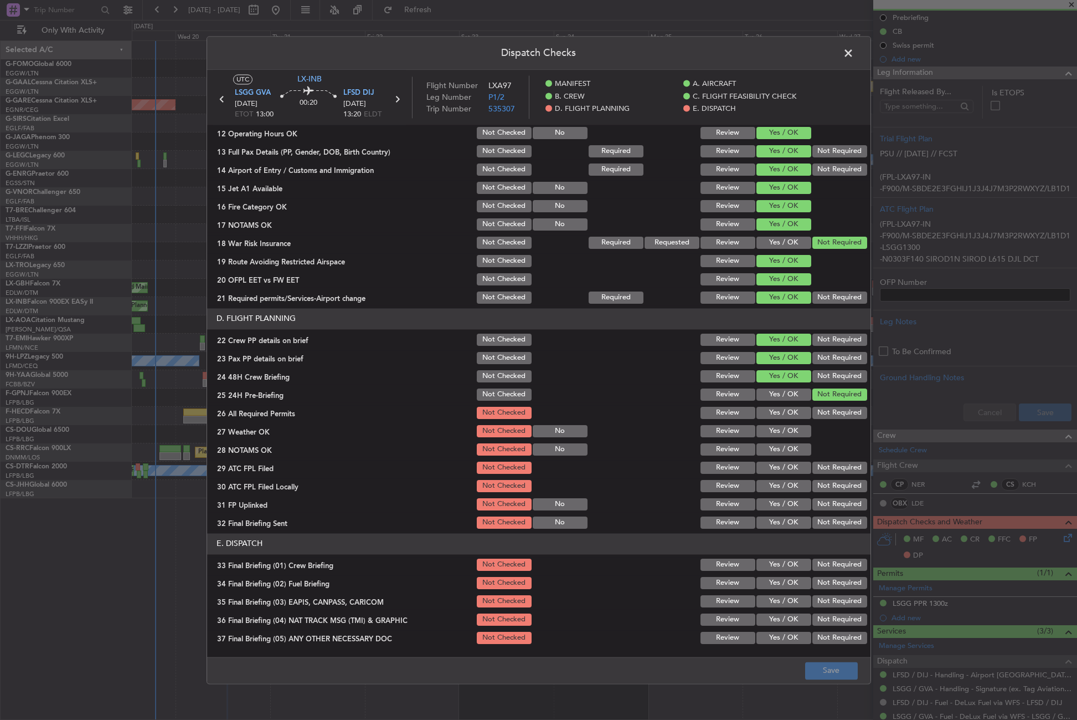
click at [770, 417] on button "Yes / OK" at bounding box center [784, 413] width 55 height 12
click at [771, 430] on button "Yes / OK" at bounding box center [784, 431] width 55 height 12
click at [772, 449] on button "Yes / OK" at bounding box center [784, 449] width 55 height 12
click at [773, 463] on button "Yes / OK" at bounding box center [784, 467] width 55 height 12
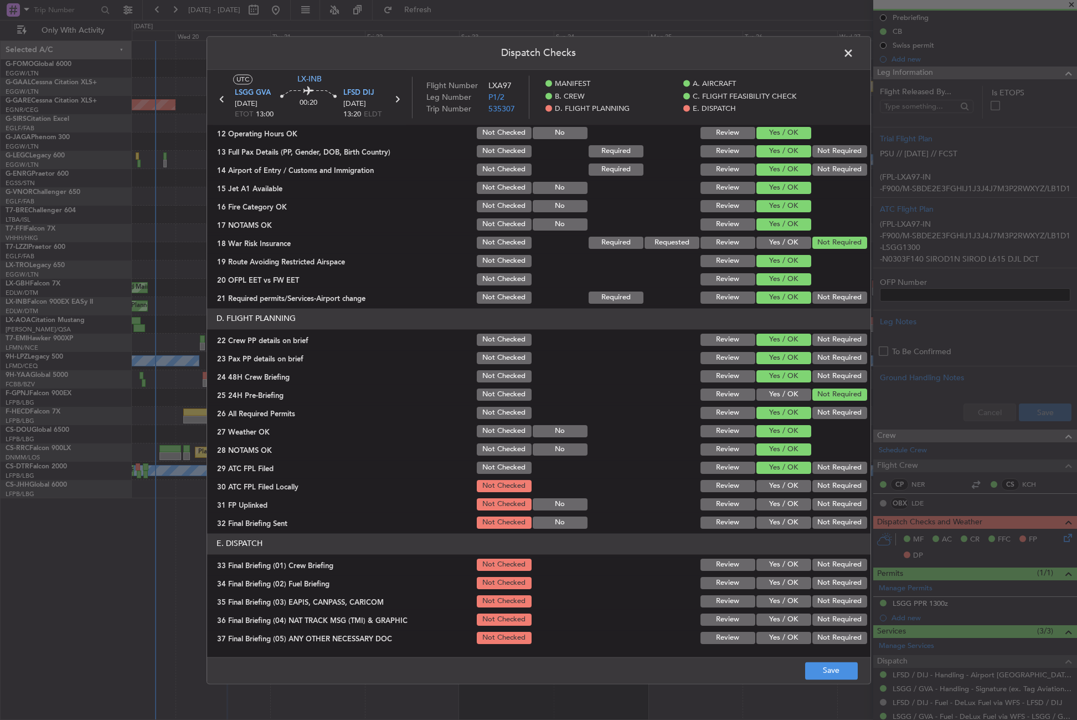
click at [813, 484] on button "Not Required" at bounding box center [840, 486] width 55 height 12
click at [790, 505] on button "Yes / OK" at bounding box center [784, 504] width 55 height 12
click at [813, 520] on button "Not Required" at bounding box center [840, 522] width 55 height 12
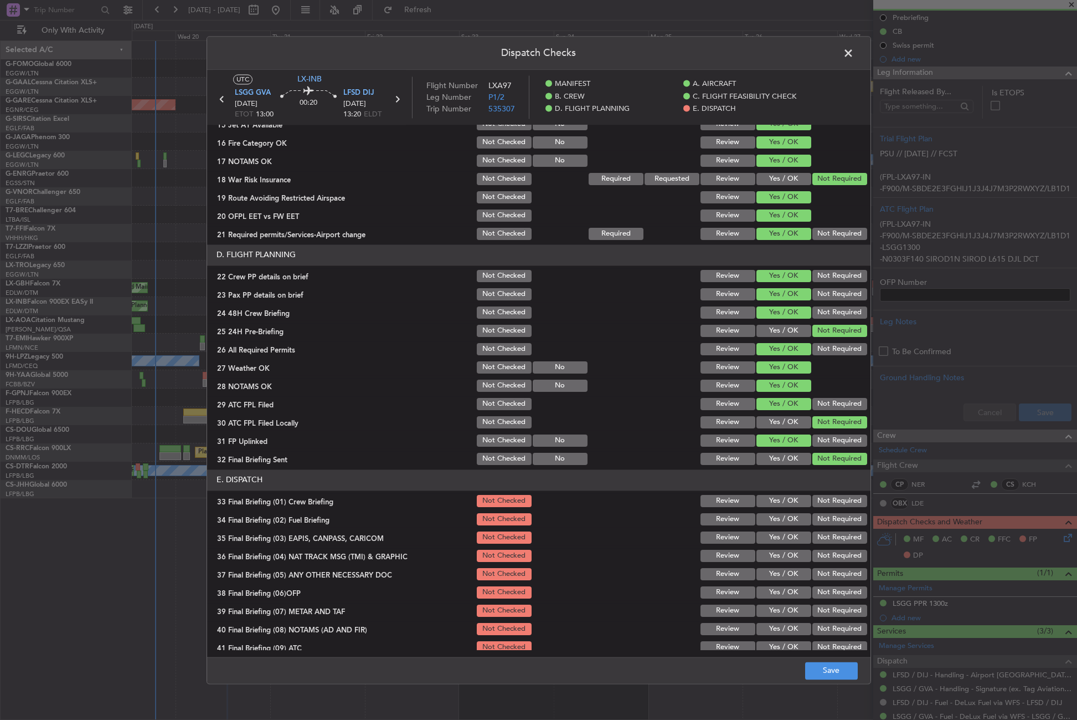
scroll to position [459, 0]
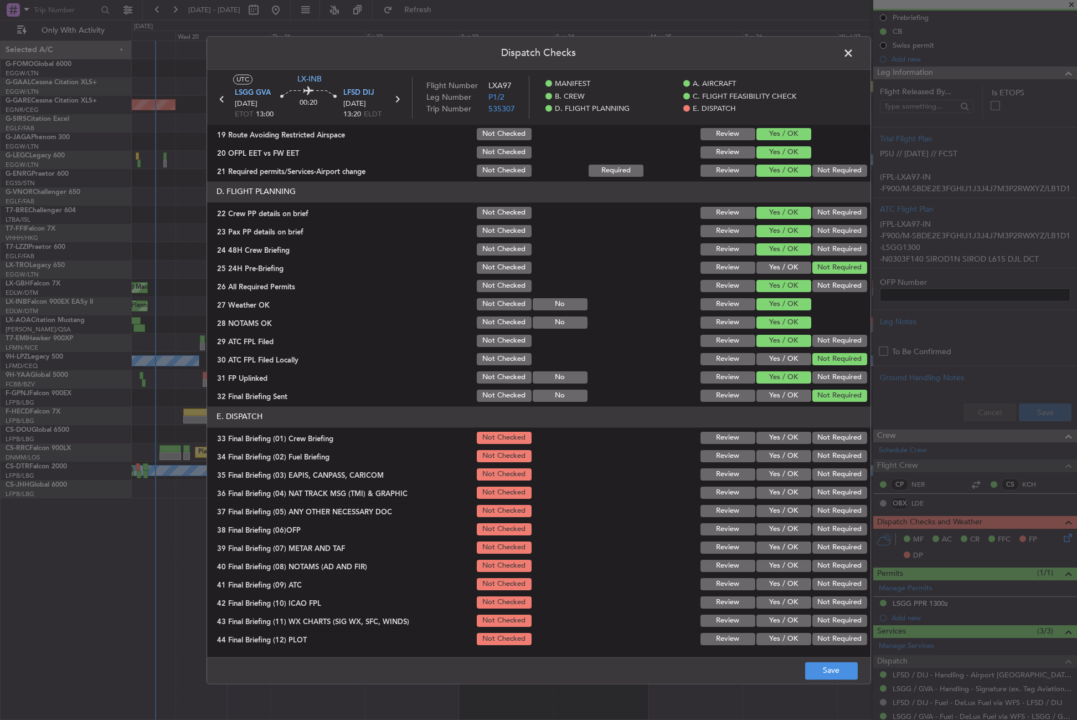
click at [773, 428] on section "E. DISPATCH 33 Final Briefing (01) Crew Briefing Not Checked Review Yes / OK No…" at bounding box center [539, 526] width 664 height 240
click at [773, 439] on button "Yes / OK" at bounding box center [784, 437] width 55 height 12
click at [774, 455] on button "Yes / OK" at bounding box center [784, 456] width 55 height 12
click at [815, 475] on button "Not Required" at bounding box center [840, 474] width 55 height 12
click at [814, 486] on button "Not Required" at bounding box center [840, 492] width 55 height 12
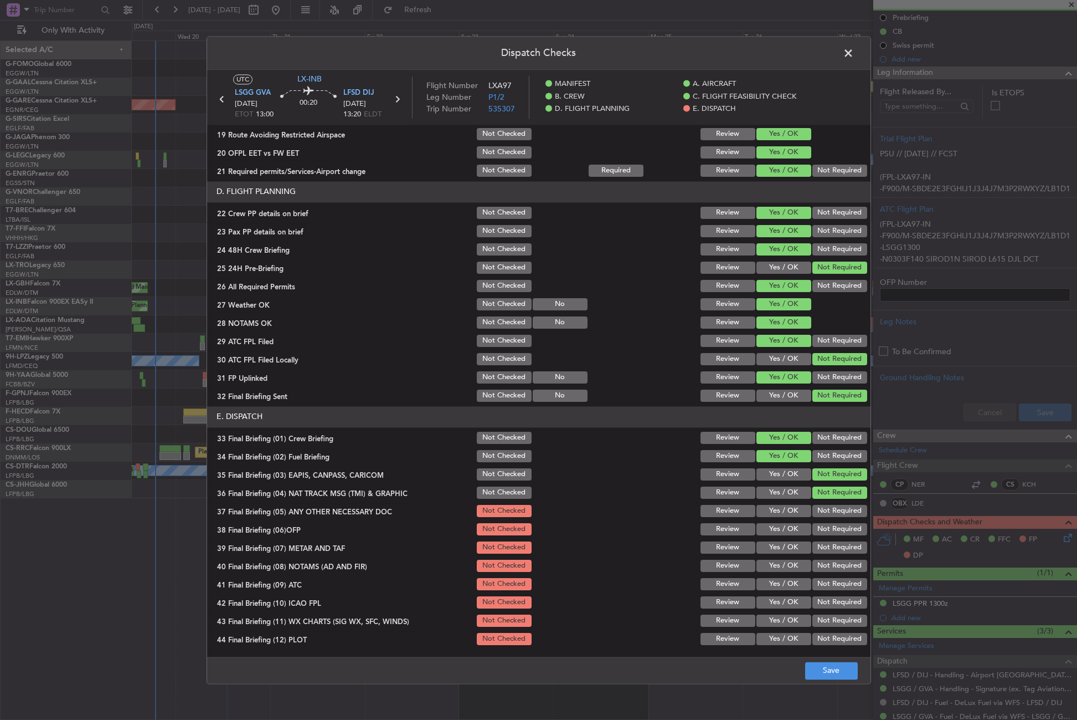
click at [792, 511] on button "Yes / OK" at bounding box center [784, 511] width 55 height 12
click at [787, 520] on section "E. DISPATCH 33 Final Briefing (01) Crew Briefing Not Checked Review Yes / OK No…" at bounding box center [539, 526] width 664 height 240
click at [784, 535] on div "Yes / OK" at bounding box center [783, 529] width 56 height 16
click at [780, 531] on button "Yes / OK" at bounding box center [784, 529] width 55 height 12
click at [776, 547] on button "Yes / OK" at bounding box center [784, 547] width 55 height 12
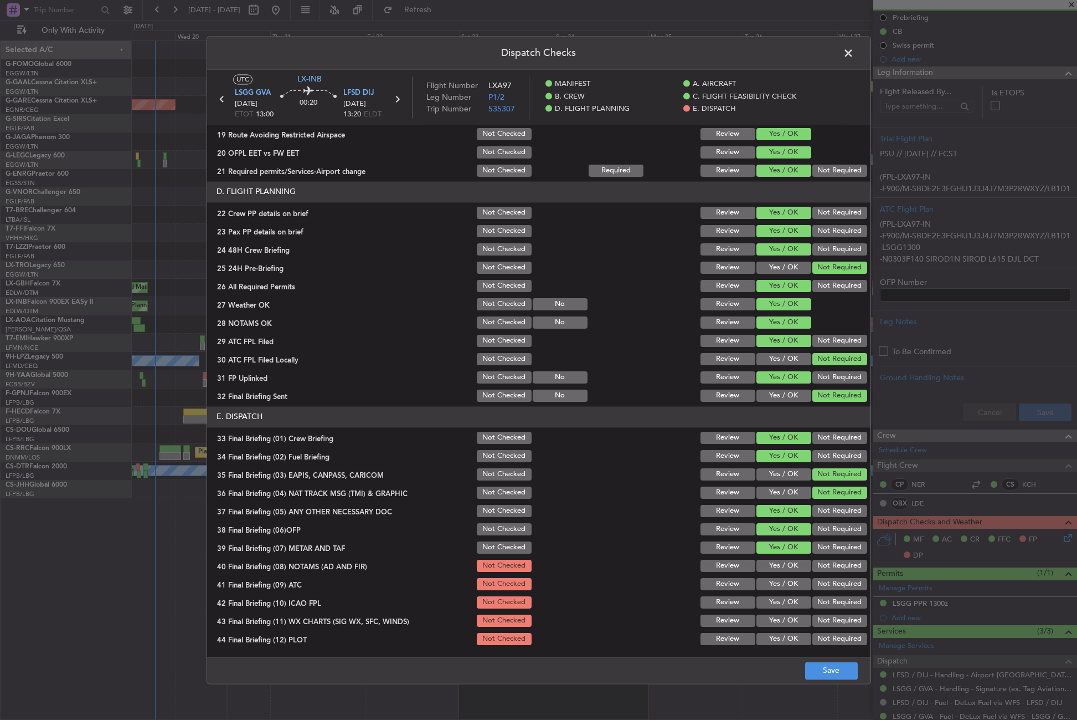
click at [775, 562] on button "Yes / OK" at bounding box center [784, 565] width 55 height 12
click at [774, 589] on button "Yes / OK" at bounding box center [784, 584] width 55 height 12
click at [814, 599] on button "Not Required" at bounding box center [840, 602] width 55 height 12
click at [790, 620] on button "Yes / OK" at bounding box center [784, 620] width 55 height 12
click at [813, 633] on button "Not Required" at bounding box center [840, 639] width 55 height 12
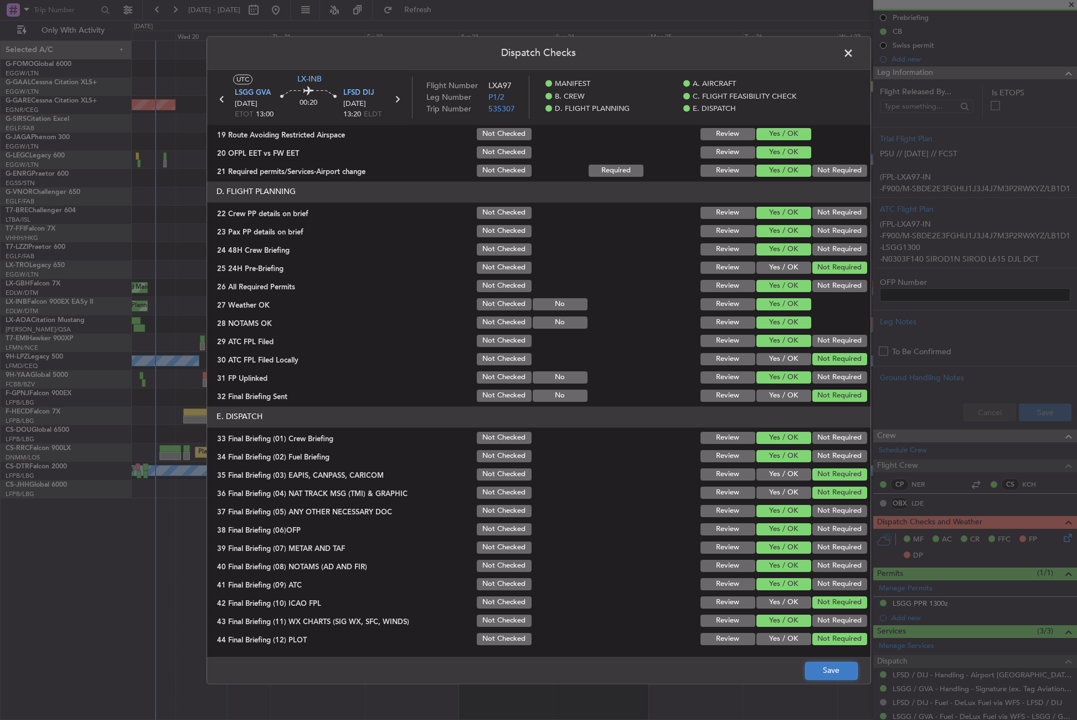
click at [821, 668] on button "Save" at bounding box center [831, 670] width 53 height 18
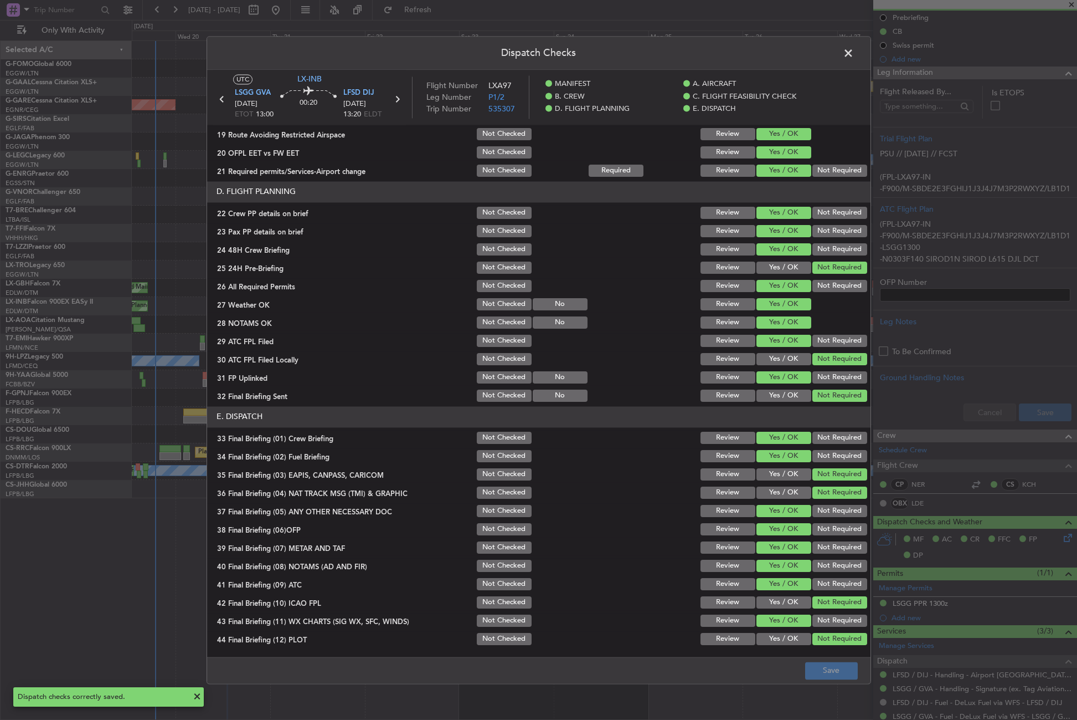
click at [854, 59] on span at bounding box center [854, 56] width 0 height 22
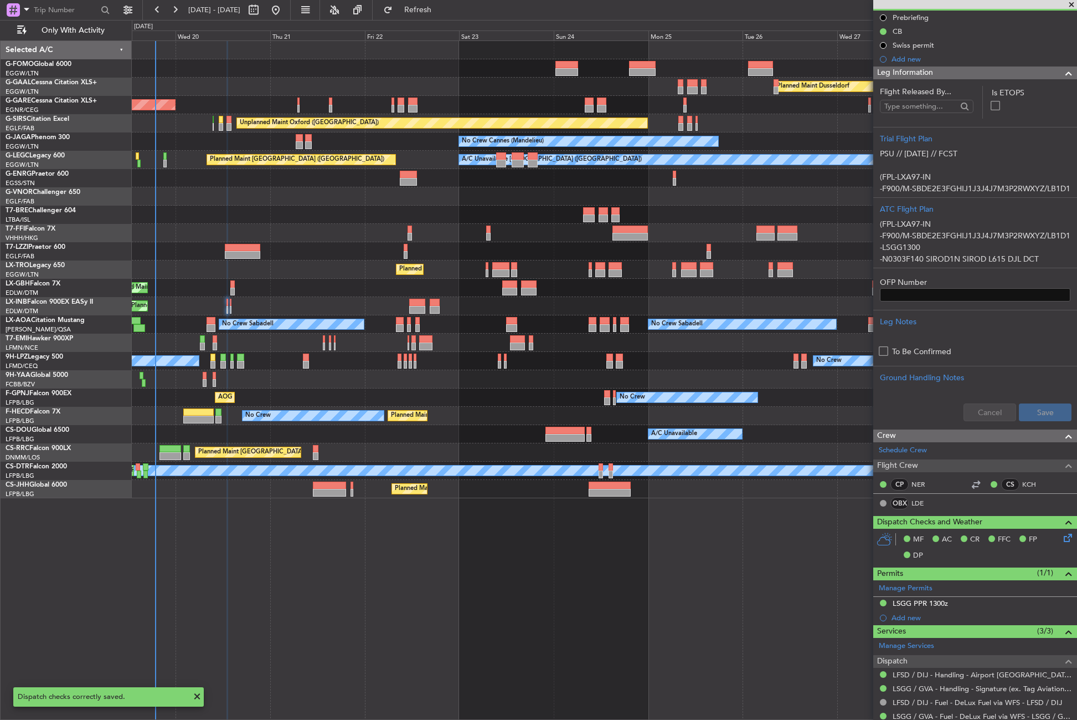
click at [911, 69] on span "Leg Information" at bounding box center [905, 72] width 56 height 13
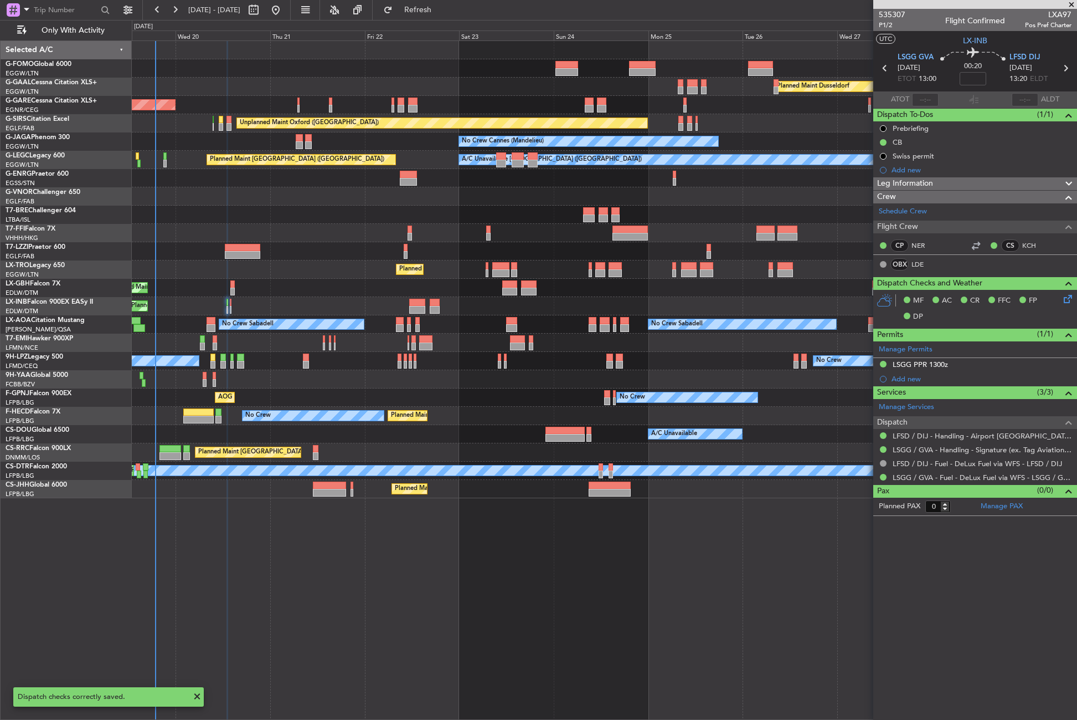
scroll to position [0, 0]
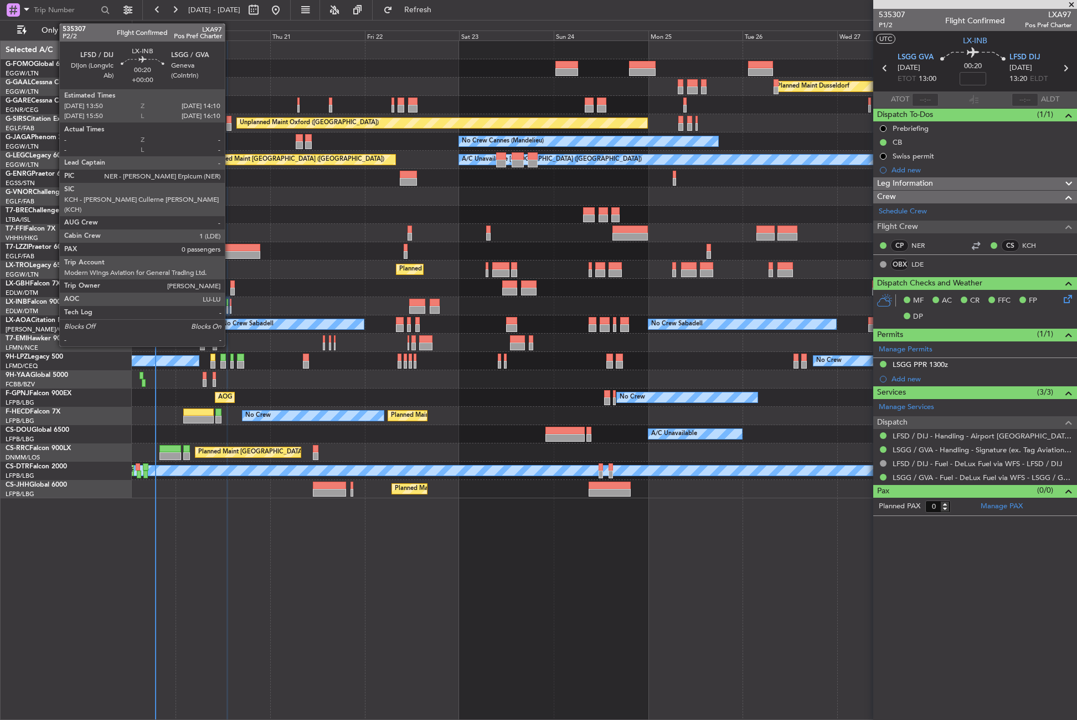
click at [230, 307] on div at bounding box center [231, 310] width 2 height 8
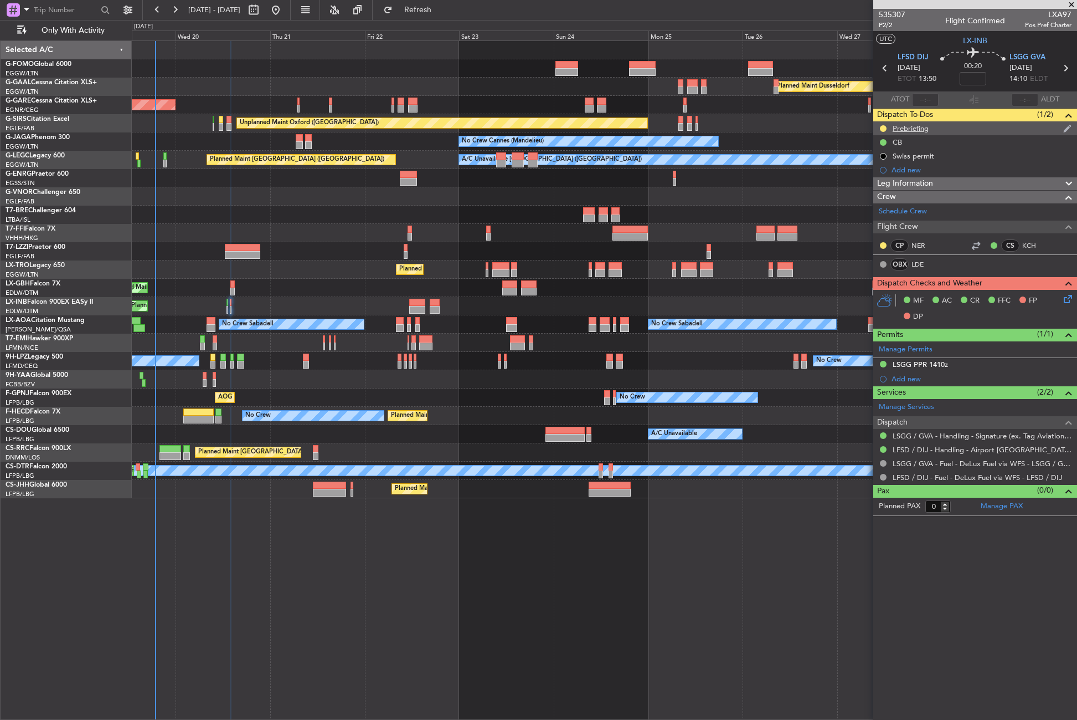
click at [881, 131] on div at bounding box center [883, 128] width 9 height 9
click at [882, 129] on button at bounding box center [883, 128] width 7 height 7
click at [878, 188] on li "Cancelled" at bounding box center [883, 194] width 59 height 17
click at [917, 365] on div "LSGG PPR 1410z" at bounding box center [920, 363] width 55 height 9
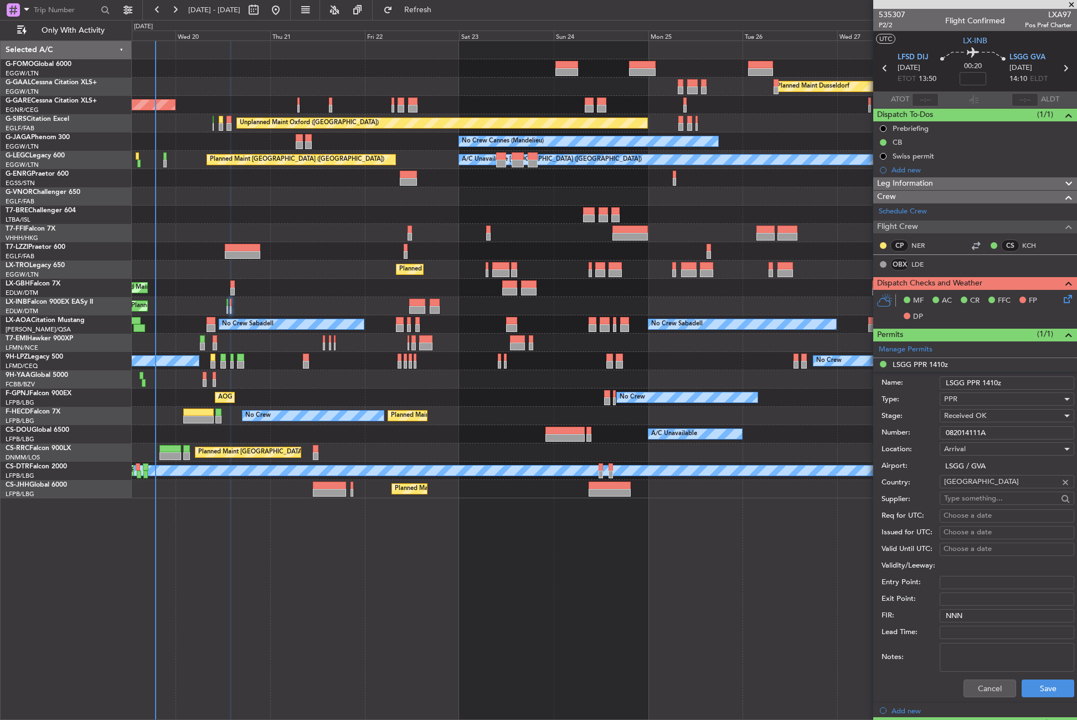
click at [950, 431] on input "082014111A" at bounding box center [1007, 432] width 135 height 13
click at [974, 689] on button "Cancel" at bounding box center [990, 688] width 53 height 18
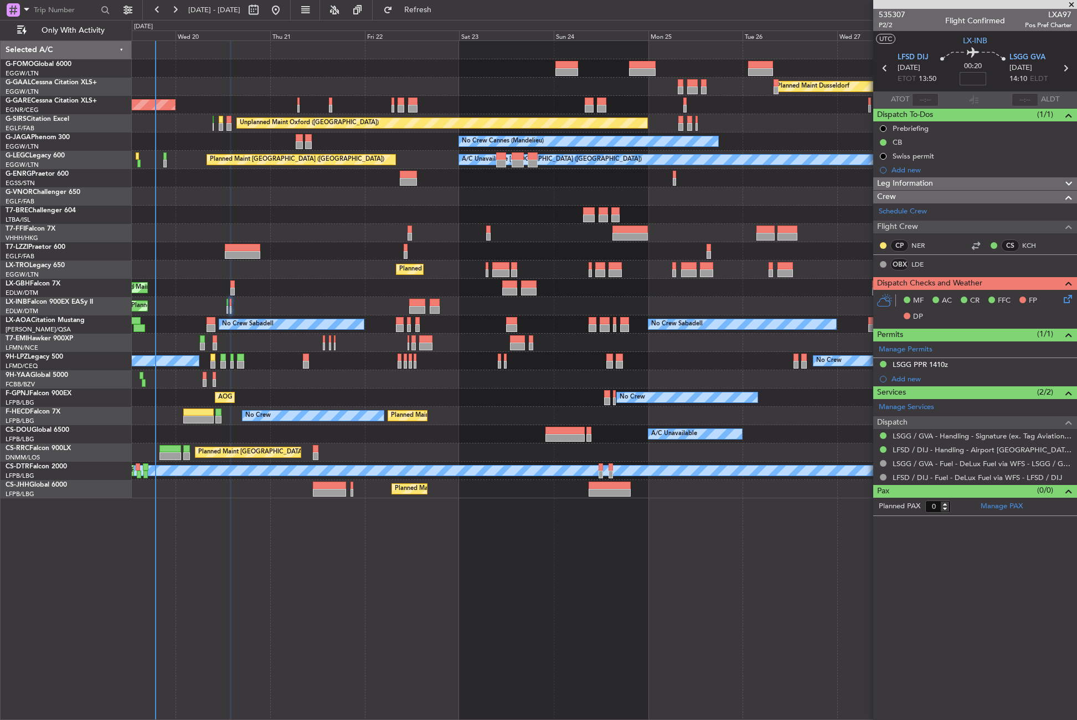
click at [970, 83] on input at bounding box center [973, 78] width 27 height 13
click at [706, 297] on div "Planned Maint Geneva (Cointrin)" at bounding box center [604, 306] width 945 height 18
type input "+00:05"
click at [938, 184] on div "Leg Information" at bounding box center [976, 183] width 204 height 13
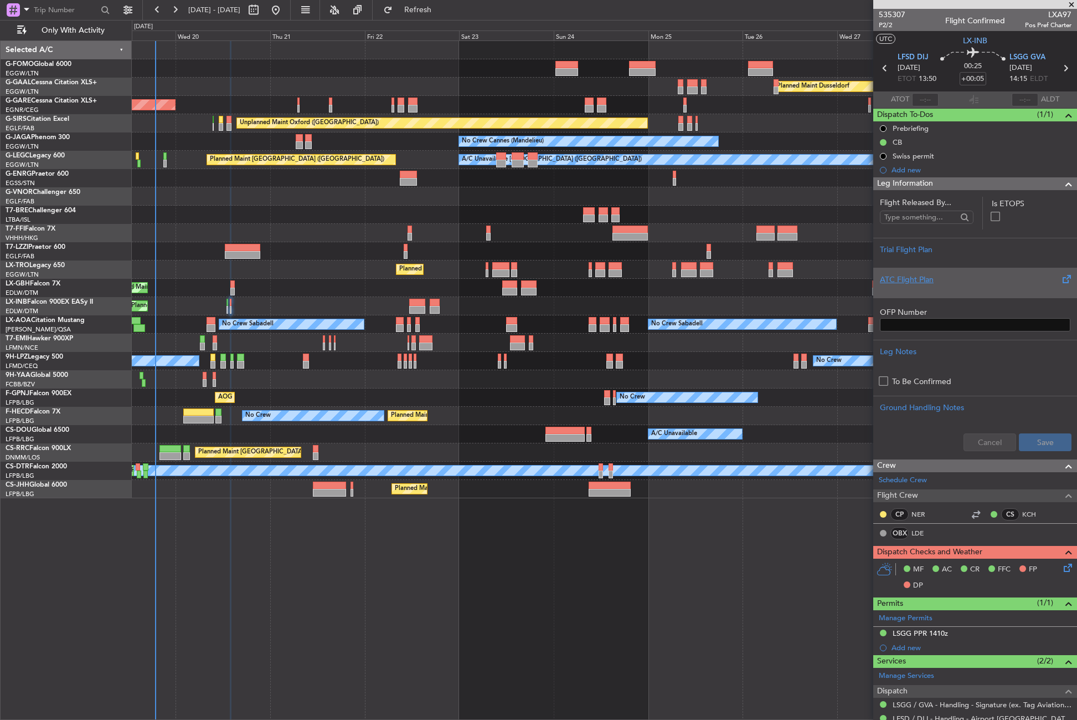
click at [903, 284] on div "ATC Flight Plan" at bounding box center [975, 280] width 191 height 12
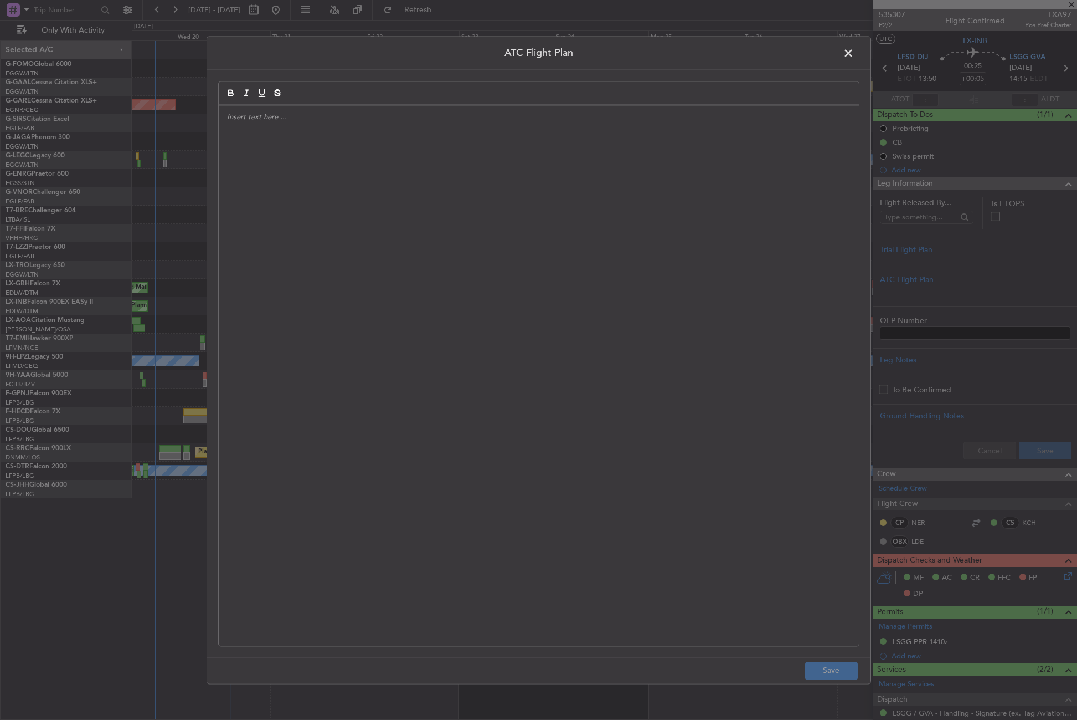
click at [605, 293] on div at bounding box center [539, 375] width 640 height 540
paste div
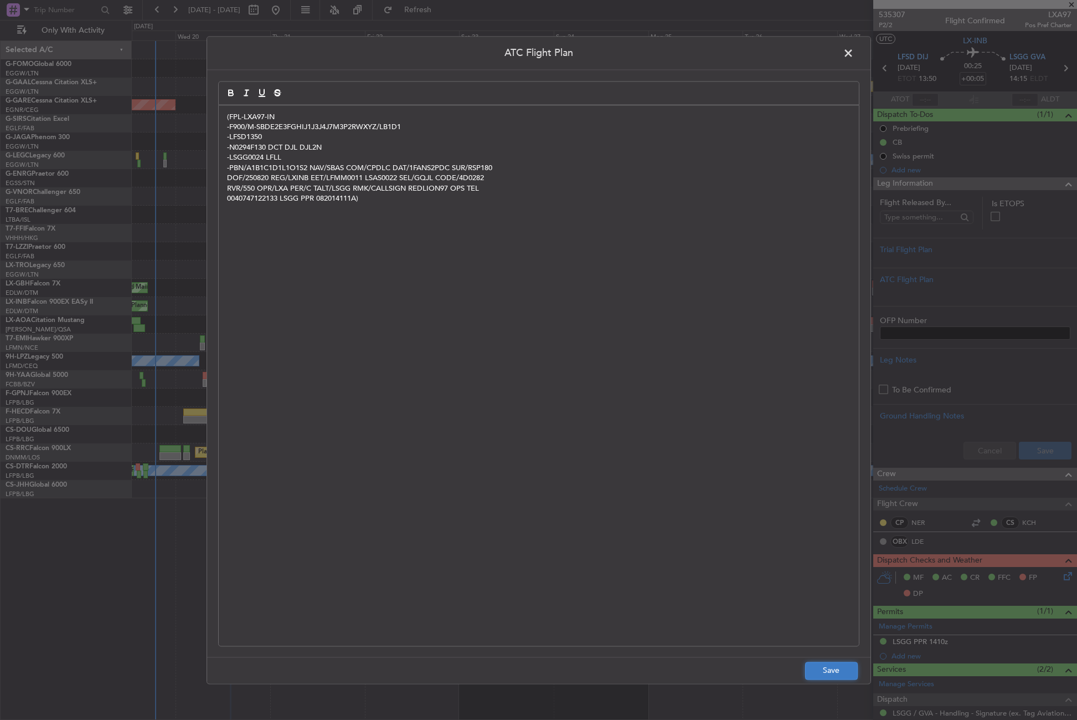
click at [825, 672] on button "Save" at bounding box center [831, 670] width 53 height 18
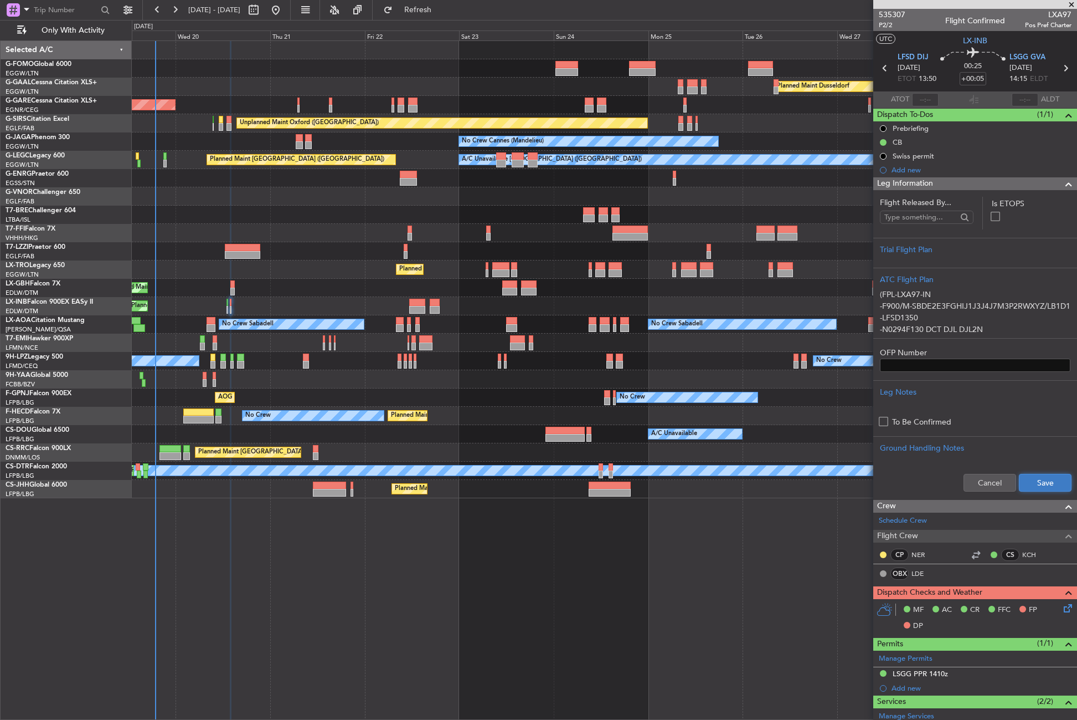
click at [1021, 482] on button "Save" at bounding box center [1045, 483] width 53 height 18
click at [1062, 608] on icon at bounding box center [1066, 606] width 9 height 9
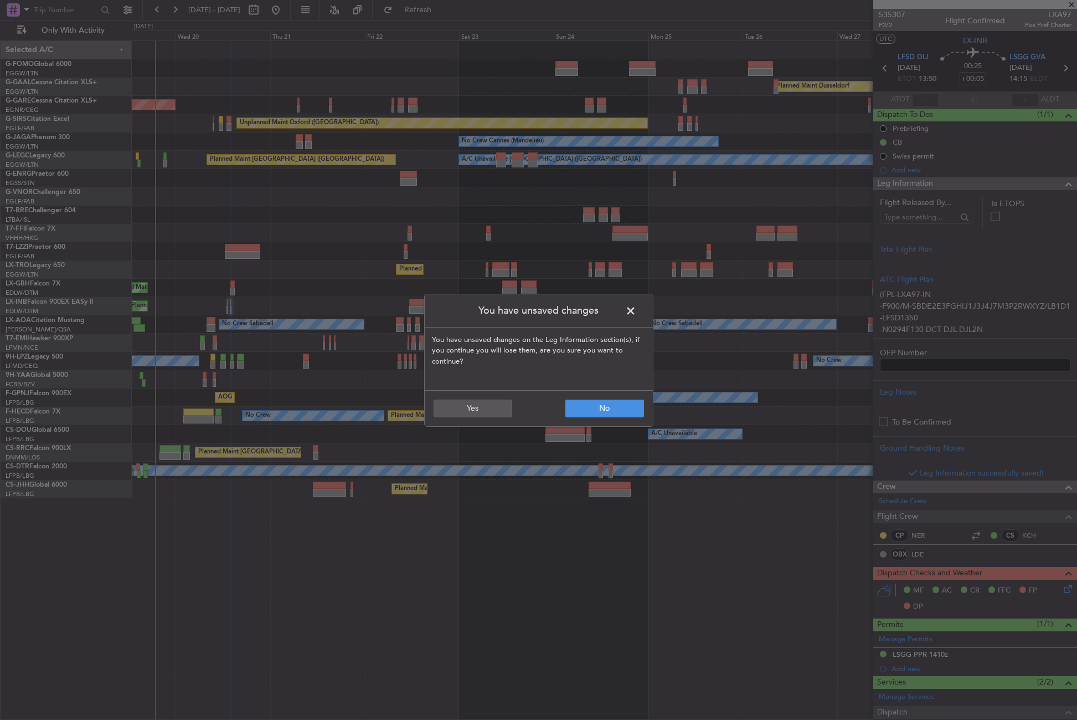
click at [639, 320] on header "You have unsaved changes" at bounding box center [539, 310] width 228 height 33
click at [636, 314] on span at bounding box center [636, 313] width 0 height 22
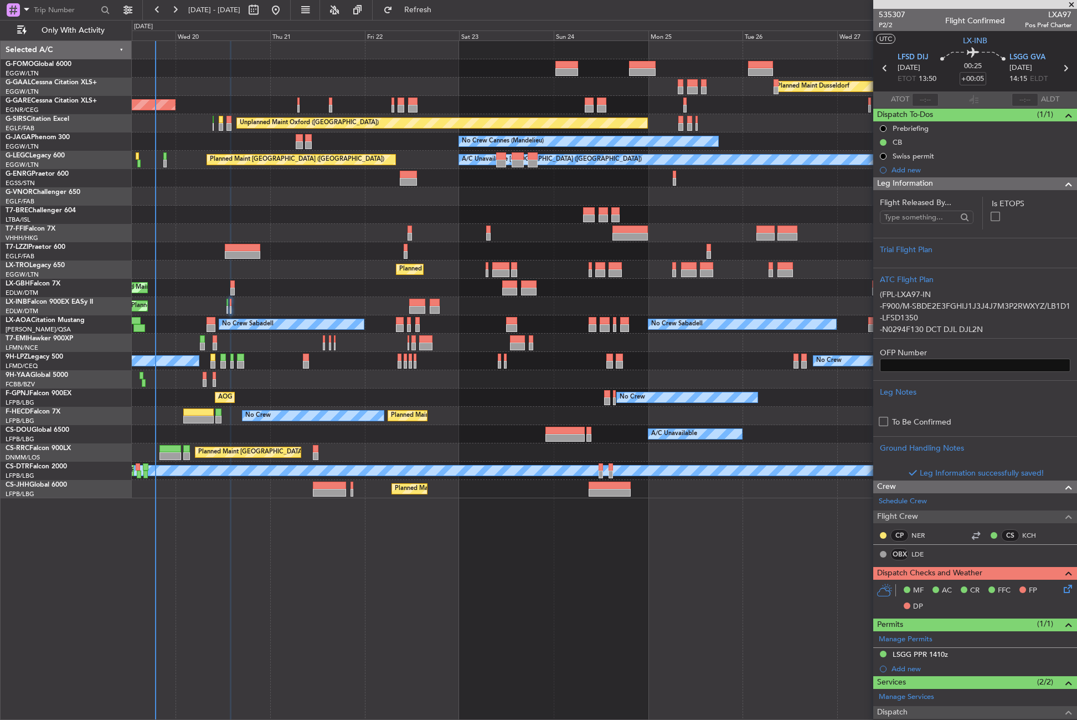
click at [1060, 595] on div "MF AC CR FFC FP DP" at bounding box center [976, 598] width 204 height 38
click at [1062, 588] on div "Dispatch Checks and Weather MF AC CR FFC FP DP" at bounding box center [976, 592] width 204 height 52
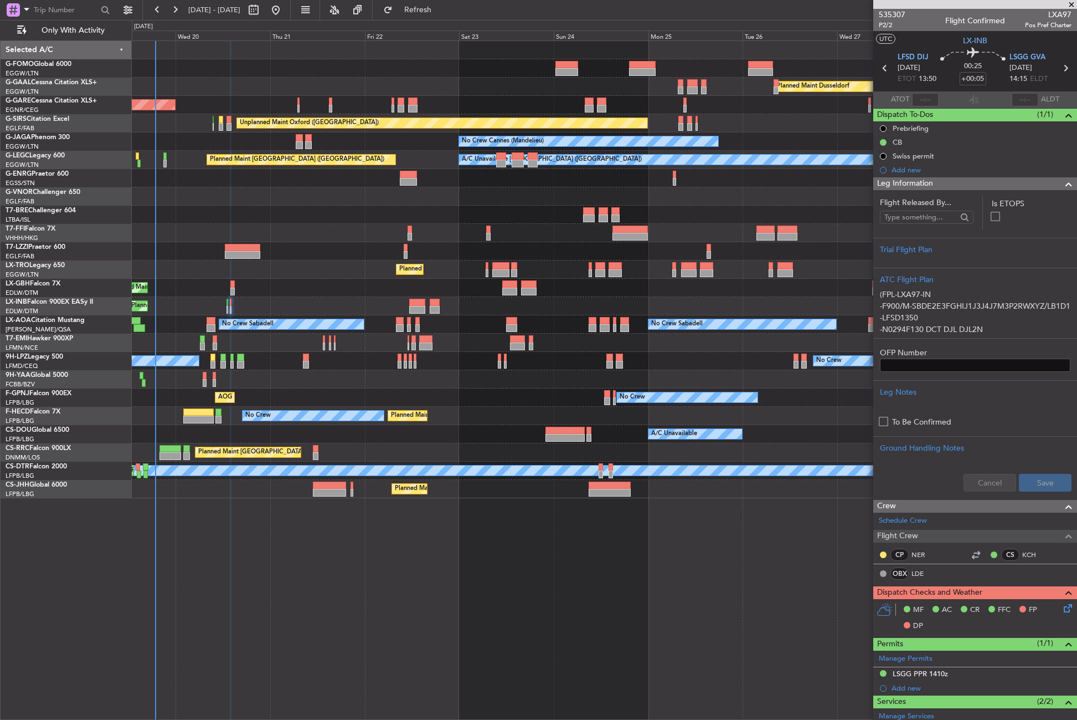
click at [1065, 608] on icon at bounding box center [1066, 606] width 9 height 9
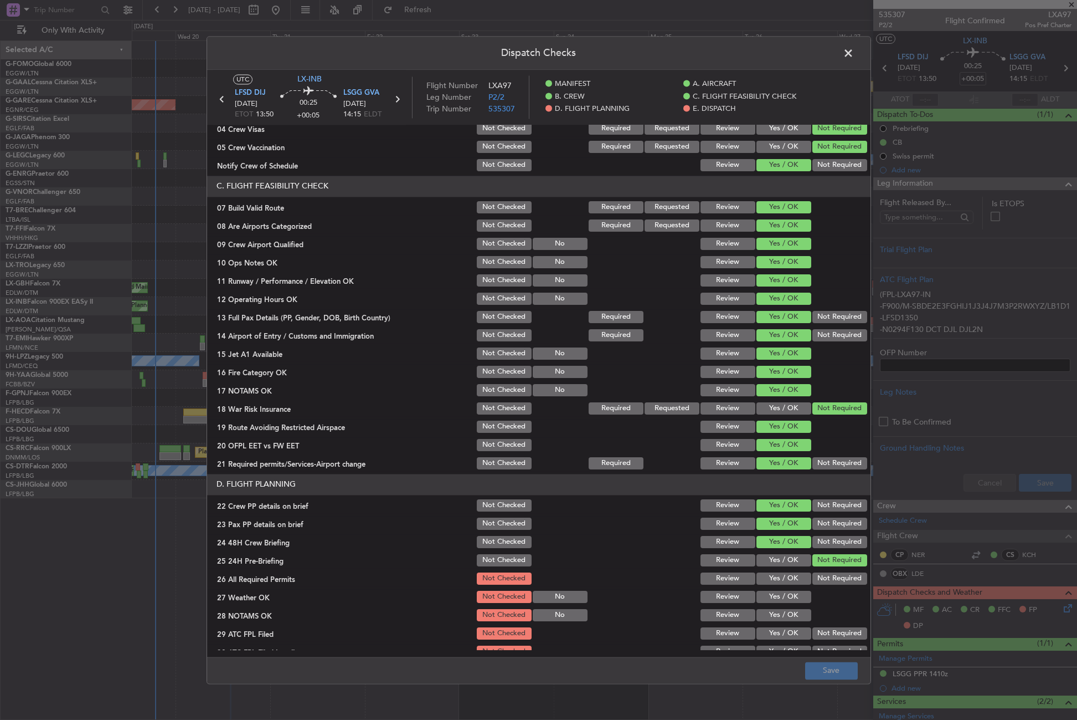
scroll to position [443, 0]
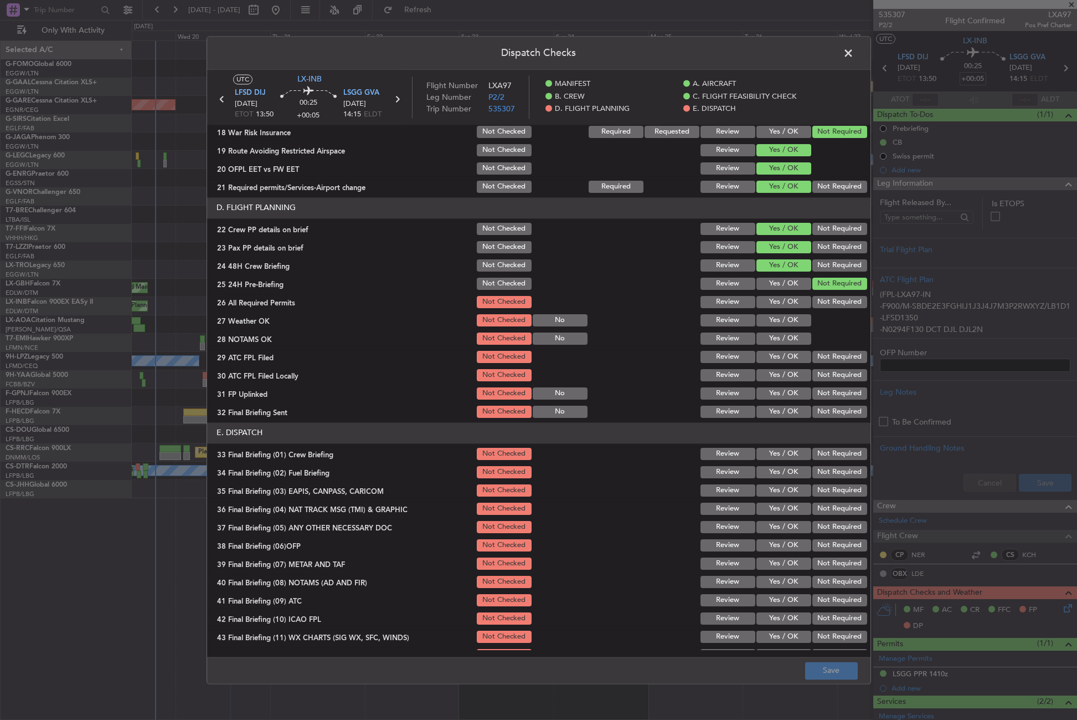
click at [782, 305] on button "Yes / OK" at bounding box center [784, 302] width 55 height 12
click at [788, 316] on button "Yes / OK" at bounding box center [784, 320] width 55 height 12
click at [786, 336] on button "Yes / OK" at bounding box center [784, 338] width 55 height 12
click at [785, 357] on button "Yes / OK" at bounding box center [784, 357] width 55 height 12
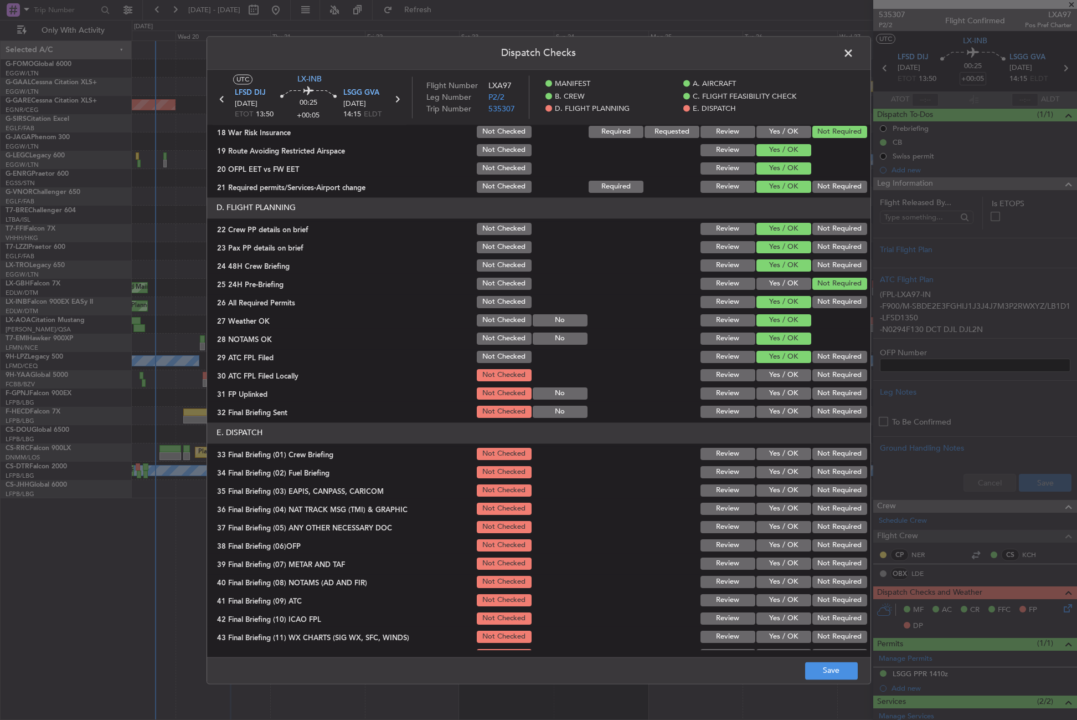
click at [813, 376] on button "Not Required" at bounding box center [840, 375] width 55 height 12
click at [793, 392] on button "Yes / OK" at bounding box center [784, 393] width 55 height 12
click at [816, 410] on button "Not Required" at bounding box center [840, 411] width 55 height 12
click at [783, 452] on button "Yes / OK" at bounding box center [784, 454] width 55 height 12
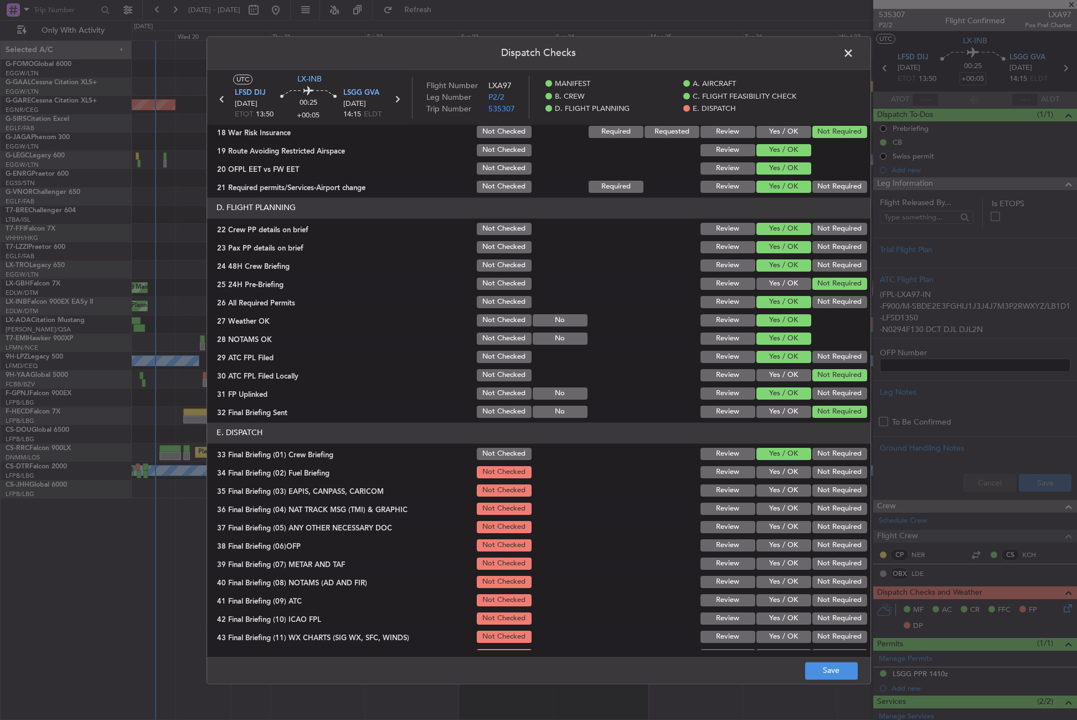
click at [783, 470] on button "Yes / OK" at bounding box center [784, 472] width 55 height 12
drag, startPoint x: 834, startPoint y: 490, endPoint x: 824, endPoint y: 499, distance: 13.3
click at [834, 491] on button "Not Required" at bounding box center [840, 490] width 55 height 12
click at [822, 503] on div "Not Required" at bounding box center [839, 509] width 56 height 16
click at [821, 505] on button "Not Required" at bounding box center [840, 508] width 55 height 12
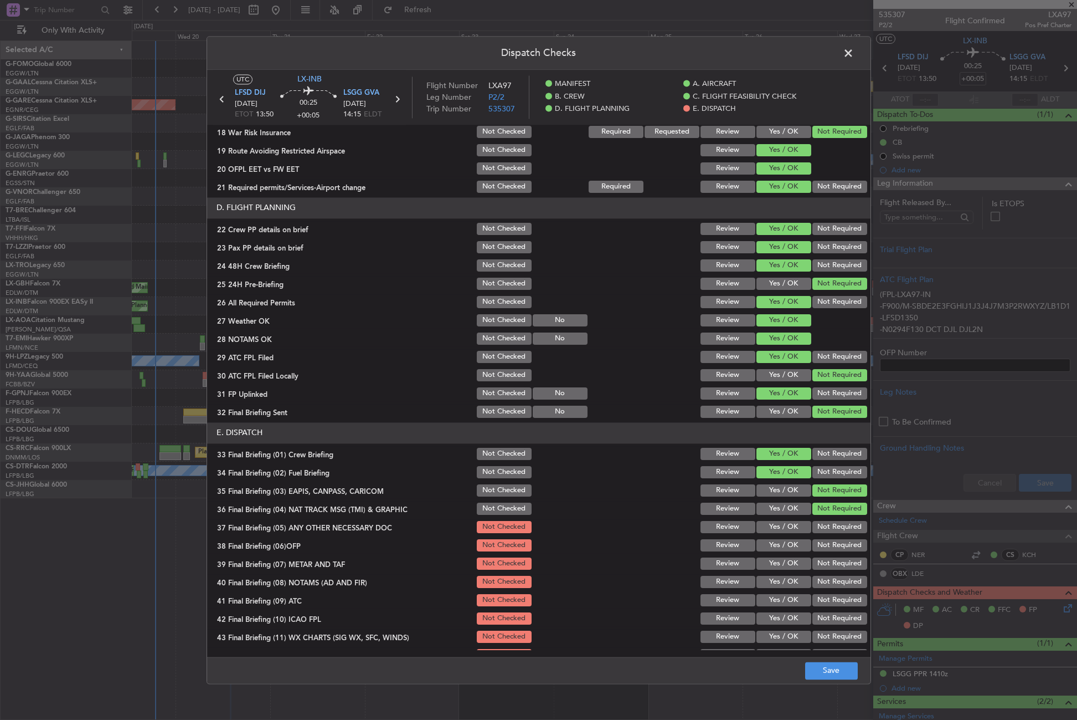
click at [790, 528] on button "Yes / OK" at bounding box center [784, 527] width 55 height 12
click at [788, 543] on button "Yes / OK" at bounding box center [784, 545] width 55 height 12
click at [786, 560] on button "Yes / OK" at bounding box center [784, 563] width 55 height 12
click at [785, 585] on button "Yes / OK" at bounding box center [784, 582] width 55 height 12
click at [782, 600] on button "Yes / OK" at bounding box center [784, 600] width 55 height 12
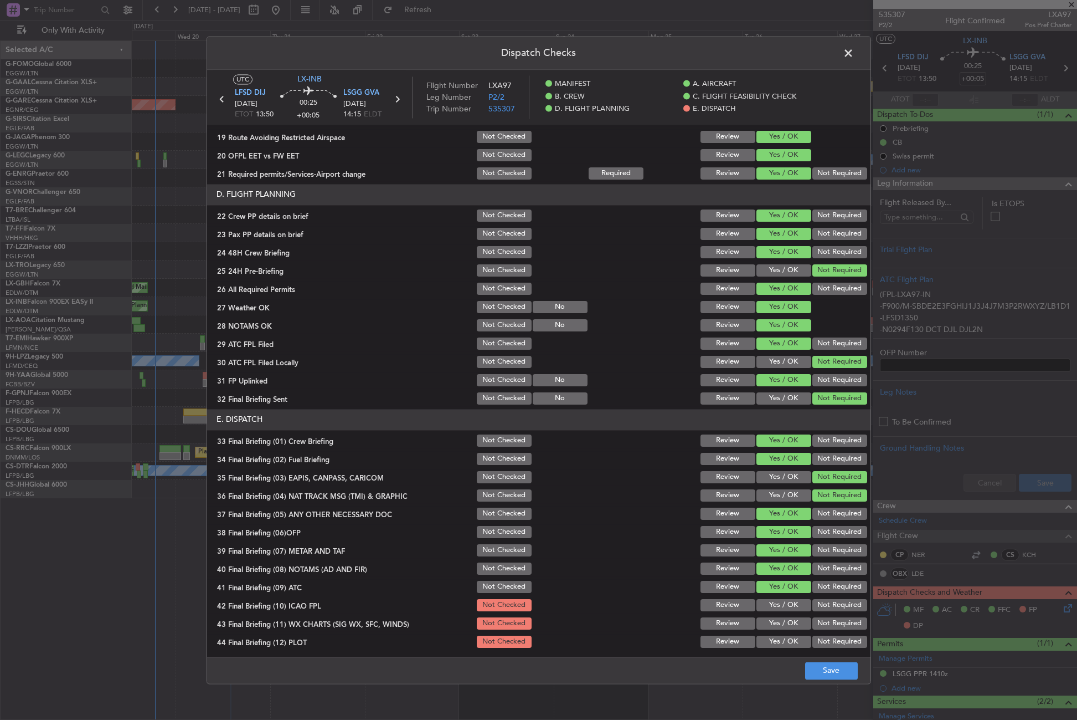
scroll to position [459, 0]
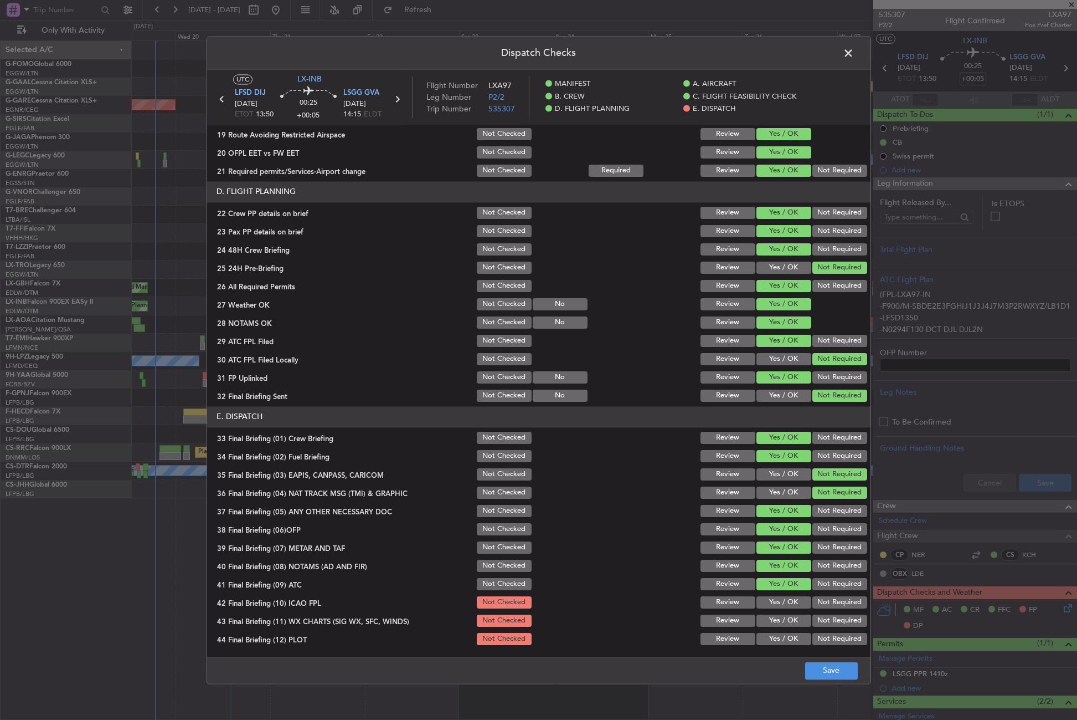
click at [828, 599] on button "Not Required" at bounding box center [840, 602] width 55 height 12
click at [780, 621] on button "Yes / OK" at bounding box center [784, 620] width 55 height 12
click at [821, 637] on button "Not Required" at bounding box center [840, 639] width 55 height 12
click at [831, 666] on button "Save" at bounding box center [831, 670] width 53 height 18
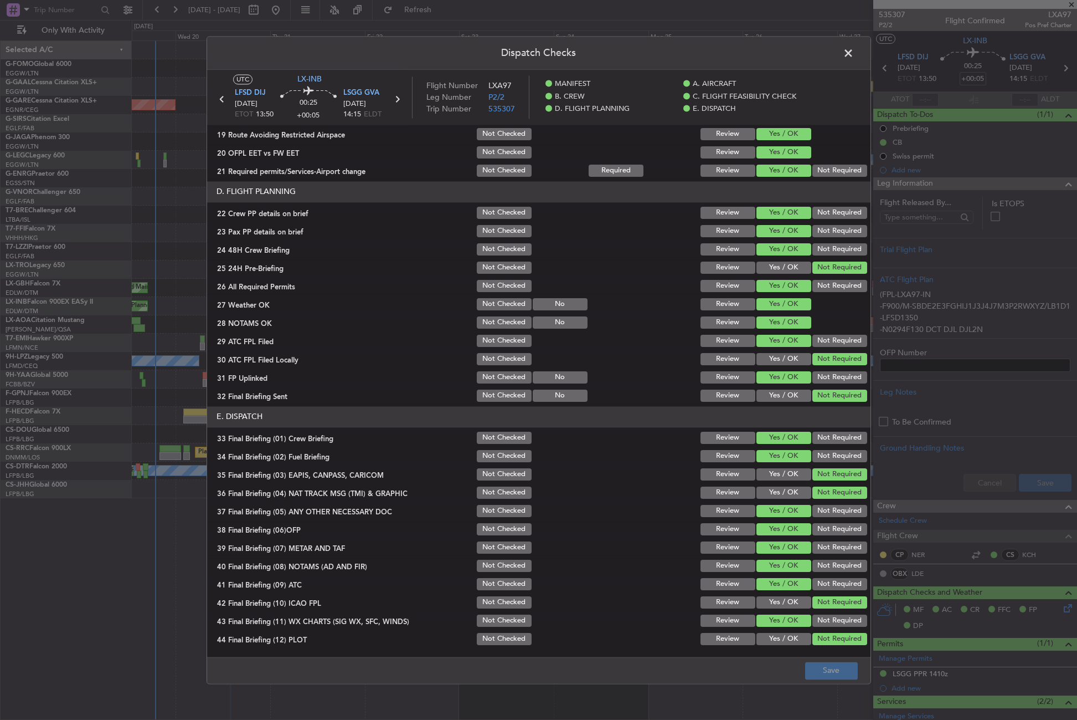
click at [854, 55] on span at bounding box center [854, 56] width 0 height 22
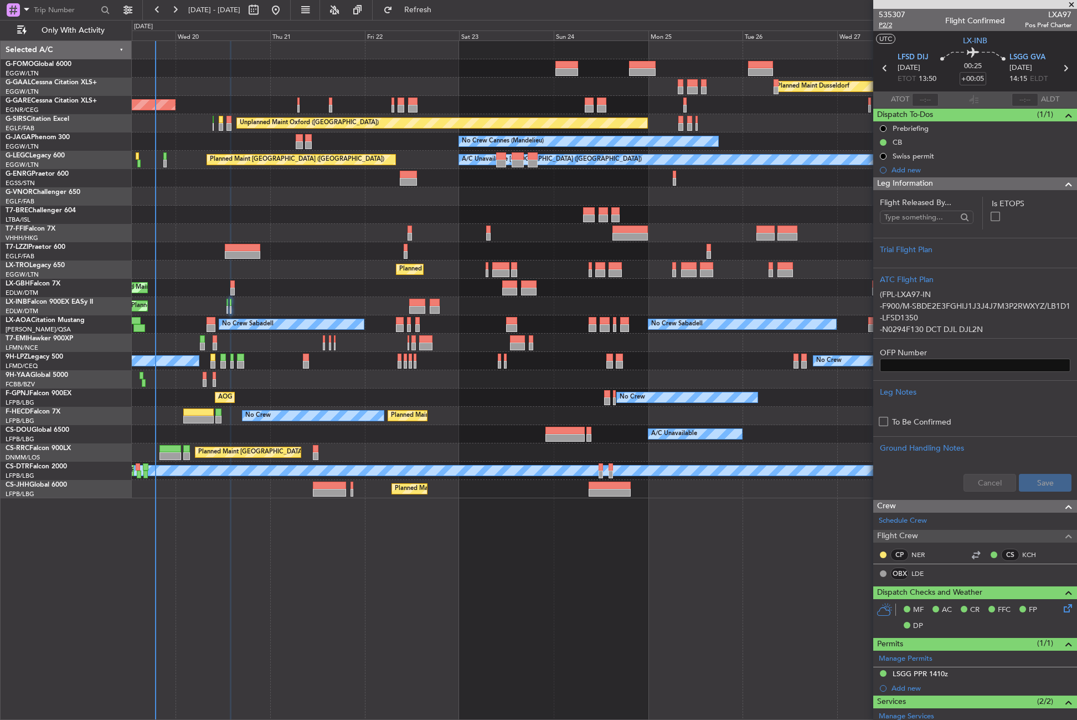
click at [885, 29] on span "P2/2" at bounding box center [892, 24] width 27 height 9
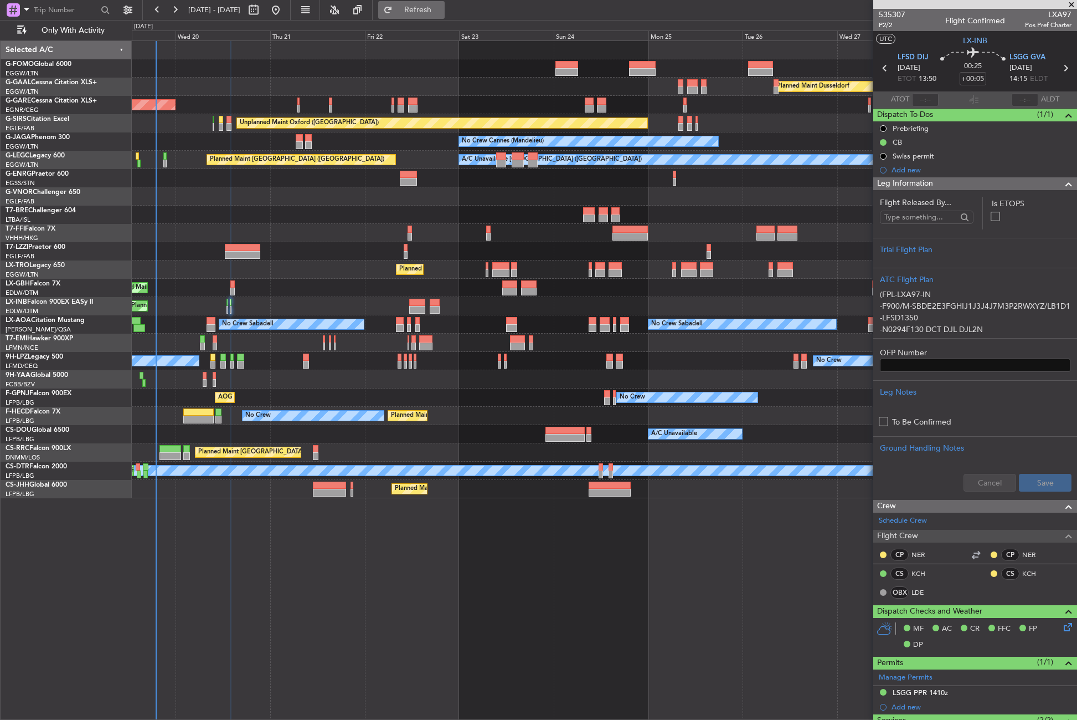
click at [422, 11] on button "Refresh" at bounding box center [411, 10] width 66 height 18
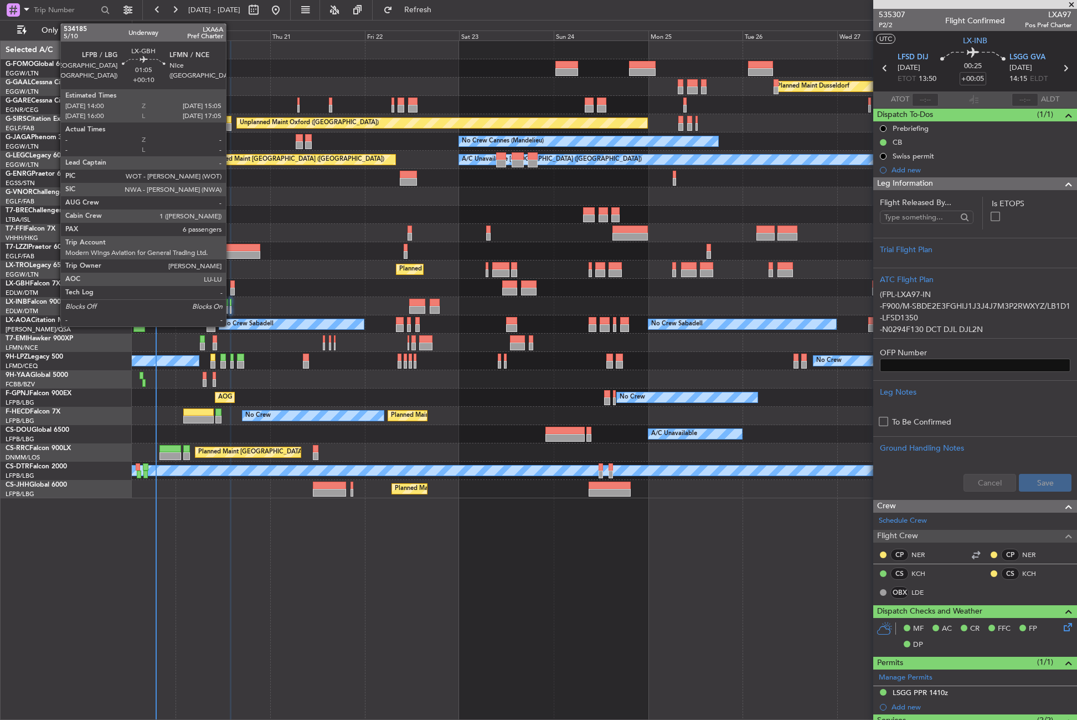
click at [231, 286] on div at bounding box center [232, 284] width 4 height 8
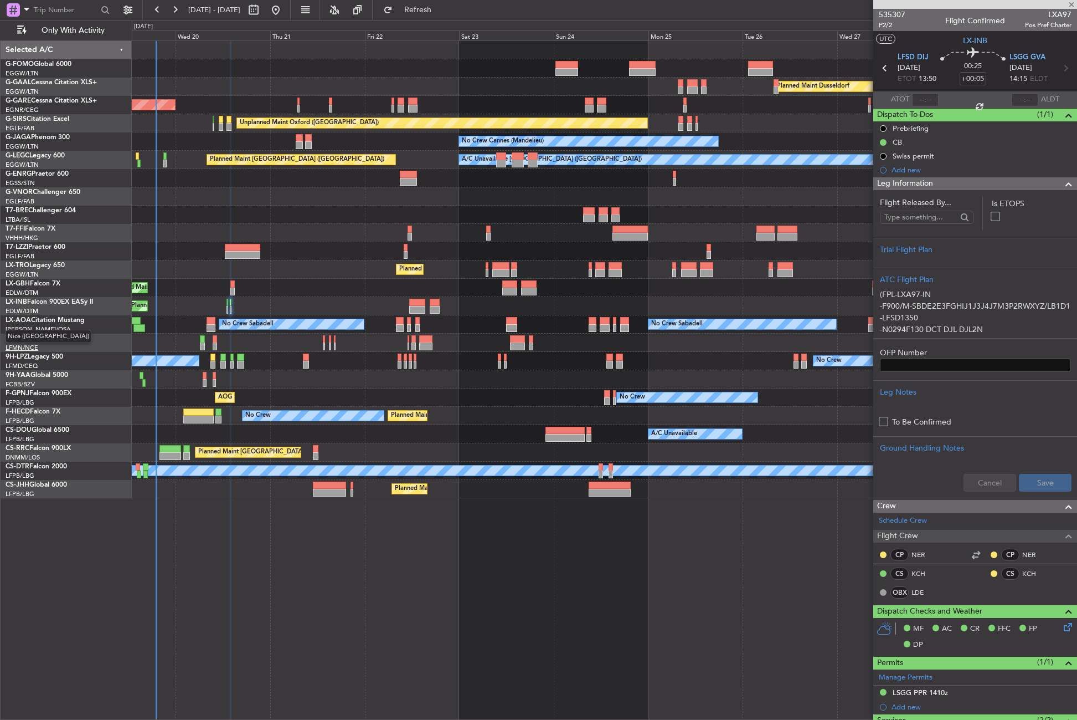
type input "+00:10"
type input "6"
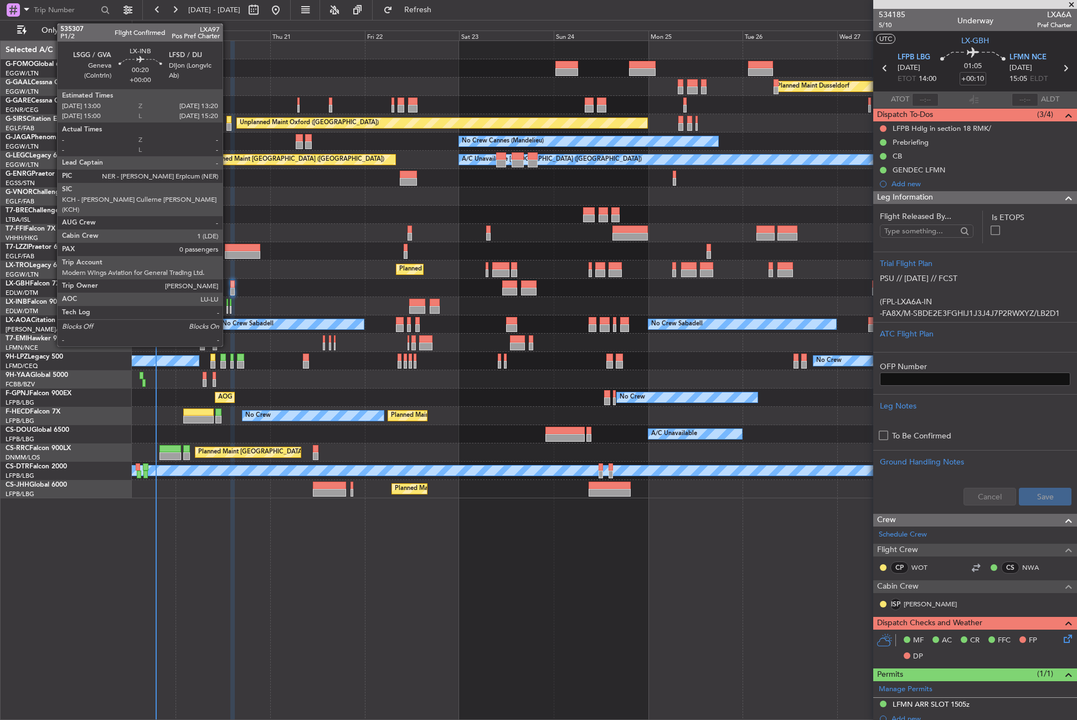
click at [228, 311] on div at bounding box center [228, 310] width 2 height 8
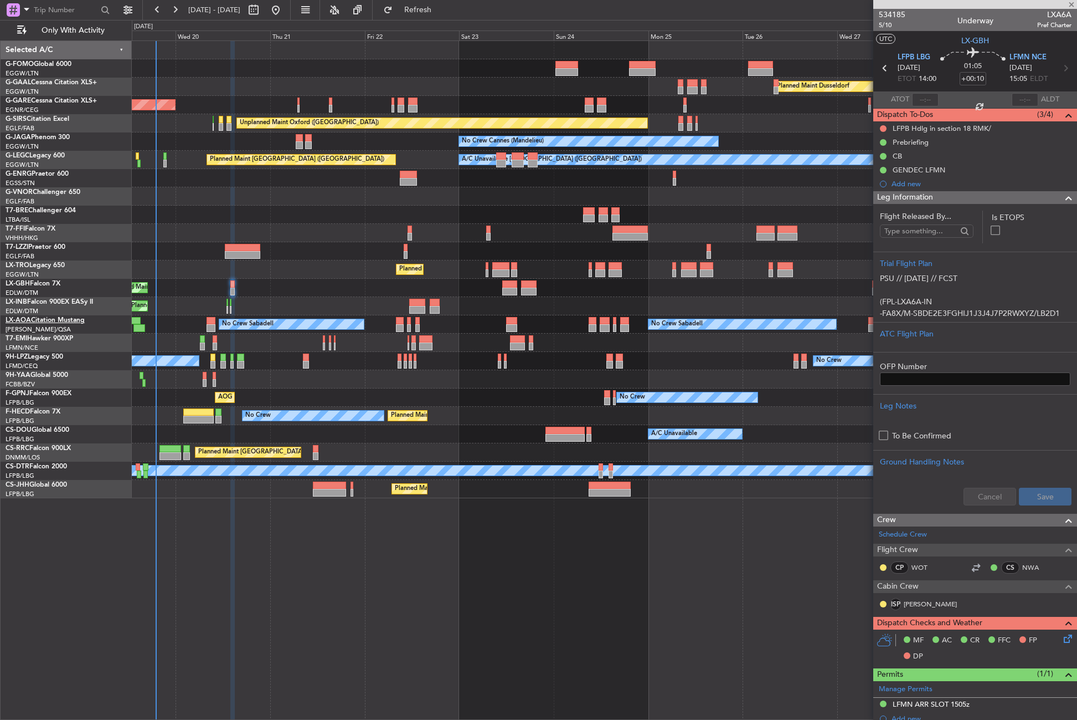
type input "0"
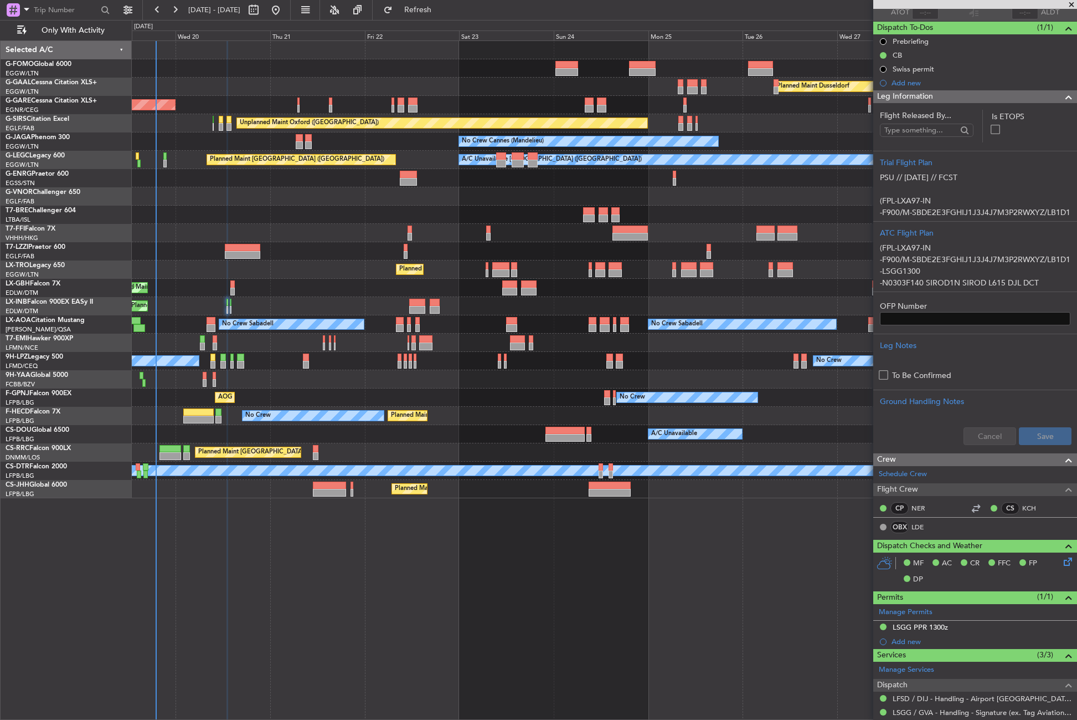
scroll to position [145, 0]
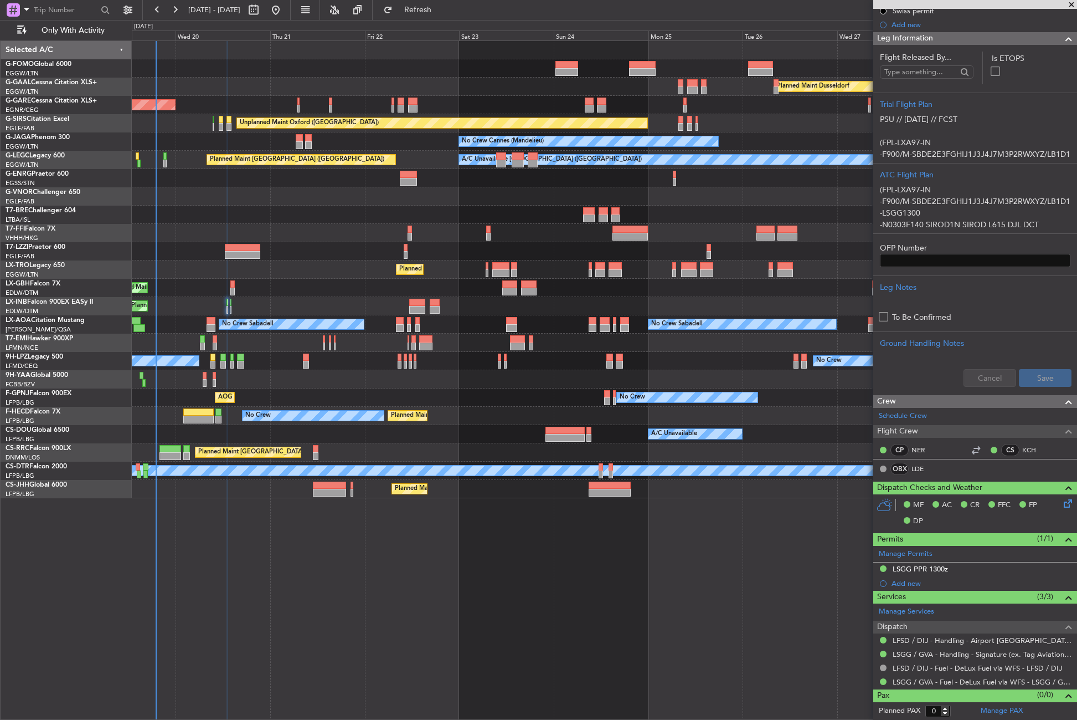
click at [237, 660] on div "Planned Maint Dusseldorf Unplanned Maint Chester Unplanned Maint Oxford (Kidlin…" at bounding box center [605, 379] width 946 height 679
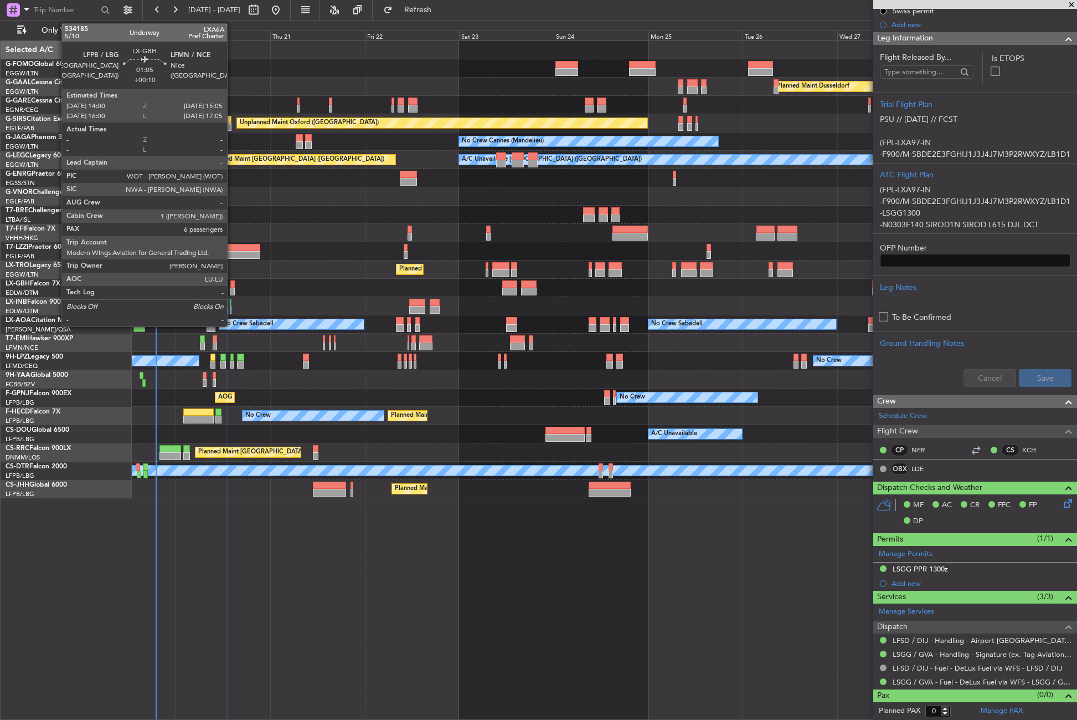
click at [232, 283] on div at bounding box center [232, 284] width 4 height 8
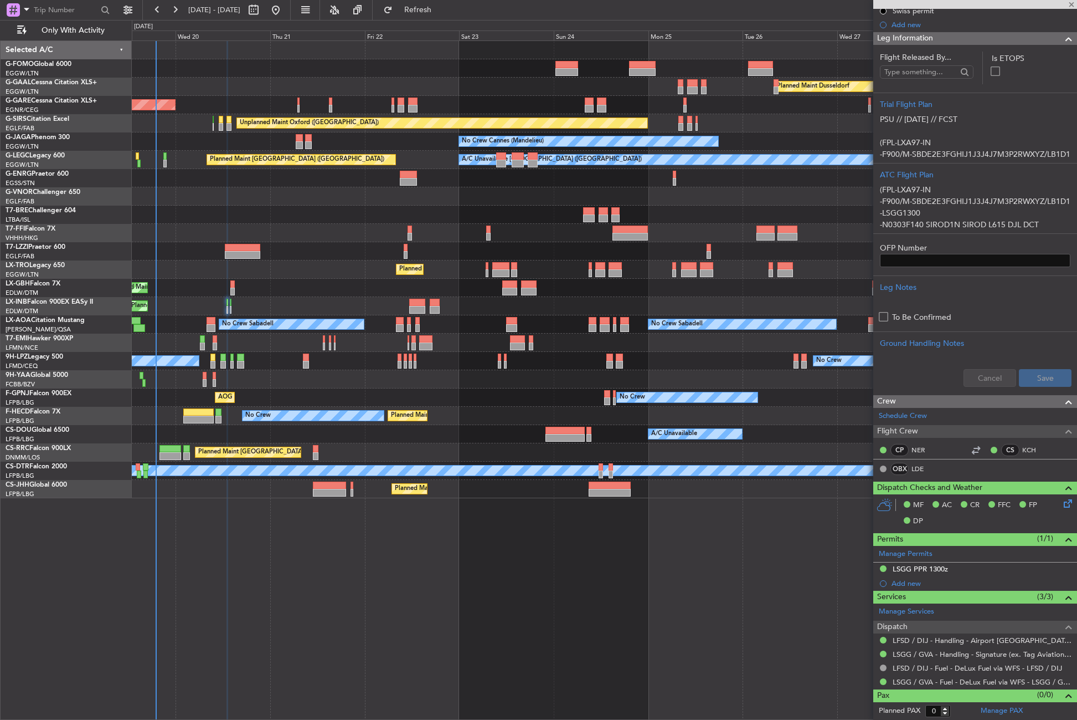
type input "+00:10"
type input "6"
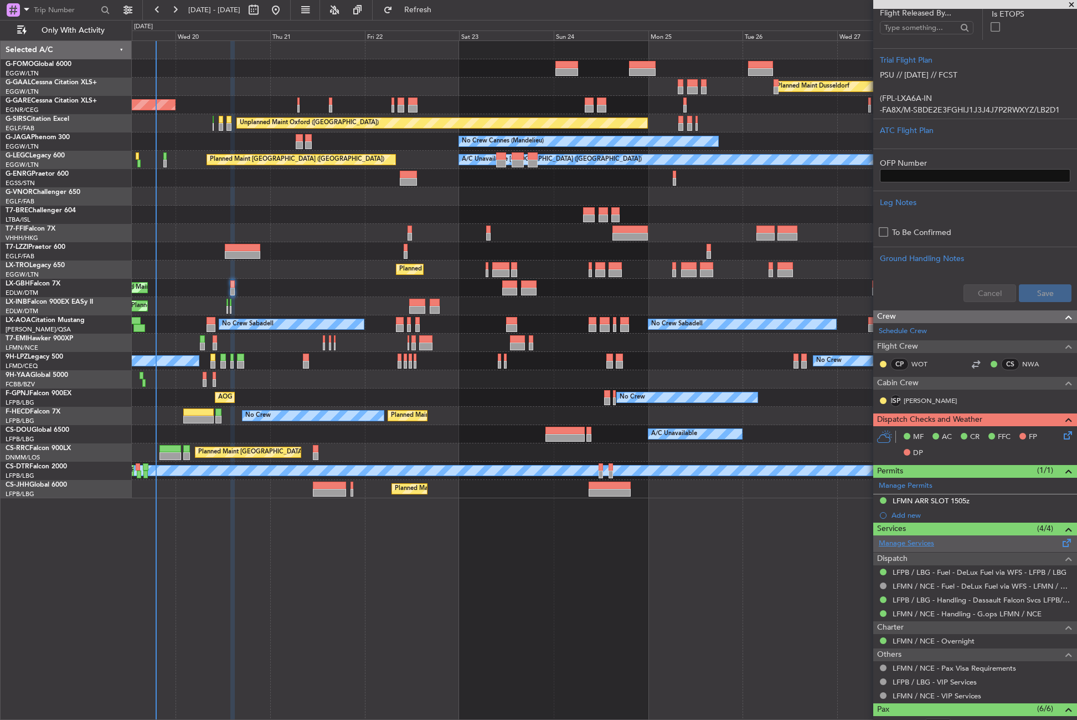
scroll to position [201, 0]
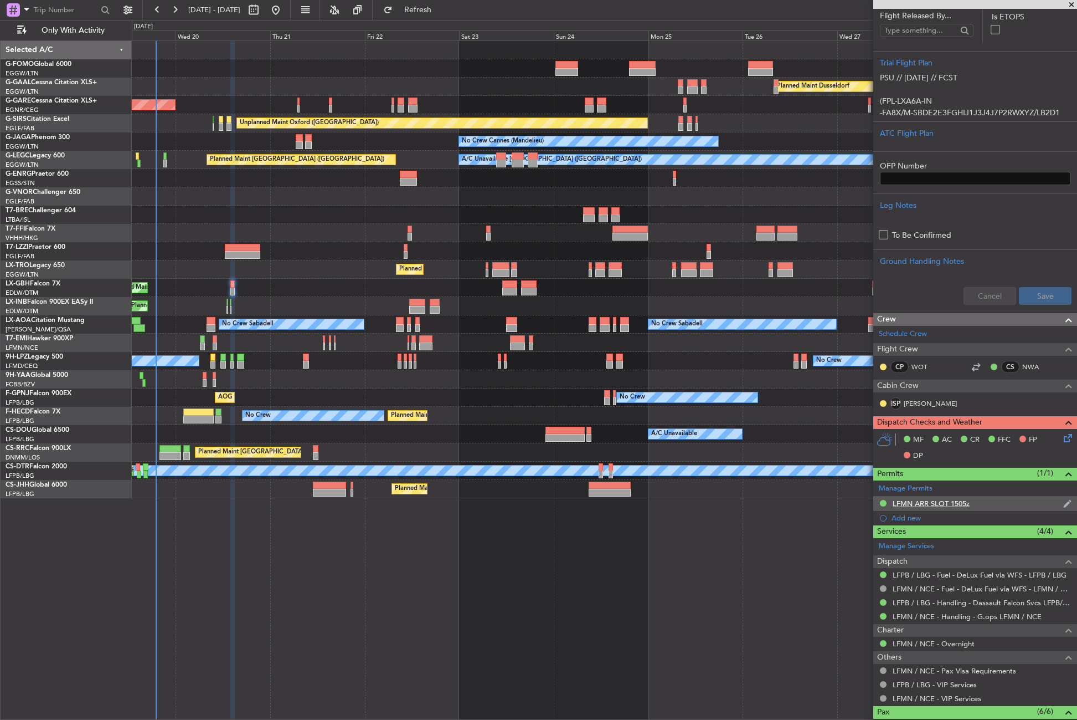
click at [916, 506] on div "LFMN ARR SLOT 1505z" at bounding box center [931, 503] width 77 height 9
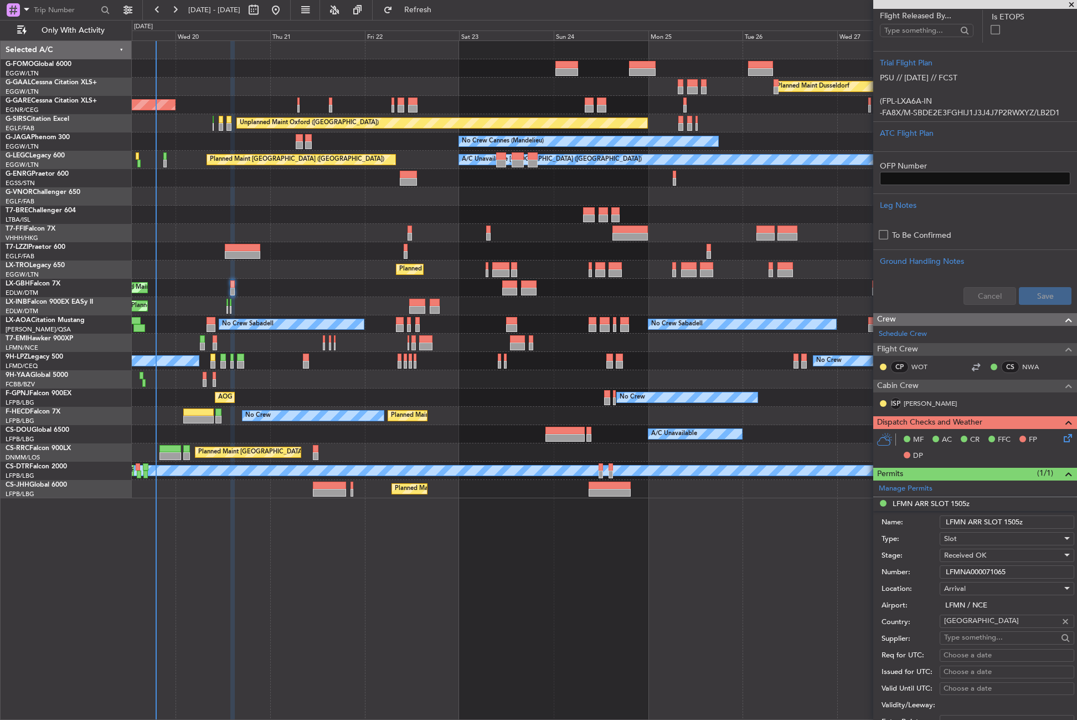
click at [963, 571] on input "LFMNA000071065" at bounding box center [1007, 571] width 135 height 13
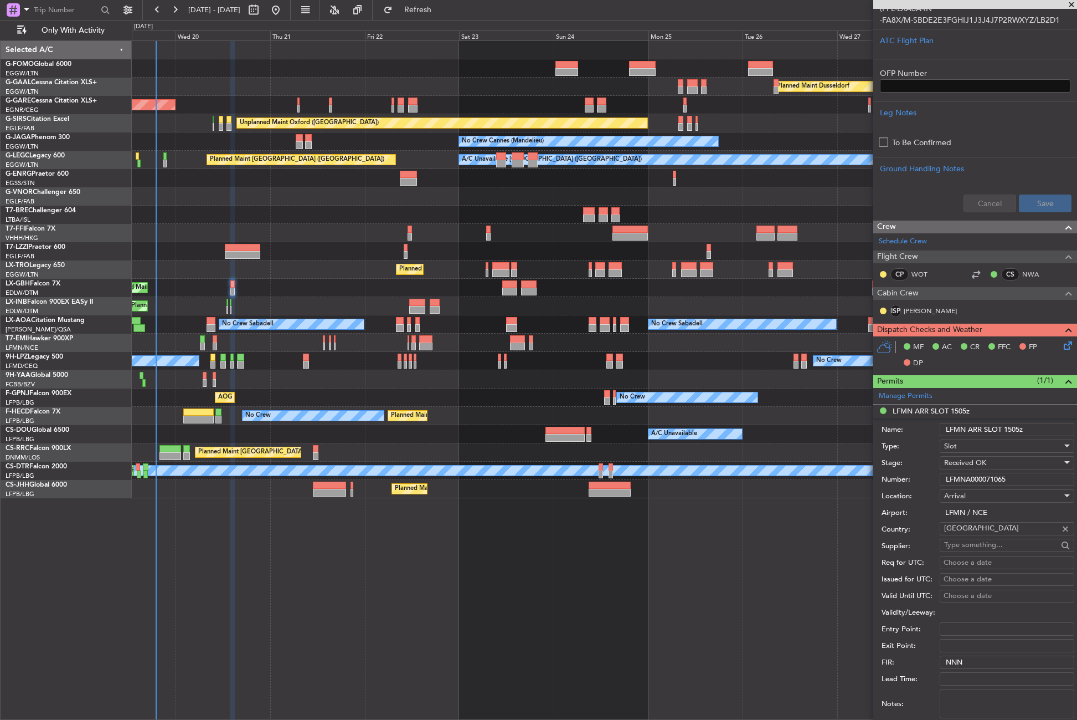
scroll to position [367, 0]
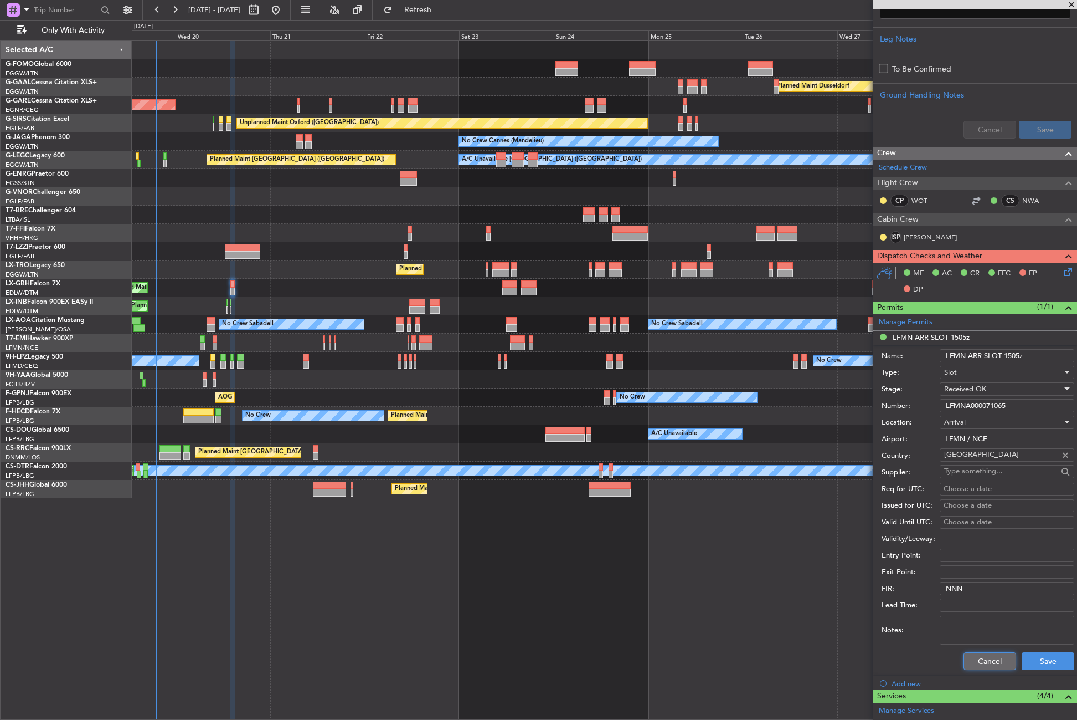
click at [994, 653] on button "Cancel" at bounding box center [990, 661] width 53 height 18
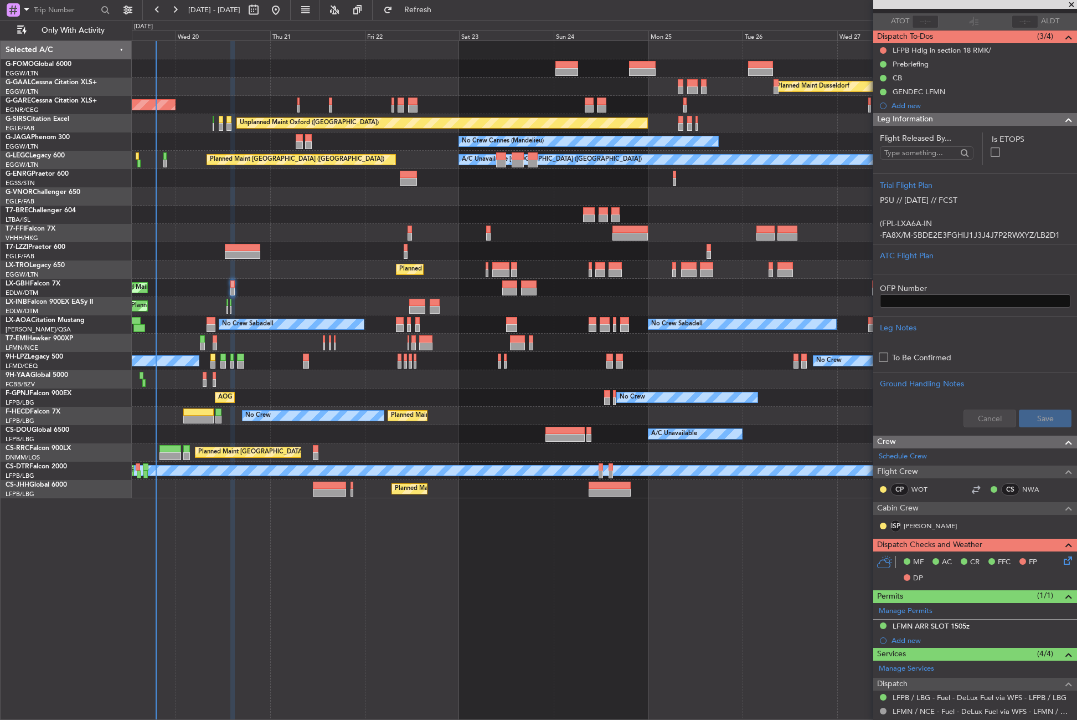
scroll to position [0, 0]
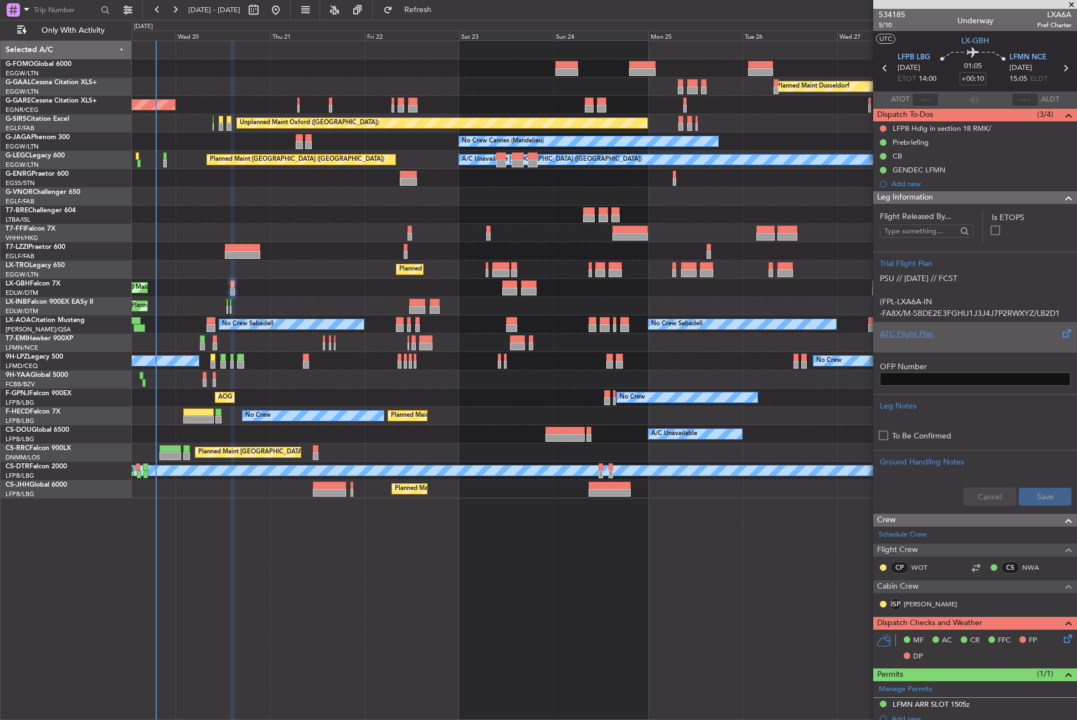
click at [910, 345] on div at bounding box center [975, 343] width 191 height 7
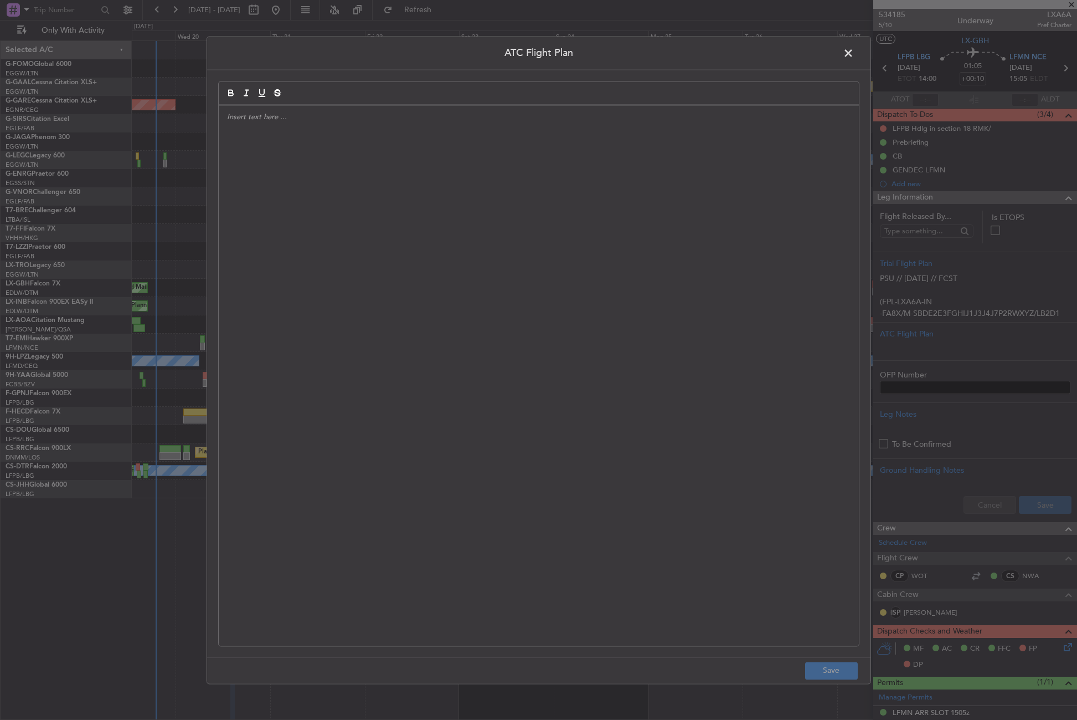
click at [613, 250] on div at bounding box center [539, 375] width 640 height 540
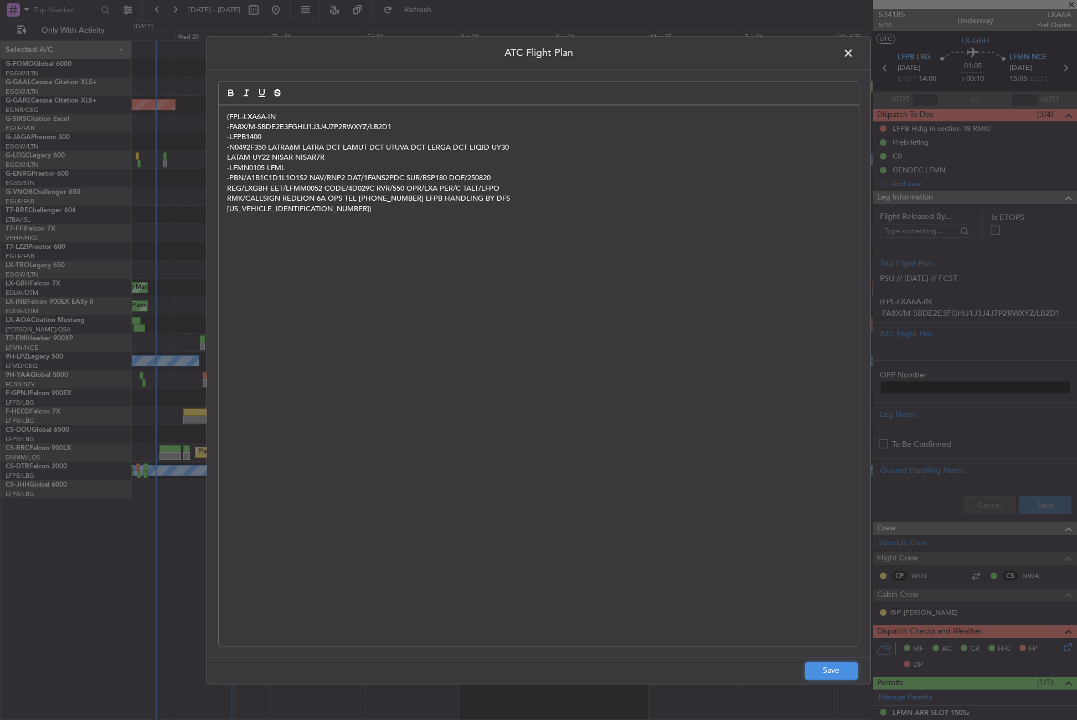
drag, startPoint x: 613, startPoint y: 250, endPoint x: 841, endPoint y: 672, distance: 479.1
click at [839, 674] on button "Save" at bounding box center [831, 670] width 53 height 18
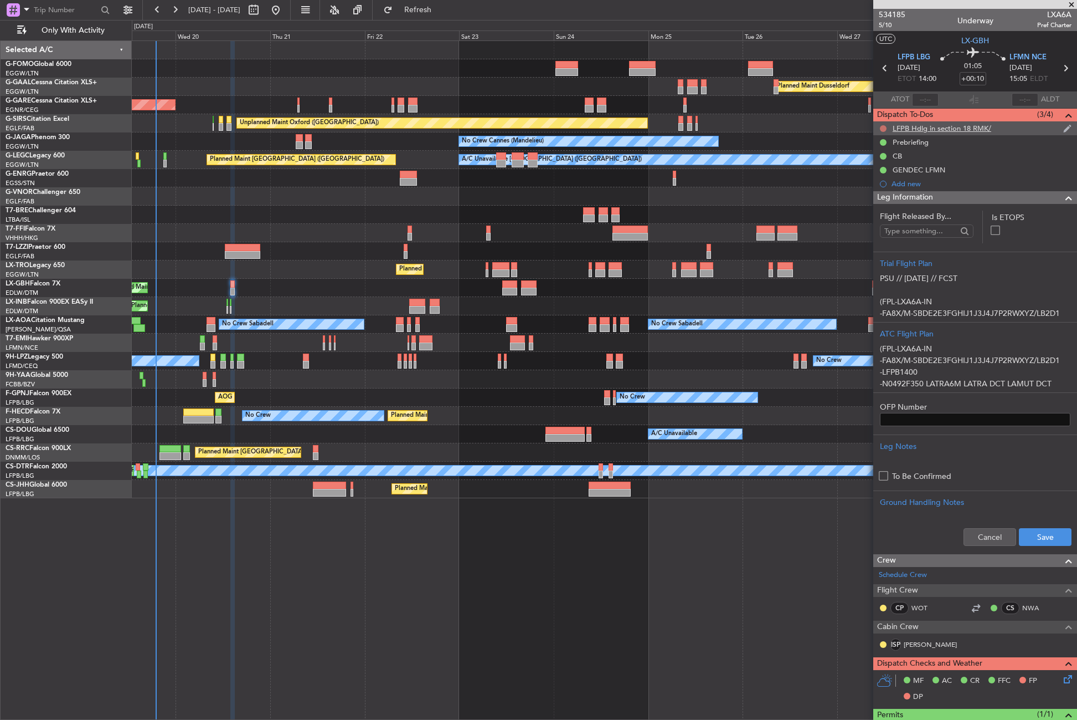
click at [882, 130] on button at bounding box center [883, 128] width 7 height 7
click at [886, 183] on li "Completed" at bounding box center [884, 177] width 59 height 17
click at [1029, 532] on button "Save" at bounding box center [1045, 537] width 53 height 18
click at [945, 199] on div "Leg Information" at bounding box center [976, 197] width 204 height 13
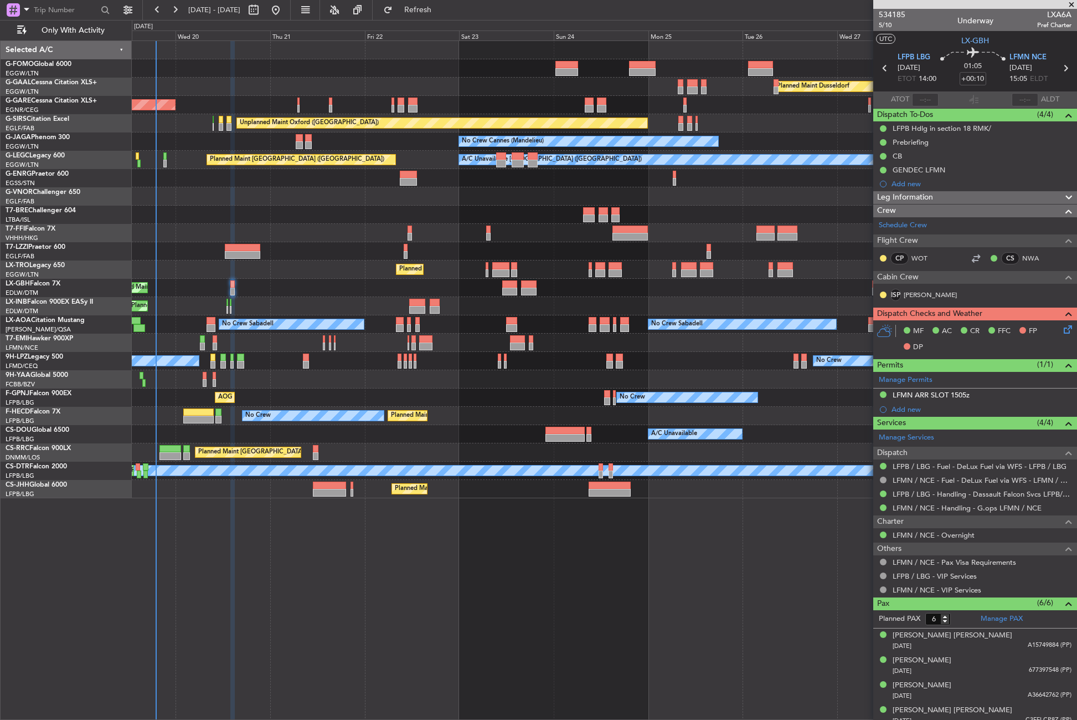
click at [1065, 325] on icon at bounding box center [1066, 327] width 9 height 9
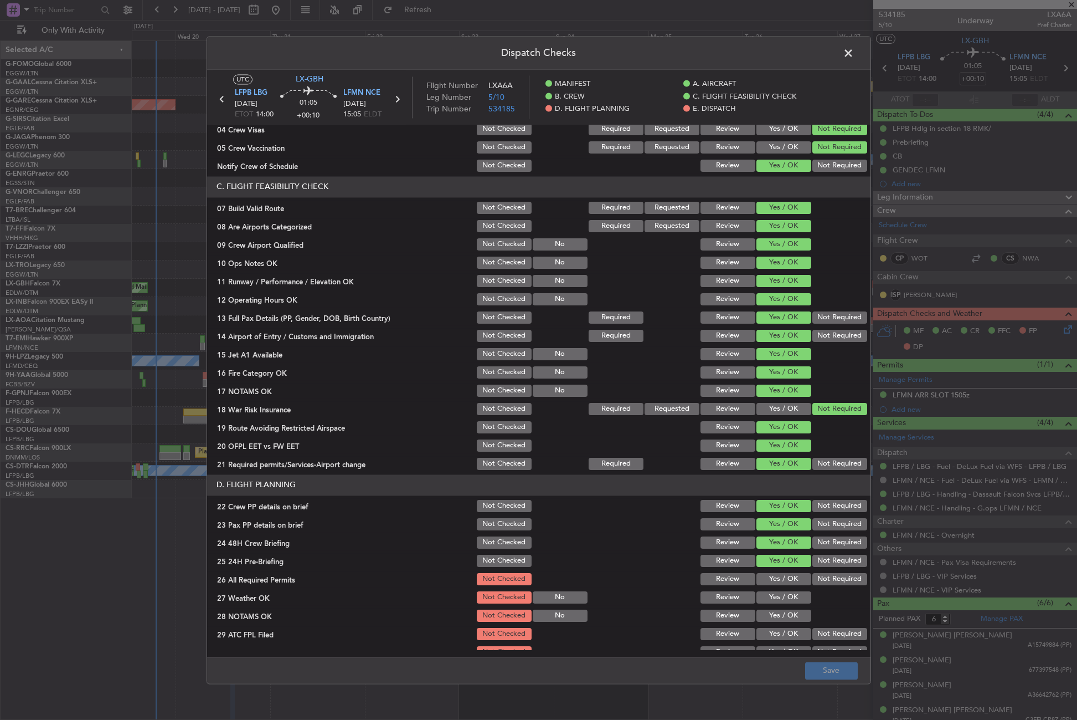
scroll to position [277, 0]
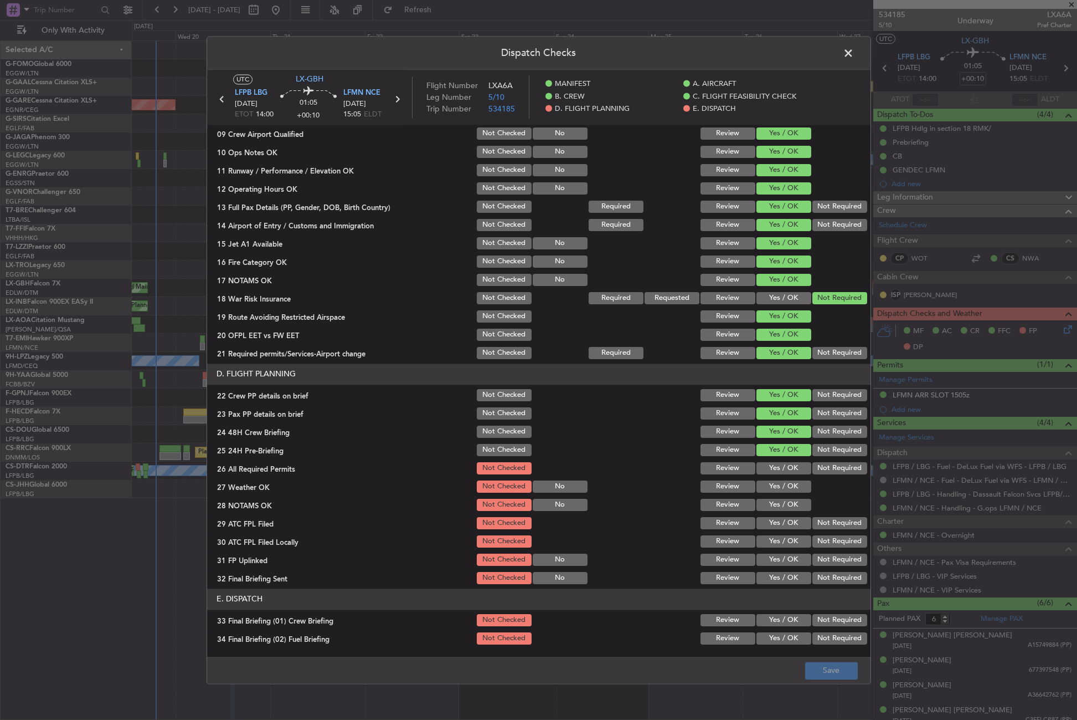
click at [813, 453] on button "Not Required" at bounding box center [840, 450] width 55 height 12
click at [782, 473] on button "Yes / OK" at bounding box center [784, 468] width 55 height 12
click at [782, 484] on button "Yes / OK" at bounding box center [784, 486] width 55 height 12
click at [778, 502] on button "Yes / OK" at bounding box center [784, 505] width 55 height 12
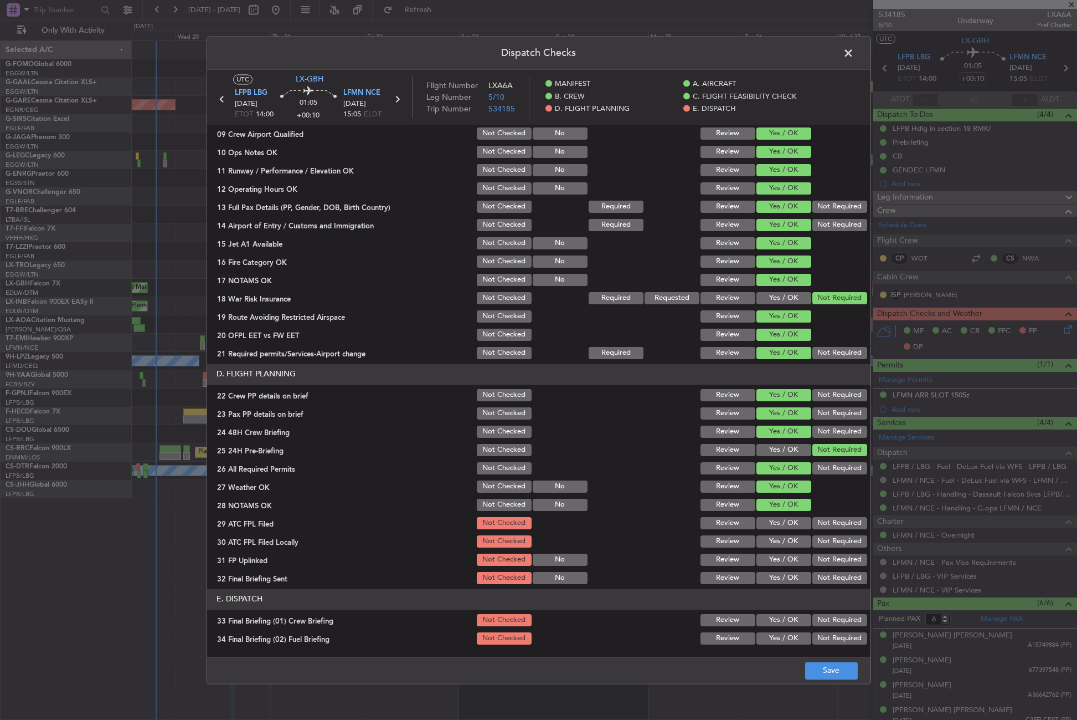
click at [778, 521] on button "Yes / OK" at bounding box center [784, 523] width 55 height 12
click at [809, 532] on section "D. FLIGHT PLANNING 22 Crew PP details on brief Not Checked Review Yes / OK Not …" at bounding box center [539, 474] width 664 height 222
click at [782, 548] on div "Yes / OK" at bounding box center [783, 541] width 56 height 16
drag, startPoint x: 829, startPoint y: 548, endPoint x: 811, endPoint y: 553, distance: 18.3
click at [826, 548] on div "Not Required" at bounding box center [839, 541] width 56 height 16
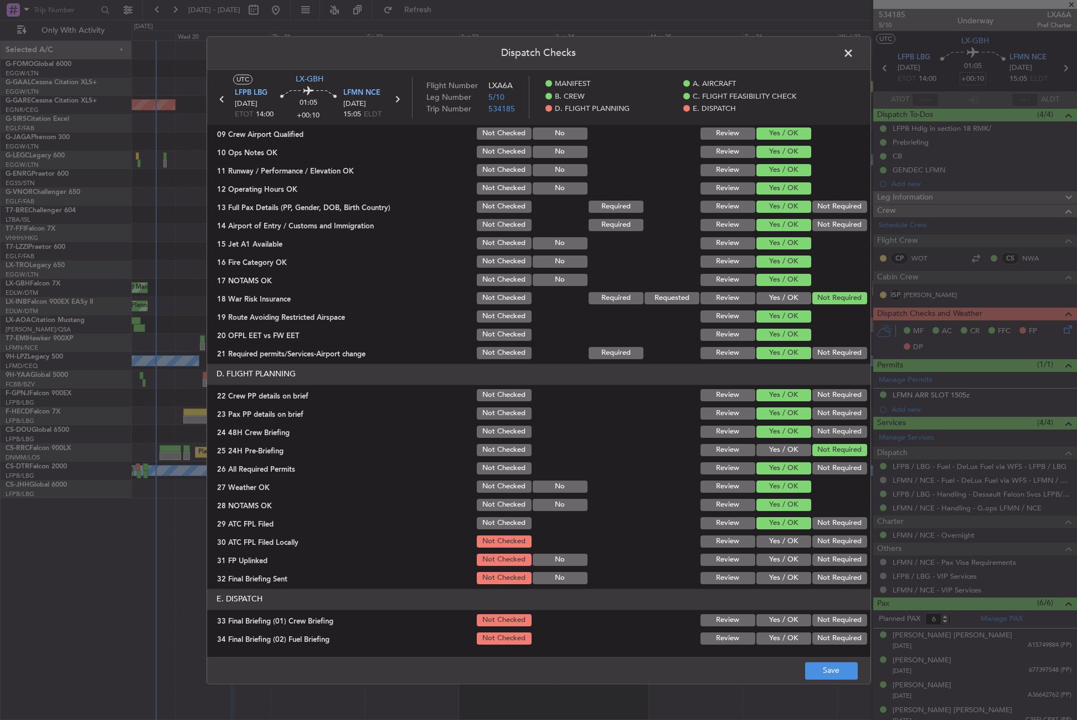
click at [780, 554] on button "Yes / OK" at bounding box center [784, 559] width 55 height 12
click at [823, 543] on button "Not Required" at bounding box center [840, 541] width 55 height 12
click at [816, 570] on div "Not Required" at bounding box center [839, 578] width 56 height 16
click at [816, 577] on button "Not Required" at bounding box center [840, 578] width 55 height 12
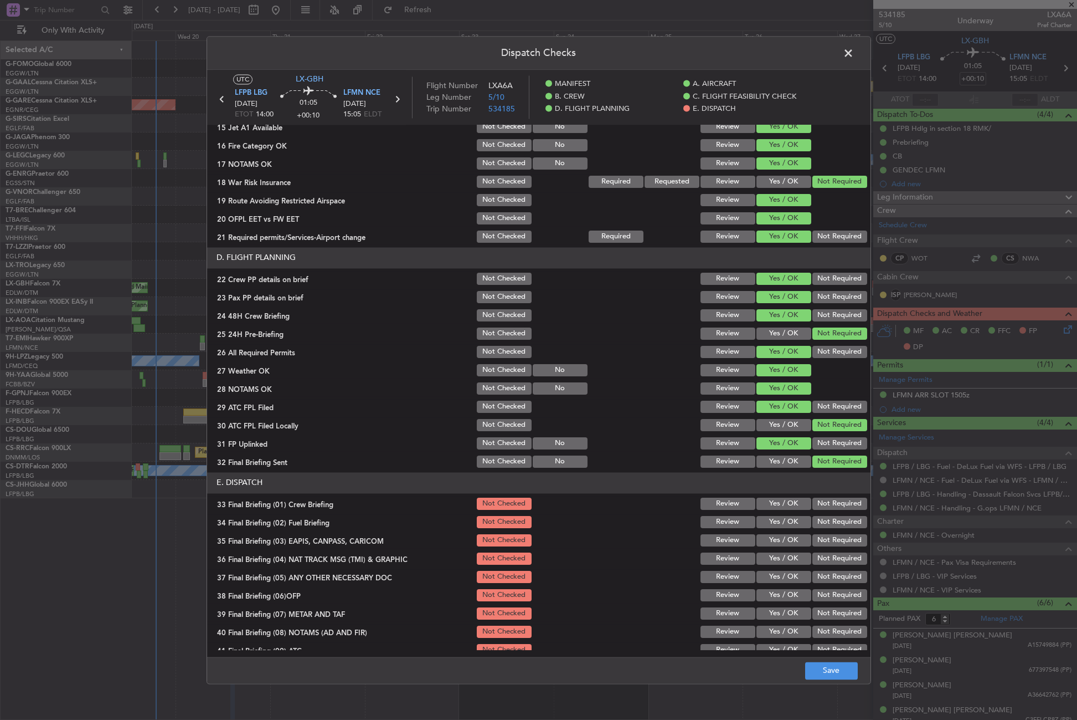
scroll to position [459, 0]
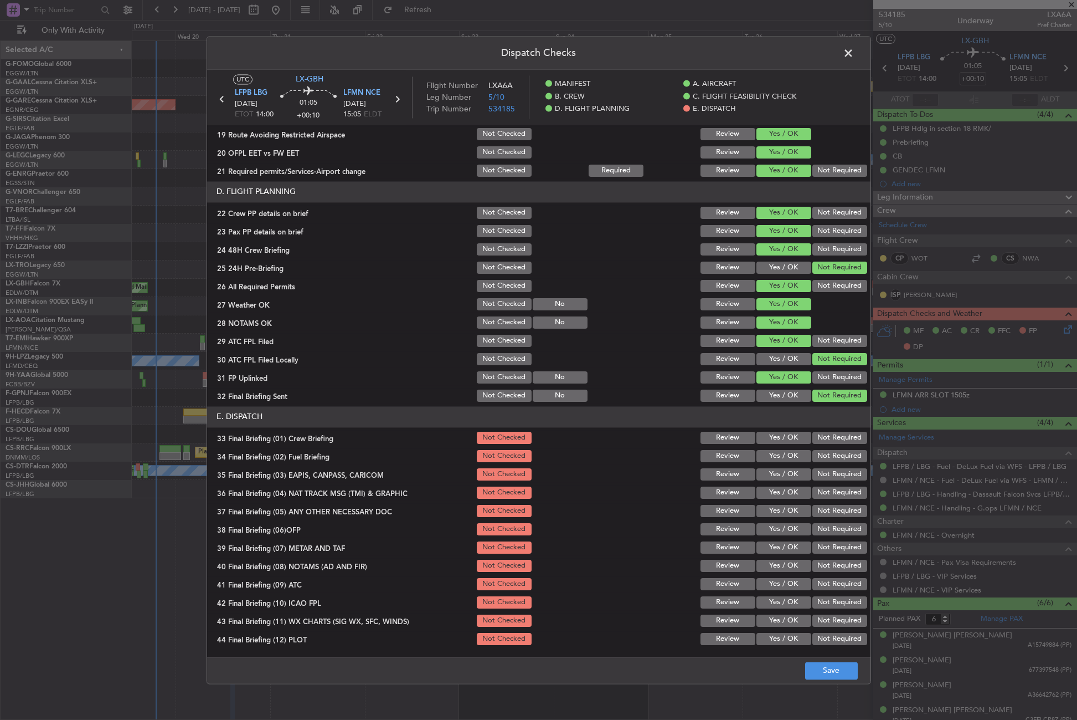
drag, startPoint x: 772, startPoint y: 441, endPoint x: 773, endPoint y: 446, distance: 5.8
click at [772, 441] on button "Yes / OK" at bounding box center [784, 437] width 55 height 12
click at [774, 454] on button "Yes / OK" at bounding box center [784, 456] width 55 height 12
click at [813, 475] on button "Not Required" at bounding box center [840, 474] width 55 height 12
click at [813, 491] on button "Not Required" at bounding box center [840, 492] width 55 height 12
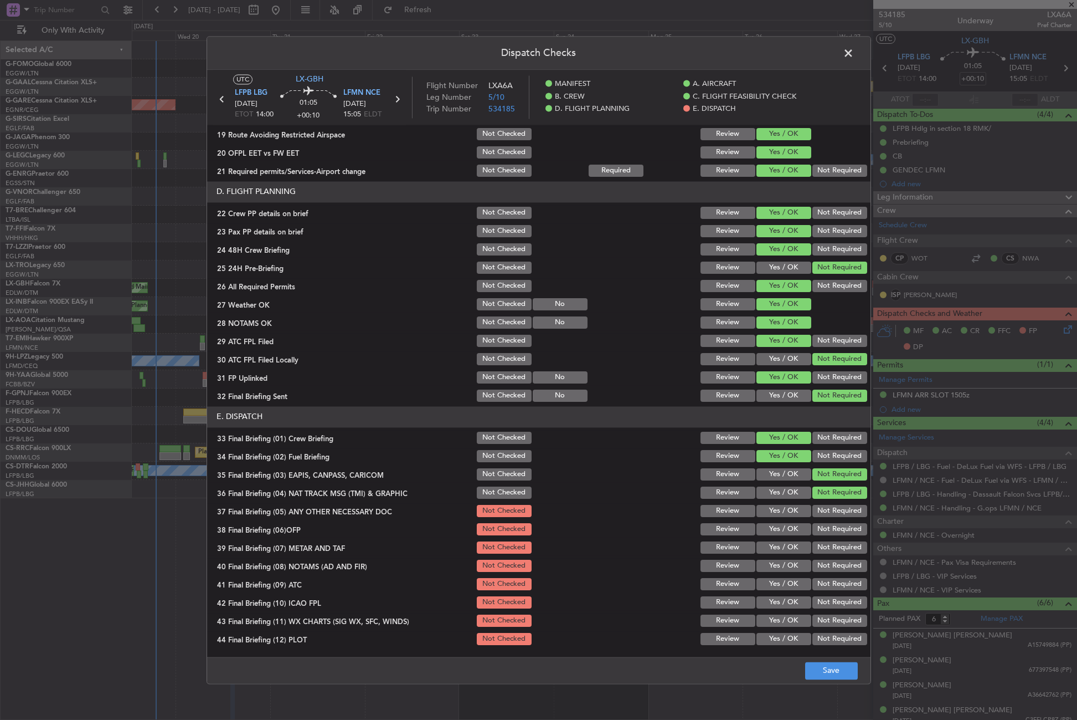
drag, startPoint x: 793, startPoint y: 508, endPoint x: 786, endPoint y: 523, distance: 16.4
click at [792, 511] on button "Yes / OK" at bounding box center [784, 511] width 55 height 12
drag, startPoint x: 785, startPoint y: 523, endPoint x: 781, endPoint y: 541, distance: 18.7
click at [785, 527] on button "Yes / OK" at bounding box center [784, 529] width 55 height 12
click at [780, 543] on button "Yes / OK" at bounding box center [784, 547] width 55 height 12
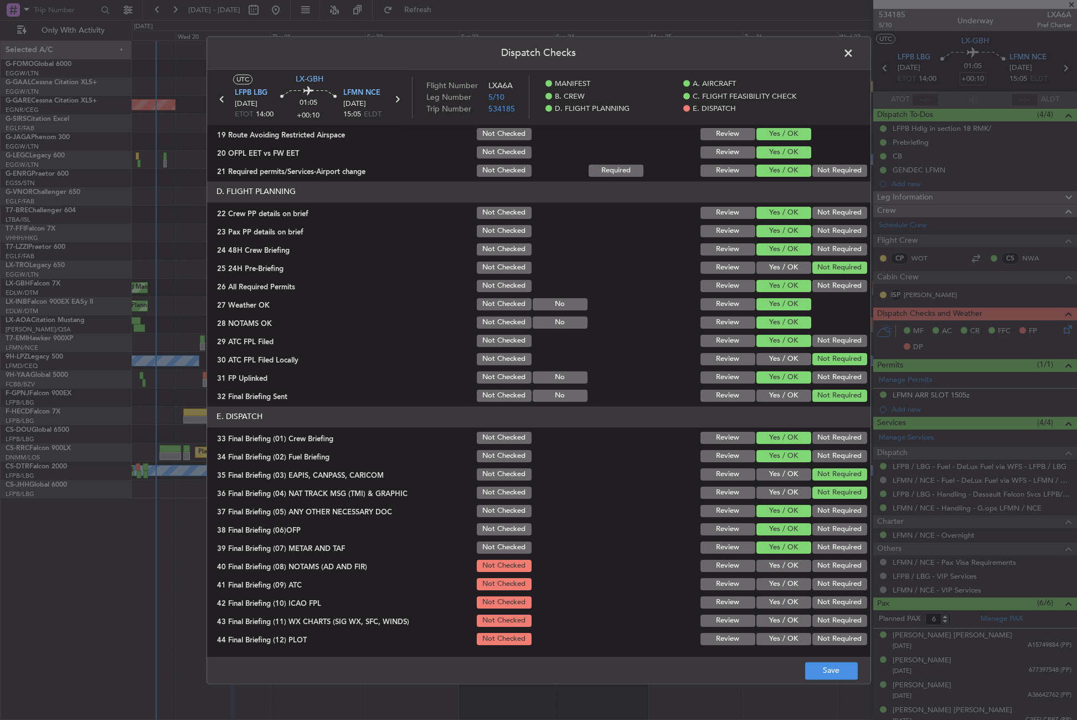
click at [780, 567] on button "Yes / OK" at bounding box center [784, 565] width 55 height 12
click at [777, 584] on button "Yes / OK" at bounding box center [784, 584] width 55 height 12
drag, startPoint x: 824, startPoint y: 600, endPoint x: 813, endPoint y: 604, distance: 11.7
click at [820, 601] on button "Not Required" at bounding box center [840, 602] width 55 height 12
click at [786, 620] on button "Yes / OK" at bounding box center [784, 620] width 55 height 12
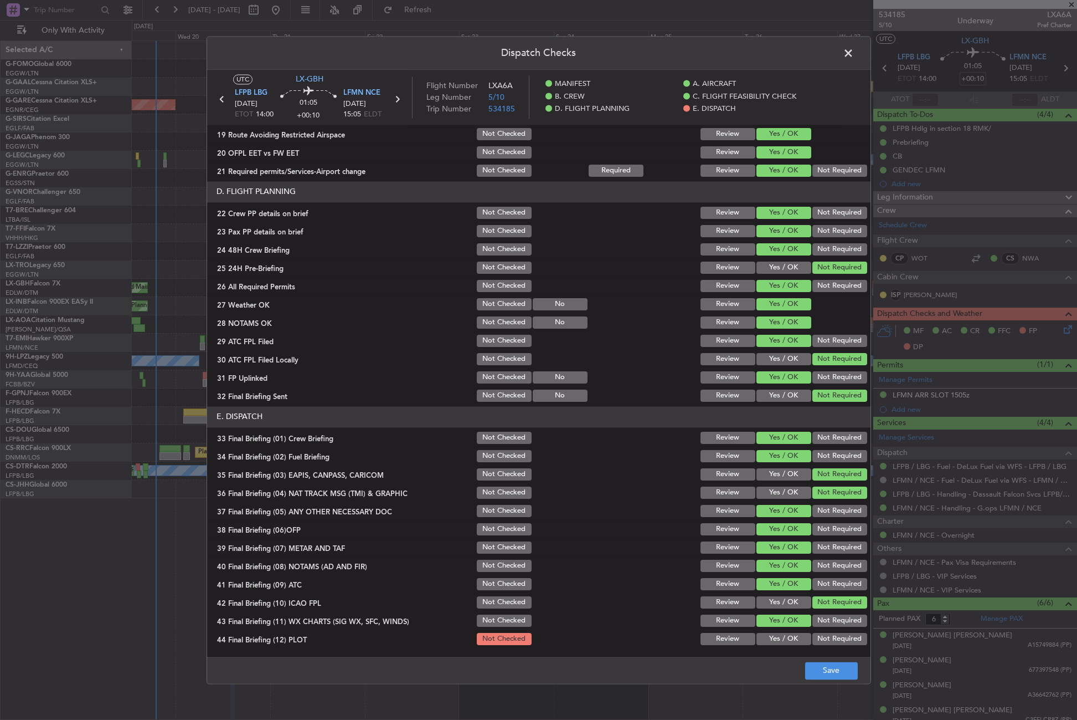
click at [816, 630] on section "E. DISPATCH 33 Final Briefing (01) Crew Briefing Not Checked Review Yes / OK No…" at bounding box center [539, 526] width 664 height 240
click at [819, 636] on button "Not Required" at bounding box center [840, 639] width 55 height 12
click at [823, 662] on button "Save" at bounding box center [831, 670] width 53 height 18
drag, startPoint x: 839, startPoint y: 52, endPoint x: 842, endPoint y: 58, distance: 6.5
click at [839, 52] on header "Dispatch Checks" at bounding box center [539, 53] width 664 height 33
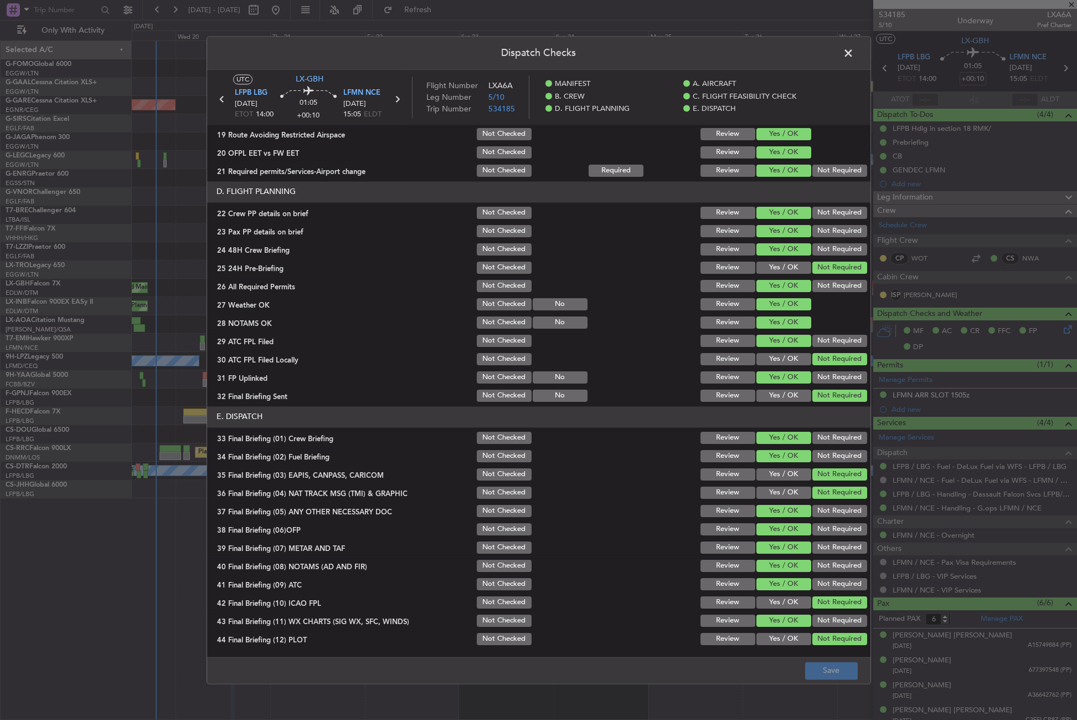
click at [854, 52] on span at bounding box center [854, 56] width 0 height 22
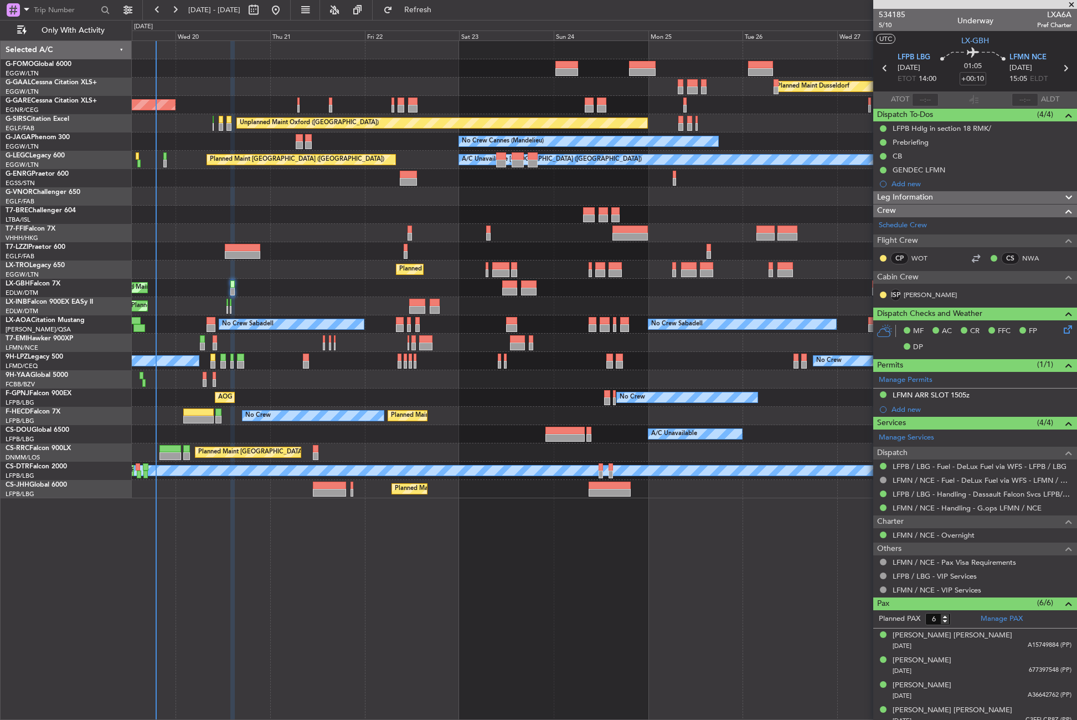
click at [903, 199] on span "Leg Information" at bounding box center [905, 197] width 56 height 13
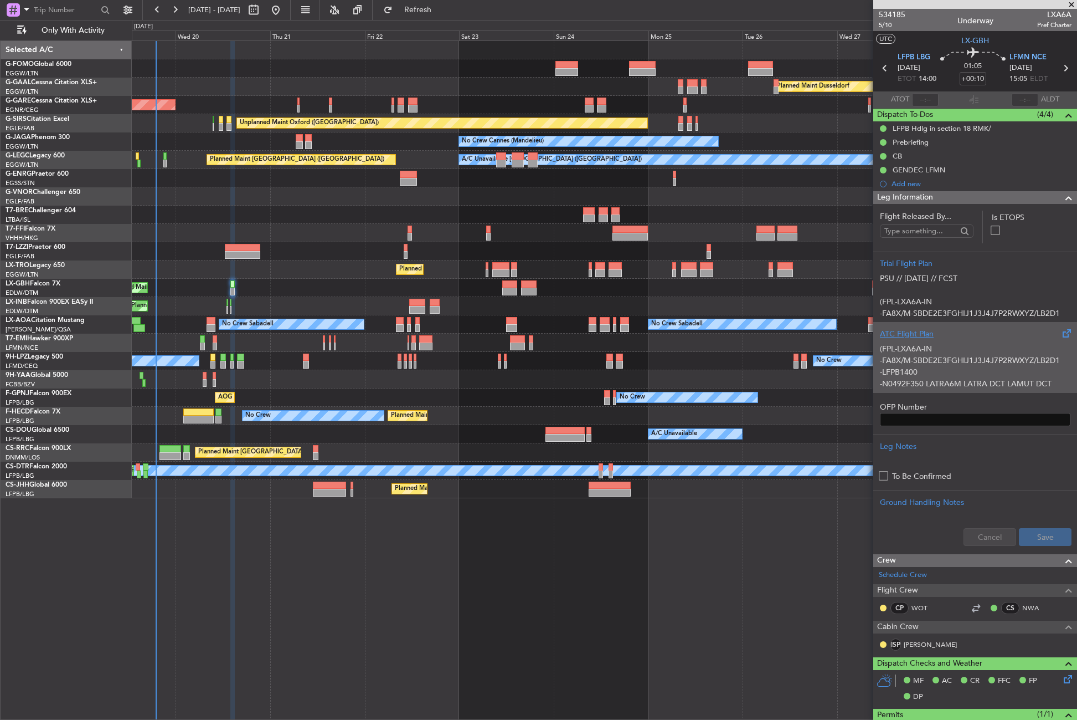
click at [895, 331] on div "ATC Flight Plan" at bounding box center [975, 334] width 191 height 12
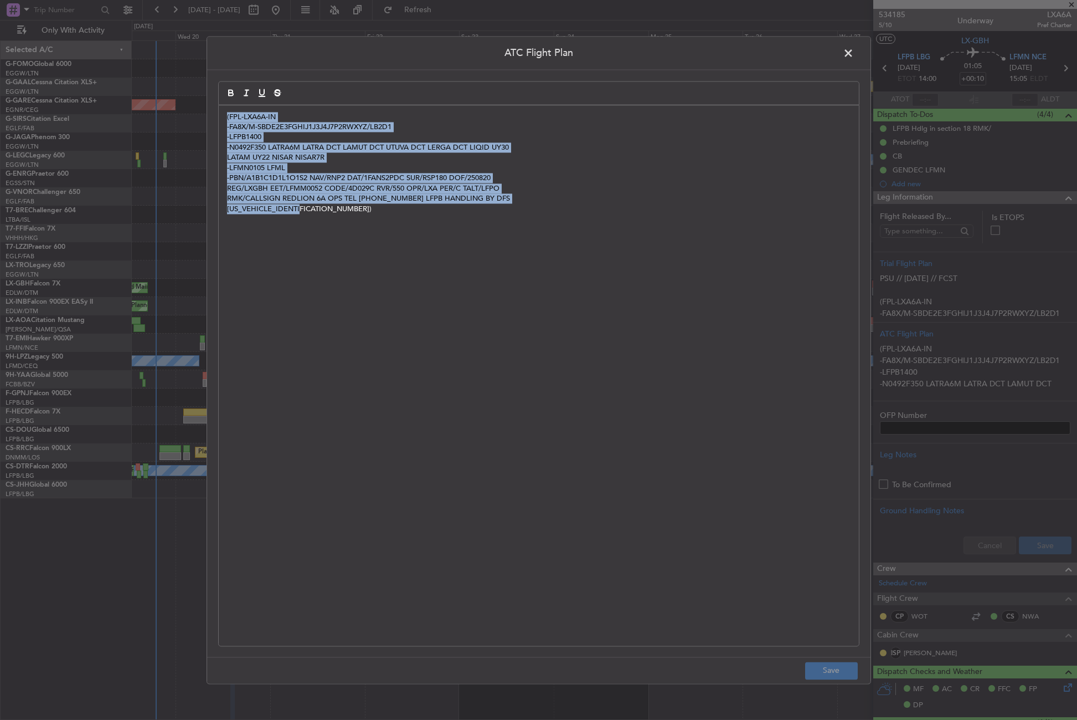
drag, startPoint x: 353, startPoint y: 212, endPoint x: 219, endPoint y: 119, distance: 163.2
click at [219, 119] on div "(FPL-LXA6A-IN -FA8X/M-SBDE2E3FGHIJ1J3J4J7P2RWXYZ/LB2D1 -LFPB1400 -N0492F350 LAT…" at bounding box center [539, 375] width 640 height 540
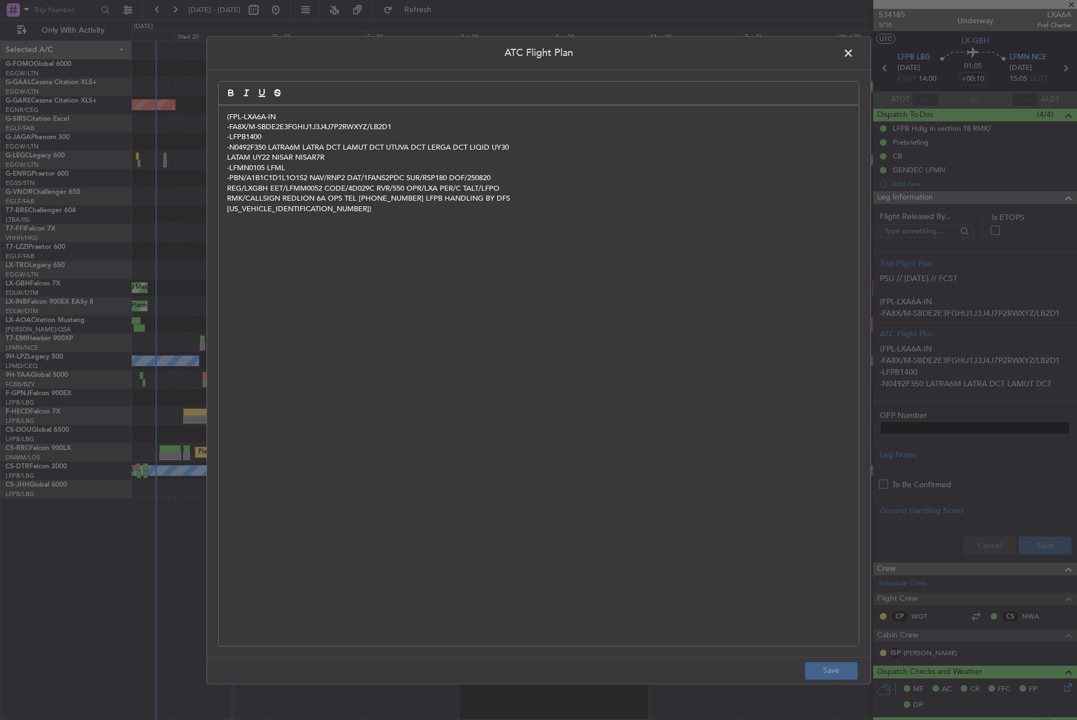
scroll to position [0, 0]
click at [854, 54] on span at bounding box center [854, 56] width 0 height 22
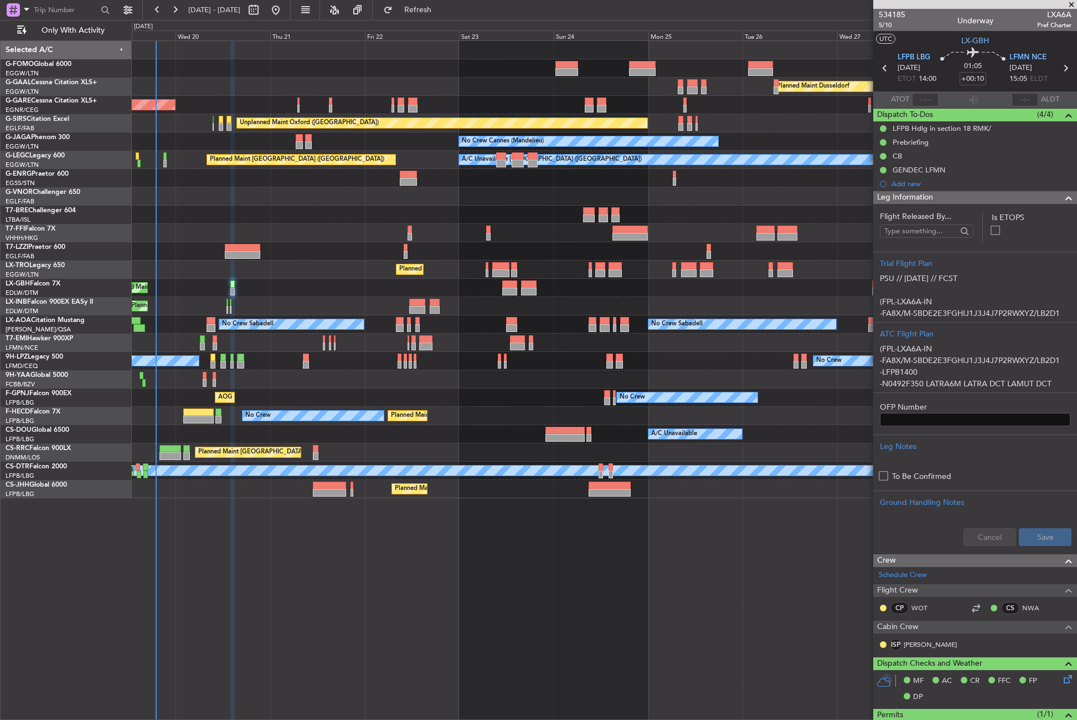
click at [933, 194] on span "Leg Information" at bounding box center [905, 197] width 56 height 13
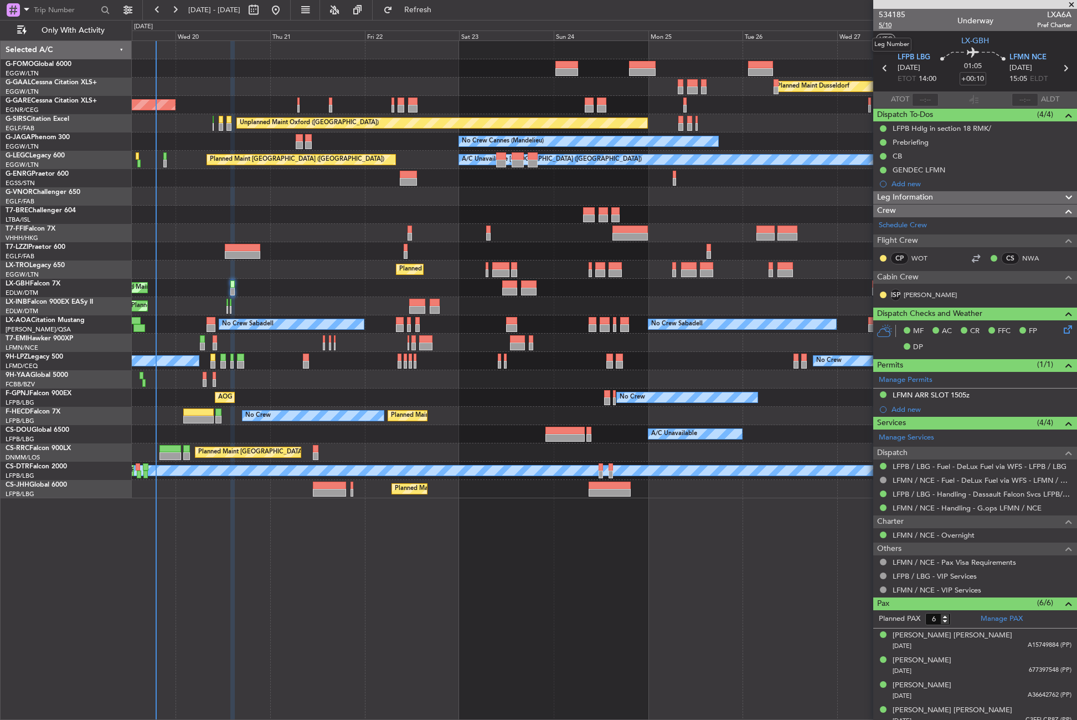
click at [889, 22] on span "5/10" at bounding box center [892, 24] width 27 height 9
click at [238, 566] on div "Planned Maint Dusseldorf Unplanned Maint Chester Unplanned Maint Oxford (Kidlin…" at bounding box center [605, 379] width 946 height 679
click at [570, 592] on div "Planned Maint Dusseldorf Unplanned Maint Chester Unplanned Maint Oxford (Kidlin…" at bounding box center [605, 379] width 946 height 679
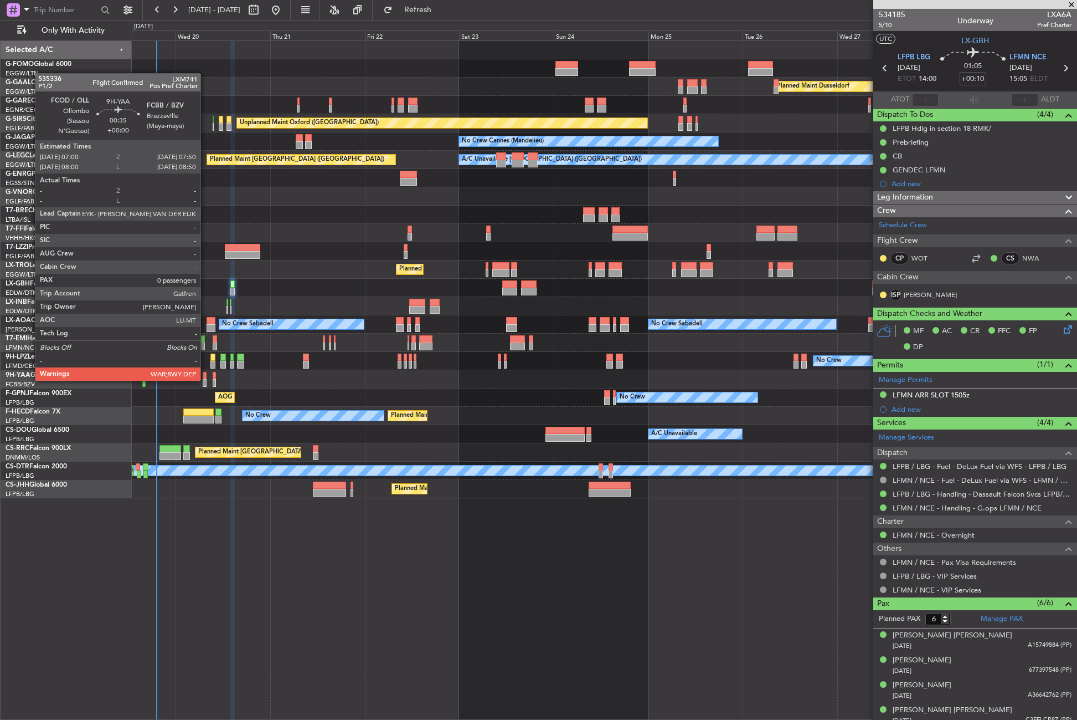
click at [205, 379] on div at bounding box center [204, 383] width 3 height 8
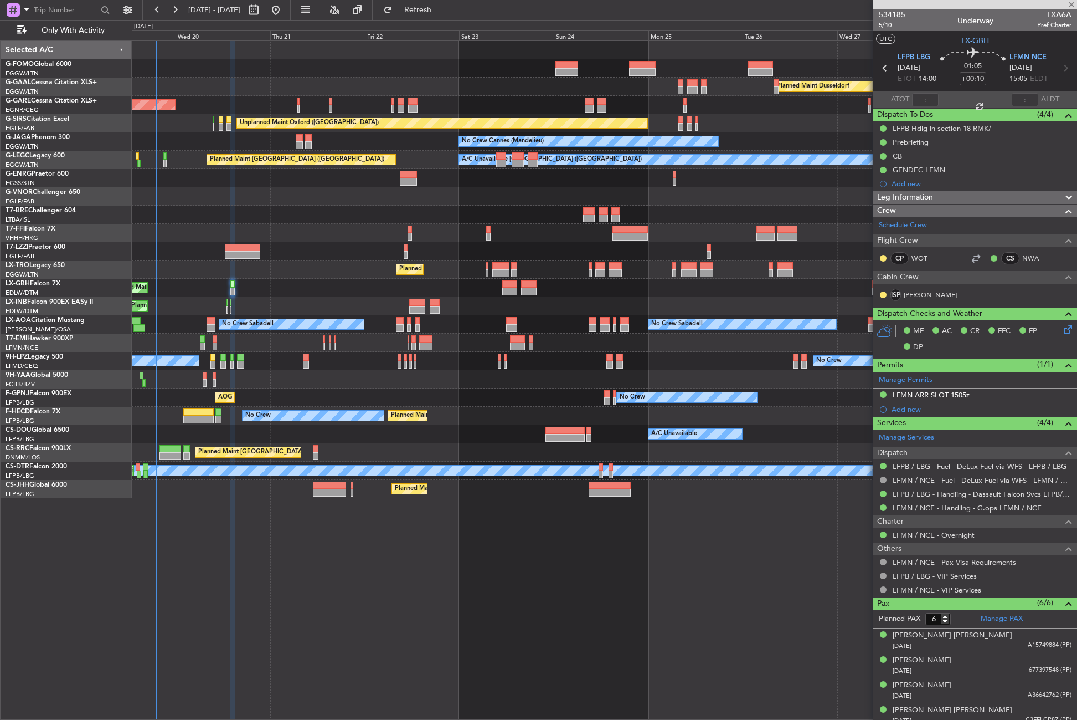
click at [310, 569] on div "Planned Maint Dusseldorf Unplanned Maint Chester Unplanned Maint Oxford (Kidlin…" at bounding box center [605, 379] width 946 height 679
type input "0"
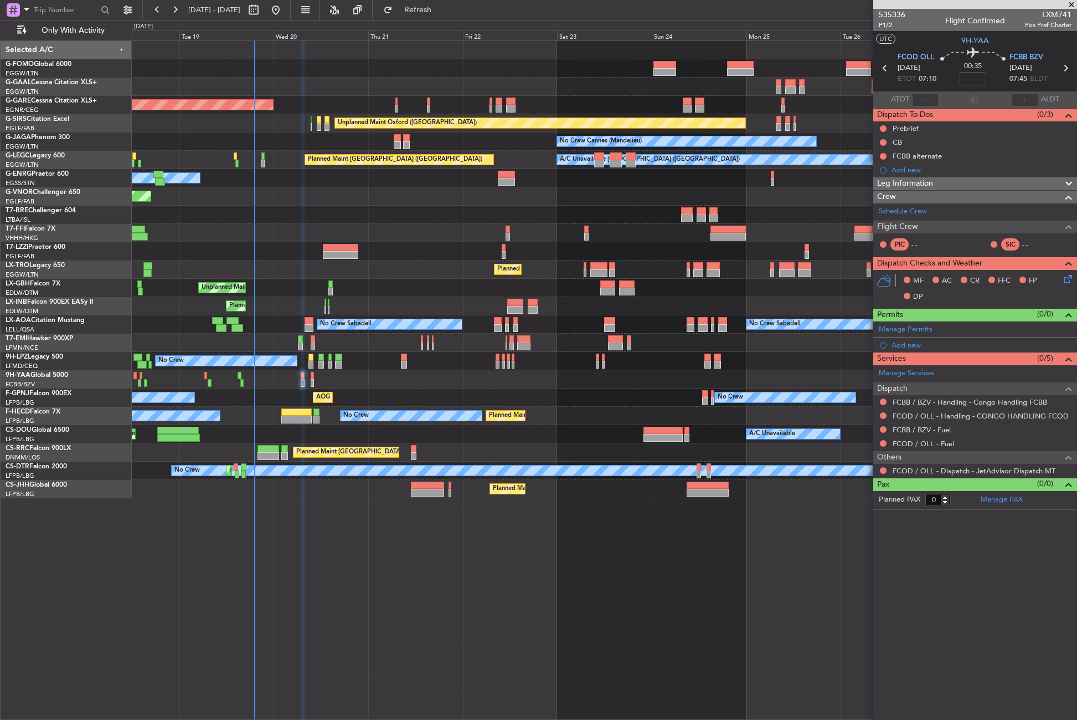
click at [393, 544] on div "Planned Maint Windsor Locks ([PERSON_NAME] Intl) Planned [GEOGRAPHIC_DATA] Unpl…" at bounding box center [605, 379] width 946 height 679
click at [425, 14] on button "Refresh" at bounding box center [411, 10] width 66 height 18
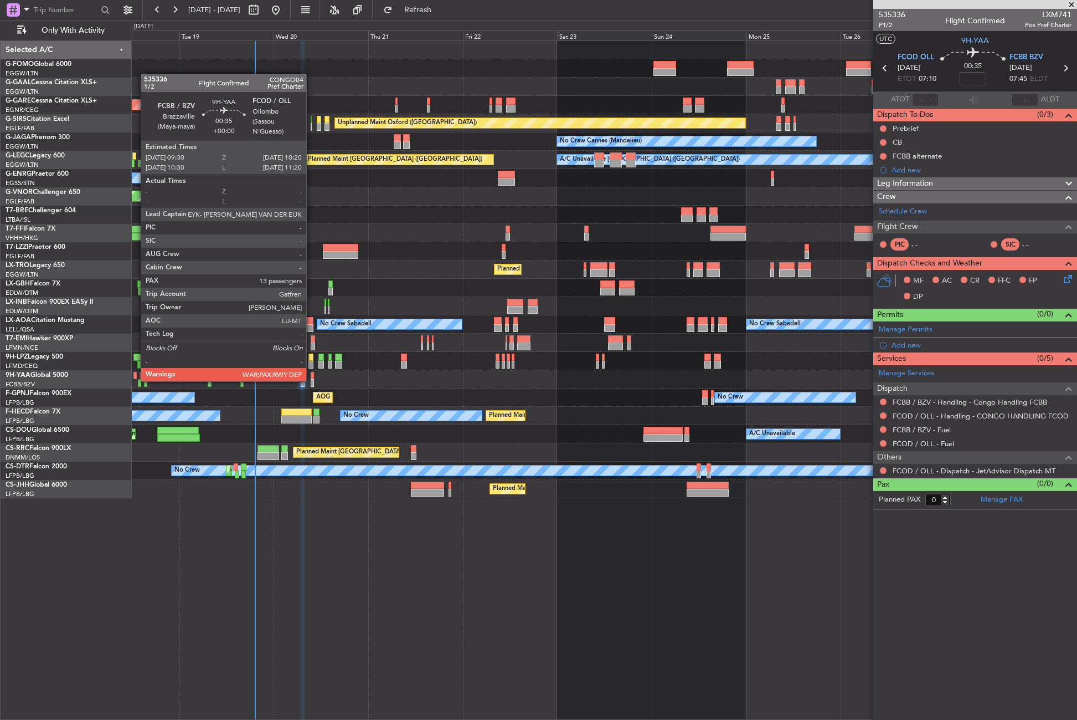
click at [311, 380] on div at bounding box center [312, 383] width 3 height 8
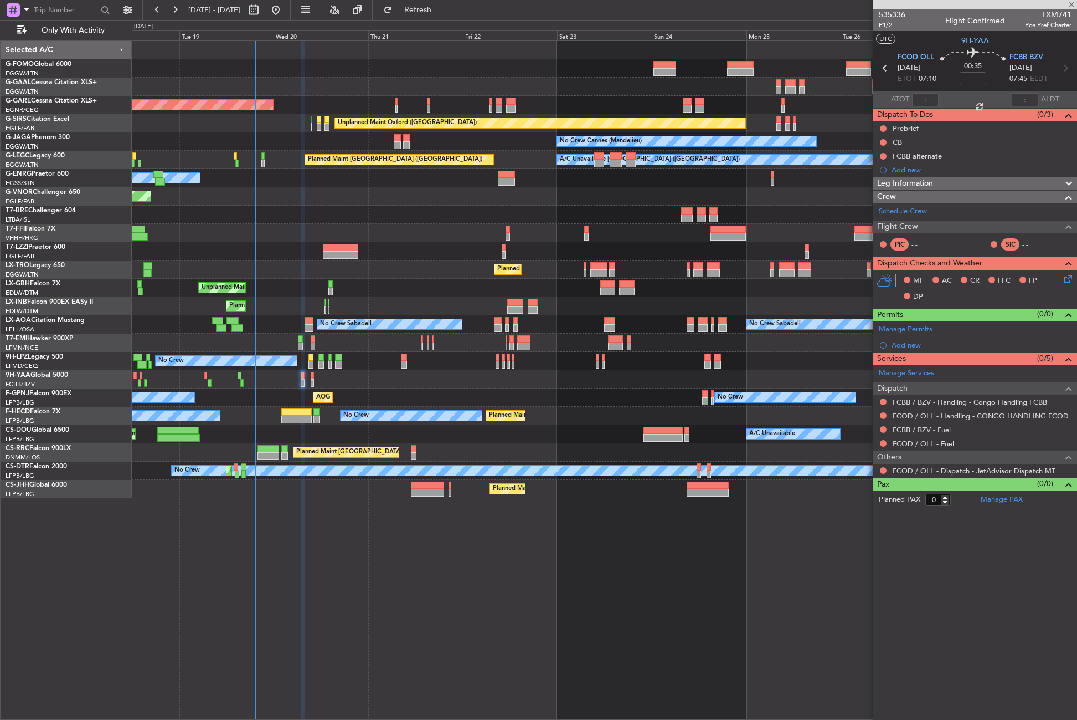
type input "13"
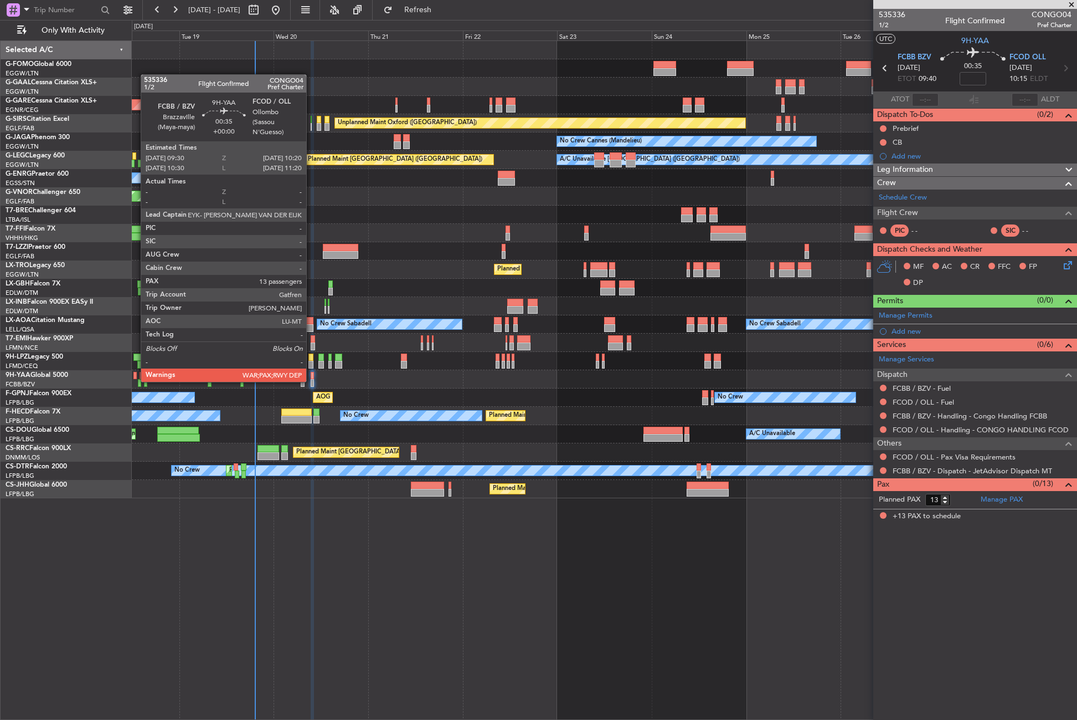
click at [311, 381] on div at bounding box center [312, 383] width 3 height 8
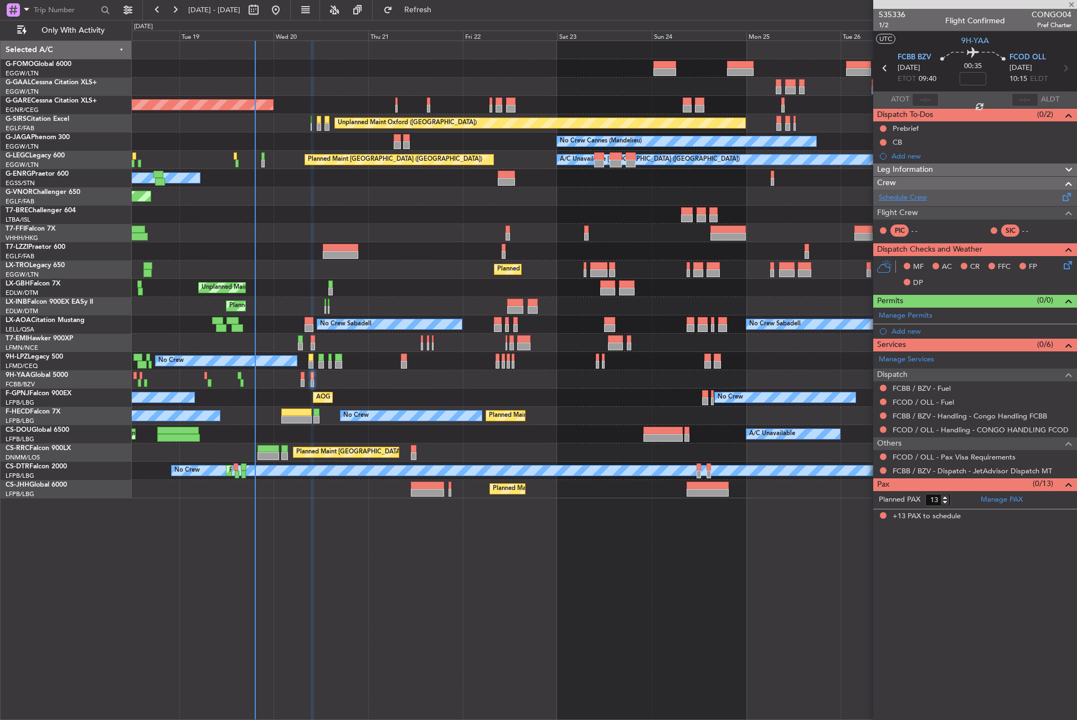
click at [901, 196] on link "Schedule Crew" at bounding box center [903, 197] width 48 height 11
click at [984, 78] on input at bounding box center [973, 78] width 27 height 13
click at [695, 615] on div "Planned Maint Windsor Locks ([PERSON_NAME] Intl) Planned [GEOGRAPHIC_DATA] Unpl…" at bounding box center [605, 379] width 946 height 679
type input "-00:05"
click at [882, 129] on button at bounding box center [883, 128] width 7 height 7
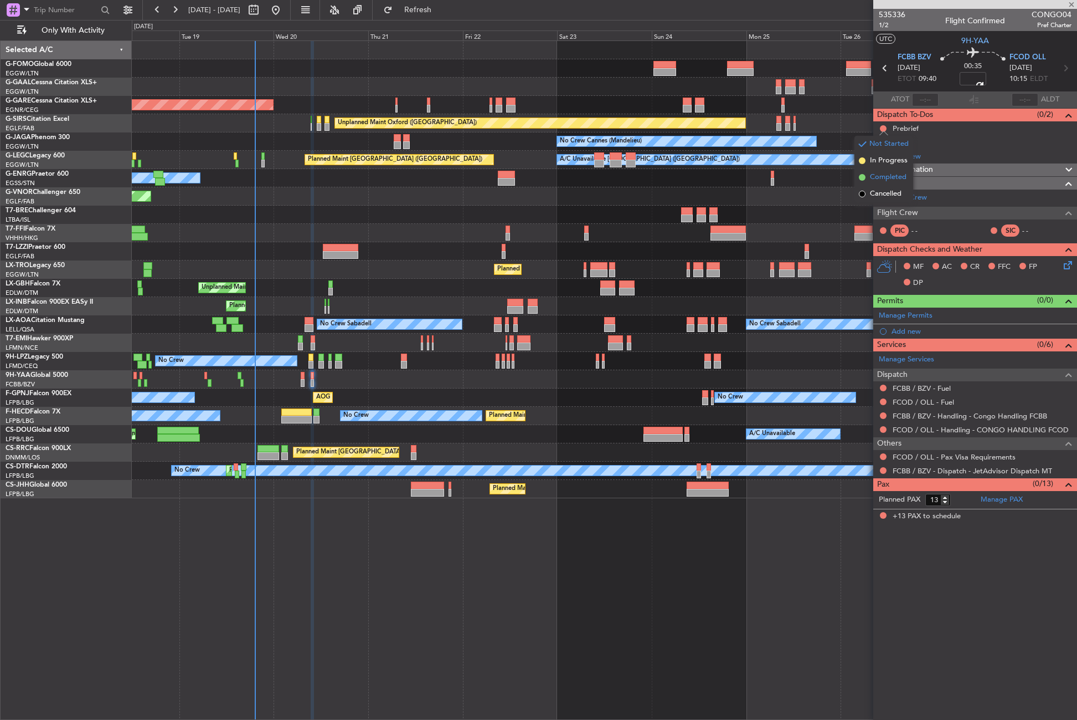
click at [874, 175] on span "Completed" at bounding box center [888, 177] width 37 height 11
click at [883, 141] on button at bounding box center [883, 142] width 7 height 7
click at [882, 186] on span "Completed" at bounding box center [888, 191] width 37 height 11
click at [431, 10] on button "Refresh" at bounding box center [411, 10] width 66 height 18
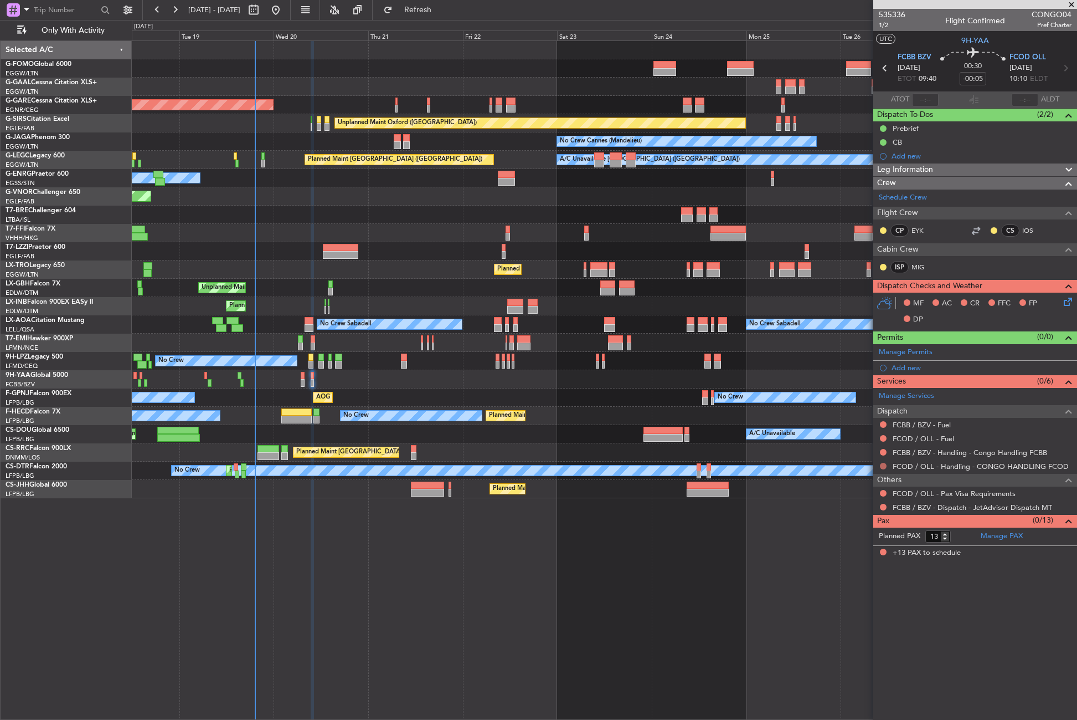
click at [884, 464] on button at bounding box center [883, 466] width 7 height 7
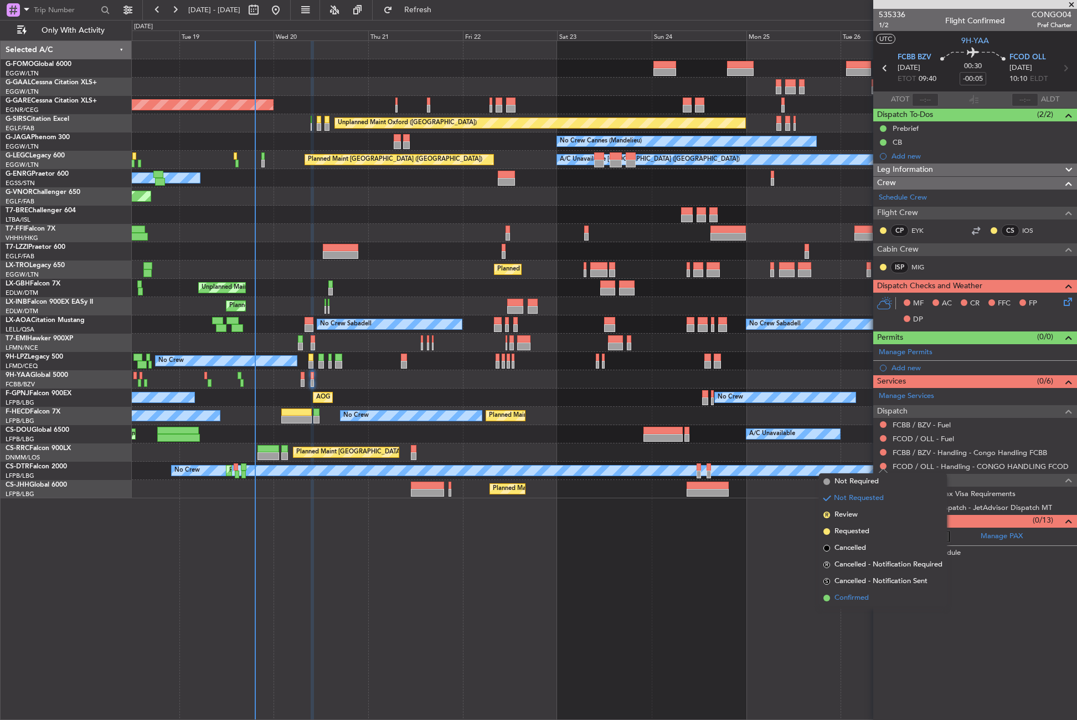
click at [854, 594] on span "Confirmed" at bounding box center [852, 597] width 34 height 11
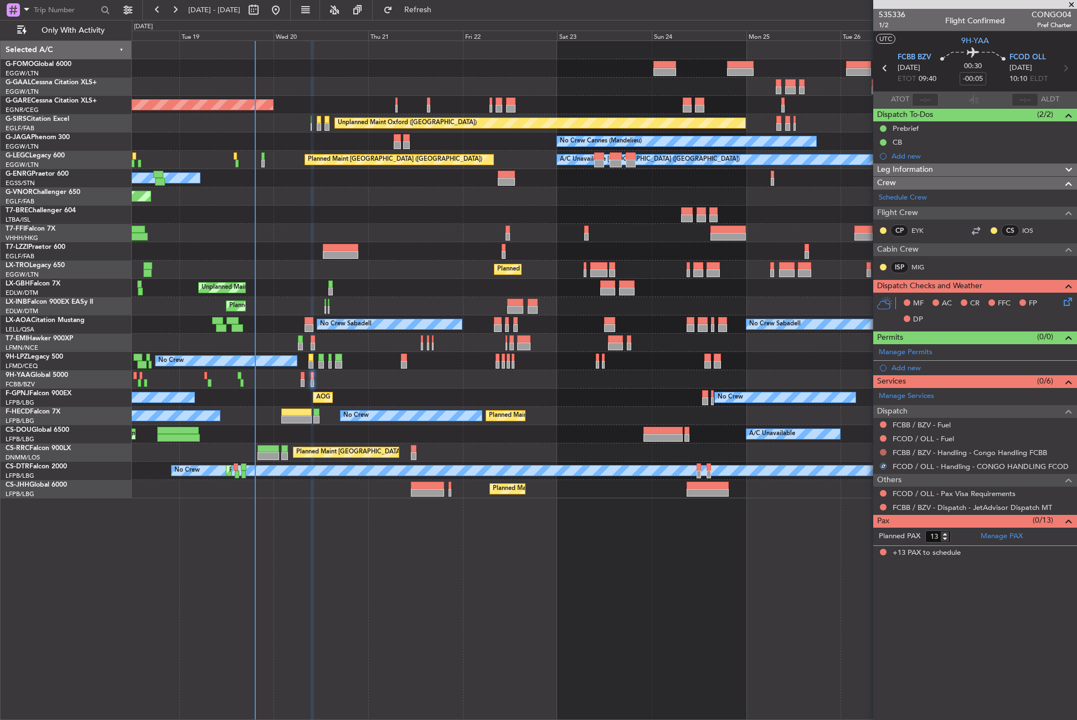
click at [882, 449] on button at bounding box center [883, 452] width 7 height 7
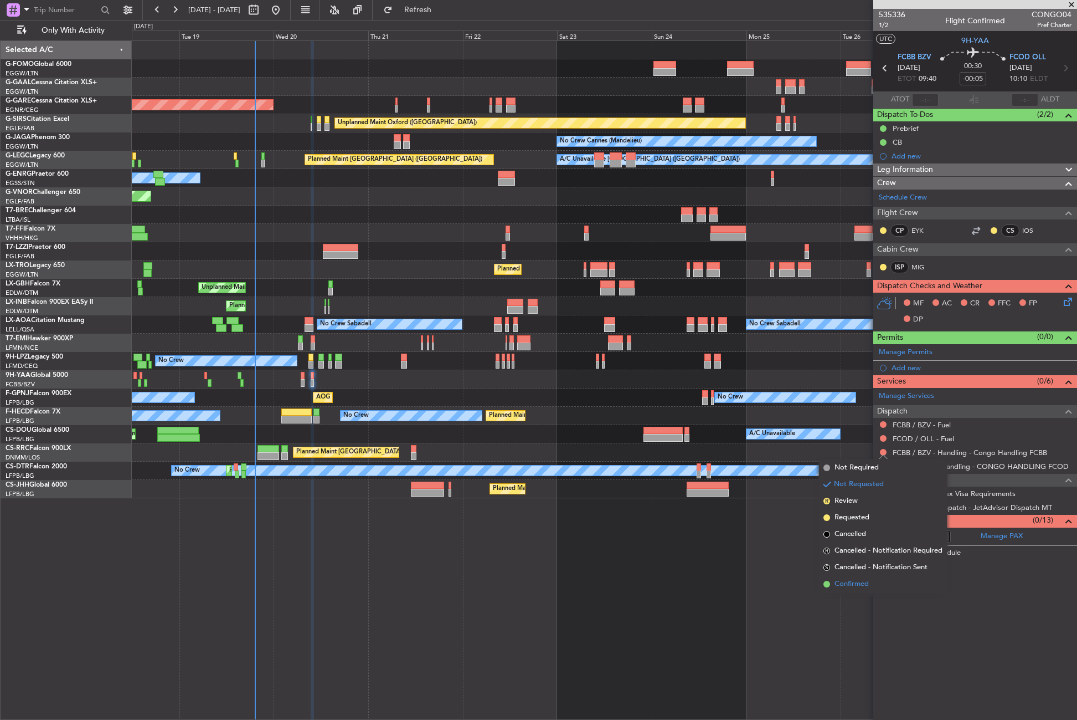
click at [851, 583] on span "Confirmed" at bounding box center [852, 583] width 34 height 11
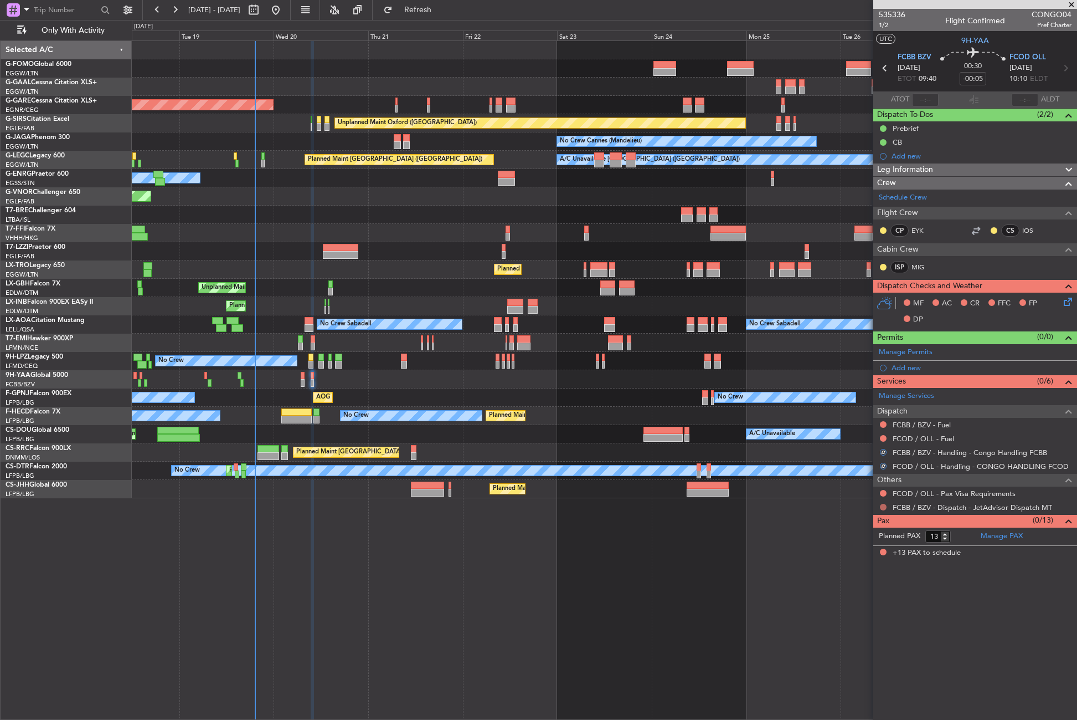
click at [885, 506] on button at bounding box center [883, 506] width 7 height 7
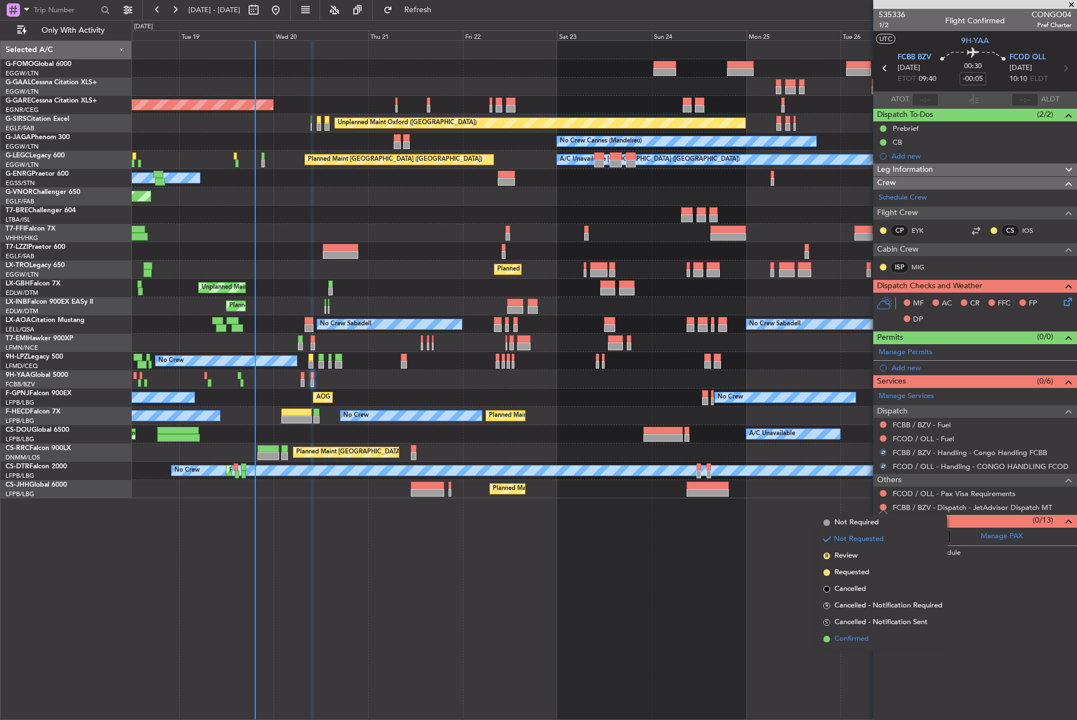
click at [862, 632] on li "Confirmed" at bounding box center [883, 638] width 128 height 17
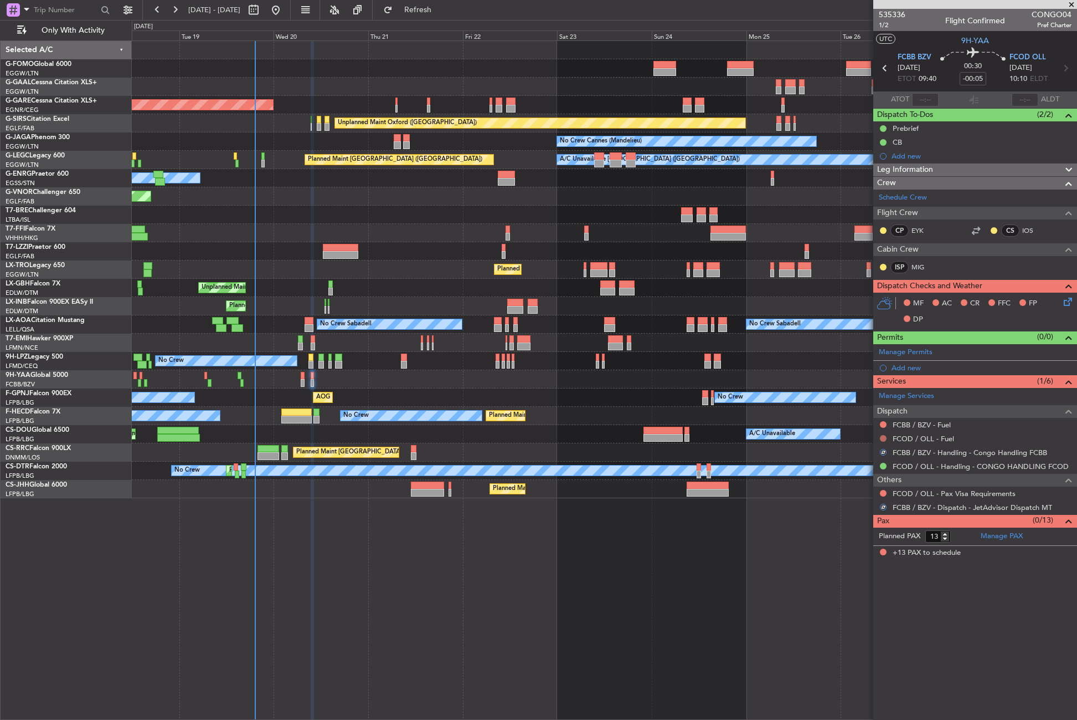
click at [883, 436] on button at bounding box center [883, 438] width 7 height 7
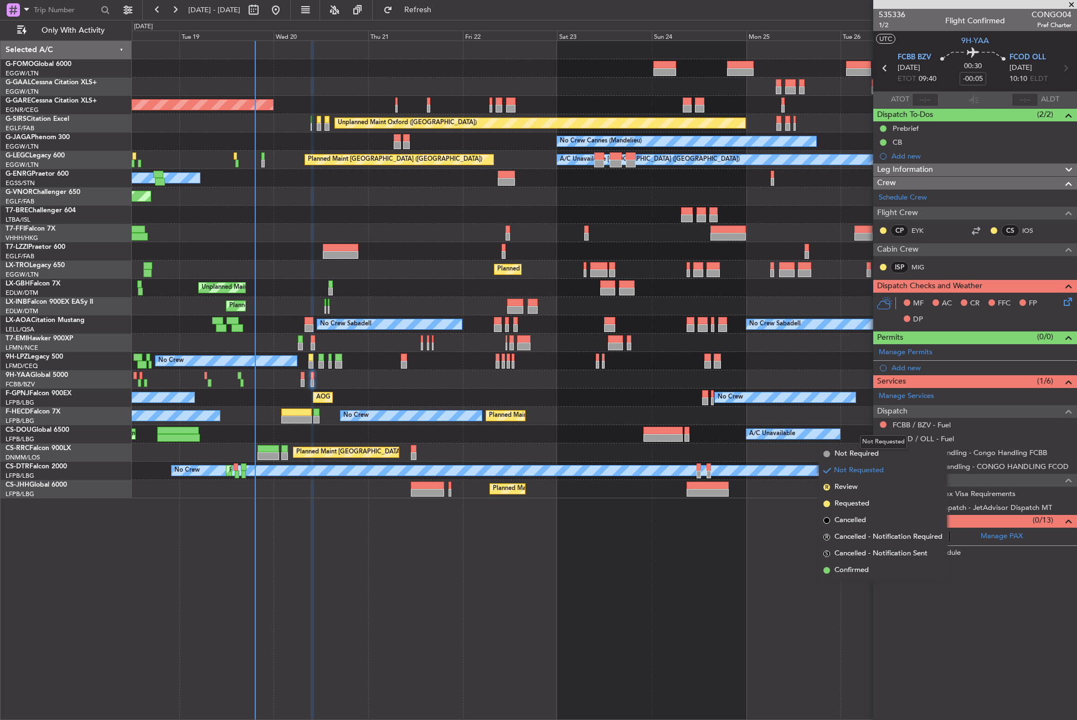
click at [857, 453] on mat-tooltip-component "Not Requested" at bounding box center [883, 441] width 63 height 29
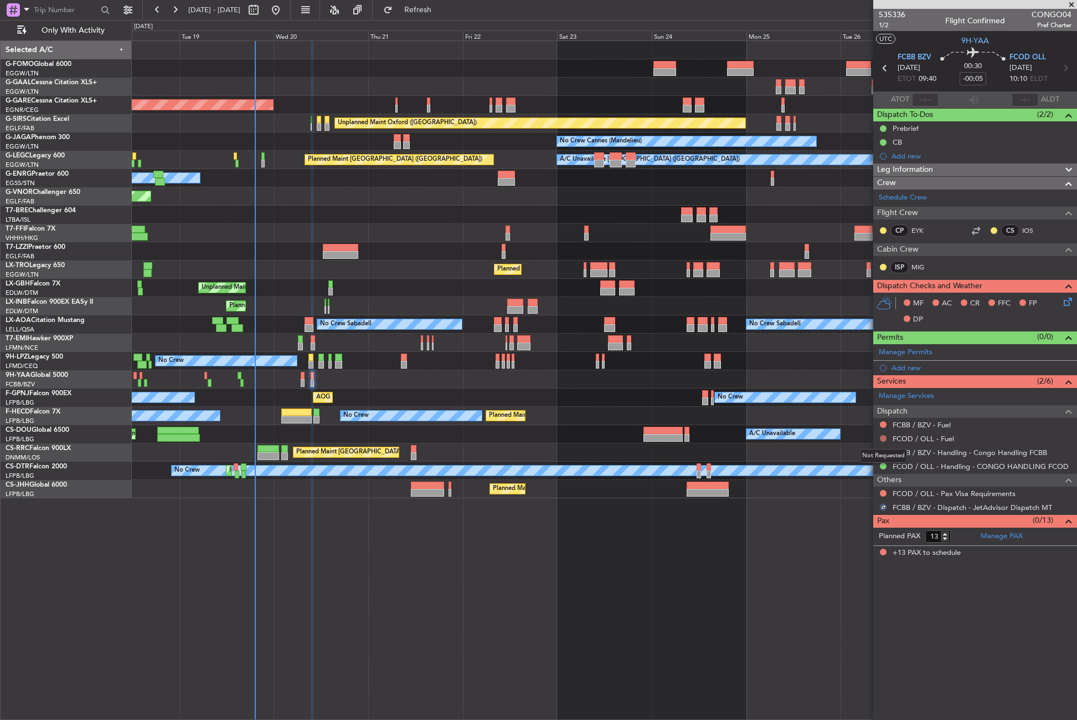
click at [880, 436] on button at bounding box center [883, 438] width 7 height 7
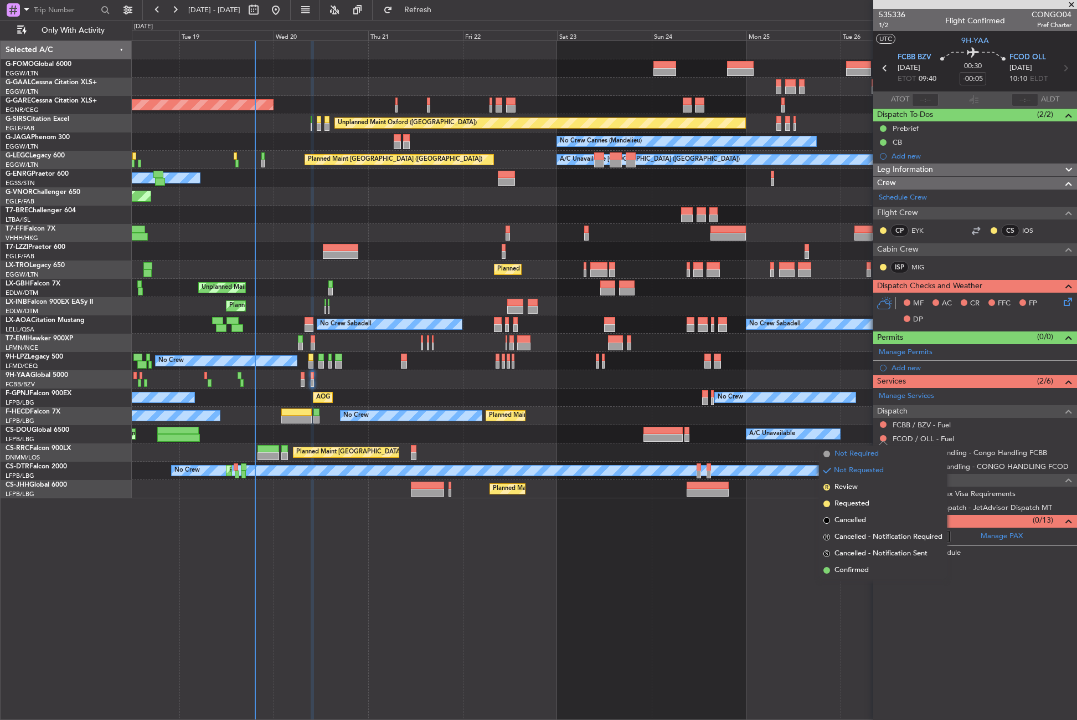
click at [857, 454] on span "Not Required" at bounding box center [857, 453] width 44 height 11
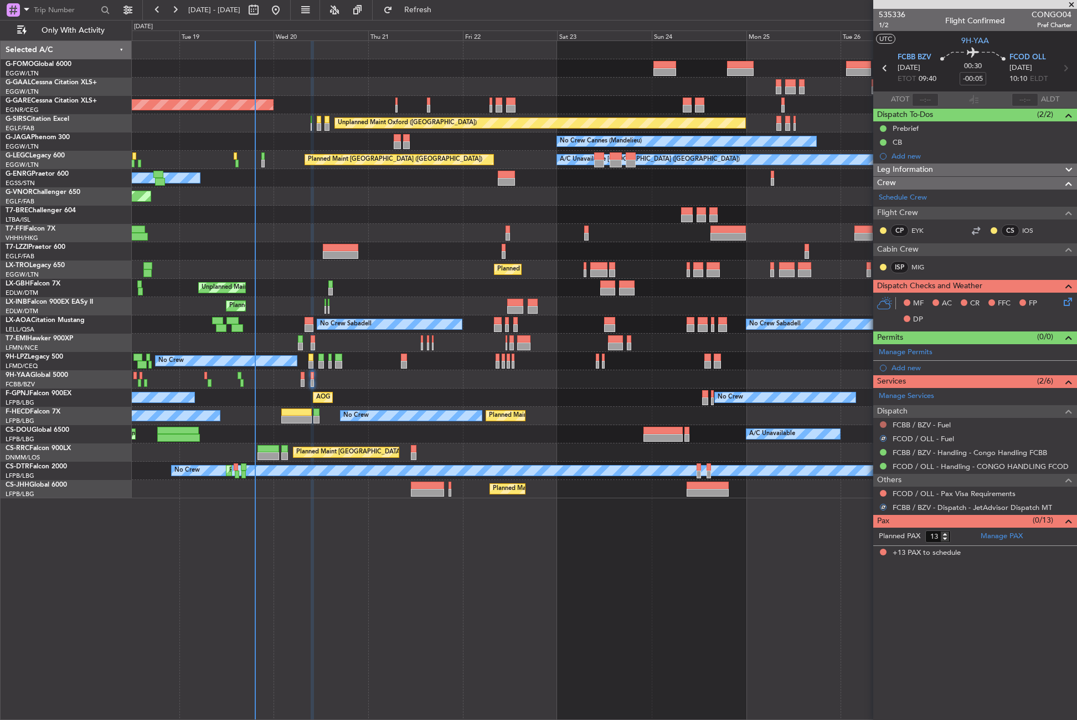
click at [884, 421] on button at bounding box center [883, 424] width 7 height 7
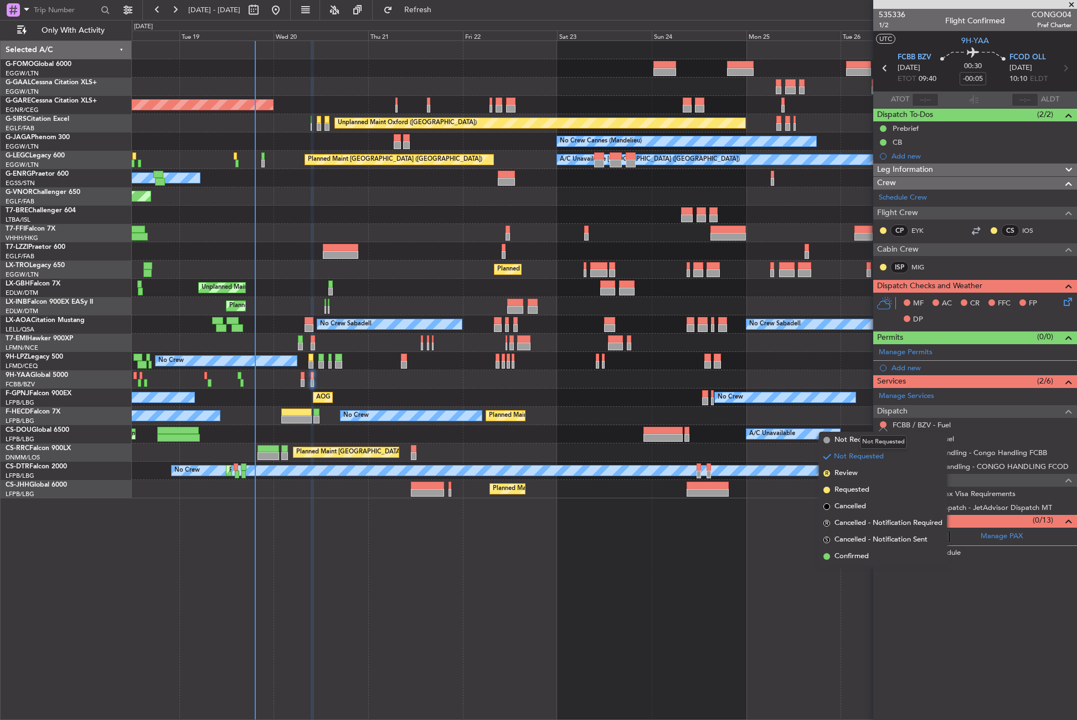
click at [860, 439] on mat-tooltip-component "Not Requested" at bounding box center [883, 441] width 63 height 29
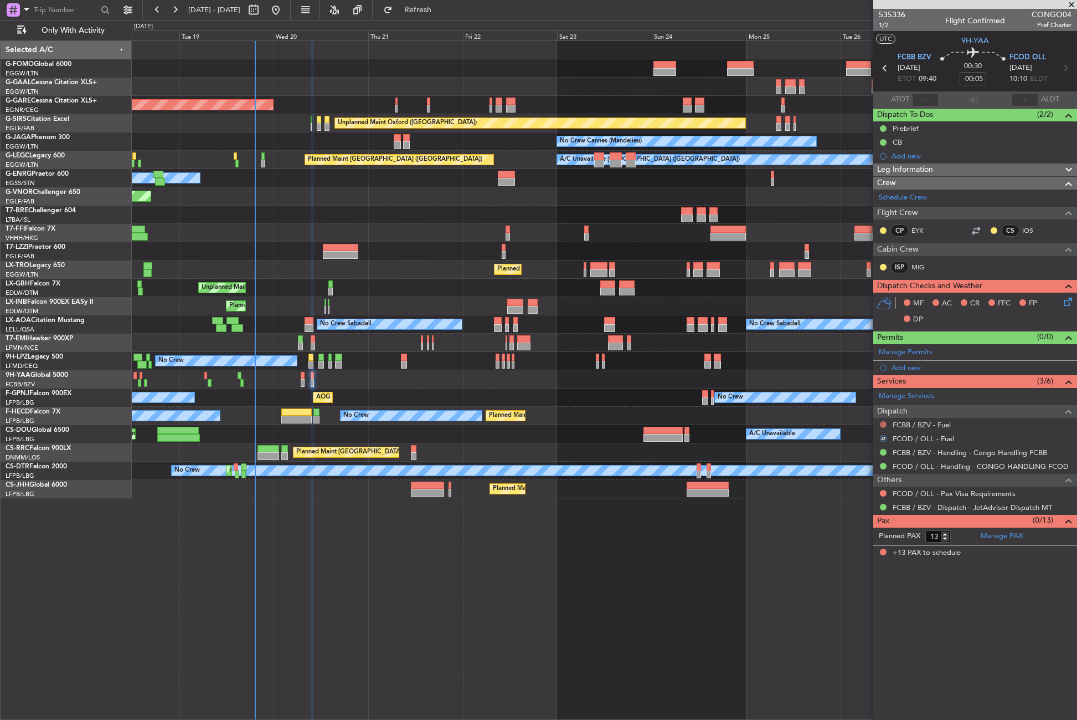
click at [883, 423] on button at bounding box center [883, 424] width 7 height 7
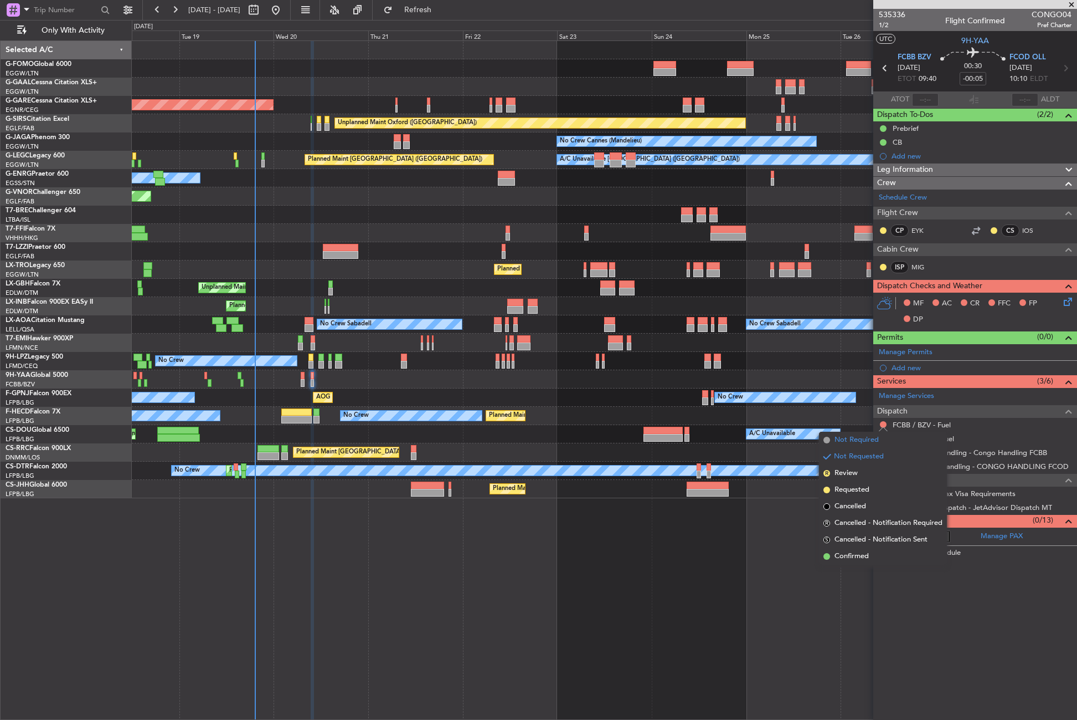
click at [844, 442] on span "Not Required" at bounding box center [857, 439] width 44 height 11
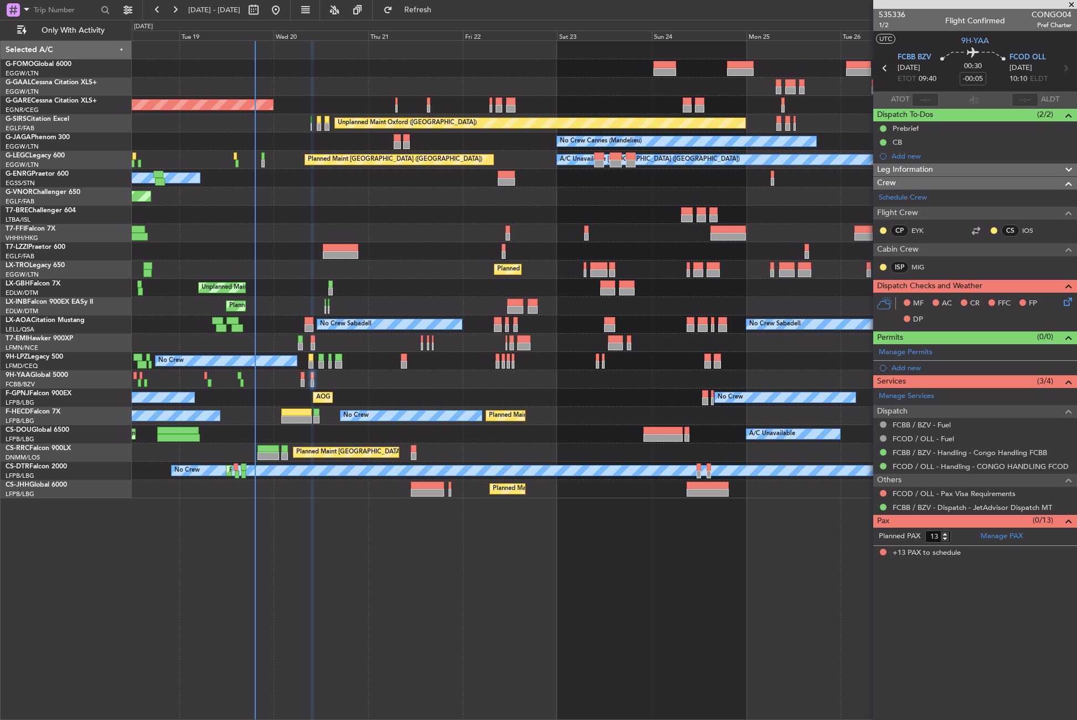
click at [444, 694] on div "Planned Maint Windsor Locks (Bradley Intl) Planned Maint Dusseldorf Unplanned M…" at bounding box center [605, 379] width 946 height 679
click at [1063, 301] on icon at bounding box center [1066, 299] width 9 height 9
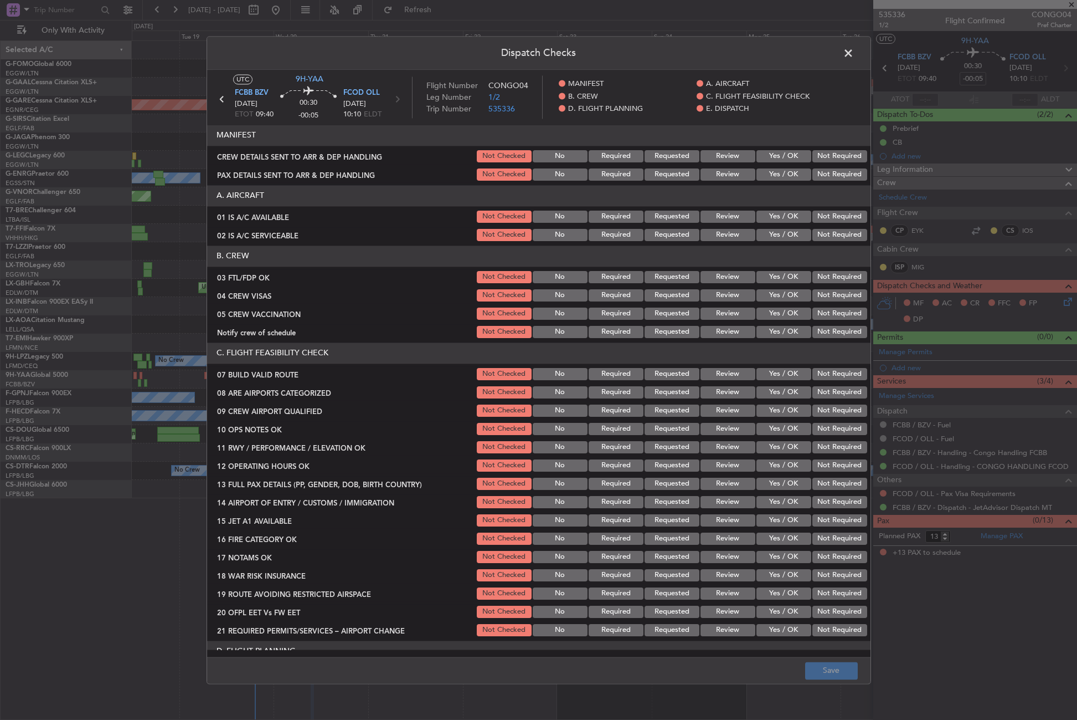
click at [778, 211] on button "Yes / OK" at bounding box center [784, 216] width 55 height 12
click at [777, 233] on button "Yes / OK" at bounding box center [784, 235] width 55 height 12
click at [782, 281] on button "Yes / OK" at bounding box center [784, 277] width 55 height 12
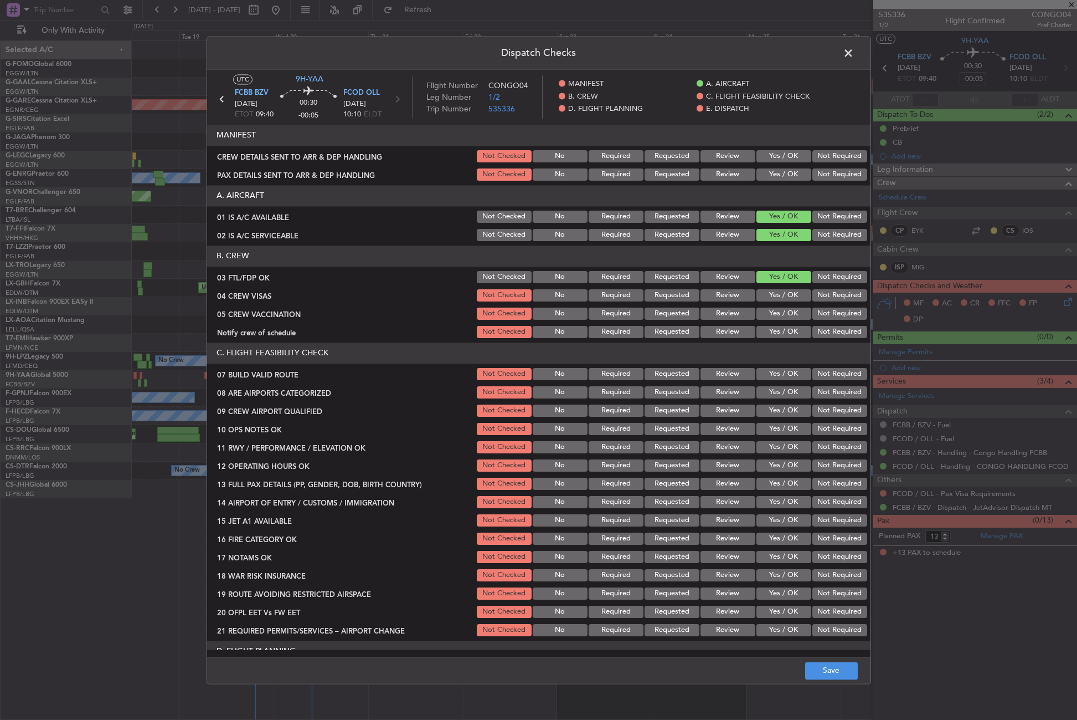
click at [829, 295] on button "Not Required" at bounding box center [840, 295] width 55 height 12
click at [823, 310] on button "Not Required" at bounding box center [840, 313] width 55 height 12
click at [796, 323] on section "B. CREW 03 FTL/FDP OK Not Checked No Required Requested Review Yes / OK Not Req…" at bounding box center [539, 292] width 664 height 94
drag, startPoint x: 796, startPoint y: 323, endPoint x: 790, endPoint y: 331, distance: 9.9
click at [791, 331] on button "Yes / OK" at bounding box center [784, 332] width 55 height 12
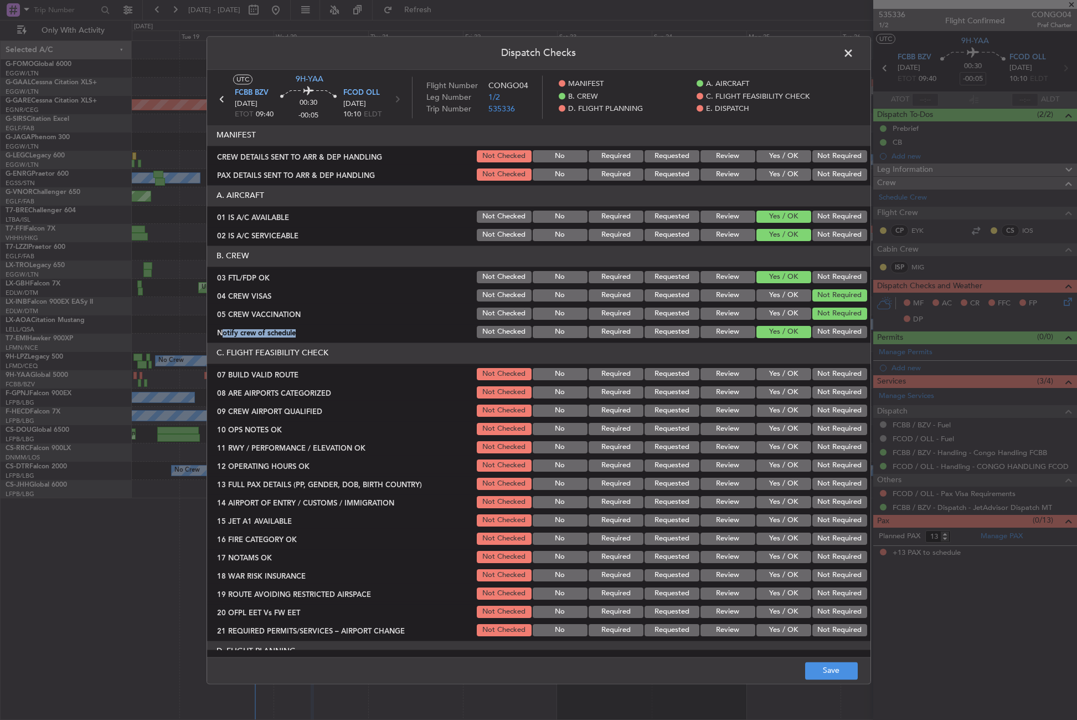
click at [778, 368] on button "Yes / OK" at bounding box center [784, 374] width 55 height 12
click at [779, 391] on button "Yes / OK" at bounding box center [784, 392] width 55 height 12
click at [778, 409] on button "Yes / OK" at bounding box center [784, 410] width 55 height 12
click at [778, 431] on button "Yes / OK" at bounding box center [784, 429] width 55 height 12
click at [775, 451] on button "Yes / OK" at bounding box center [784, 447] width 55 height 12
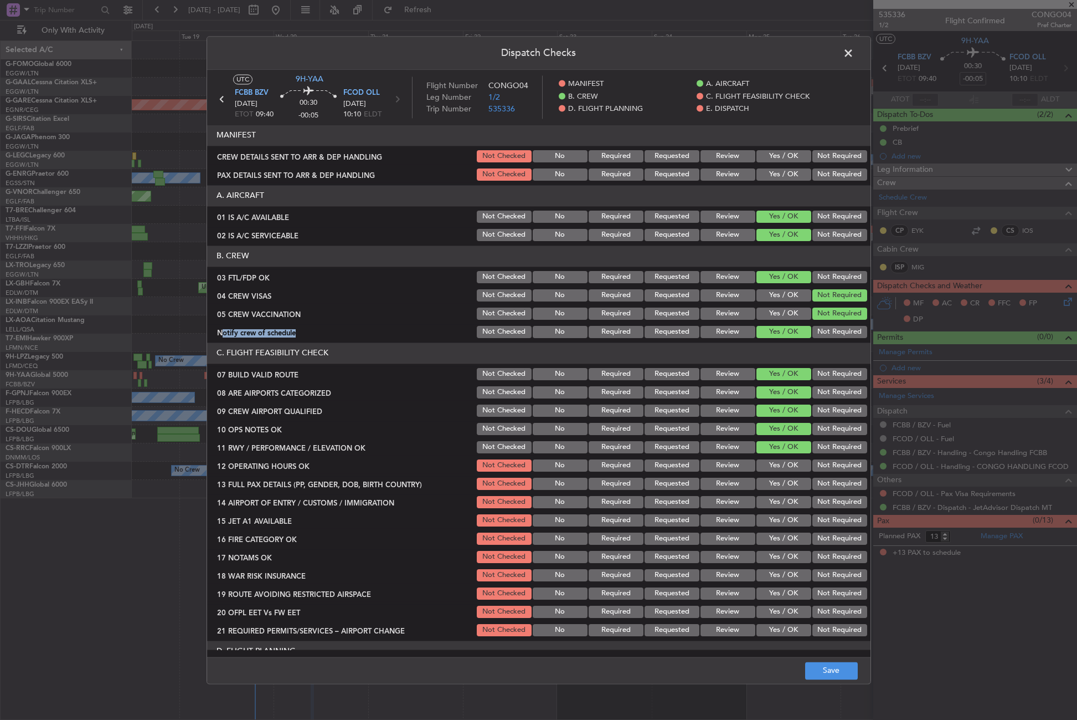
click at [774, 462] on button "Yes / OK" at bounding box center [784, 465] width 55 height 12
click at [773, 476] on div "Yes / OK" at bounding box center [783, 484] width 56 height 16
click at [773, 478] on button "Yes / OK" at bounding box center [784, 483] width 55 height 12
click at [770, 504] on button "Yes / OK" at bounding box center [784, 502] width 55 height 12
click at [792, 523] on button "Yes / OK" at bounding box center [784, 520] width 55 height 12
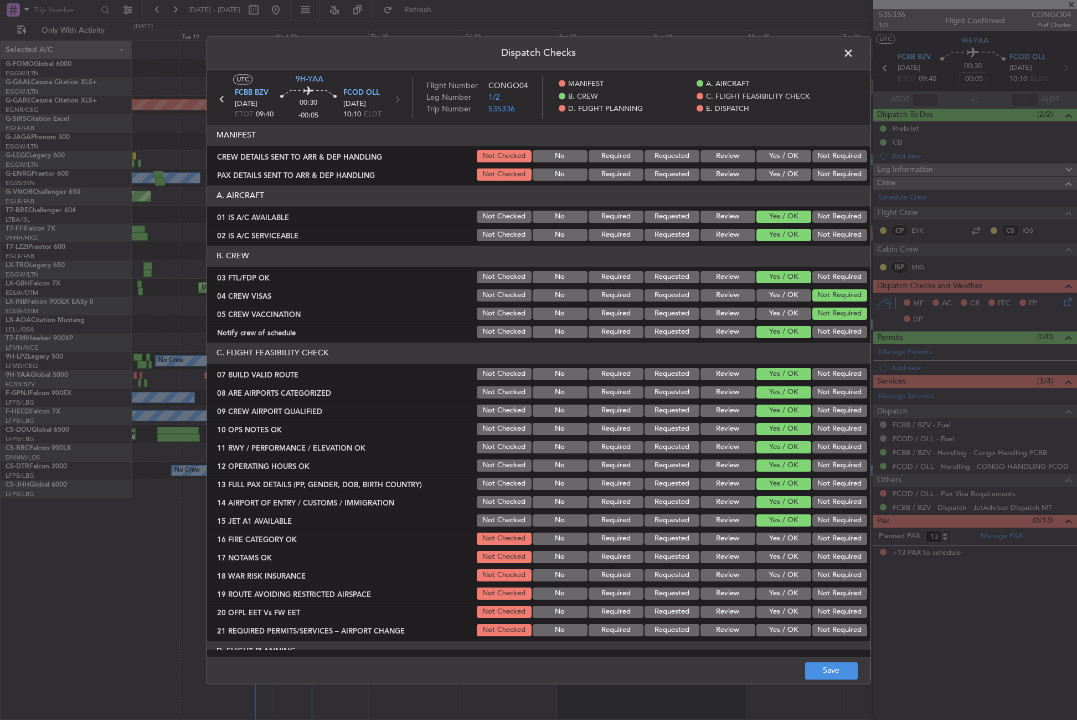
click at [783, 536] on button "Yes / OK" at bounding box center [784, 538] width 55 height 12
click at [778, 561] on button "Yes / OK" at bounding box center [784, 557] width 55 height 12
click at [774, 574] on button "Yes / OK" at bounding box center [784, 575] width 55 height 12
click at [833, 575] on button "Not Required" at bounding box center [840, 575] width 55 height 12
click at [790, 588] on button "Yes / OK" at bounding box center [784, 593] width 55 height 12
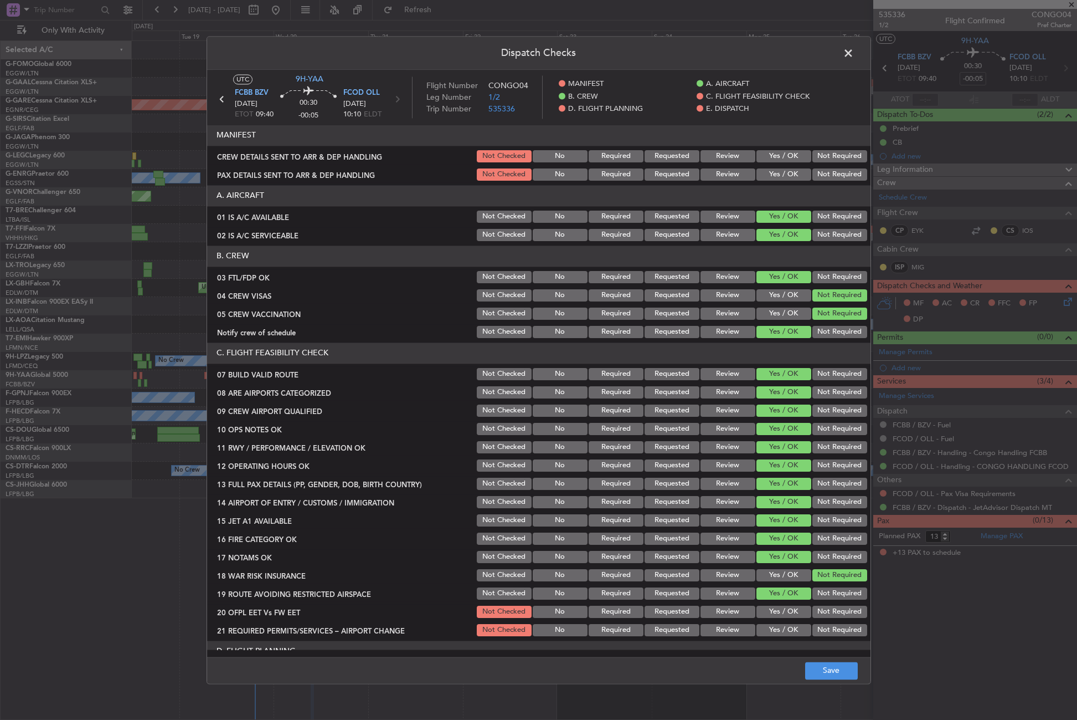
click at [779, 614] on button "Yes / OK" at bounding box center [784, 611] width 55 height 12
click at [778, 626] on button "Yes / OK" at bounding box center [784, 630] width 55 height 12
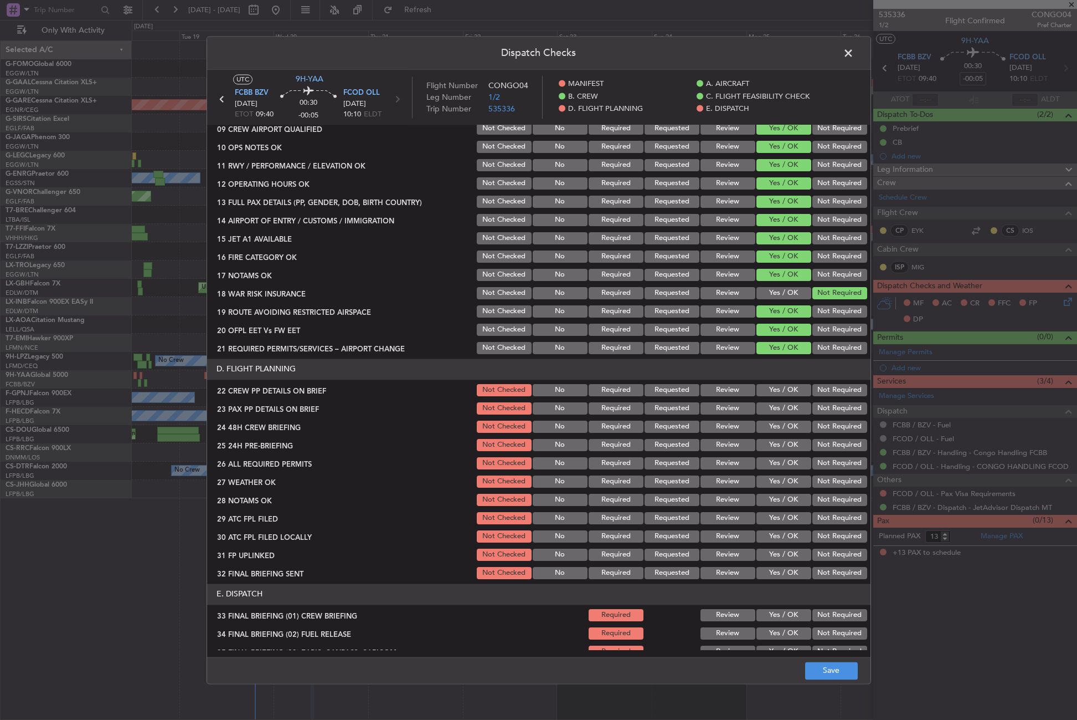
scroll to position [388, 0]
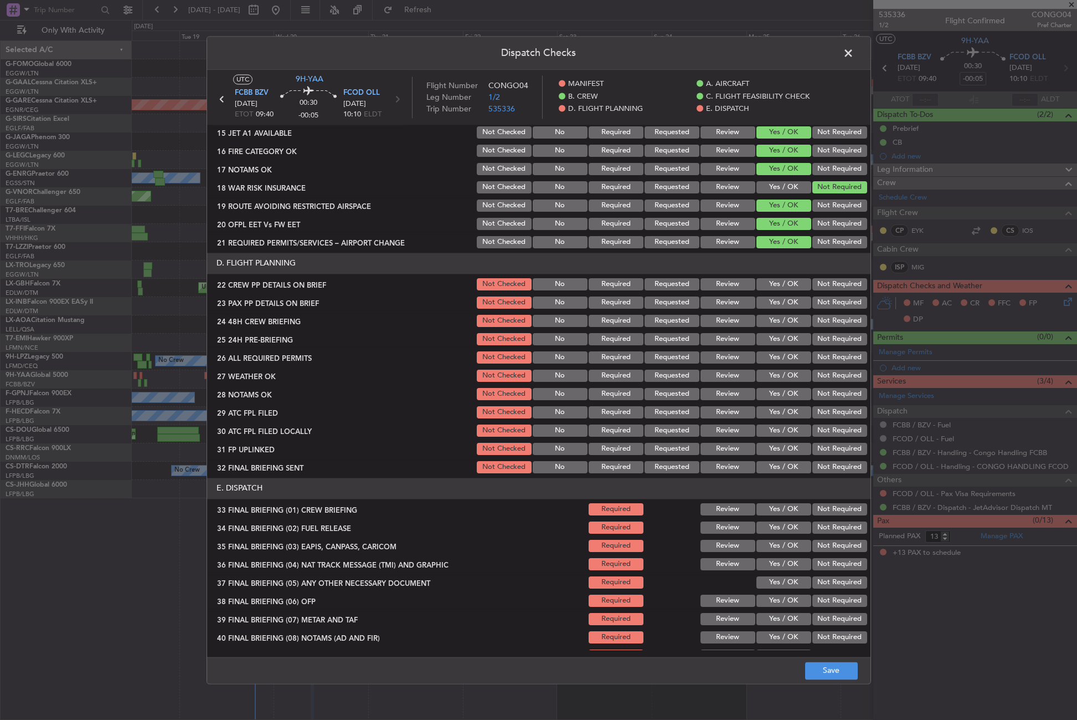
drag, startPoint x: 778, startPoint y: 287, endPoint x: 773, endPoint y: 300, distance: 13.7
click at [777, 287] on button "Yes / OK" at bounding box center [784, 284] width 55 height 12
click at [772, 302] on button "Yes / OK" at bounding box center [784, 302] width 55 height 12
click at [773, 319] on button "Yes / OK" at bounding box center [784, 321] width 55 height 12
click at [813, 339] on button "Not Required" at bounding box center [840, 339] width 55 height 12
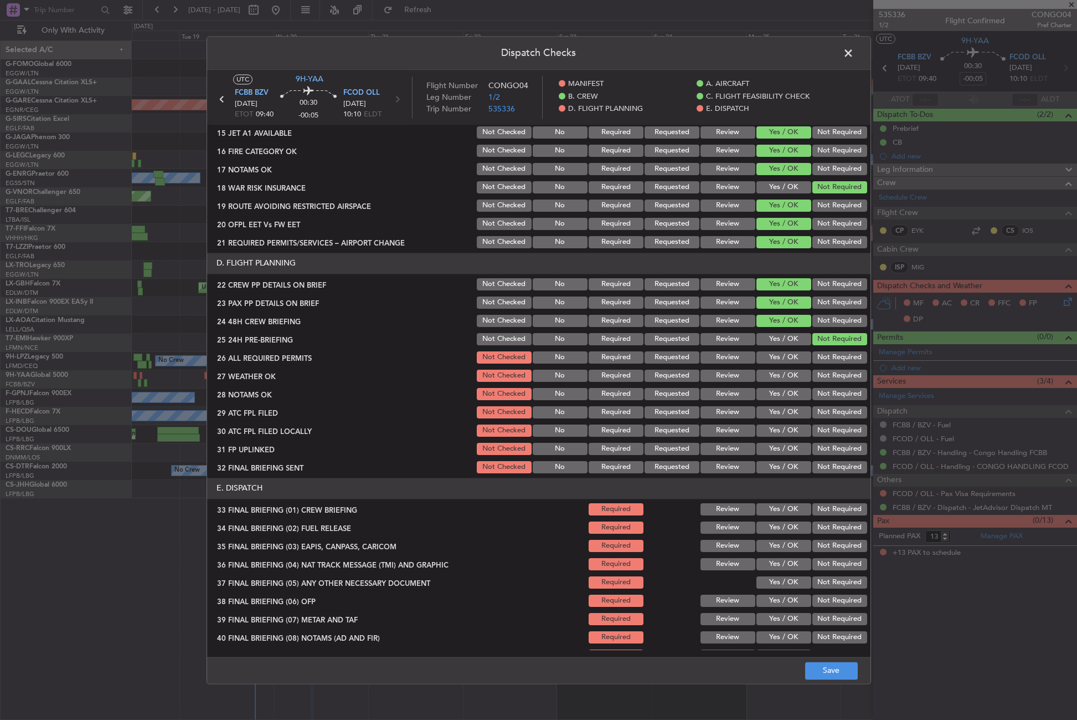
click at [785, 358] on button "Yes / OK" at bounding box center [784, 357] width 55 height 12
click at [779, 382] on div "Yes / OK" at bounding box center [783, 376] width 56 height 16
click at [777, 376] on button "Yes / OK" at bounding box center [784, 375] width 55 height 12
click at [776, 391] on button "Yes / OK" at bounding box center [784, 394] width 55 height 12
click at [772, 414] on button "Yes / OK" at bounding box center [784, 412] width 55 height 12
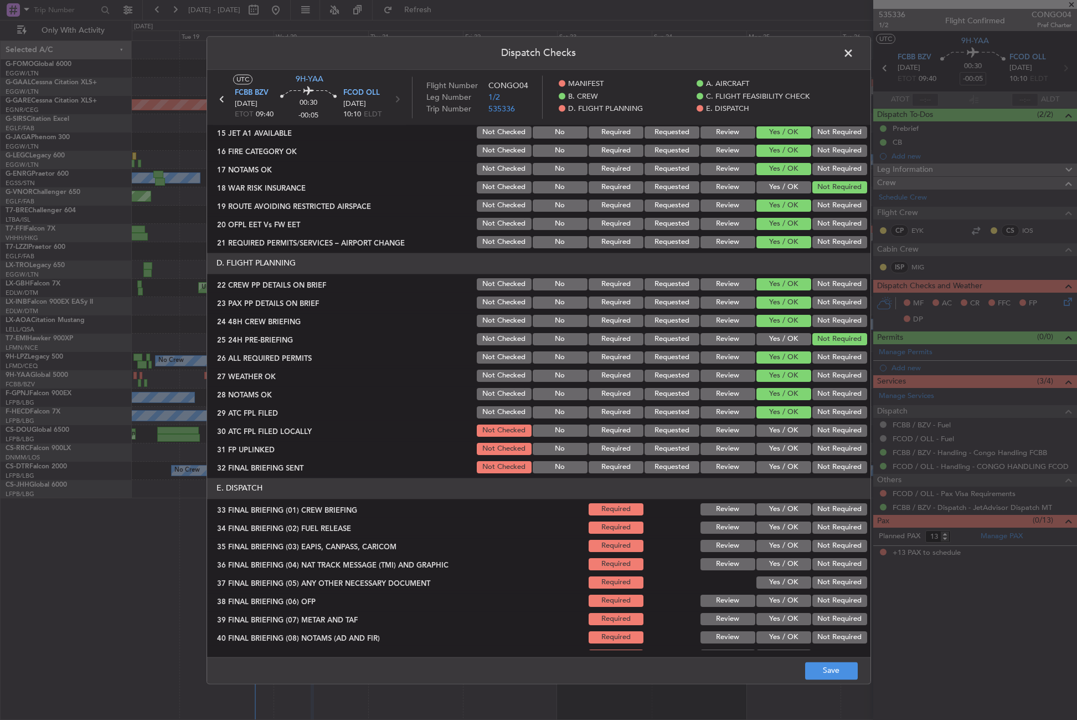
drag, startPoint x: 810, startPoint y: 424, endPoint x: 803, endPoint y: 429, distance: 9.1
click at [811, 427] on div "Not Required" at bounding box center [839, 431] width 56 height 16
drag, startPoint x: 815, startPoint y: 433, endPoint x: 774, endPoint y: 448, distance: 43.6
click at [815, 433] on button "Not Required" at bounding box center [840, 430] width 55 height 12
click at [774, 448] on button "Yes / OK" at bounding box center [784, 449] width 55 height 12
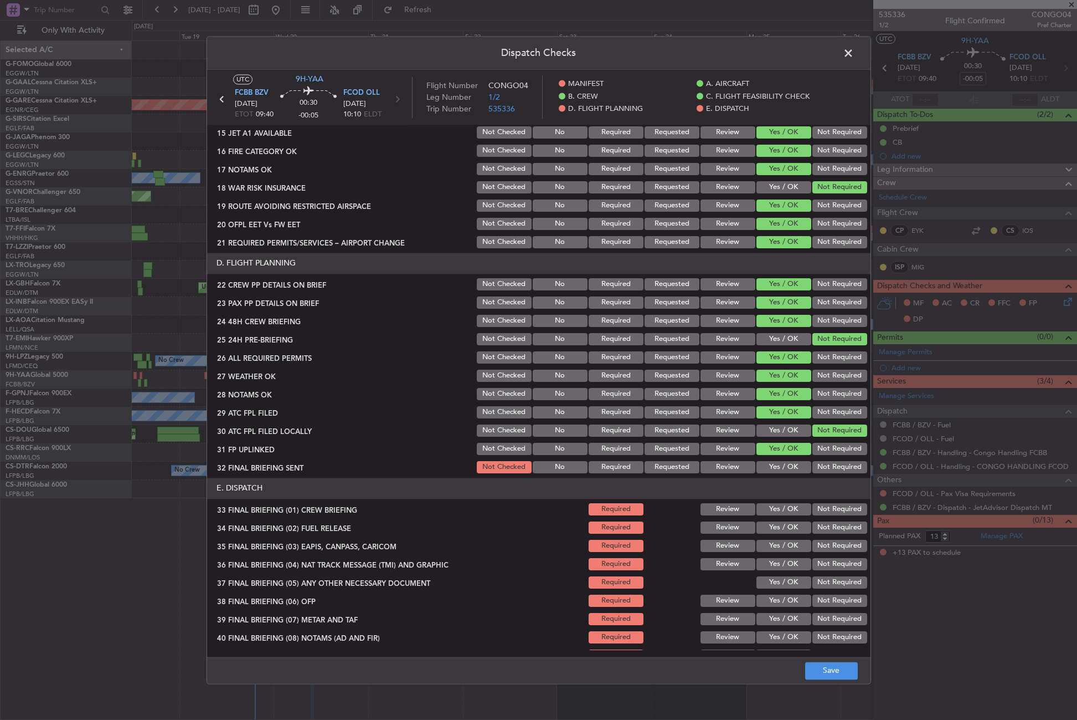
click at [820, 464] on button "Not Required" at bounding box center [840, 467] width 55 height 12
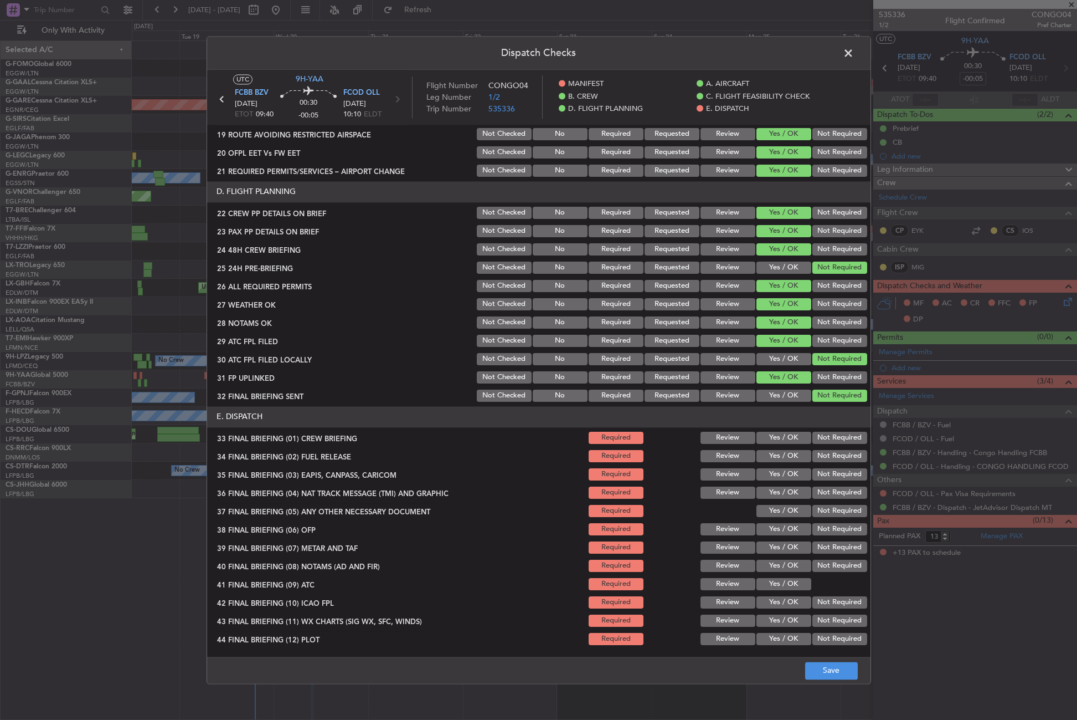
click at [770, 436] on button "Yes / OK" at bounding box center [784, 437] width 55 height 12
click at [773, 457] on button "Yes / OK" at bounding box center [784, 456] width 55 height 12
click at [820, 473] on button "Not Required" at bounding box center [840, 474] width 55 height 12
click at [816, 486] on button "Not Required" at bounding box center [840, 492] width 55 height 12
click at [788, 508] on button "Yes / OK" at bounding box center [784, 511] width 55 height 12
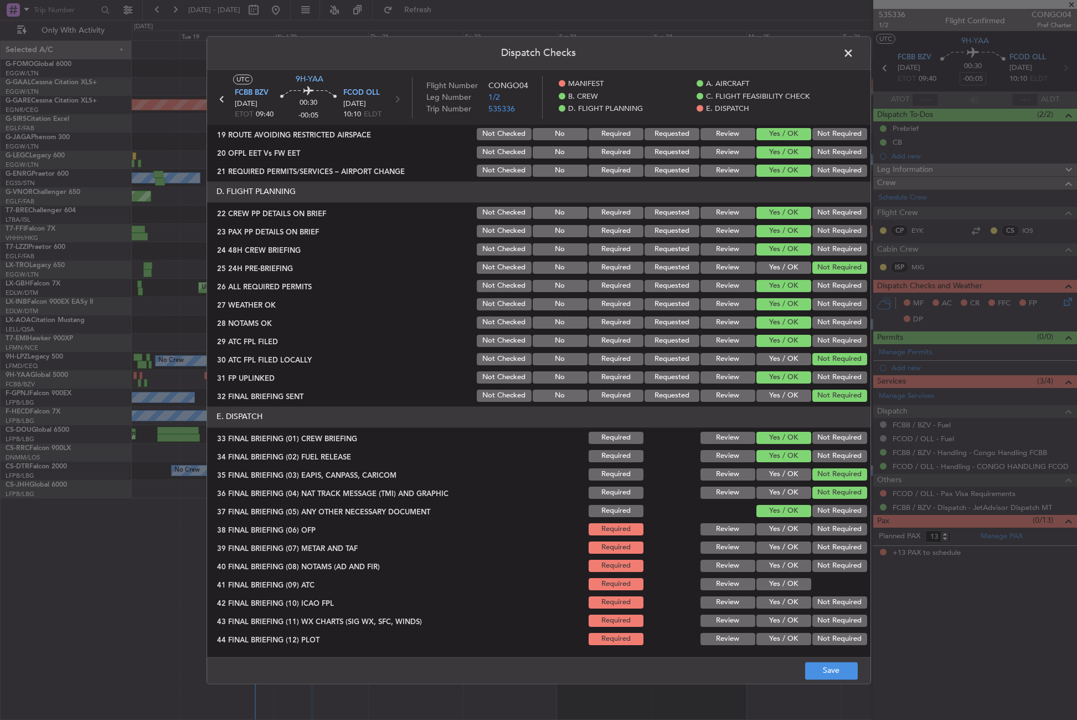
click at [783, 526] on button "Yes / OK" at bounding box center [784, 529] width 55 height 12
click at [774, 541] on button "Yes / OK" at bounding box center [784, 547] width 55 height 12
click at [772, 568] on button "Yes / OK" at bounding box center [784, 565] width 55 height 12
click at [773, 580] on button "Yes / OK" at bounding box center [784, 584] width 55 height 12
click at [813, 602] on button "Not Required" at bounding box center [840, 602] width 55 height 12
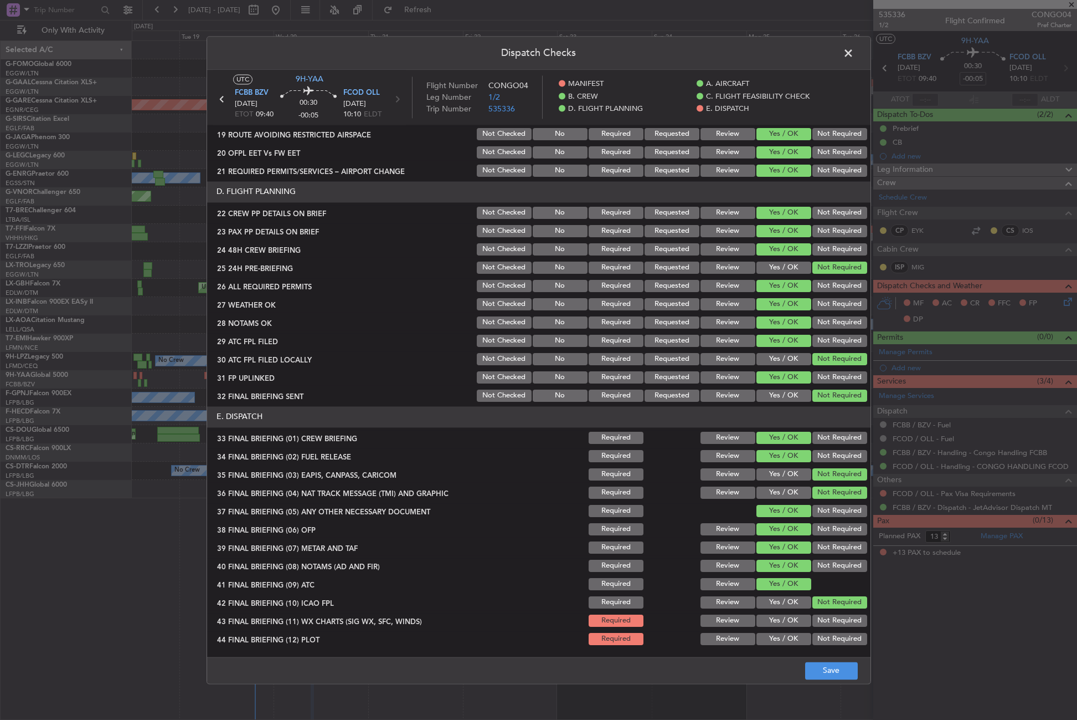
click at [796, 620] on button "Yes / OK" at bounding box center [784, 620] width 55 height 12
click at [819, 640] on button "Not Required" at bounding box center [840, 639] width 55 height 12
click at [822, 671] on button "Save" at bounding box center [831, 670] width 53 height 18
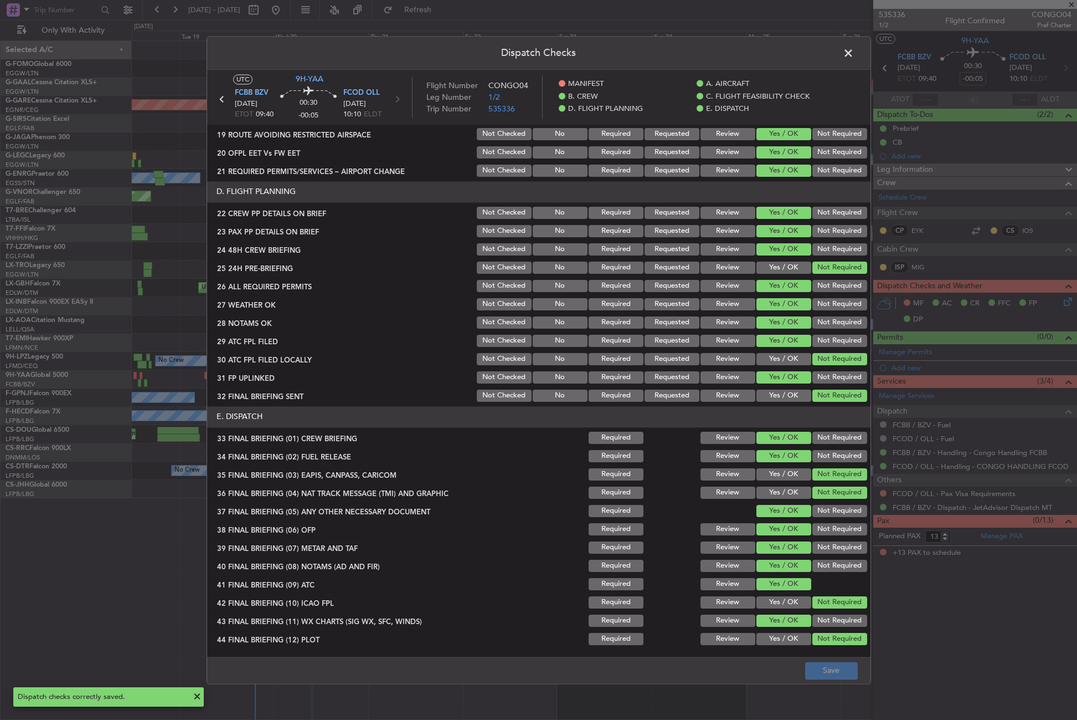
click at [778, 602] on button "Yes / OK" at bounding box center [784, 602] width 55 height 12
click at [785, 358] on button "Yes / OK" at bounding box center [784, 359] width 55 height 12
click at [826, 680] on footer "Save" at bounding box center [539, 669] width 664 height 27
click at [823, 655] on main "UTC 9H-YAA FCBB BZV 20/08/2025 ETOT 09:40 00:30 -00:05 FCOD OLL 20/08/2025 10:1…" at bounding box center [539, 365] width 664 height 591
click at [823, 669] on button "Save" at bounding box center [831, 670] width 53 height 18
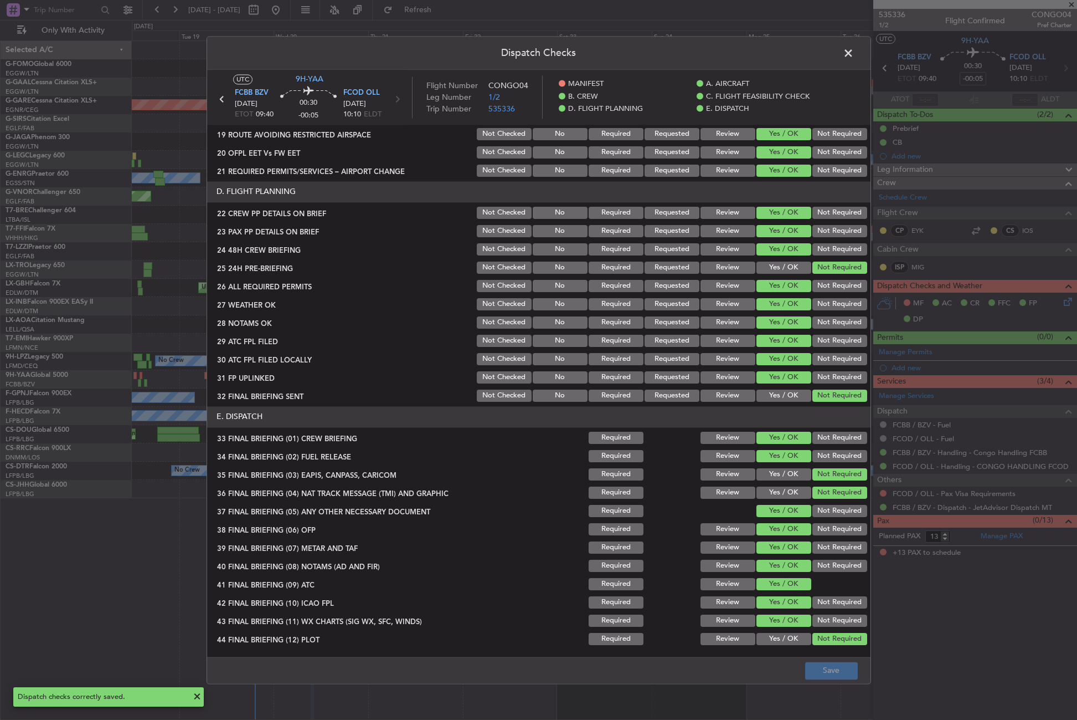
click at [854, 55] on span at bounding box center [854, 56] width 0 height 22
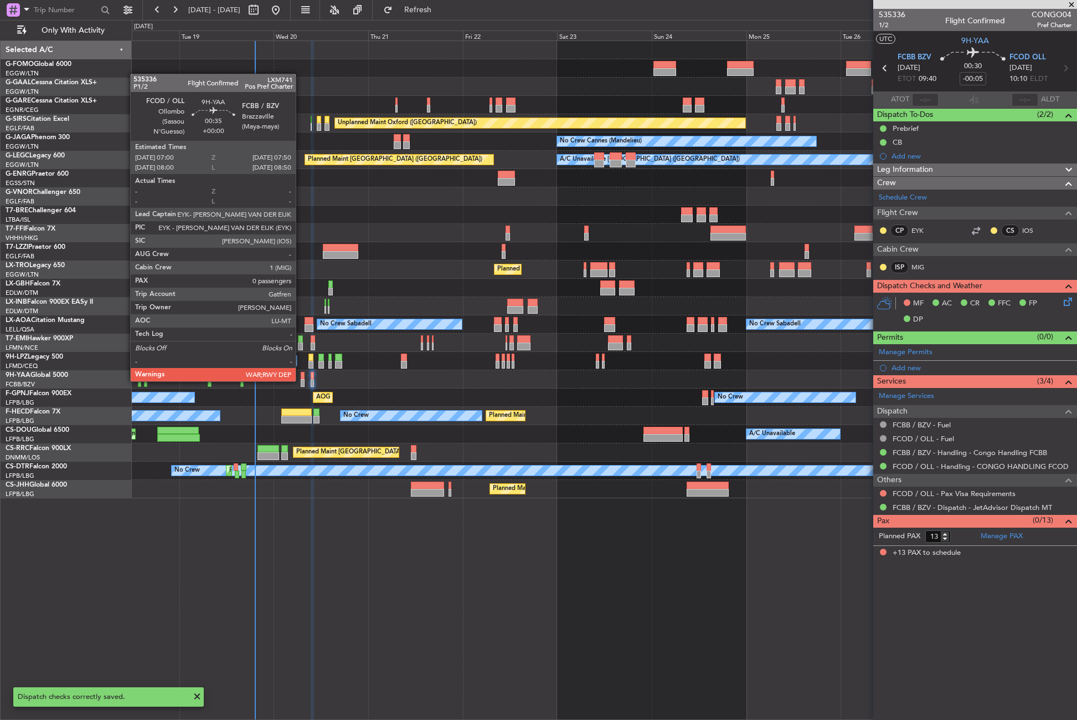
click at [301, 380] on div at bounding box center [302, 383] width 3 height 8
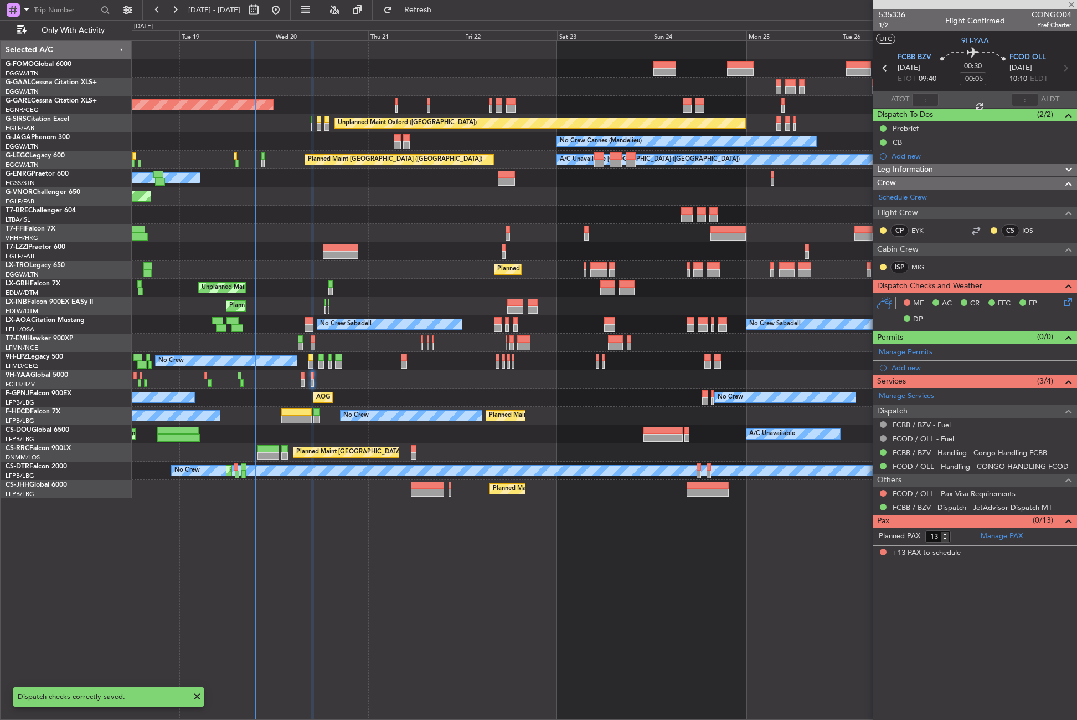
type input "0"
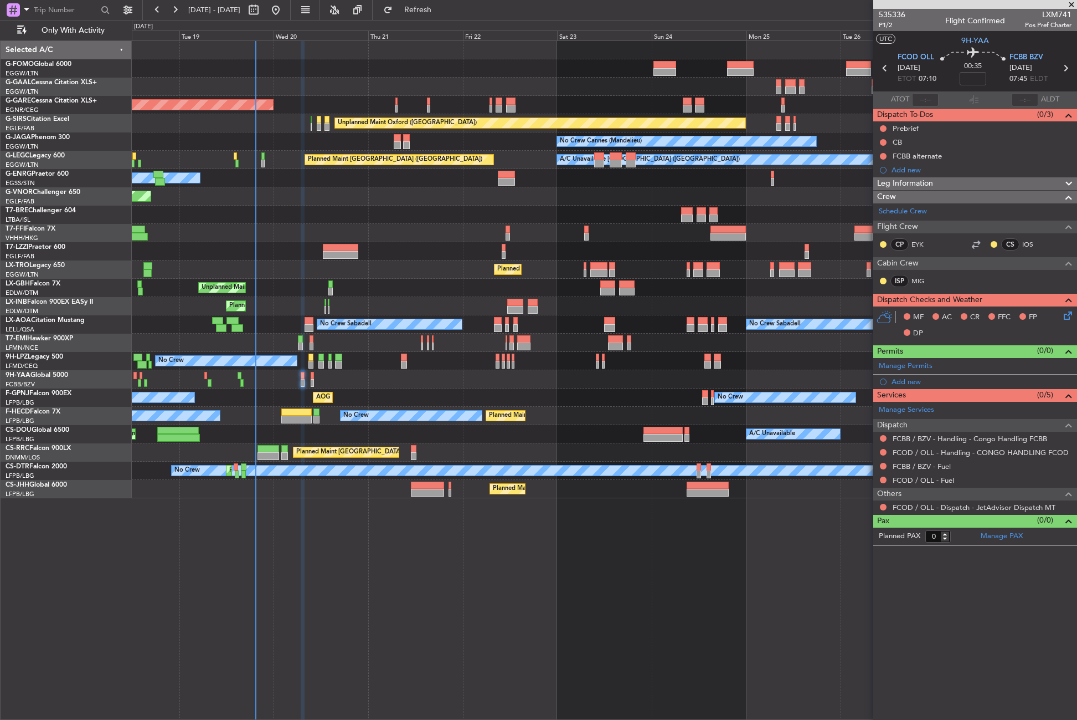
click at [471, 578] on div "Planned Maint Windsor Locks (Bradley Intl) Planned Maint Dusseldorf Unplanned M…" at bounding box center [605, 379] width 946 height 679
click at [883, 507] on button at bounding box center [883, 506] width 7 height 7
click at [847, 639] on span "Confirmed" at bounding box center [852, 638] width 34 height 11
click at [882, 478] on button at bounding box center [883, 479] width 7 height 7
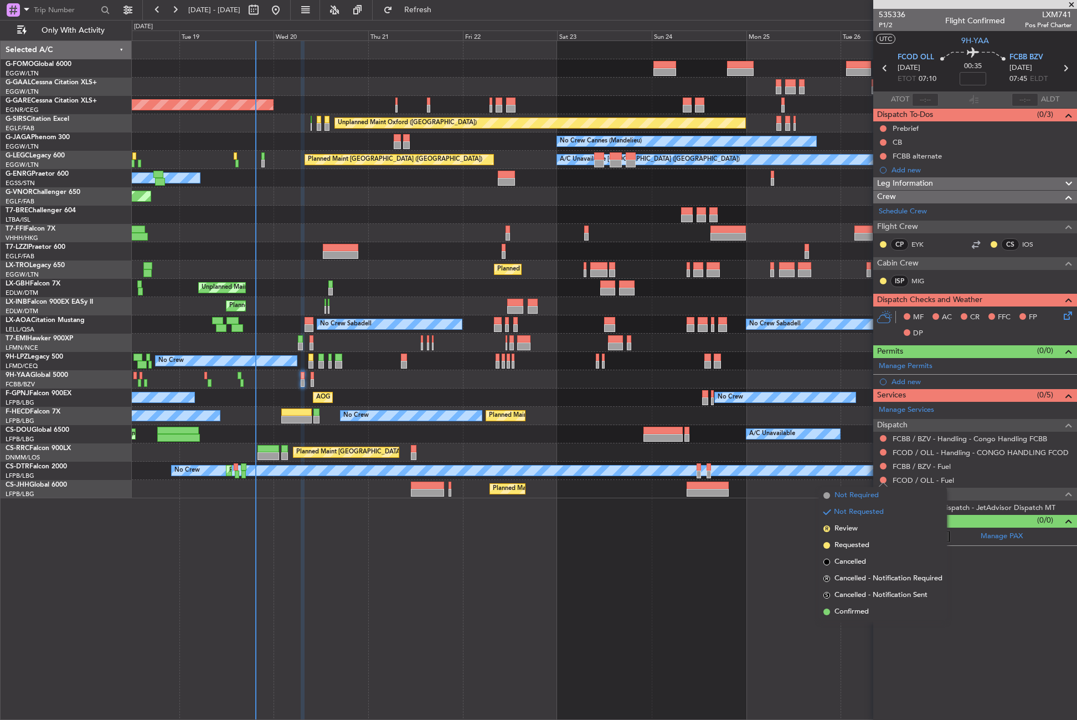
click at [858, 491] on span "Not Required" at bounding box center [857, 495] width 44 height 11
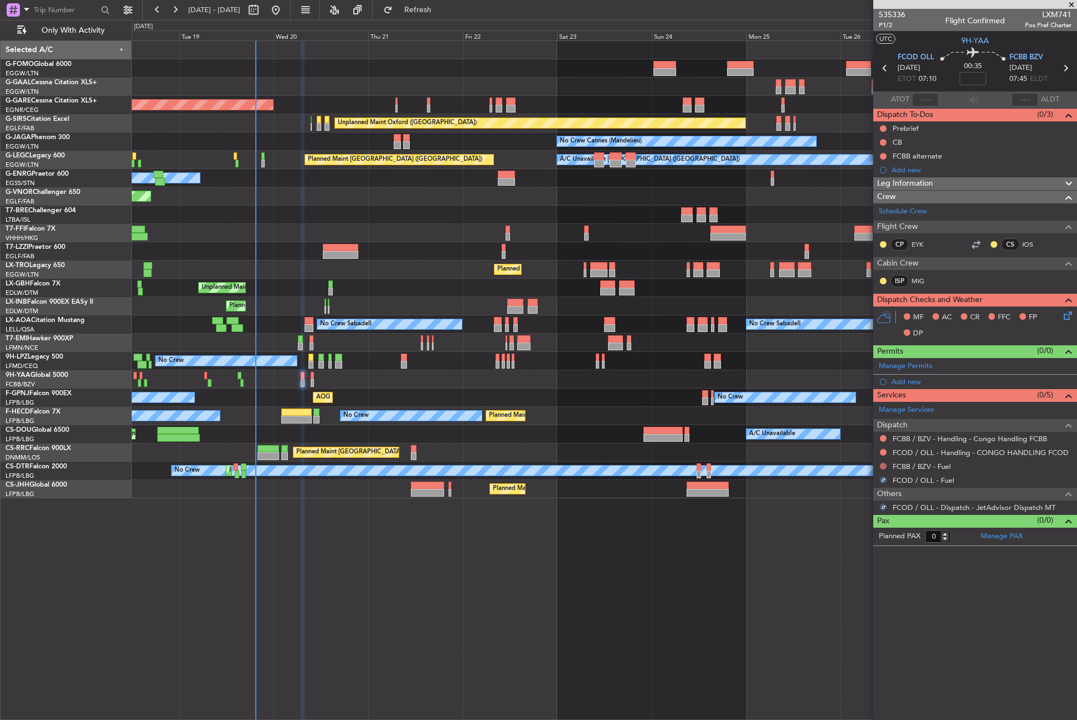
click at [881, 465] on button at bounding box center [883, 466] width 7 height 7
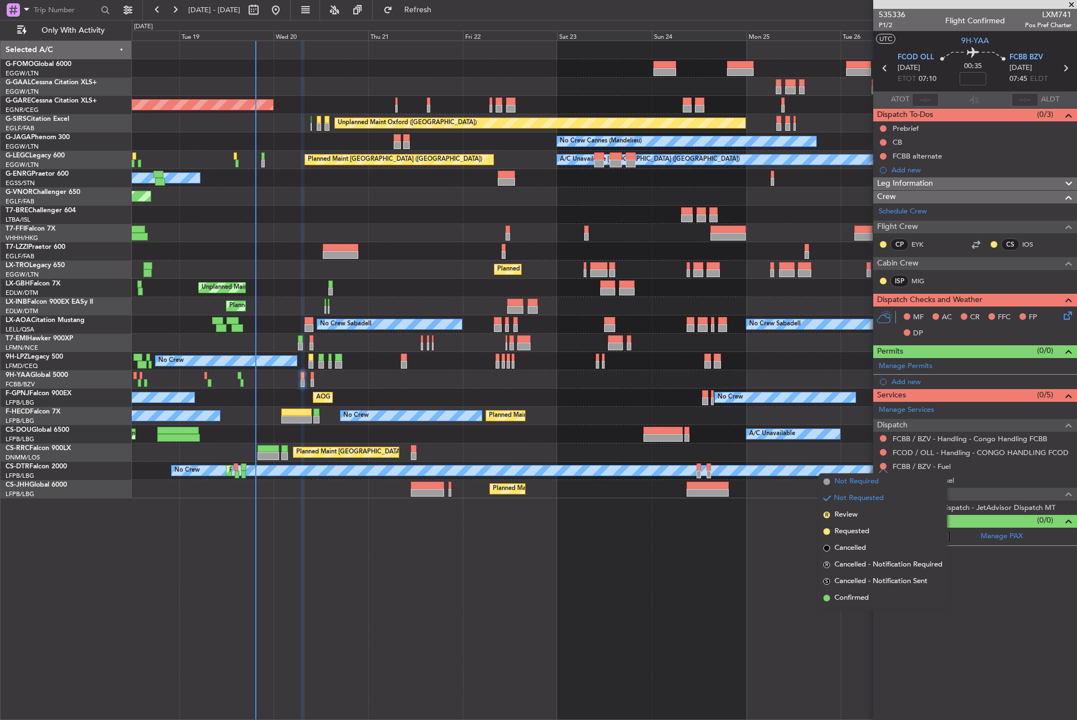
click at [864, 480] on span "Not Required" at bounding box center [857, 481] width 44 height 11
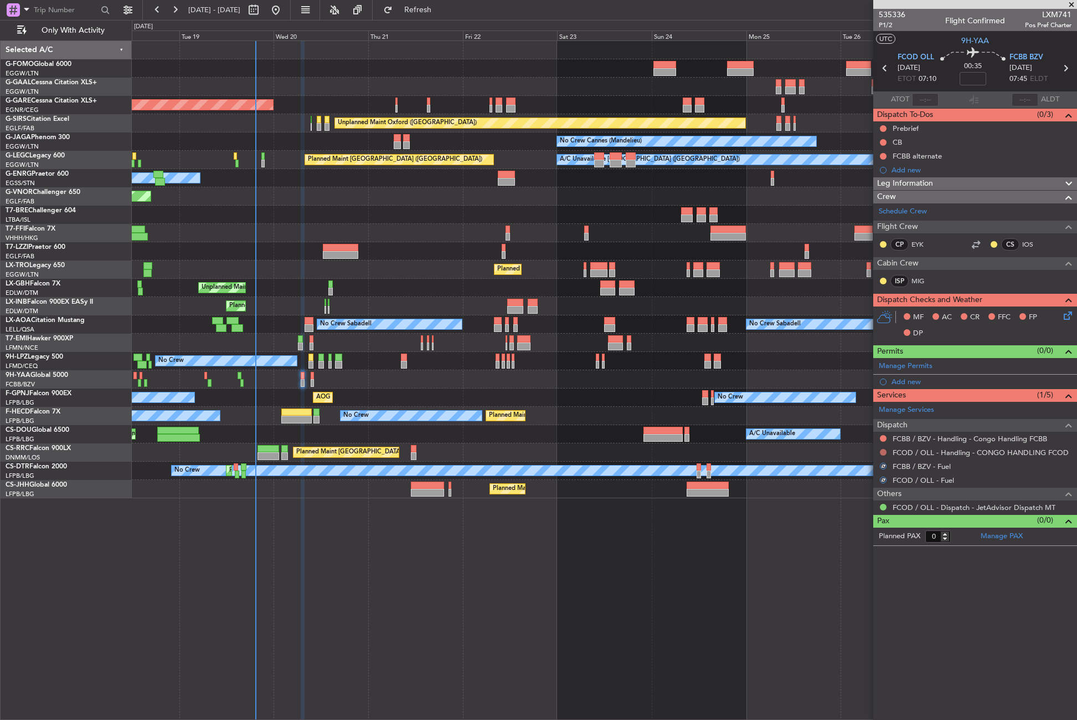
click at [882, 452] on button at bounding box center [883, 452] width 7 height 7
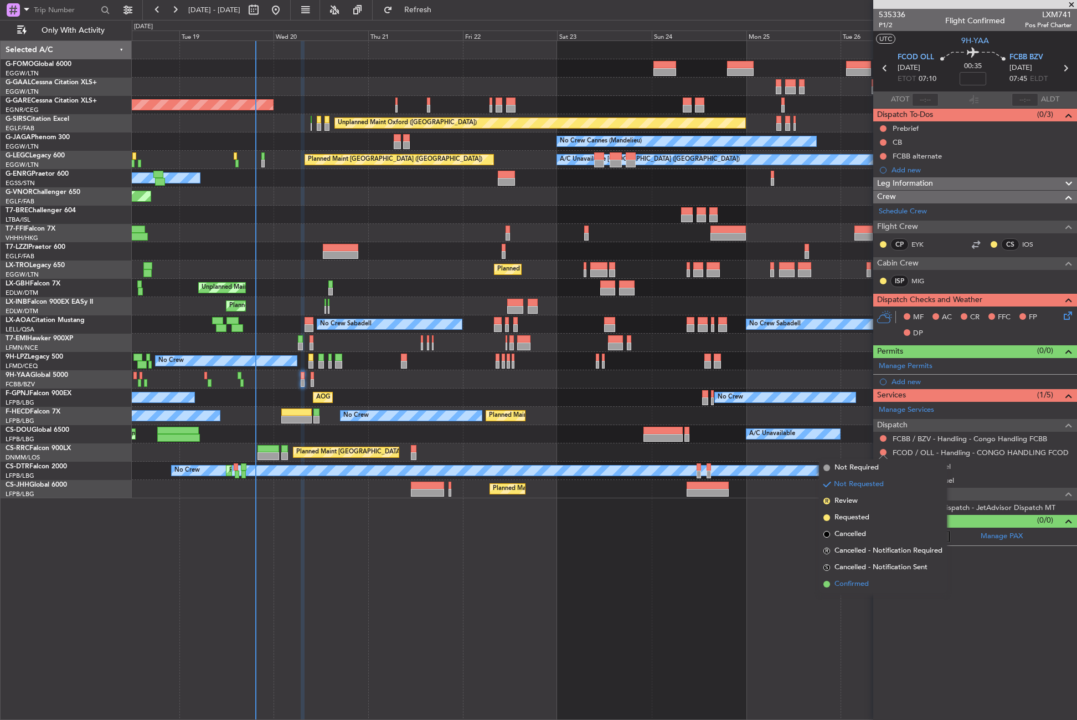
click at [840, 585] on span "Confirmed" at bounding box center [852, 583] width 34 height 11
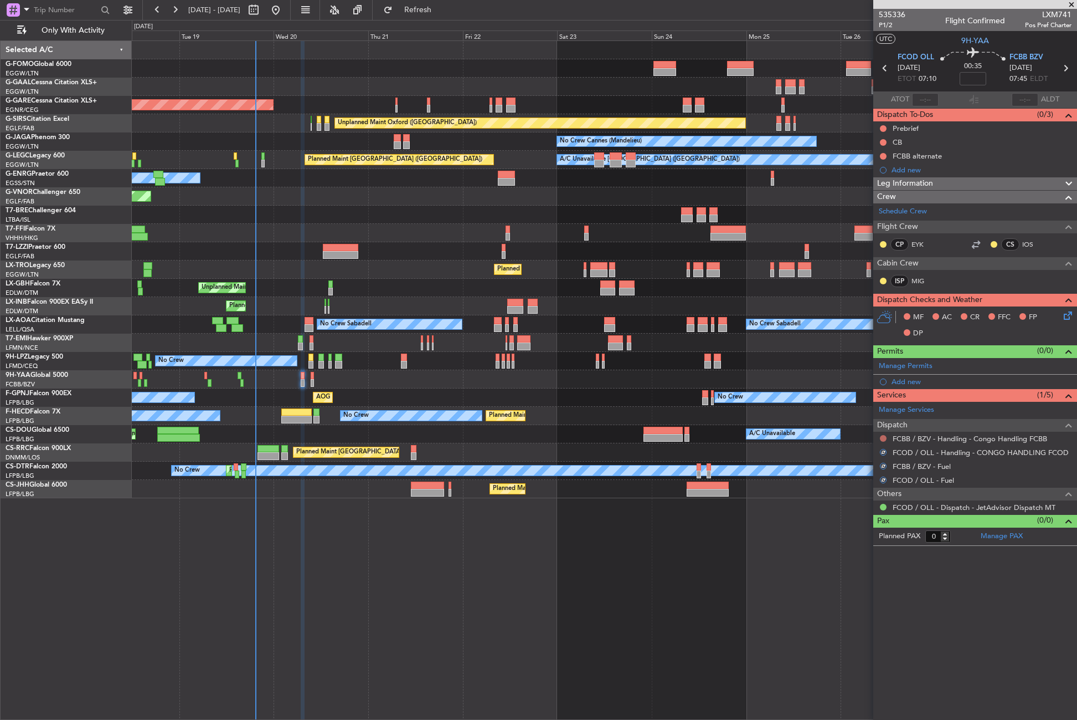
click at [883, 438] on button at bounding box center [883, 438] width 7 height 7
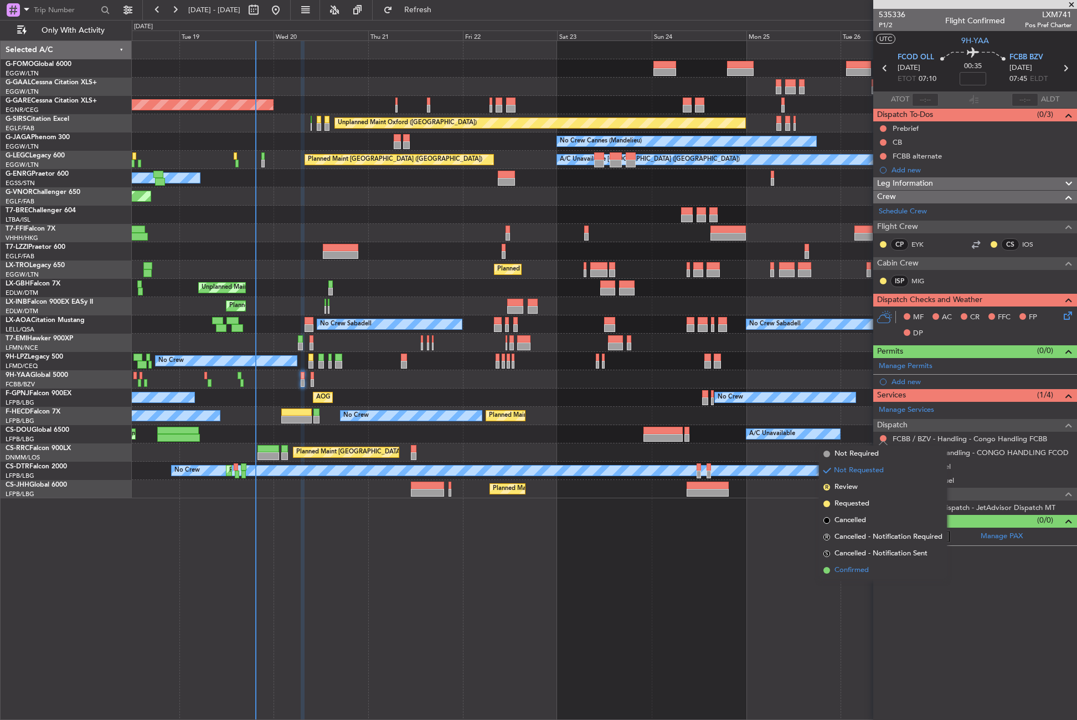
click at [844, 568] on span "Confirmed" at bounding box center [852, 569] width 34 height 11
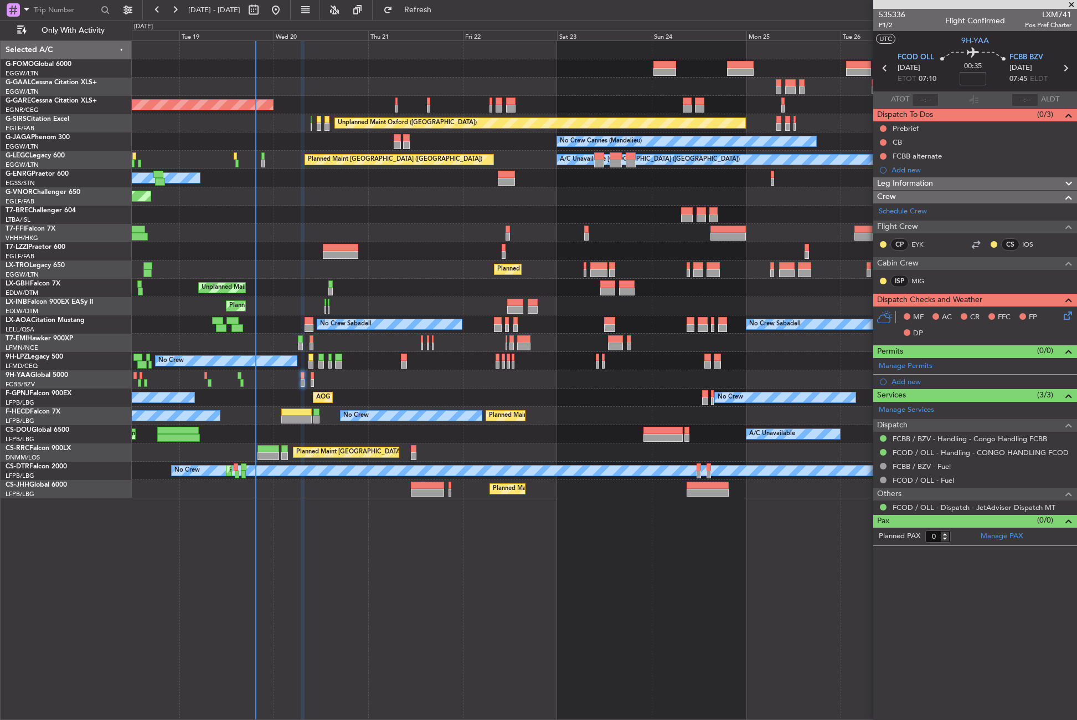
click at [978, 76] on input at bounding box center [973, 78] width 27 height 13
click at [842, 179] on div "Owner" at bounding box center [604, 178] width 945 height 18
type input "-00:05"
click at [970, 154] on div "FCBB alternate" at bounding box center [976, 156] width 204 height 14
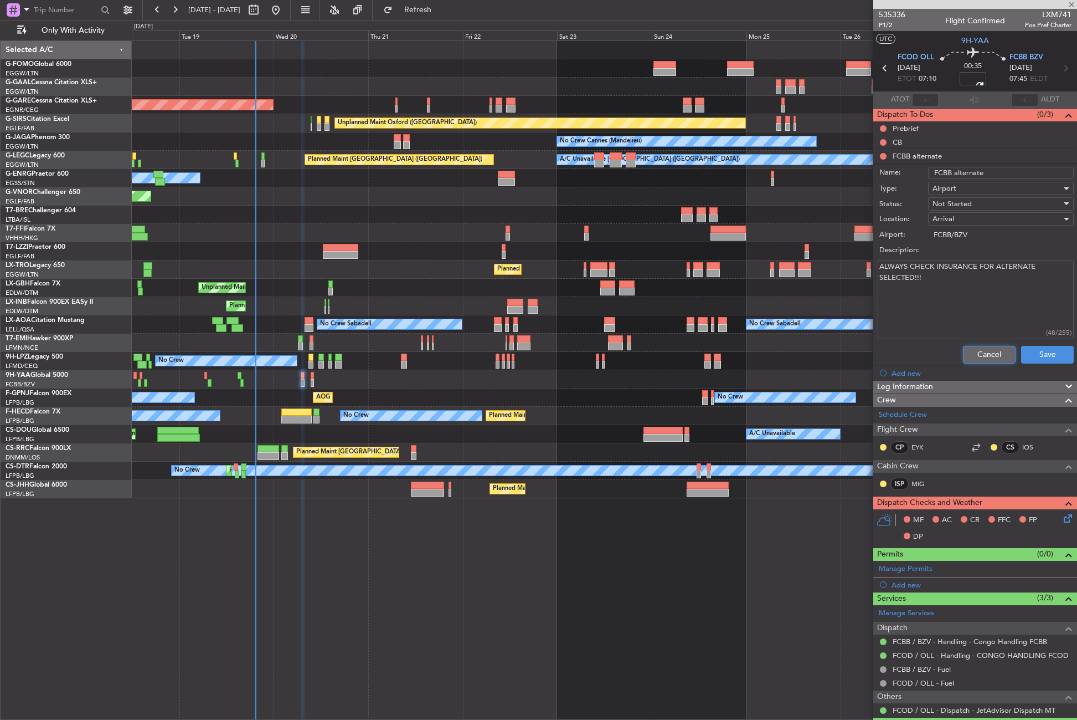
click at [973, 351] on button "Cancel" at bounding box center [989, 355] width 53 height 18
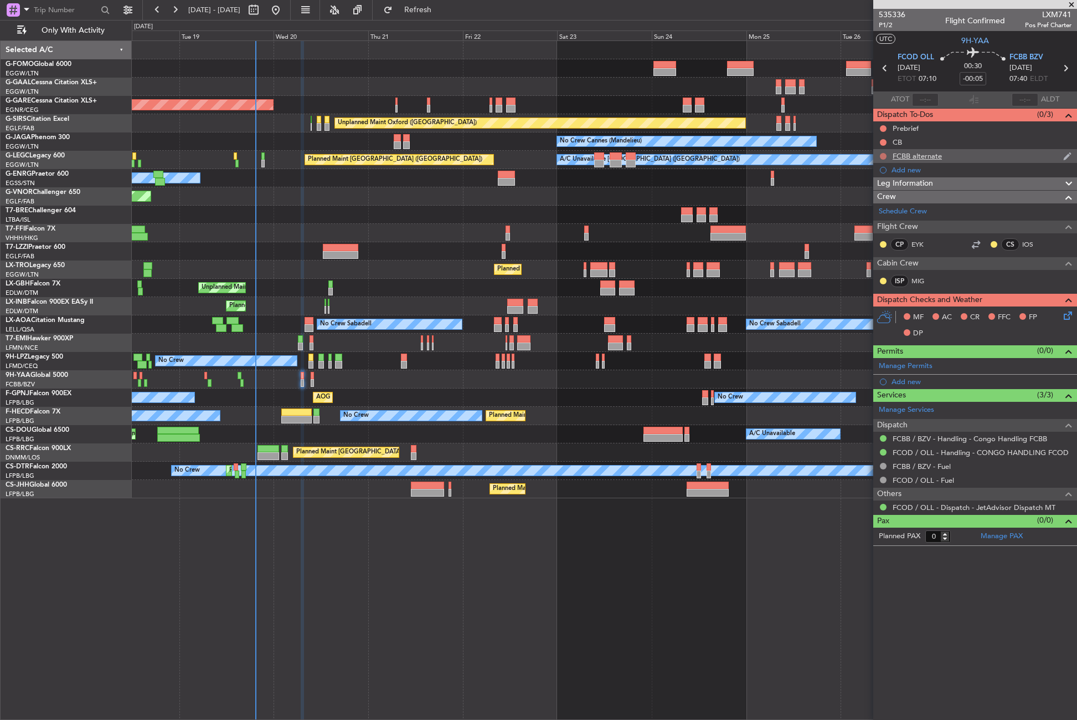
click at [882, 157] on button at bounding box center [883, 156] width 7 height 7
click at [872, 204] on span "Completed" at bounding box center [888, 204] width 37 height 11
click at [882, 142] on button at bounding box center [883, 142] width 7 height 7
click at [877, 187] on span "Completed" at bounding box center [888, 191] width 37 height 11
click at [884, 131] on mat-tooltip-component "Not Started" at bounding box center [883, 145] width 53 height 29
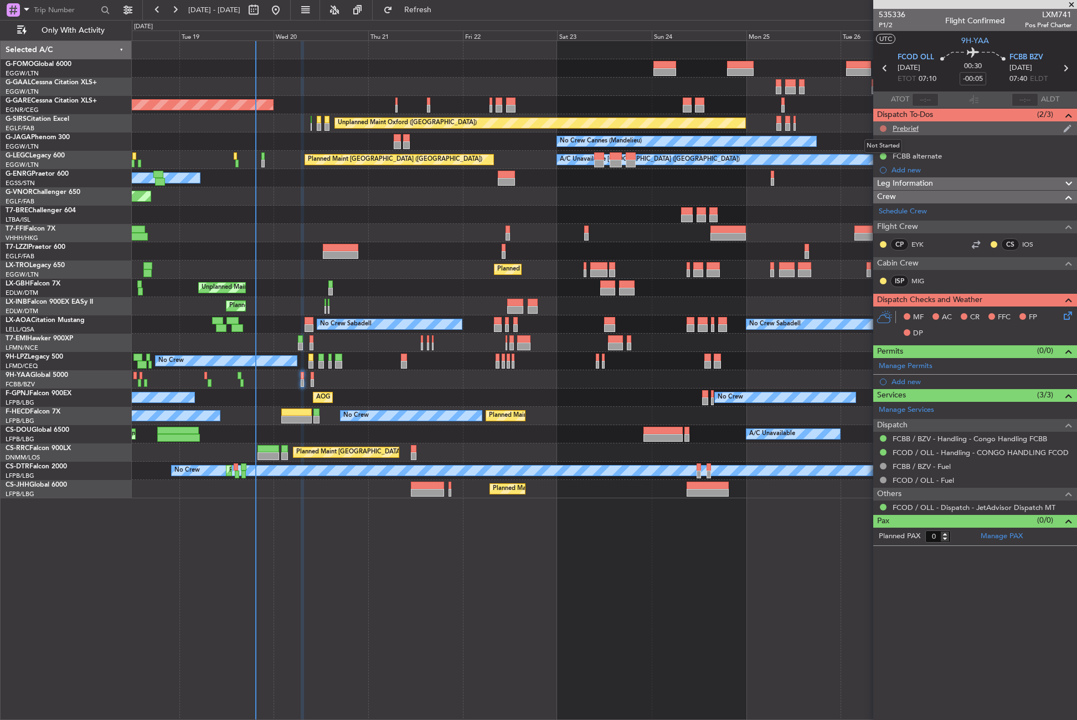
click at [882, 127] on button at bounding box center [883, 128] width 7 height 7
click at [877, 170] on li "Completed" at bounding box center [884, 177] width 59 height 17
click at [1068, 315] on icon at bounding box center [1066, 313] width 9 height 9
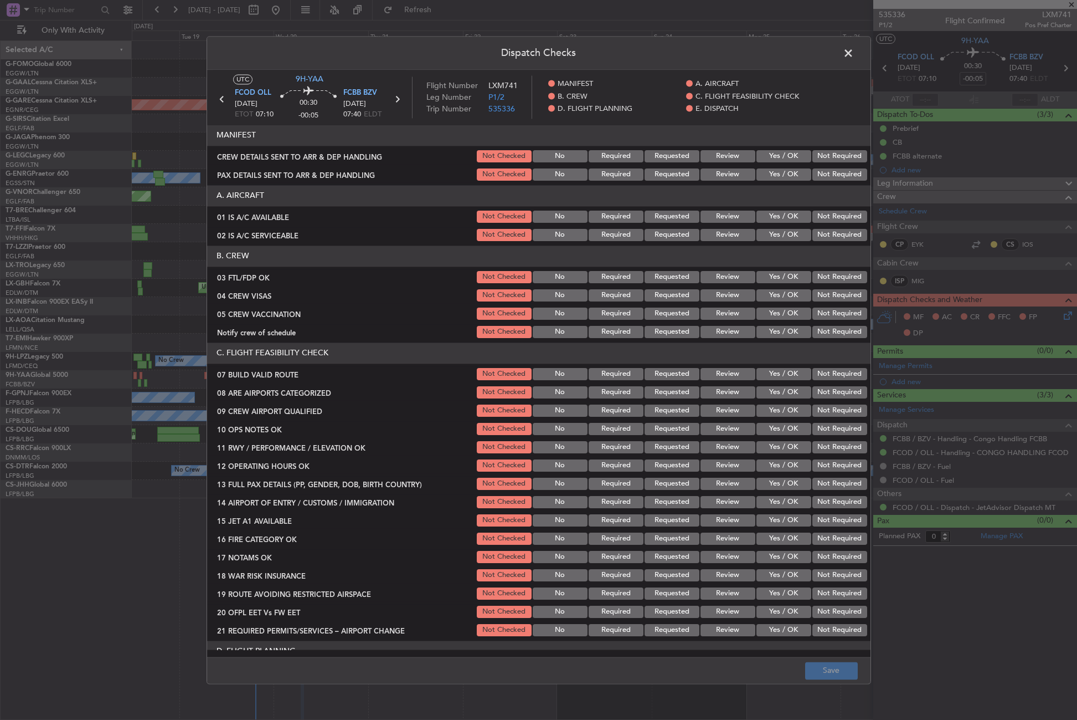
click at [778, 218] on button "Yes / OK" at bounding box center [784, 216] width 55 height 12
click at [773, 230] on button "Yes / OK" at bounding box center [784, 235] width 55 height 12
drag, startPoint x: 785, startPoint y: 276, endPoint x: 799, endPoint y: 286, distance: 16.7
click at [785, 277] on button "Yes / OK" at bounding box center [784, 277] width 55 height 12
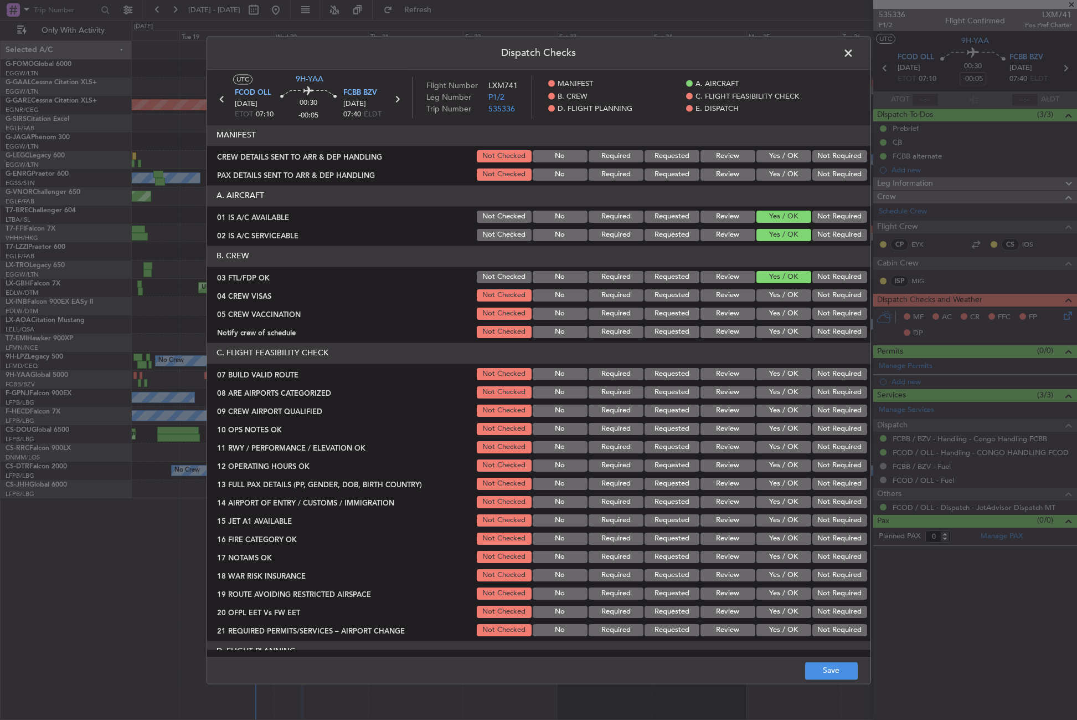
click at [813, 296] on button "Not Required" at bounding box center [840, 295] width 55 height 12
click at [813, 315] on button "Not Required" at bounding box center [840, 313] width 55 height 12
click at [780, 338] on div "Yes / OK" at bounding box center [783, 332] width 56 height 16
click at [777, 334] on button "Yes / OK" at bounding box center [784, 332] width 55 height 12
click at [769, 368] on button "Yes / OK" at bounding box center [784, 374] width 55 height 12
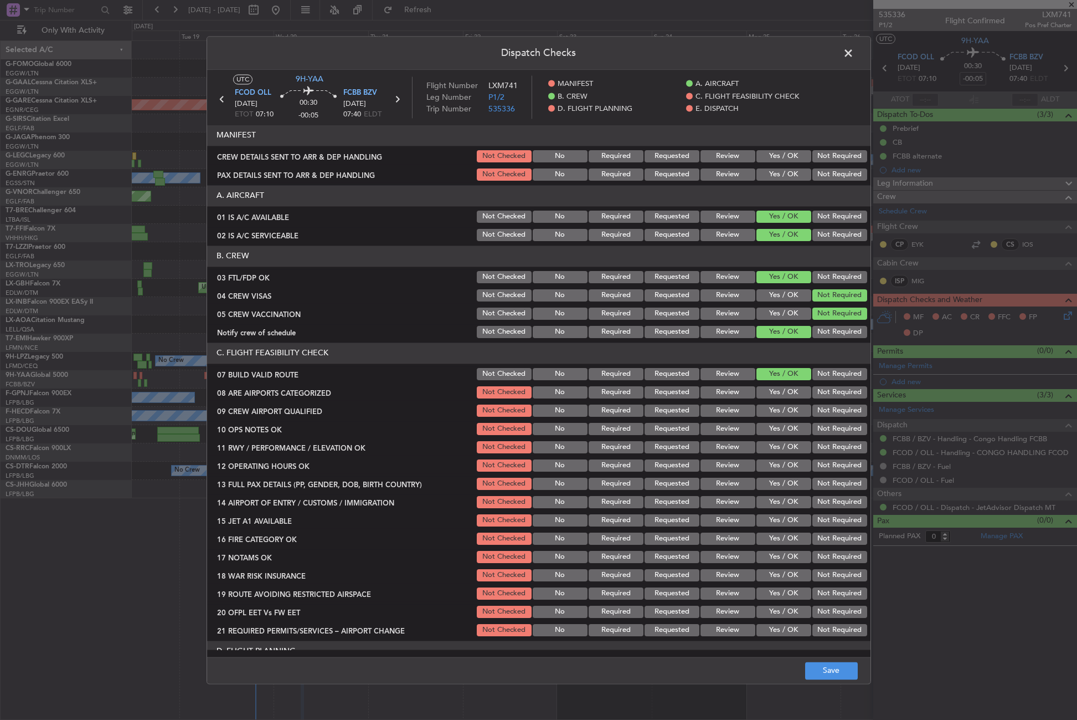
click at [771, 391] on button "Yes / OK" at bounding box center [784, 392] width 55 height 12
click at [771, 411] on button "Yes / OK" at bounding box center [784, 410] width 55 height 12
click at [767, 439] on section "C. FLIGHT FEASIBILITY CHECK 07 BUILD VALID ROUTE Not Checked No Required Reques…" at bounding box center [539, 489] width 664 height 295
click at [768, 433] on button "Yes / OK" at bounding box center [784, 429] width 55 height 12
click at [768, 447] on button "Yes / OK" at bounding box center [784, 447] width 55 height 12
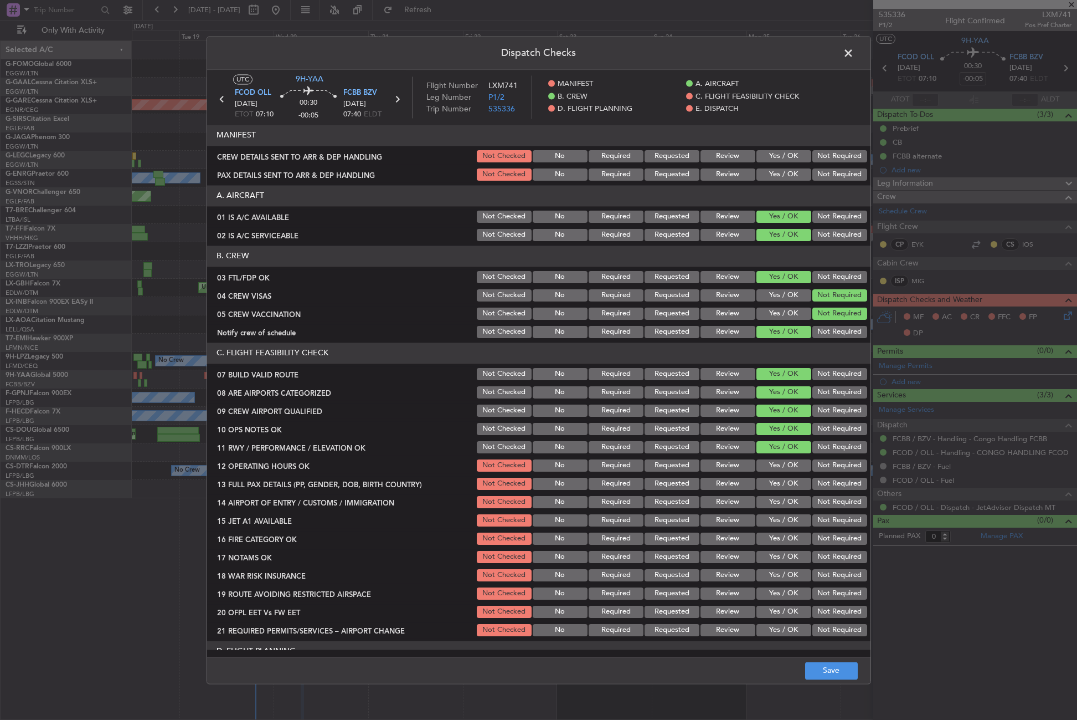
click at [766, 465] on button "Yes / OK" at bounding box center [784, 465] width 55 height 12
click at [766, 476] on div "Yes / OK" at bounding box center [783, 484] width 56 height 16
click at [764, 486] on button "Yes / OK" at bounding box center [784, 483] width 55 height 12
click at [765, 503] on button "Yes / OK" at bounding box center [784, 502] width 55 height 12
click at [765, 522] on button "Yes / OK" at bounding box center [784, 520] width 55 height 12
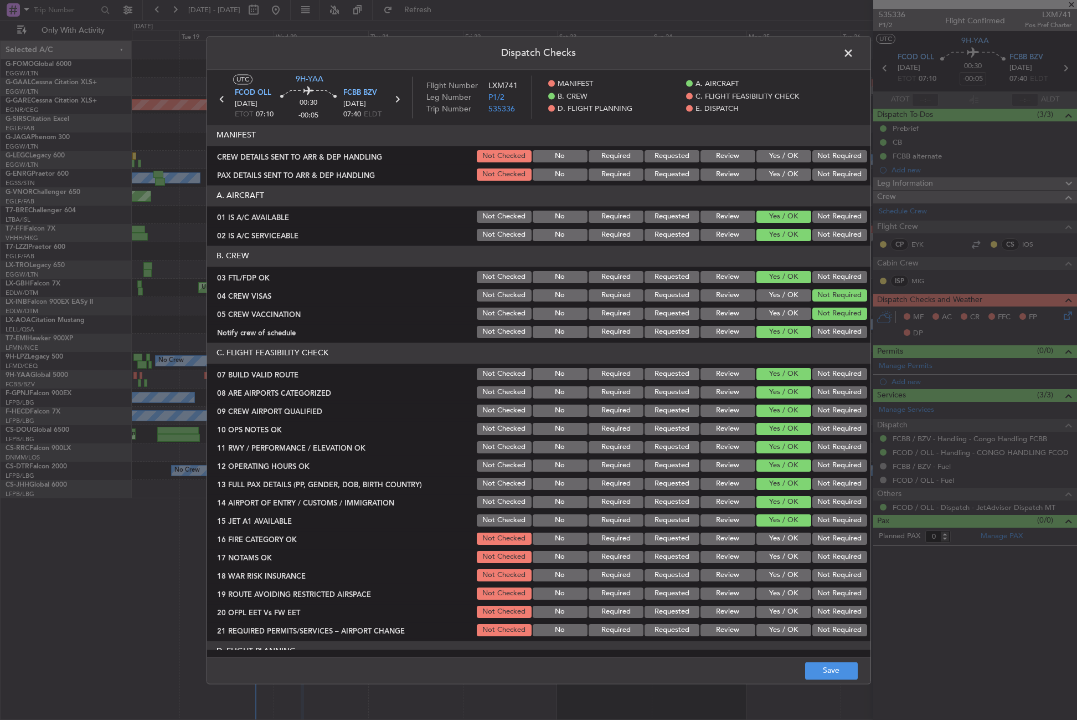
click at [758, 541] on button "Yes / OK" at bounding box center [784, 538] width 55 height 12
click at [758, 556] on button "Yes / OK" at bounding box center [784, 557] width 55 height 12
click at [814, 577] on button "Not Required" at bounding box center [840, 575] width 55 height 12
click at [781, 590] on button "Yes / OK" at bounding box center [784, 593] width 55 height 12
click at [778, 613] on button "Yes / OK" at bounding box center [784, 611] width 55 height 12
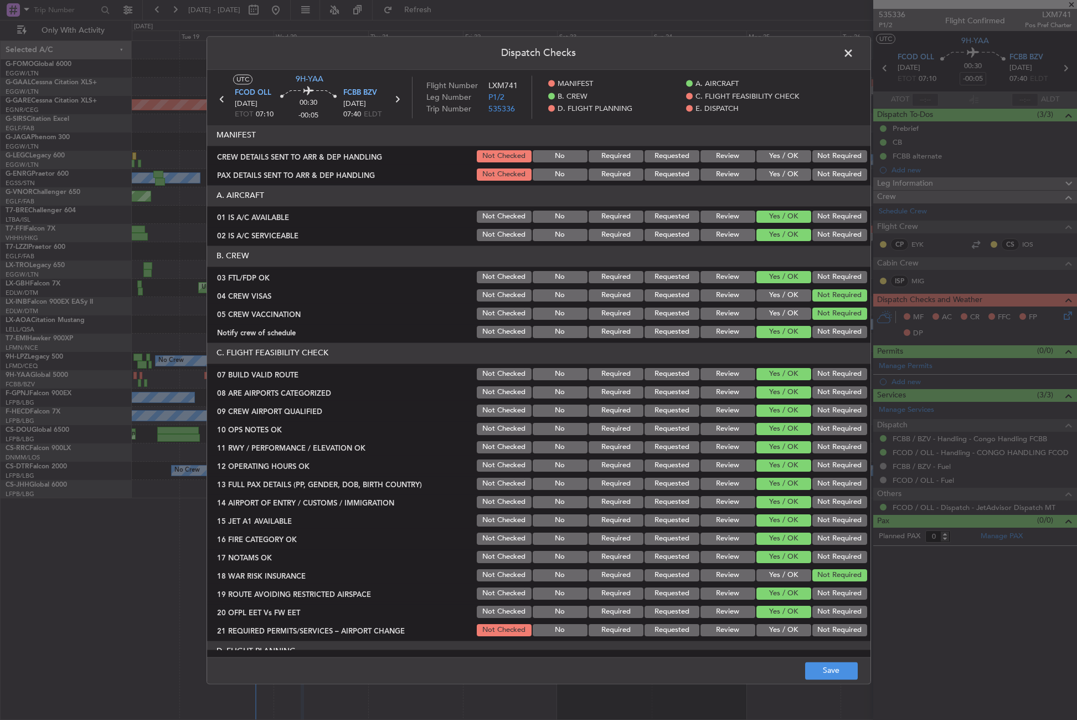
drag, startPoint x: 775, startPoint y: 629, endPoint x: 774, endPoint y: 618, distance: 11.2
click at [775, 629] on button "Yes / OK" at bounding box center [784, 630] width 55 height 12
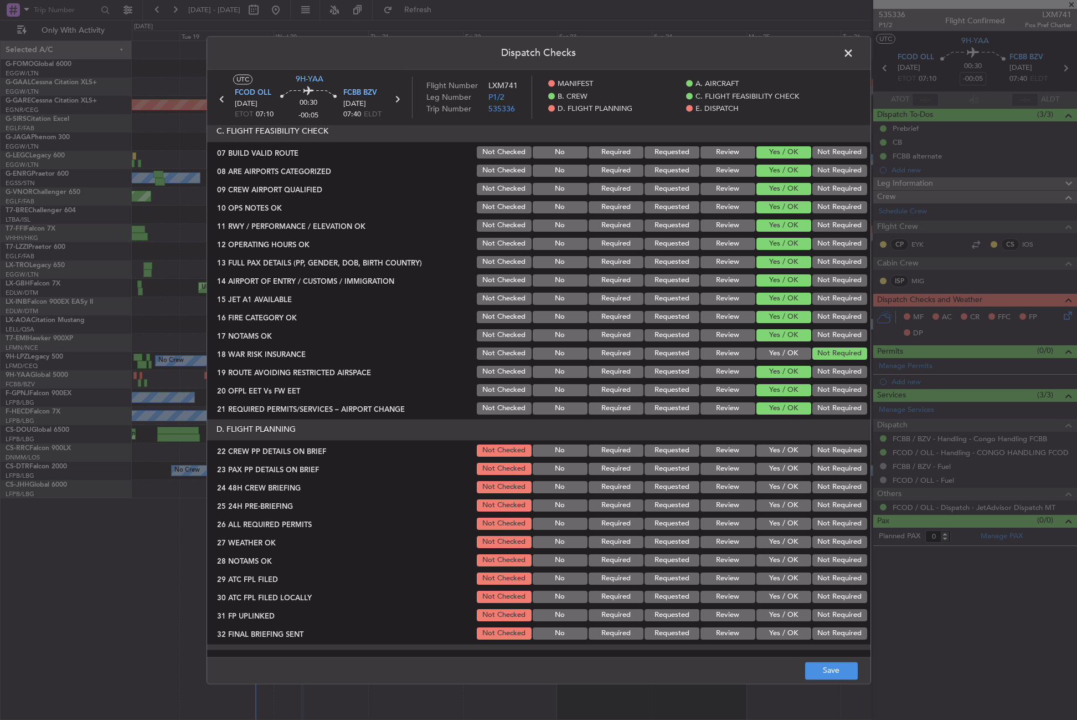
scroll to position [277, 0]
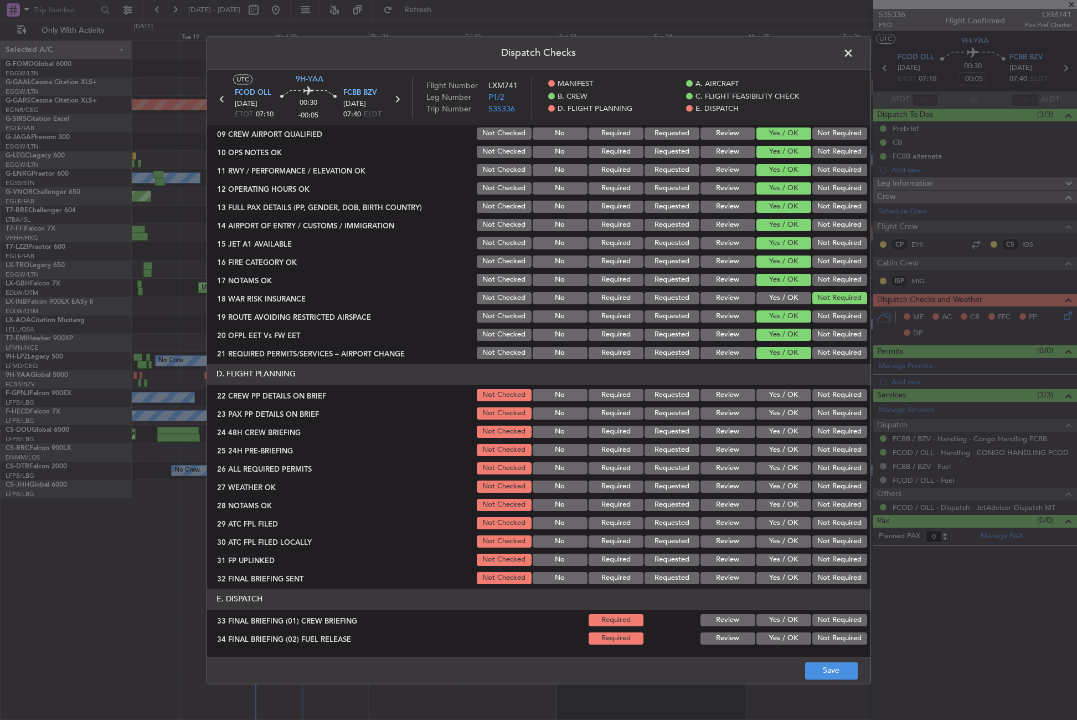
click at [776, 396] on button "Yes / OK" at bounding box center [784, 395] width 55 height 12
click at [776, 414] on button "Yes / OK" at bounding box center [784, 413] width 55 height 12
click at [779, 431] on button "Yes / OK" at bounding box center [784, 431] width 55 height 12
click at [813, 448] on button "Not Required" at bounding box center [840, 450] width 55 height 12
click at [779, 474] on div "Yes / OK" at bounding box center [783, 468] width 56 height 16
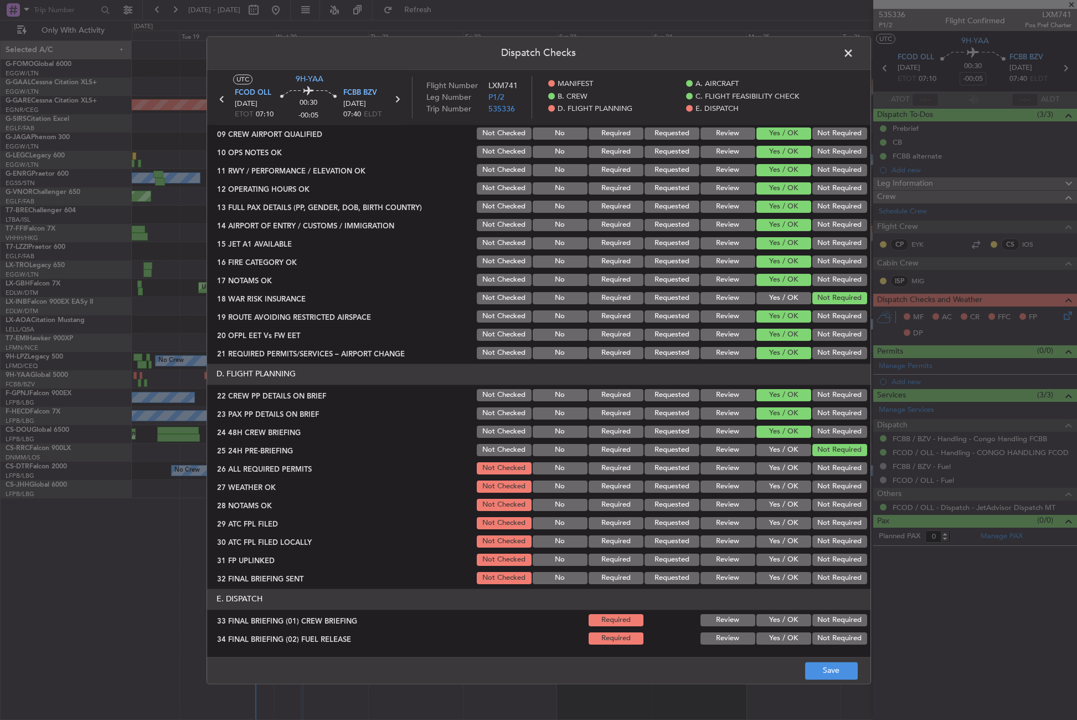
click at [780, 472] on button "Yes / OK" at bounding box center [784, 468] width 55 height 12
click at [782, 484] on button "Yes / OK" at bounding box center [784, 486] width 55 height 12
click at [772, 511] on div "Yes / OK" at bounding box center [783, 505] width 56 height 16
click at [770, 501] on button "Yes / OK" at bounding box center [784, 505] width 55 height 12
click at [772, 519] on button "Yes / OK" at bounding box center [784, 523] width 55 height 12
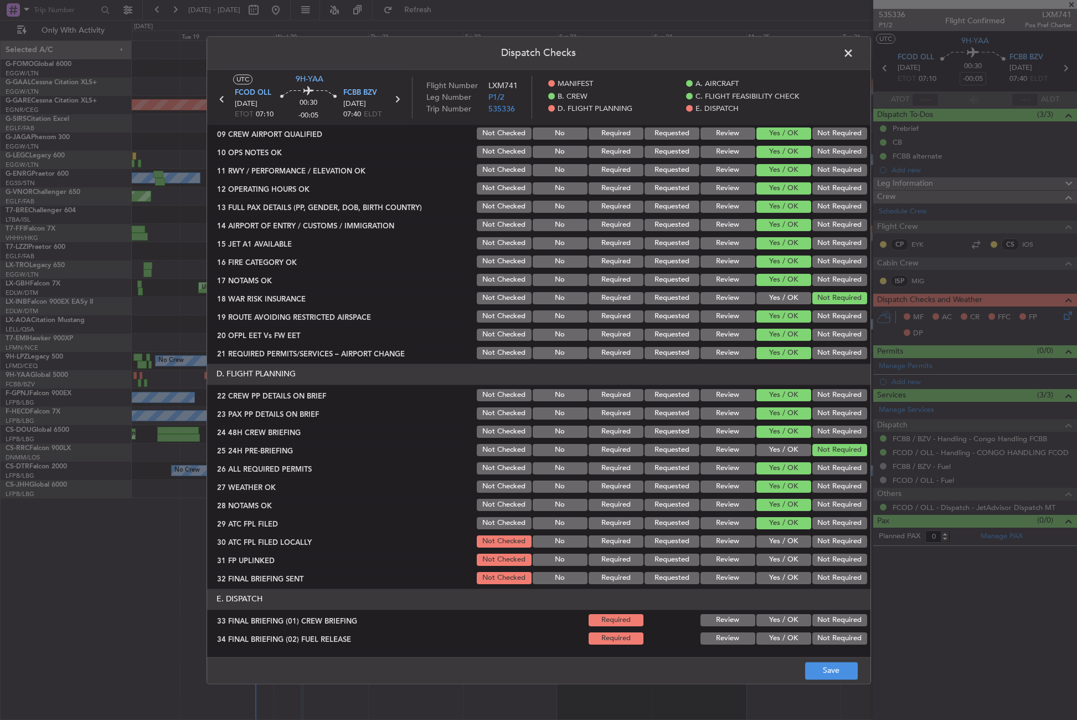
click at [732, 500] on button "Review" at bounding box center [728, 505] width 55 height 12
click at [722, 520] on button "Review" at bounding box center [728, 523] width 55 height 12
click at [727, 482] on button "Review" at bounding box center [728, 486] width 55 height 12
click at [765, 519] on button "Yes / OK" at bounding box center [784, 523] width 55 height 12
click at [813, 541] on button "Not Required" at bounding box center [840, 541] width 55 height 12
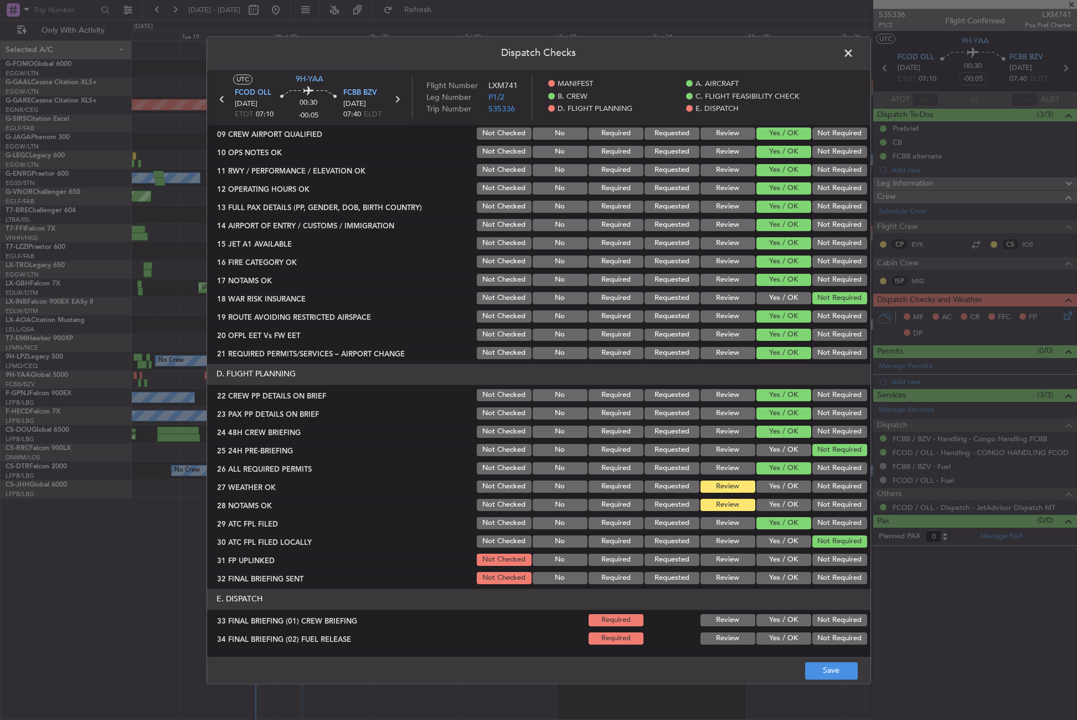
click at [788, 556] on button "Yes / OK" at bounding box center [784, 559] width 55 height 12
click at [815, 575] on button "Not Required" at bounding box center [840, 578] width 55 height 12
click at [776, 543] on button "Yes / OK" at bounding box center [784, 541] width 55 height 12
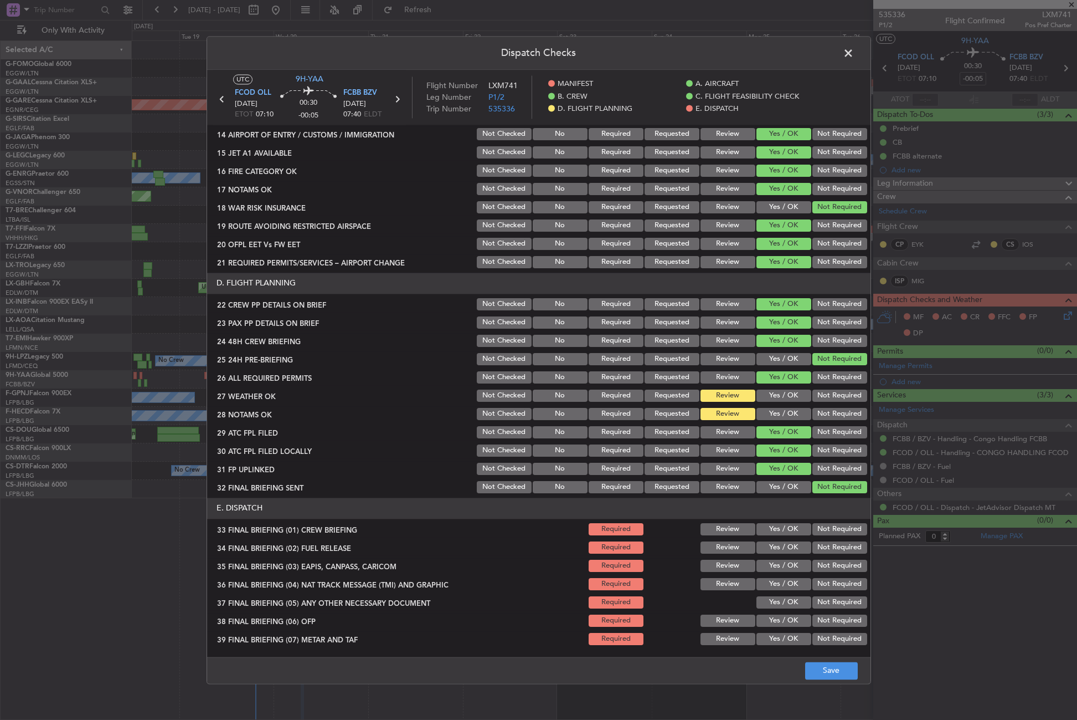
scroll to position [459, 0]
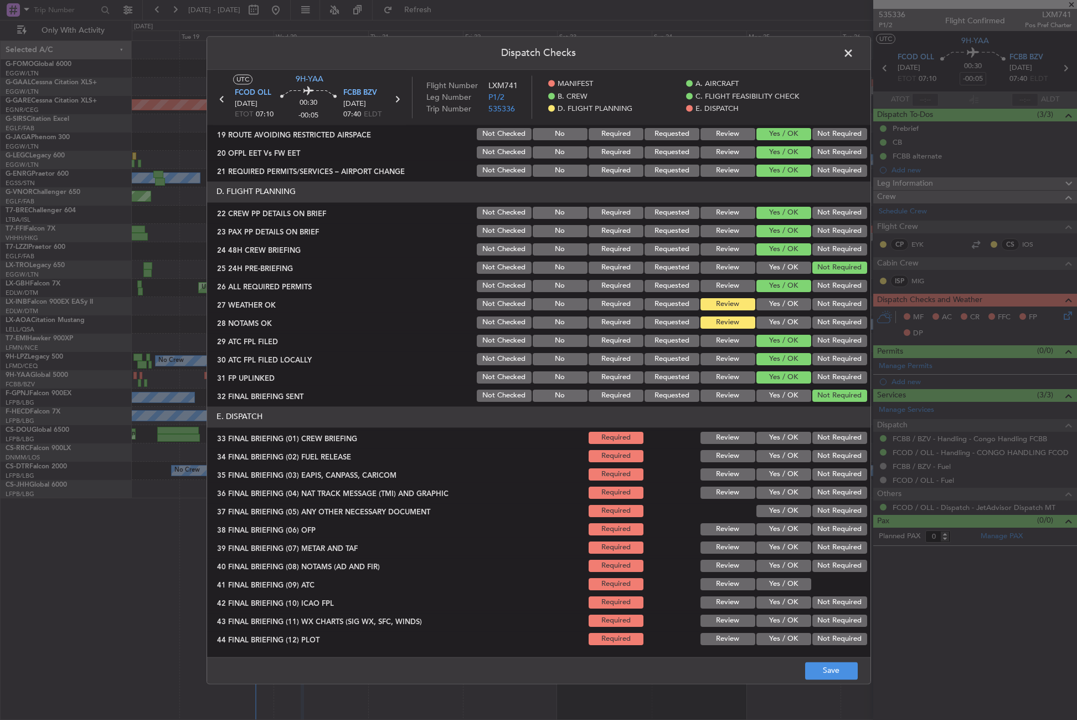
click at [791, 441] on button "Yes / OK" at bounding box center [784, 437] width 55 height 12
click at [788, 457] on button "Yes / OK" at bounding box center [784, 456] width 55 height 12
drag, startPoint x: 822, startPoint y: 474, endPoint x: 821, endPoint y: 484, distance: 10.5
click at [822, 474] on button "Not Required" at bounding box center [840, 474] width 55 height 12
click at [821, 492] on button "Not Required" at bounding box center [840, 492] width 55 height 12
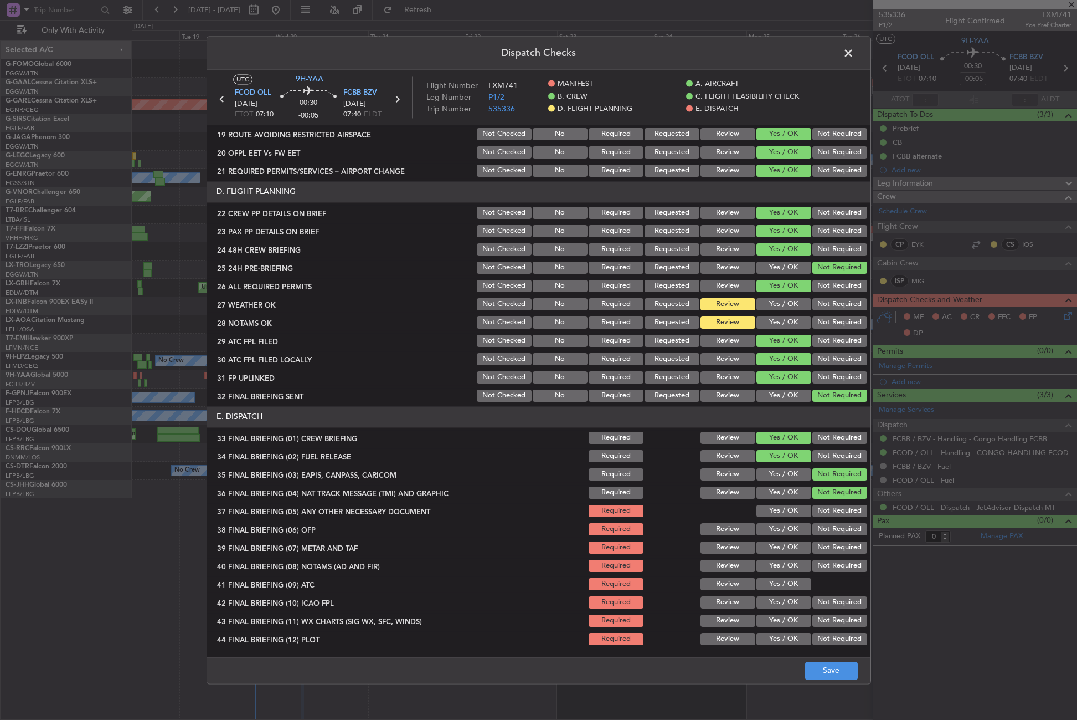
click at [784, 513] on button "Yes / OK" at bounding box center [784, 511] width 55 height 12
click at [776, 527] on button "Yes / OK" at bounding box center [784, 529] width 55 height 12
click at [774, 549] on button "Yes / OK" at bounding box center [784, 547] width 55 height 12
click at [772, 561] on button "Yes / OK" at bounding box center [784, 565] width 55 height 12
click at [774, 575] on section "E. DISPATCH 33 FINAL BRIEFING (01) CREW BRIEFING Required Review Yes / OK Not R…" at bounding box center [539, 526] width 664 height 240
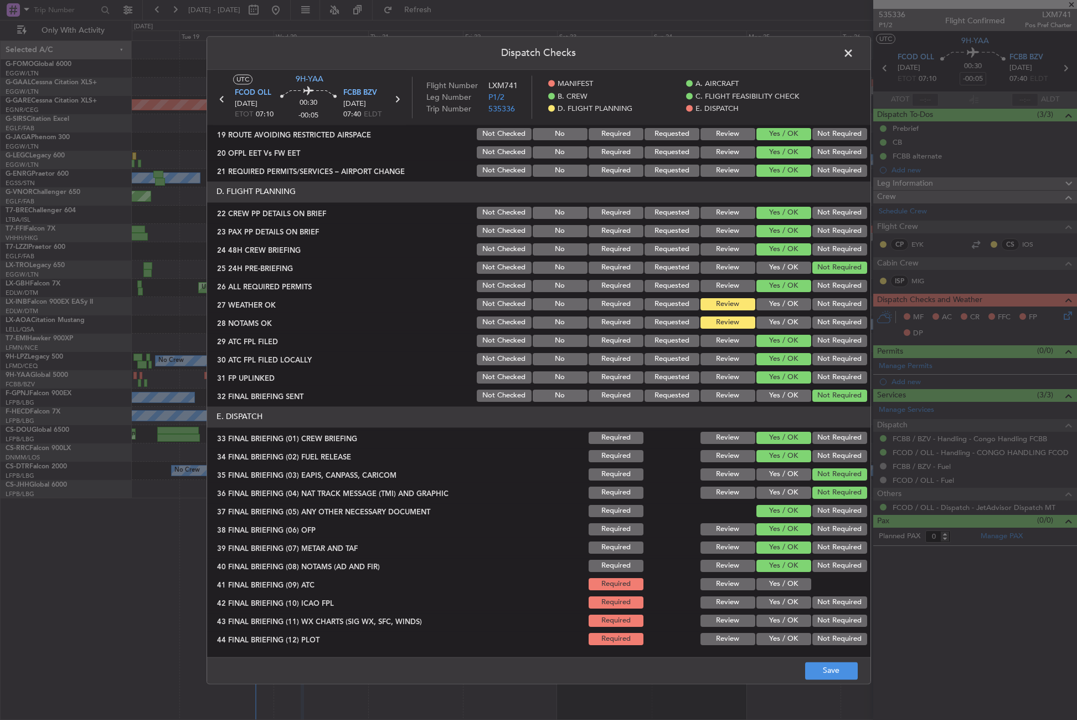
click at [774, 583] on button "Yes / OK" at bounding box center [784, 584] width 55 height 12
click at [768, 607] on button "Yes / OK" at bounding box center [784, 602] width 55 height 12
click at [794, 619] on button "Yes / OK" at bounding box center [784, 620] width 55 height 12
click at [818, 638] on button "Not Required" at bounding box center [840, 639] width 55 height 12
click at [820, 669] on button "Save" at bounding box center [831, 670] width 53 height 18
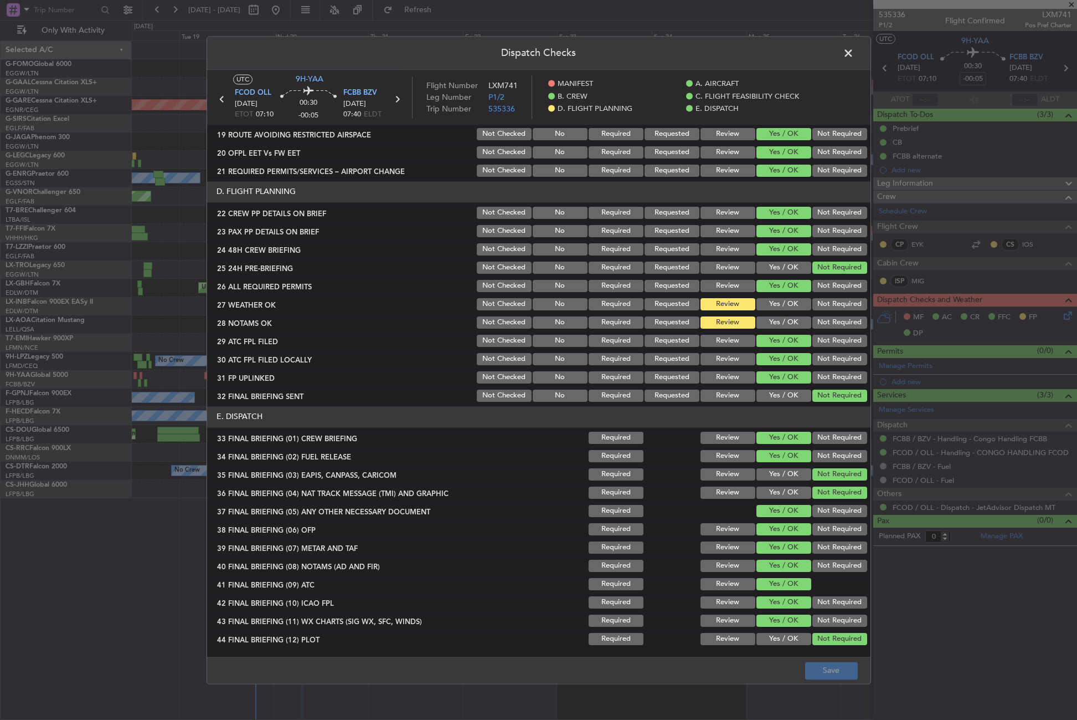
click at [854, 56] on span at bounding box center [854, 56] width 0 height 22
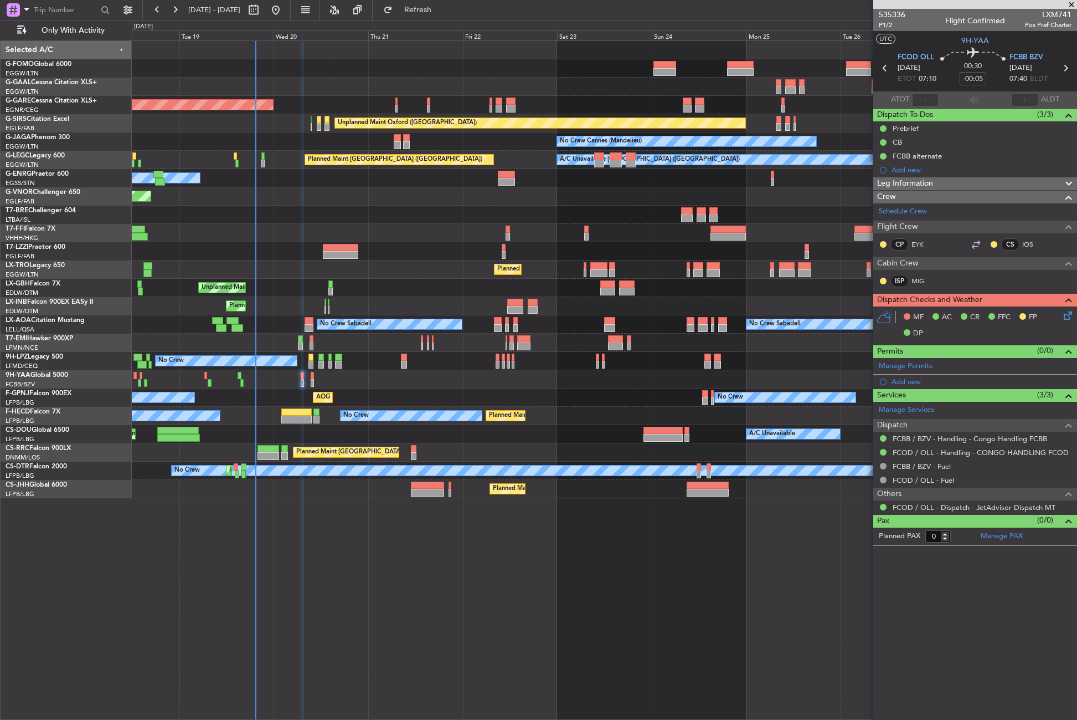
click at [899, 178] on span "Leg Information" at bounding box center [905, 183] width 56 height 13
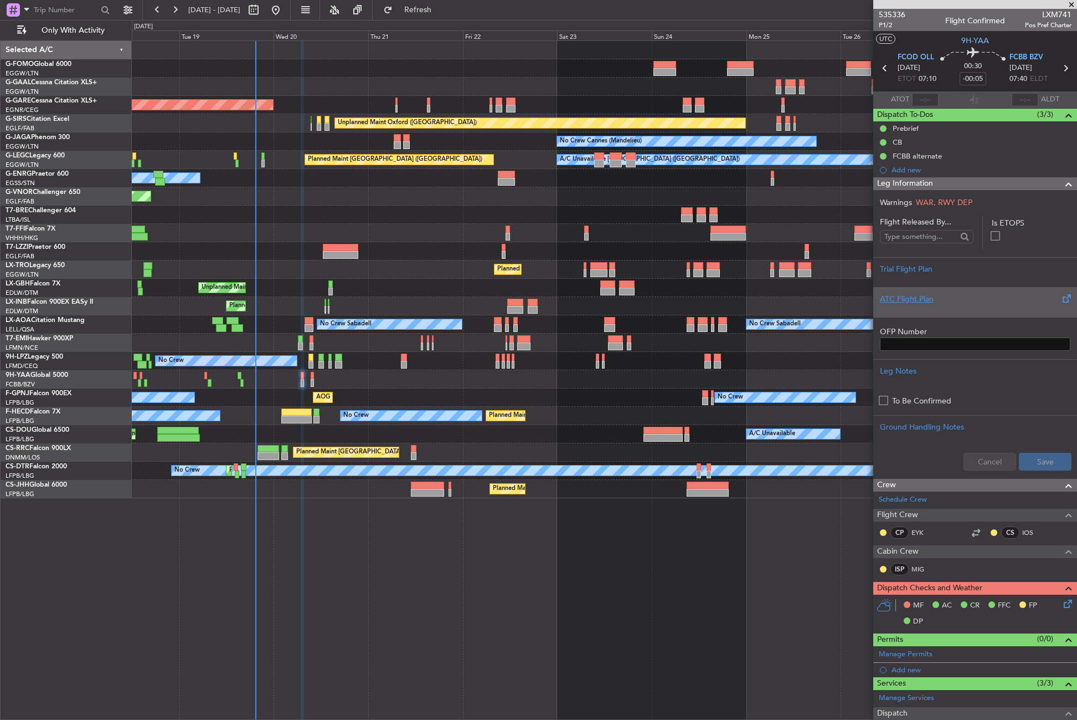
click at [916, 300] on div "ATC Flight Plan" at bounding box center [975, 299] width 191 height 12
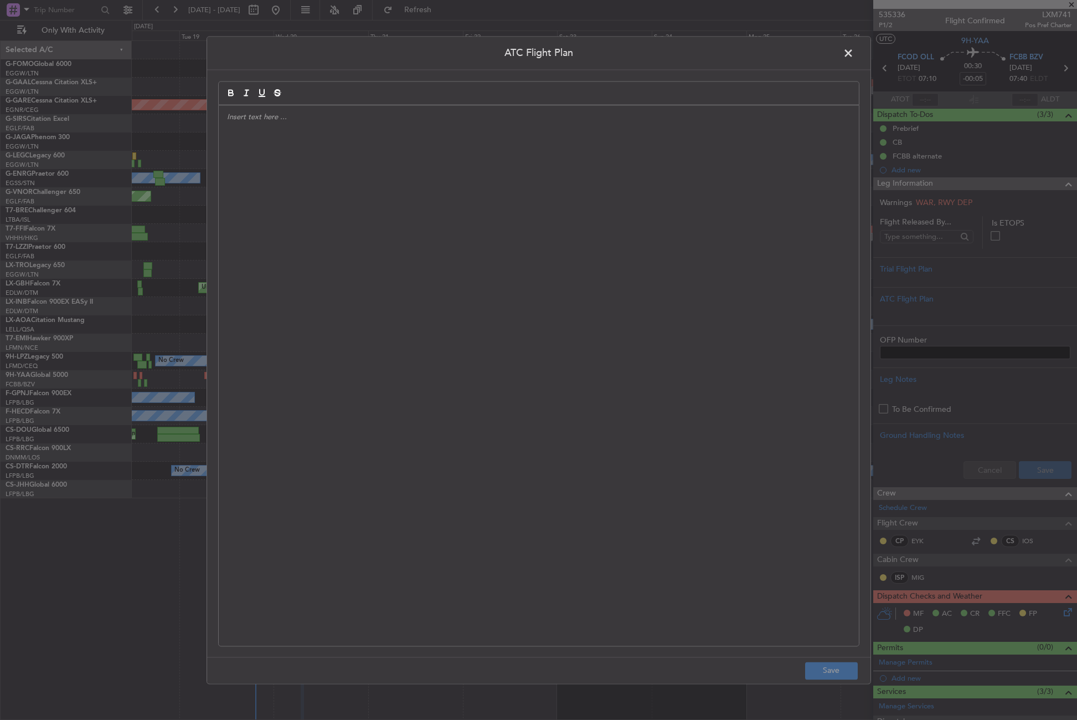
click at [590, 274] on div at bounding box center [539, 375] width 640 height 540
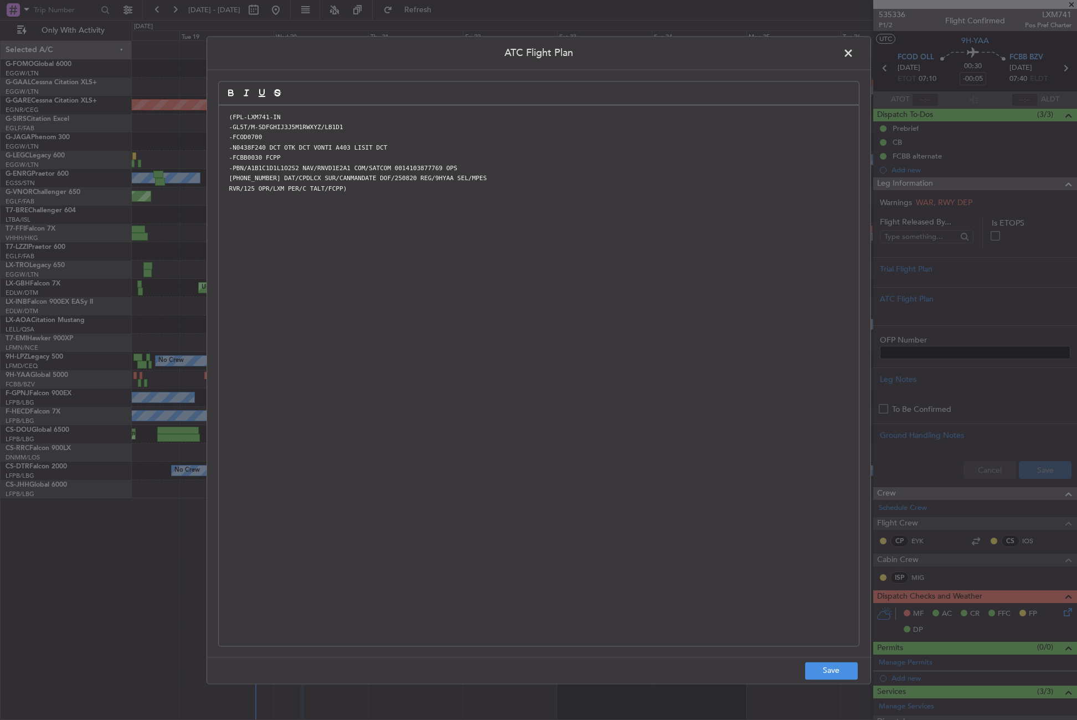
scroll to position [0, 0]
click at [834, 675] on button "Save" at bounding box center [831, 670] width 53 height 18
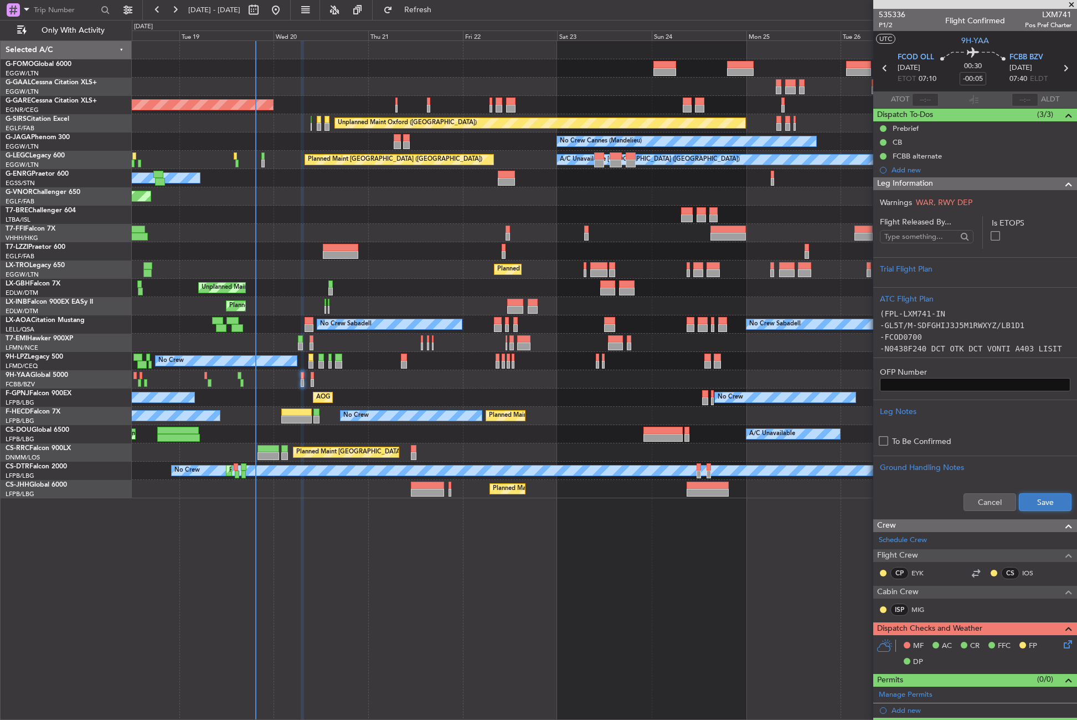
click at [1025, 502] on button "Save" at bounding box center [1045, 502] width 53 height 18
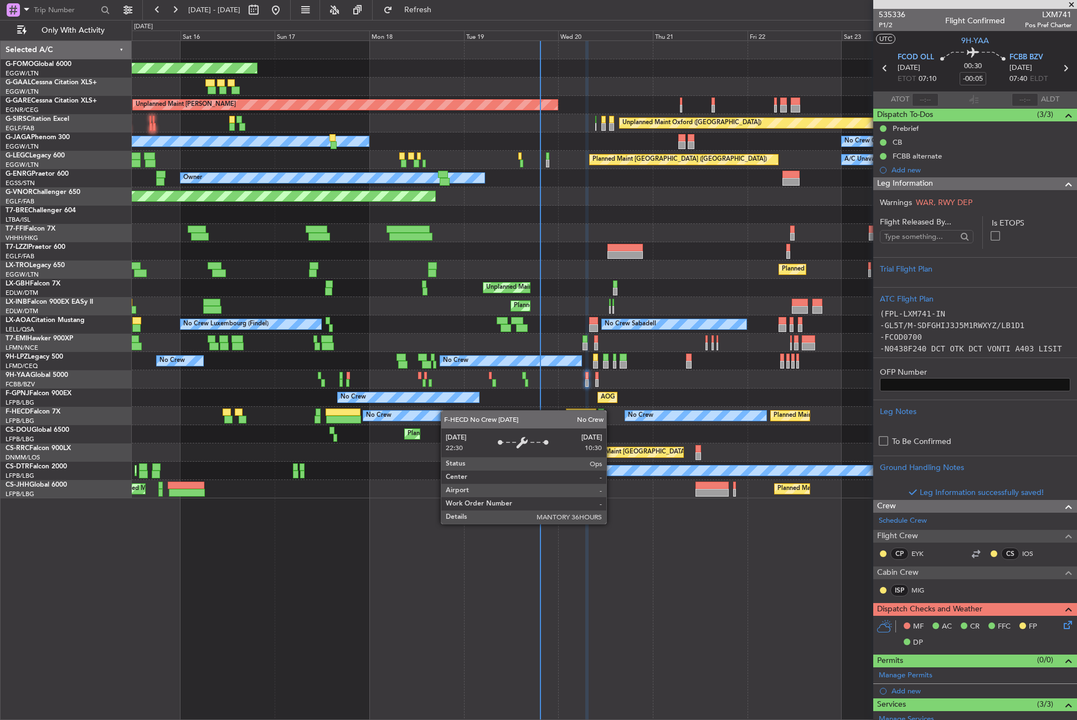
click at [458, 410] on div "Planned Maint Windsor Locks (Bradley Intl) Planned Maint Planned Maint Dusseldo…" at bounding box center [604, 269] width 945 height 457
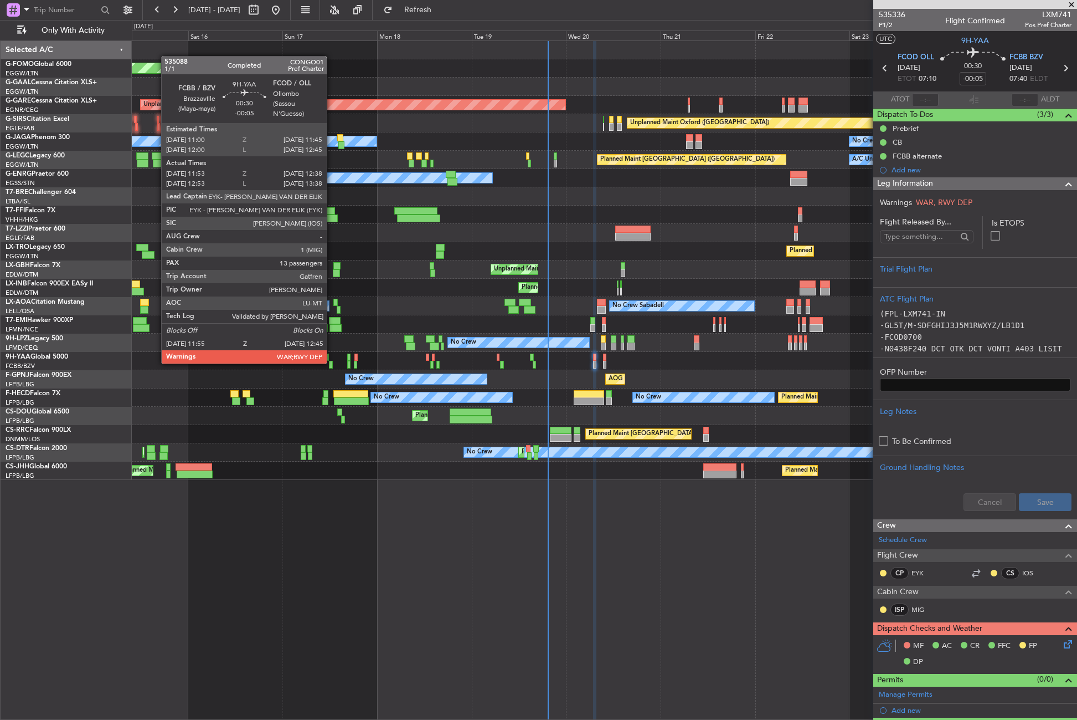
click at [332, 362] on div at bounding box center [330, 365] width 3 height 8
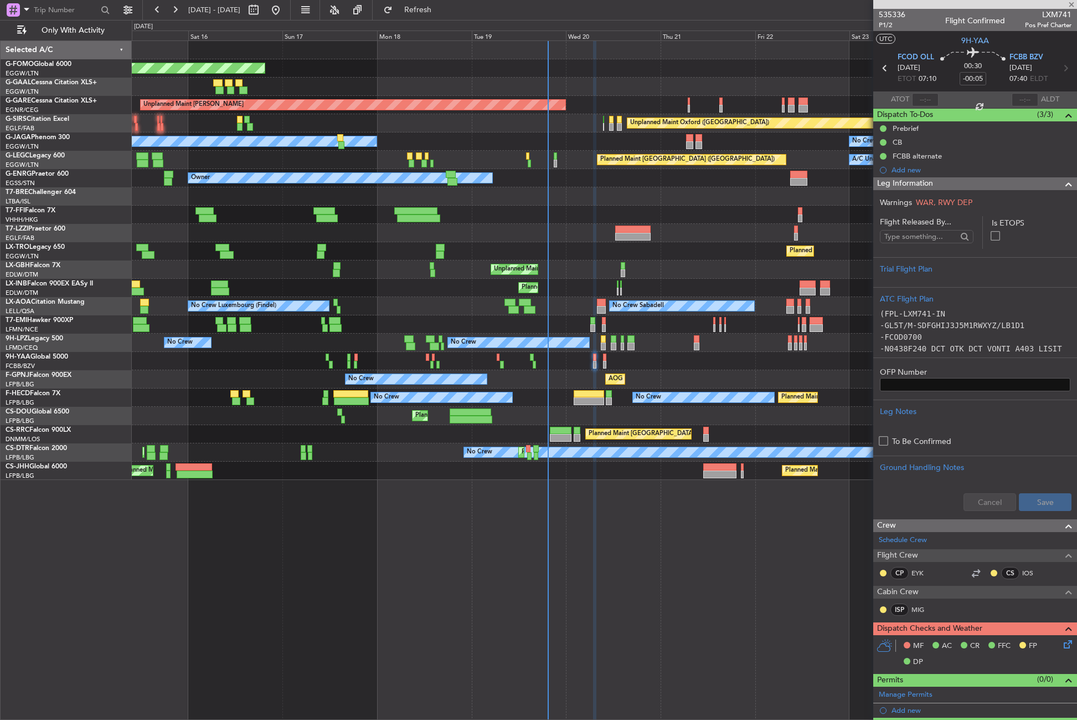
type input "12:03"
type input "12:33"
type input "13"
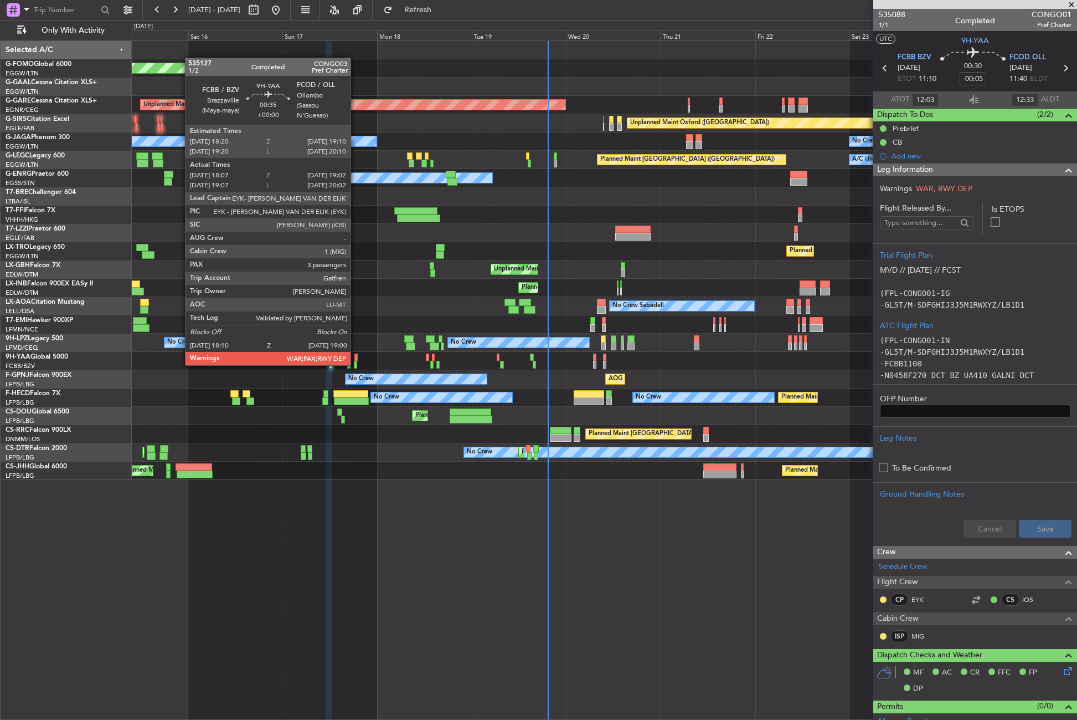
click at [356, 364] on div at bounding box center [355, 365] width 3 height 8
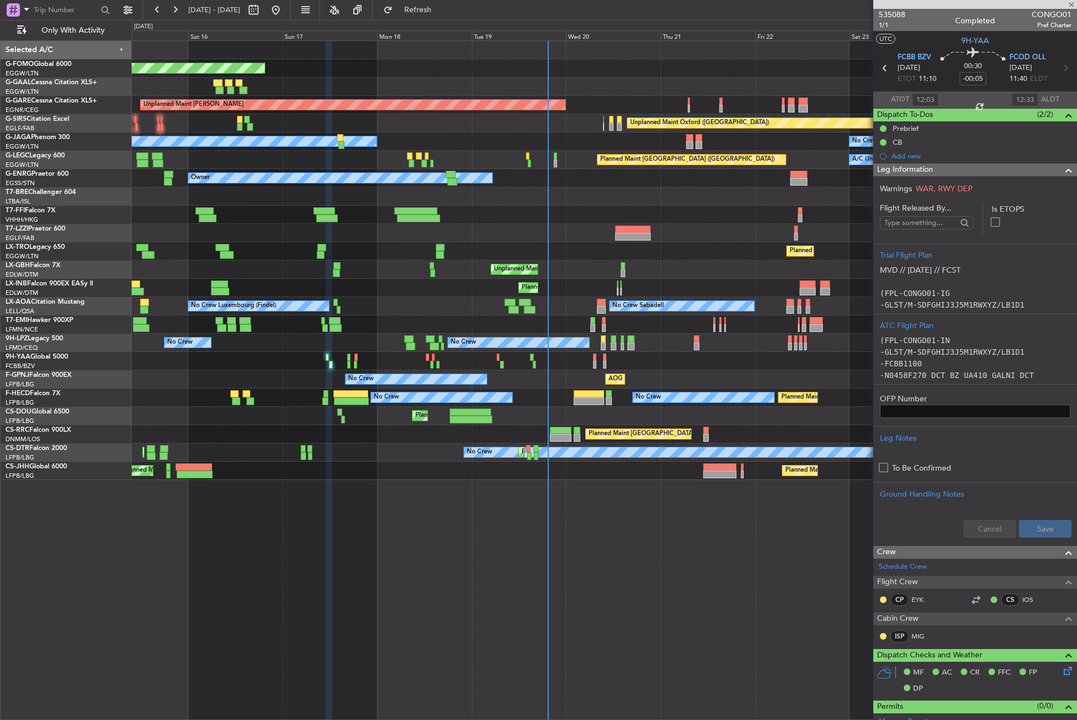
type input "18:17"
type input "18:57"
type input "3"
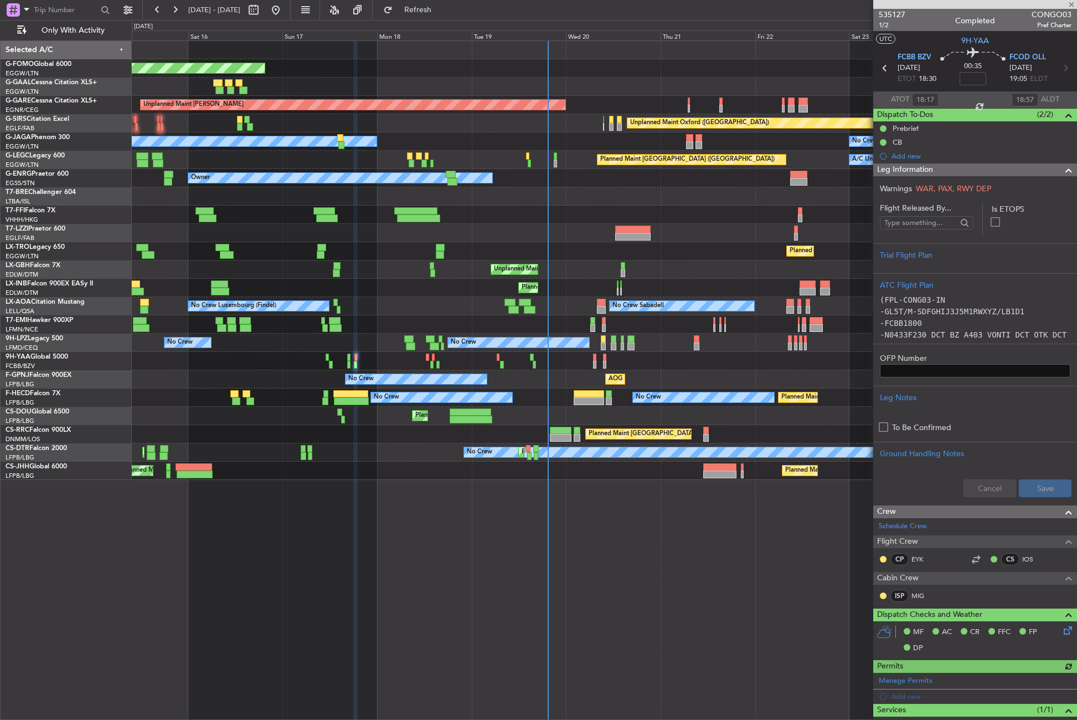
click at [900, 171] on span "Leg Information" at bounding box center [905, 169] width 56 height 13
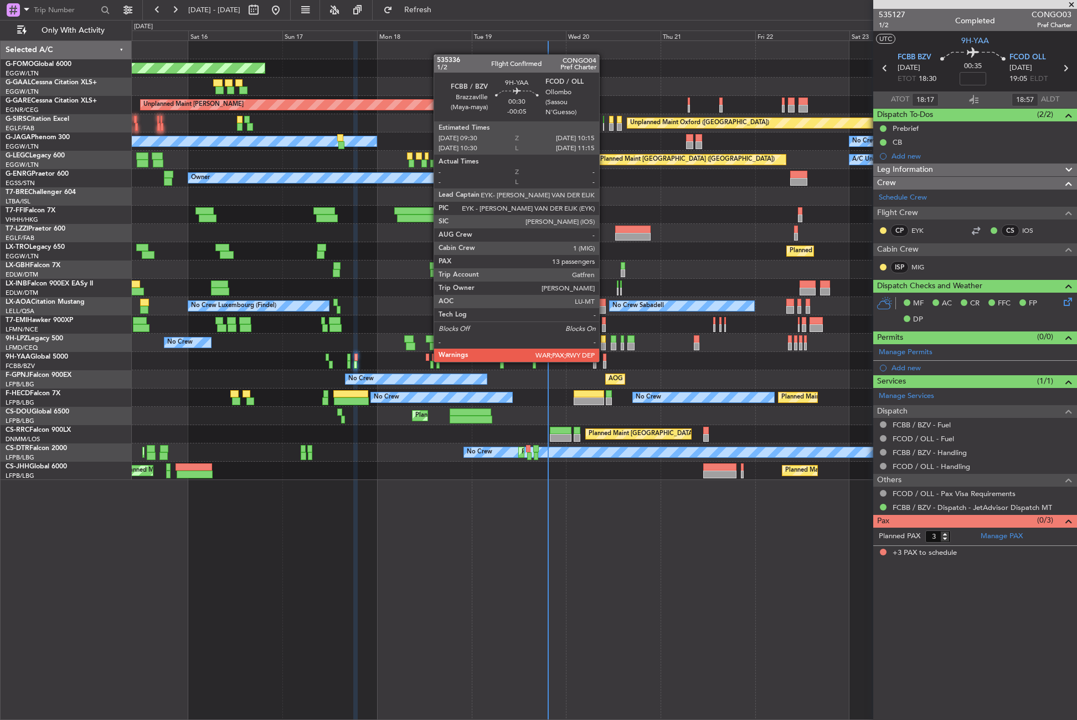
click at [604, 361] on div at bounding box center [604, 365] width 3 height 8
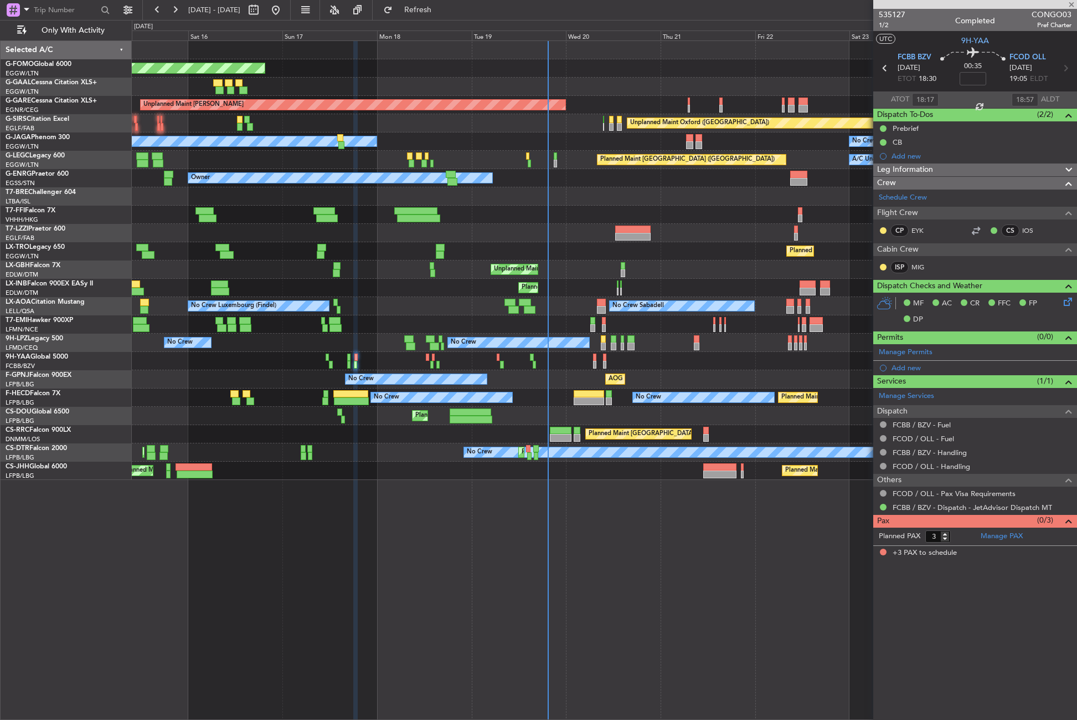
type input "-00:05"
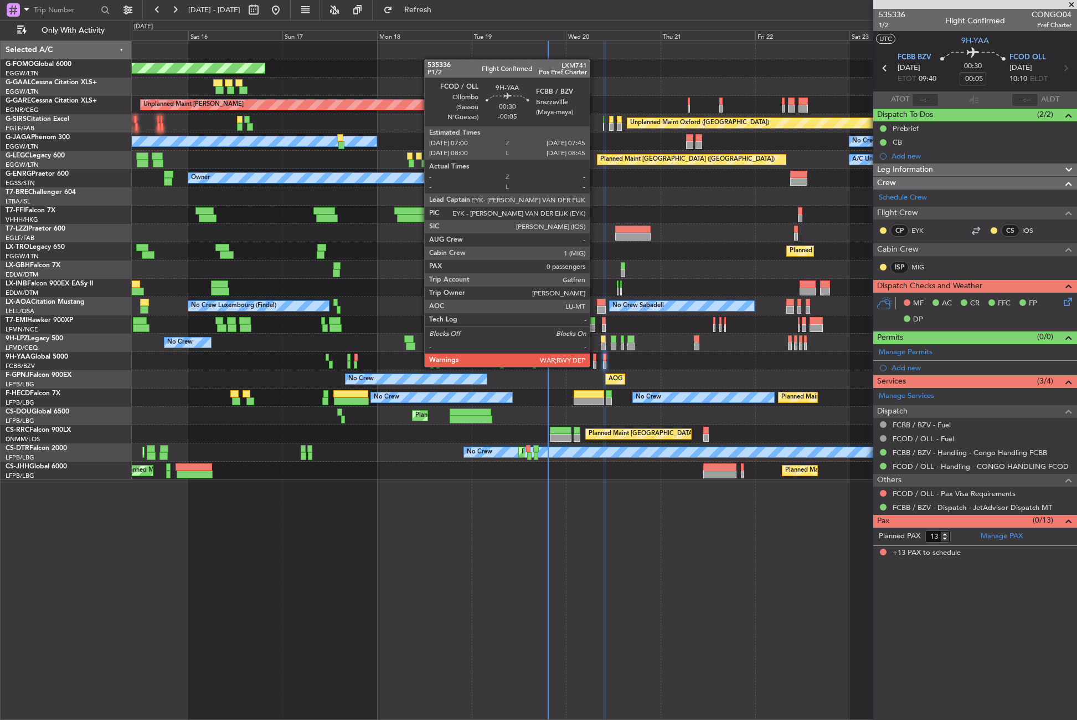
click at [595, 366] on div at bounding box center [594, 365] width 3 height 8
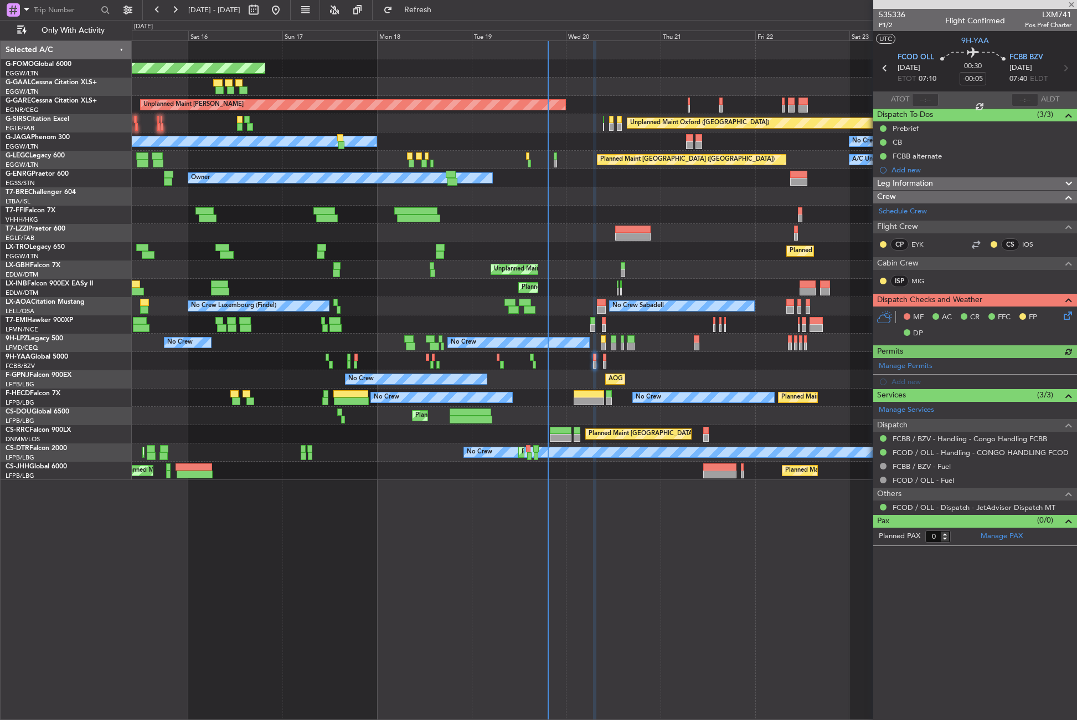
click at [899, 187] on span "Leg Information" at bounding box center [905, 183] width 56 height 13
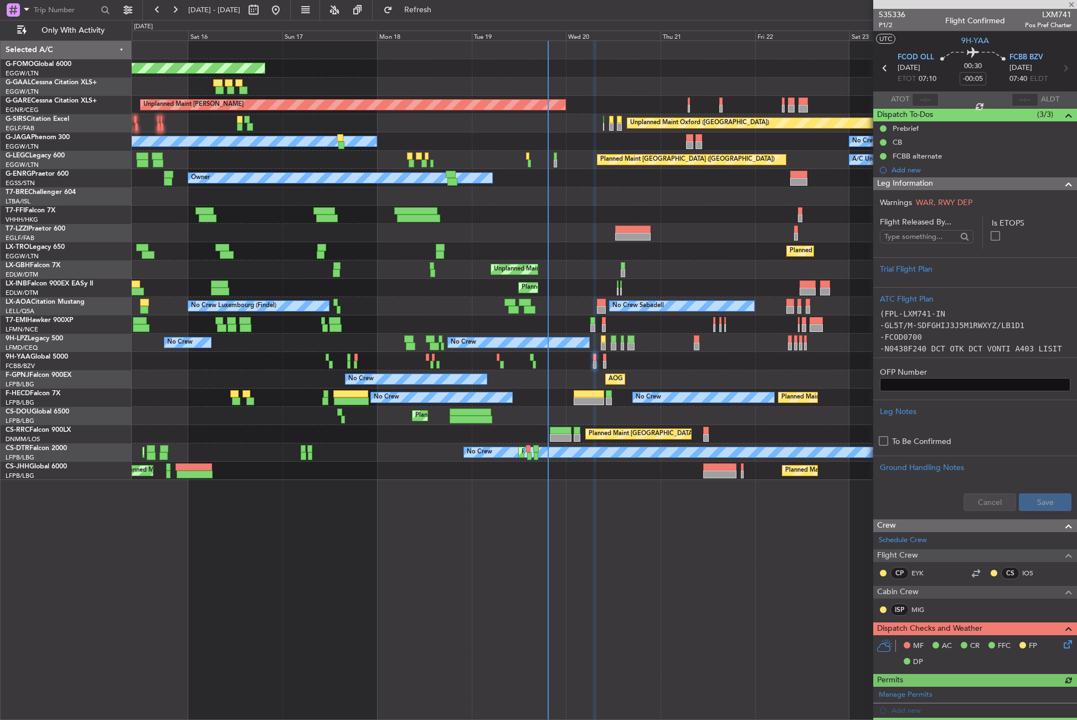
click at [899, 187] on span "Leg Information" at bounding box center [905, 183] width 56 height 13
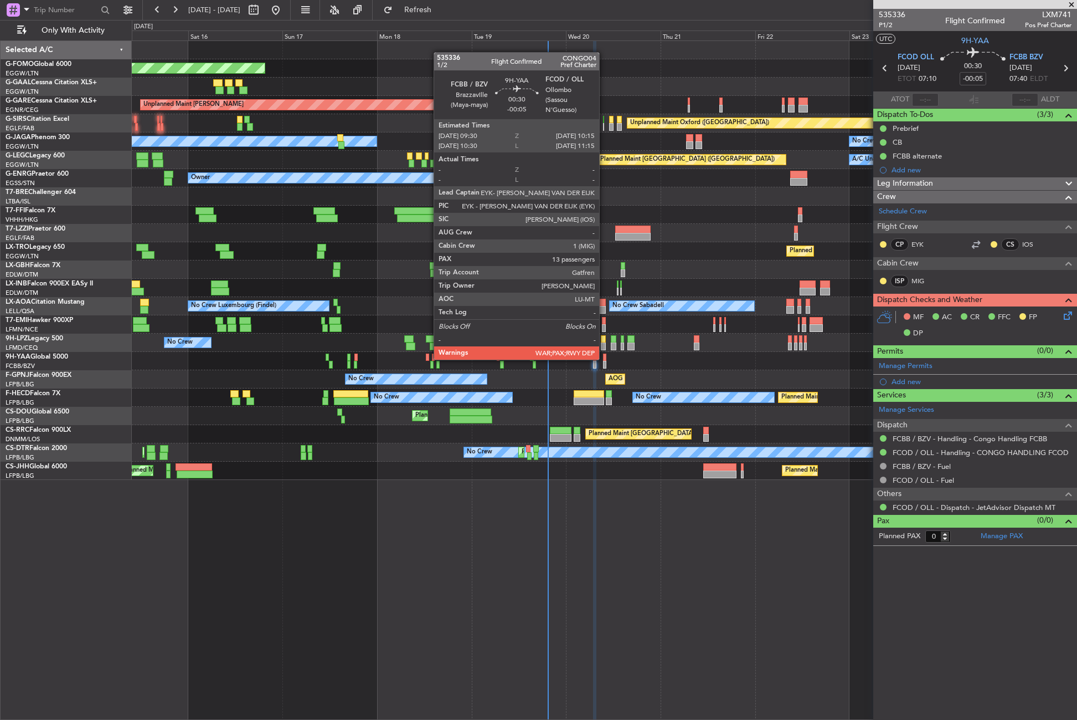
click at [604, 358] on div at bounding box center [604, 357] width 3 height 8
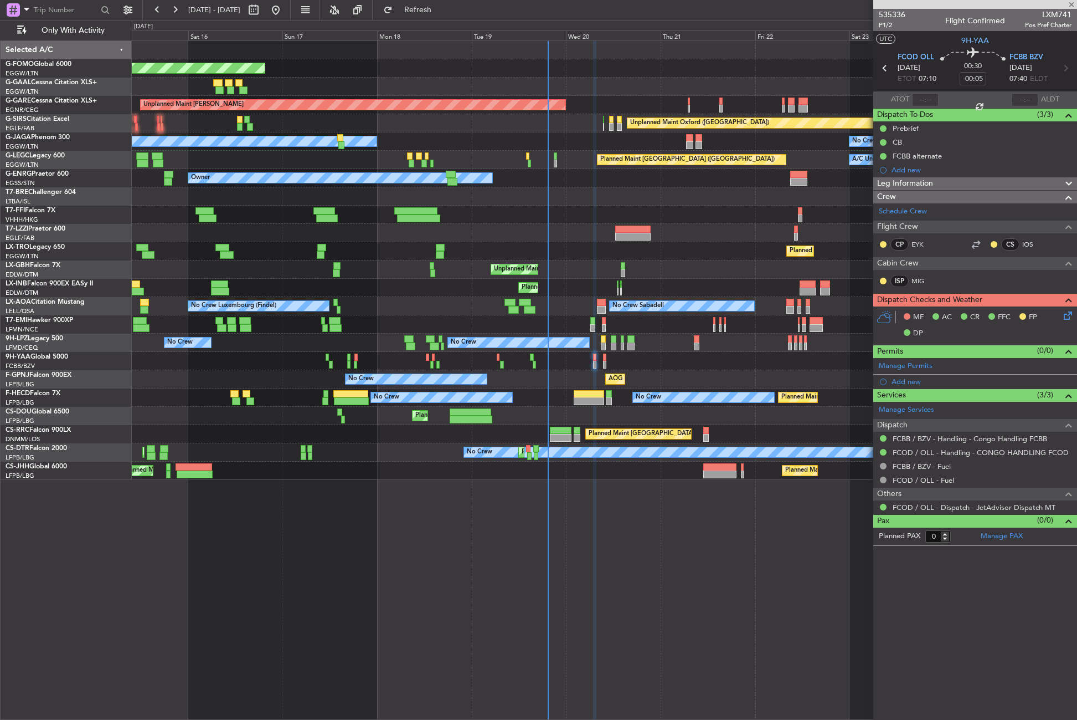
type input "13"
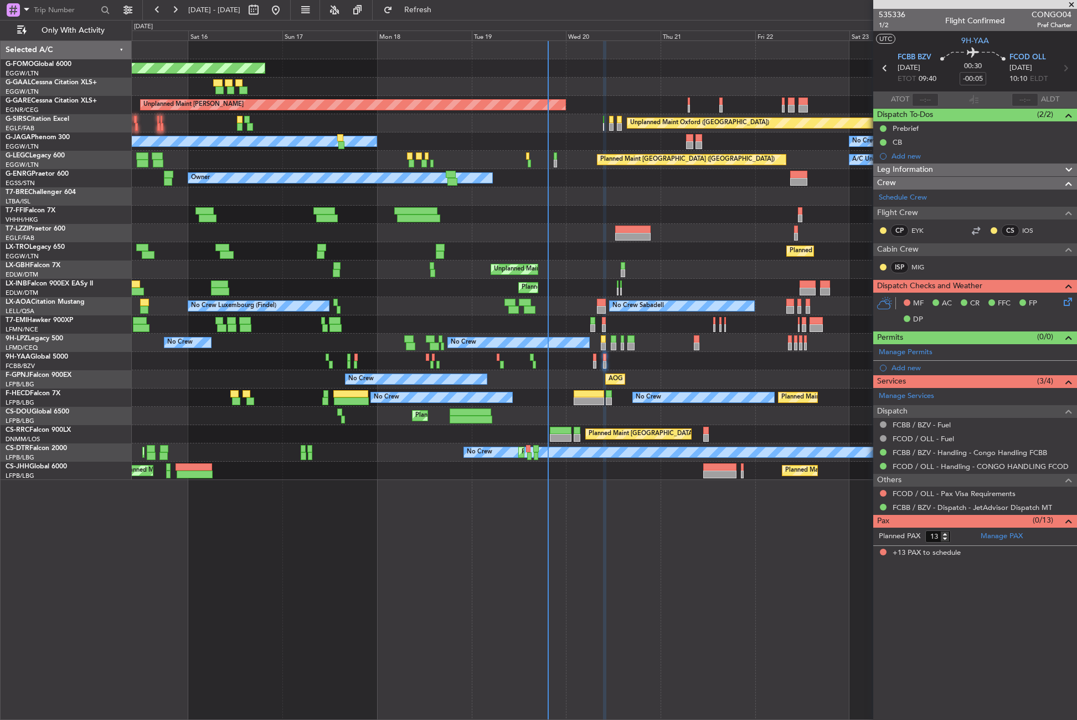
click at [974, 165] on div "Leg Information" at bounding box center [976, 169] width 204 height 13
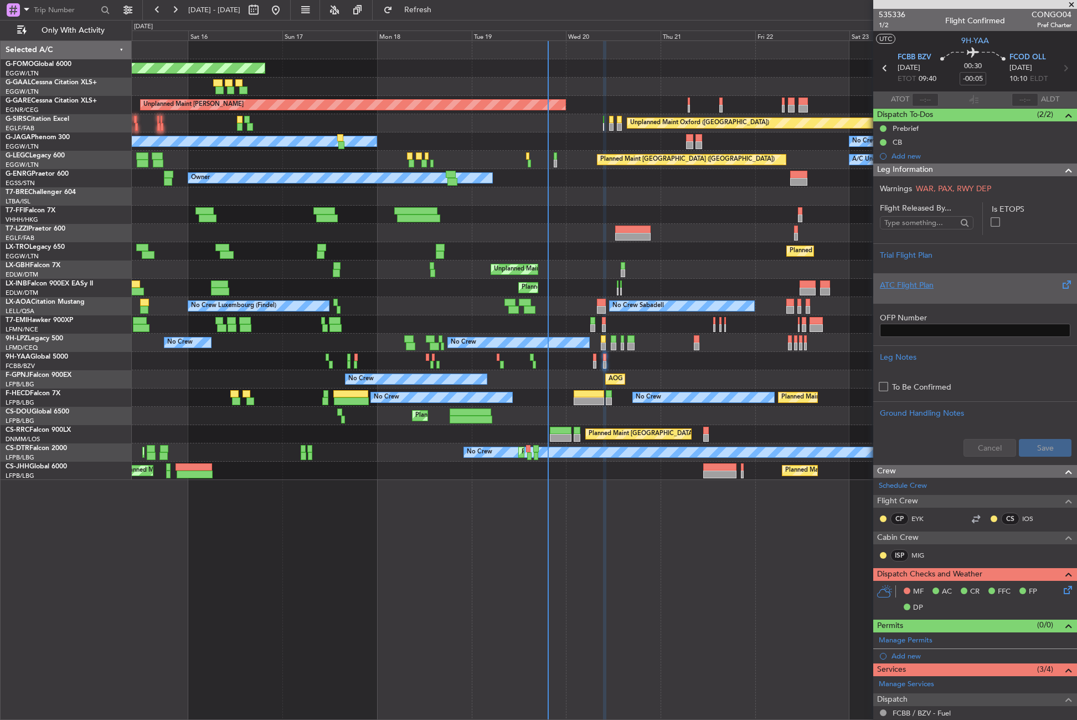
click at [901, 285] on div "ATC Flight Plan" at bounding box center [975, 285] width 191 height 12
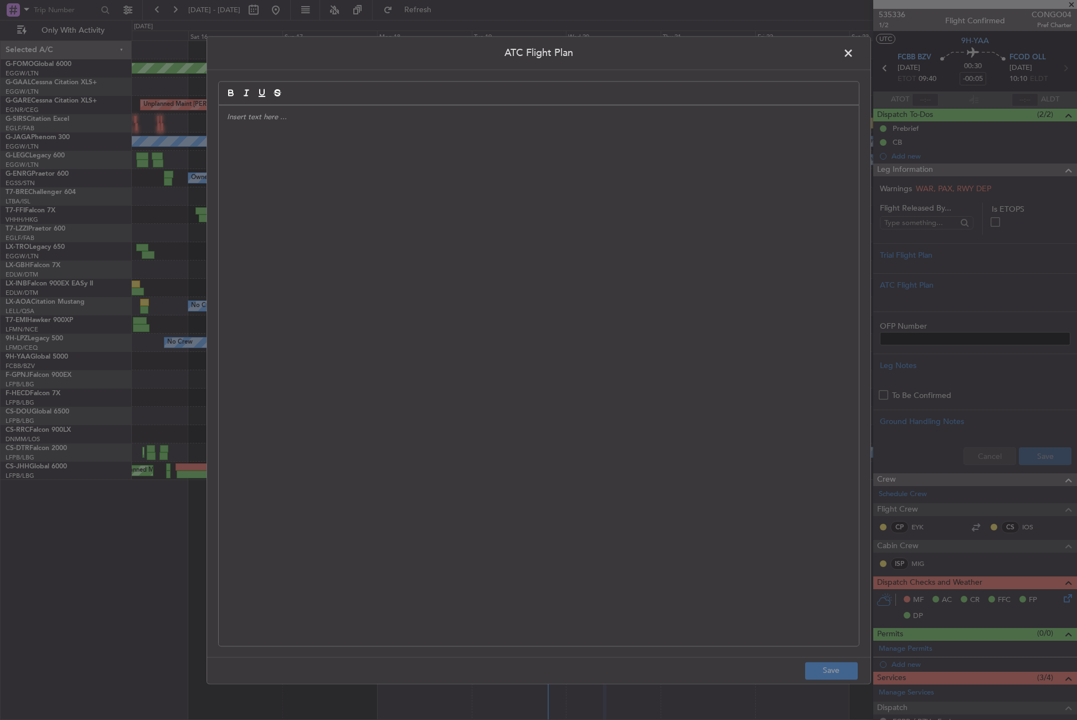
click at [576, 296] on div at bounding box center [539, 375] width 640 height 540
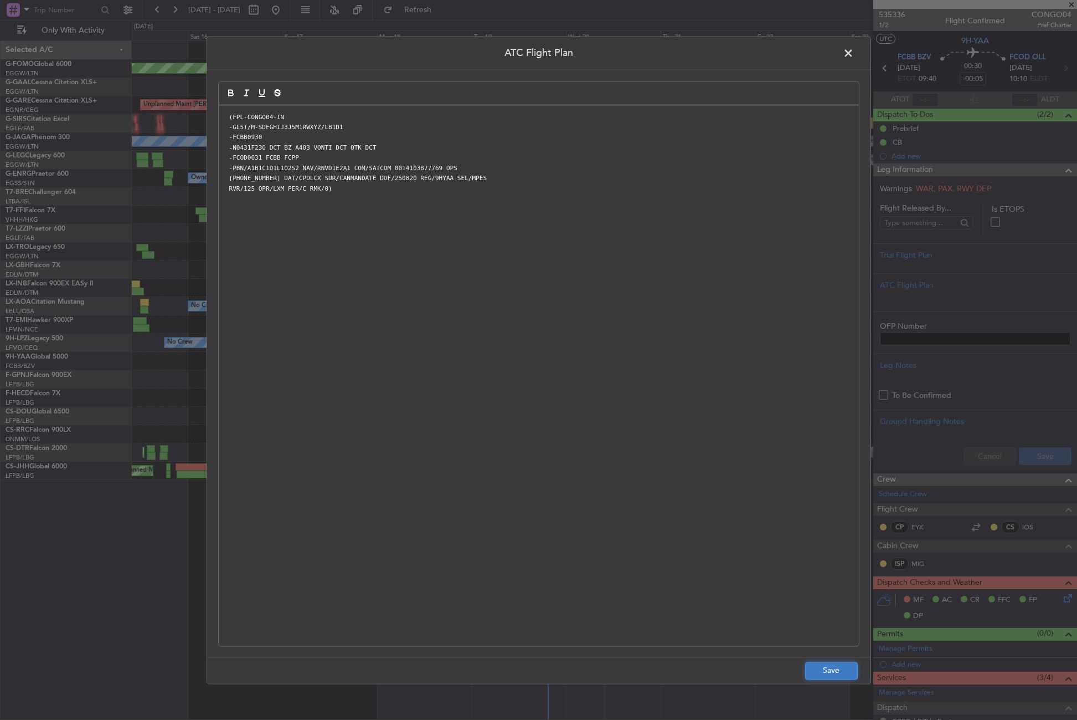
click at [841, 671] on button "Save" at bounding box center [831, 670] width 53 height 18
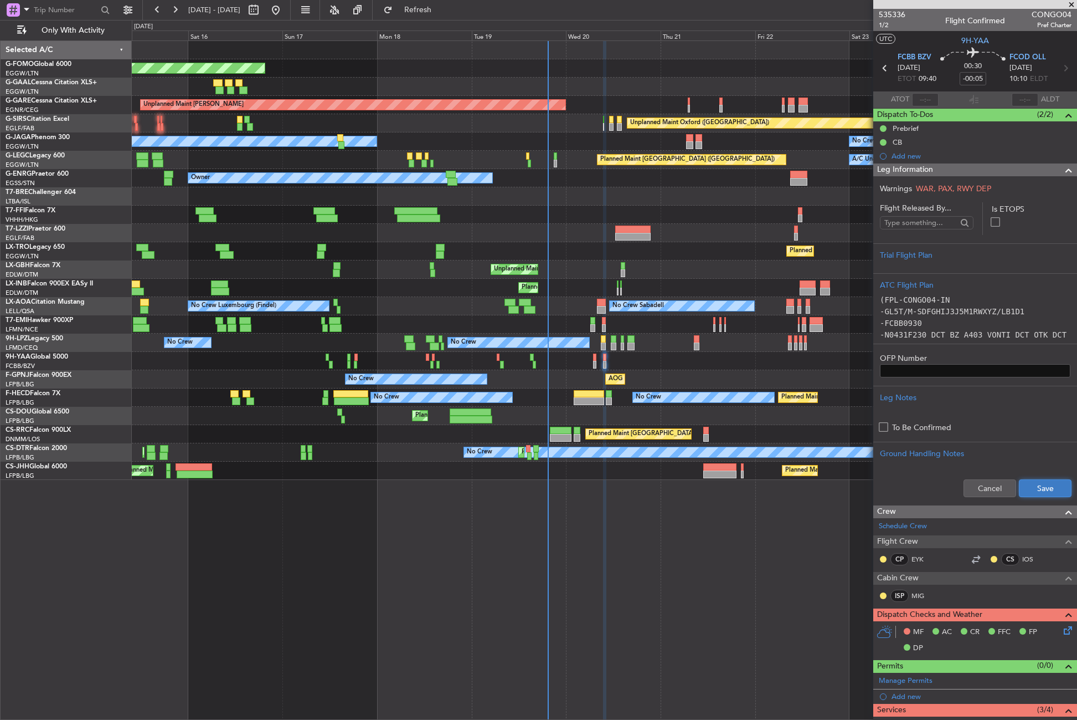
click at [1034, 490] on button "Save" at bounding box center [1045, 488] width 53 height 18
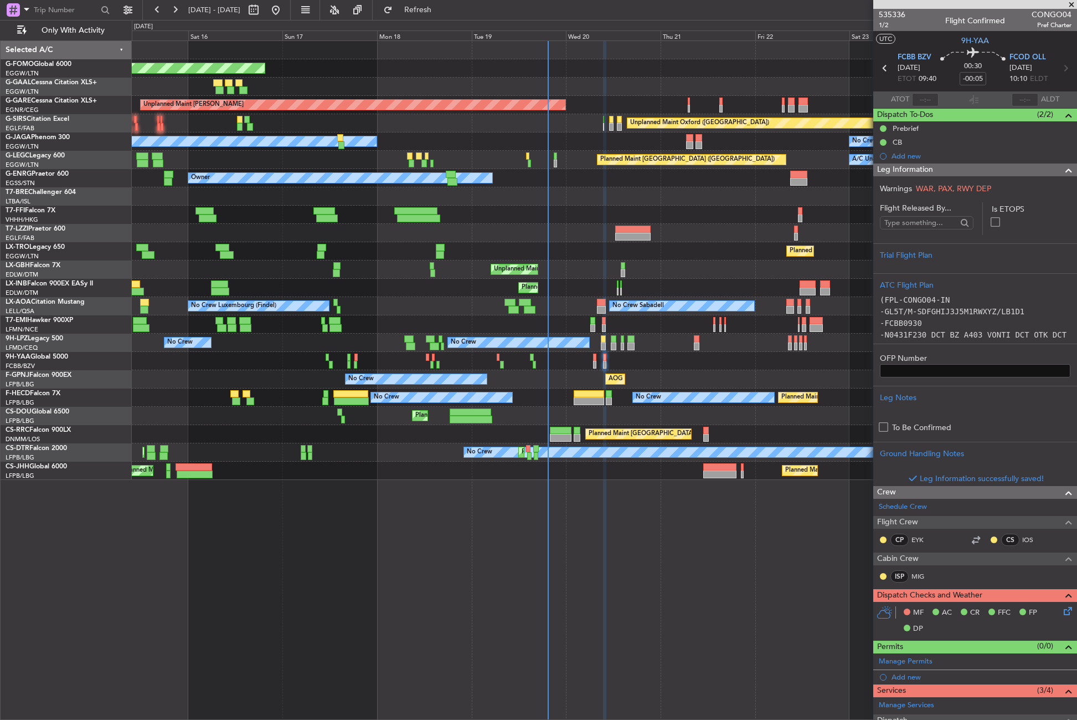
click at [922, 166] on span "Leg Information" at bounding box center [905, 169] width 56 height 13
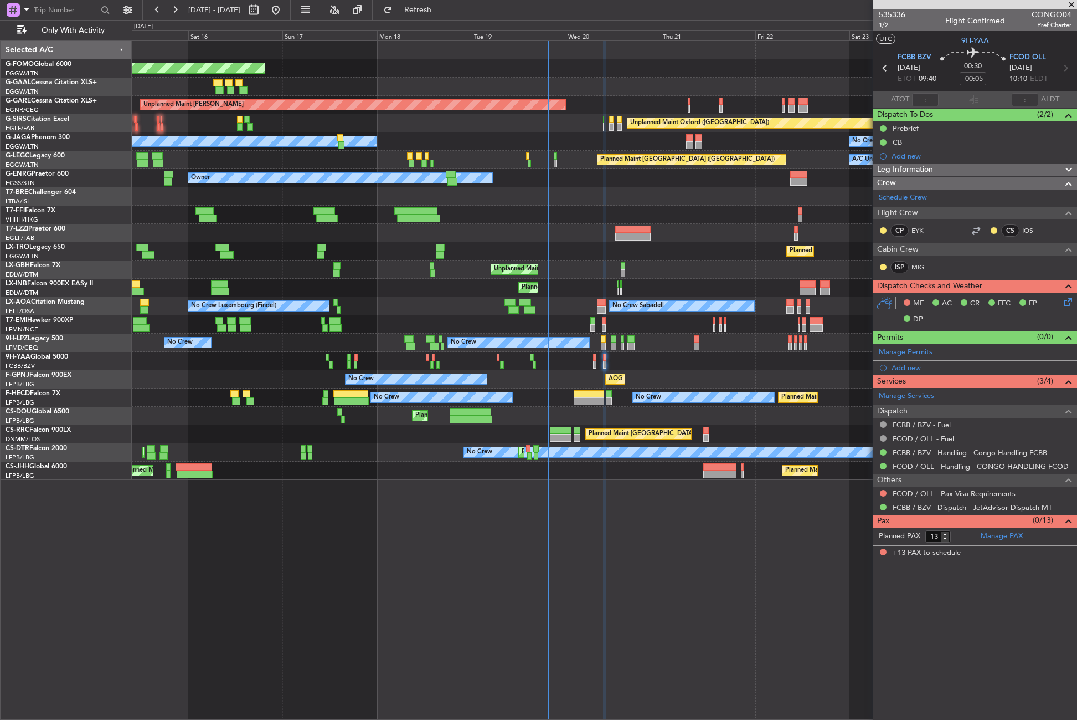
click at [892, 25] on span "1/2" at bounding box center [892, 24] width 27 height 9
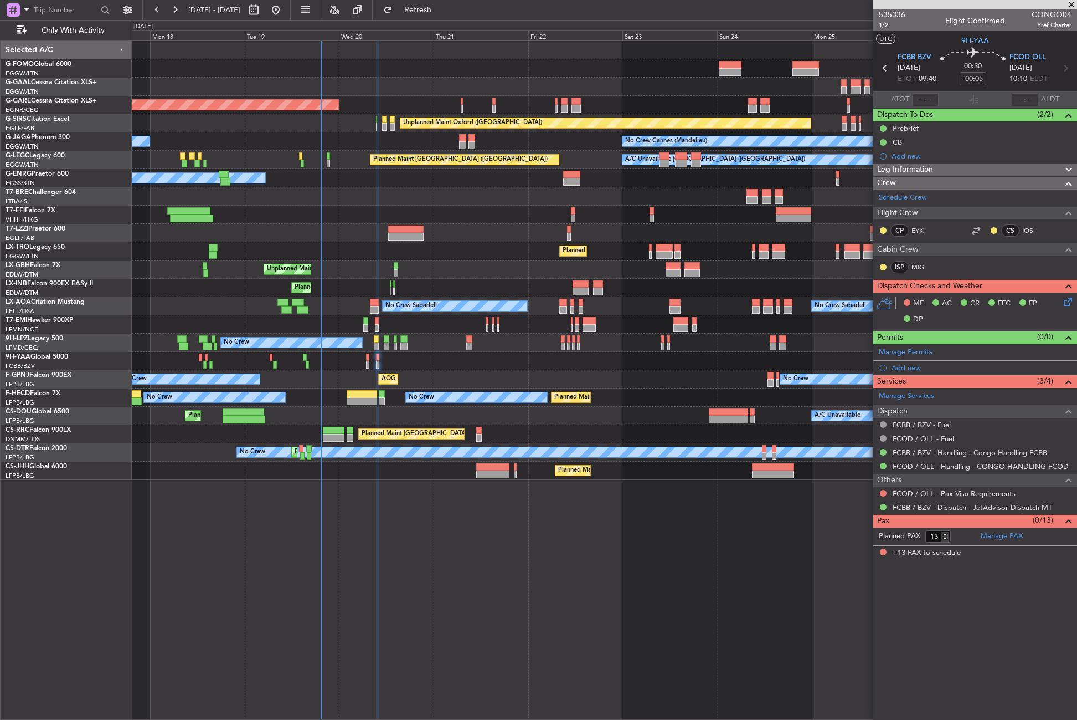
click at [374, 501] on div "Planned Maint Windsor Locks (Bradley Intl) Planned Maint Dusseldorf Unplanned M…" at bounding box center [605, 379] width 946 height 679
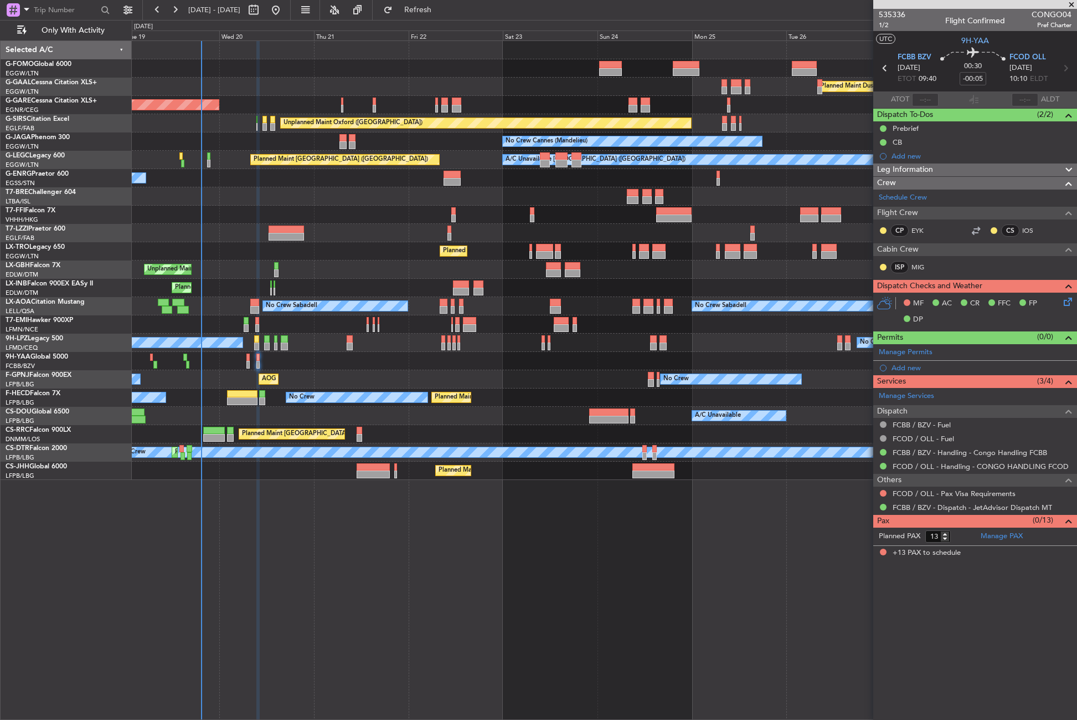
click at [288, 546] on div "Planned Maint Windsor Locks (Bradley Intl) Planned Maint Dusseldorf Unplanned M…" at bounding box center [605, 379] width 946 height 679
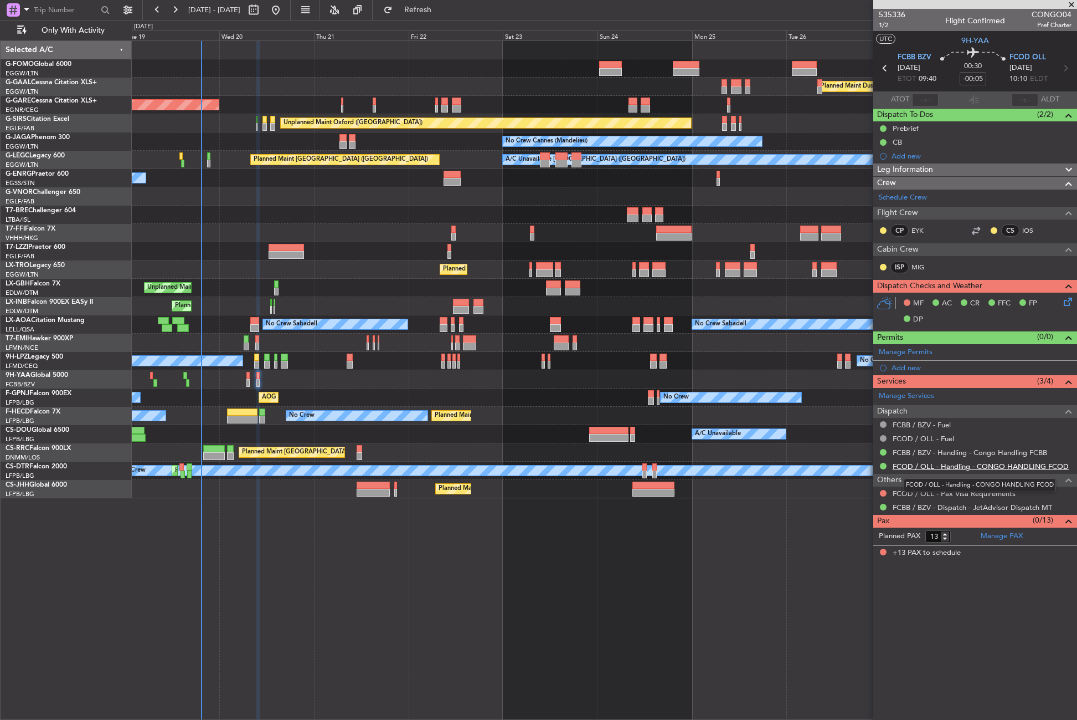
click at [952, 466] on link "FCOD / OLL - Handling - CONGO HANDLING FCOD" at bounding box center [981, 465] width 176 height 9
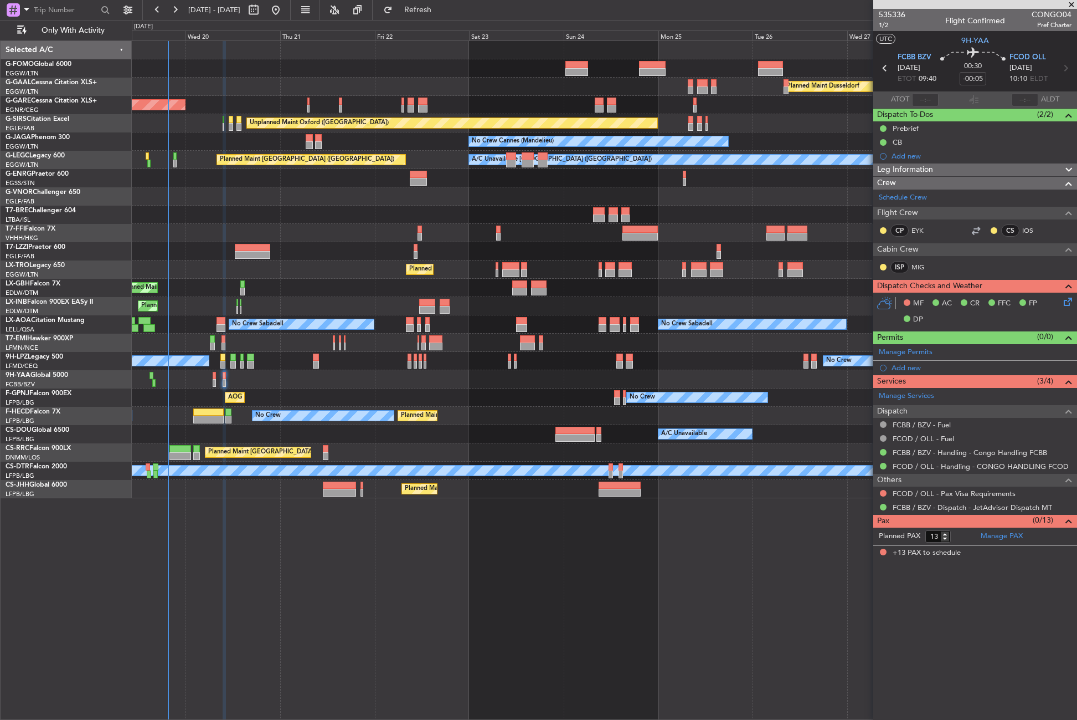
click at [384, 630] on div "Planned Maint Dusseldorf Unplanned Maint Chester Unplanned Maint Oxford (Kidlin…" at bounding box center [605, 379] width 946 height 679
click at [240, 231] on div at bounding box center [604, 233] width 945 height 18
click at [447, 519] on div "Planned Maint Dusseldorf Unplanned Maint Chester Unplanned Maint Oxford (Kidlin…" at bounding box center [605, 379] width 946 height 679
click at [317, 520] on div "Planned Maint Dusseldorf Unplanned Maint Chester Unplanned Maint Oxford (Kidlin…" at bounding box center [605, 379] width 946 height 679
click at [341, 517] on div "Planned Maint Dusseldorf Unplanned Maint Chester Unplanned Maint Oxford (Kidlin…" at bounding box center [605, 379] width 946 height 679
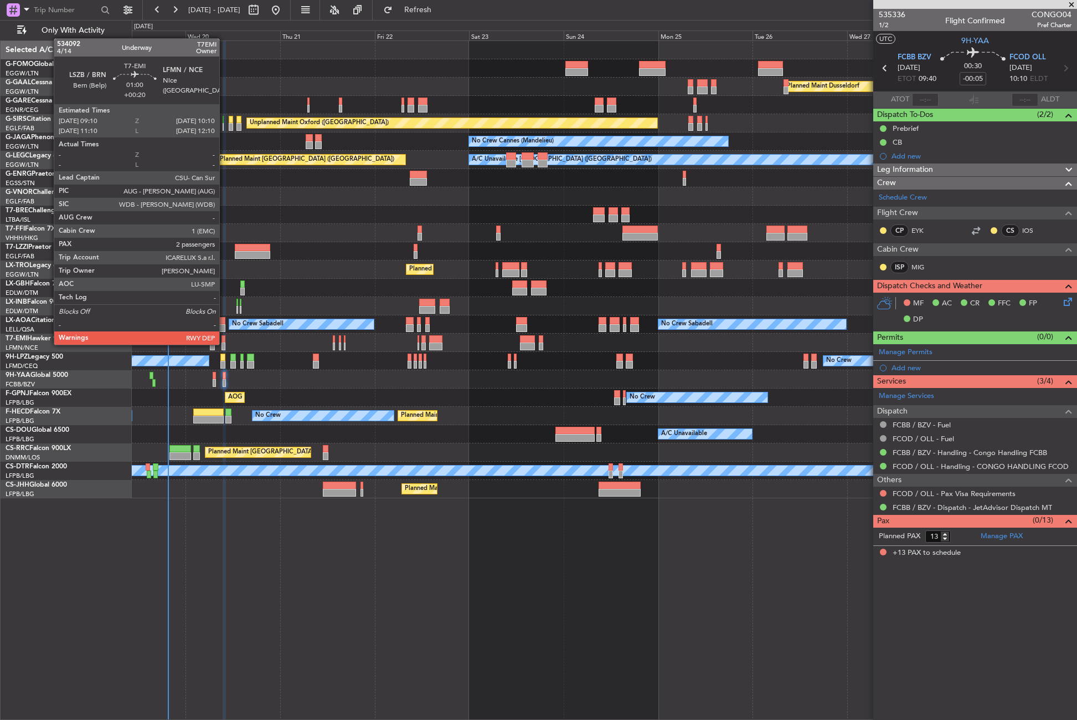
click at [224, 343] on div at bounding box center [224, 346] width 4 height 8
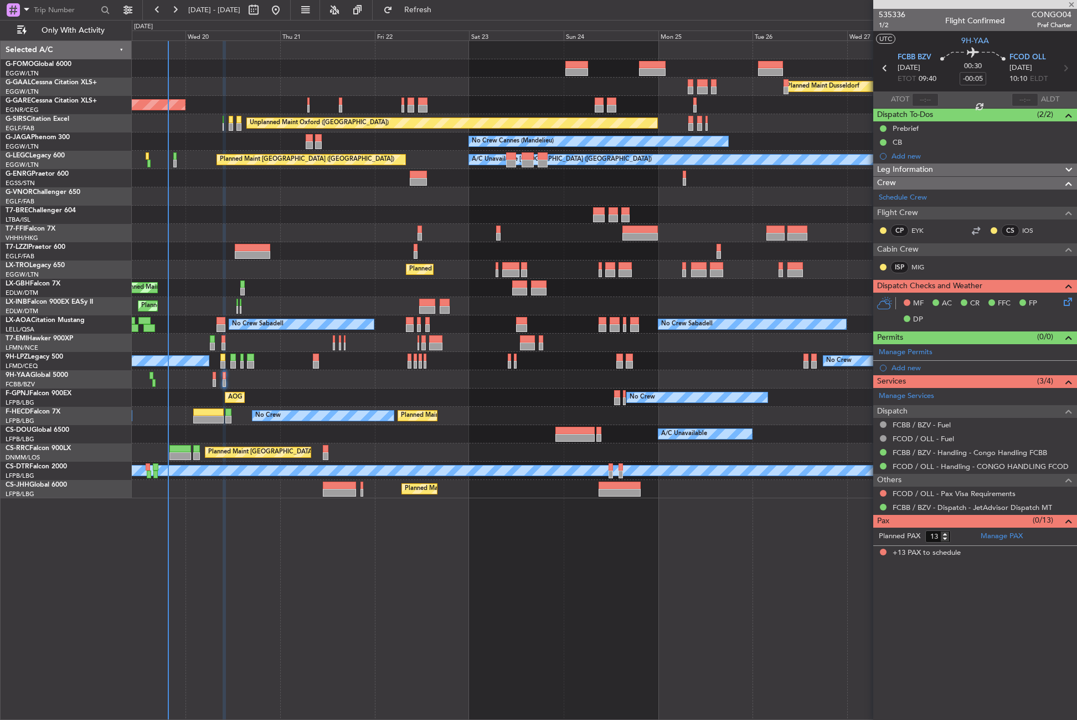
type input "+00:20"
type input "2"
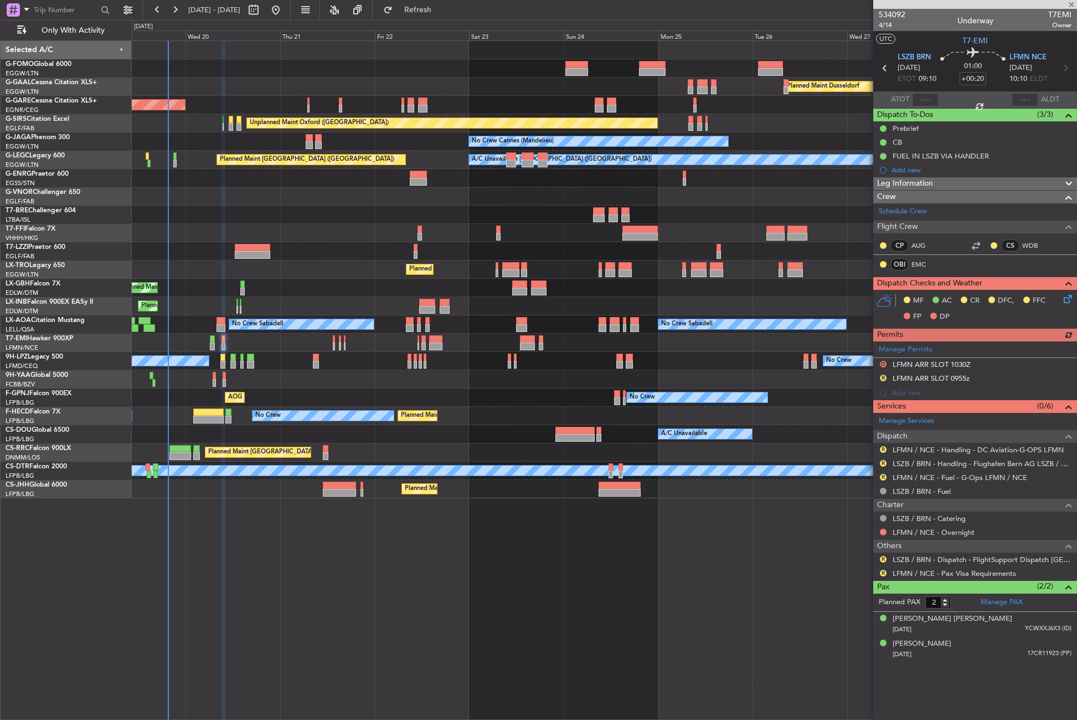
click at [352, 541] on div "Planned Maint Dusseldorf Unplanned Maint Chester Unplanned Maint Oxford (Kidlin…" at bounding box center [605, 379] width 946 height 679
click at [900, 348] on link "Manage Permits" at bounding box center [906, 349] width 54 height 11
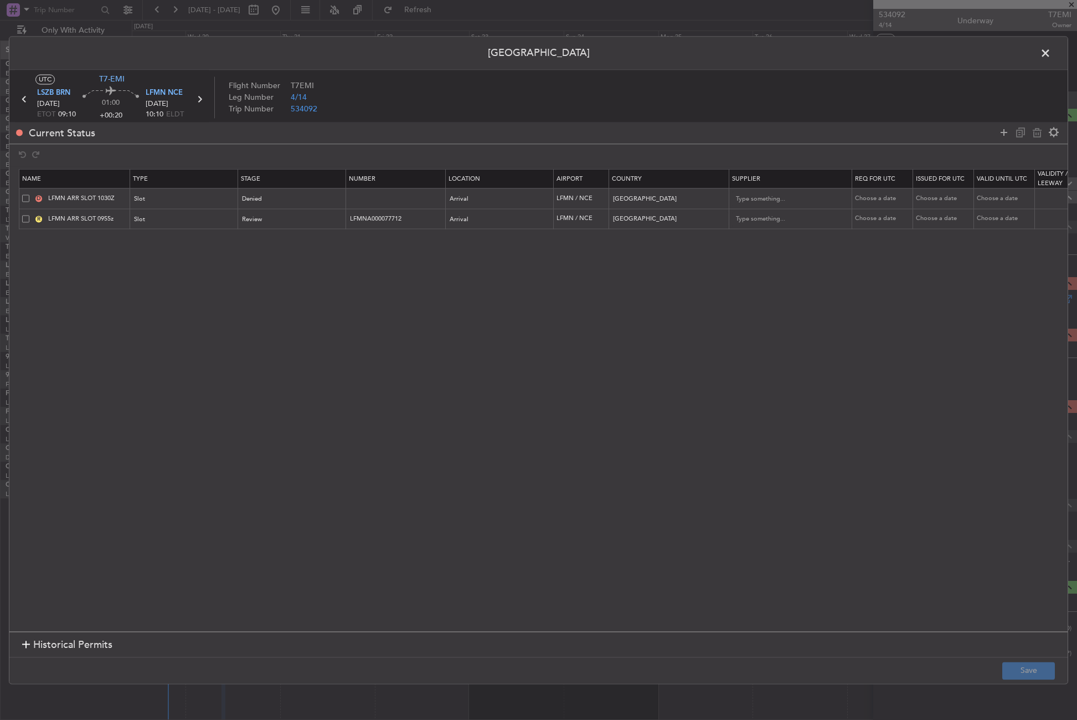
click at [27, 197] on span at bounding box center [25, 198] width 7 height 7
click at [30, 195] on input "checkbox" at bounding box center [30, 195] width 0 height 0
click at [1036, 133] on icon at bounding box center [1037, 132] width 13 height 13
type input "LFMN ARR SLOT 0955z"
type input "LFMNA000077712"
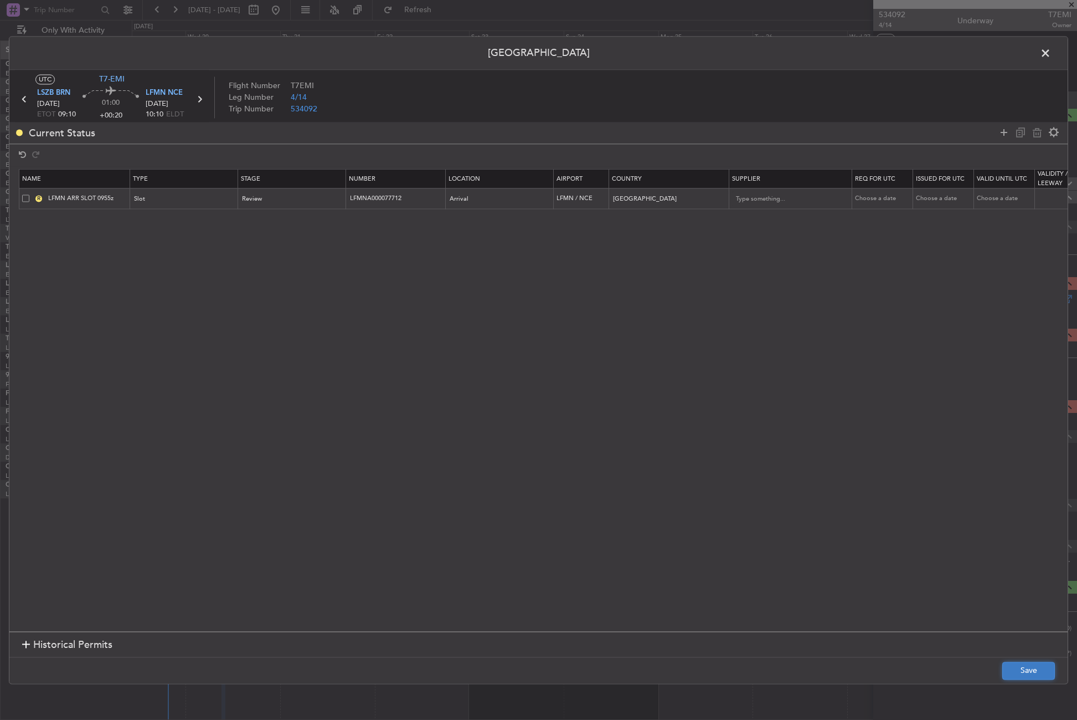
click at [1011, 676] on button "Save" at bounding box center [1029, 670] width 53 height 18
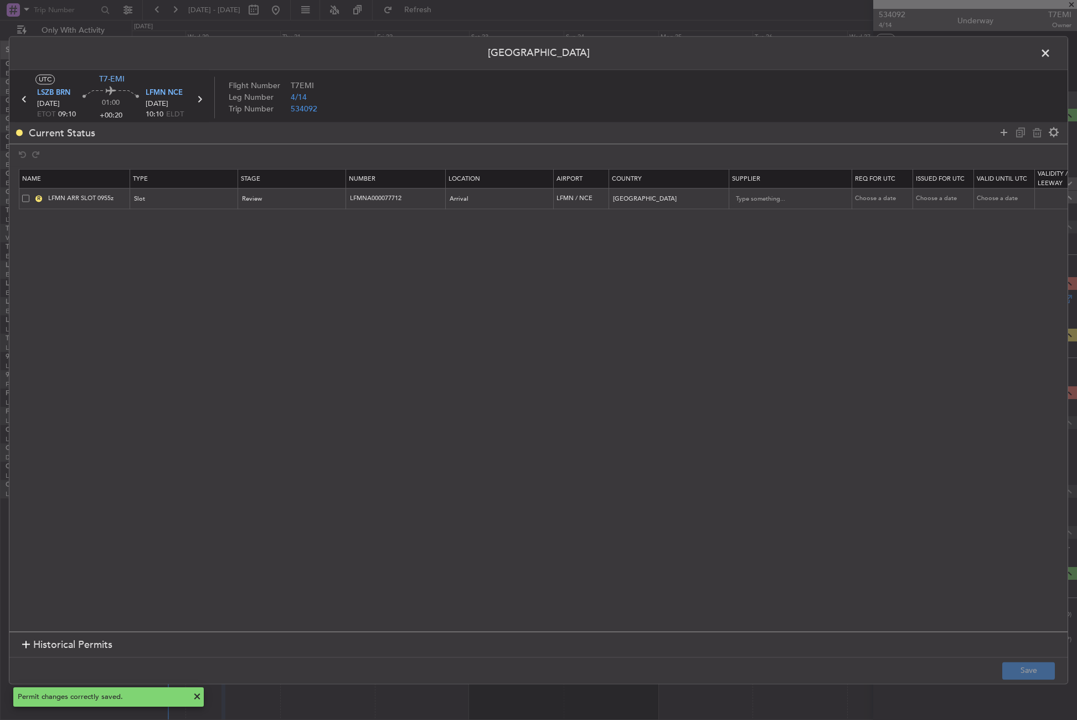
click at [1051, 53] on span at bounding box center [1051, 56] width 0 height 22
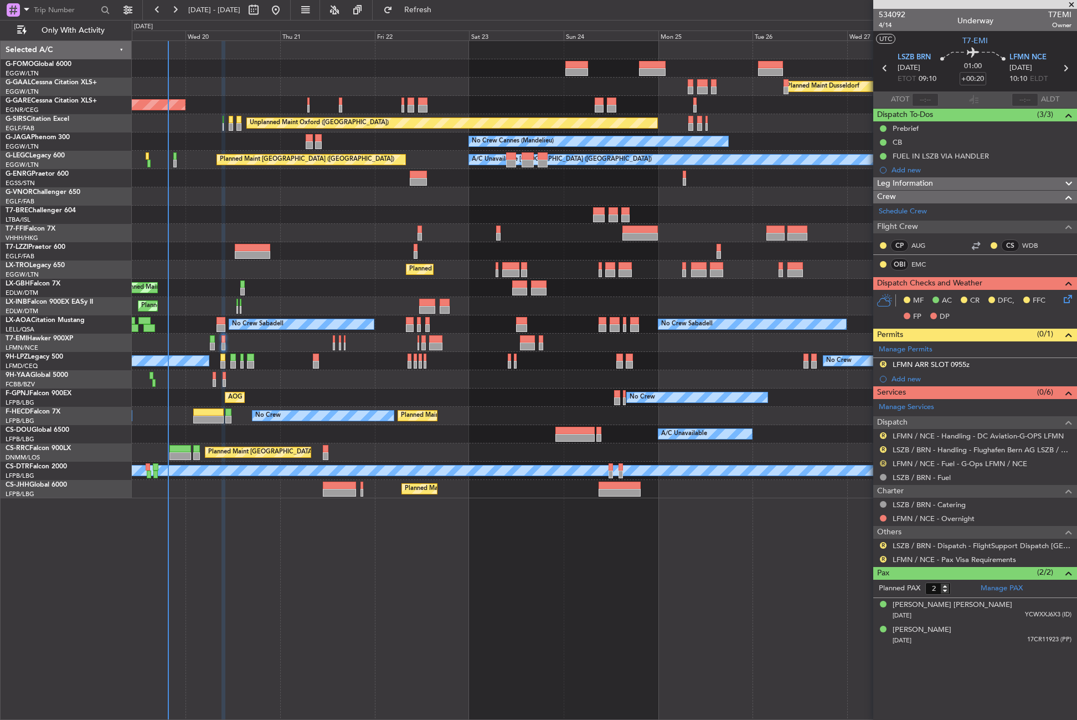
click at [882, 463] on button "R" at bounding box center [883, 463] width 7 height 7
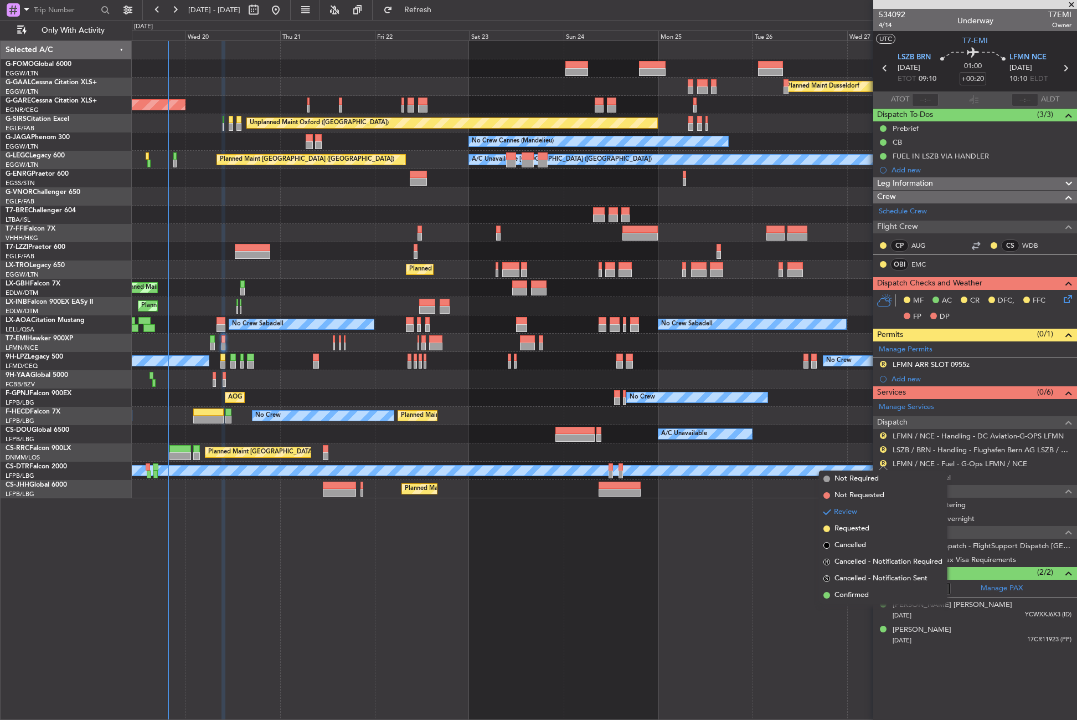
click at [571, 597] on div "Planned Maint Dusseldorf Unplanned Maint [PERSON_NAME] Unplanned Maint [GEOGRAP…" at bounding box center [605, 379] width 946 height 679
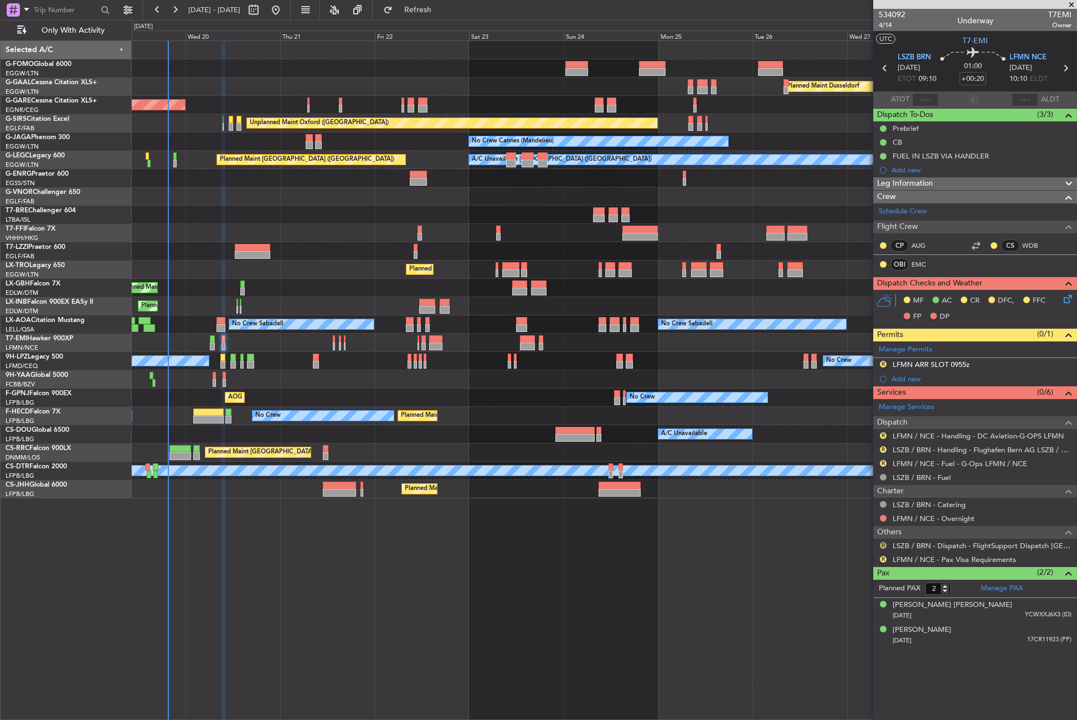
click at [882, 543] on button "R" at bounding box center [883, 545] width 7 height 7
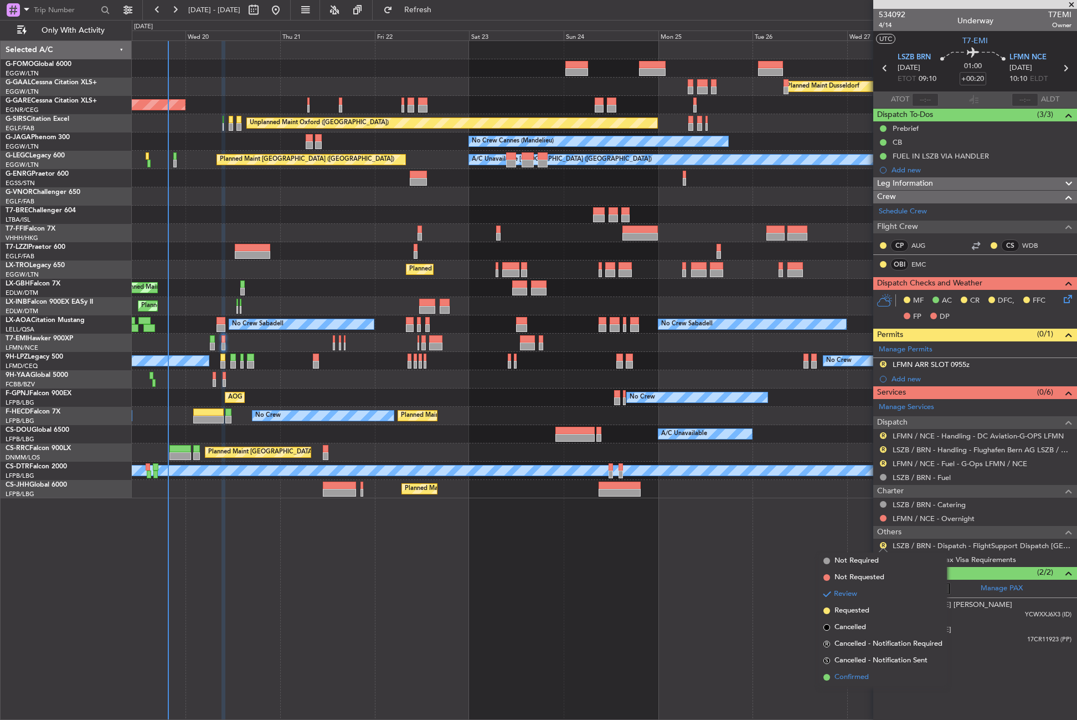
click at [846, 672] on span "Confirmed" at bounding box center [852, 676] width 34 height 11
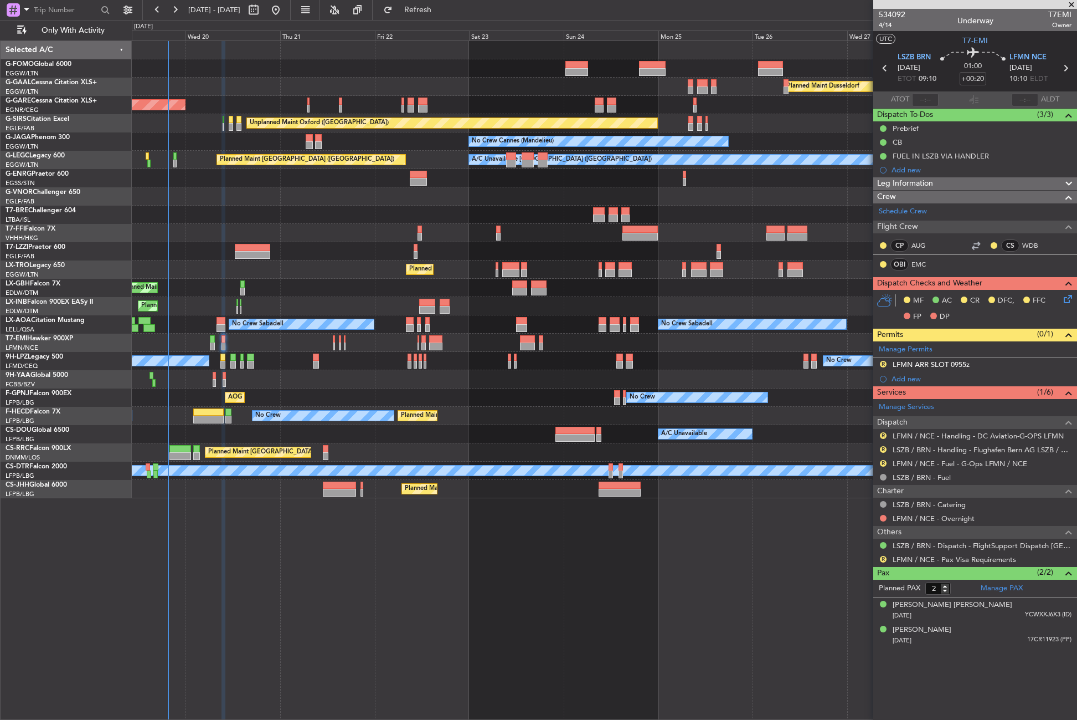
click at [343, 561] on div "Planned Maint Dusseldorf Unplanned Maint [PERSON_NAME] Unplanned Maint [GEOGRAP…" at bounding box center [605, 379] width 946 height 679
click at [884, 451] on button "R" at bounding box center [883, 449] width 7 height 7
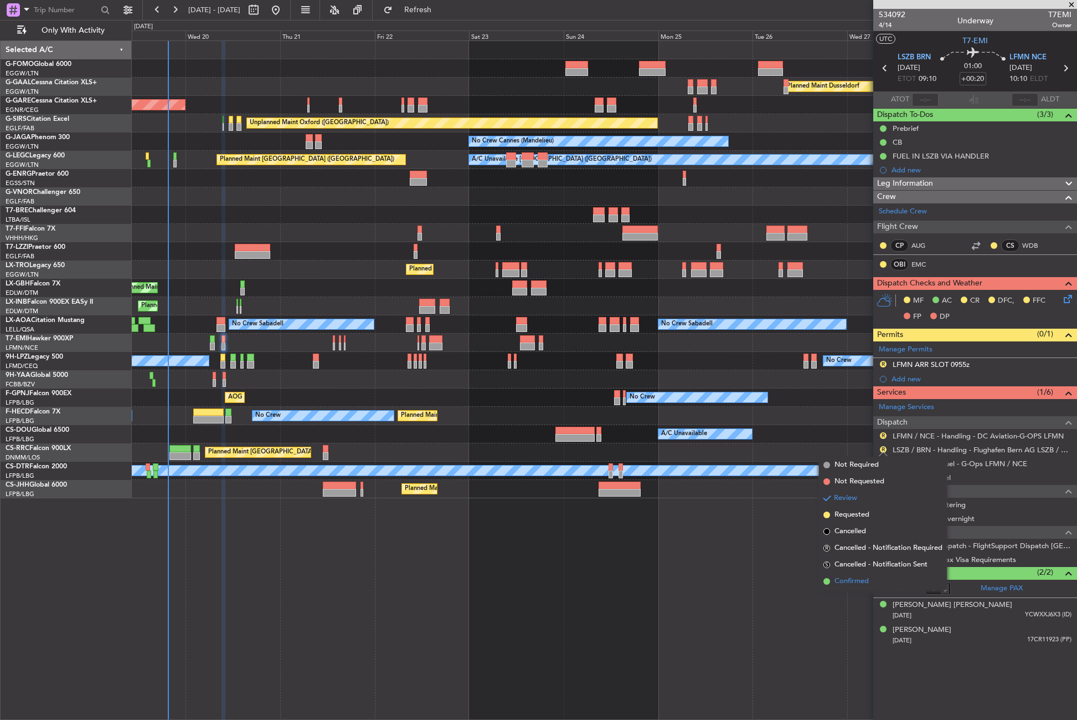
click at [860, 584] on span "Confirmed" at bounding box center [852, 581] width 34 height 11
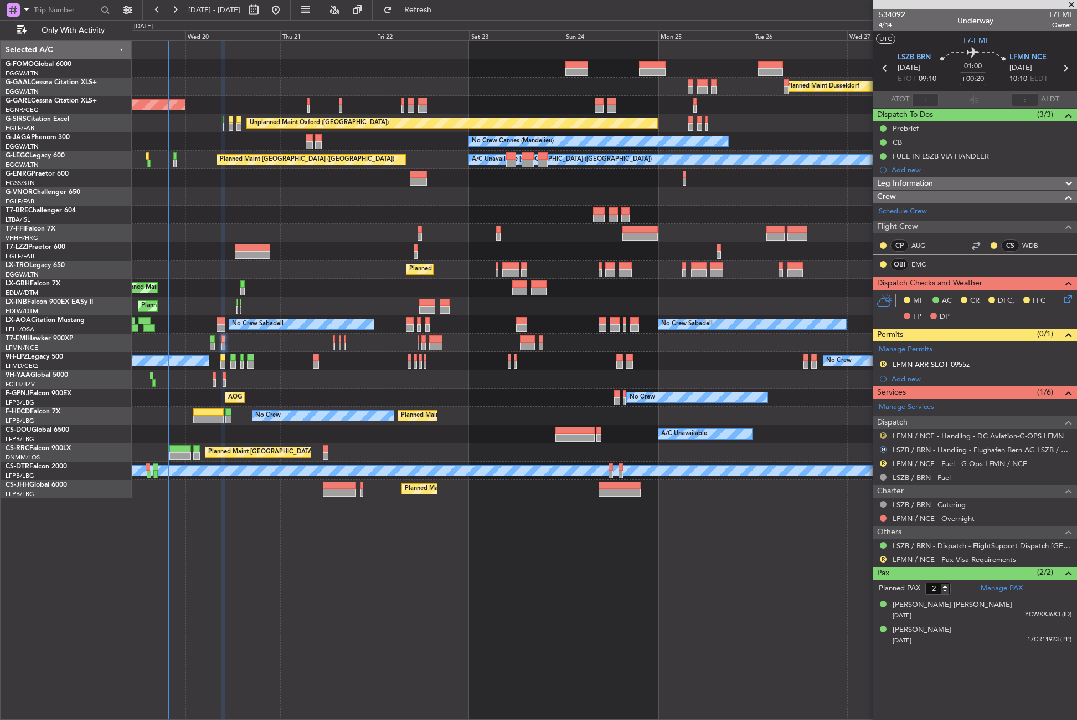
click at [882, 435] on button "R" at bounding box center [883, 435] width 7 height 7
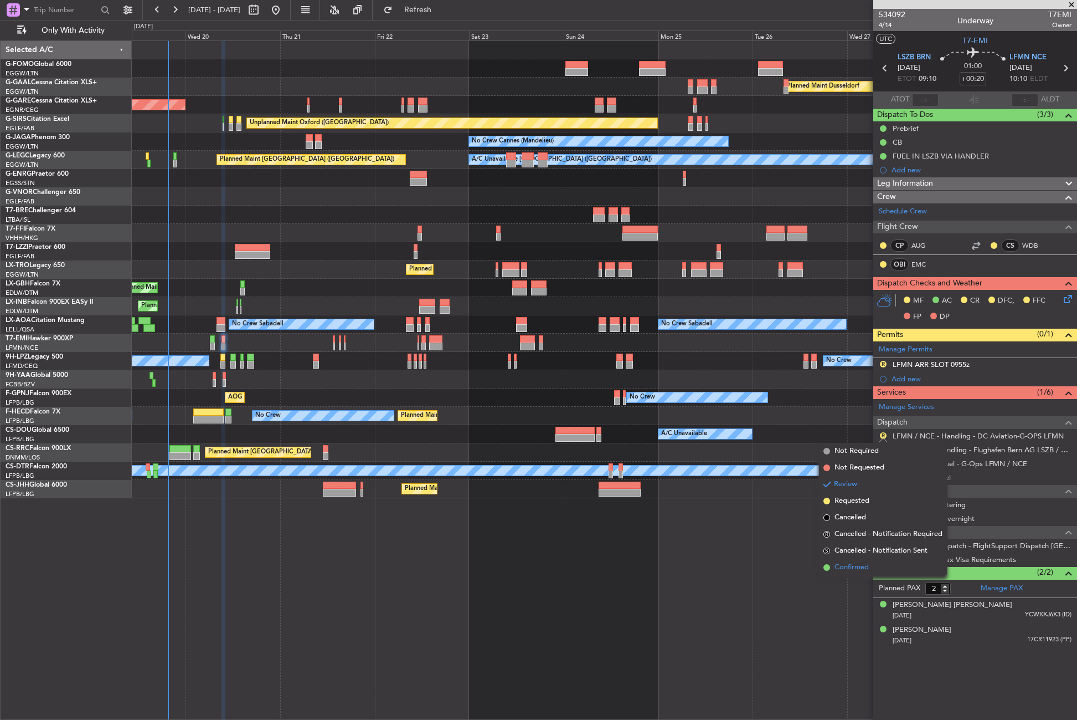
click at [866, 560] on ul "Not Required Not Requested Review Requested Cancelled R Cancelled - Notificatio…" at bounding box center [883, 509] width 128 height 133
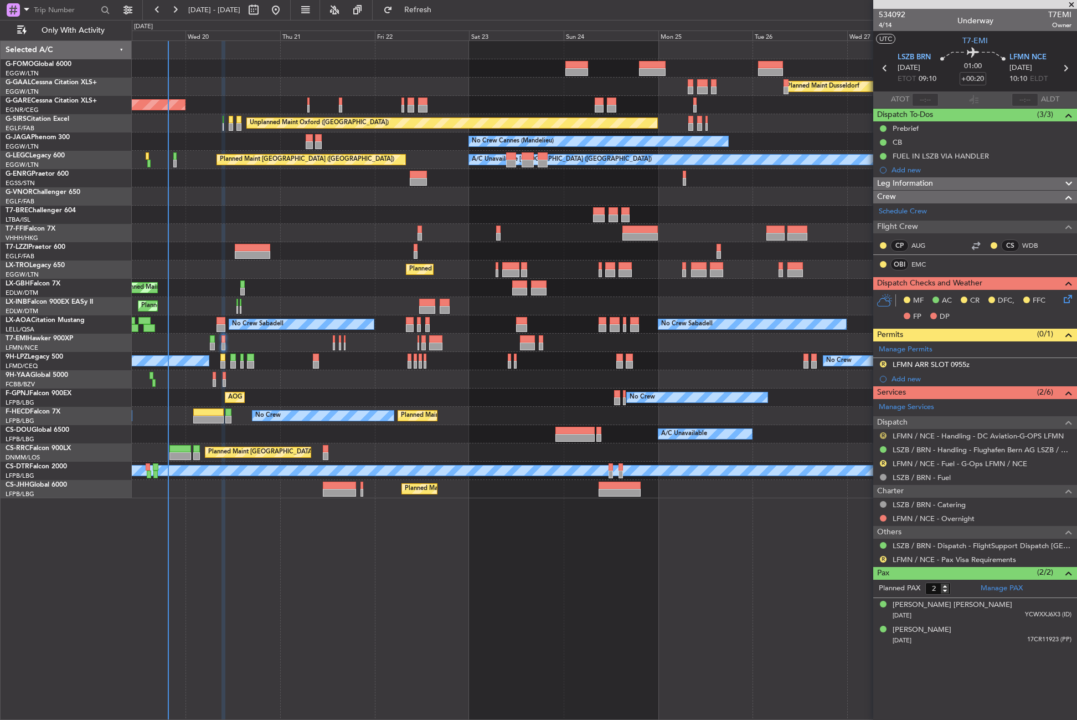
click at [883, 436] on button "R" at bounding box center [883, 435] width 7 height 7
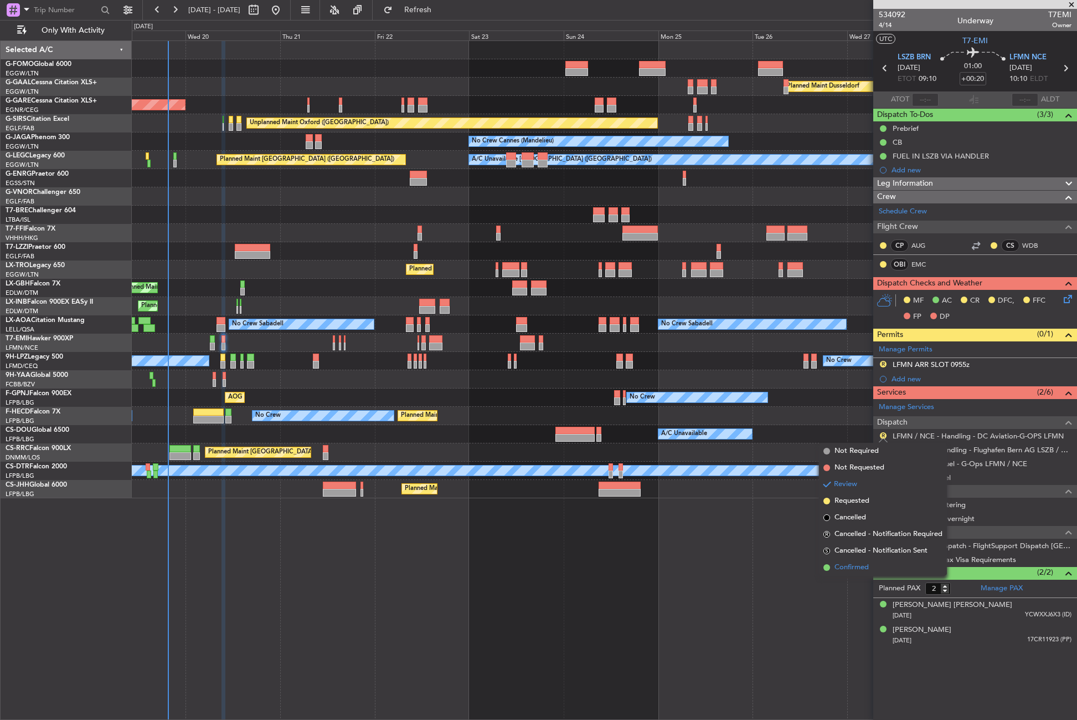
click at [852, 563] on span "Confirmed" at bounding box center [852, 567] width 34 height 11
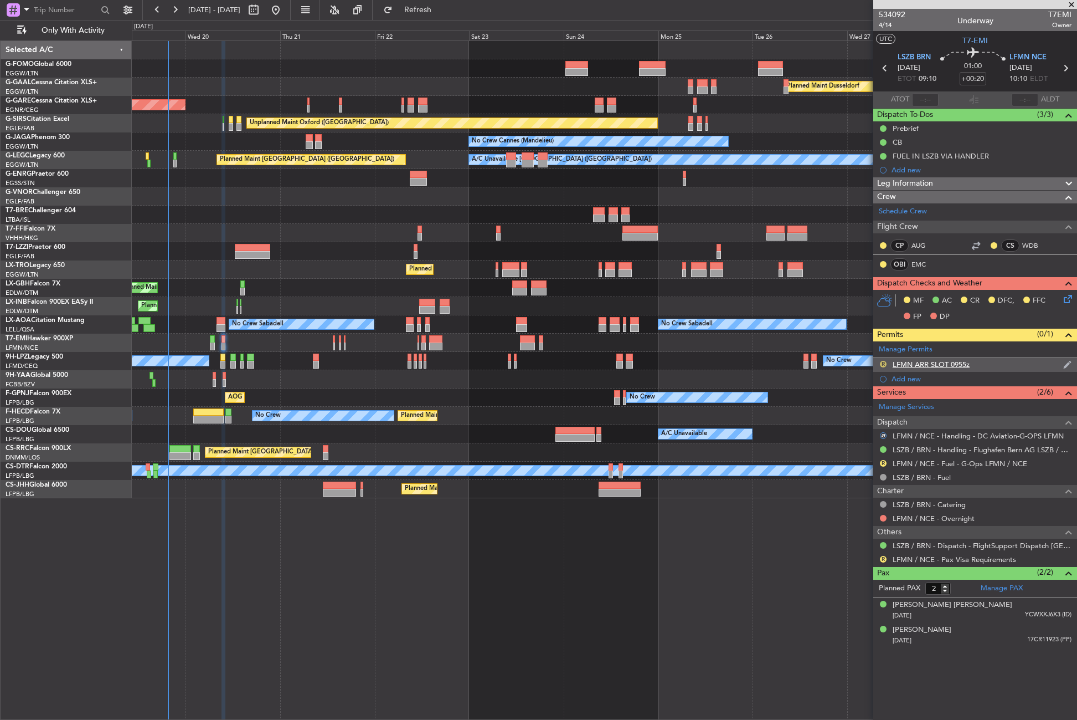
click at [883, 363] on button "R" at bounding box center [883, 364] width 7 height 7
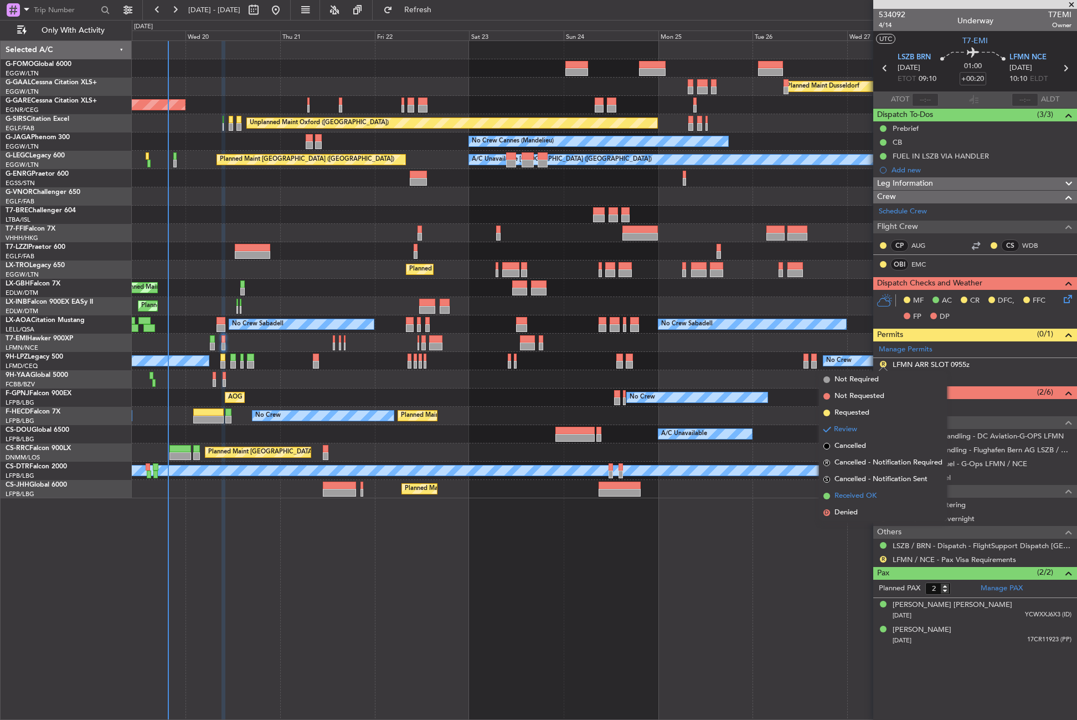
click at [852, 493] on span "Received OK" at bounding box center [856, 495] width 42 height 11
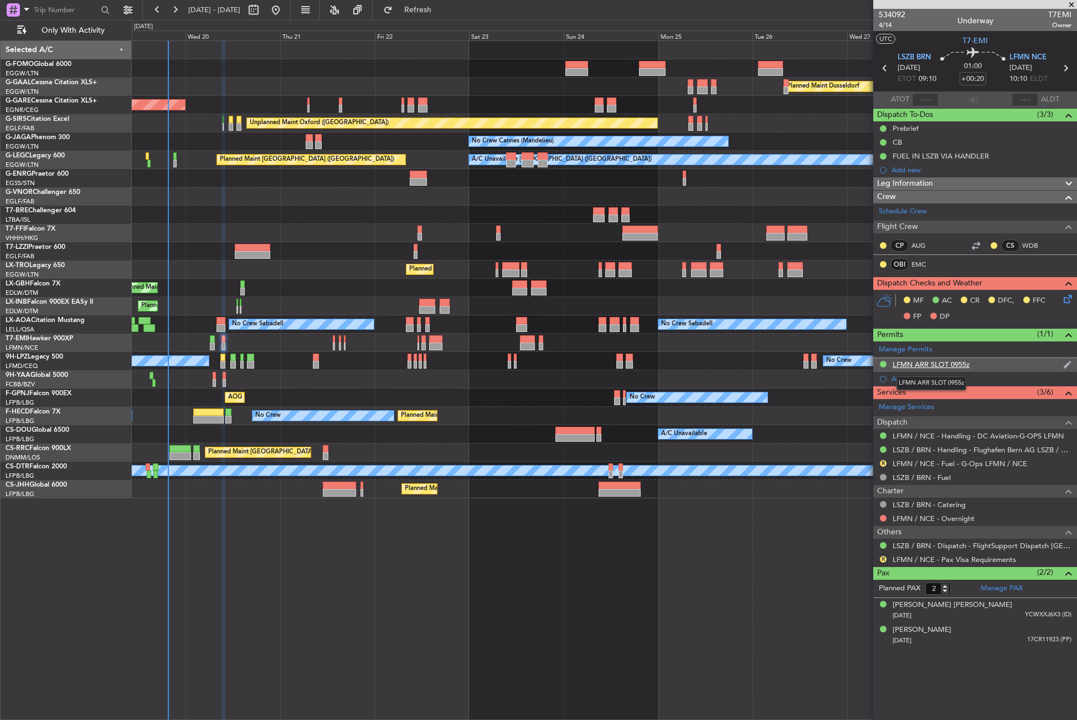
click at [949, 368] on div "LFMN ARR SLOT 0955z" at bounding box center [931, 363] width 77 height 9
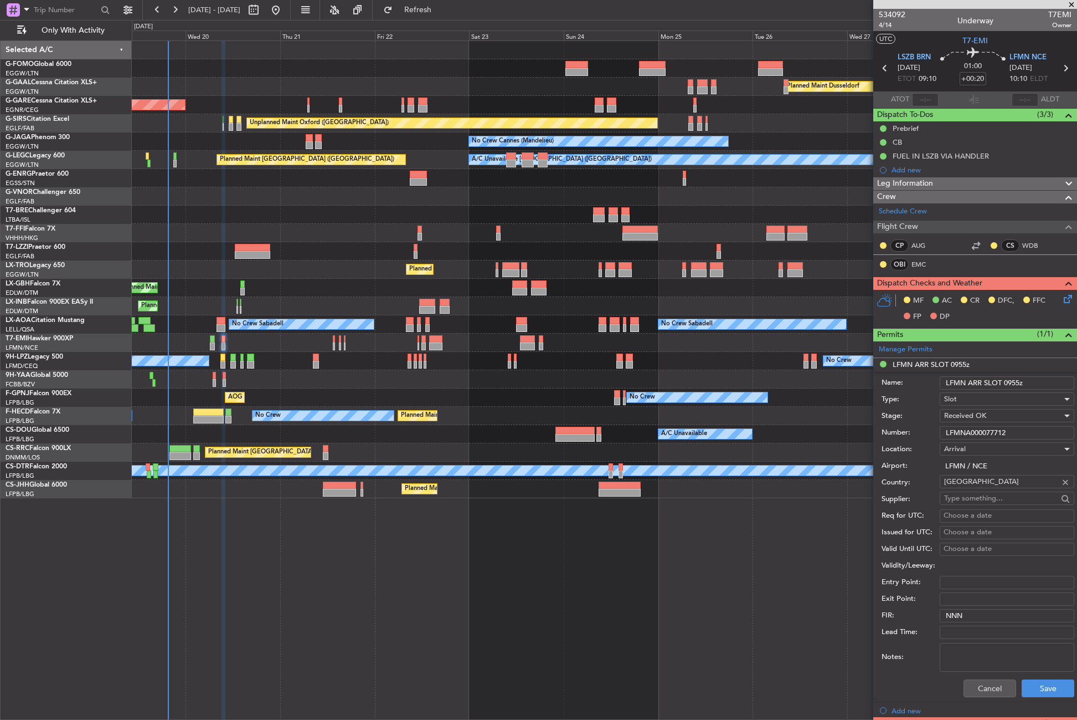
click at [1034, 379] on input "LFMN ARR SLOT 0955z" at bounding box center [1007, 382] width 135 height 13
type input "LFMN ARR SLOT 0955z + 15min // 1010"
click at [961, 659] on textarea "Notes:" at bounding box center [1007, 657] width 135 height 29
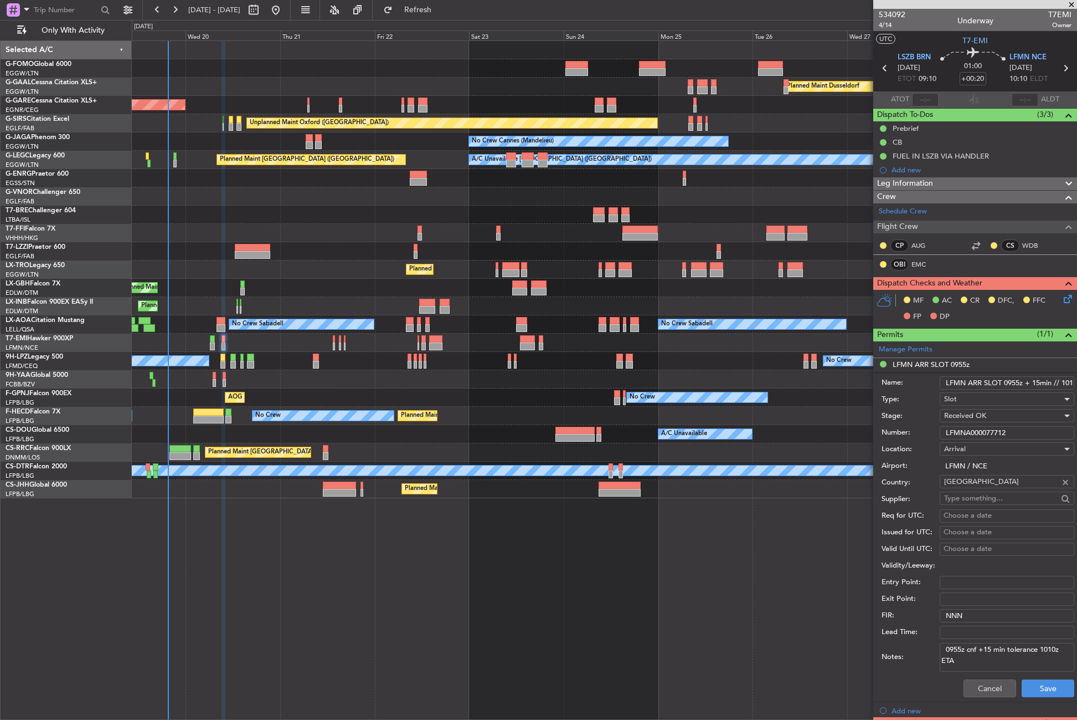
type textarea "0955z cnf +15 min tolerance 1010z ETA"
click at [1021, 677] on div "Cancel Save" at bounding box center [978, 688] width 193 height 29
click at [1027, 684] on button "Save" at bounding box center [1048, 688] width 53 height 18
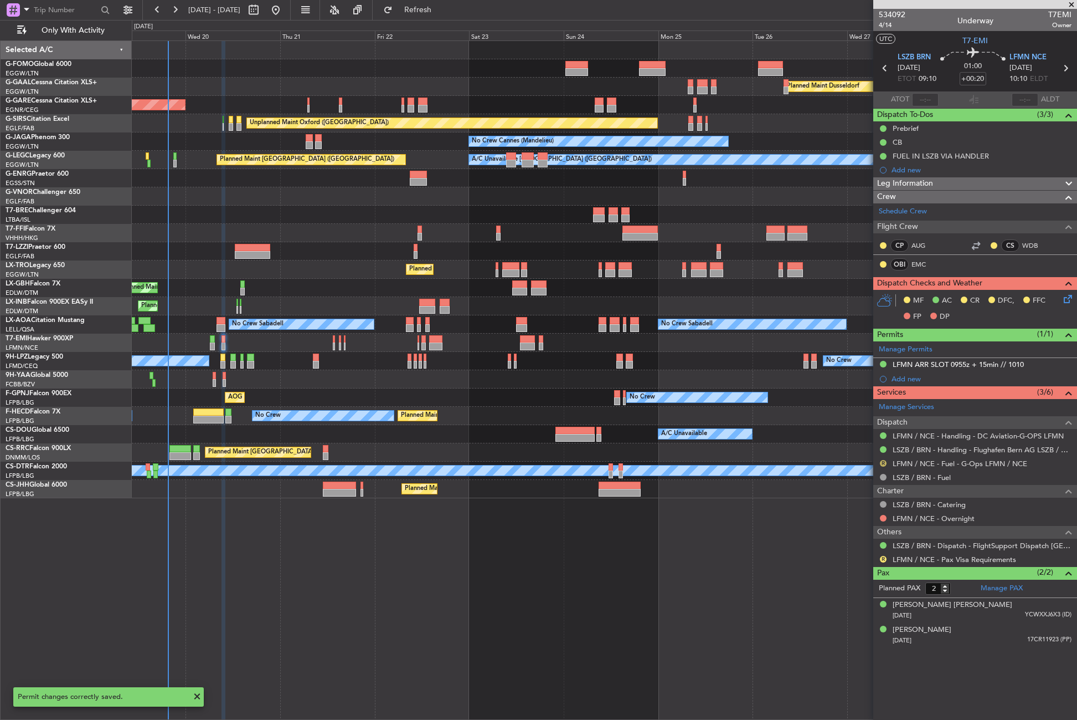
click at [881, 460] on button "R" at bounding box center [883, 463] width 7 height 7
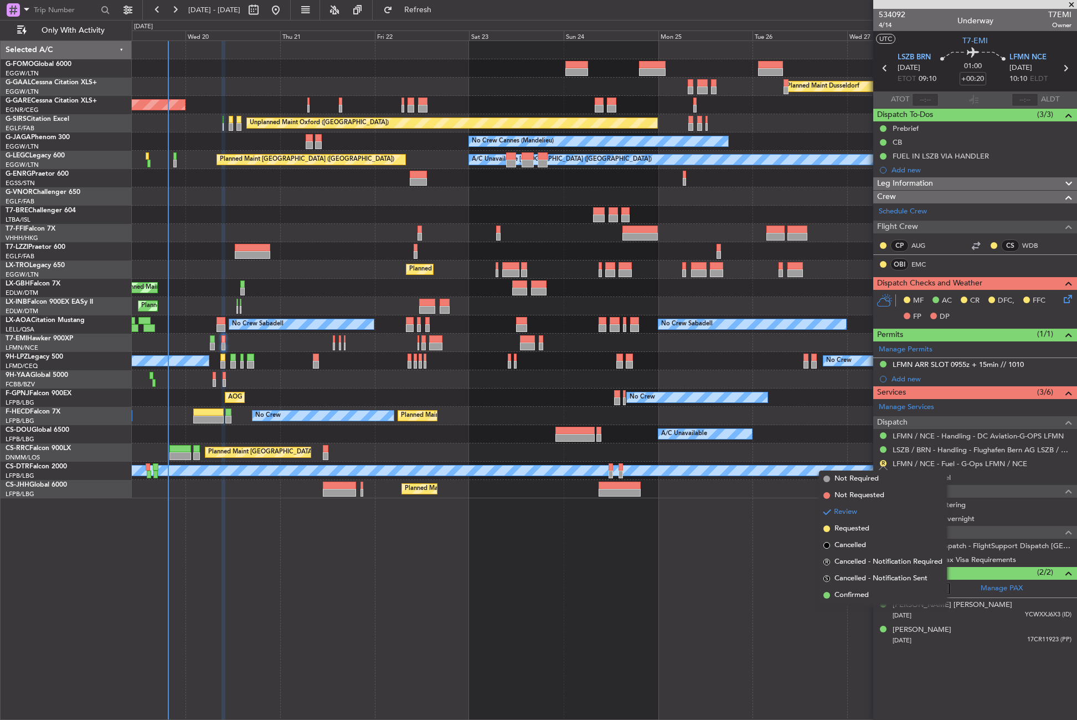
click at [860, 588] on li "Confirmed" at bounding box center [883, 595] width 128 height 17
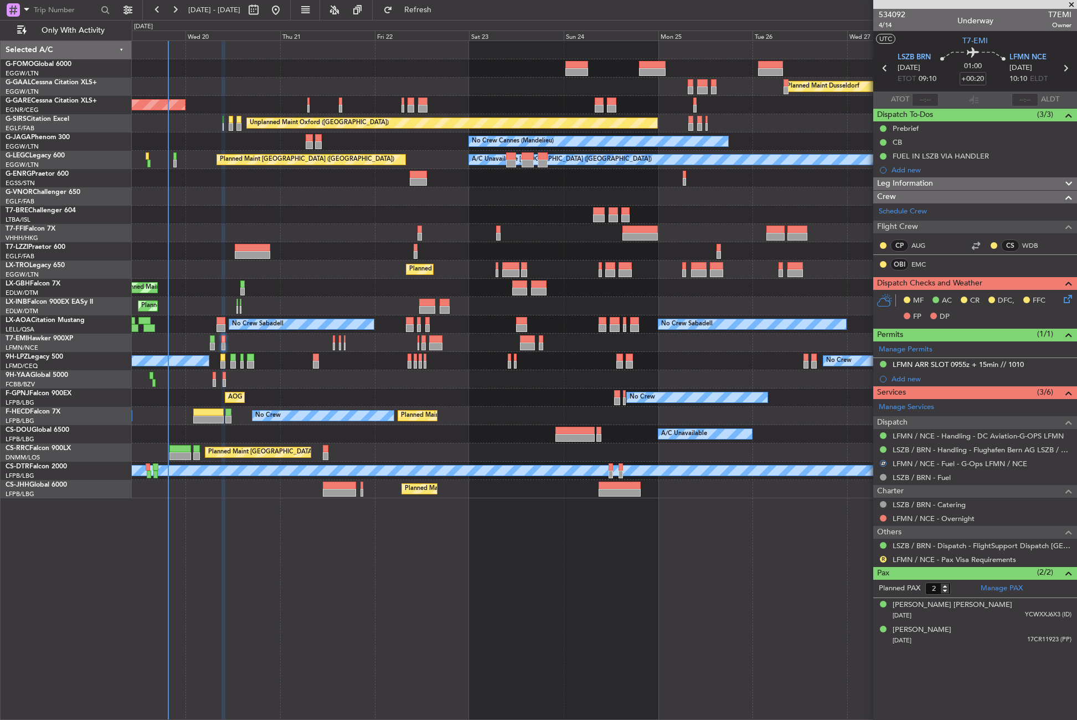
click at [1065, 301] on icon at bounding box center [1066, 296] width 9 height 9
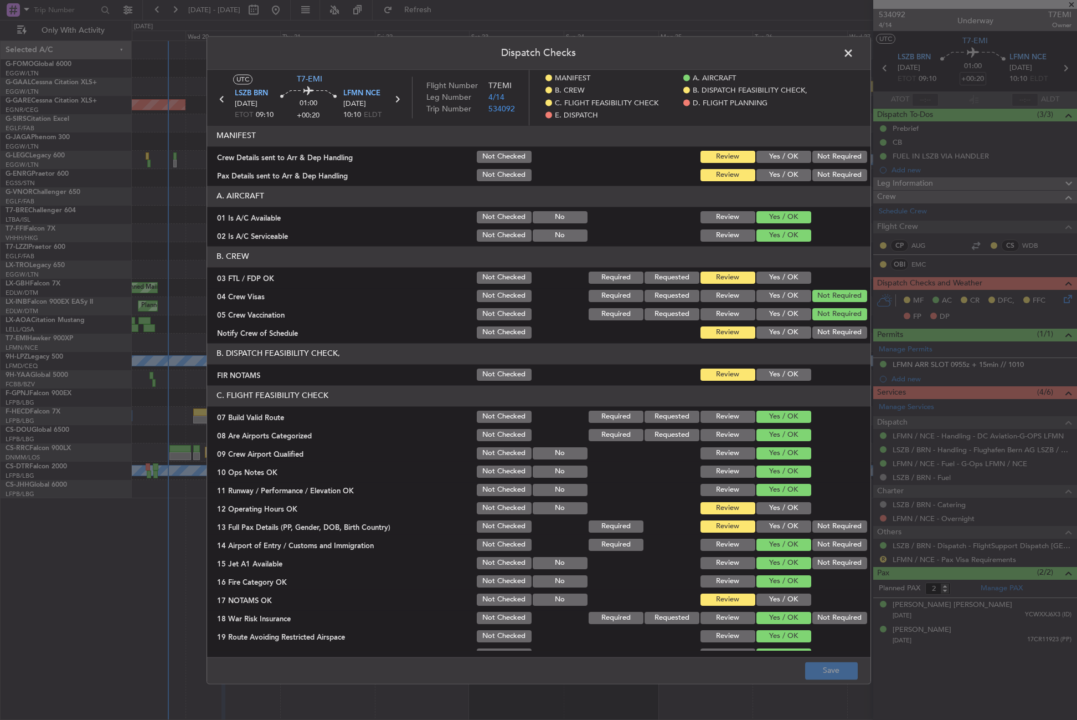
click at [767, 171] on button "Yes / OK" at bounding box center [784, 175] width 55 height 12
click at [767, 157] on button "Yes / OK" at bounding box center [784, 157] width 55 height 12
click at [775, 280] on button "Yes / OK" at bounding box center [784, 277] width 55 height 12
click at [776, 335] on button "Yes / OK" at bounding box center [784, 332] width 55 height 12
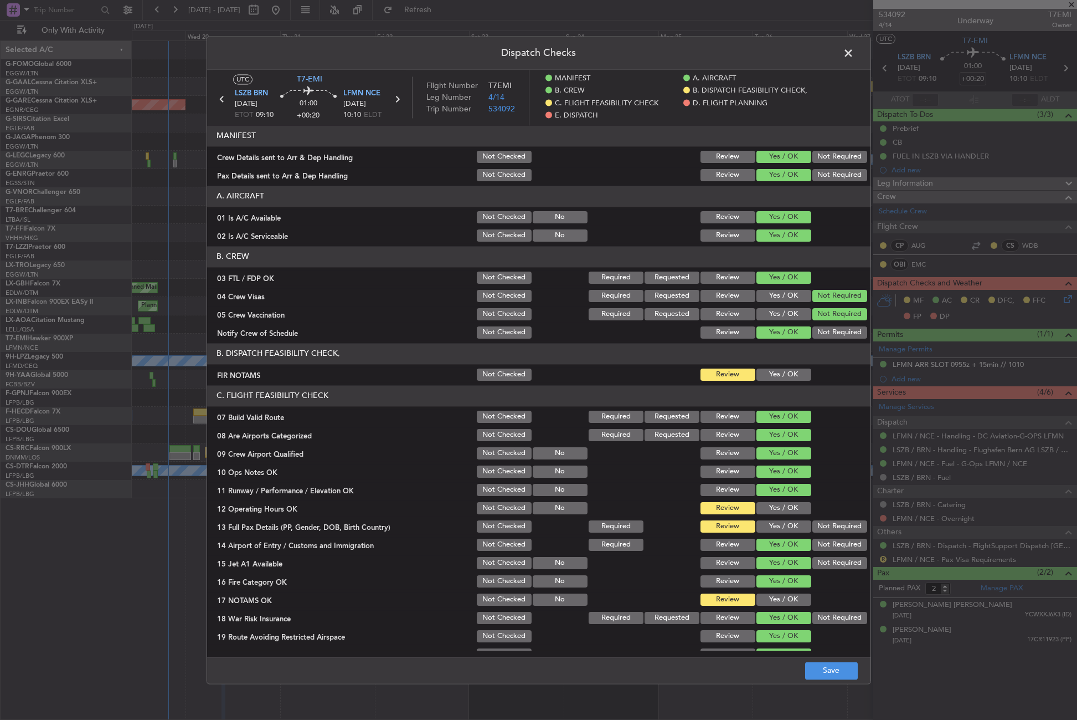
click at [772, 374] on button "Yes / OK" at bounding box center [784, 374] width 55 height 12
click at [774, 508] on button "Yes / OK" at bounding box center [784, 508] width 55 height 12
click at [769, 521] on button "Yes / OK" at bounding box center [784, 526] width 55 height 12
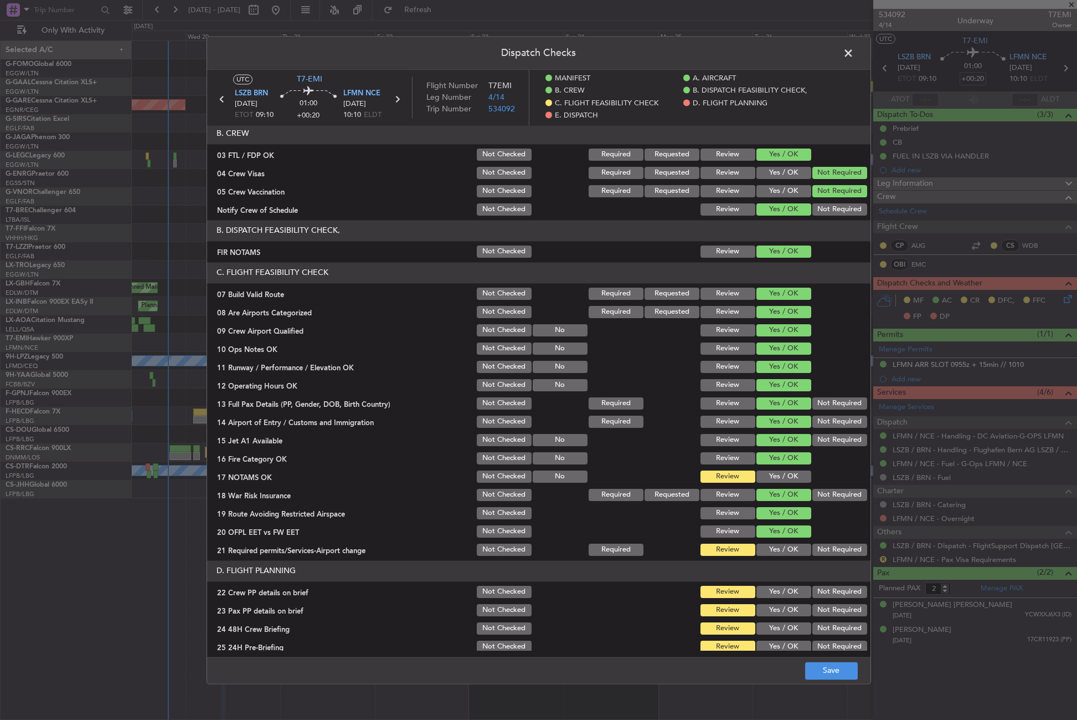
scroll to position [166, 0]
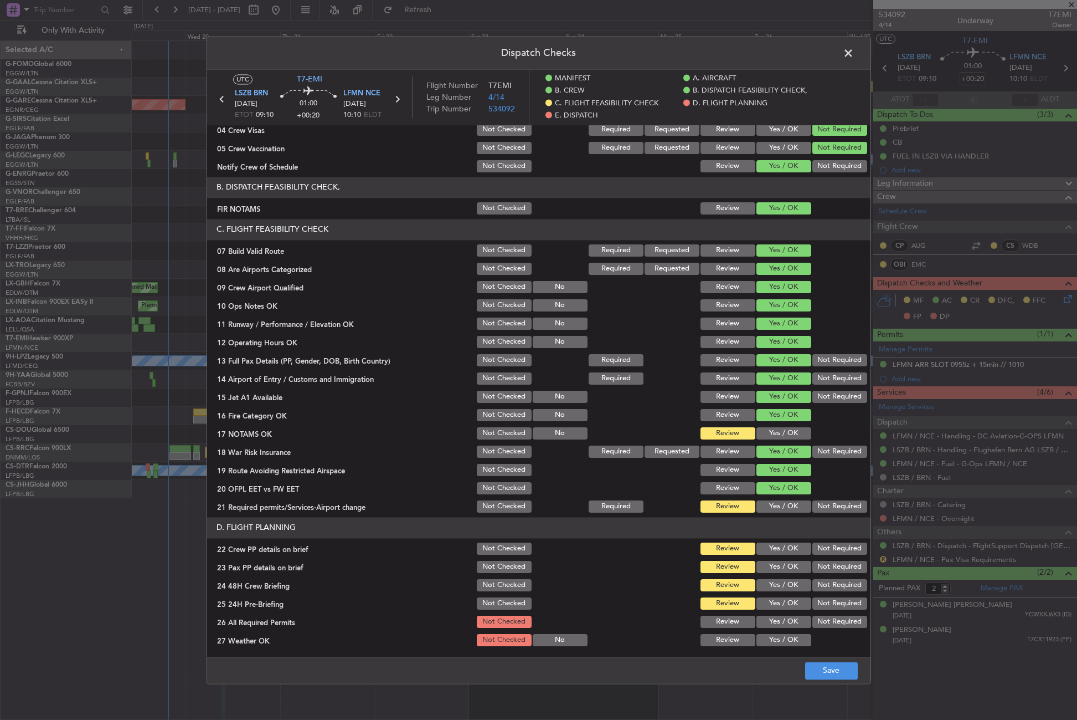
click at [760, 433] on button "Yes / OK" at bounding box center [784, 433] width 55 height 12
click at [765, 501] on button "Yes / OK" at bounding box center [784, 506] width 55 height 12
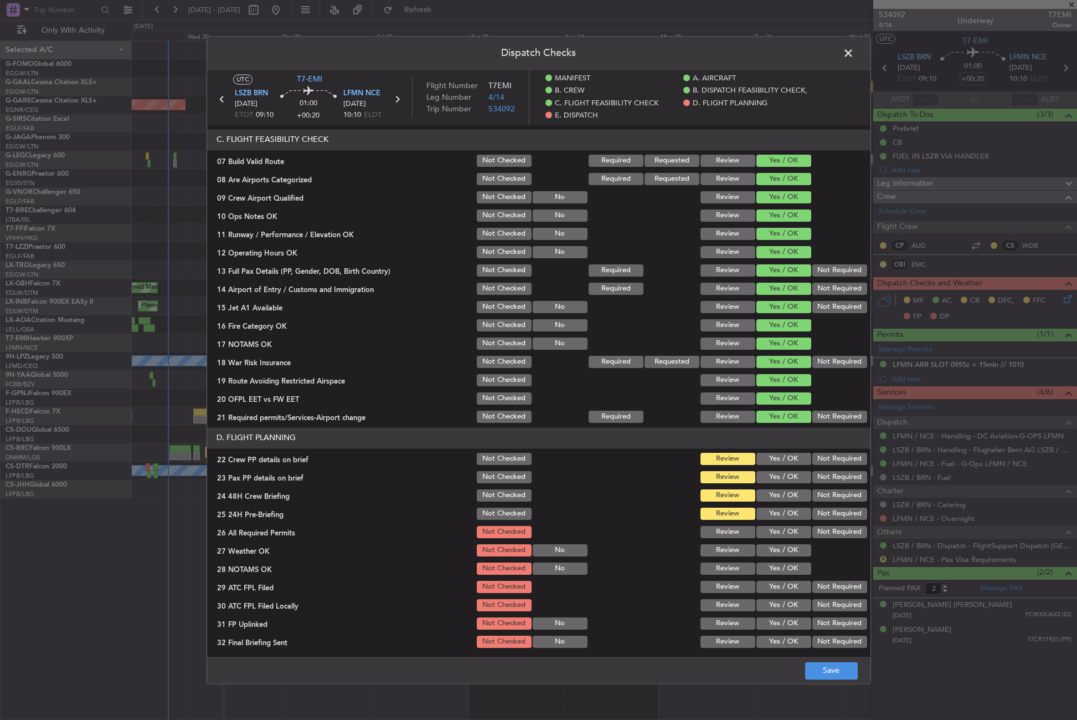
scroll to position [277, 0]
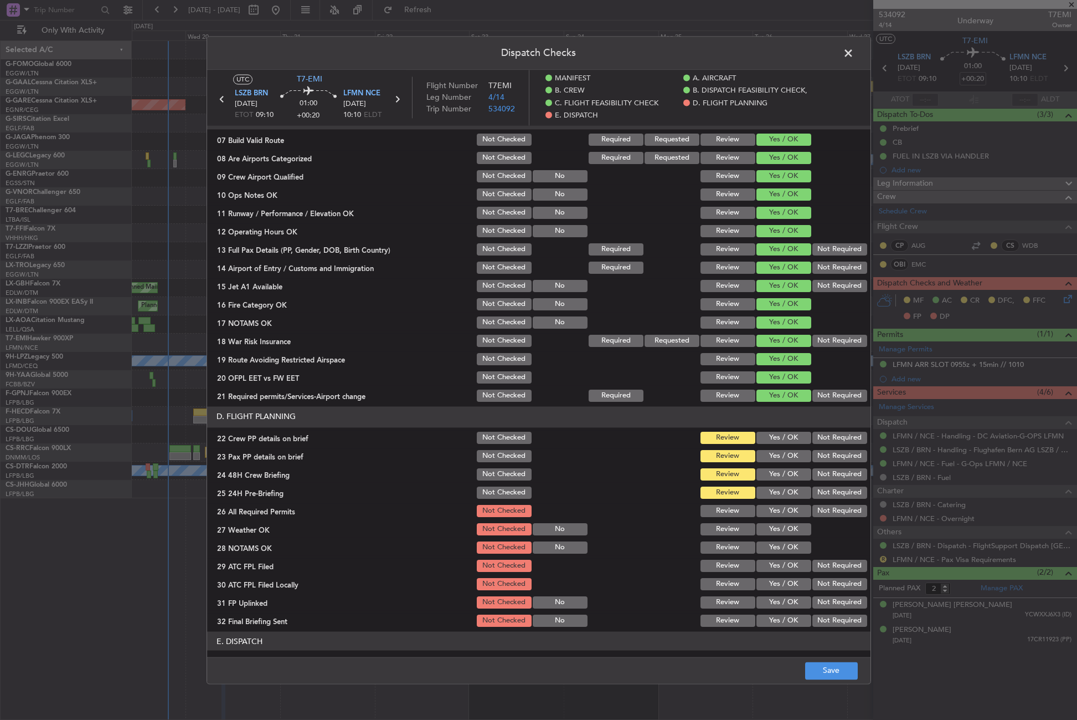
drag, startPoint x: 768, startPoint y: 440, endPoint x: 763, endPoint y: 451, distance: 12.1
click at [767, 440] on button "Yes / OK" at bounding box center [784, 437] width 55 height 12
click at [763, 458] on button "Yes / OK" at bounding box center [784, 456] width 55 height 12
click at [764, 474] on button "Yes / OK" at bounding box center [784, 474] width 55 height 12
click at [814, 490] on button "Not Required" at bounding box center [840, 492] width 55 height 12
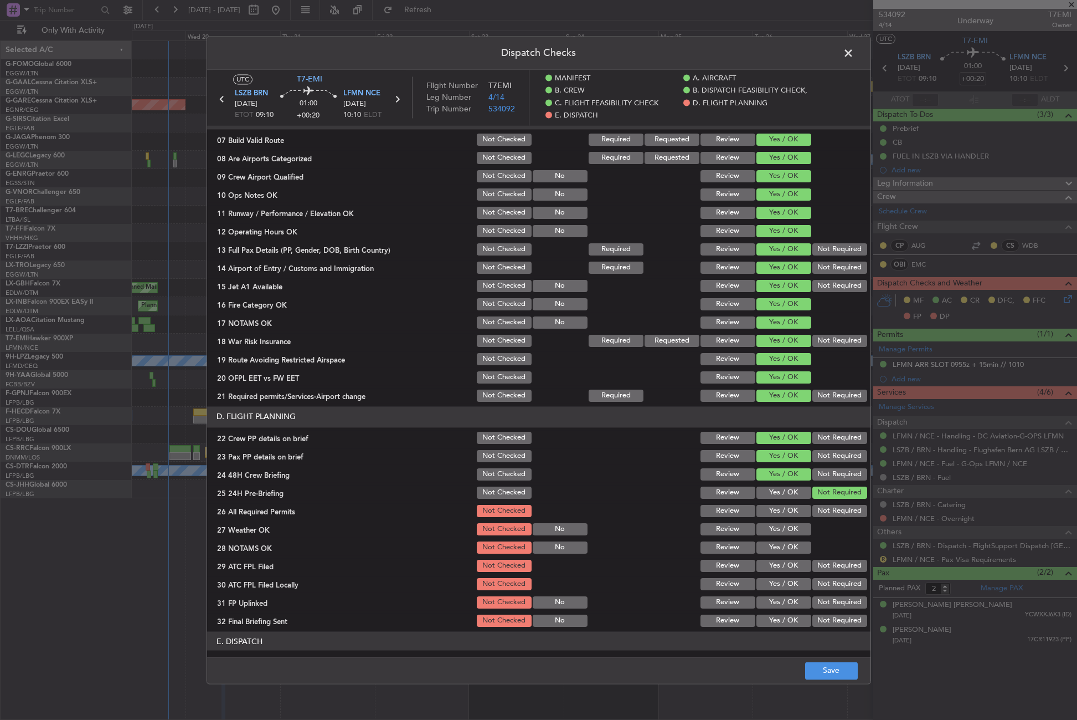
click at [766, 514] on button "Yes / OK" at bounding box center [784, 511] width 55 height 12
click at [766, 526] on button "Yes / OK" at bounding box center [784, 529] width 55 height 12
drag, startPoint x: 766, startPoint y: 538, endPoint x: 764, endPoint y: 546, distance: 7.9
click at [765, 539] on section "D. FLIGHT PLANNING 22 Crew PP details on brief Not Checked Review Yes / OK Not …" at bounding box center [539, 517] width 664 height 222
click at [764, 546] on button "Yes / OK" at bounding box center [784, 547] width 55 height 12
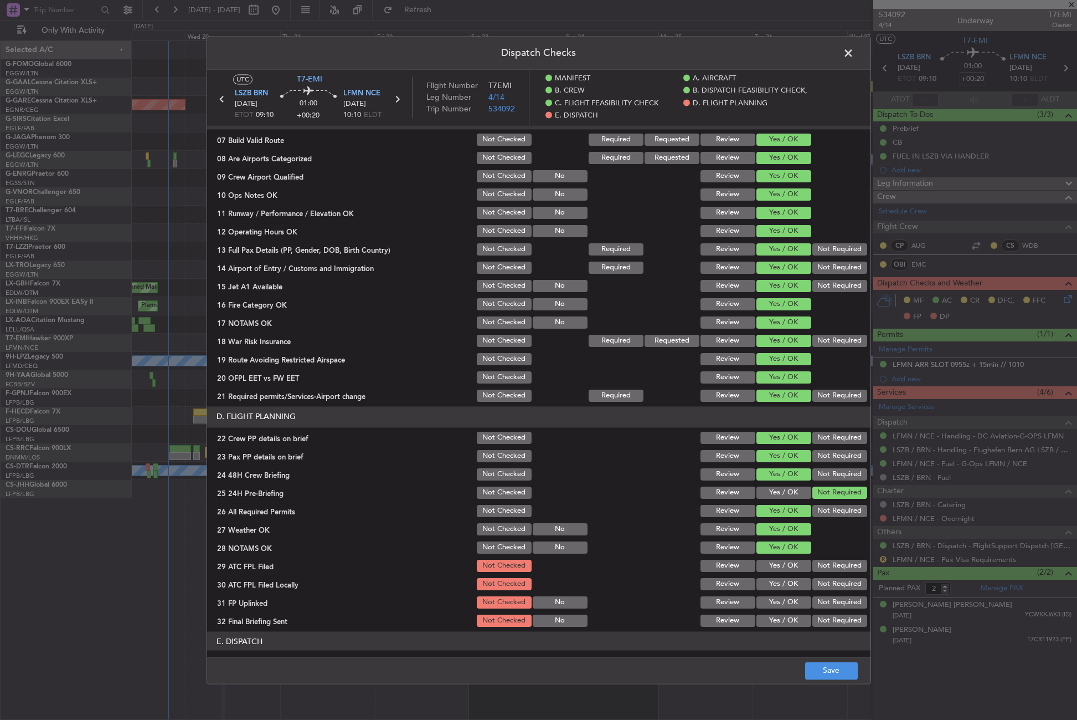
click at [768, 573] on section "D. FLIGHT PLANNING 22 Crew PP details on brief Not Checked Review Yes / OK Not …" at bounding box center [539, 517] width 664 height 222
click at [767, 563] on button "Yes / OK" at bounding box center [784, 565] width 55 height 12
click at [767, 578] on button "Yes / OK" at bounding box center [784, 584] width 55 height 12
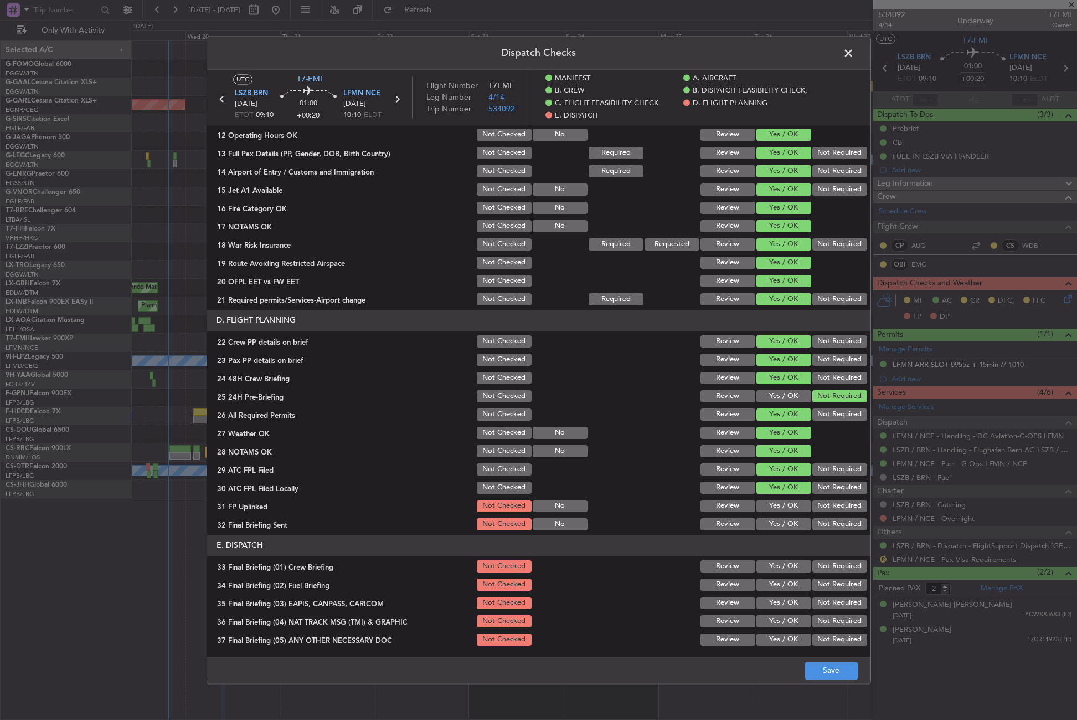
scroll to position [388, 0]
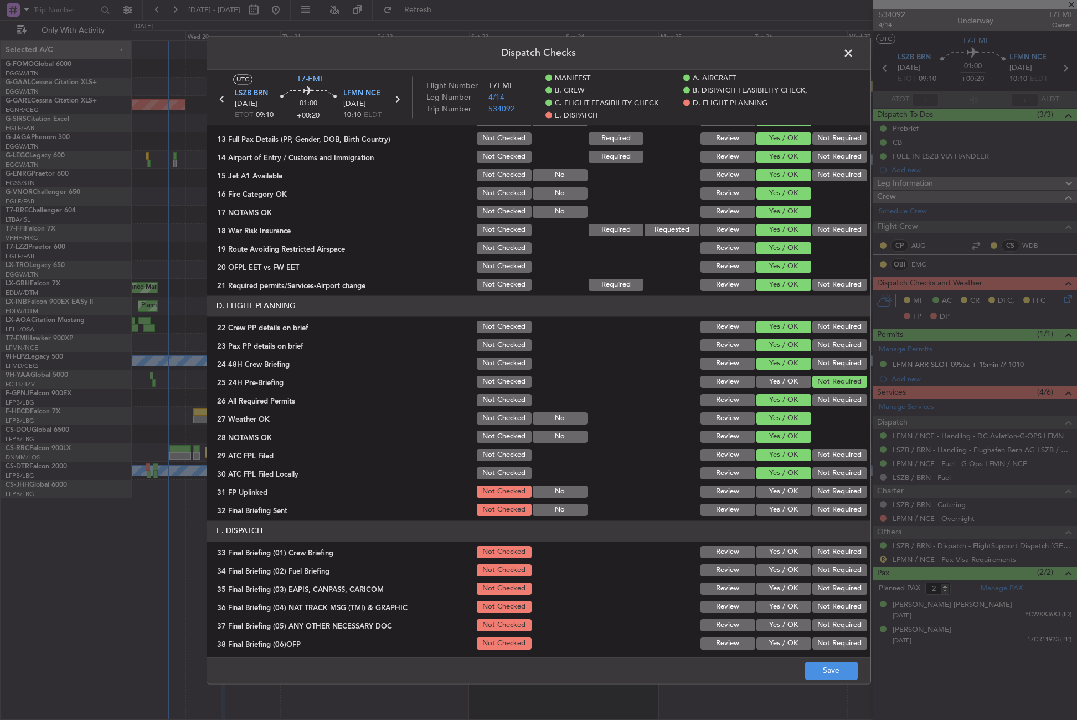
click at [819, 471] on button "Not Required" at bounding box center [840, 473] width 55 height 12
click at [771, 490] on button "Yes / OK" at bounding box center [784, 491] width 55 height 12
click at [818, 508] on button "Not Required" at bounding box center [840, 509] width 55 height 12
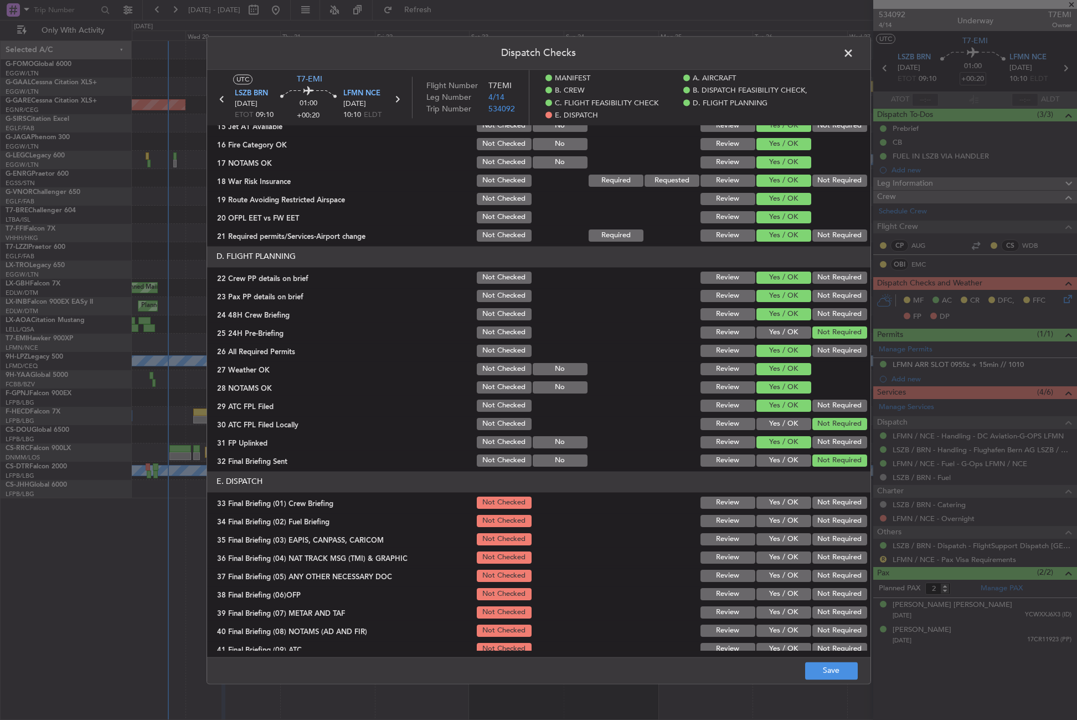
scroll to position [499, 0]
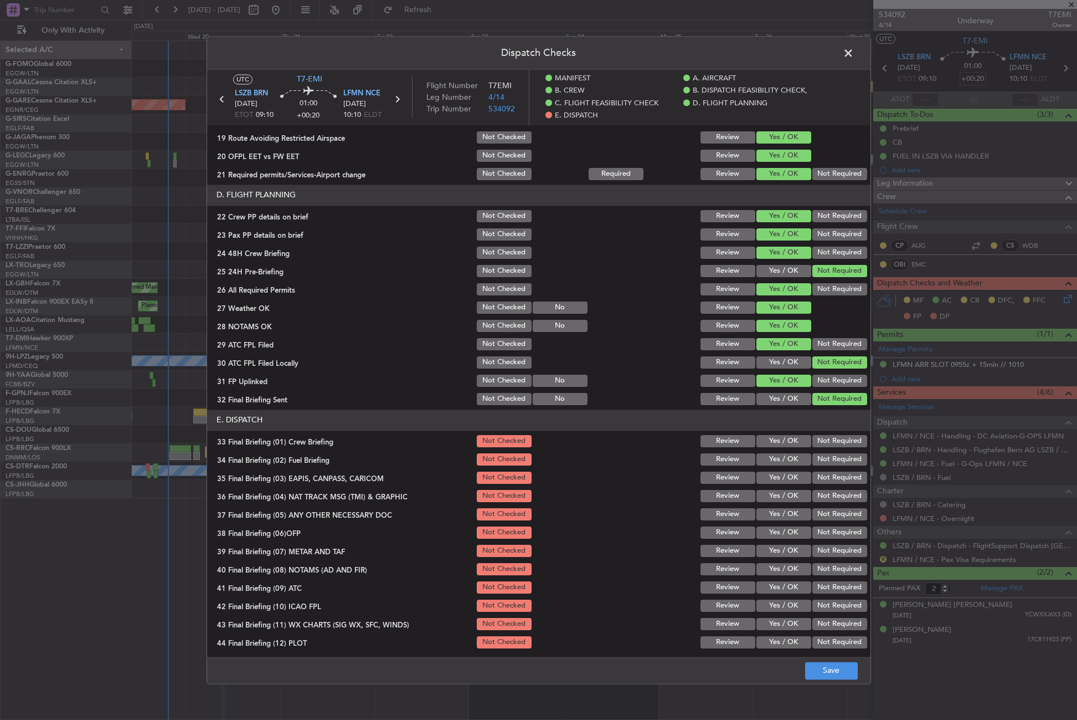
click at [778, 441] on button "Yes / OK" at bounding box center [784, 441] width 55 height 12
click at [775, 461] on button "Yes / OK" at bounding box center [784, 459] width 55 height 12
click at [819, 481] on button "Not Required" at bounding box center [840, 477] width 55 height 12
click at [813, 496] on button "Not Required" at bounding box center [840, 496] width 55 height 12
click at [788, 513] on button "Yes / OK" at bounding box center [784, 514] width 55 height 12
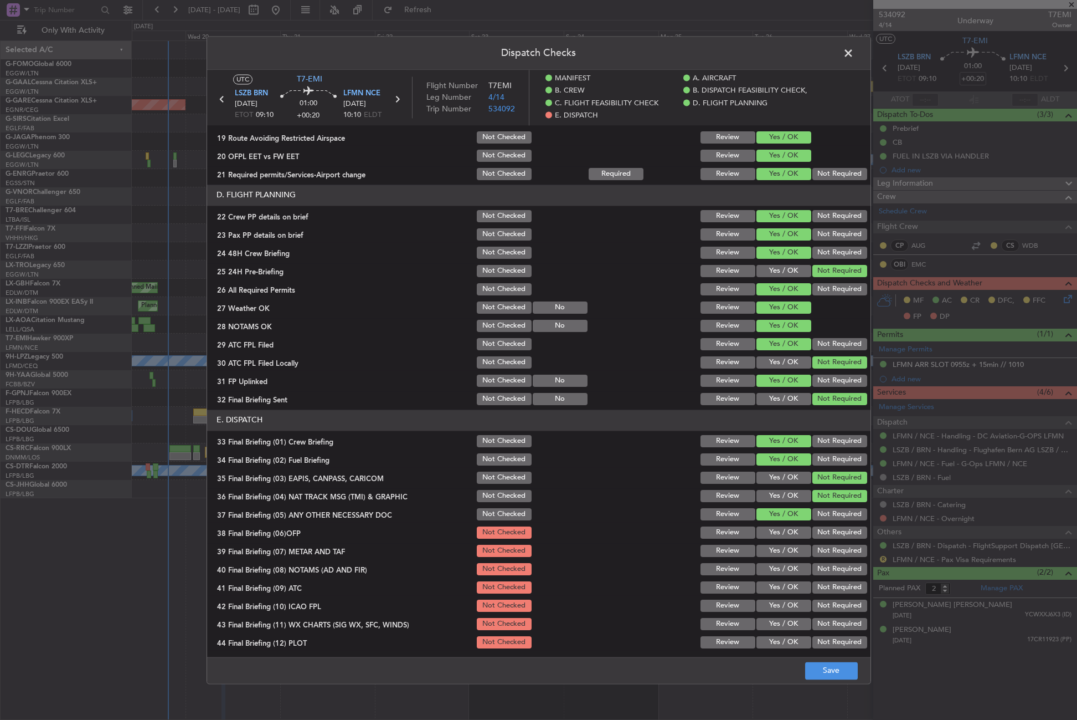
click at [782, 533] on button "Yes / OK" at bounding box center [784, 532] width 55 height 12
click at [778, 547] on button "Yes / OK" at bounding box center [784, 550] width 55 height 12
click at [774, 567] on button "Yes / OK" at bounding box center [784, 569] width 55 height 12
click at [768, 586] on button "Yes / OK" at bounding box center [784, 587] width 55 height 12
click at [767, 601] on button "Yes / OK" at bounding box center [784, 605] width 55 height 12
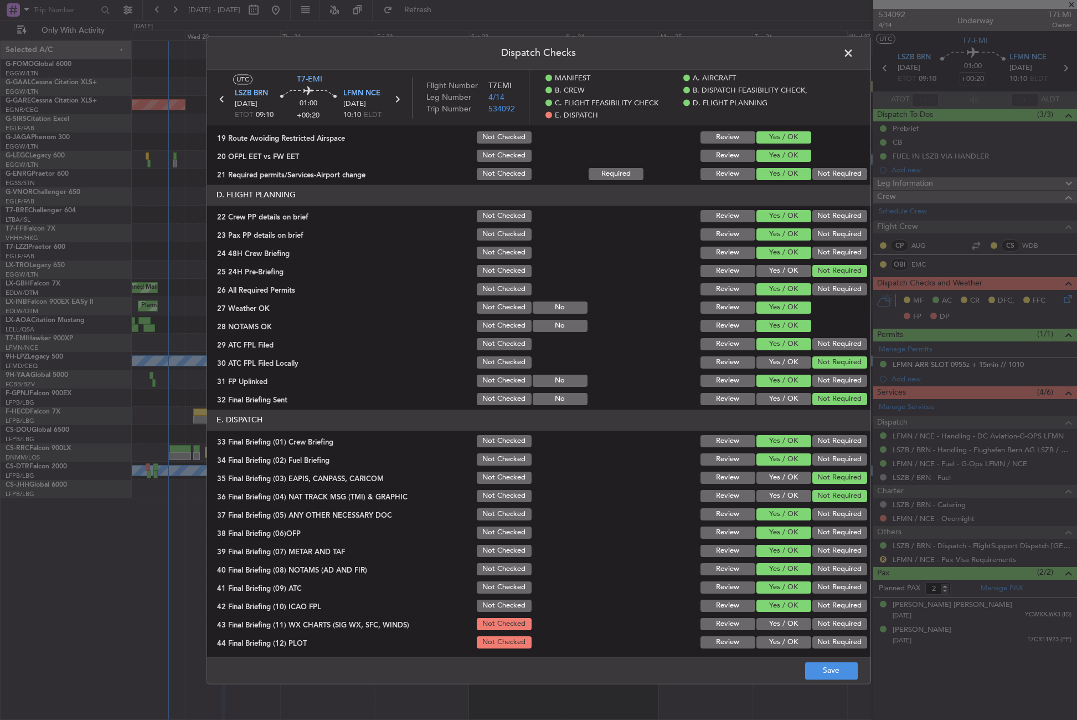
click at [826, 605] on button "Not Required" at bounding box center [840, 605] width 55 height 12
click at [788, 619] on button "Yes / OK" at bounding box center [784, 624] width 55 height 12
click at [813, 639] on button "Not Required" at bounding box center [840, 642] width 55 height 12
click at [810, 670] on button "Save" at bounding box center [831, 670] width 53 height 18
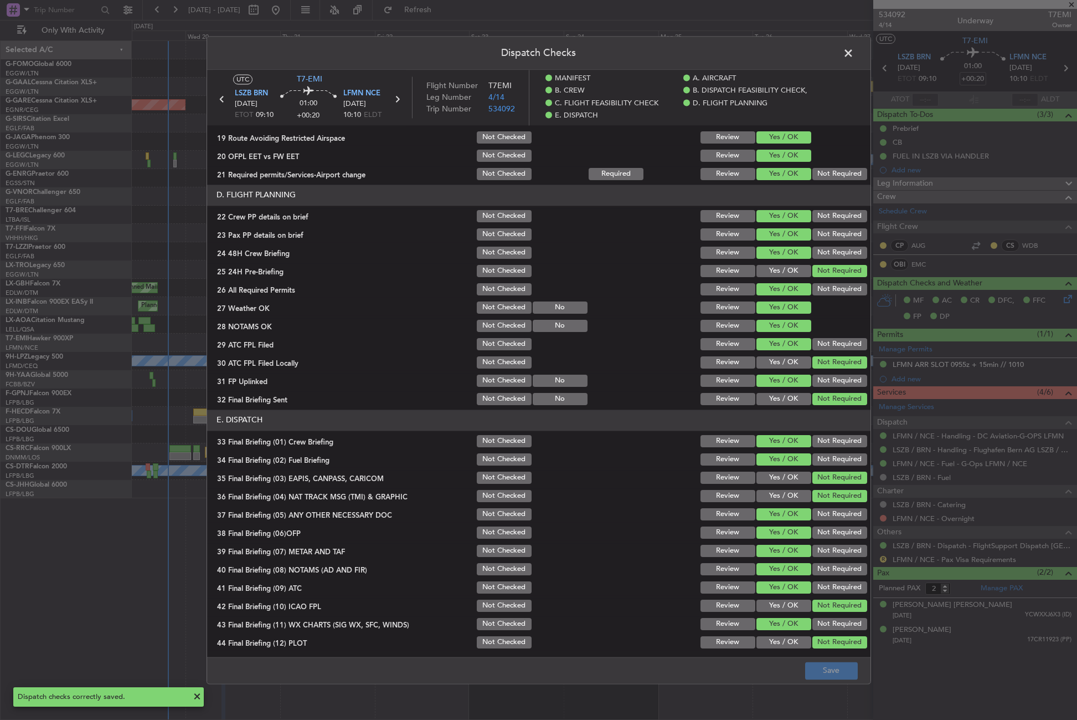
click at [854, 48] on span at bounding box center [854, 56] width 0 height 22
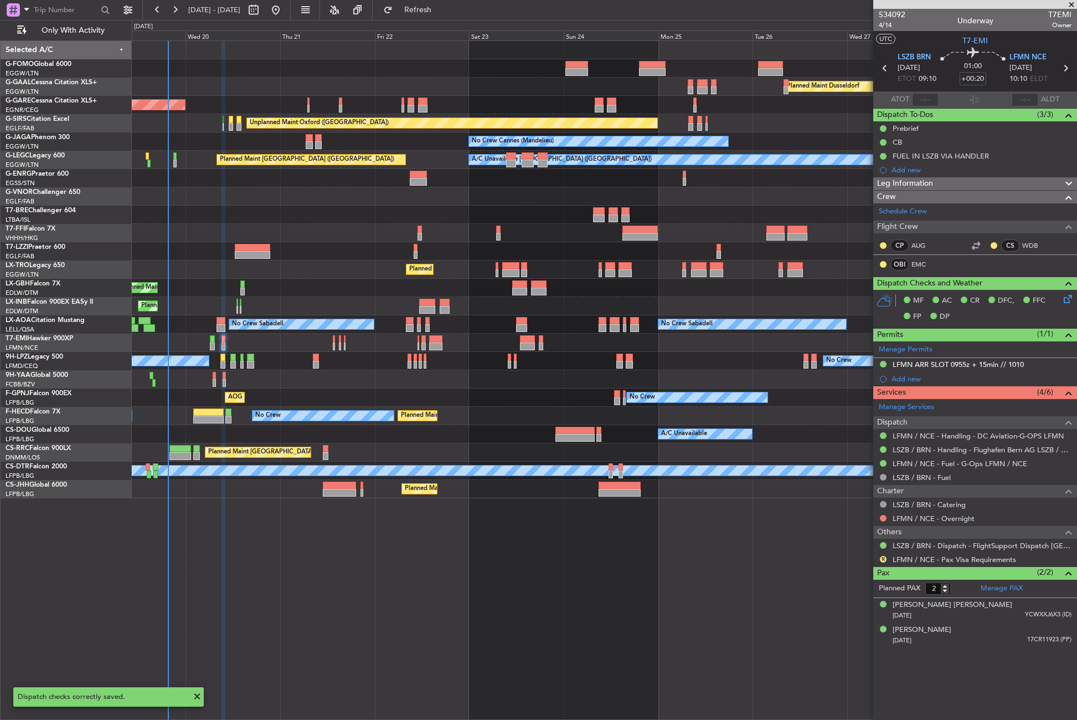
click at [748, 574] on div "Planned Maint Dusseldorf Unplanned Maint [PERSON_NAME] Unplanned Maint [GEOGRAP…" at bounding box center [605, 379] width 946 height 679
click at [906, 392] on div "Services (4/6)" at bounding box center [976, 392] width 204 height 13
click at [881, 518] on button at bounding box center [883, 518] width 7 height 7
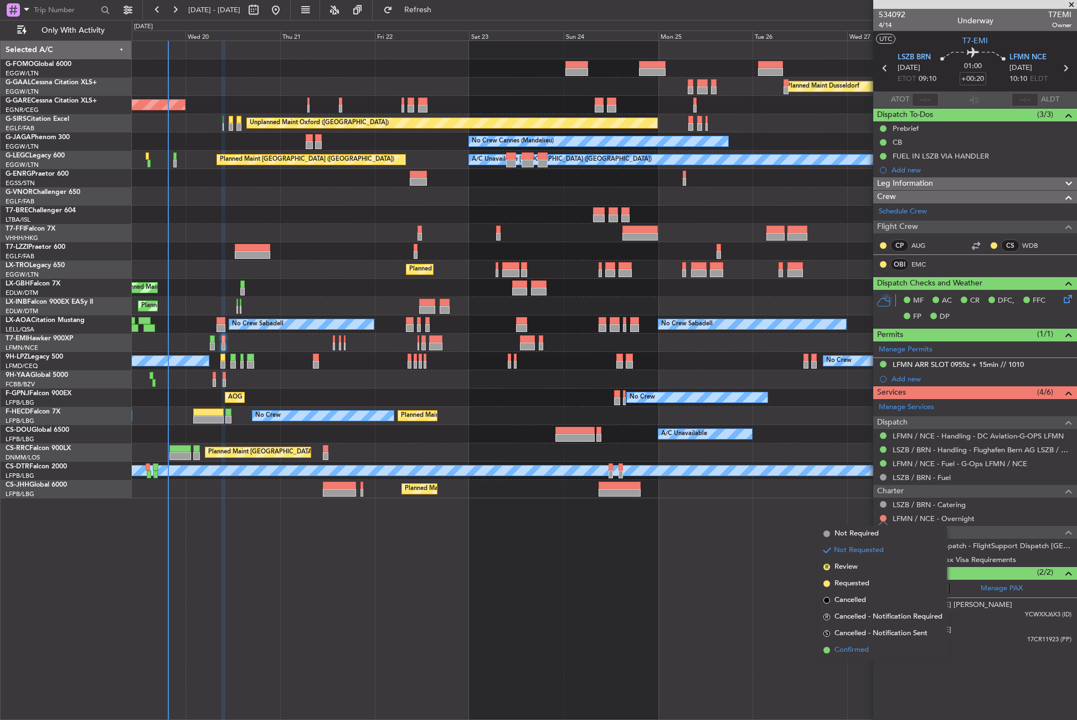
click at [849, 646] on span "Confirmed" at bounding box center [852, 649] width 34 height 11
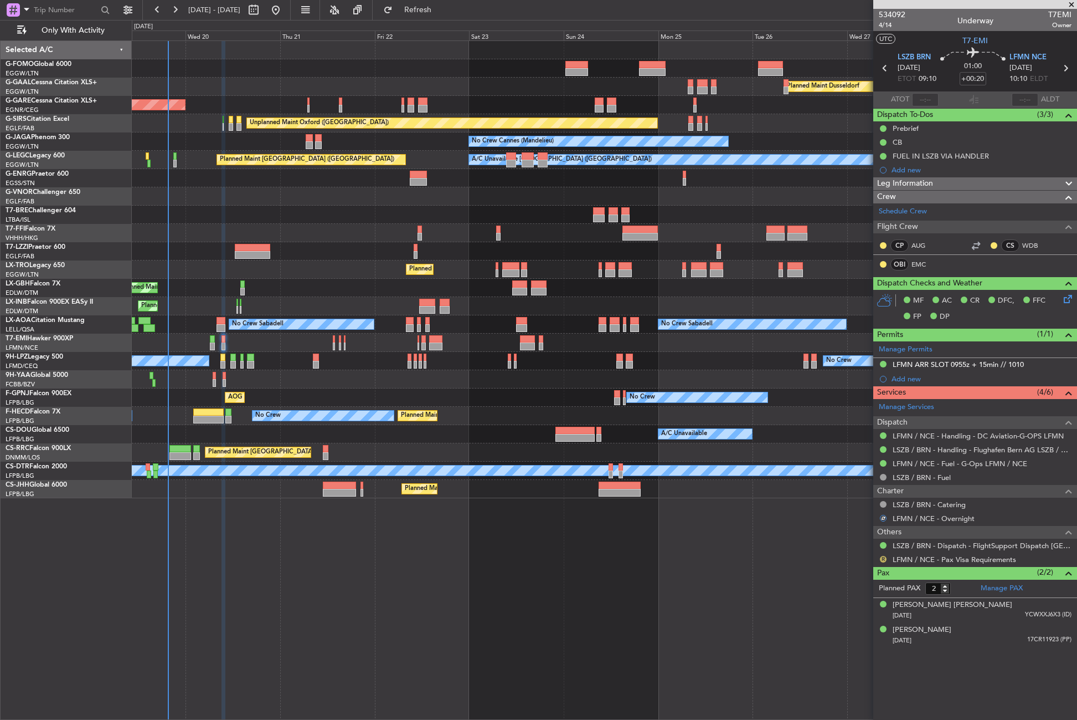
click at [883, 557] on button "R" at bounding box center [883, 559] width 7 height 7
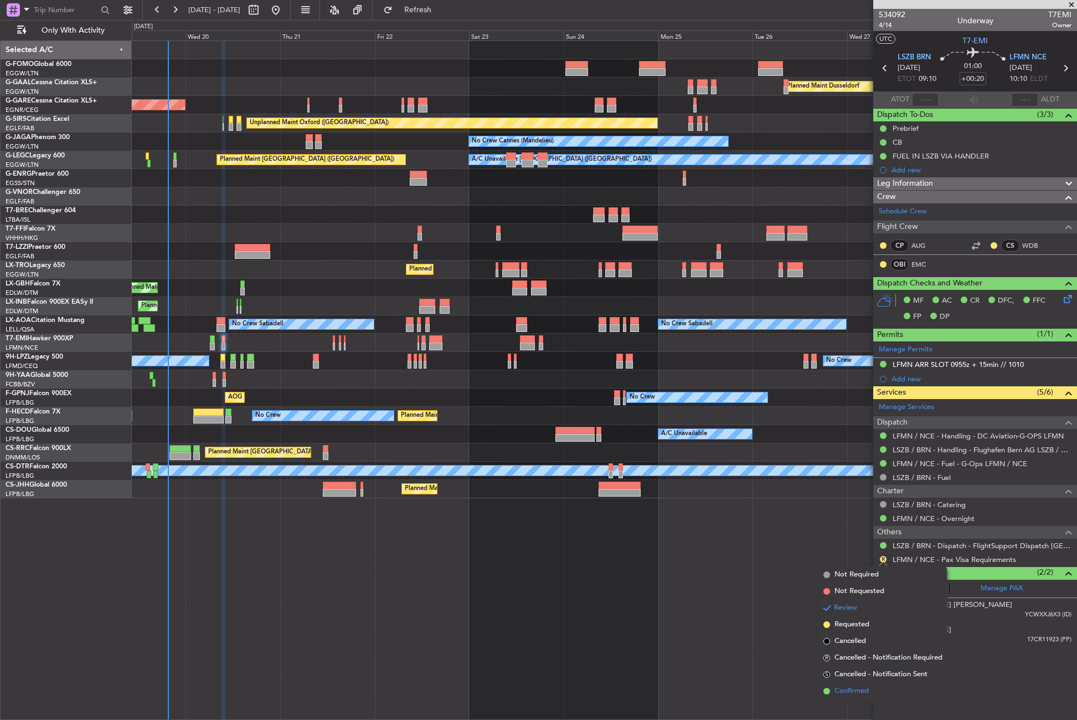
click at [862, 689] on span "Confirmed" at bounding box center [852, 690] width 34 height 11
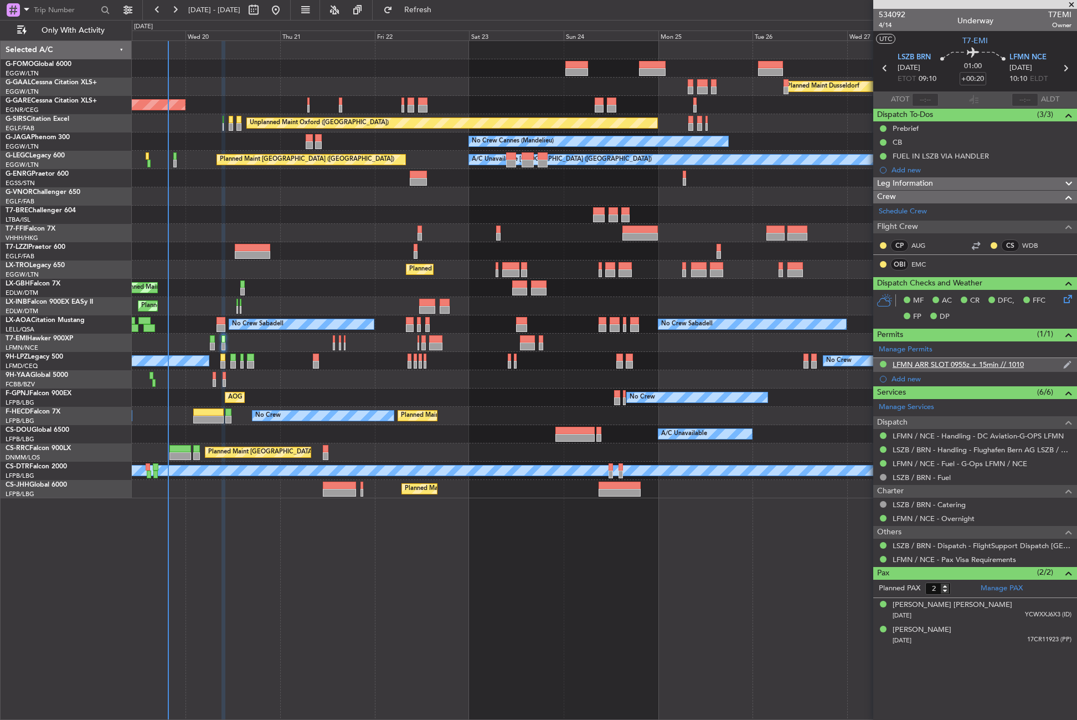
click at [942, 369] on div "LFMN ARR SLOT 0955z + 15min // 1010" at bounding box center [976, 365] width 204 height 14
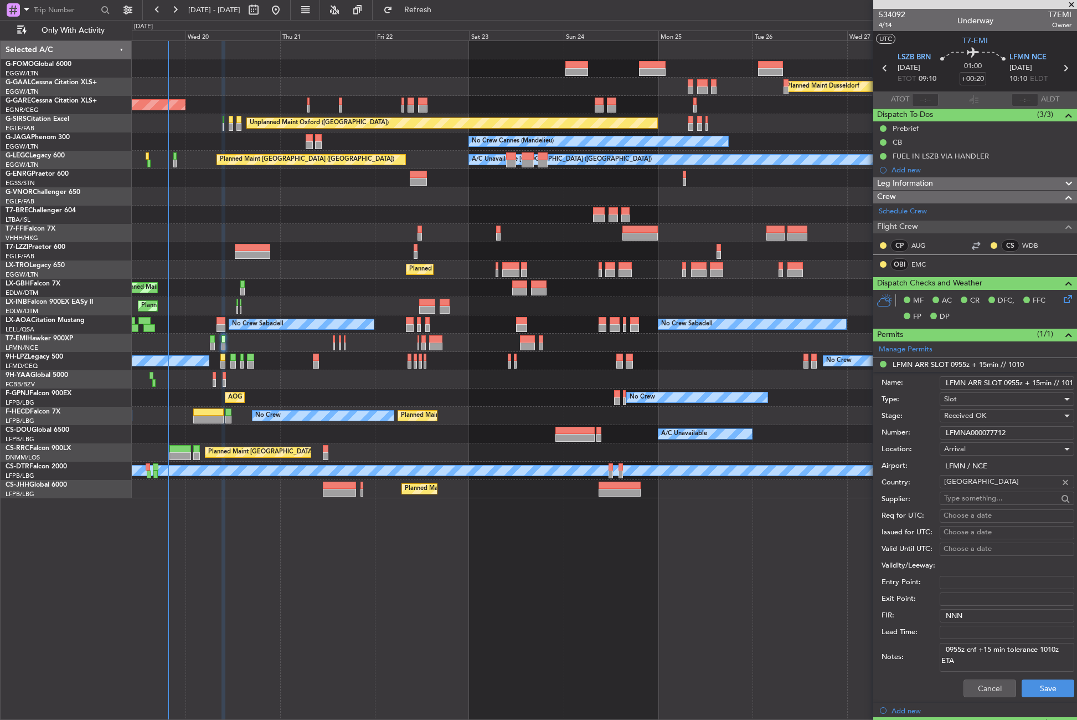
click at [966, 427] on input "LFMNA000077712" at bounding box center [1007, 432] width 135 height 13
click at [975, 686] on button "Cancel" at bounding box center [990, 688] width 53 height 18
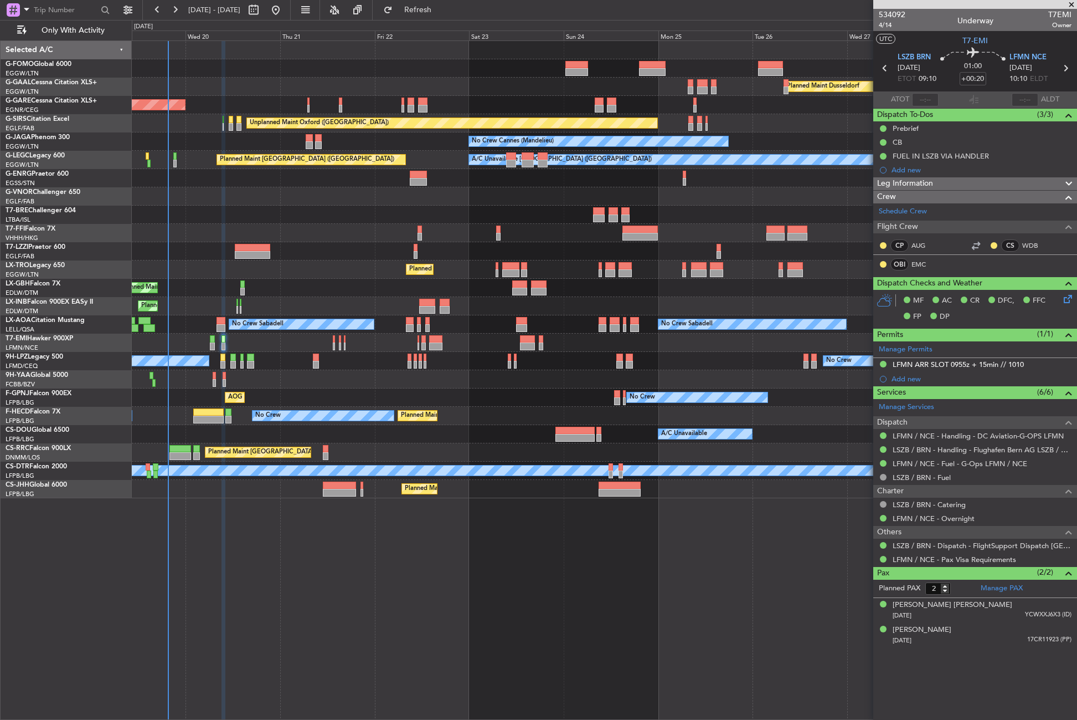
click at [928, 182] on span "Leg Information" at bounding box center [905, 183] width 56 height 13
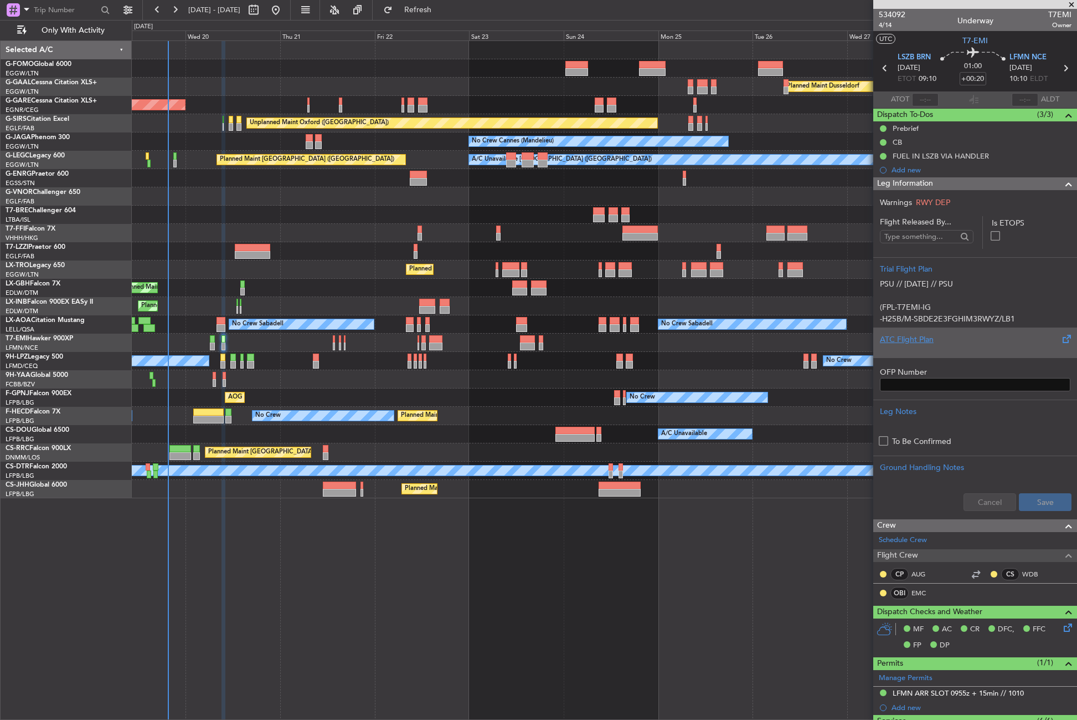
click at [923, 335] on div "ATC Flight Plan" at bounding box center [975, 339] width 191 height 12
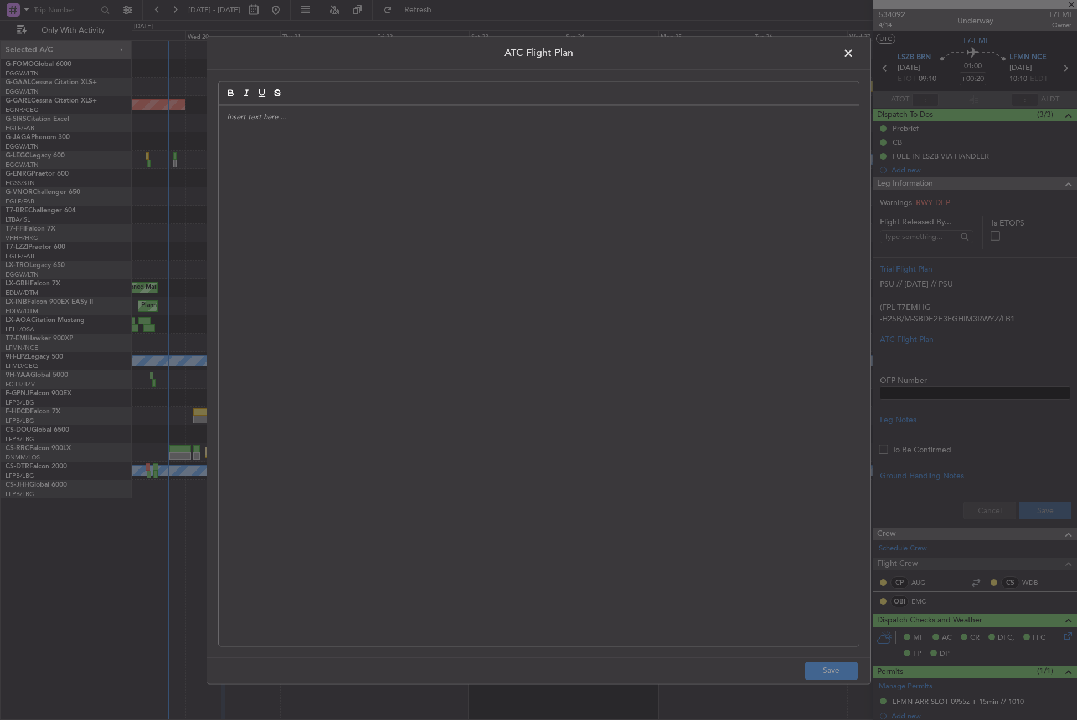
click at [600, 276] on div at bounding box center [539, 375] width 640 height 540
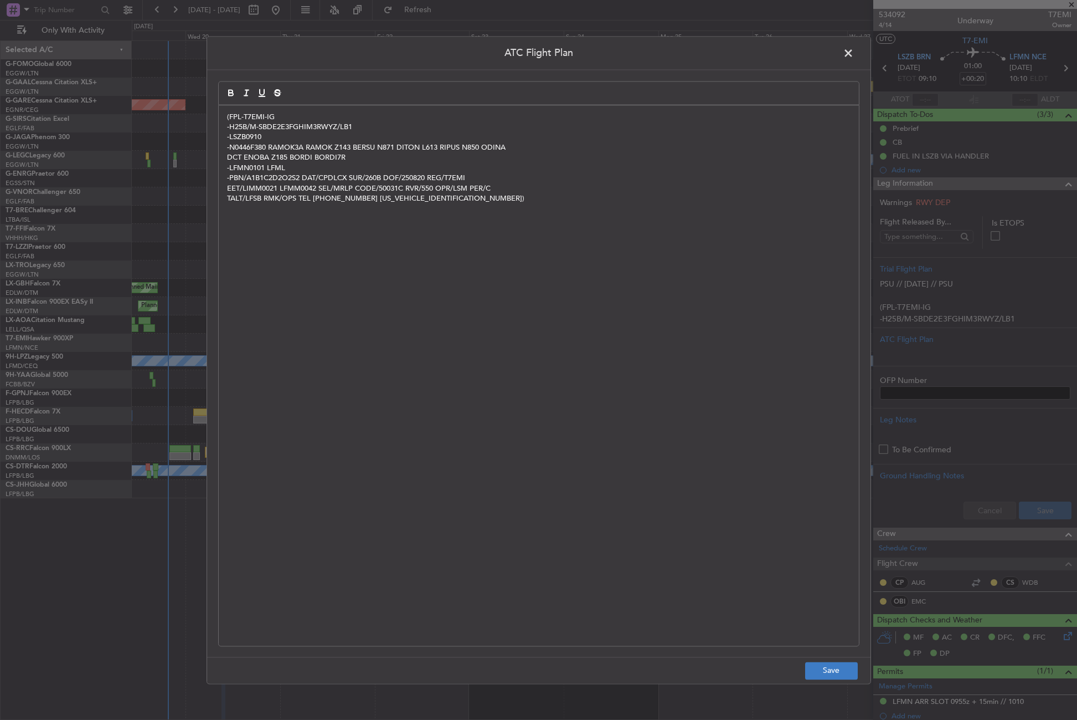
scroll to position [0, 0]
click at [846, 679] on footer "Save" at bounding box center [539, 669] width 664 height 27
click at [844, 672] on button "Save" at bounding box center [831, 670] width 53 height 18
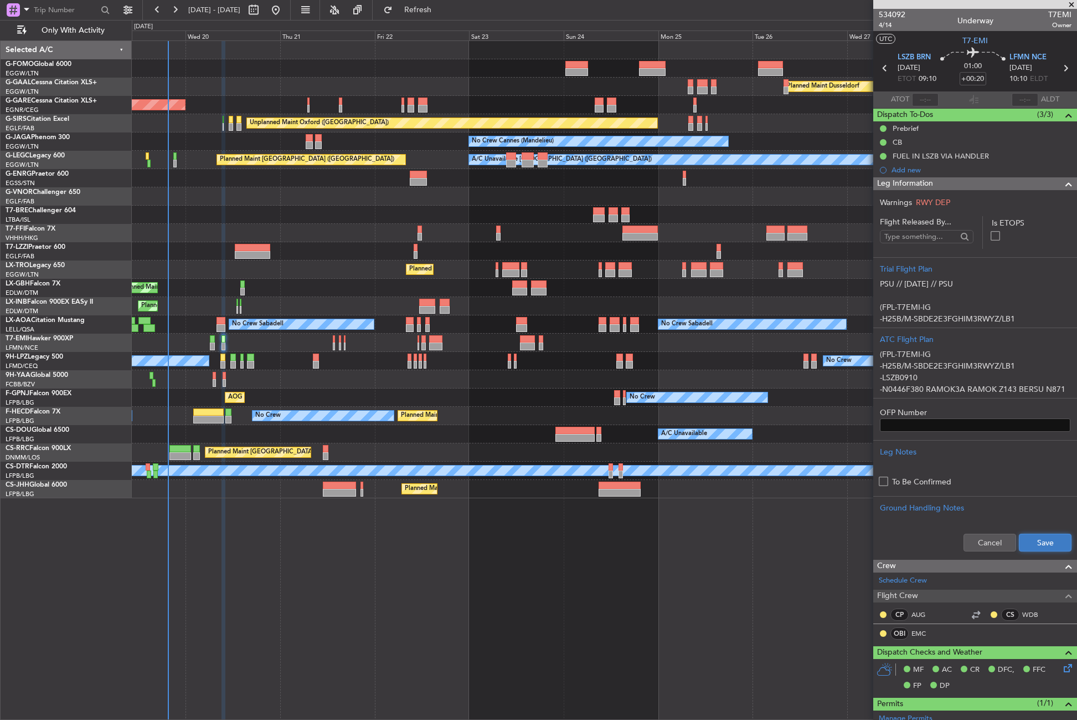
click at [1050, 536] on button "Save" at bounding box center [1045, 542] width 53 height 18
drag, startPoint x: 911, startPoint y: 184, endPoint x: 911, endPoint y: 173, distance: 11.1
click at [911, 184] on span "Leg Information" at bounding box center [905, 183] width 56 height 13
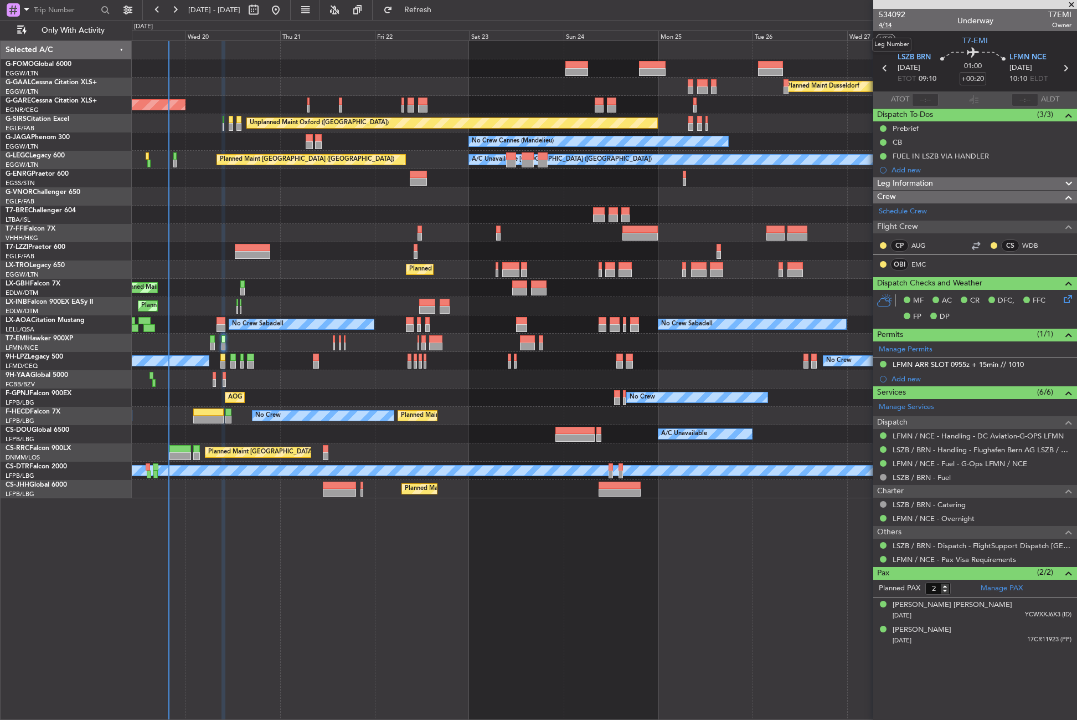
click at [888, 22] on span "4/14" at bounding box center [892, 24] width 27 height 9
click at [425, 16] on button "Refresh" at bounding box center [411, 10] width 66 height 18
click at [285, 567] on div "Planned Maint Dusseldorf Unplanned Maint Chester Unplanned Maint Oxford (Kidlin…" at bounding box center [605, 379] width 946 height 679
click at [297, 553] on div "Planned Maint Dusseldorf Unplanned Maint Chester Unplanned Maint Oxford (Kidlin…" at bounding box center [605, 379] width 946 height 679
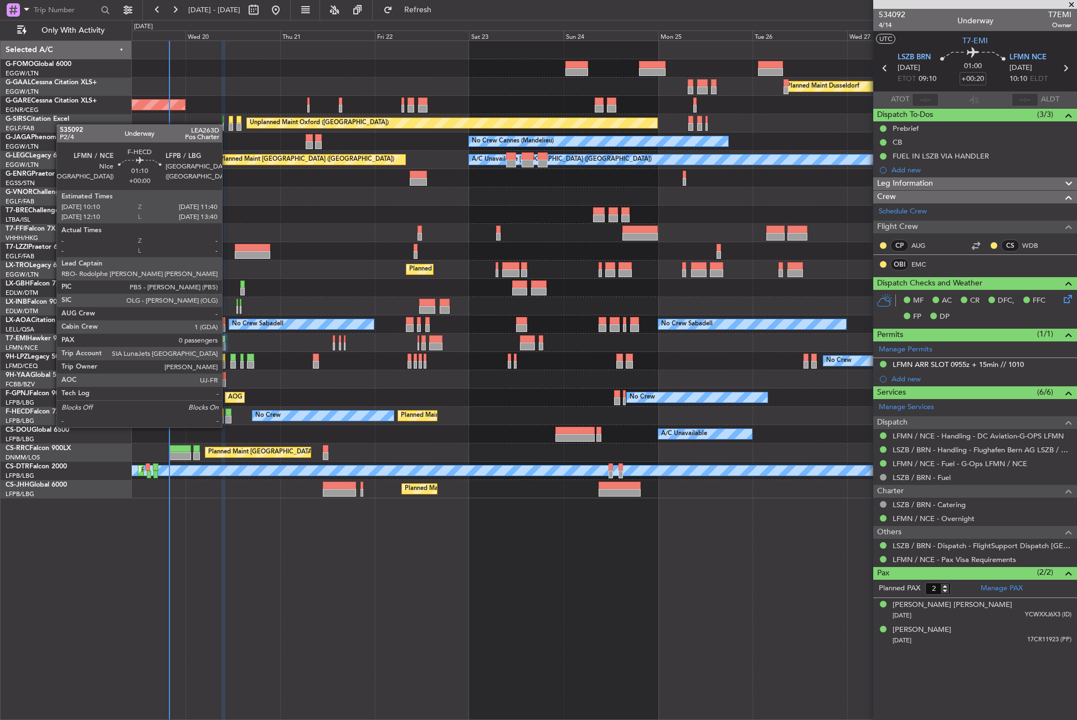
click at [227, 416] on div at bounding box center [228, 419] width 6 height 8
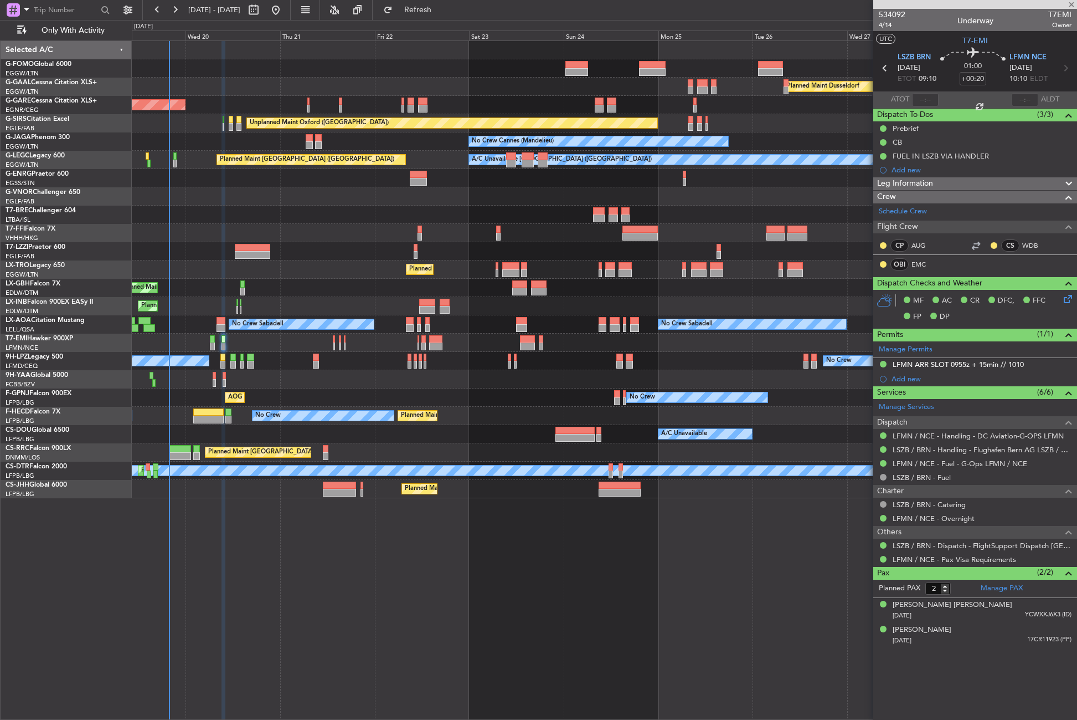
type input "0"
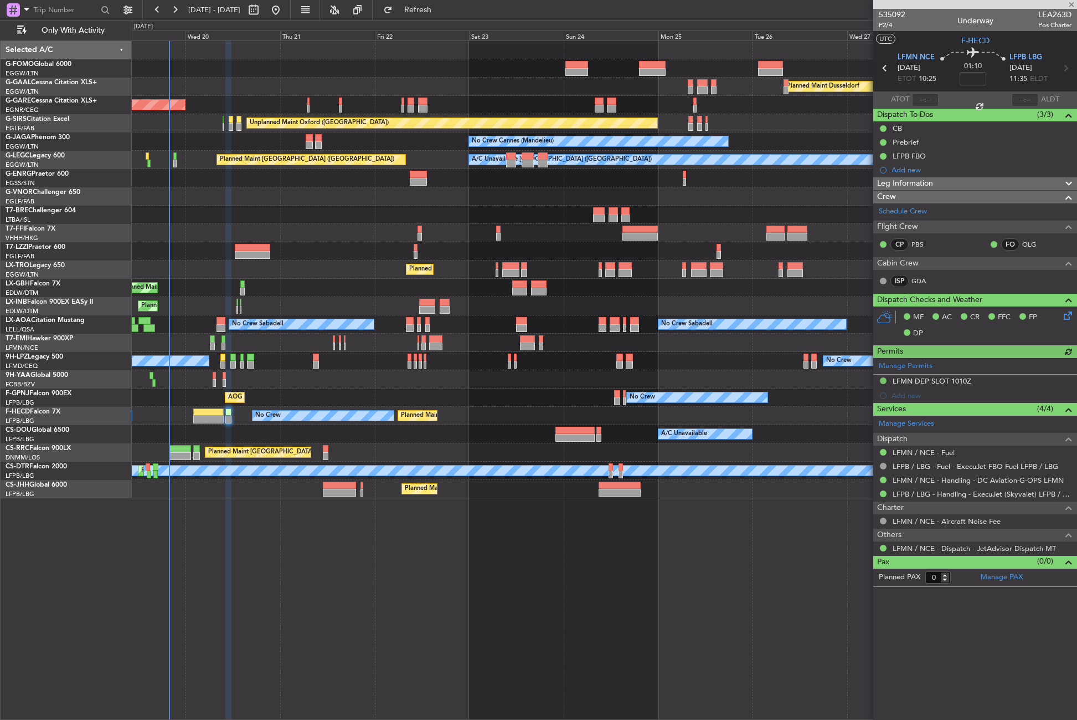
click at [923, 186] on span "Leg Information" at bounding box center [905, 183] width 56 height 13
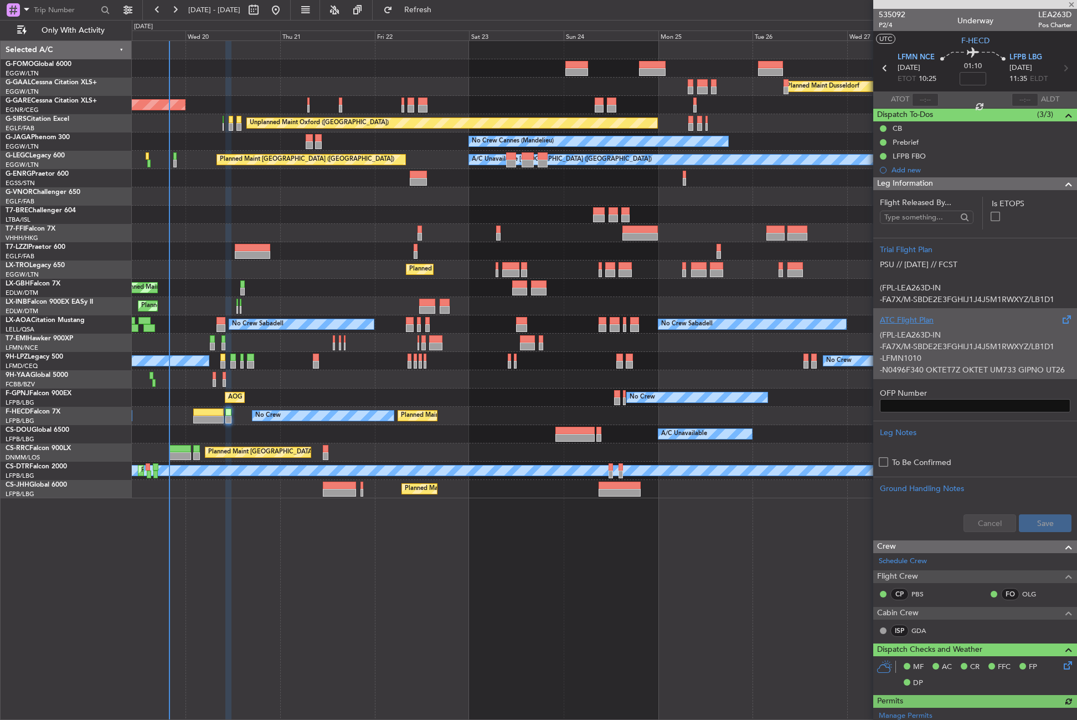
click at [905, 327] on div "(FPL-LEA263D-IN -FA7X/M-SBDE2E3FGHIJ1J4J5M1RWXYZ/LB1D1 -LFMN1010 -N0496F340 OKT…" at bounding box center [975, 349] width 191 height 47
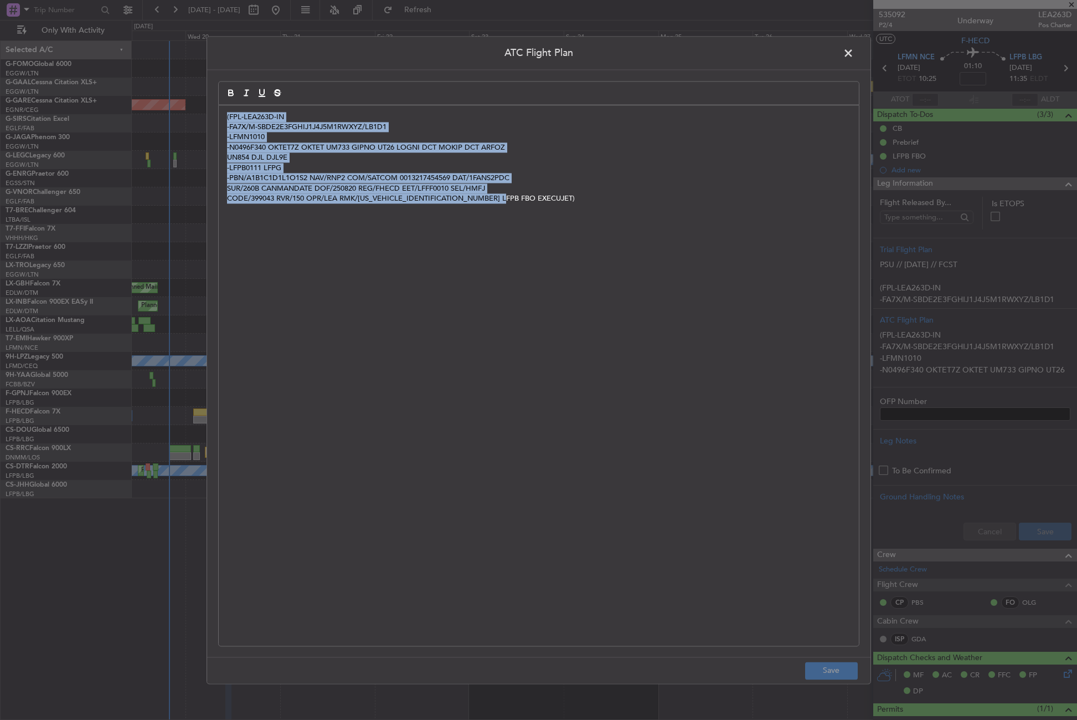
drag, startPoint x: 506, startPoint y: 202, endPoint x: 167, endPoint y: 115, distance: 350.0
click at [167, 115] on div "ATC Flight Plan (FPL-LEA263D-IN -FA7X/M-SBDE2E3FGHIJ1J4J5M1RWXYZ/LB1D1 -LFMN101…" at bounding box center [538, 360] width 1077 height 720
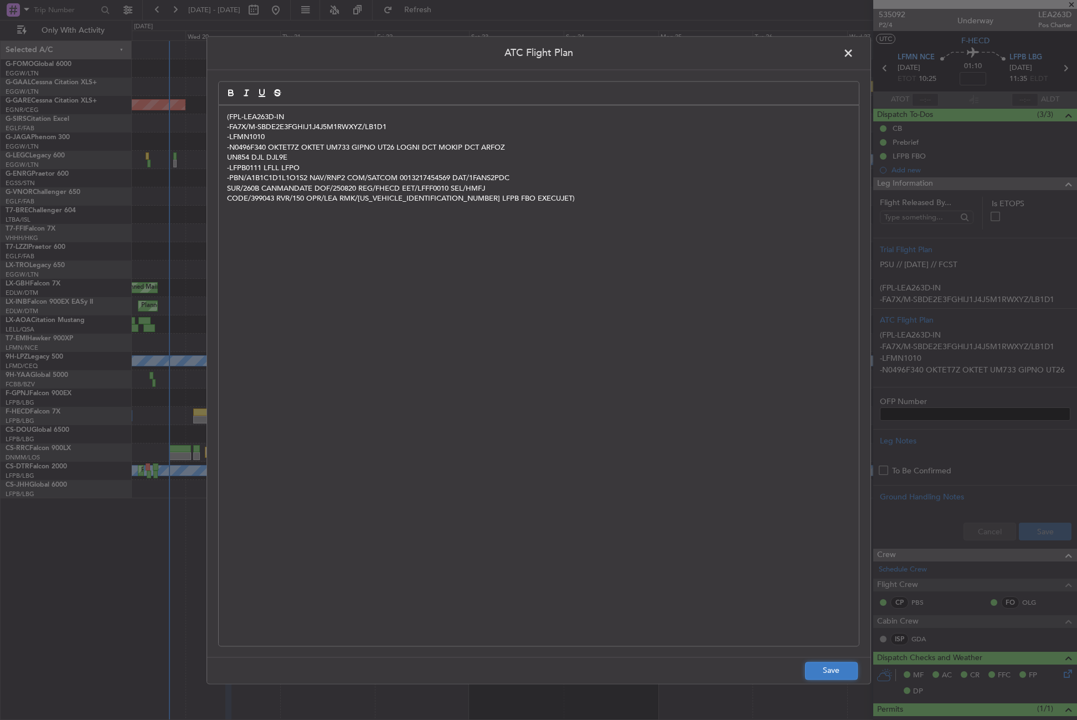
click at [830, 673] on button "Save" at bounding box center [831, 670] width 53 height 18
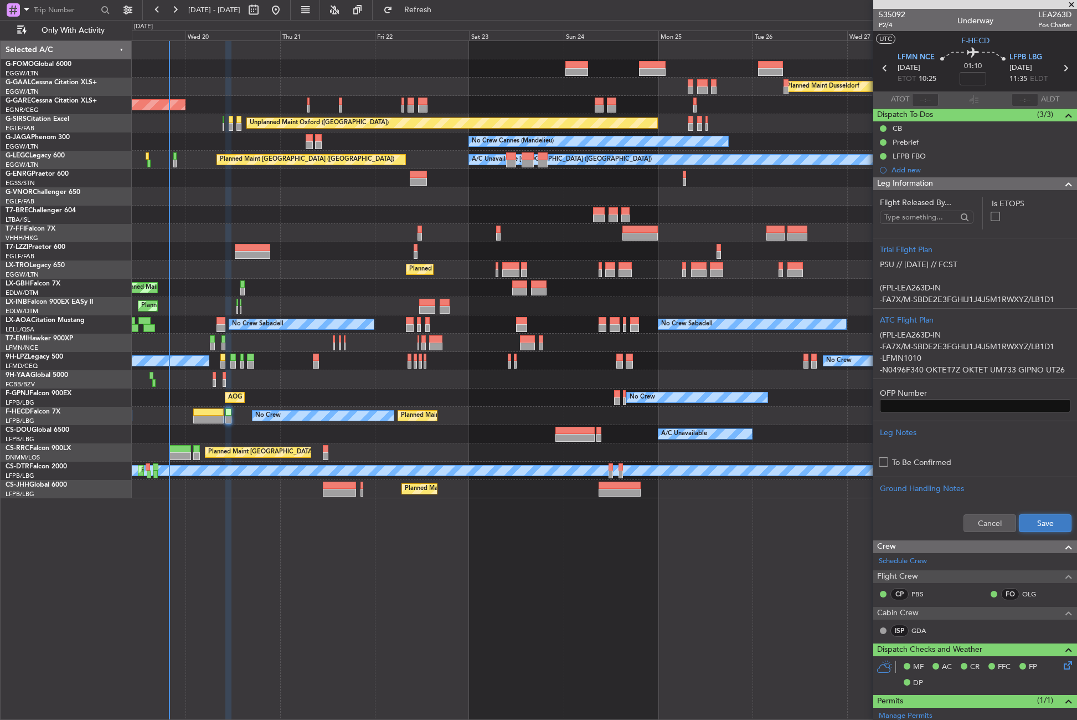
click at [1042, 526] on button "Save" at bounding box center [1045, 523] width 53 height 18
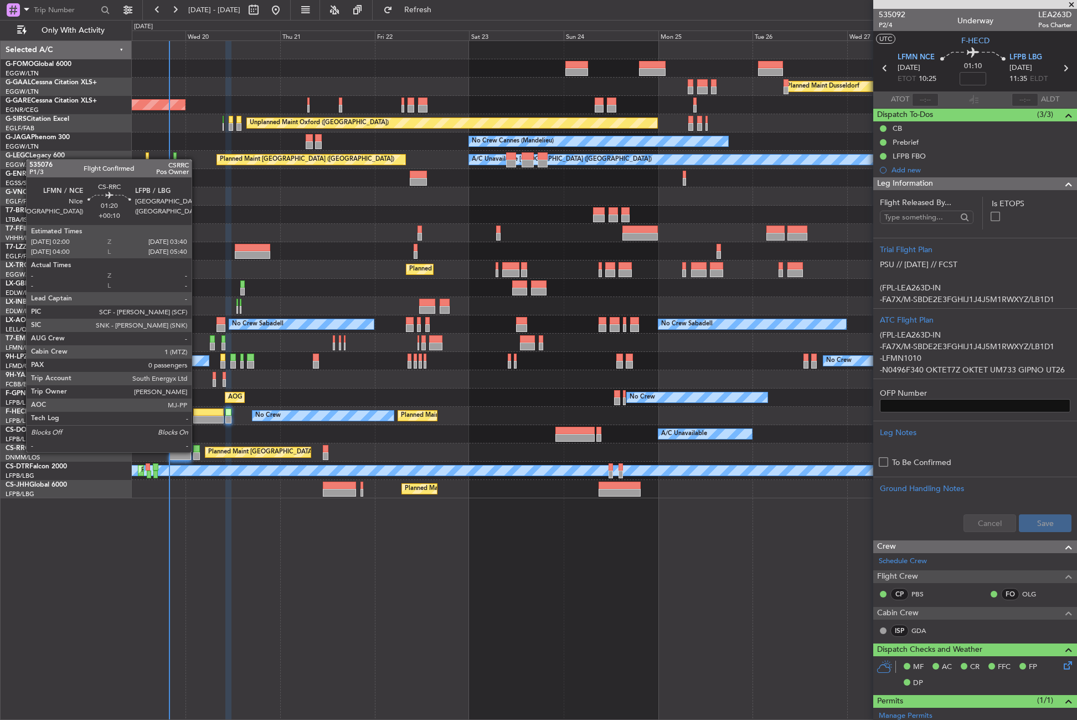
click at [197, 451] on div at bounding box center [196, 449] width 7 height 8
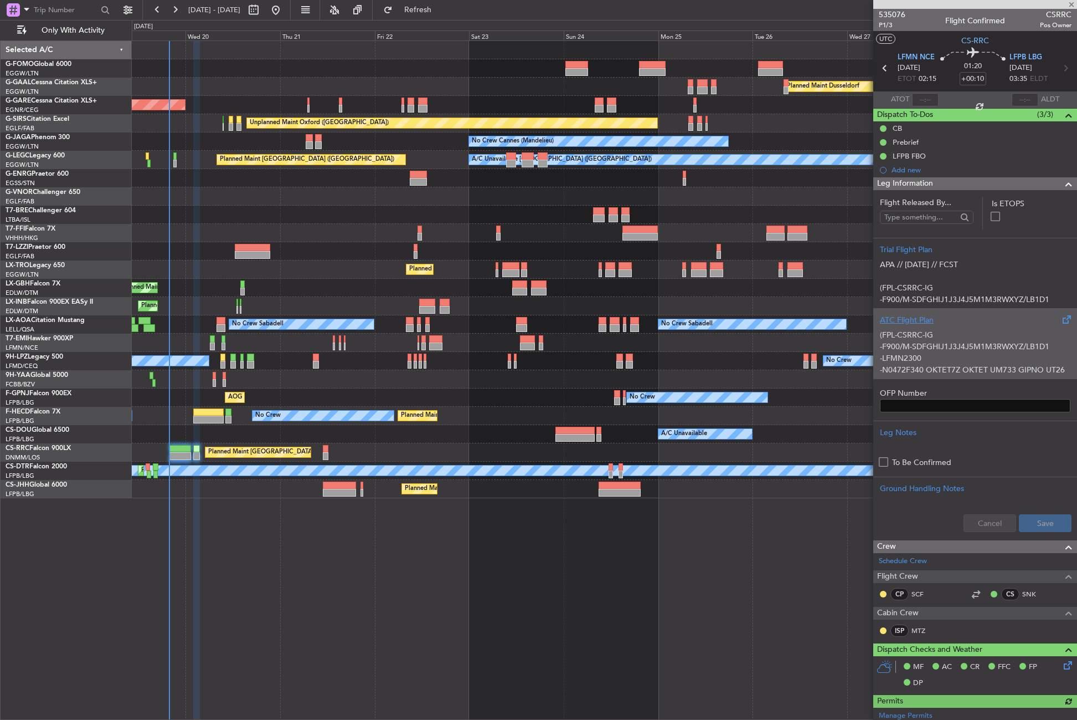
click at [905, 346] on div "(FPL-CSRRC-IG -F900/M-SDFGHIJ1J3J4J5M1M3RWXYZ/LB1D1 -LFMN2300 -N0472F340 OKTET7…" at bounding box center [975, 349] width 191 height 47
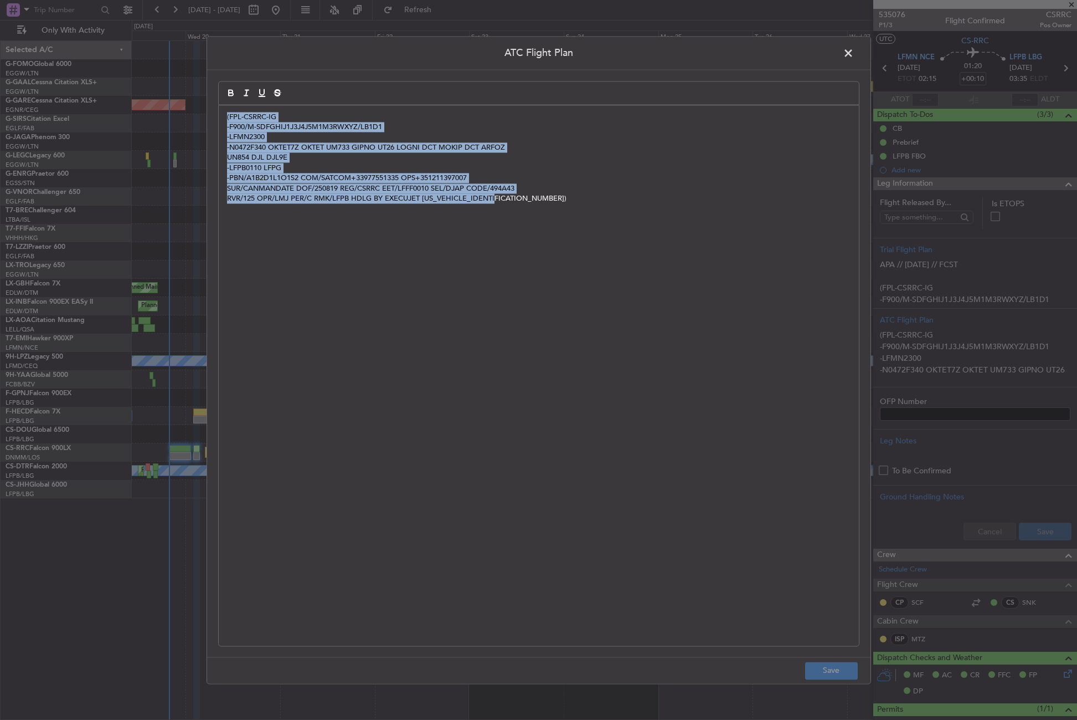
drag, startPoint x: 504, startPoint y: 202, endPoint x: 223, endPoint y: 112, distance: 294.8
click at [223, 112] on div "(FPL-CSRRC-IG -F900/M-SDFGHIJ1J3J4J5M1M3RWXYZ/LB1D1 -LFMN2300 -N0472F340 OKTET7…" at bounding box center [539, 375] width 640 height 540
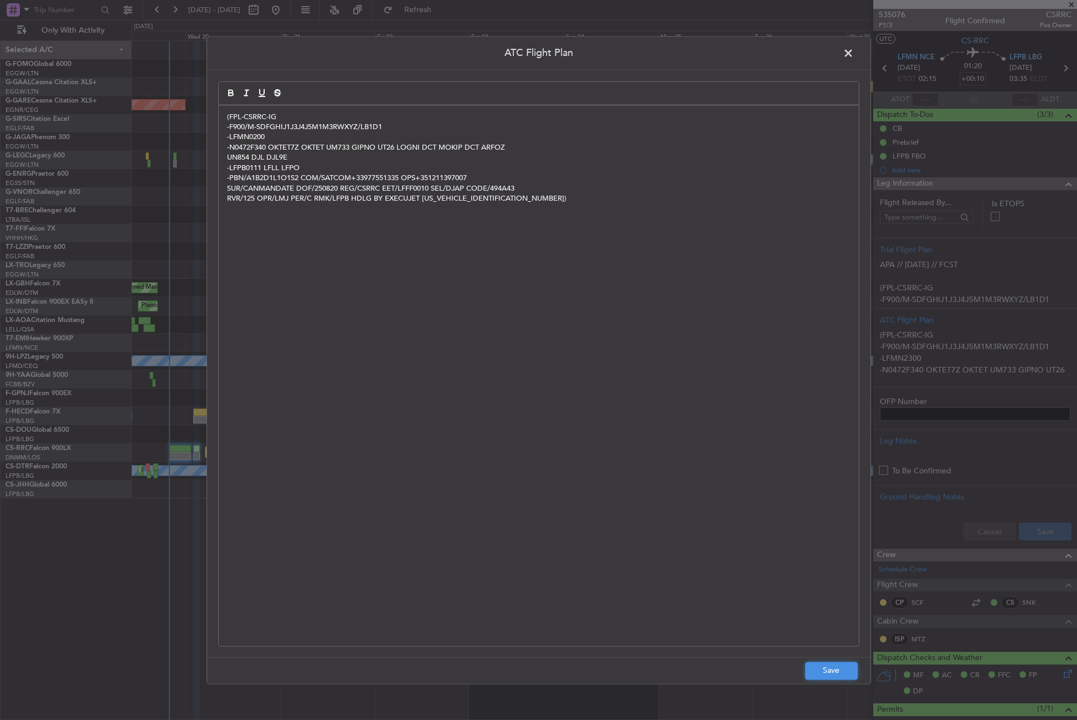
drag, startPoint x: 824, startPoint y: 671, endPoint x: 830, endPoint y: 658, distance: 13.9
click at [824, 669] on button "Save" at bounding box center [831, 670] width 53 height 18
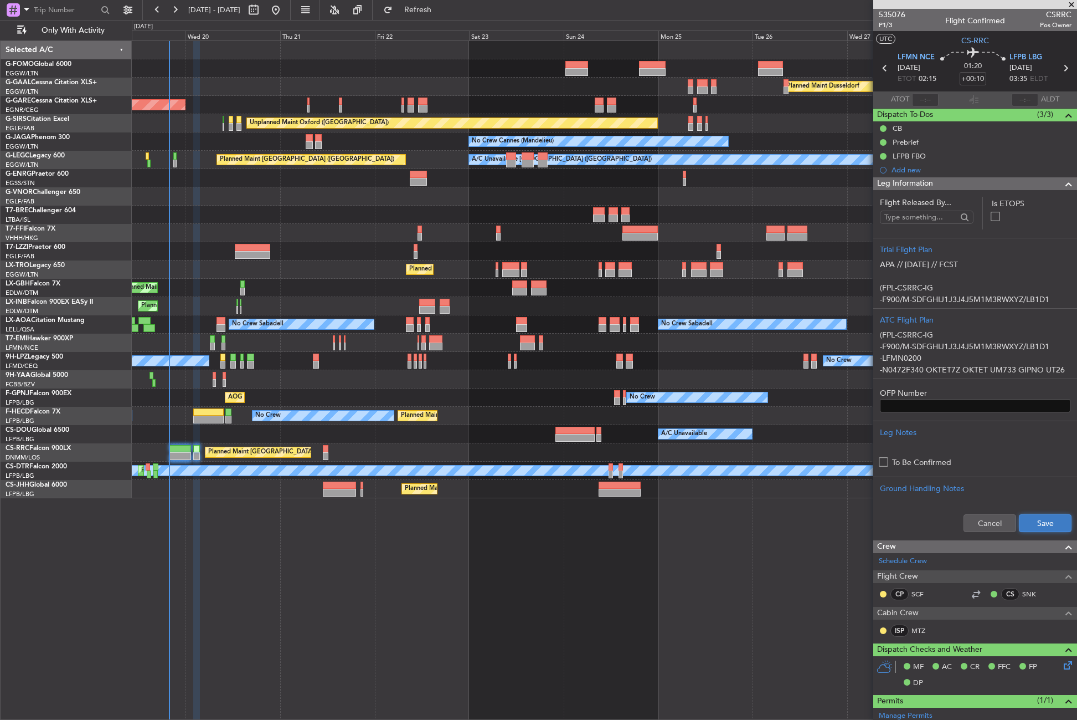
click at [1042, 528] on button "Save" at bounding box center [1045, 523] width 53 height 18
click at [290, 550] on div "Planned Maint Dusseldorf Unplanned Maint Chester Unplanned Maint Oxford (Kidlin…" at bounding box center [605, 379] width 946 height 679
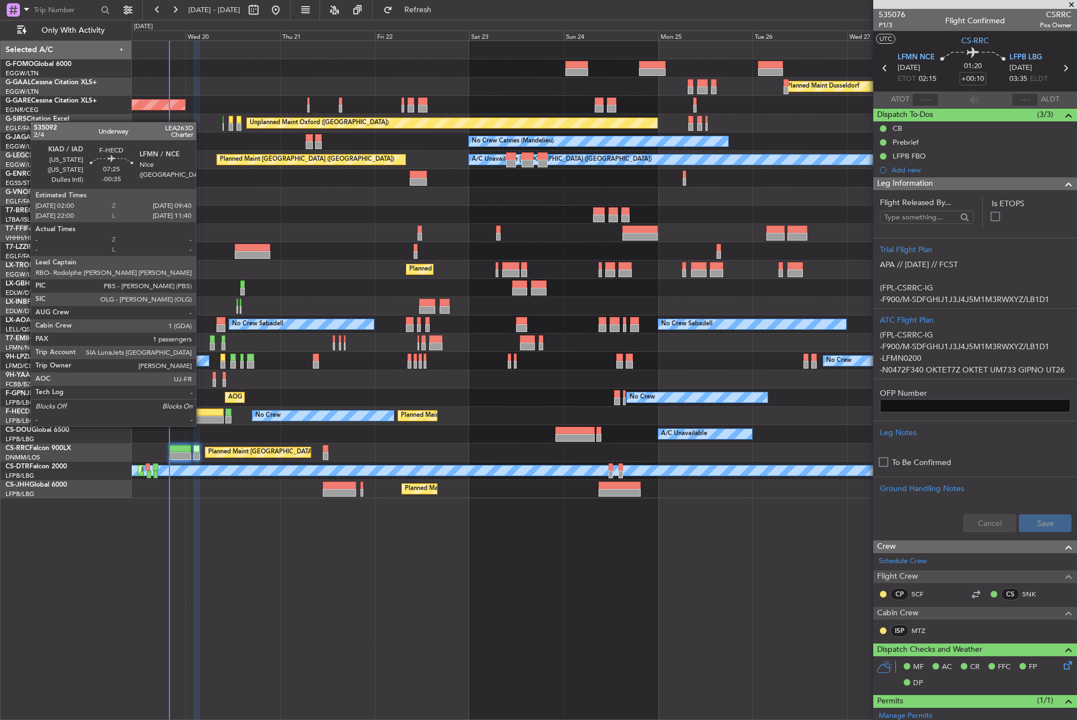
click at [201, 415] on div at bounding box center [208, 412] width 30 height 8
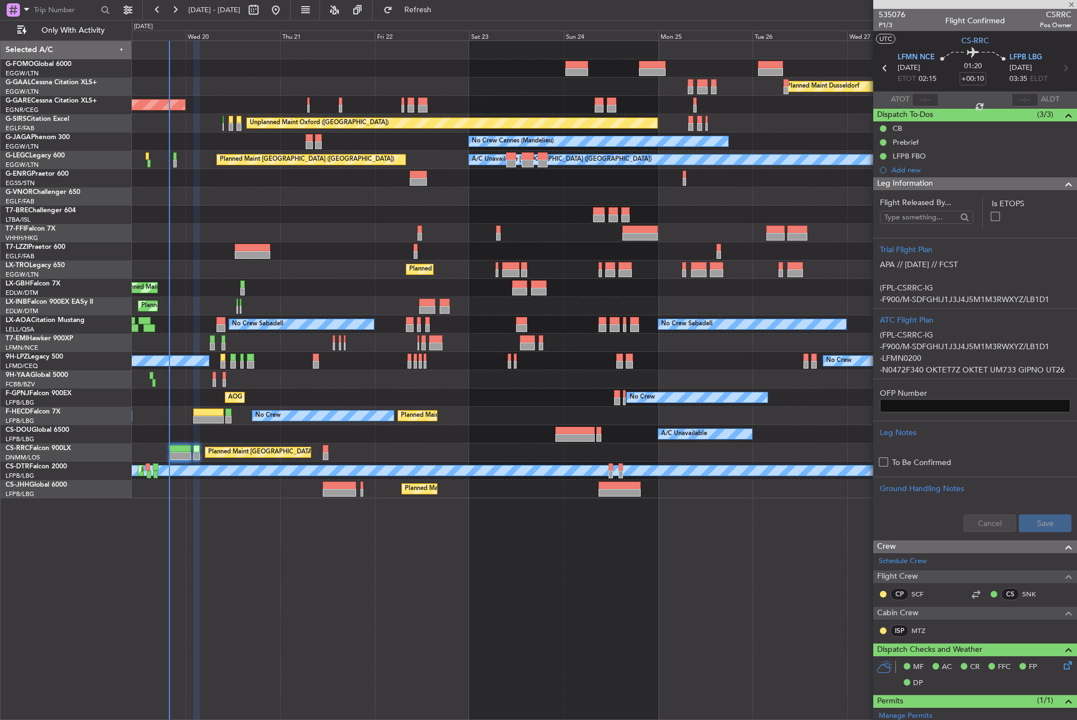
type input "-00:35"
type input "1"
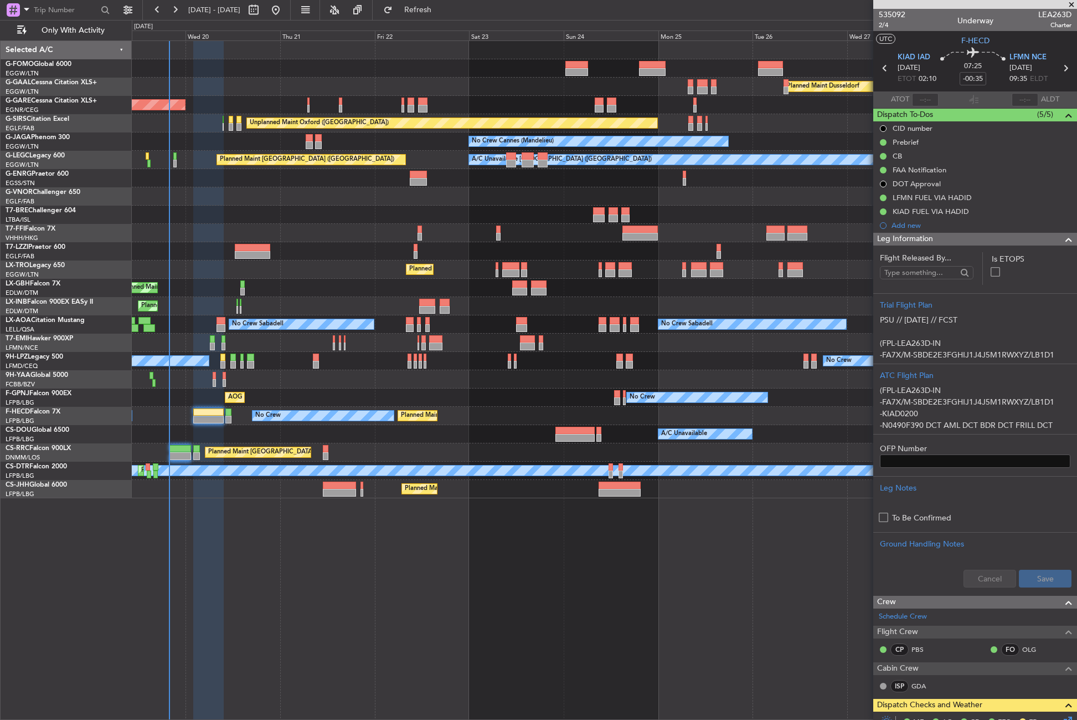
click at [276, 205] on div at bounding box center [604, 214] width 945 height 18
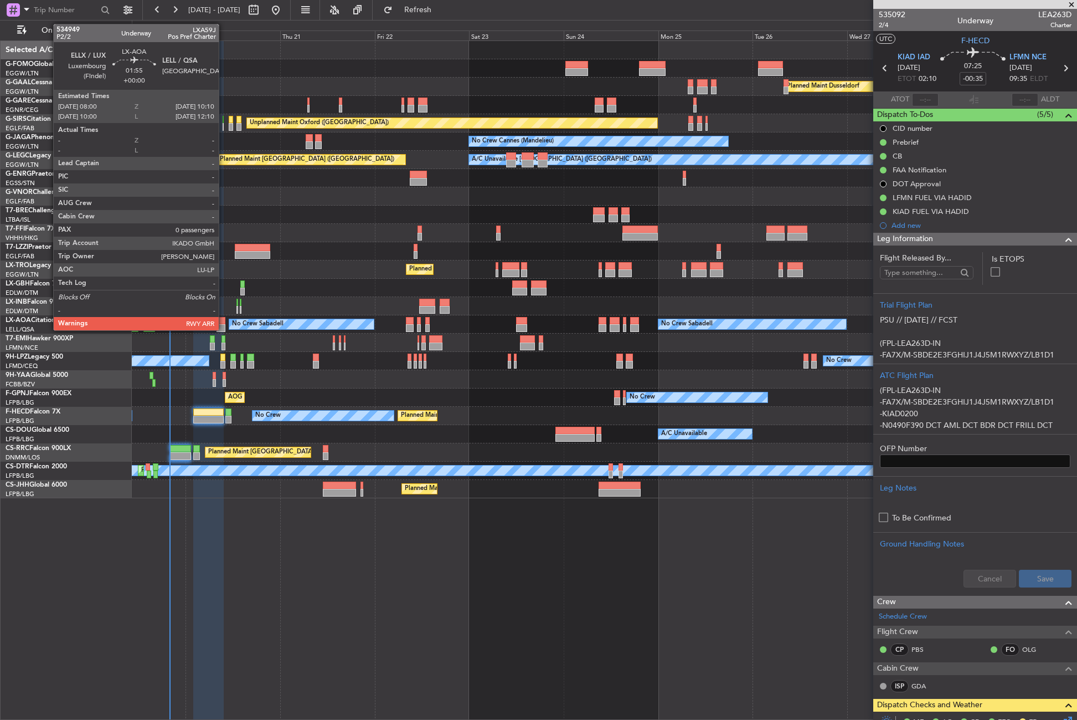
click at [221, 327] on div at bounding box center [221, 328] width 9 height 8
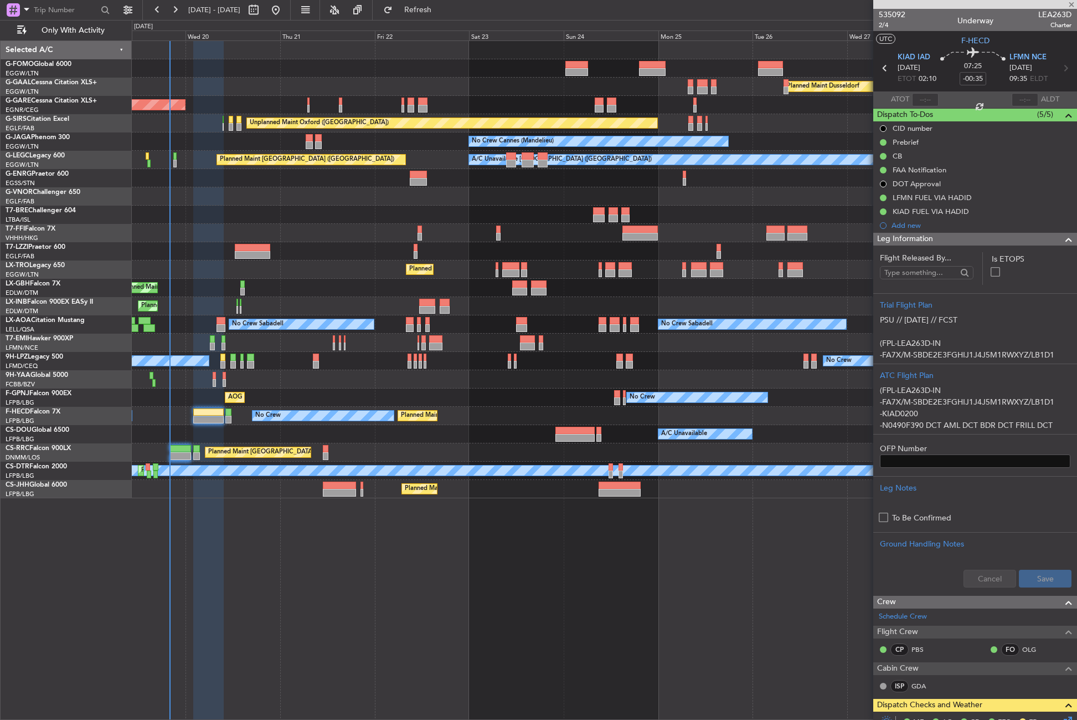
click at [272, 665] on div "Planned Maint Dusseldorf Unplanned Maint Chester Unplanned Maint Oxford (Kidlin…" at bounding box center [605, 379] width 946 height 679
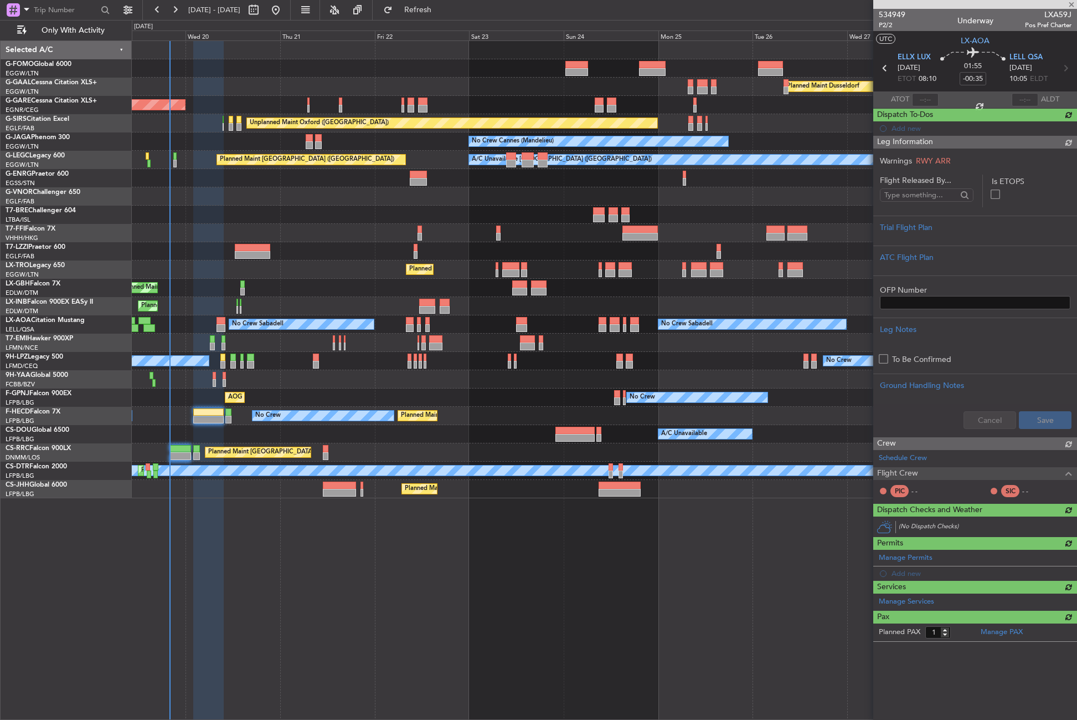
type input "0"
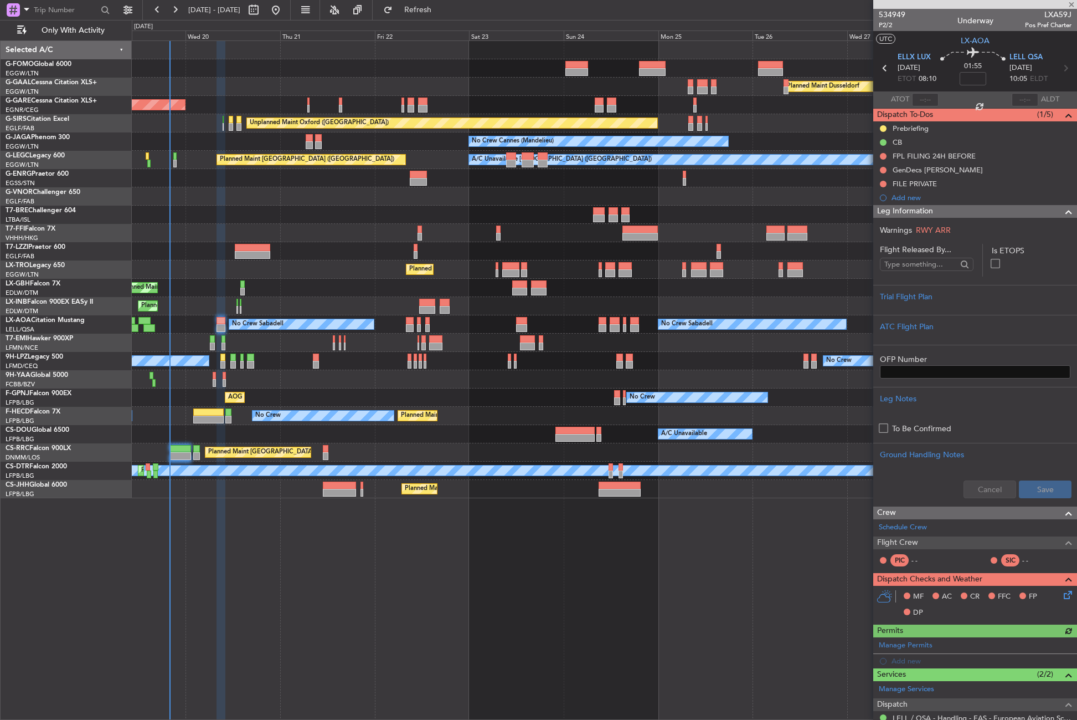
scroll to position [78, 0]
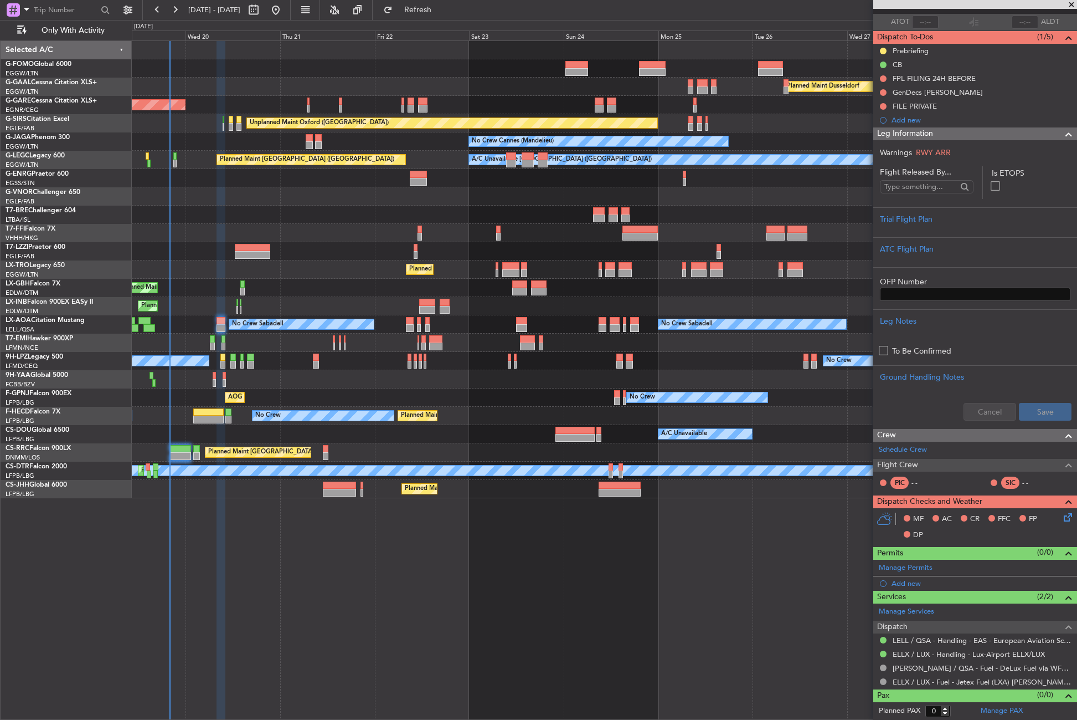
click at [330, 593] on div "Planned Maint Dusseldorf Unplanned Maint Chester Unplanned Maint Oxford (Kidlin…" at bounding box center [605, 379] width 946 height 679
click at [189, 594] on div "Planned Maint Dusseldorf Unplanned Maint Chester Unplanned Maint Oxford (Kidlin…" at bounding box center [605, 379] width 946 height 679
click at [435, 13] on span "Refresh" at bounding box center [418, 10] width 47 height 8
click at [276, 549] on div "Planned Maint Dusseldorf Unplanned Maint Chester Unplanned Maint Oxford (Kidlin…" at bounding box center [605, 379] width 946 height 679
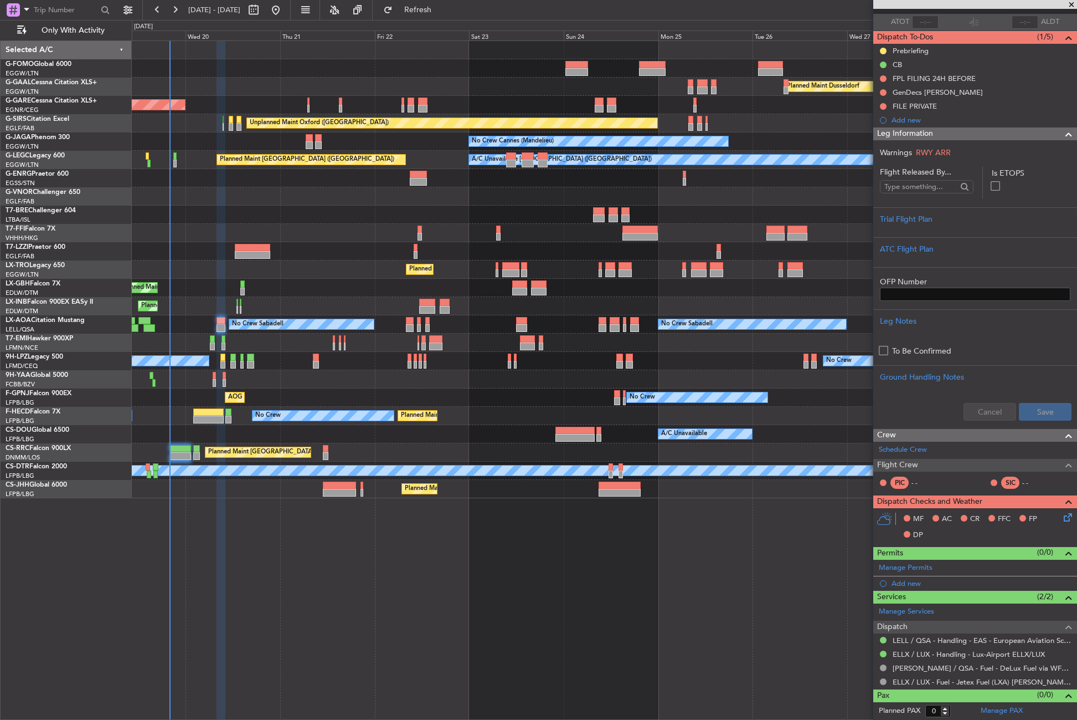
click at [290, 513] on div "Planned Maint Dusseldorf Unplanned Maint Chester Unplanned Maint Oxford (Kidlin…" at bounding box center [605, 379] width 946 height 679
click at [290, 519] on div "Planned Maint Dusseldorf Unplanned Maint Chester Unplanned Maint Oxford (Kidlin…" at bounding box center [605, 379] width 946 height 679
click at [517, 532] on div "Planned Maint Dusseldorf Unplanned Maint Chester Unplanned Maint Oxford (Kidlin…" at bounding box center [605, 379] width 946 height 679
click at [549, 561] on div "Planned Maint Dusseldorf Unplanned Maint Chester Unplanned Maint Oxford (Kidlin…" at bounding box center [605, 379] width 946 height 679
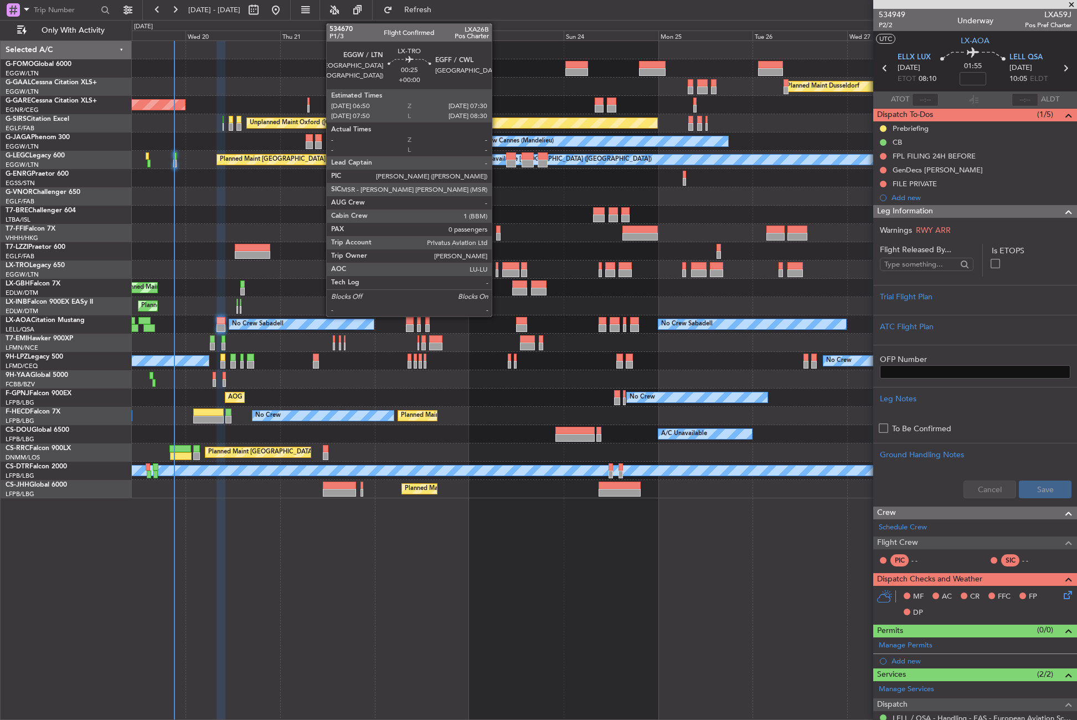
click at [496, 269] on div at bounding box center [497, 273] width 3 height 8
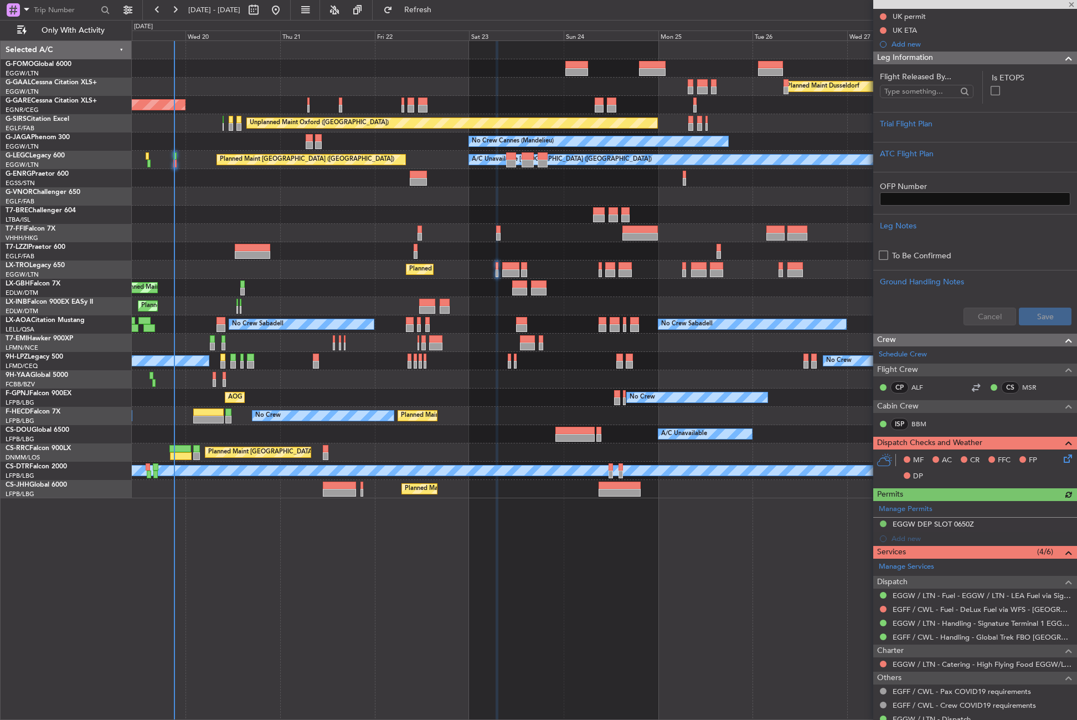
scroll to position [166, 0]
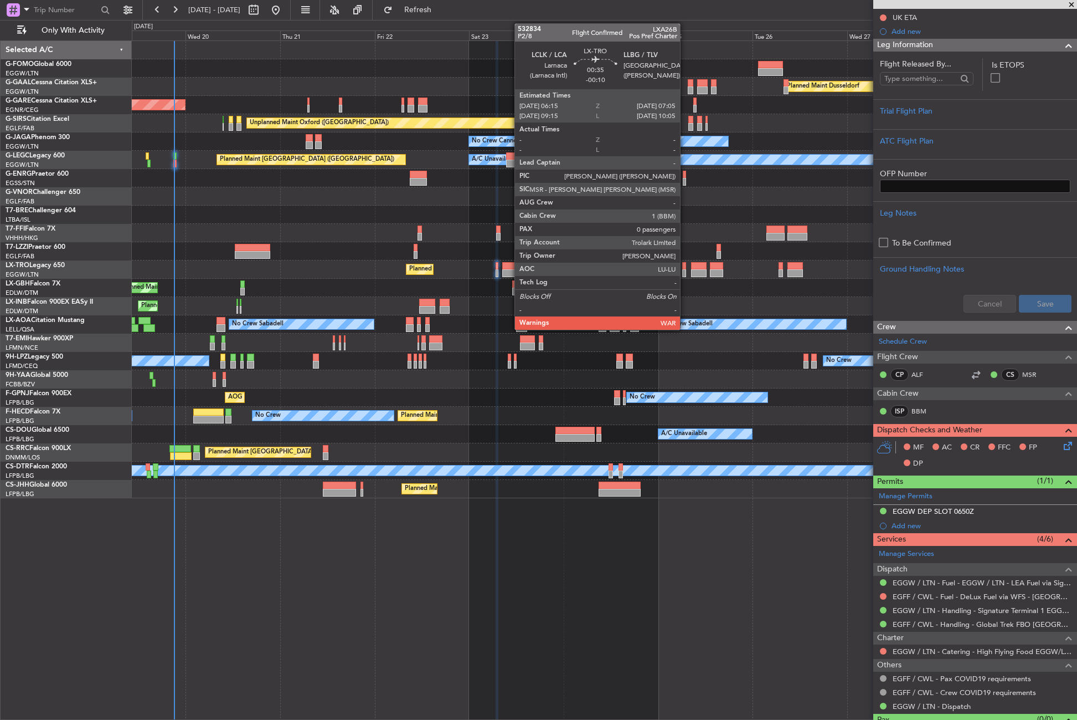
click at [685, 269] on div at bounding box center [683, 273] width 3 height 8
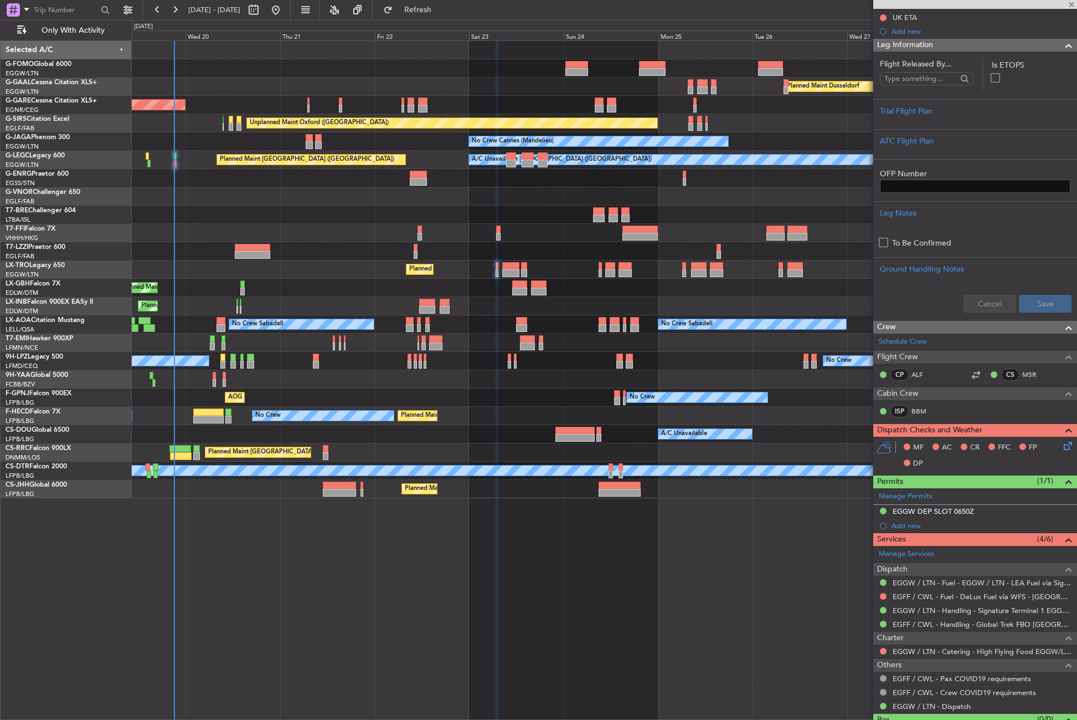
type input "-00:10"
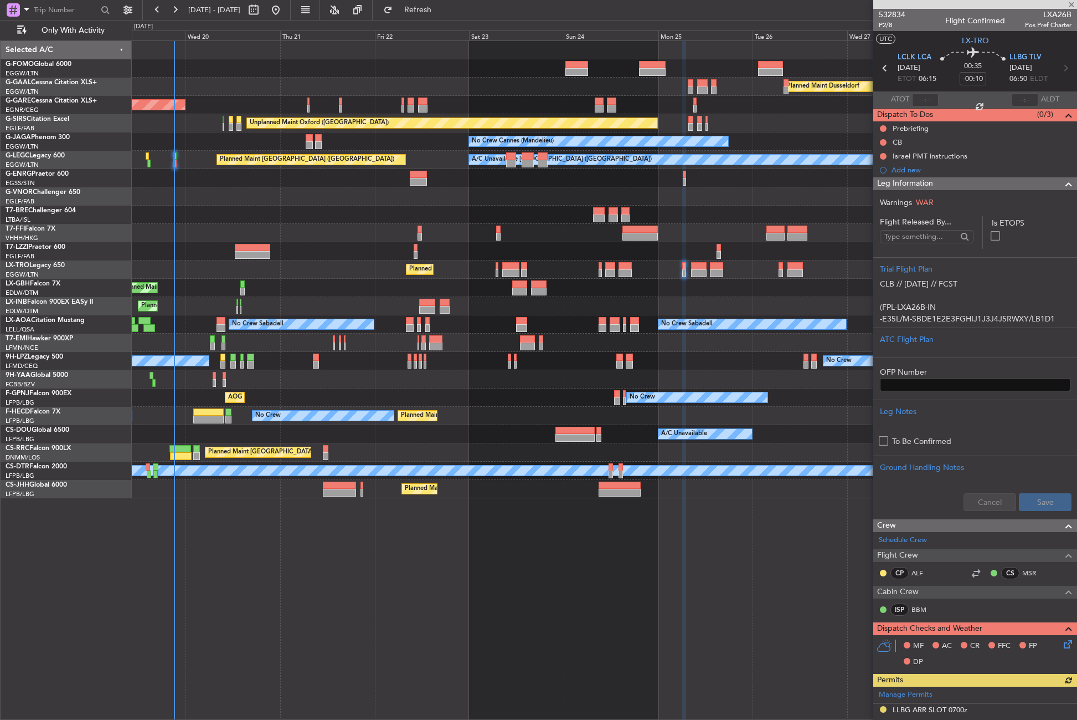
click at [1062, 183] on span at bounding box center [1068, 183] width 13 height 13
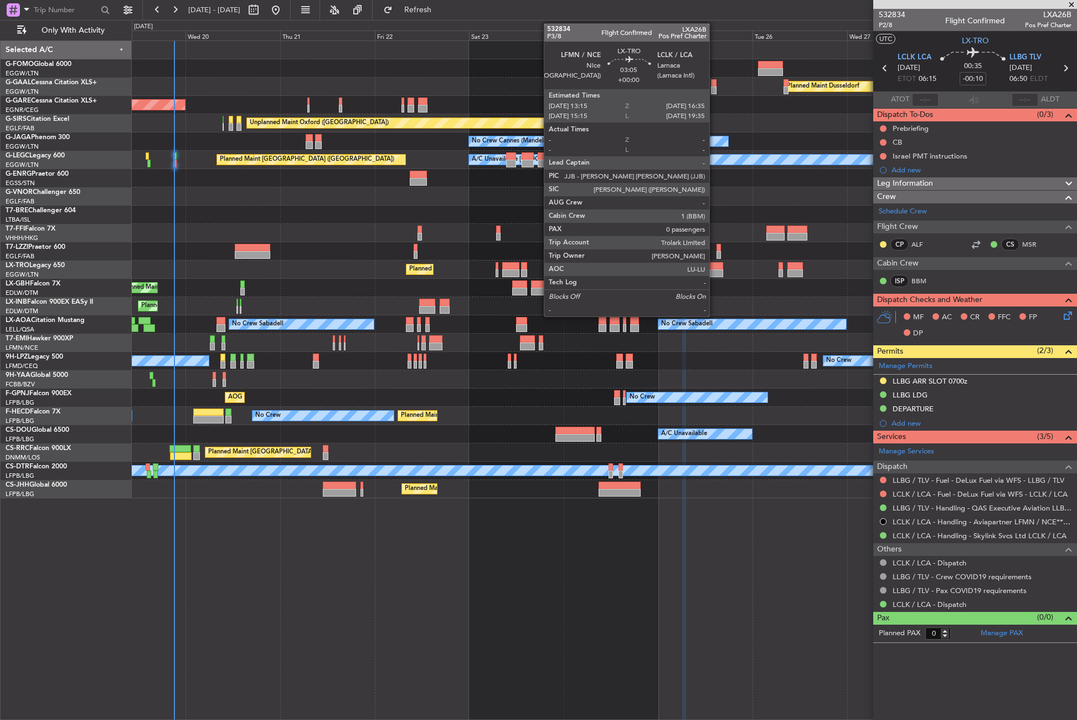
click at [715, 272] on div at bounding box center [716, 273] width 13 height 8
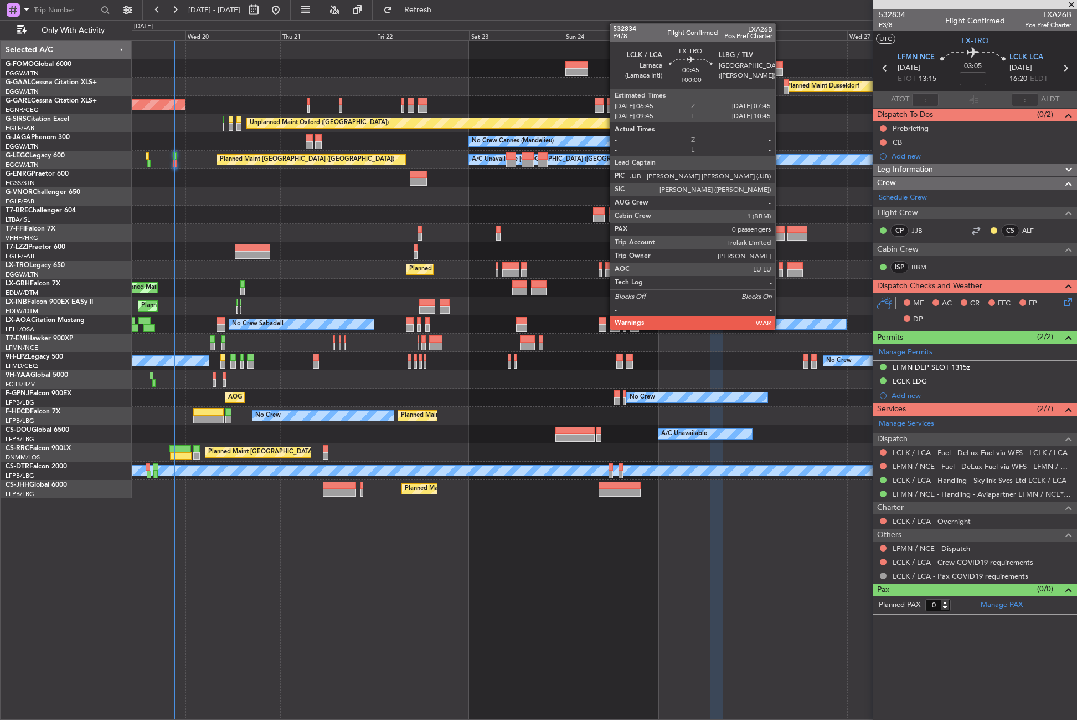
click at [780, 269] on div at bounding box center [781, 273] width 4 height 8
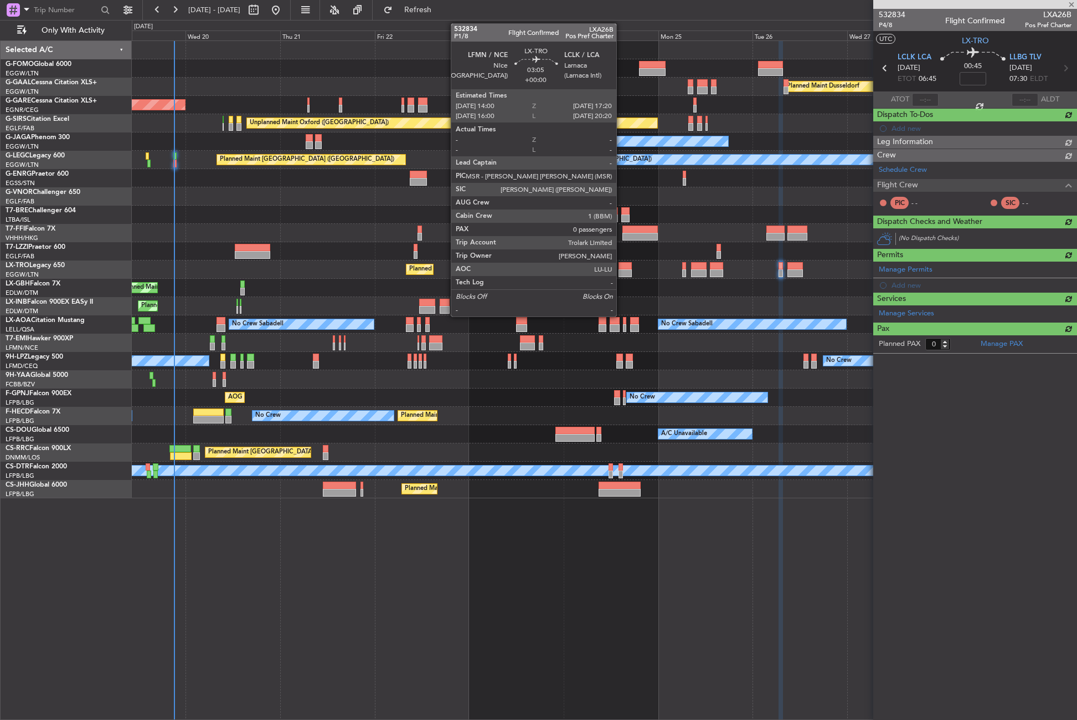
click at [621, 273] on div at bounding box center [625, 273] width 13 height 8
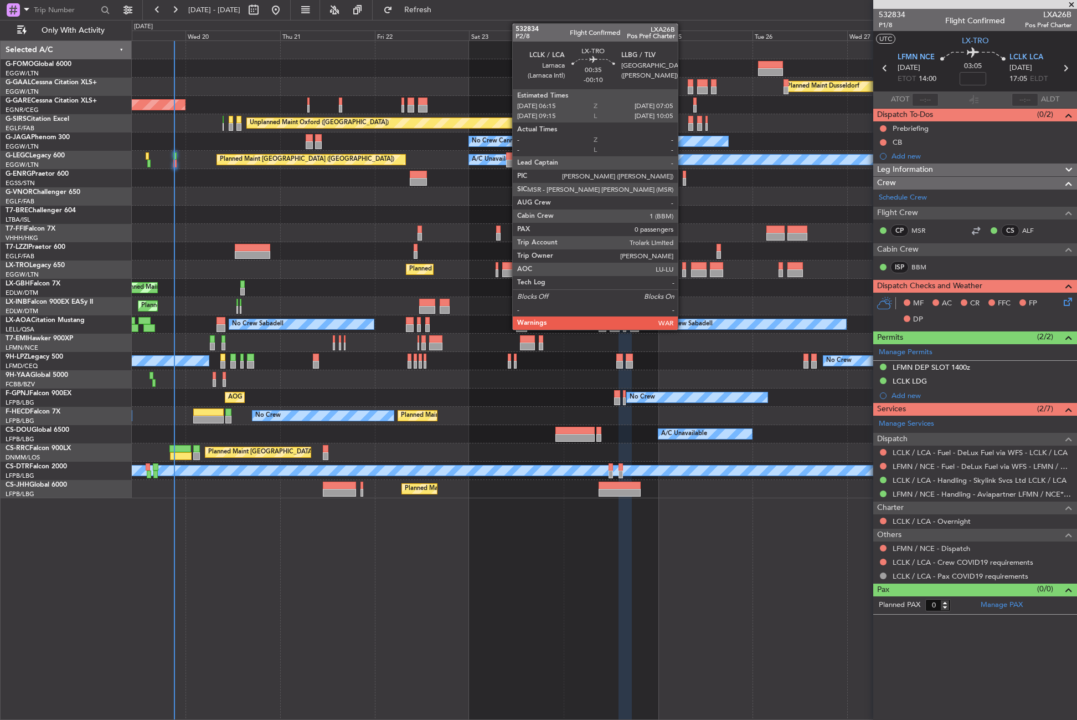
click at [683, 271] on div at bounding box center [683, 273] width 3 height 8
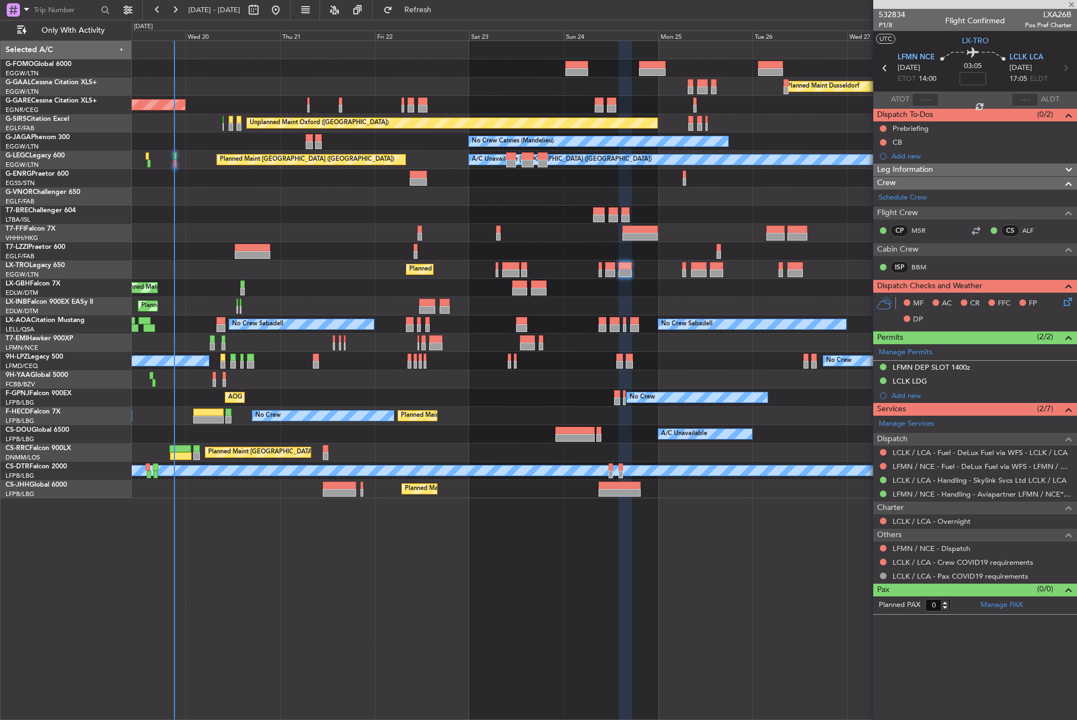
type input "-00:10"
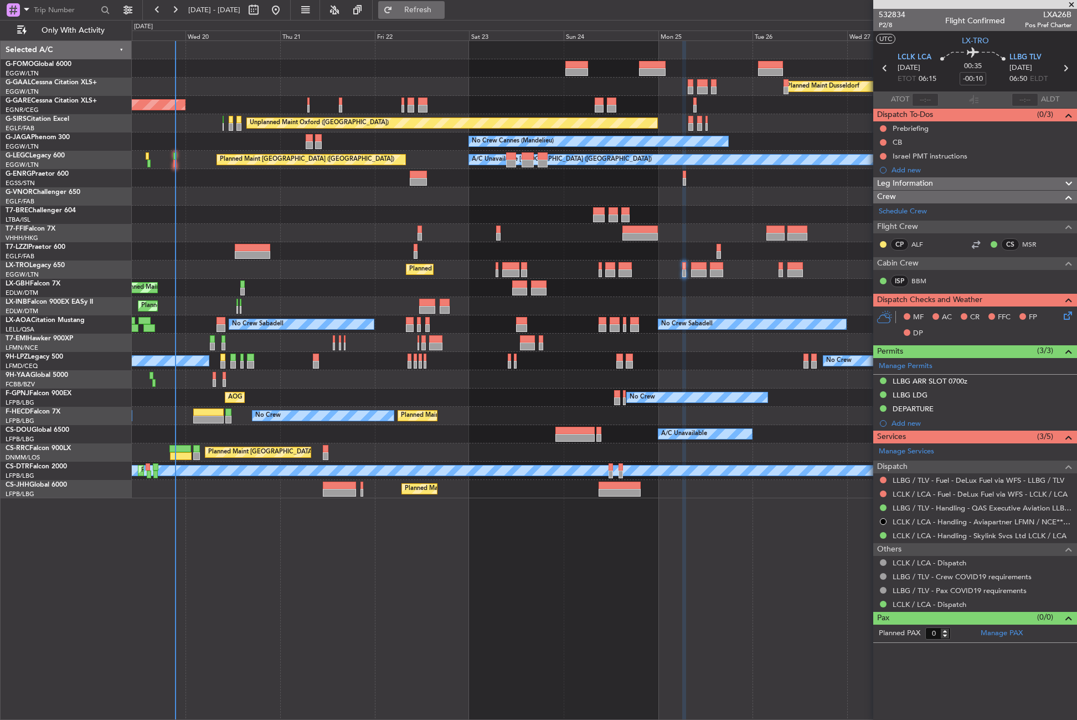
click at [441, 9] on span "Refresh" at bounding box center [418, 10] width 47 height 8
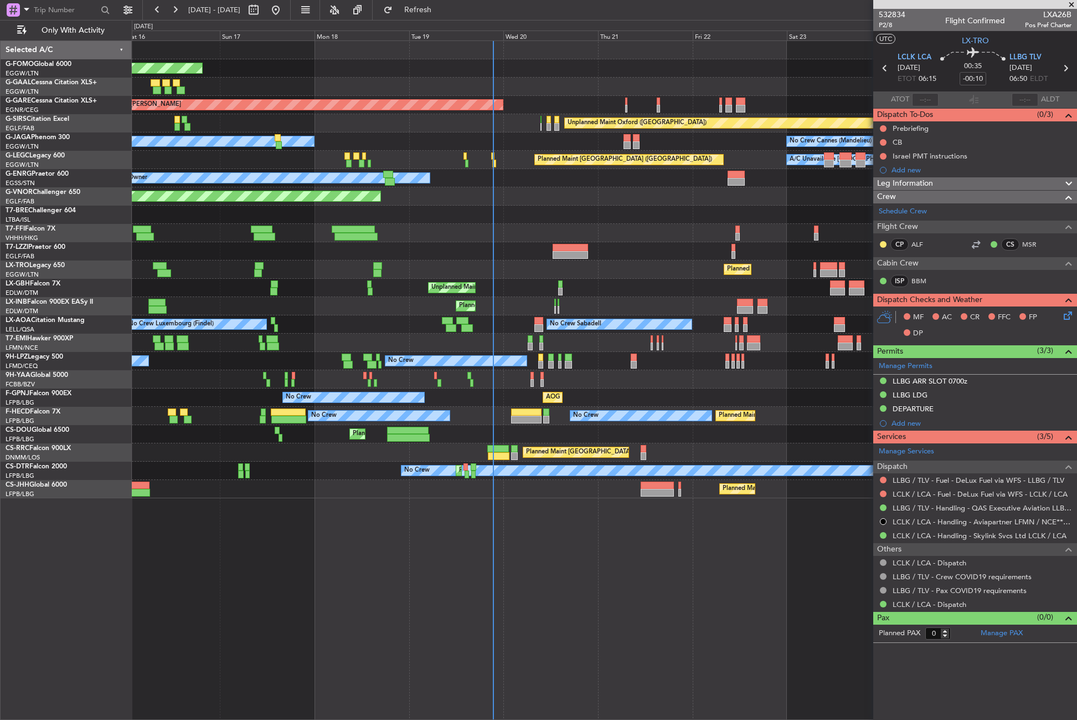
click at [583, 136] on div "Planned Maint Windsor Locks ([PERSON_NAME] Intl) Planned Maint Planned [GEOGRAP…" at bounding box center [604, 269] width 945 height 457
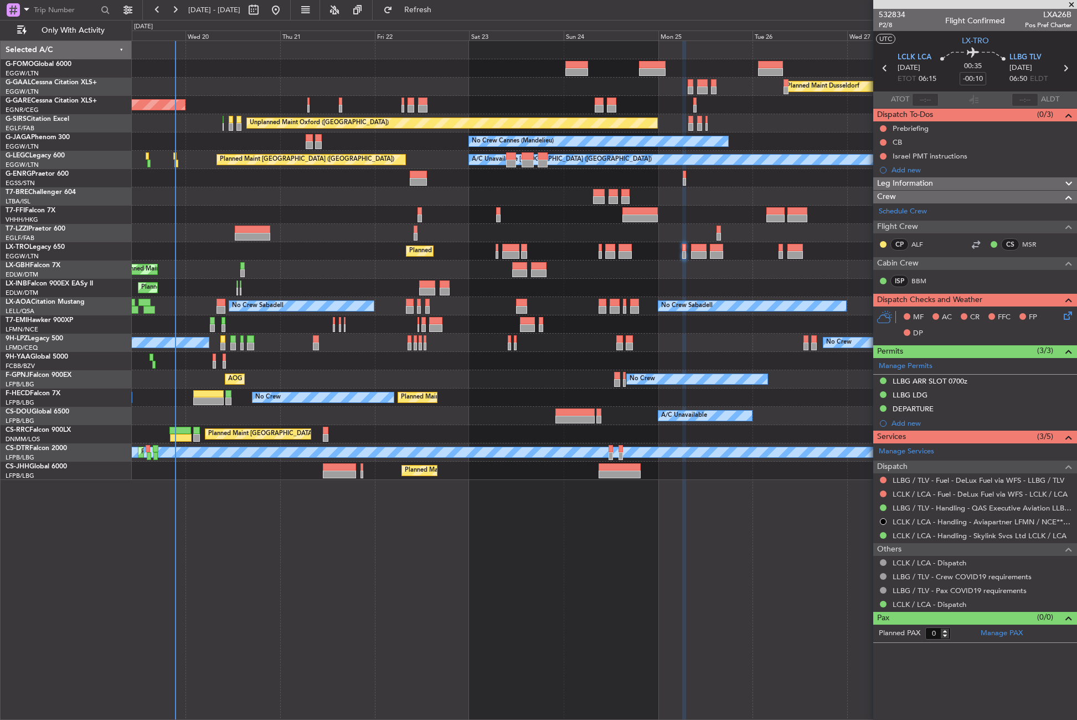
click at [205, 157] on div "Planned Maint Dusseldorf Unplanned Maint [PERSON_NAME] Unplanned Maint [GEOGRAP…" at bounding box center [604, 260] width 945 height 439
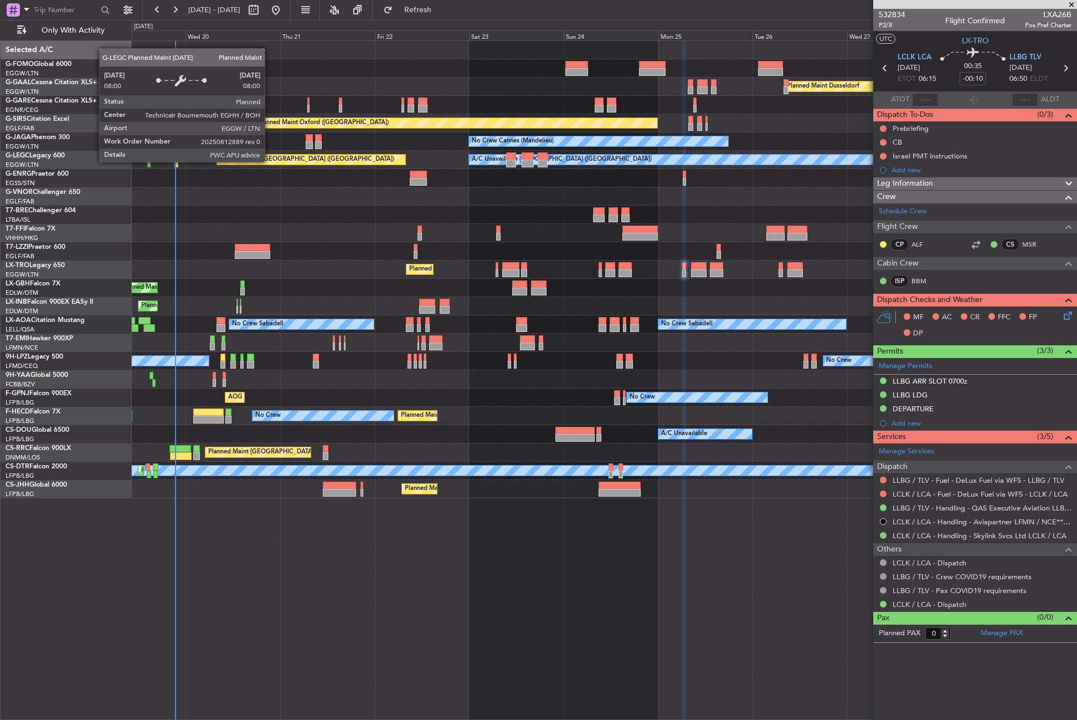
click at [292, 204] on div "Planned Maint London ([GEOGRAPHIC_DATA])" at bounding box center [604, 196] width 945 height 18
